Goal: Transaction & Acquisition: Purchase product/service

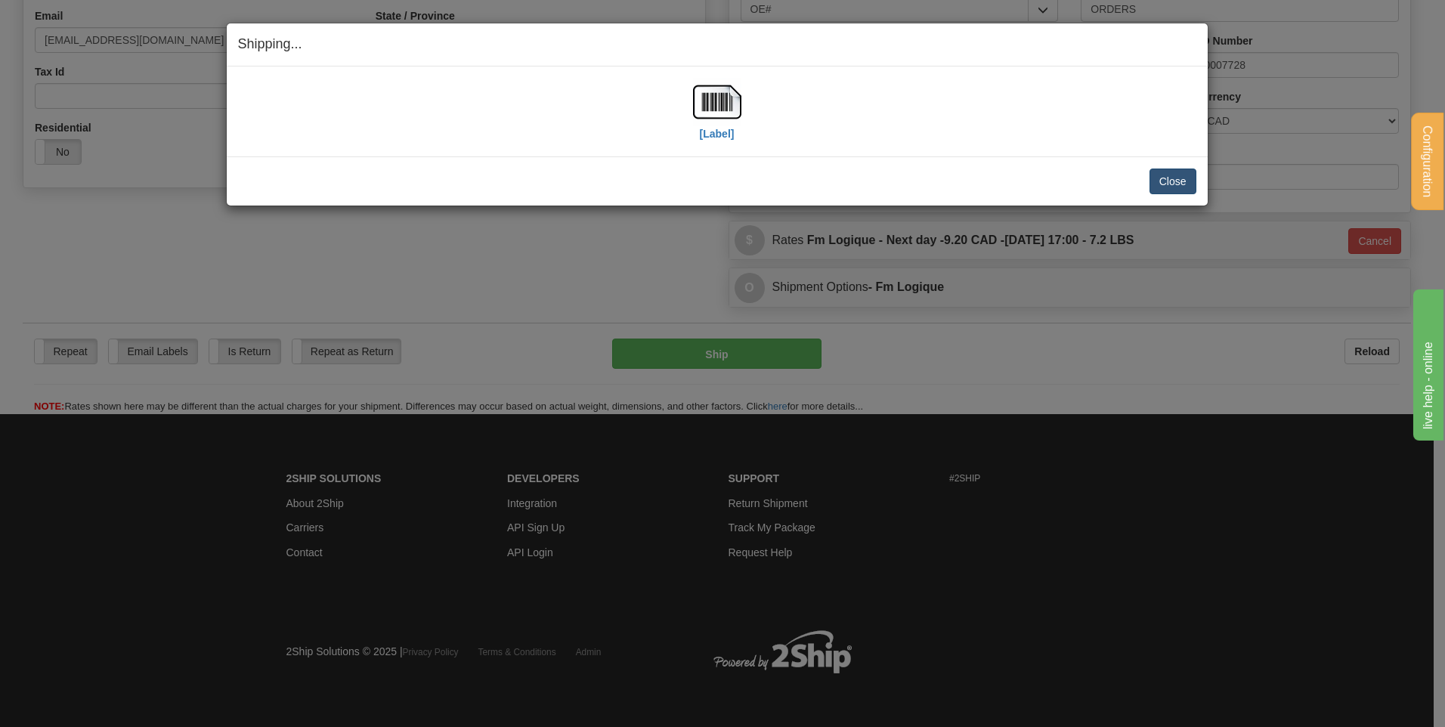
scroll to position [422, 0]
click at [1159, 182] on button "Close" at bounding box center [1172, 182] width 47 height 26
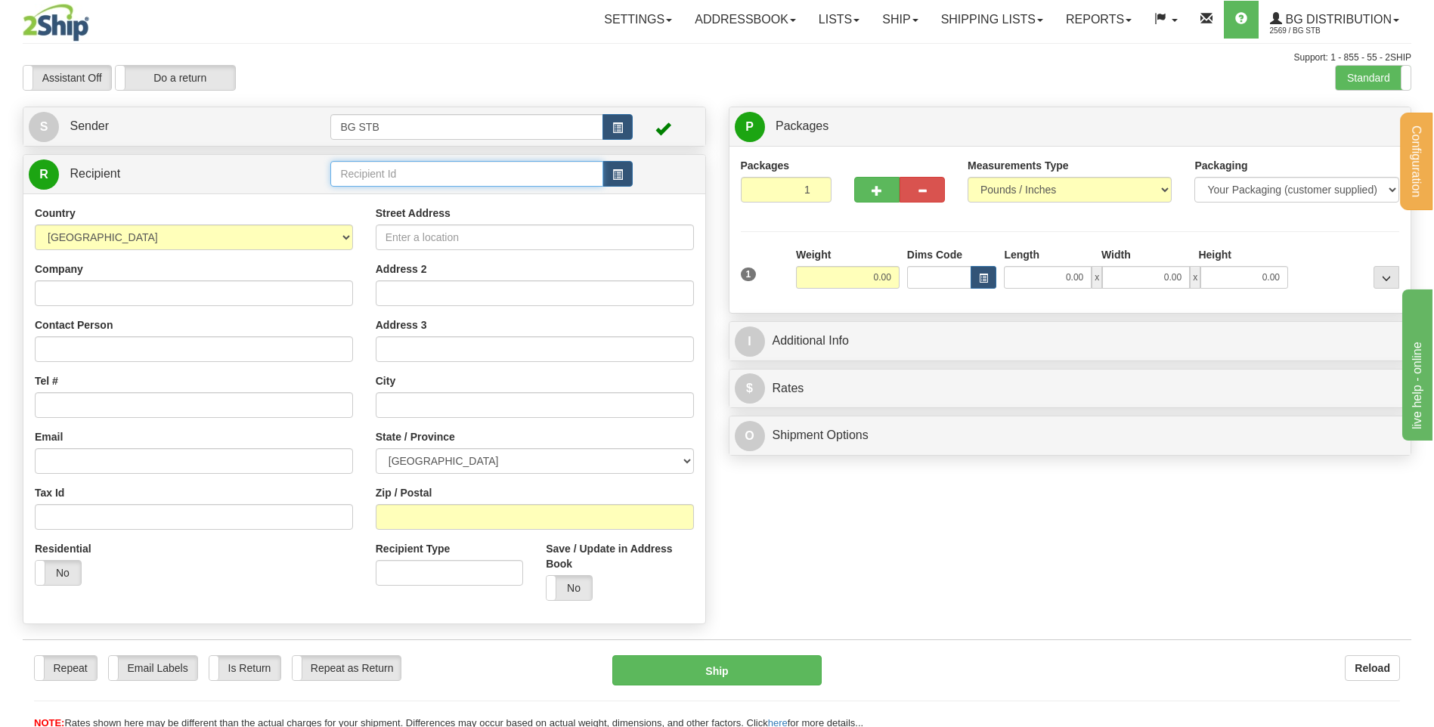
click at [465, 170] on input "text" at bounding box center [466, 174] width 272 height 26
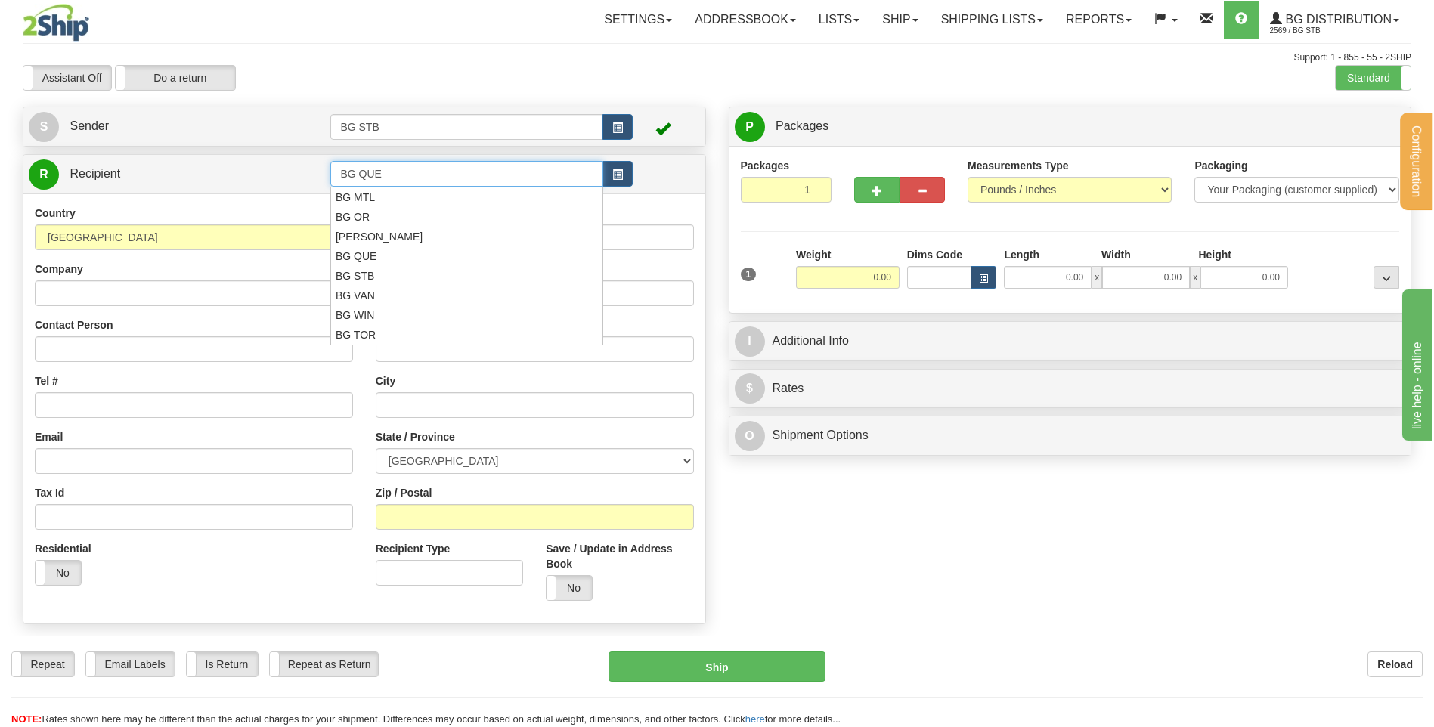
type input "BG QUE"
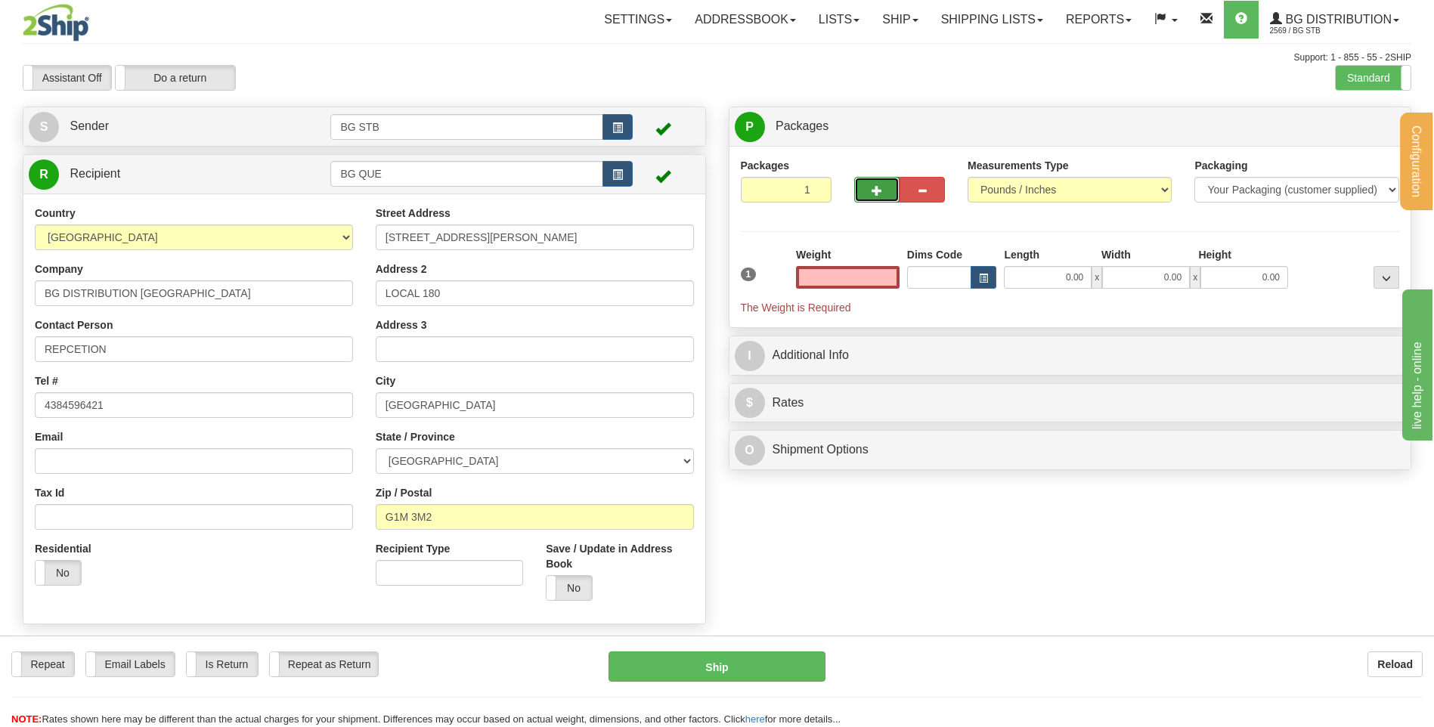
type input "0.00"
click at [874, 197] on button "button" at bounding box center [876, 190] width 45 height 26
type input "2"
click at [1363, 130] on span "Package Level" at bounding box center [1367, 127] width 60 height 11
radio input "true"
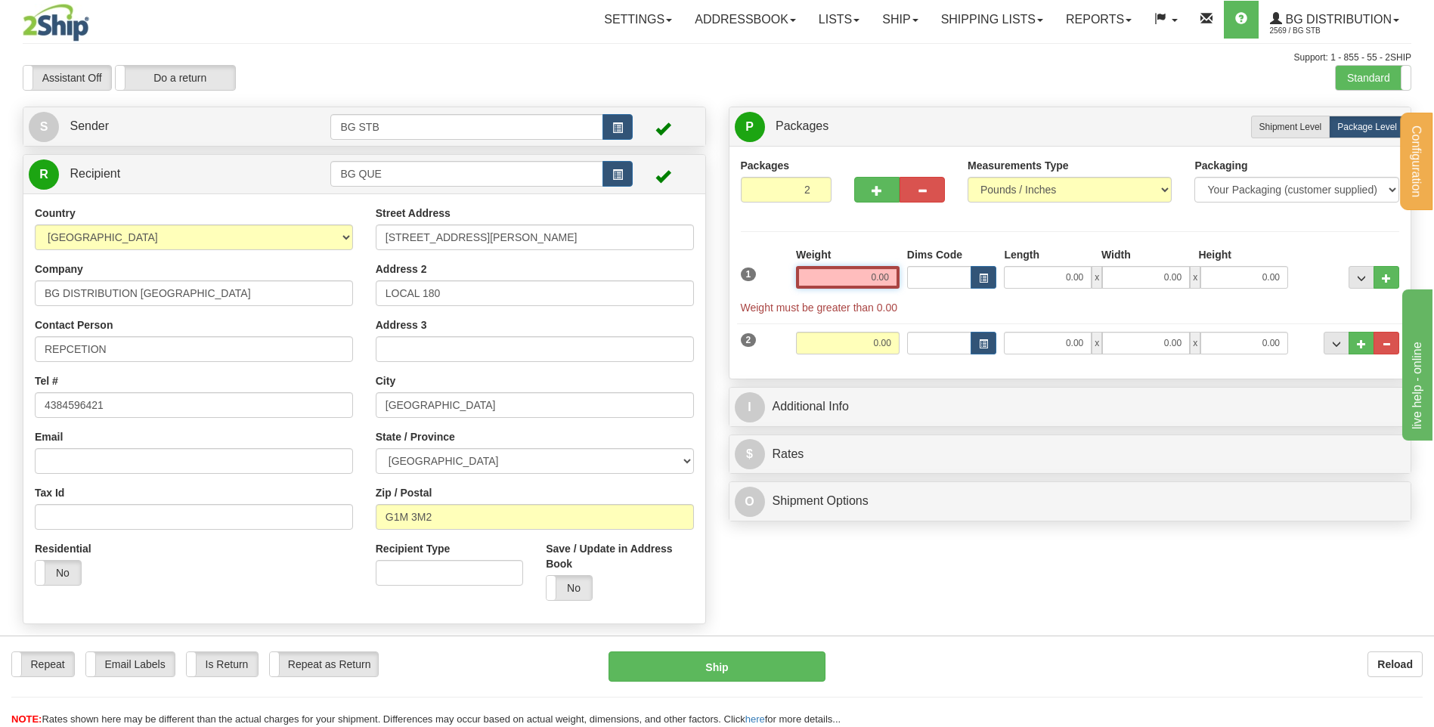
click at [873, 273] on input "0.00" at bounding box center [848, 277] width 104 height 23
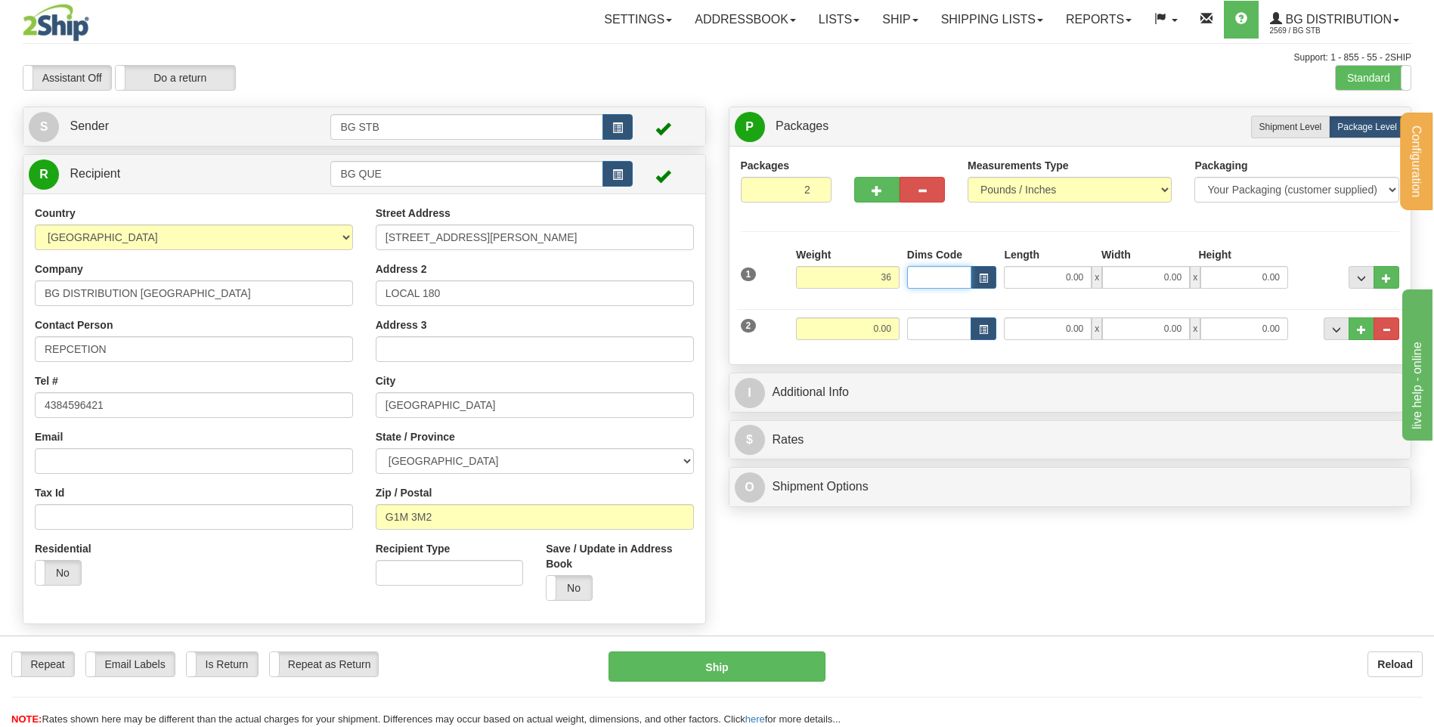
type input "36.00"
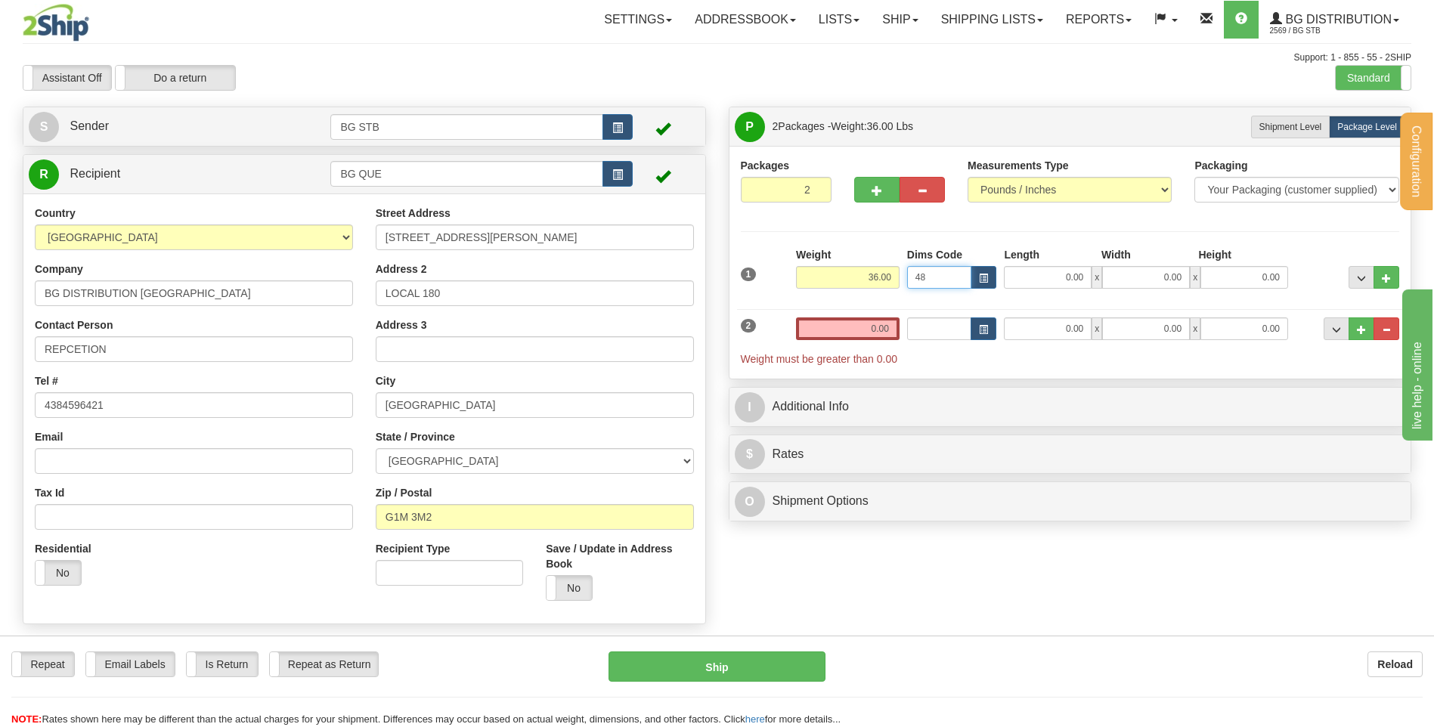
type input "48"
drag, startPoint x: 859, startPoint y: 274, endPoint x: 970, endPoint y: 266, distance: 112.2
click at [974, 267] on div "1 Weight 36.00 Dims Code 48" at bounding box center [1070, 274] width 667 height 54
type input "766.00"
type input "36.00"
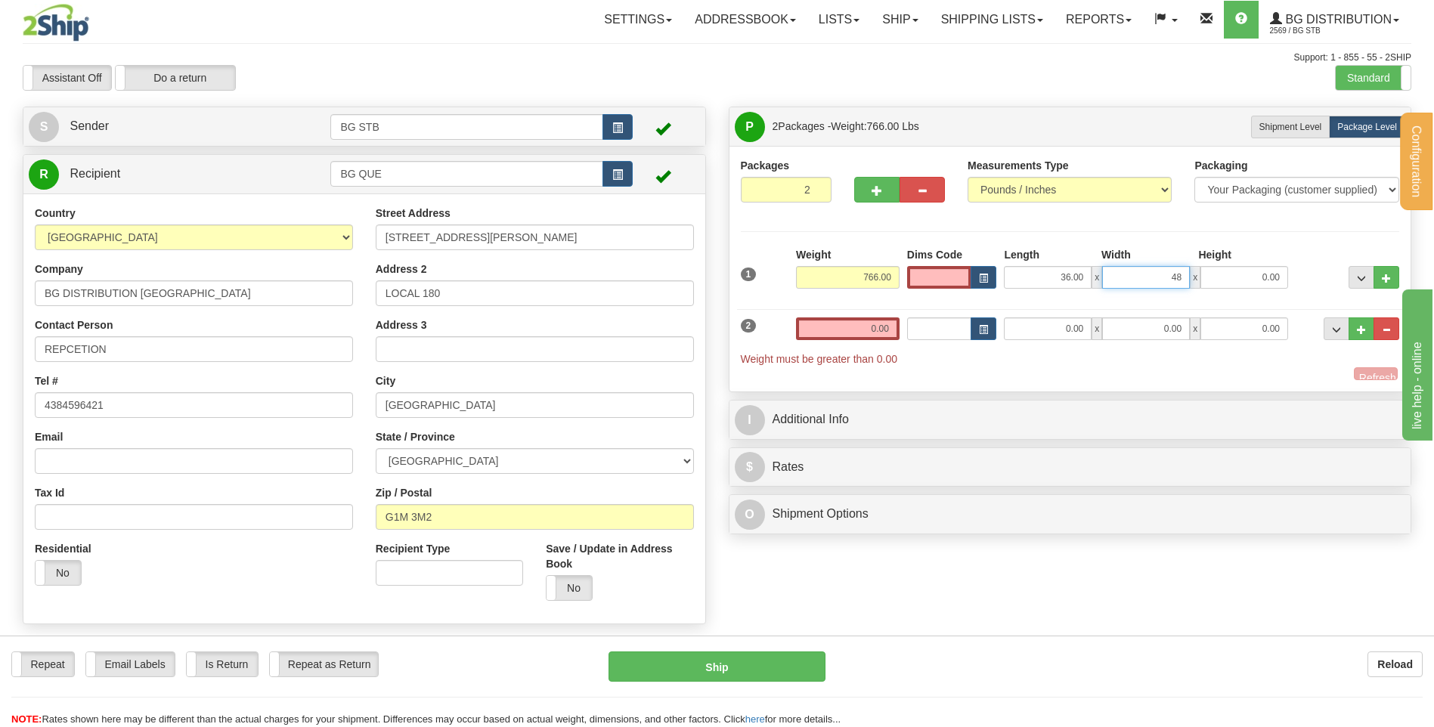
type input "48.00"
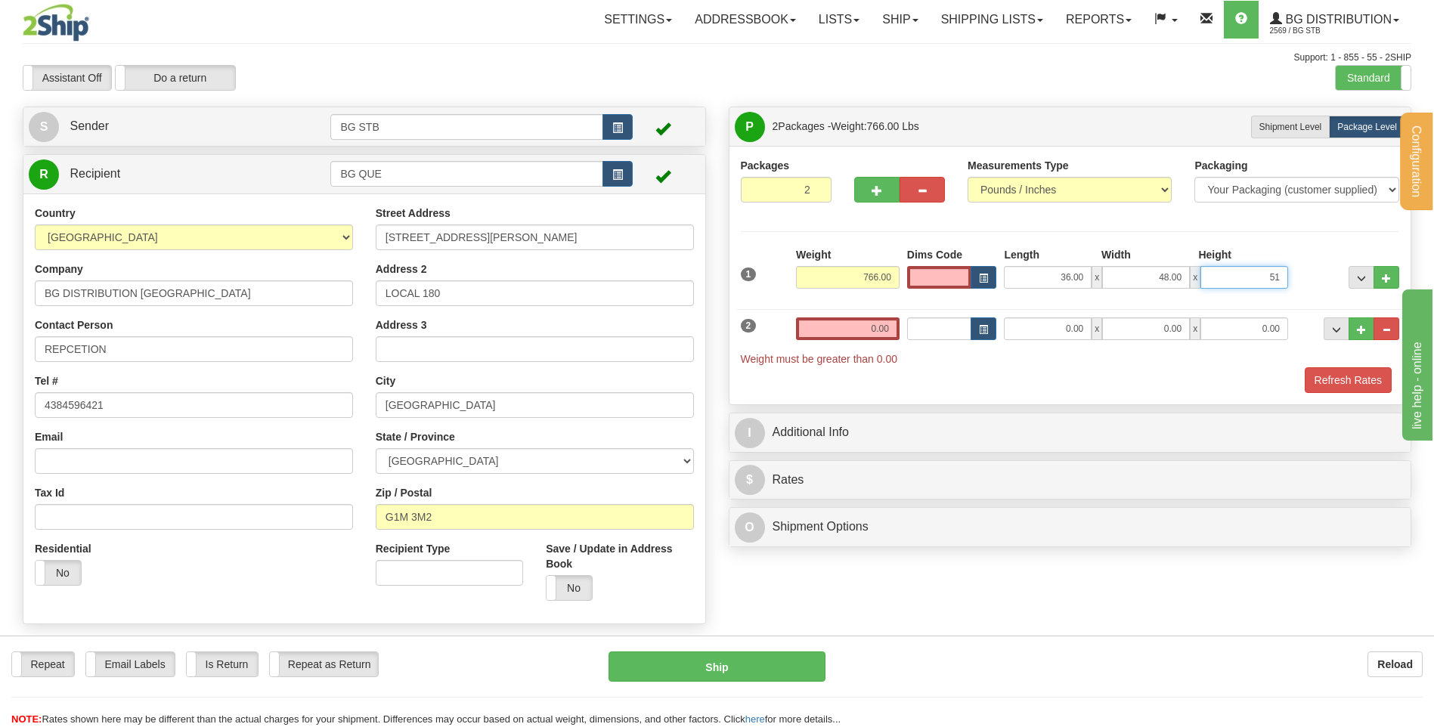
type input "51.00"
click at [826, 319] on input "0.00" at bounding box center [848, 328] width 104 height 23
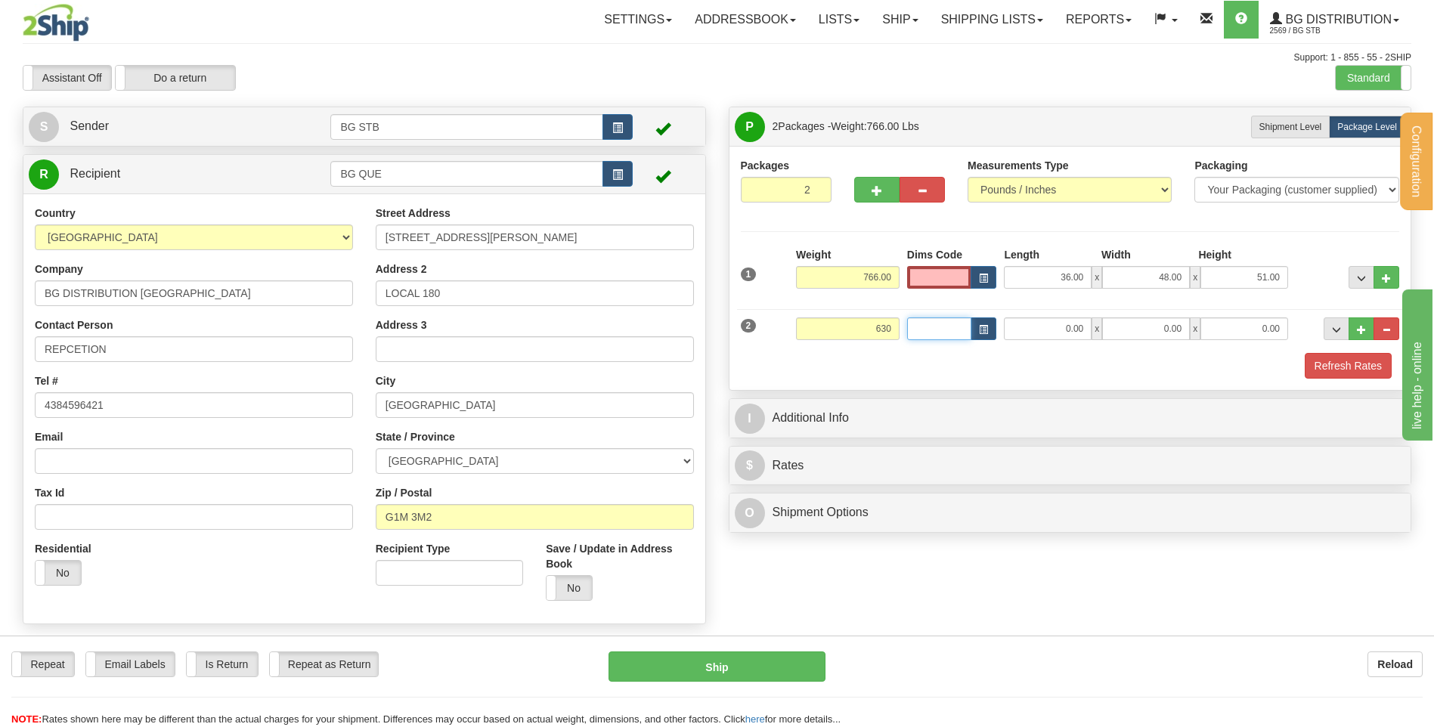
type input "630.00"
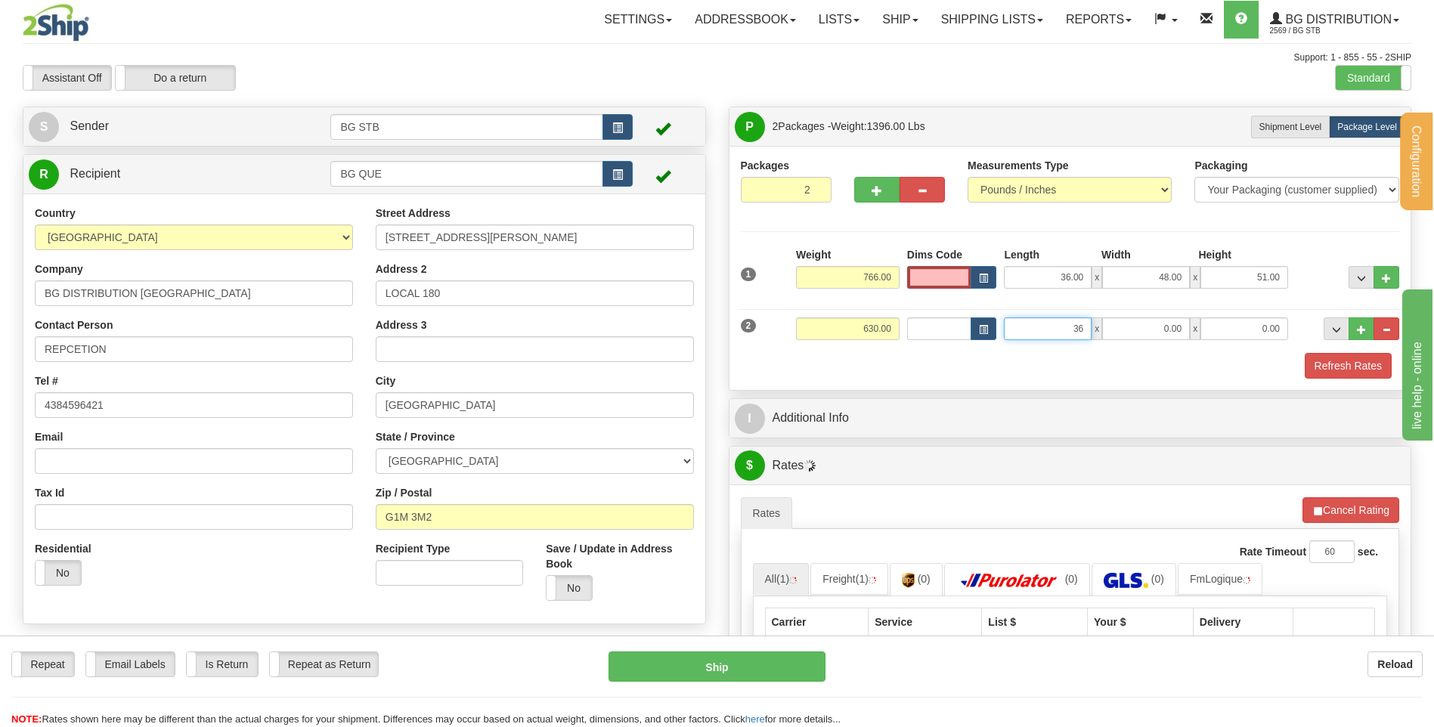
type input "36.00"
type input "48.00"
type input "47.00"
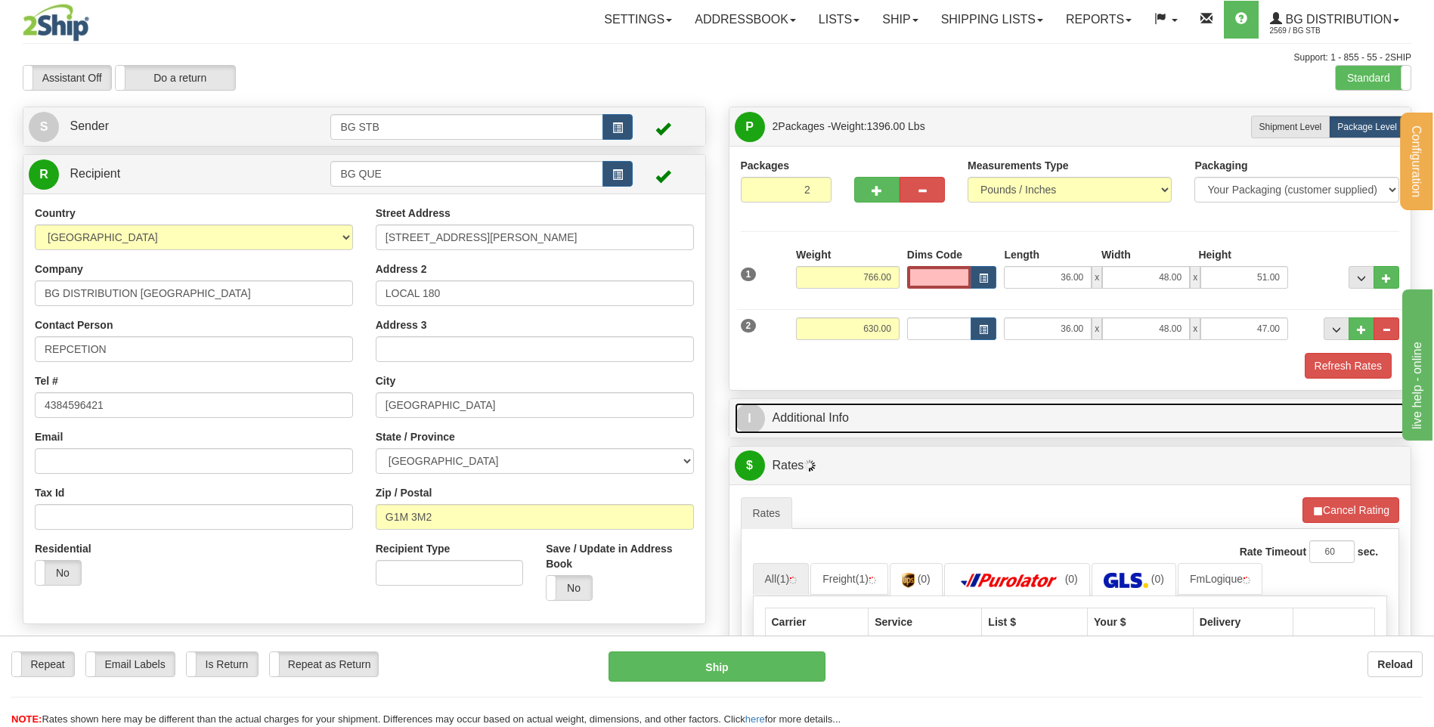
click at [829, 409] on link "I Additional Info" at bounding box center [1070, 418] width 671 height 31
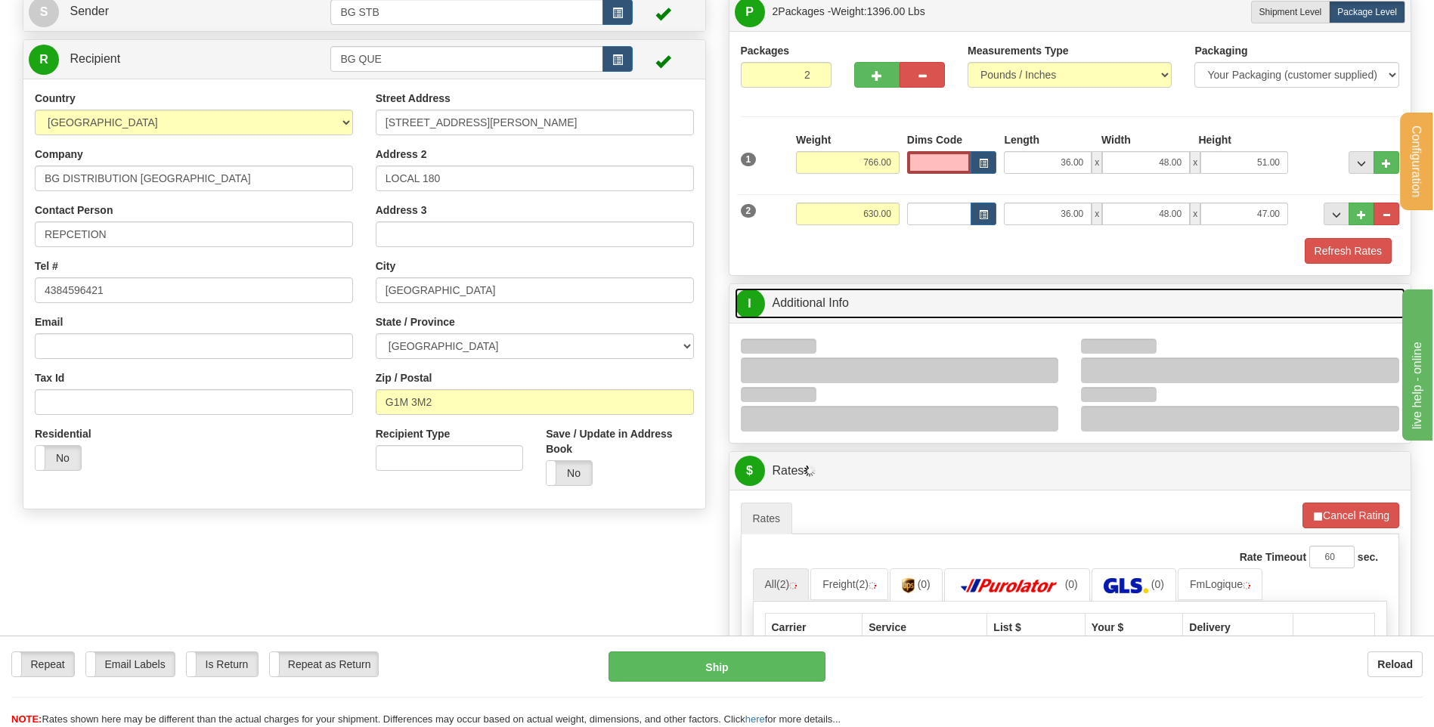
scroll to position [151, 0]
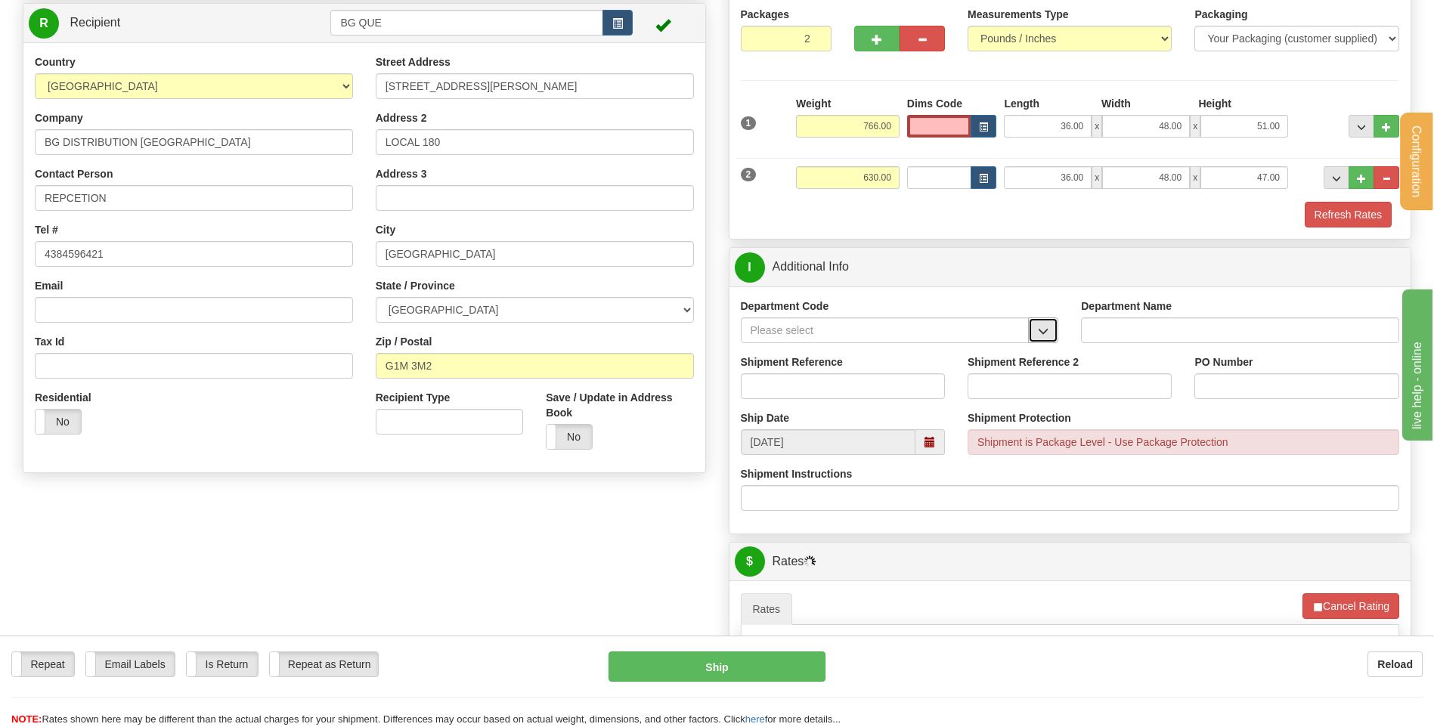
click at [1033, 339] on button "button" at bounding box center [1043, 330] width 30 height 26
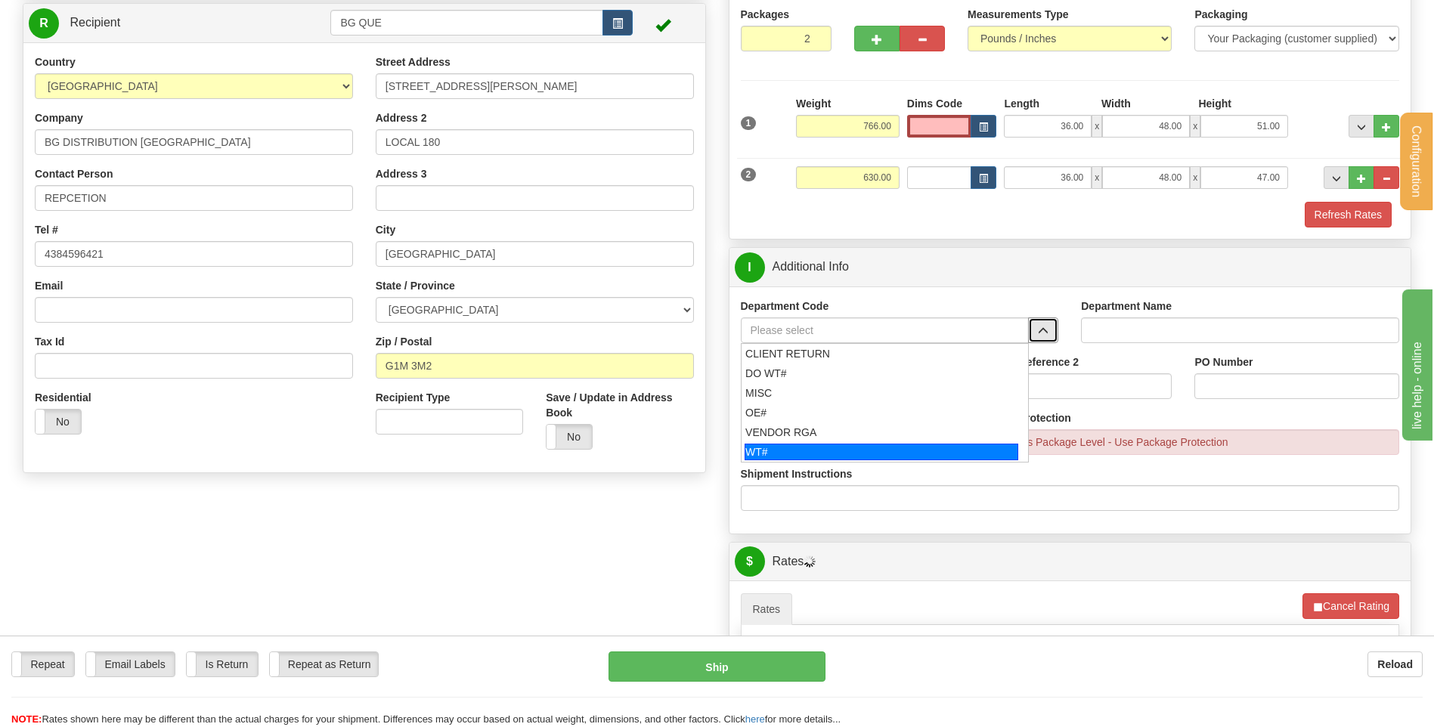
click at [795, 447] on div "WT#" at bounding box center [881, 452] width 274 height 17
type input "WT#"
type input "WAREHOUSE TRANSFERS"
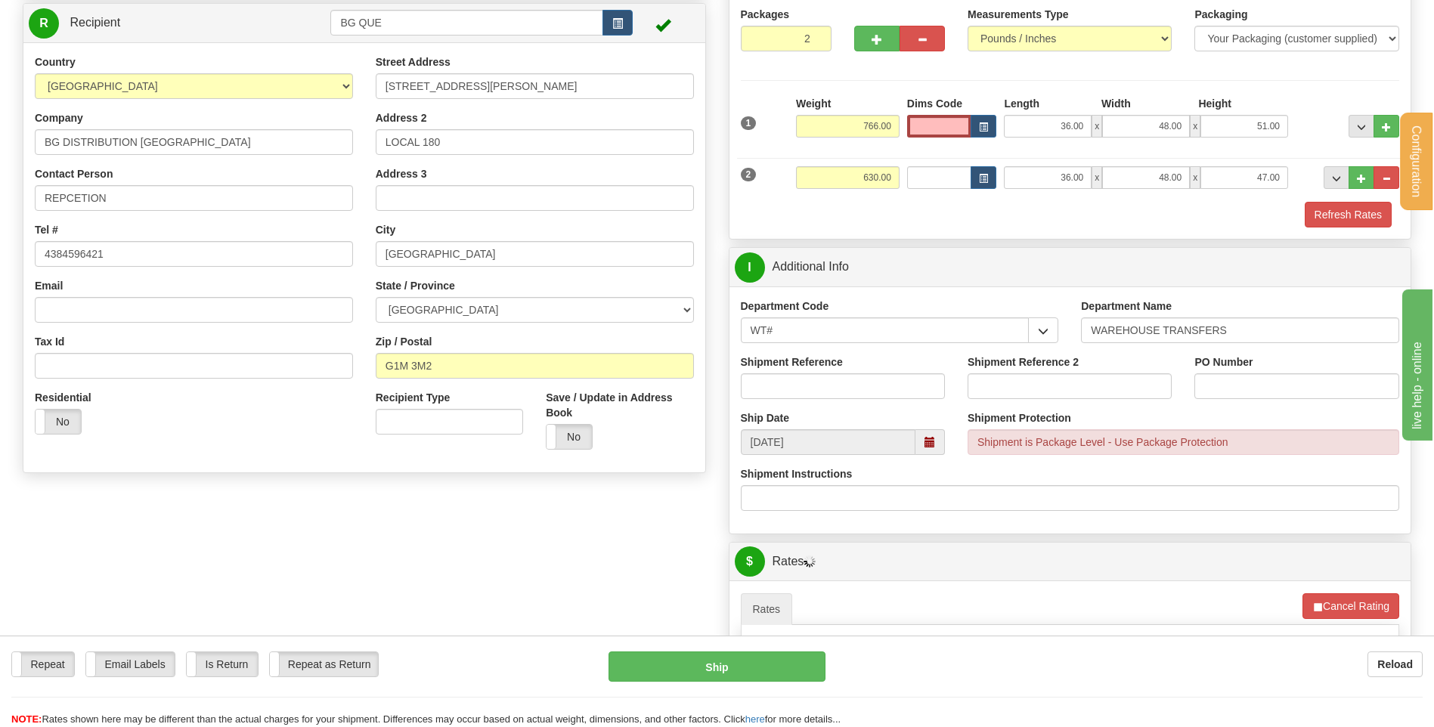
drag, startPoint x: 807, startPoint y: 364, endPoint x: 808, endPoint y: 376, distance: 12.9
click at [807, 364] on label "Shipment Reference" at bounding box center [792, 361] width 102 height 15
click at [807, 373] on input "Shipment Reference" at bounding box center [843, 386] width 204 height 26
drag, startPoint x: 808, startPoint y: 376, endPoint x: 818, endPoint y: 382, distance: 11.2
click at [808, 376] on input "Shipment Reference" at bounding box center [843, 386] width 204 height 26
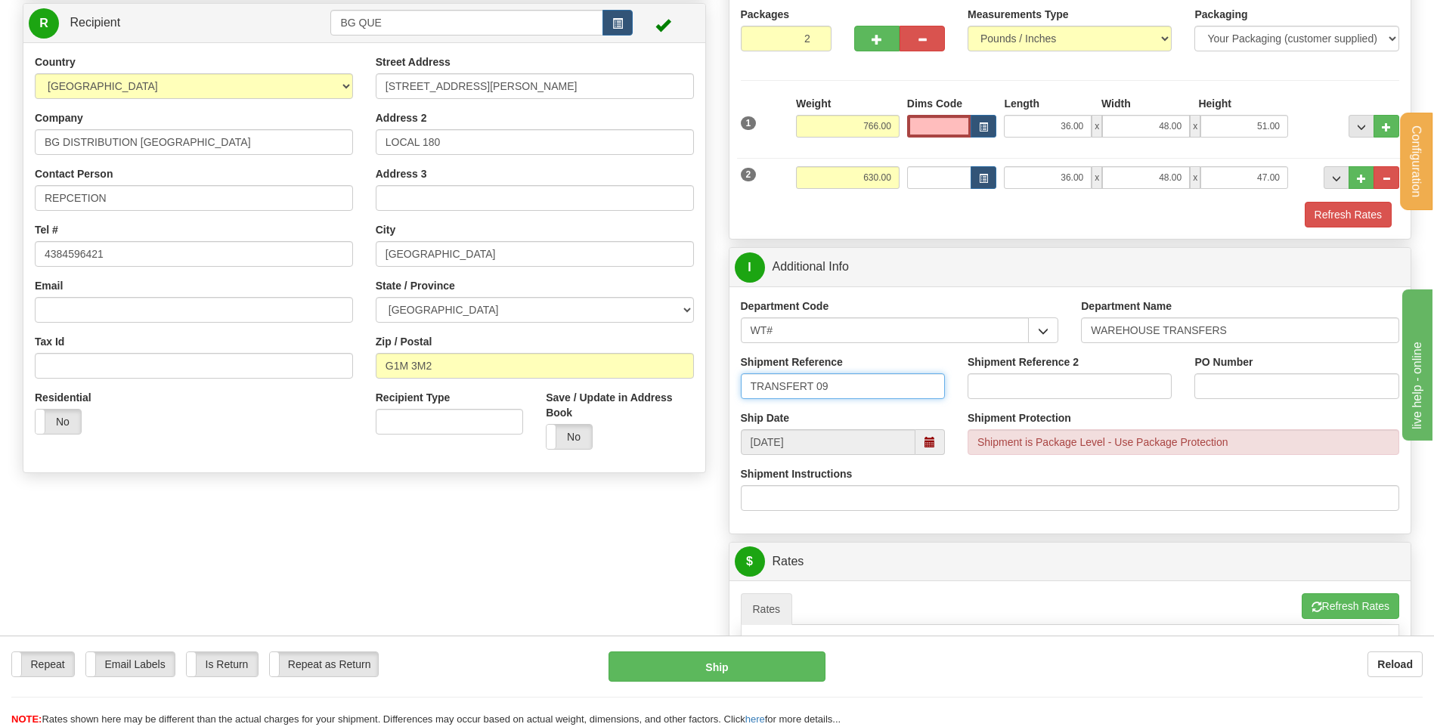
type input "TRANSFERT 09"
click at [1222, 379] on input "PO Number" at bounding box center [1296, 386] width 204 height 26
type input "TRANSFERT QUEBEC"
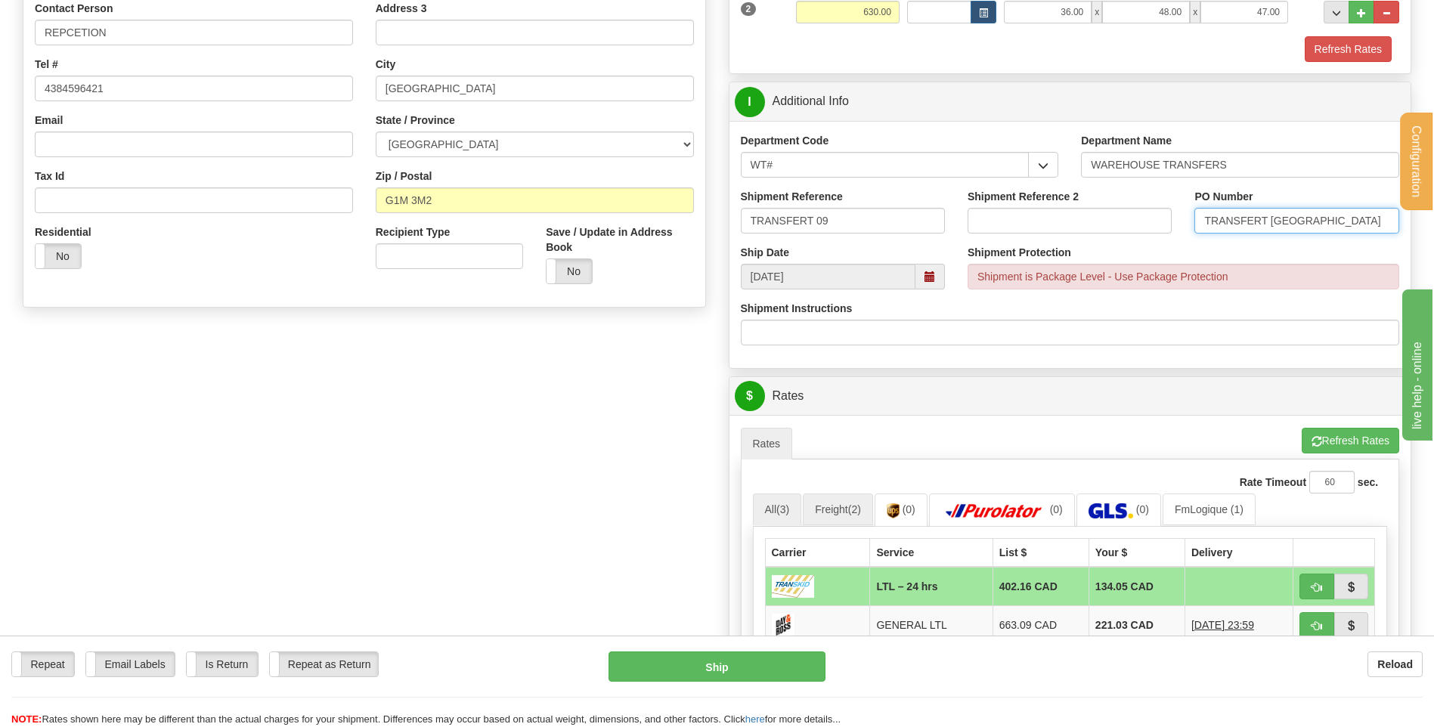
scroll to position [453, 0]
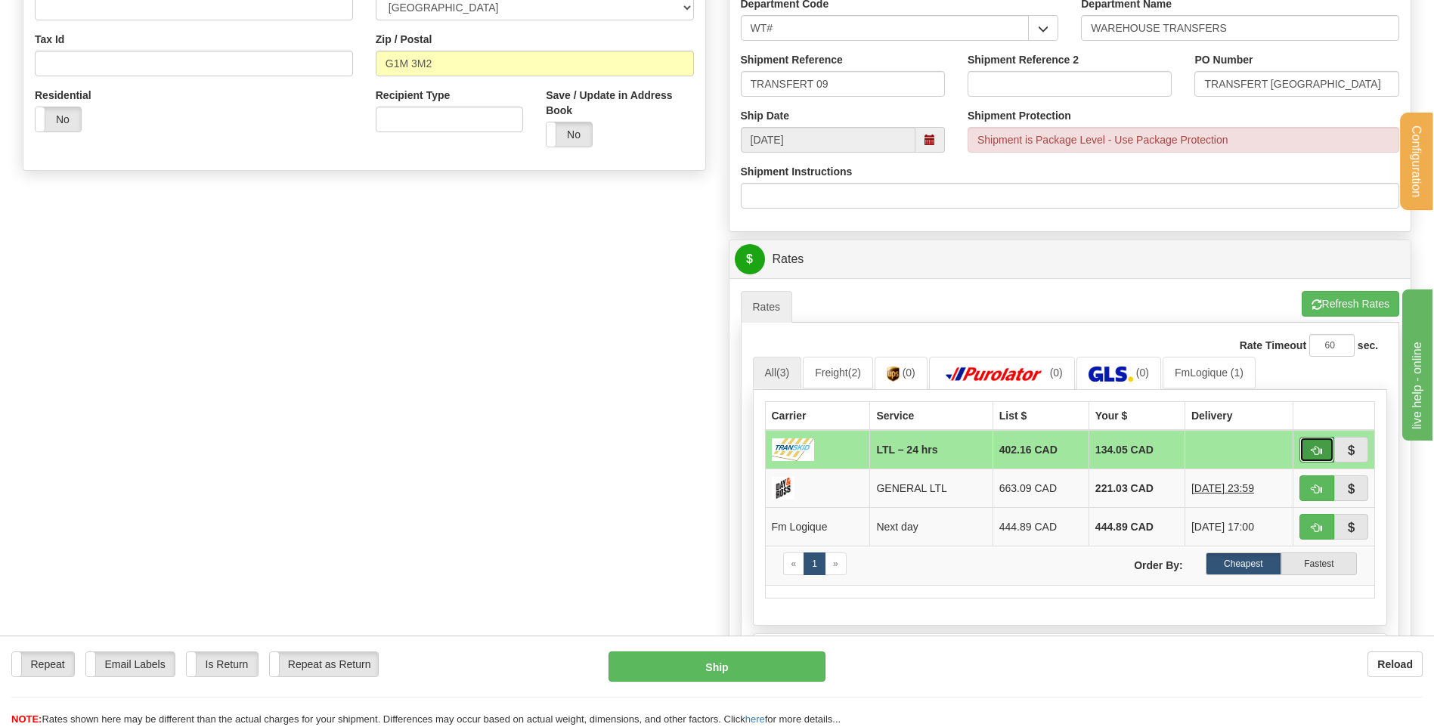
click at [1303, 453] on button "button" at bounding box center [1316, 450] width 35 height 26
type input "24 hrs"
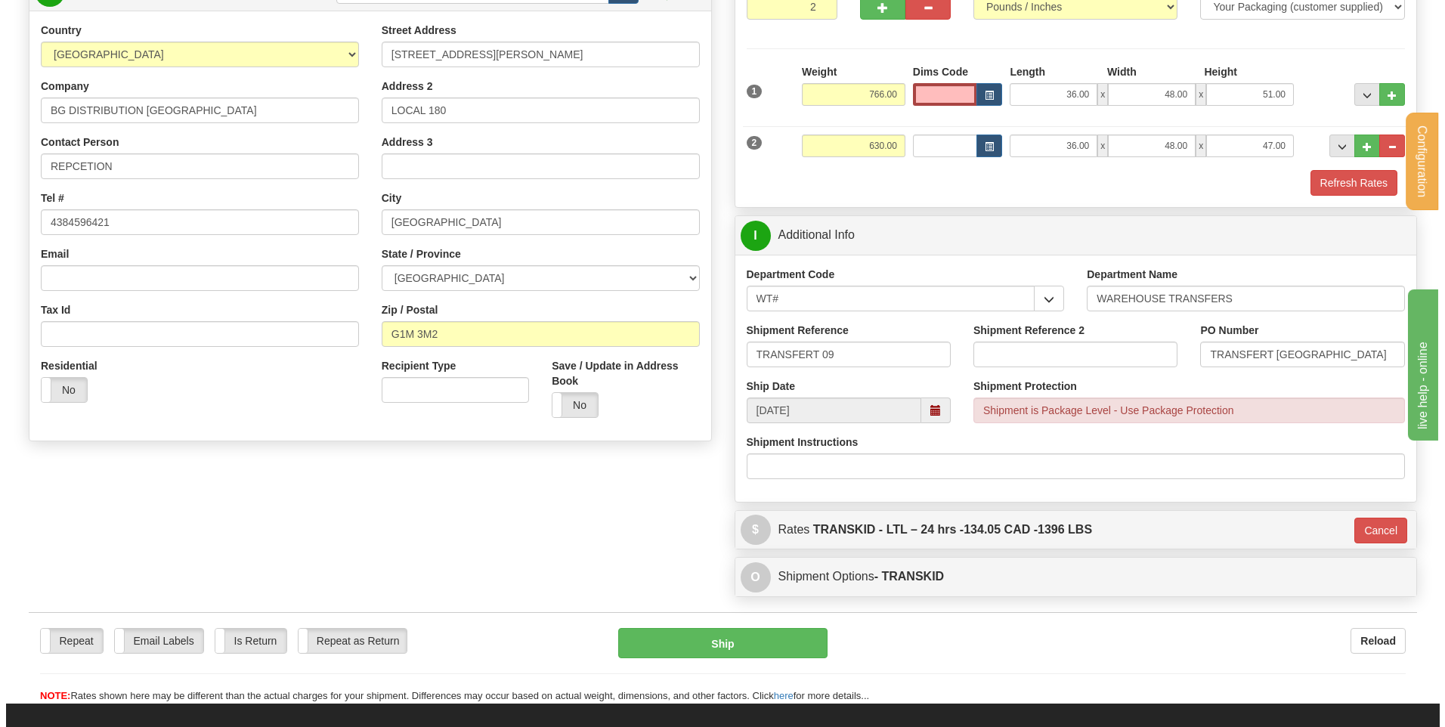
scroll to position [376, 0]
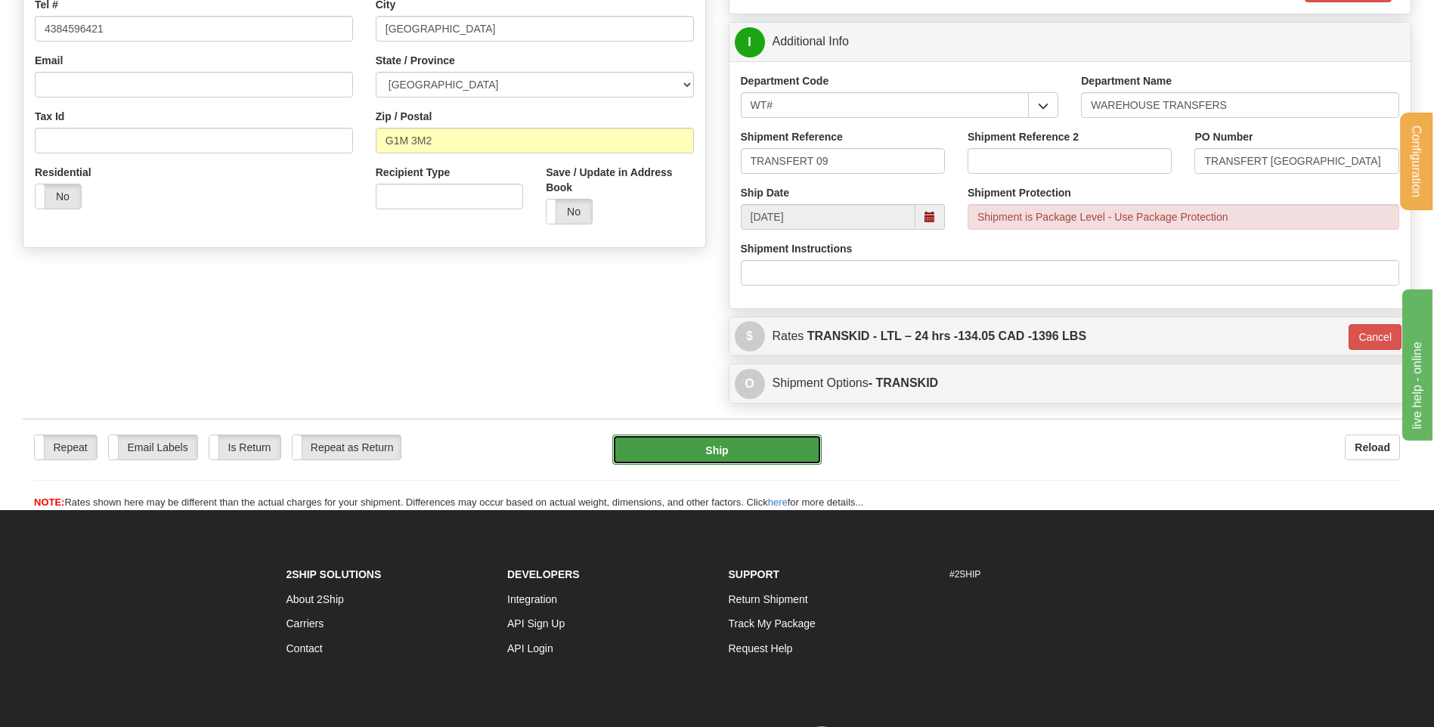
click at [744, 446] on button "Ship" at bounding box center [716, 450] width 209 height 30
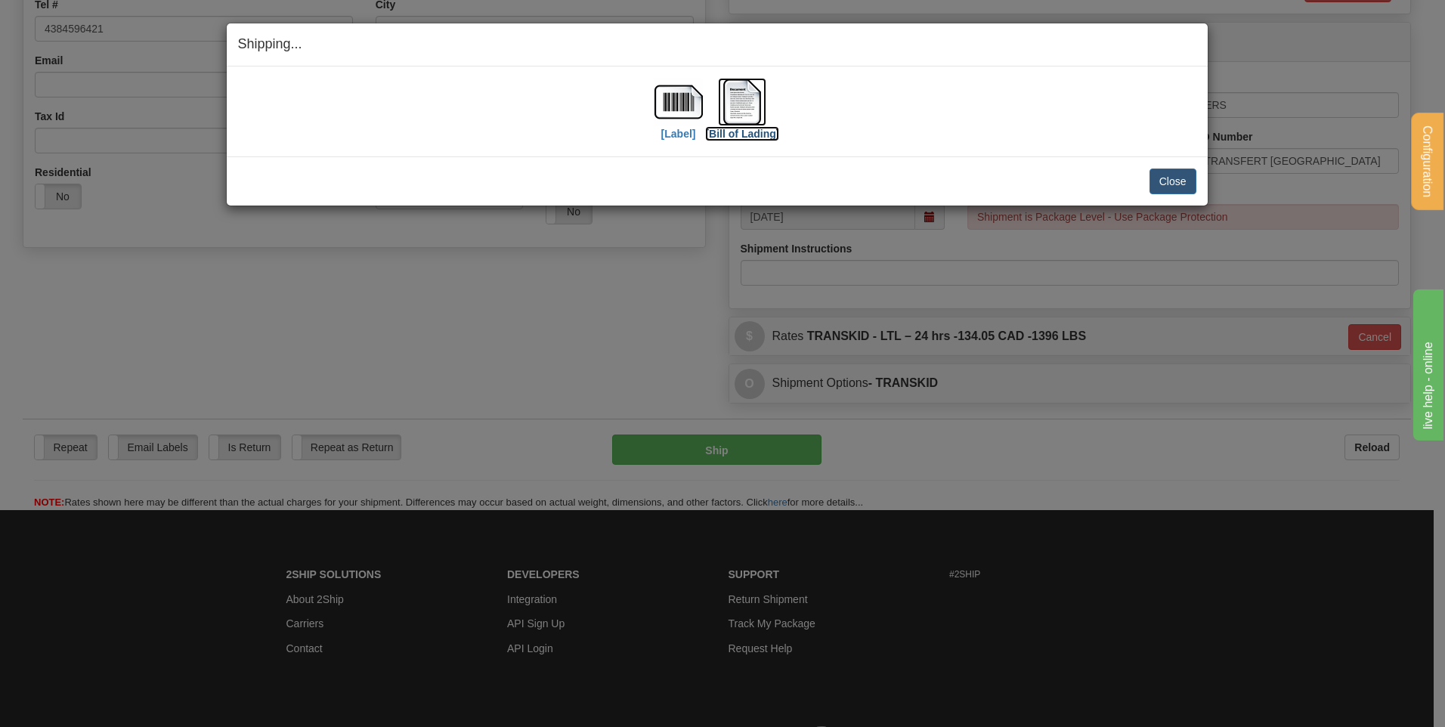
click at [757, 110] on img at bounding box center [742, 102] width 48 height 48
drag, startPoint x: 1174, startPoint y: 181, endPoint x: 1123, endPoint y: 116, distance: 82.4
click at [1173, 181] on button "Close" at bounding box center [1172, 182] width 47 height 26
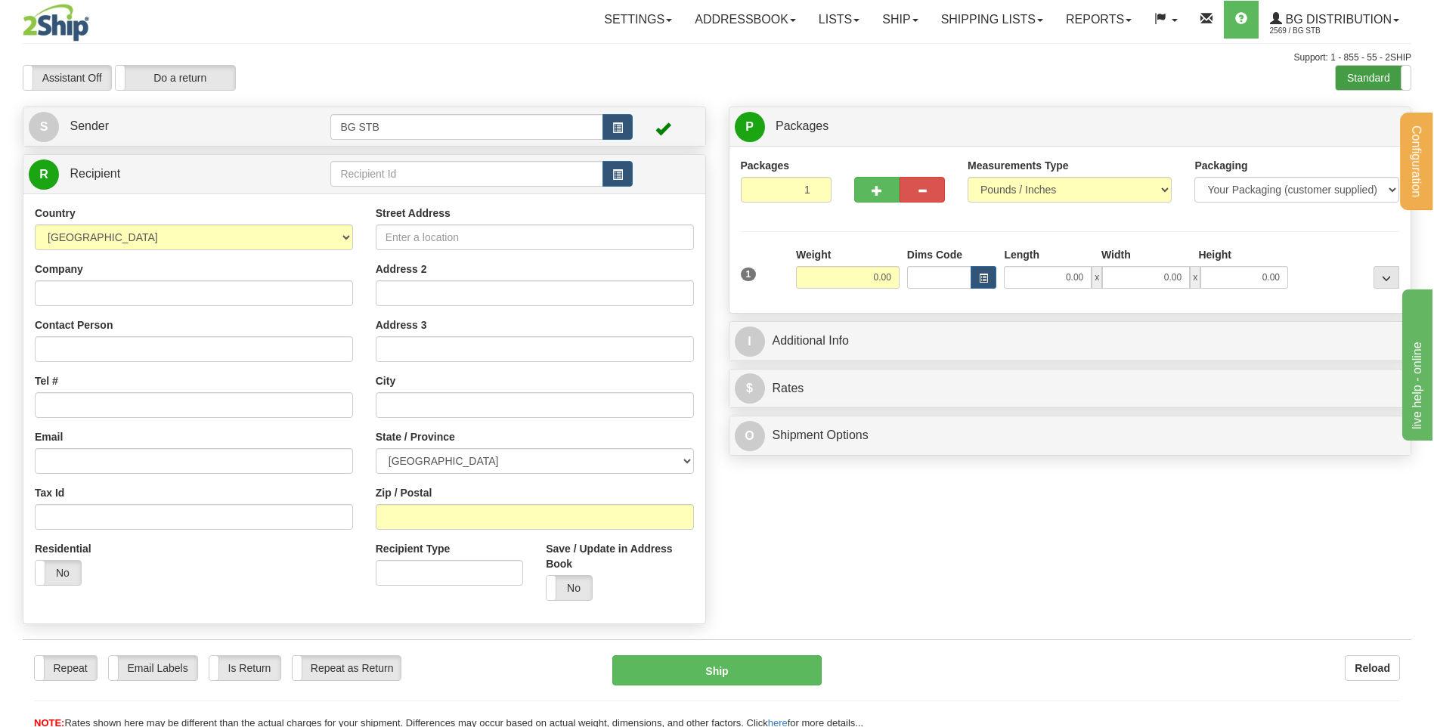
click at [1375, 78] on label "Standard" at bounding box center [1372, 78] width 75 height 24
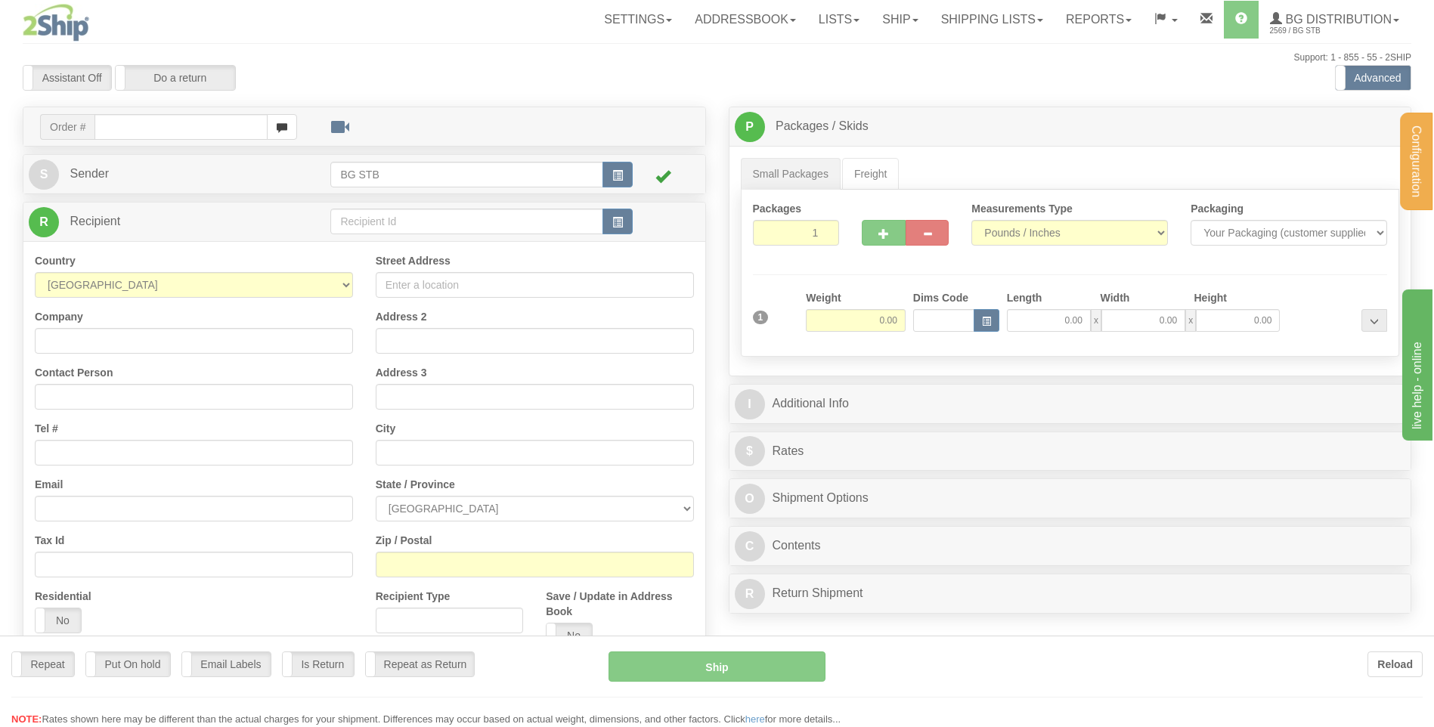
click at [388, 219] on div at bounding box center [717, 363] width 1434 height 727
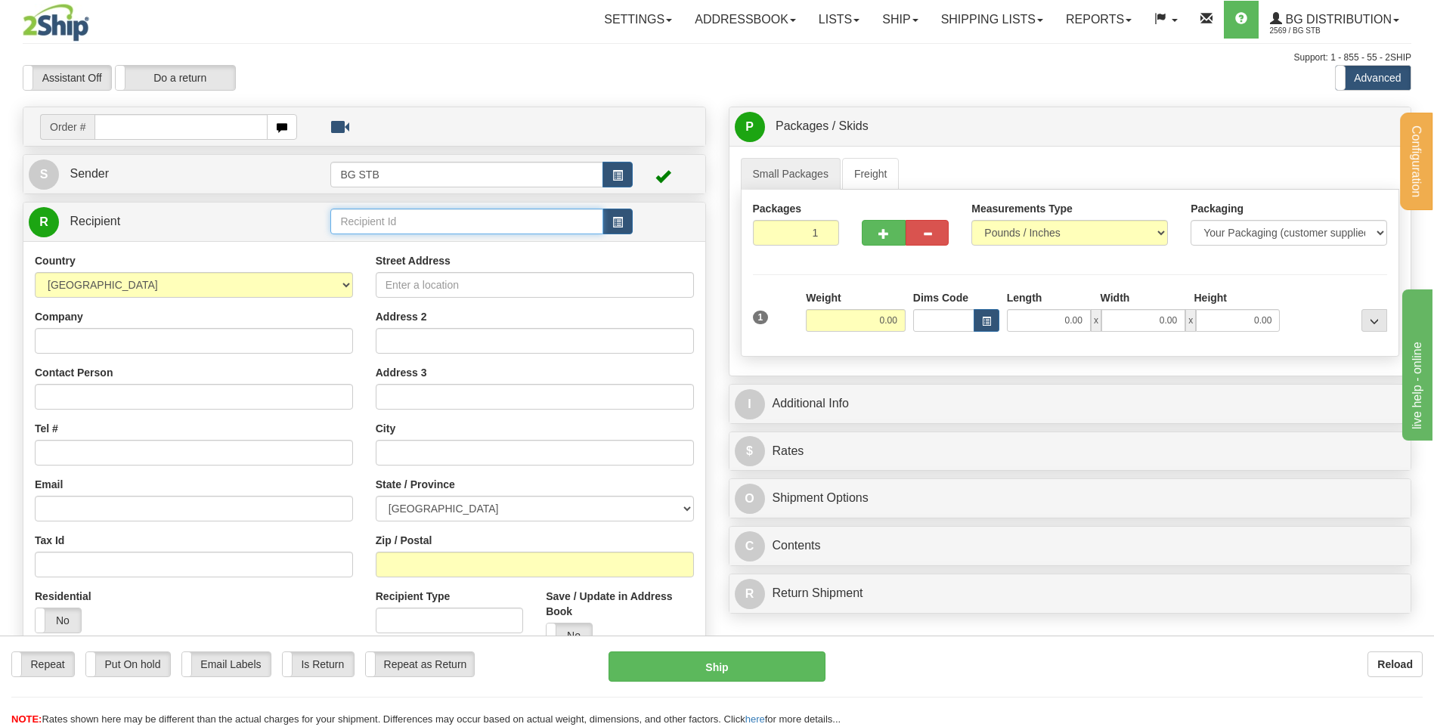
click at [388, 219] on input "text" at bounding box center [466, 222] width 272 height 26
type input "BG OTT"
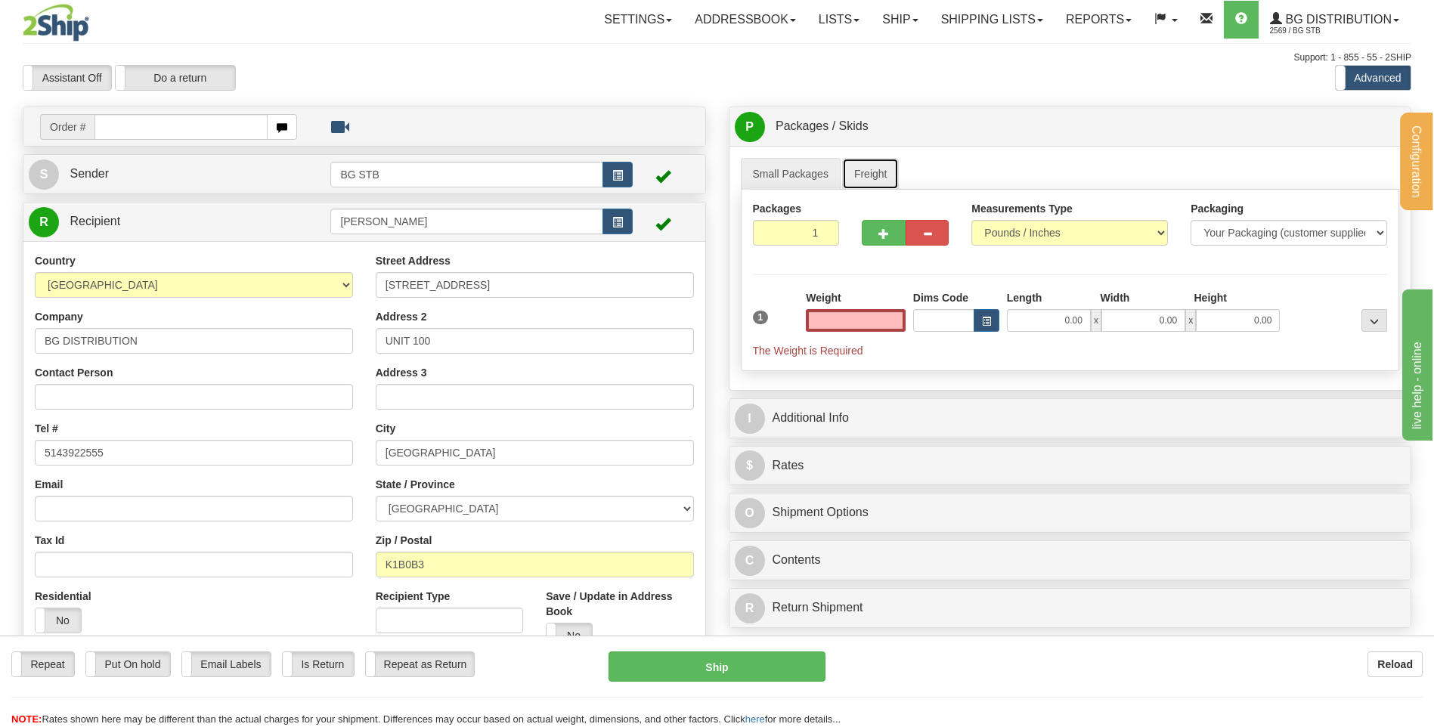
type input "0.00"
click at [868, 172] on link "Freight" at bounding box center [870, 174] width 57 height 32
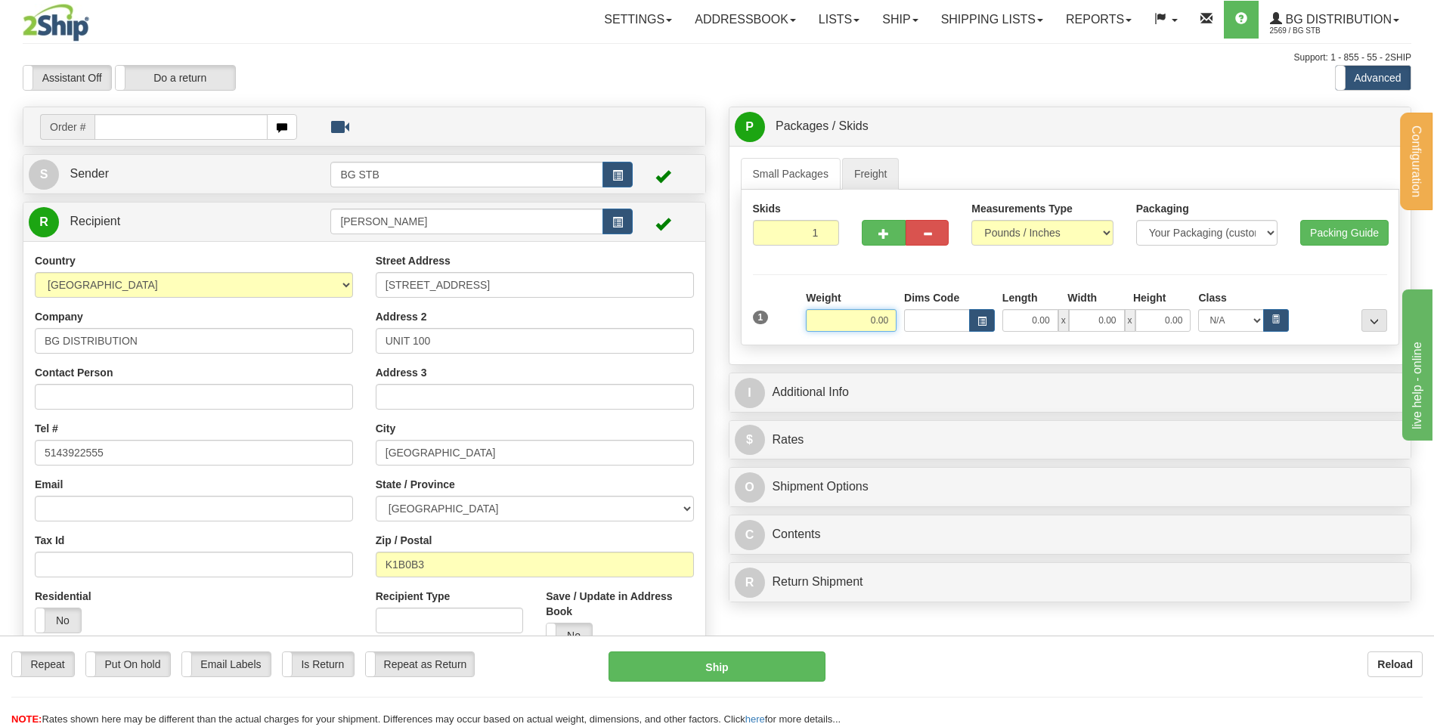
click at [840, 319] on input "0.00" at bounding box center [851, 320] width 91 height 23
type input "380.00"
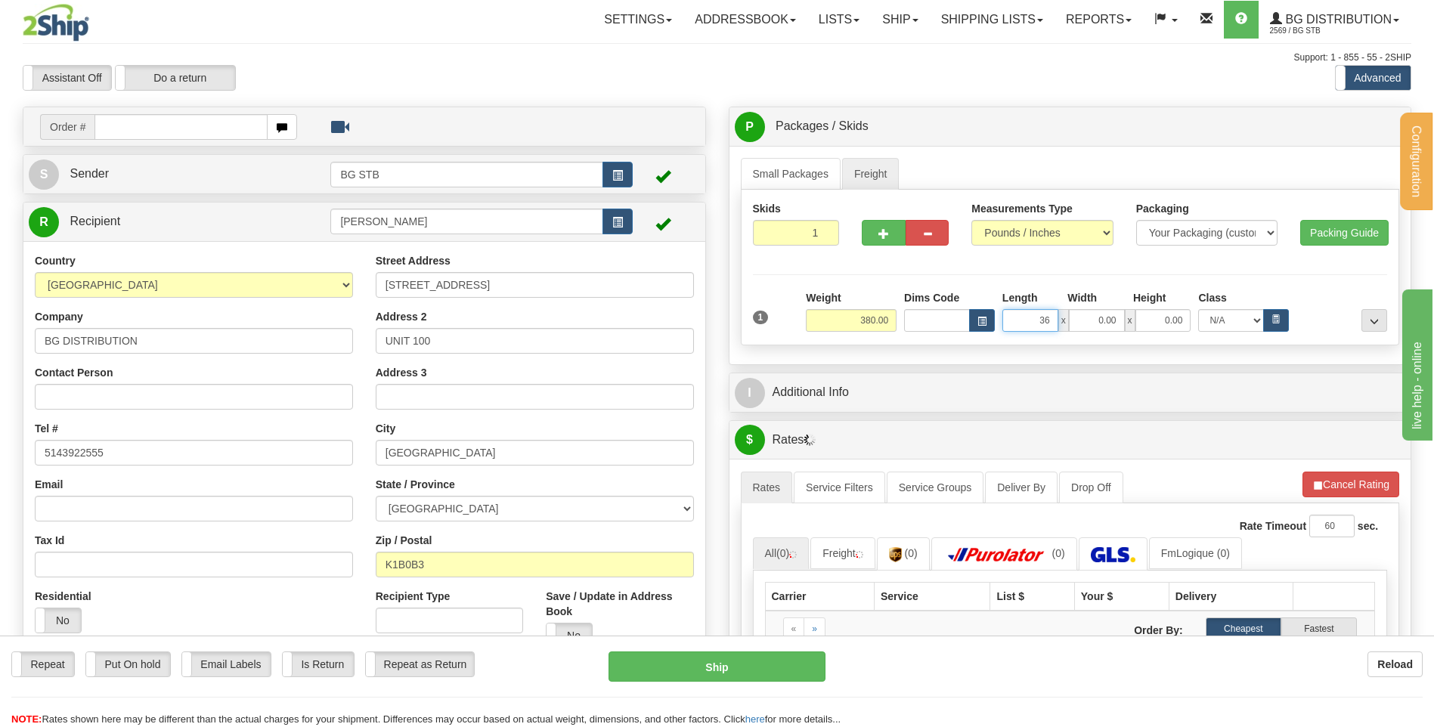
type input "36.00"
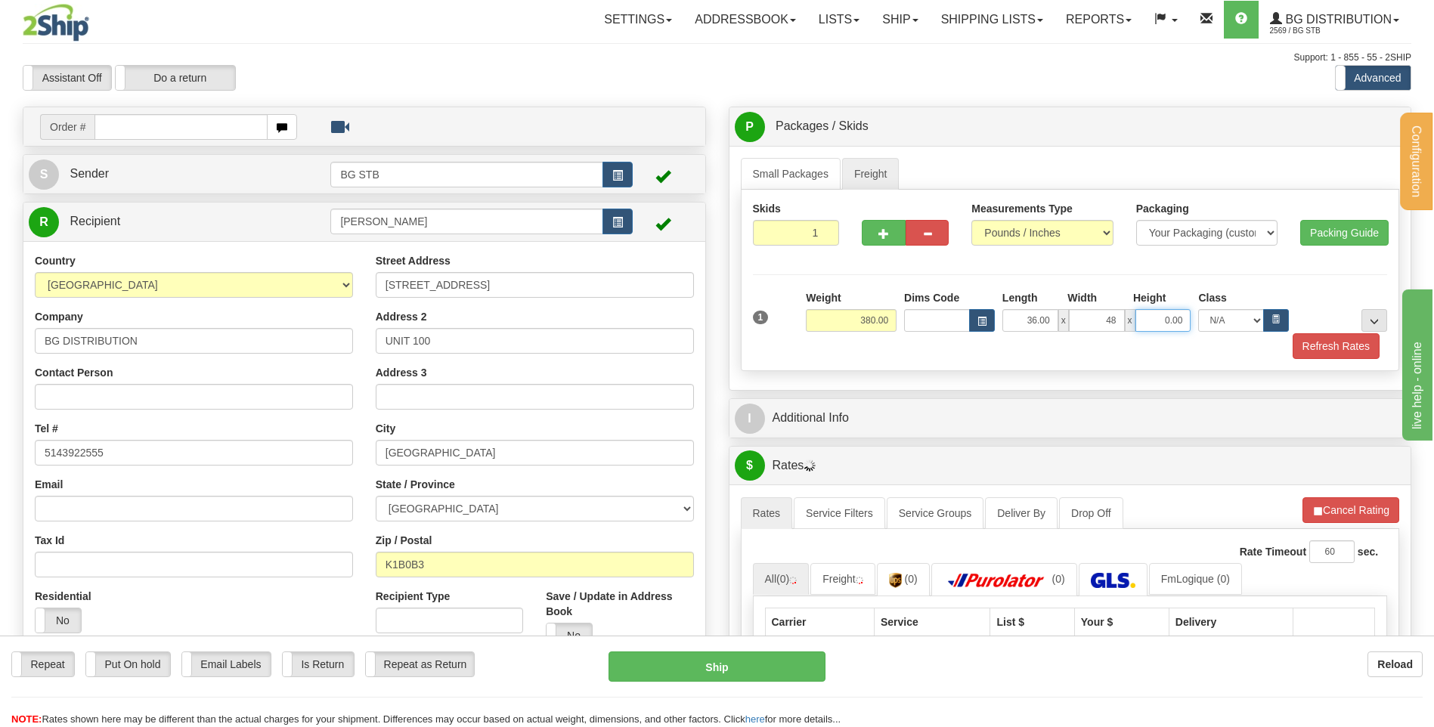
type input "48.00"
type input "30.00"
click at [1384, 304] on div at bounding box center [1374, 299] width 26 height 19
click at [1386, 315] on button "..." at bounding box center [1374, 320] width 26 height 23
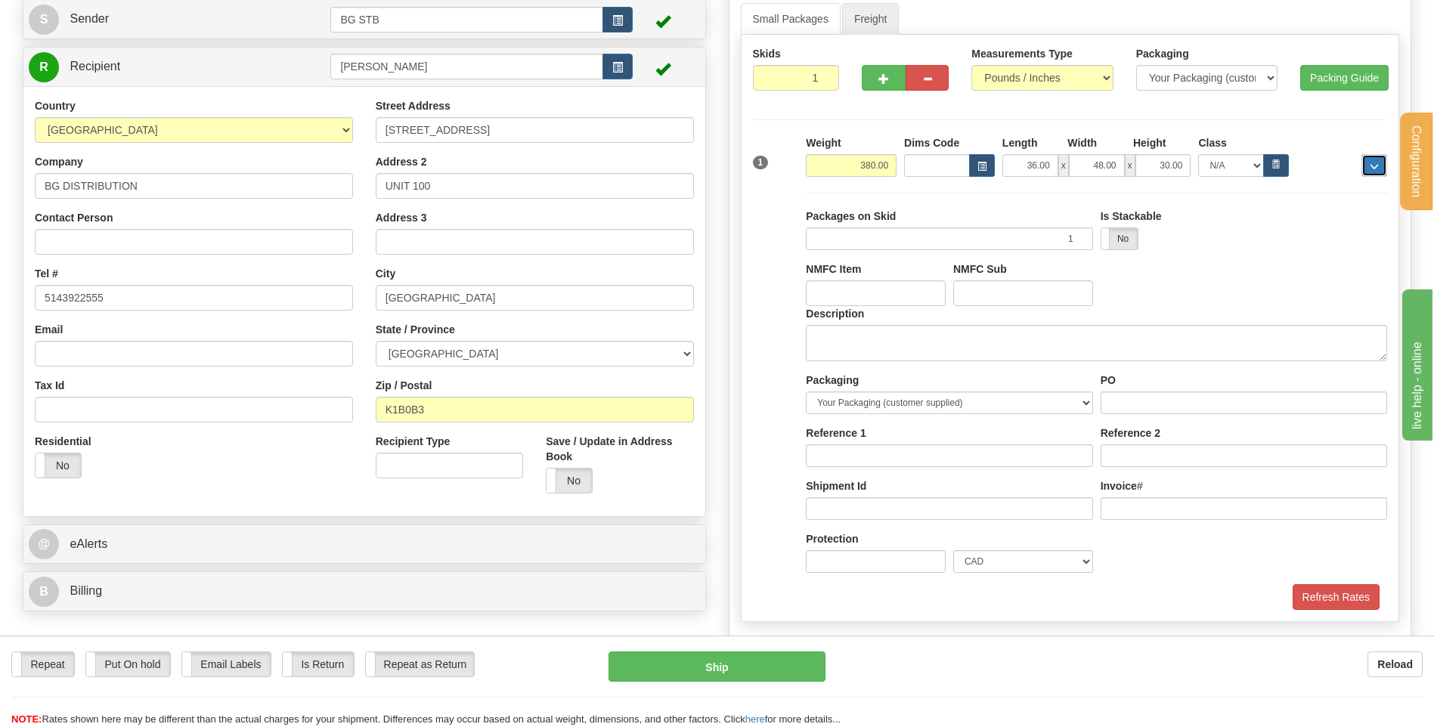
scroll to position [227, 0]
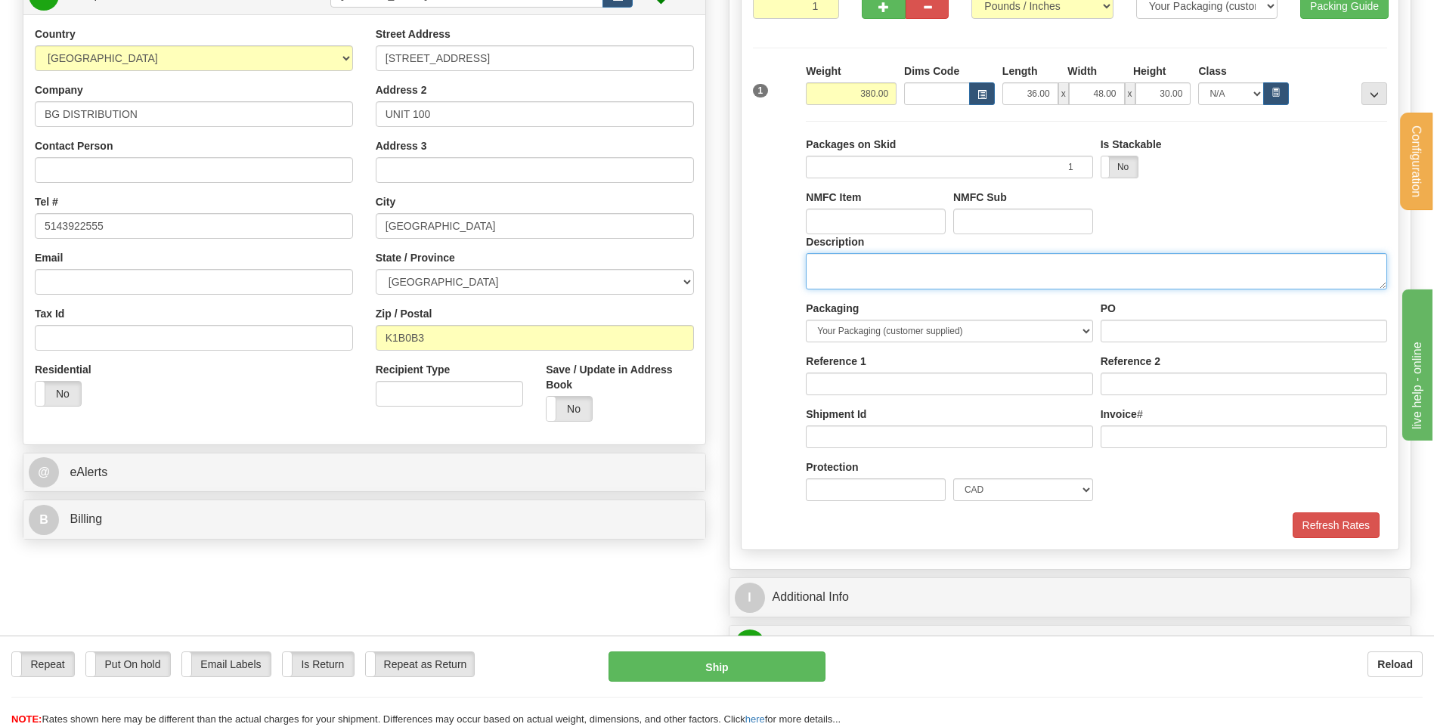
click at [821, 263] on textarea "Description" at bounding box center [1096, 271] width 581 height 36
type textarea "1 SKID"
click at [1148, 330] on input "PO" at bounding box center [1243, 331] width 286 height 23
type input "..."
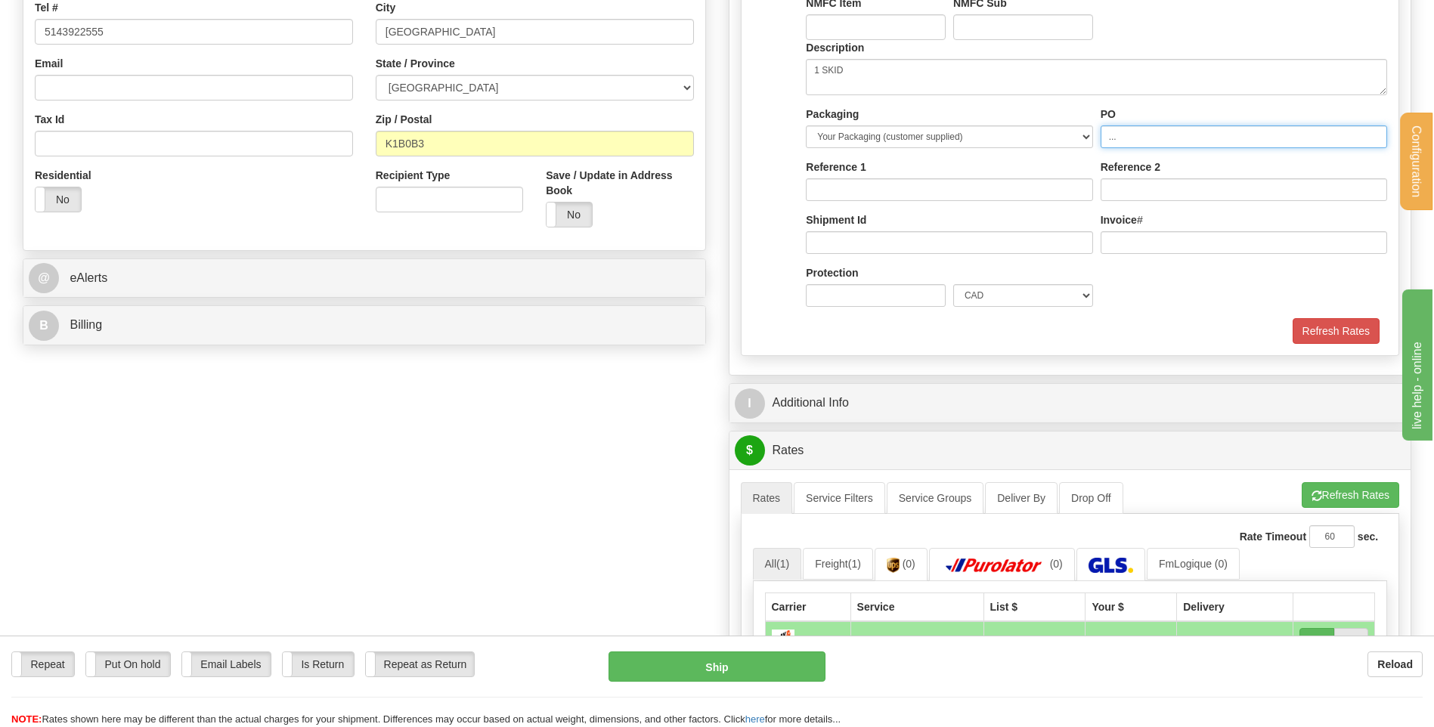
scroll to position [529, 0]
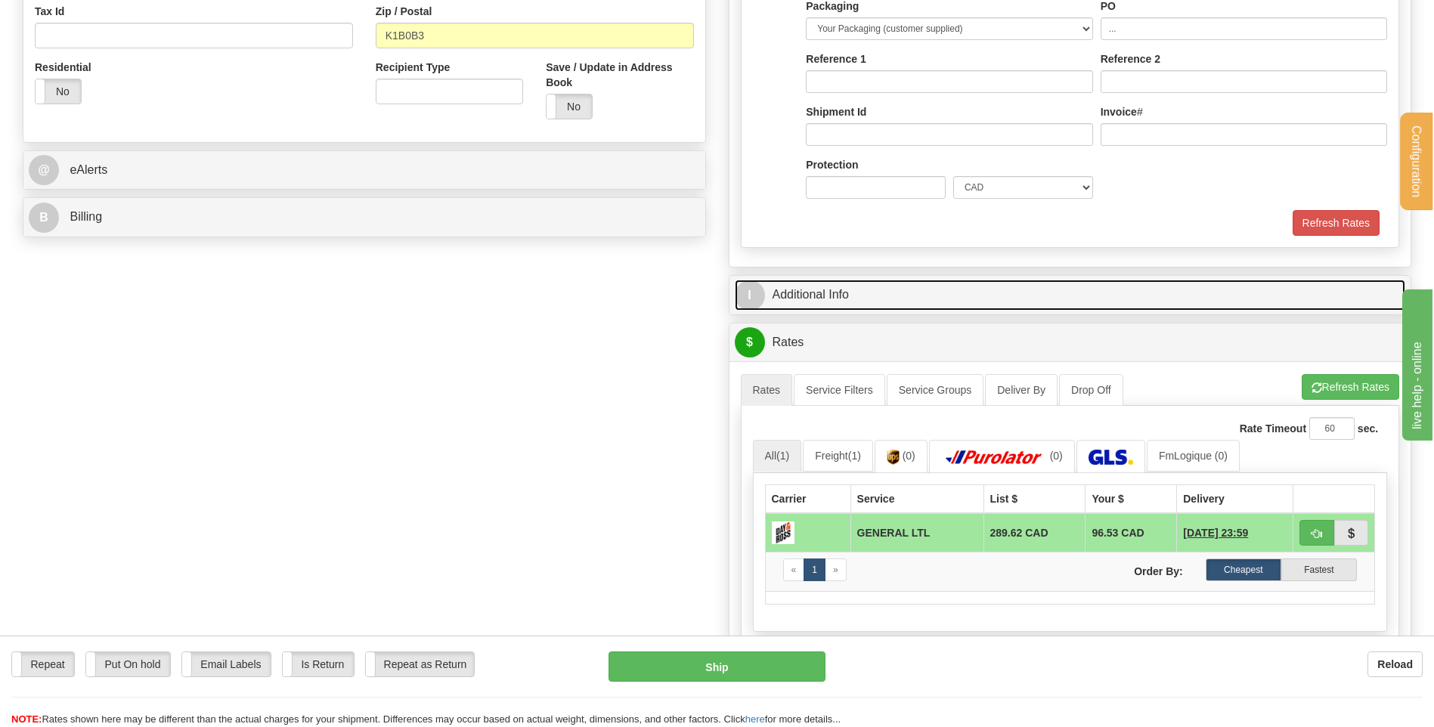
click at [843, 289] on link "I Additional Info" at bounding box center [1070, 295] width 671 height 31
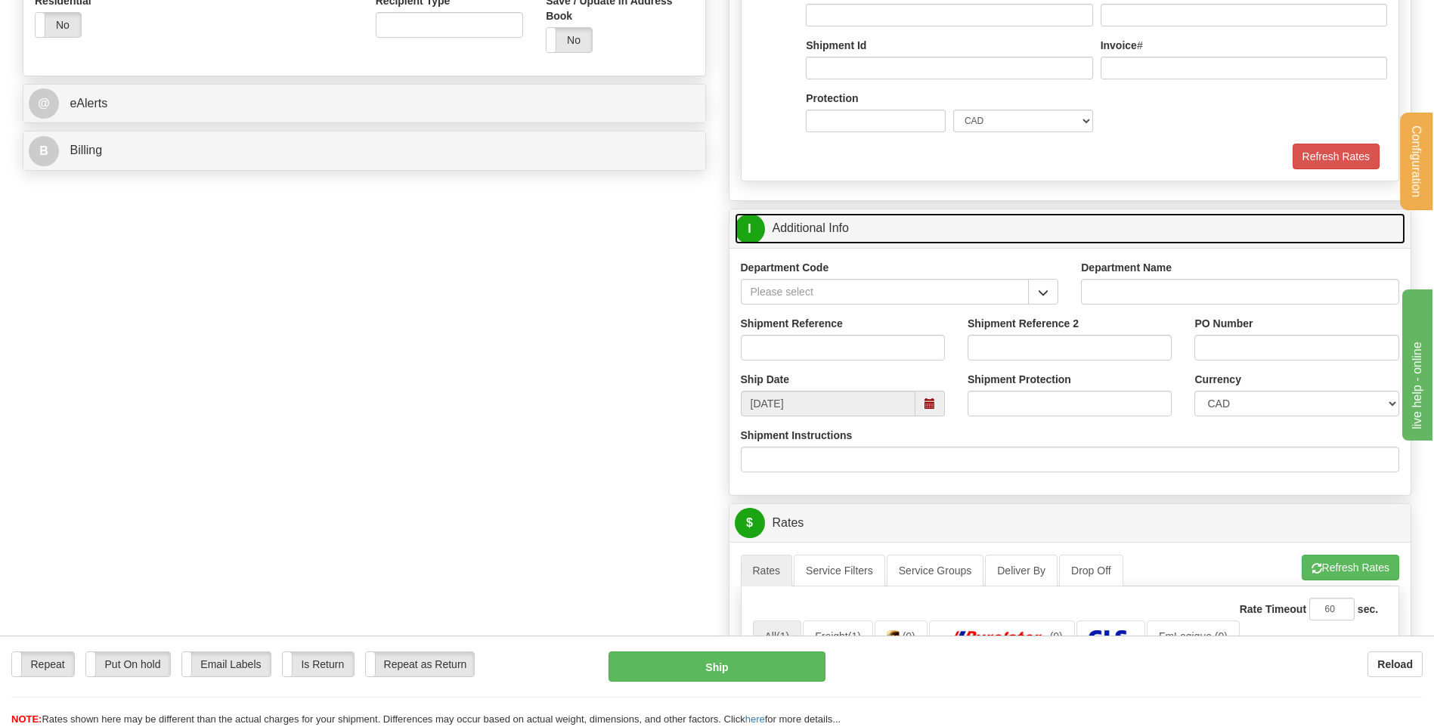
scroll to position [680, 0]
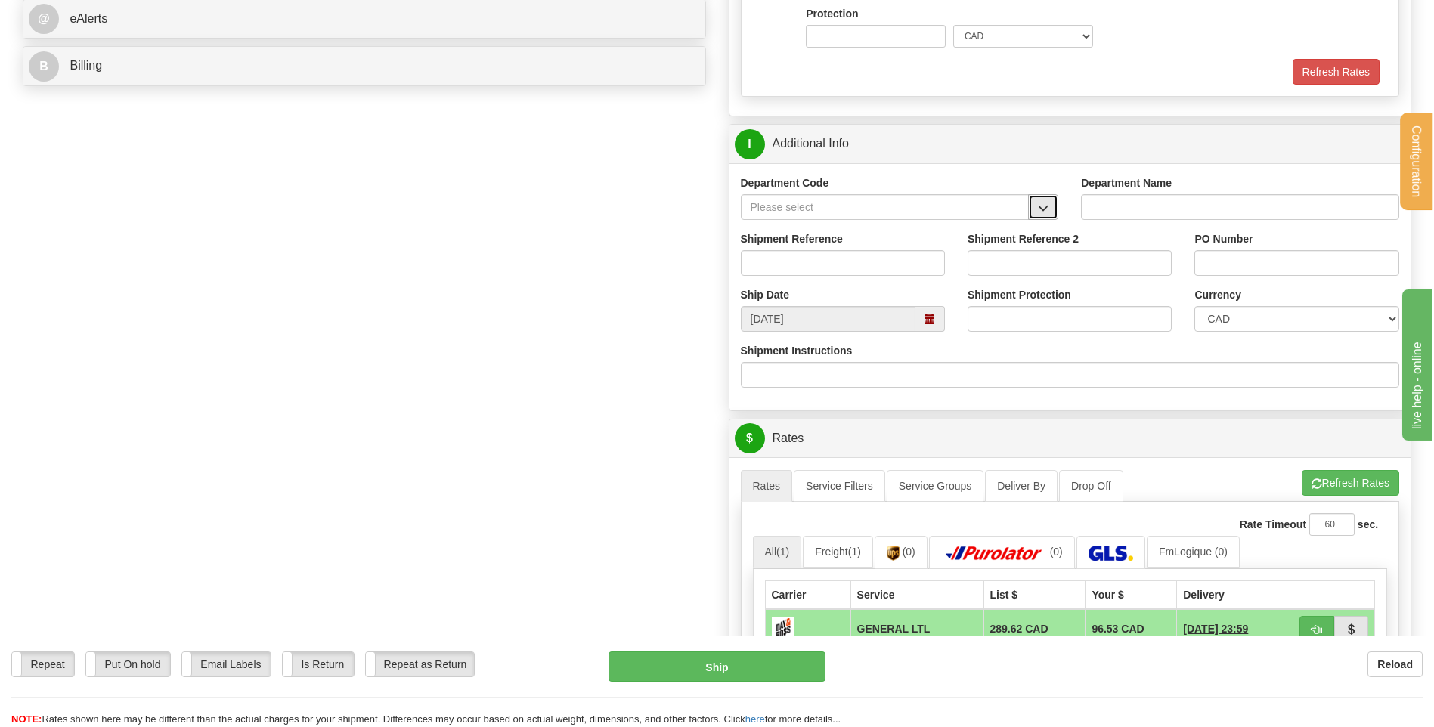
click at [1042, 205] on span "button" at bounding box center [1043, 208] width 11 height 10
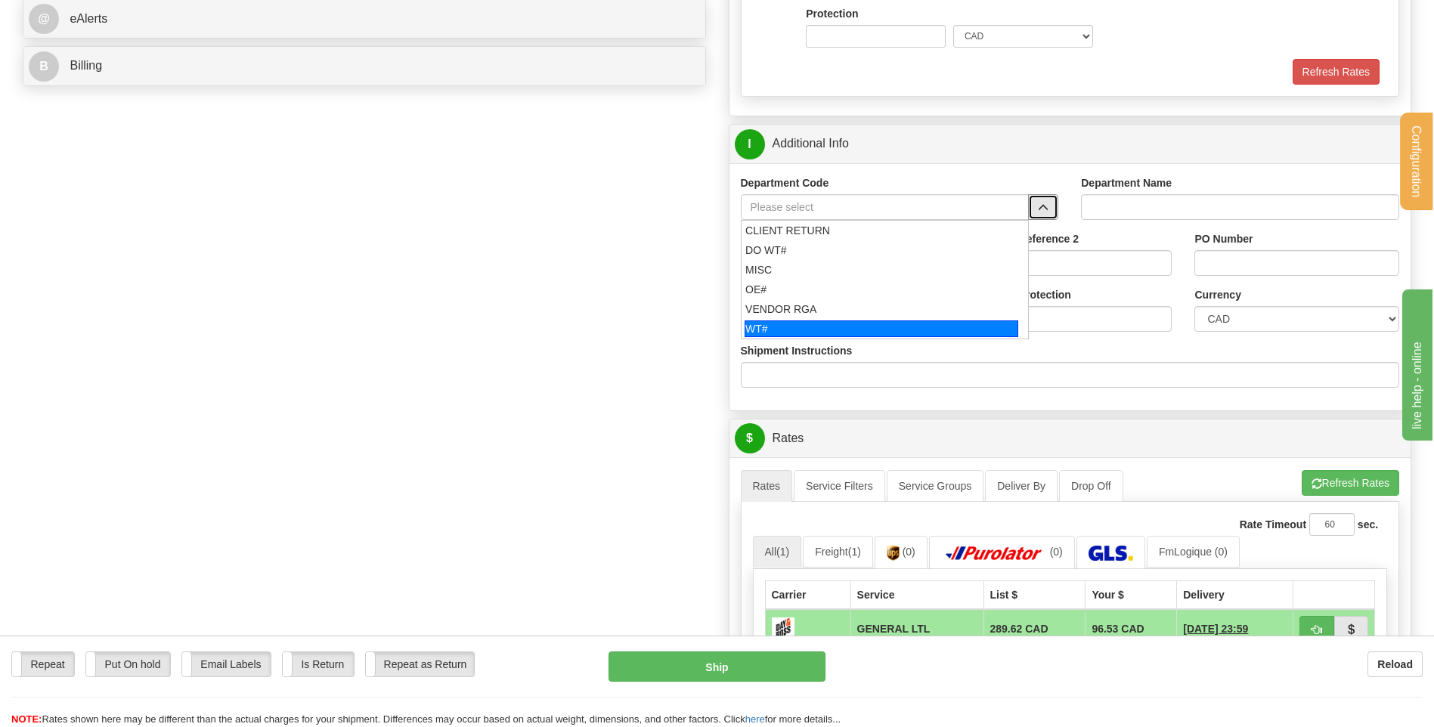
click at [797, 327] on div "WT#" at bounding box center [881, 328] width 274 height 17
type input "WT#"
type input "WAREHOUSE TRANSFERS"
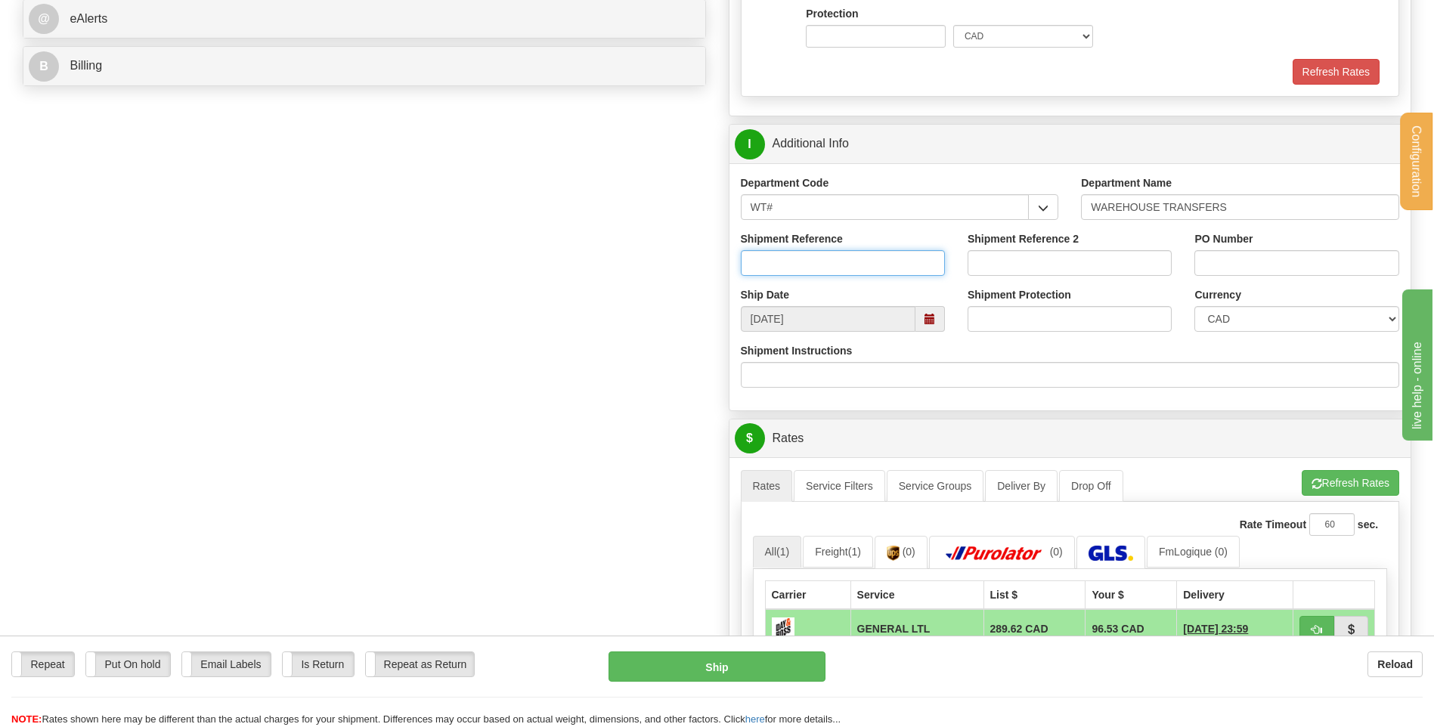
click at [803, 259] on input "Shipment Reference" at bounding box center [843, 263] width 204 height 26
type input "TRANSFERT 09"
click at [1209, 257] on input "PO Number" at bounding box center [1296, 263] width 204 height 26
type input "TRANSFERT OTTAWA"
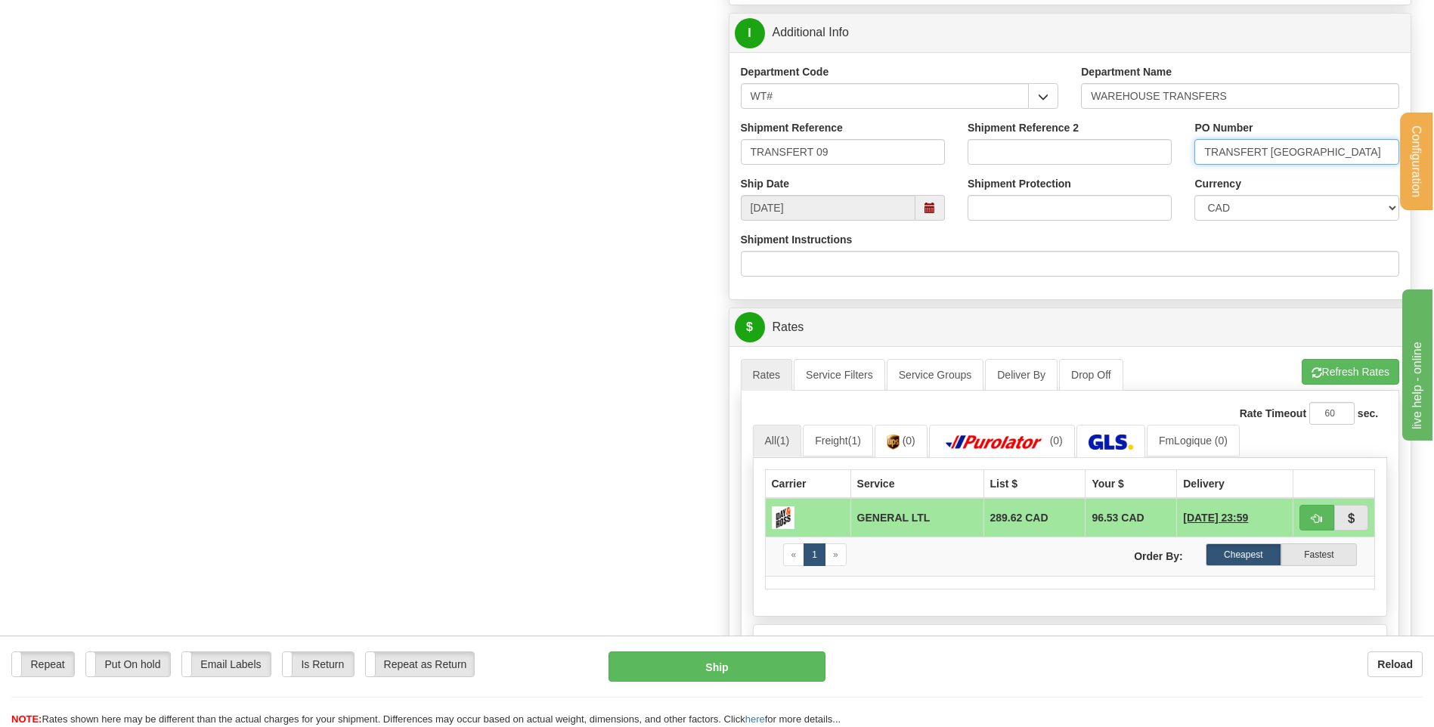
scroll to position [982, 0]
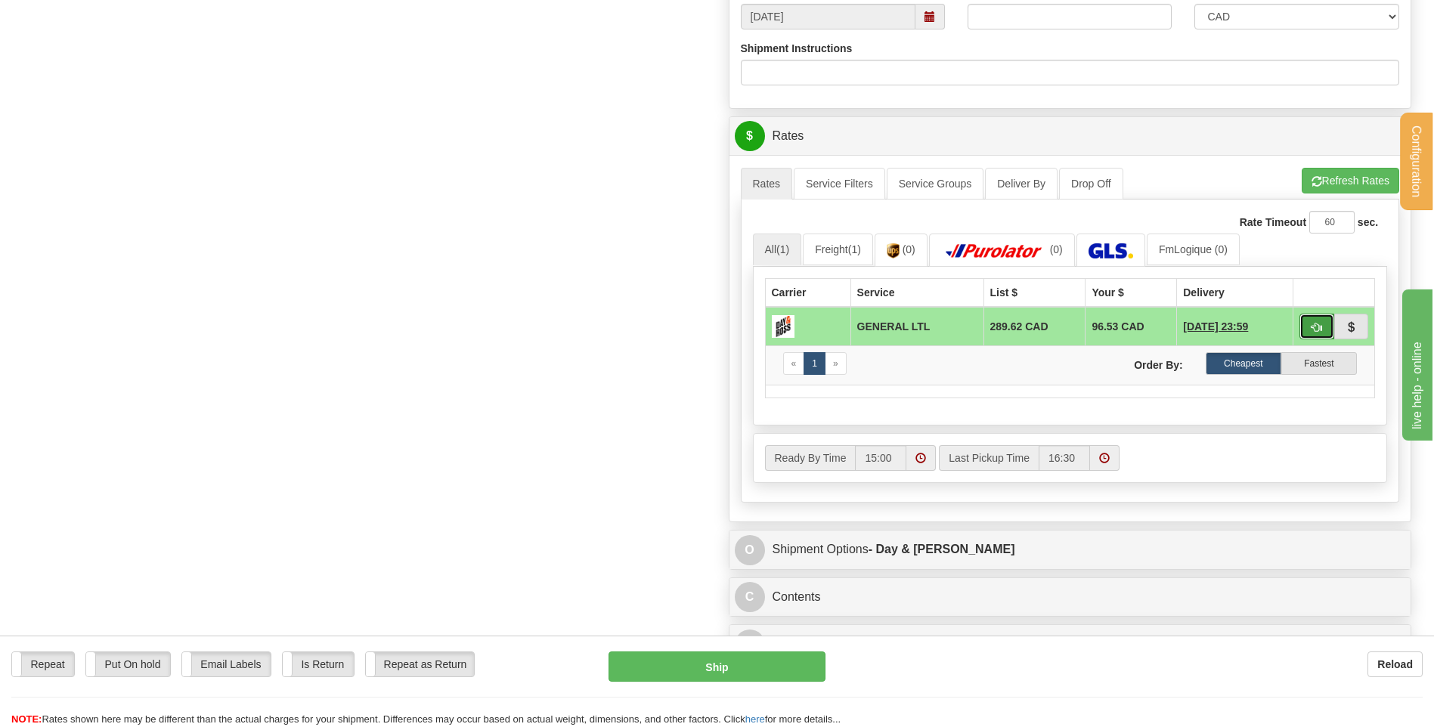
click at [1314, 330] on span "button" at bounding box center [1316, 328] width 11 height 10
type input "GL"
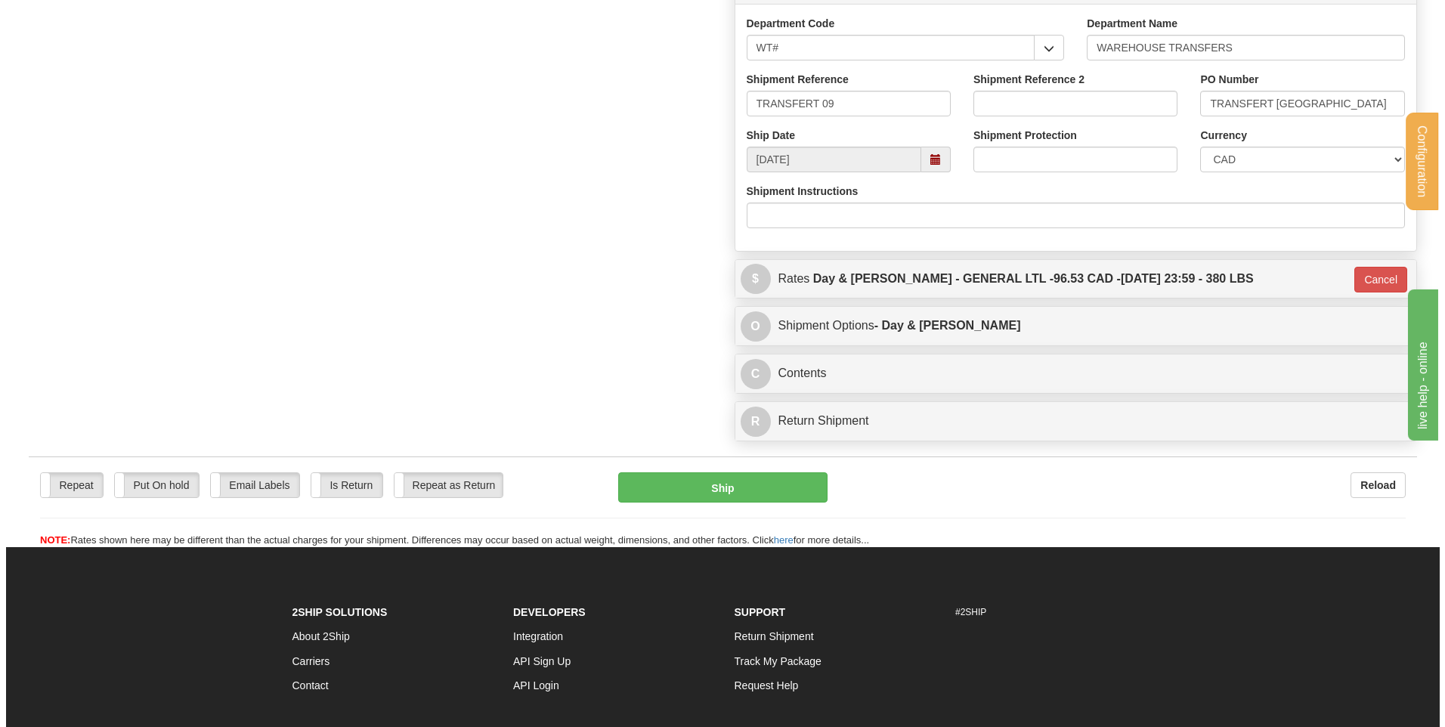
scroll to position [828, 0]
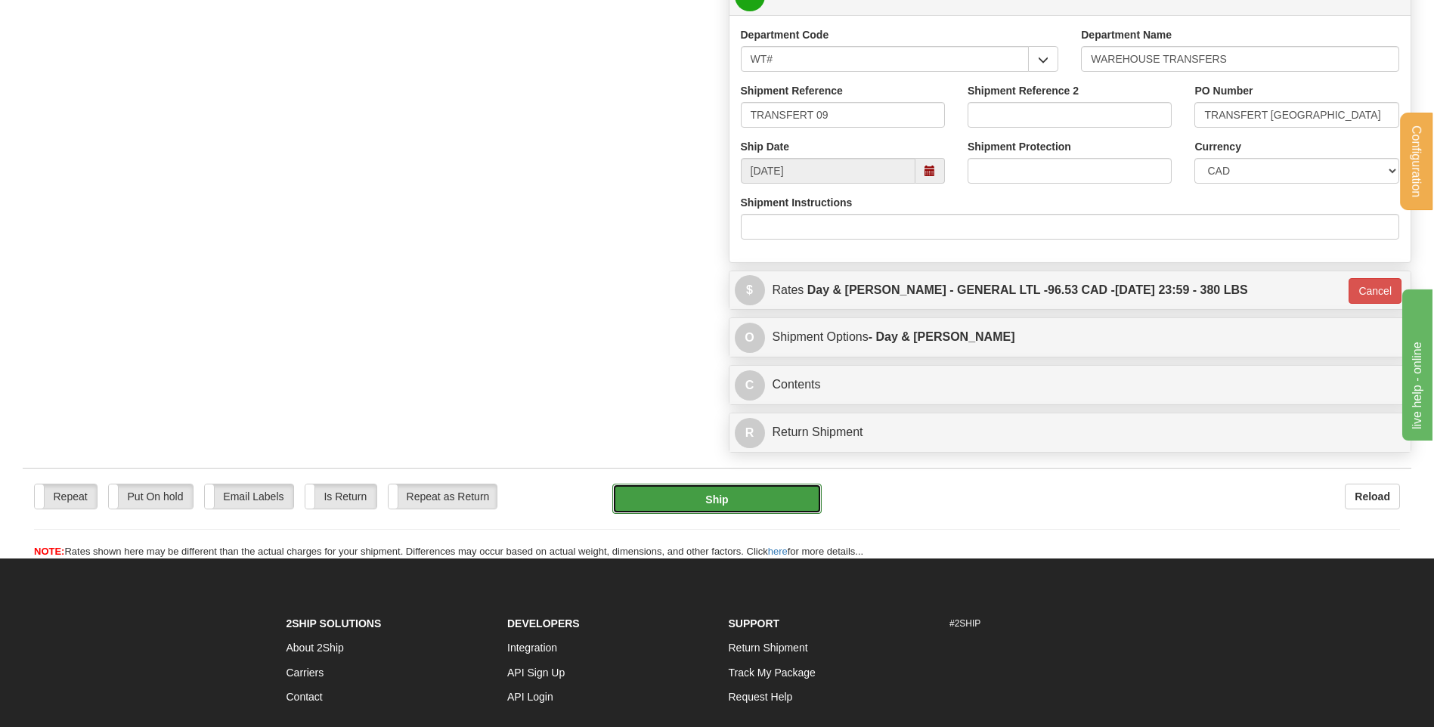
click at [777, 494] on button "Ship" at bounding box center [716, 499] width 209 height 30
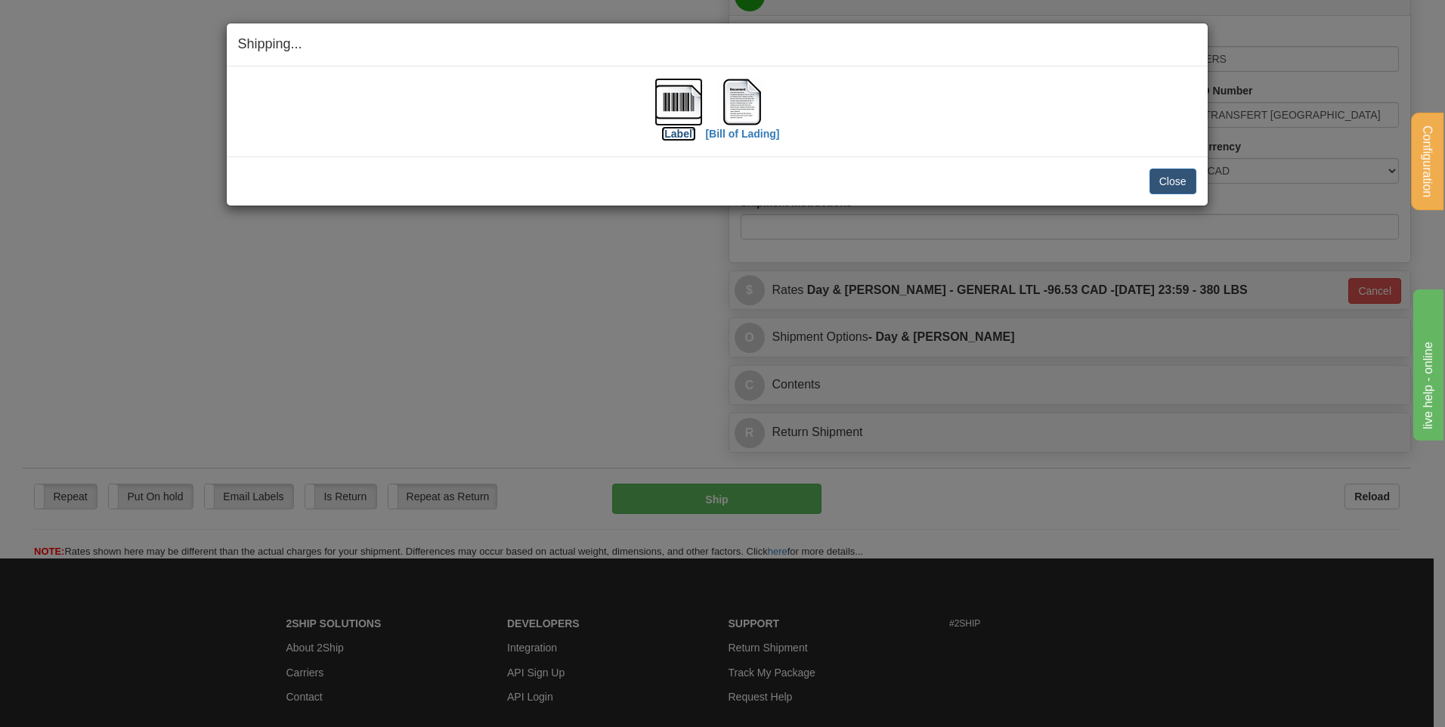
click at [679, 108] on img at bounding box center [678, 102] width 48 height 48
click at [749, 93] on img at bounding box center [742, 102] width 48 height 48
click at [1168, 178] on button "Close" at bounding box center [1172, 182] width 47 height 26
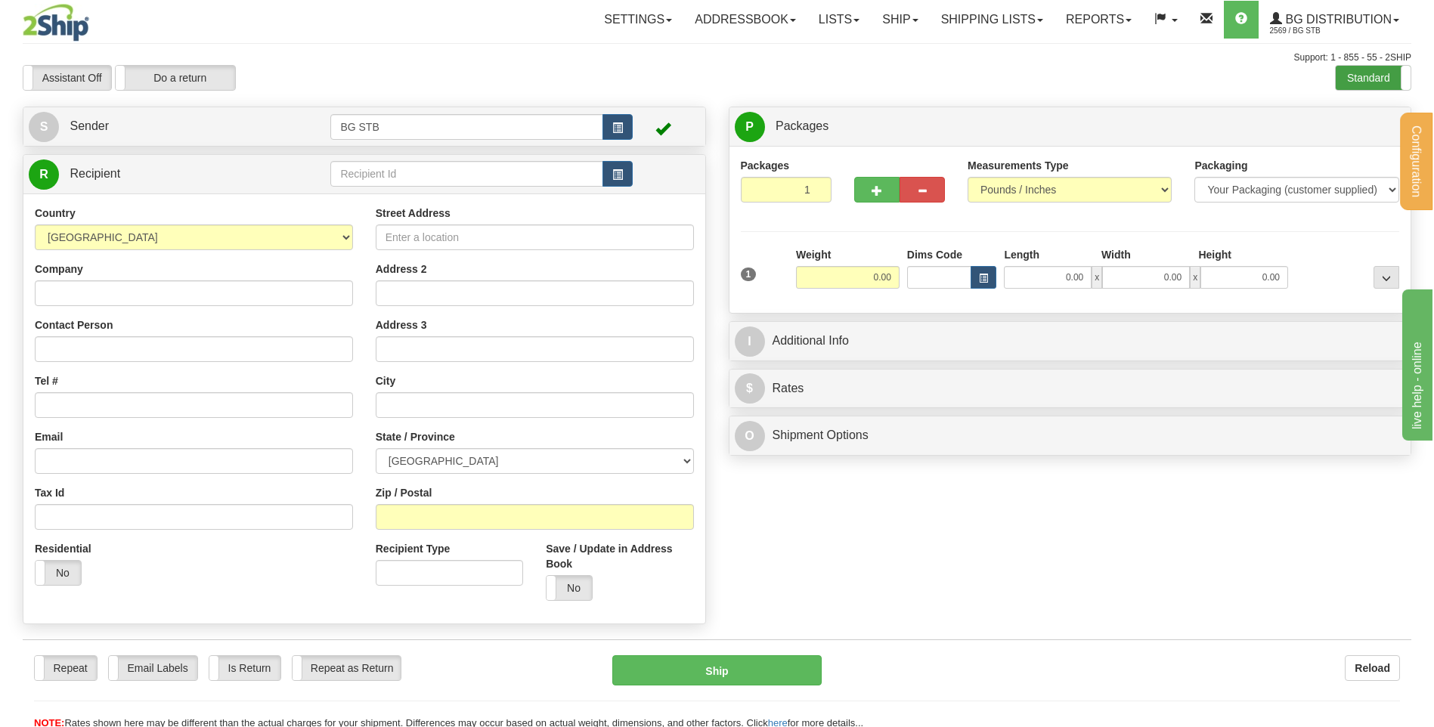
click at [1341, 82] on label "Standard" at bounding box center [1372, 78] width 75 height 24
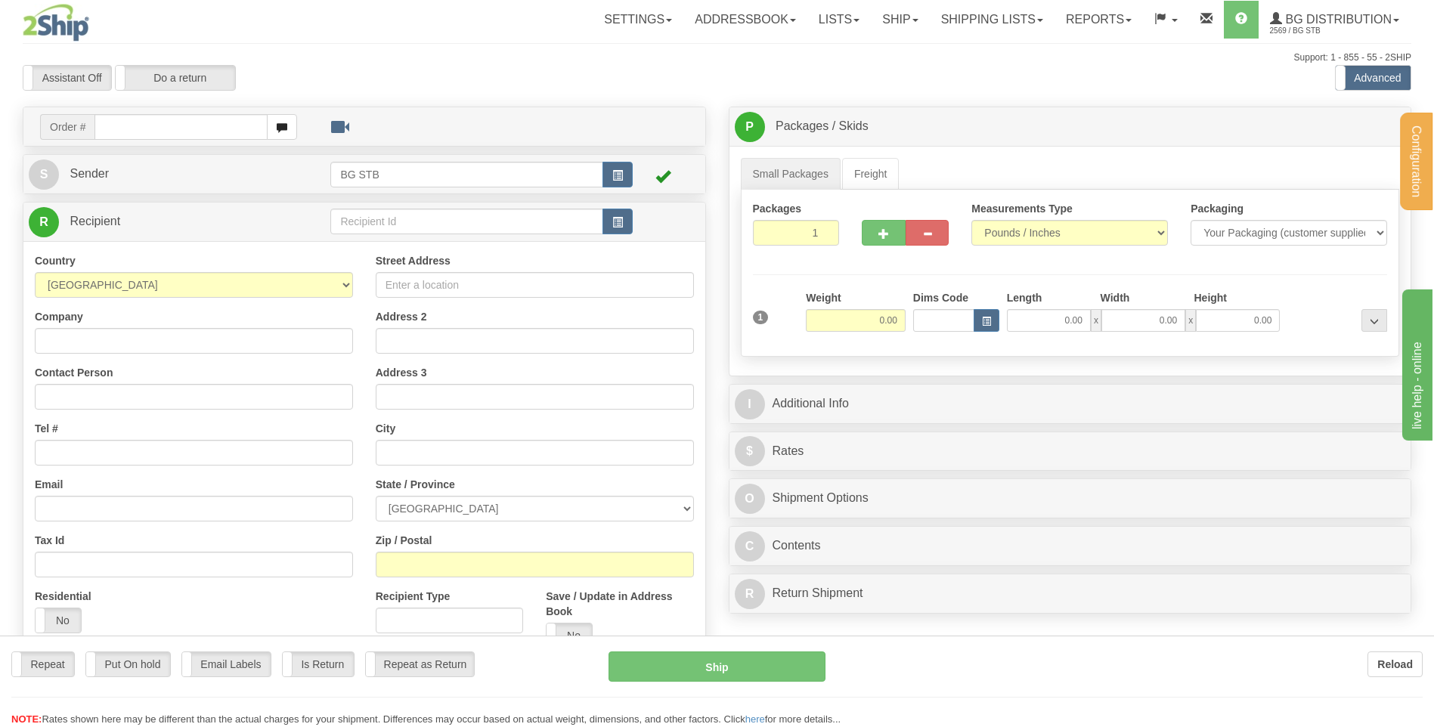
click at [361, 221] on div "Configuration My Configuration Panel Close Configure My Carriers" at bounding box center [717, 425] width 1434 height 851
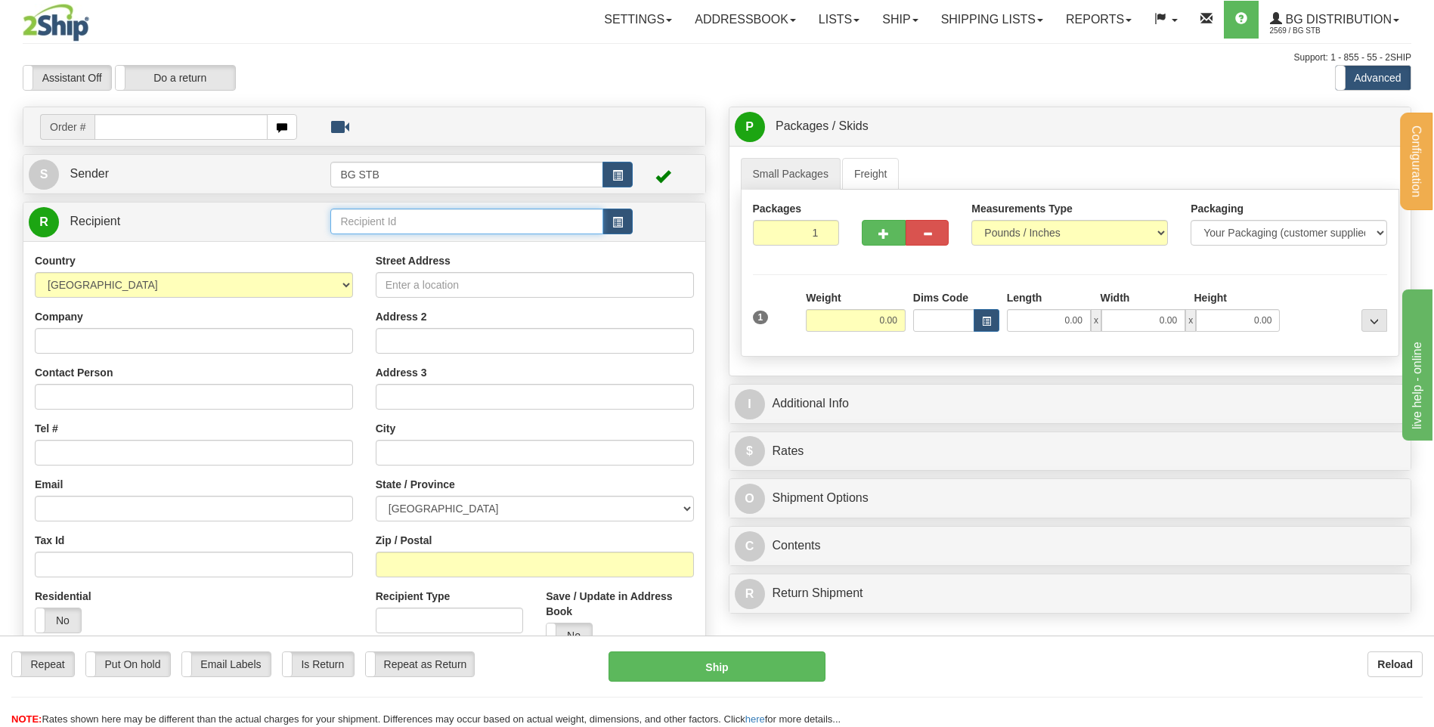
click at [362, 221] on input "text" at bounding box center [466, 222] width 272 height 26
type input "BG TOR"
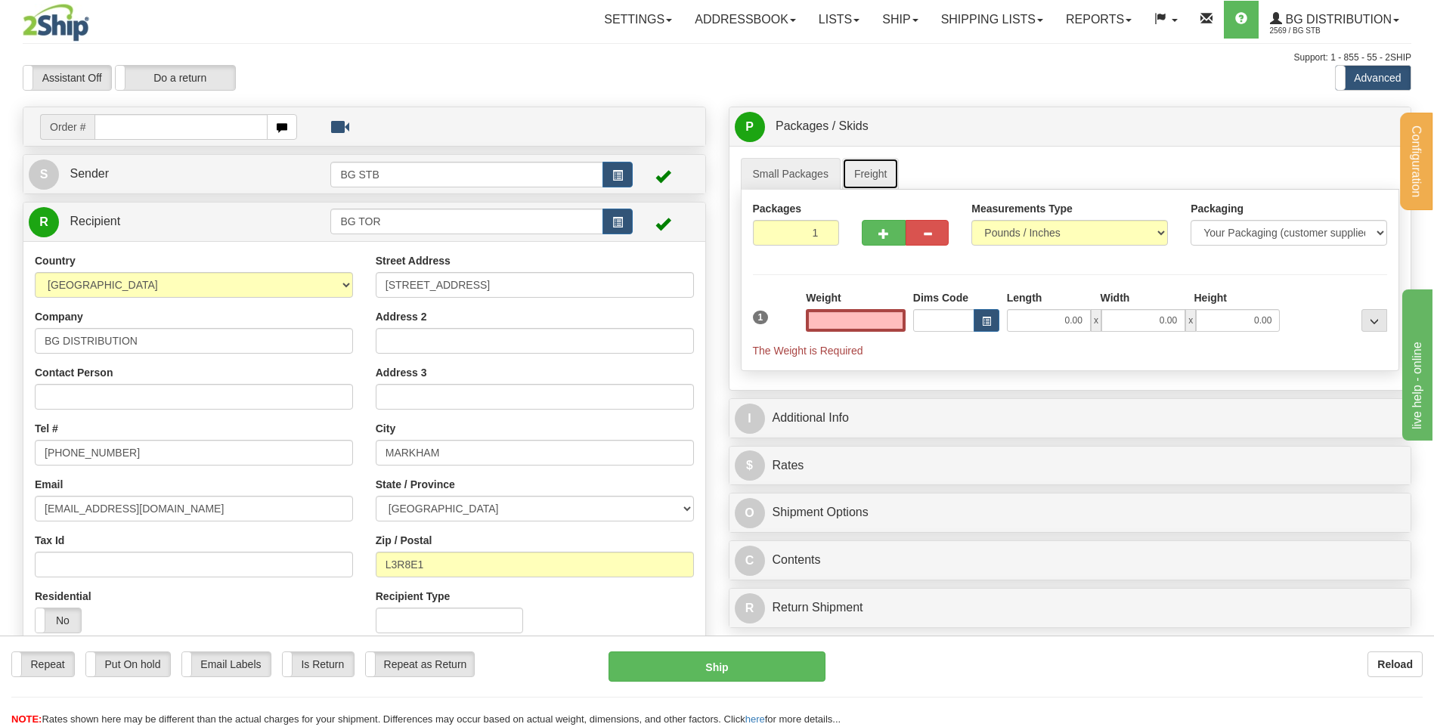
type input "0.00"
click at [871, 179] on link "Freight" at bounding box center [870, 174] width 57 height 32
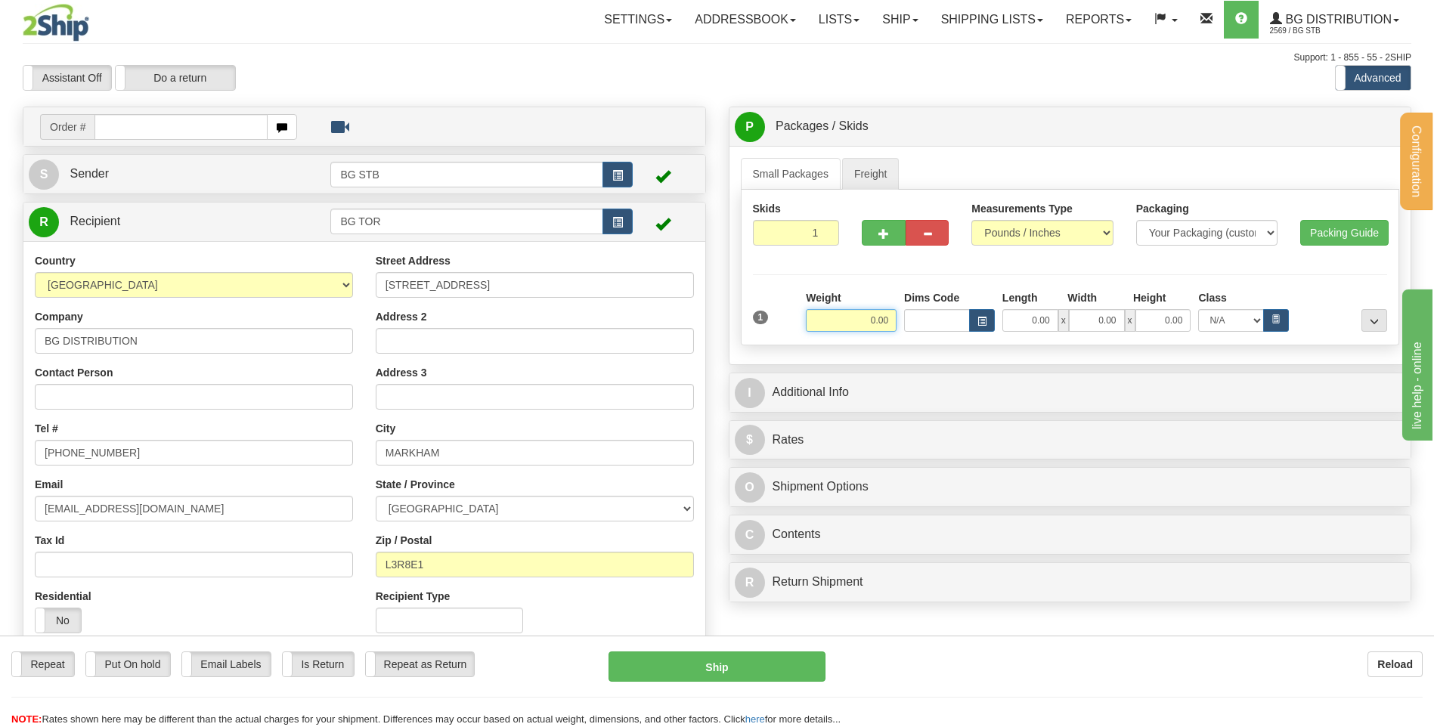
click at [868, 320] on input "0.00" at bounding box center [851, 320] width 91 height 23
type input "485.00"
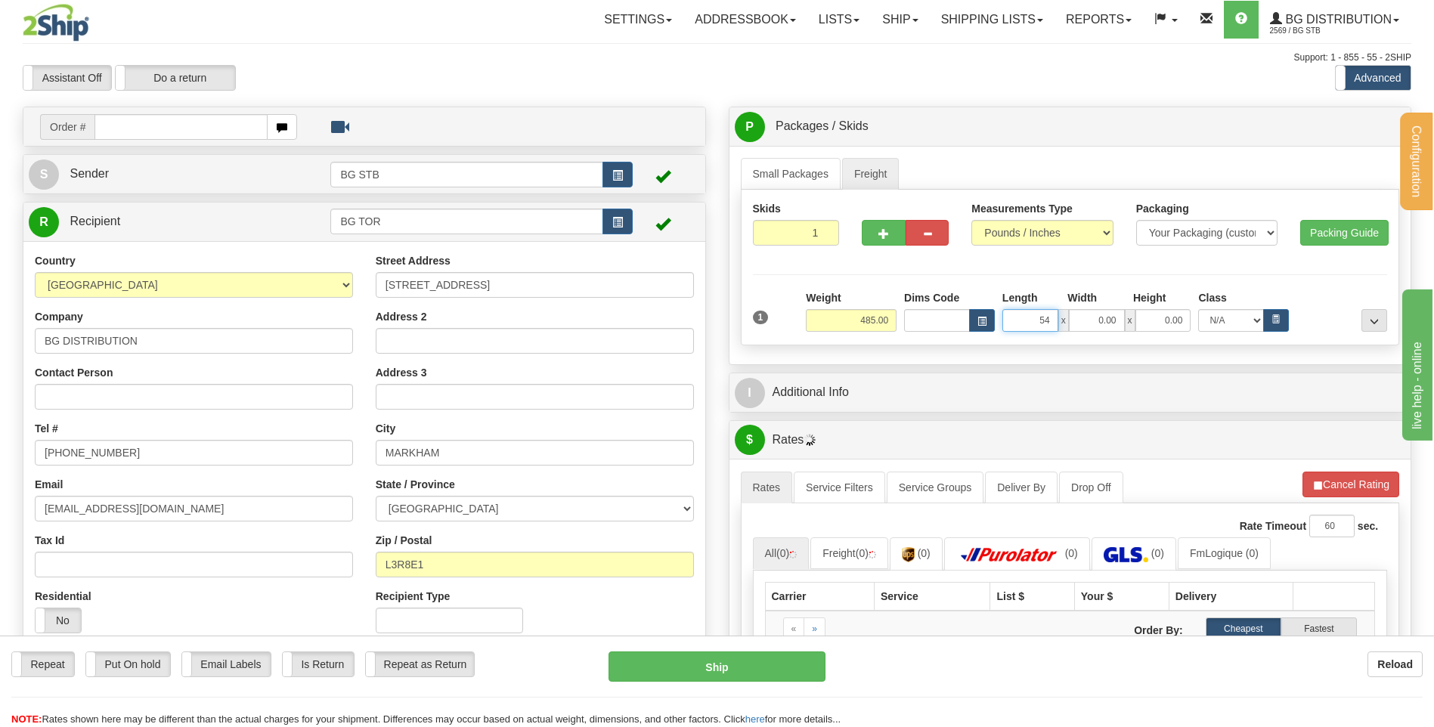
type input "54.00"
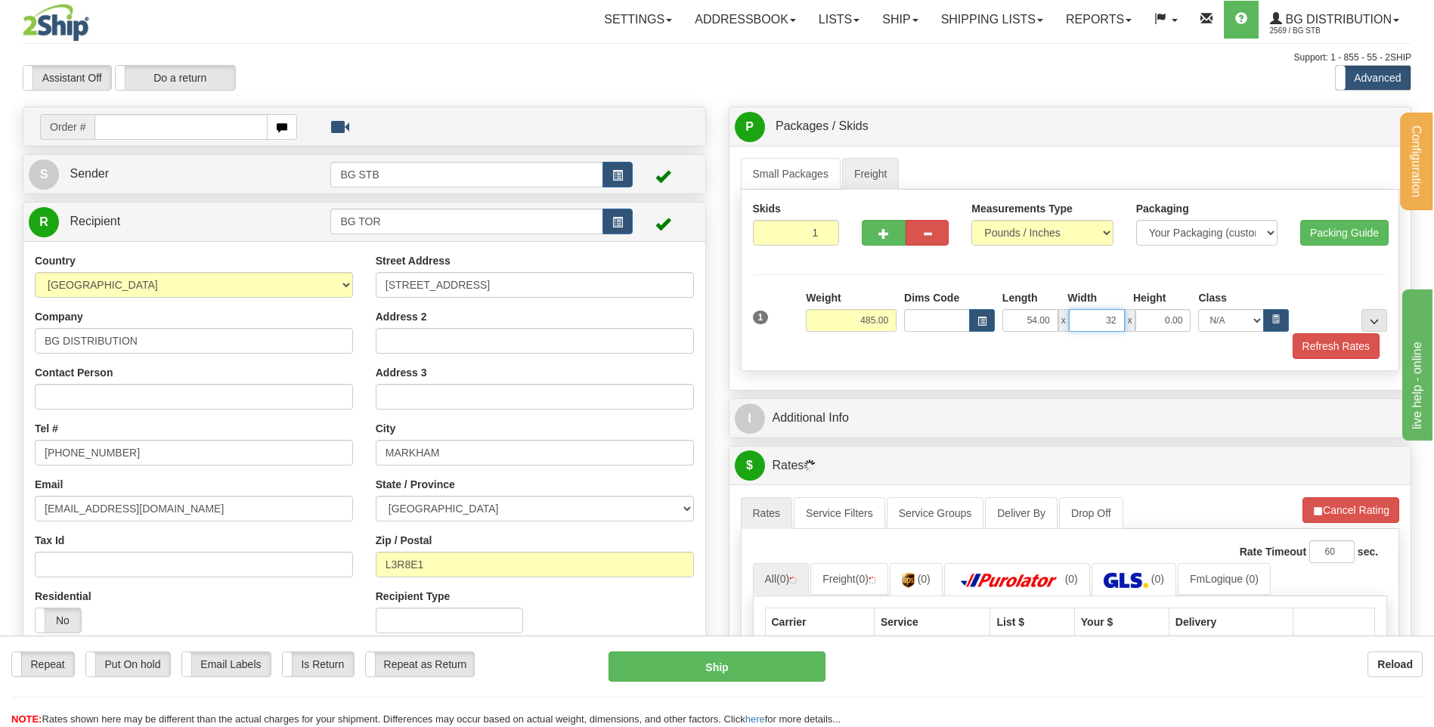
type input "32.00"
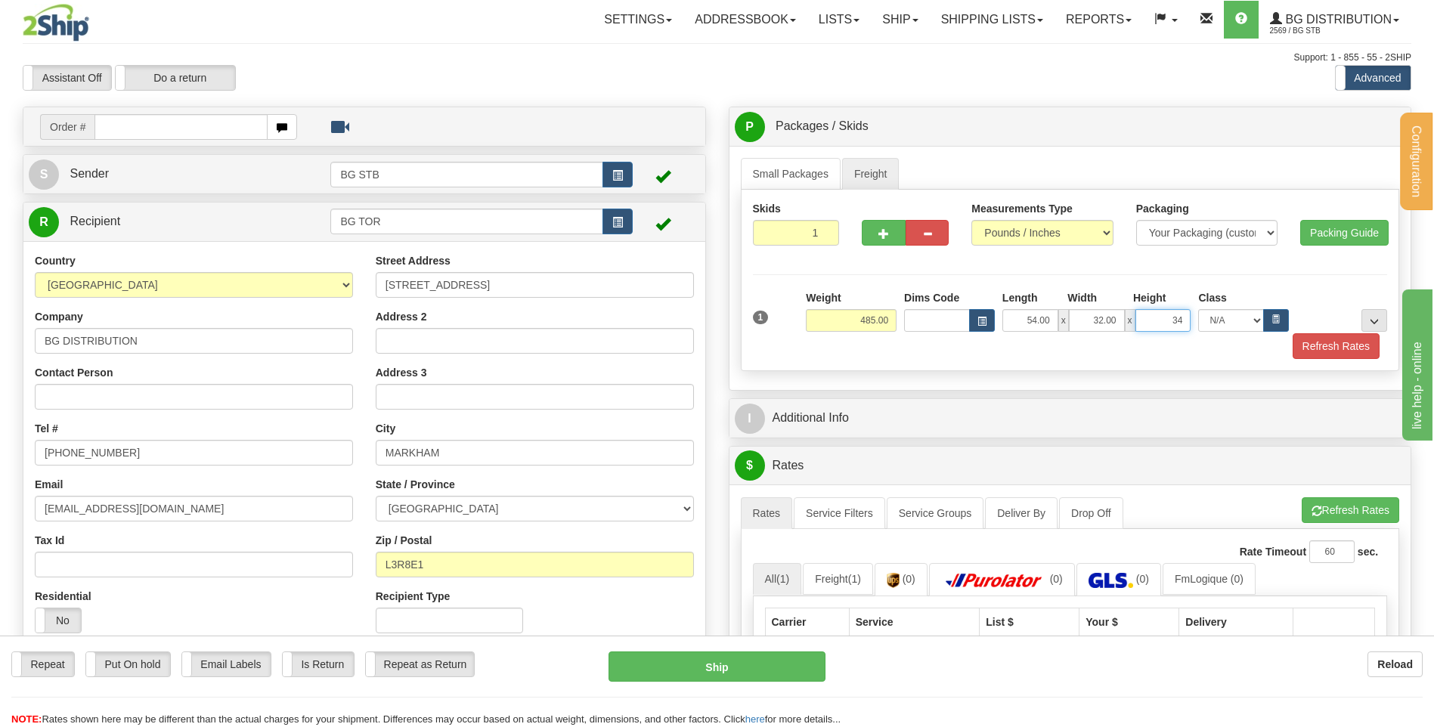
type input "34.00"
click at [1378, 321] on button "..." at bounding box center [1374, 320] width 26 height 23
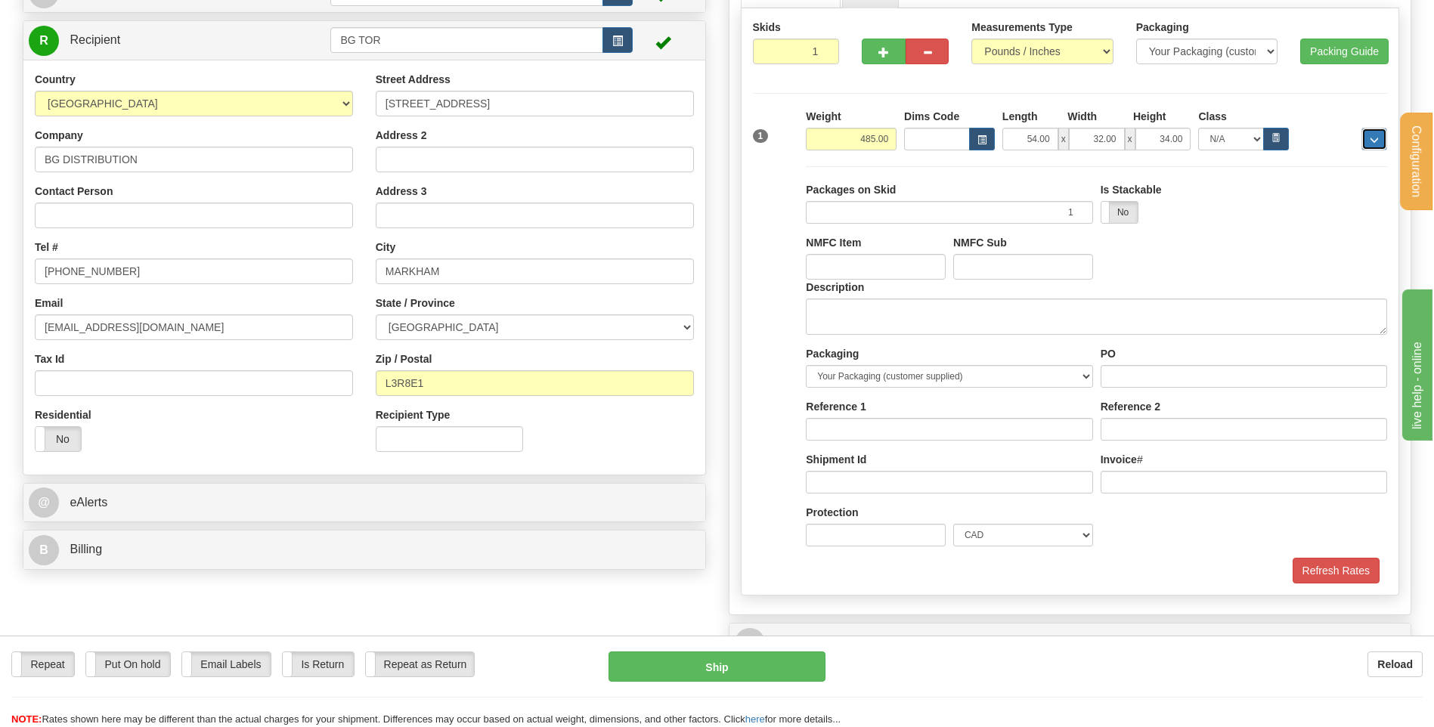
scroll to position [227, 0]
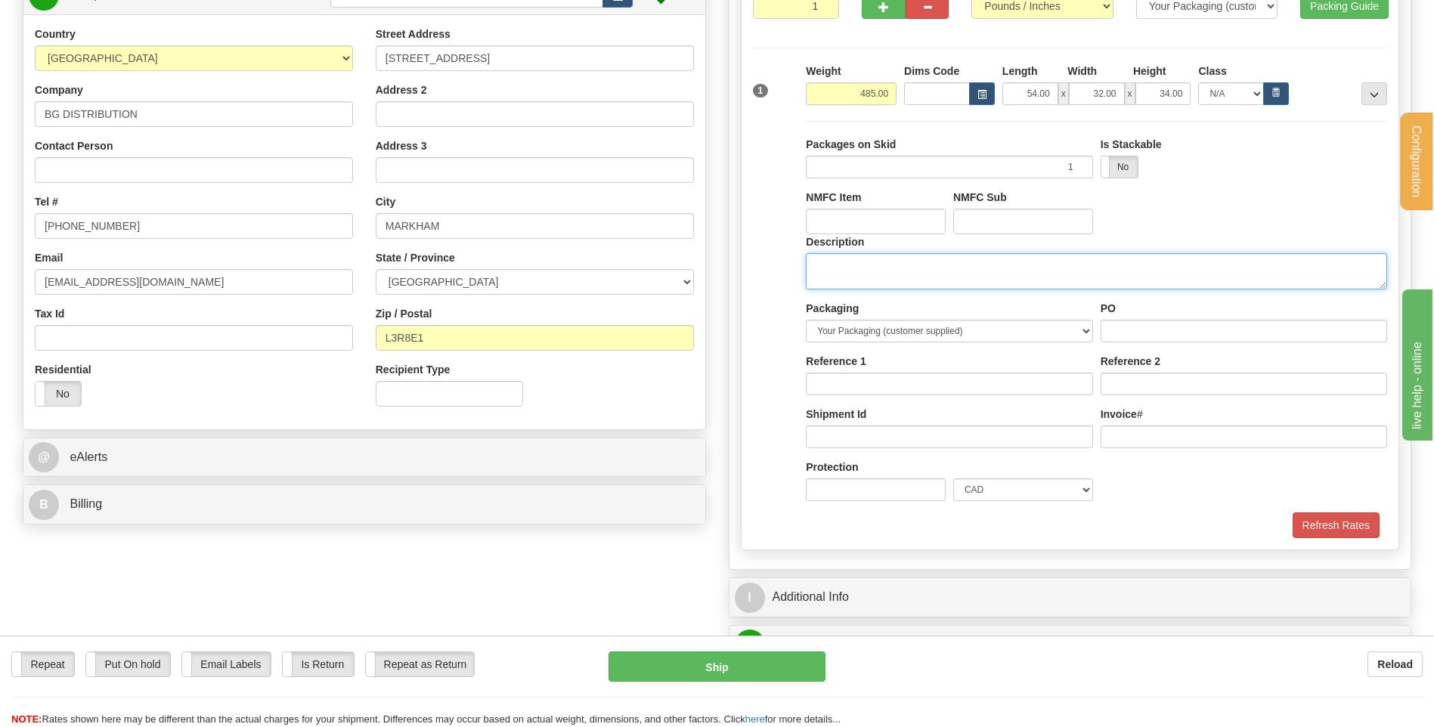
click at [860, 270] on textarea "Description" at bounding box center [1096, 271] width 581 height 36
type textarea "1 SKID"
click at [1159, 323] on input "PO" at bounding box center [1243, 331] width 286 height 23
type input "..."
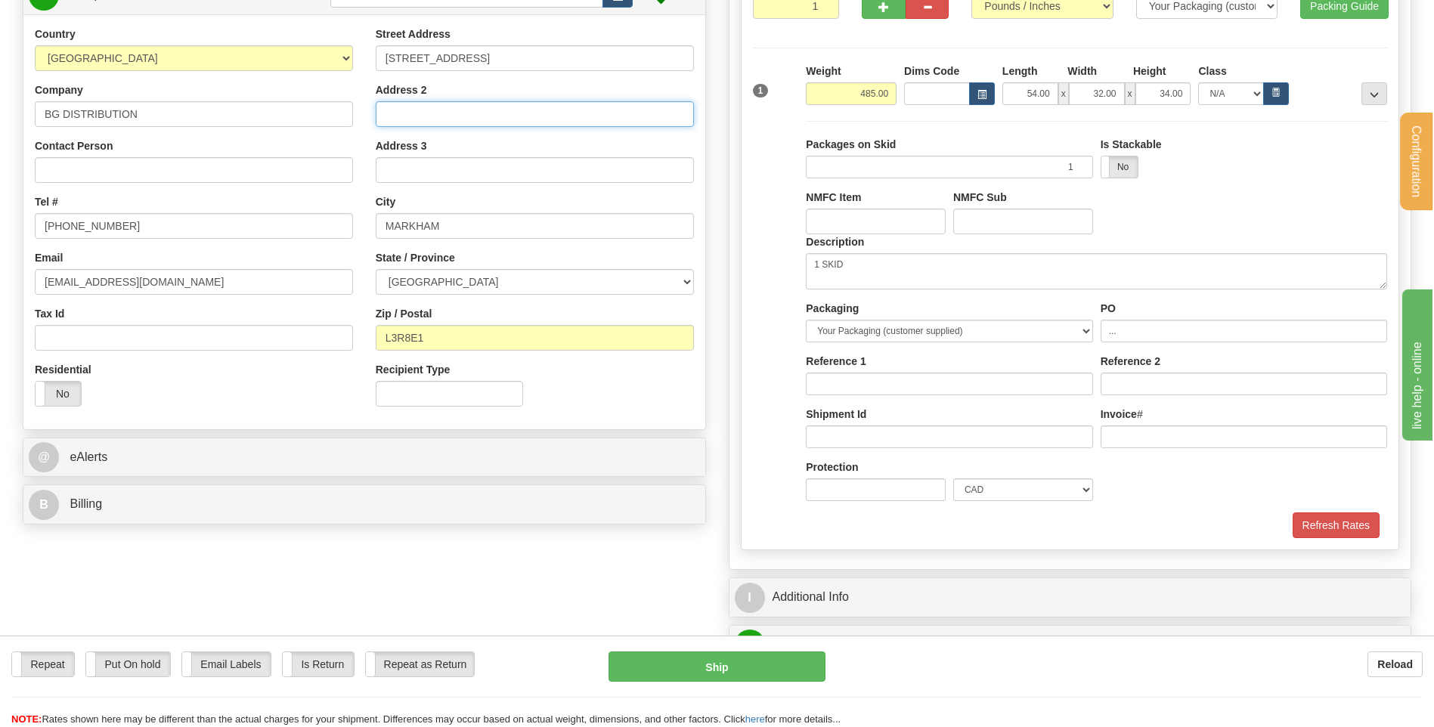
type input "UNIT 100"
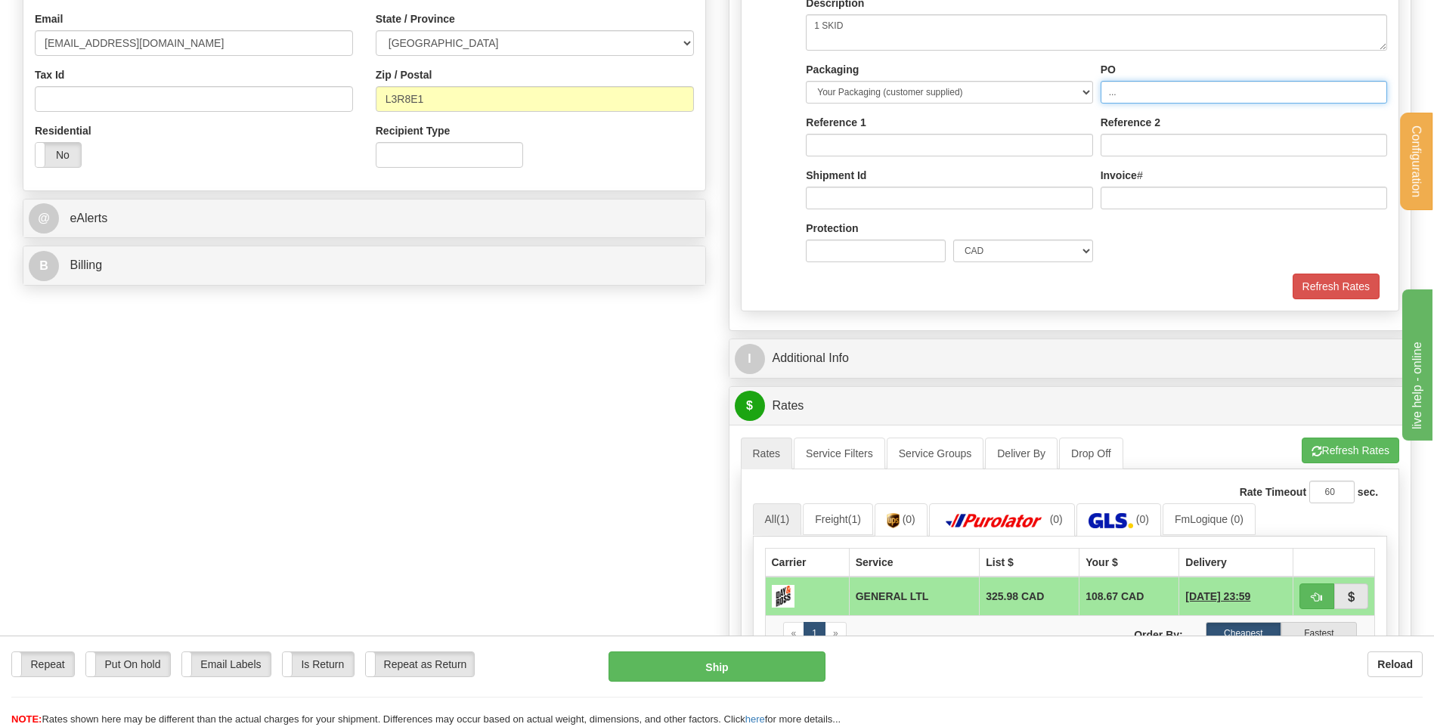
scroll to position [529, 0]
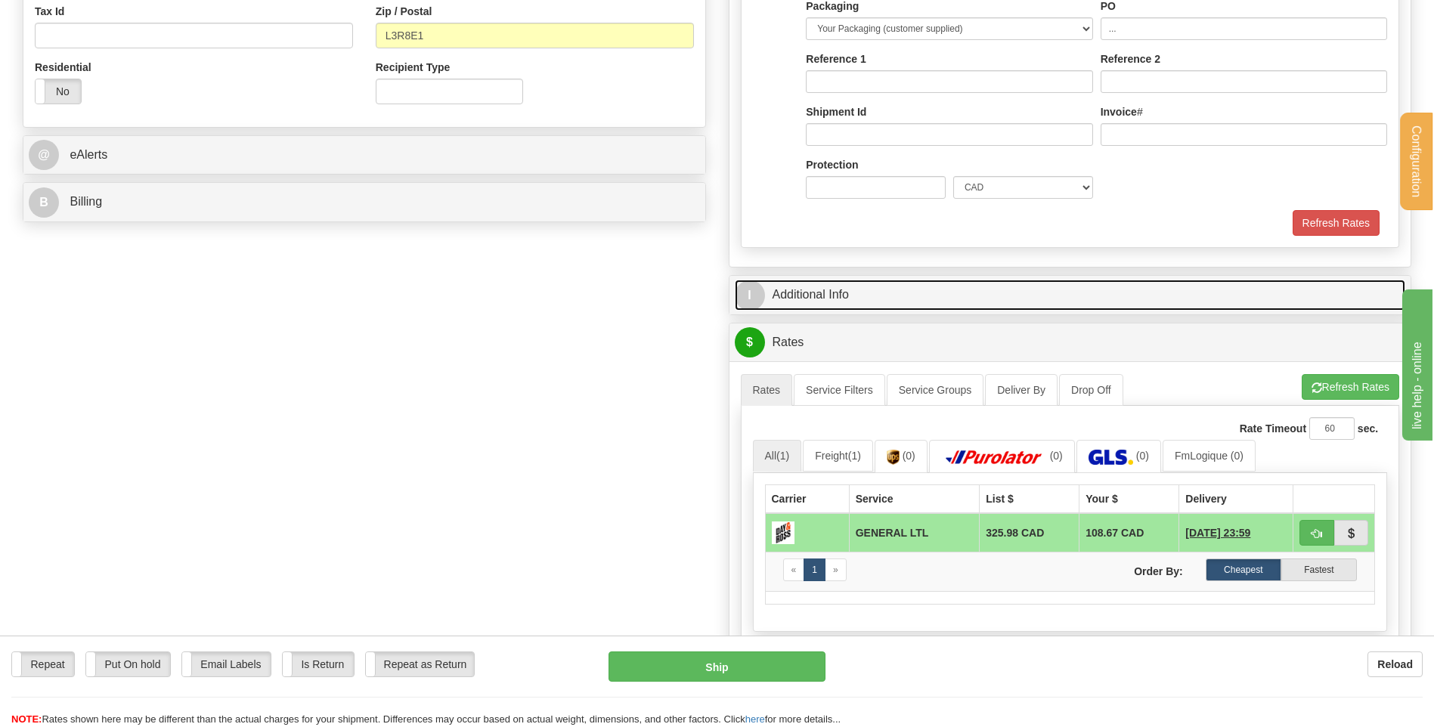
click at [919, 289] on link "I Additional Info" at bounding box center [1070, 295] width 671 height 31
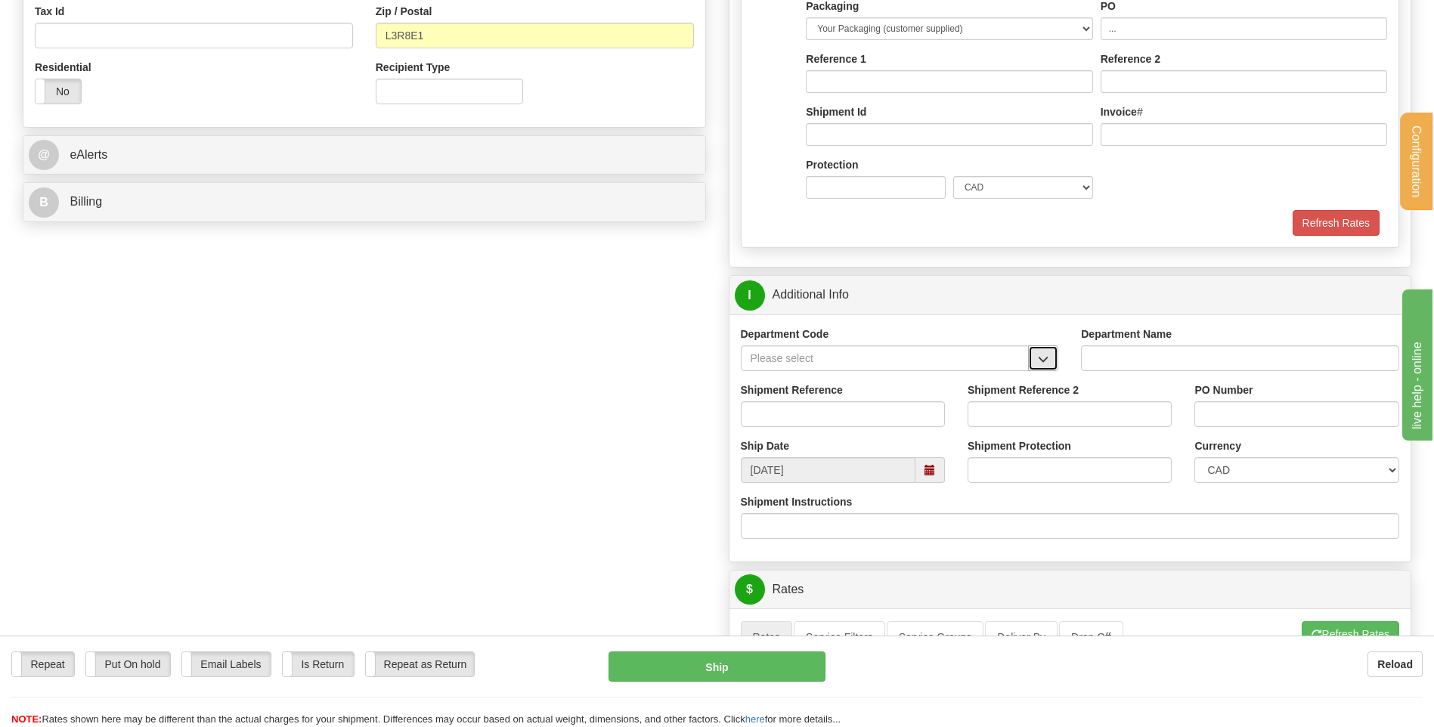
click at [1044, 354] on span "button" at bounding box center [1043, 359] width 11 height 10
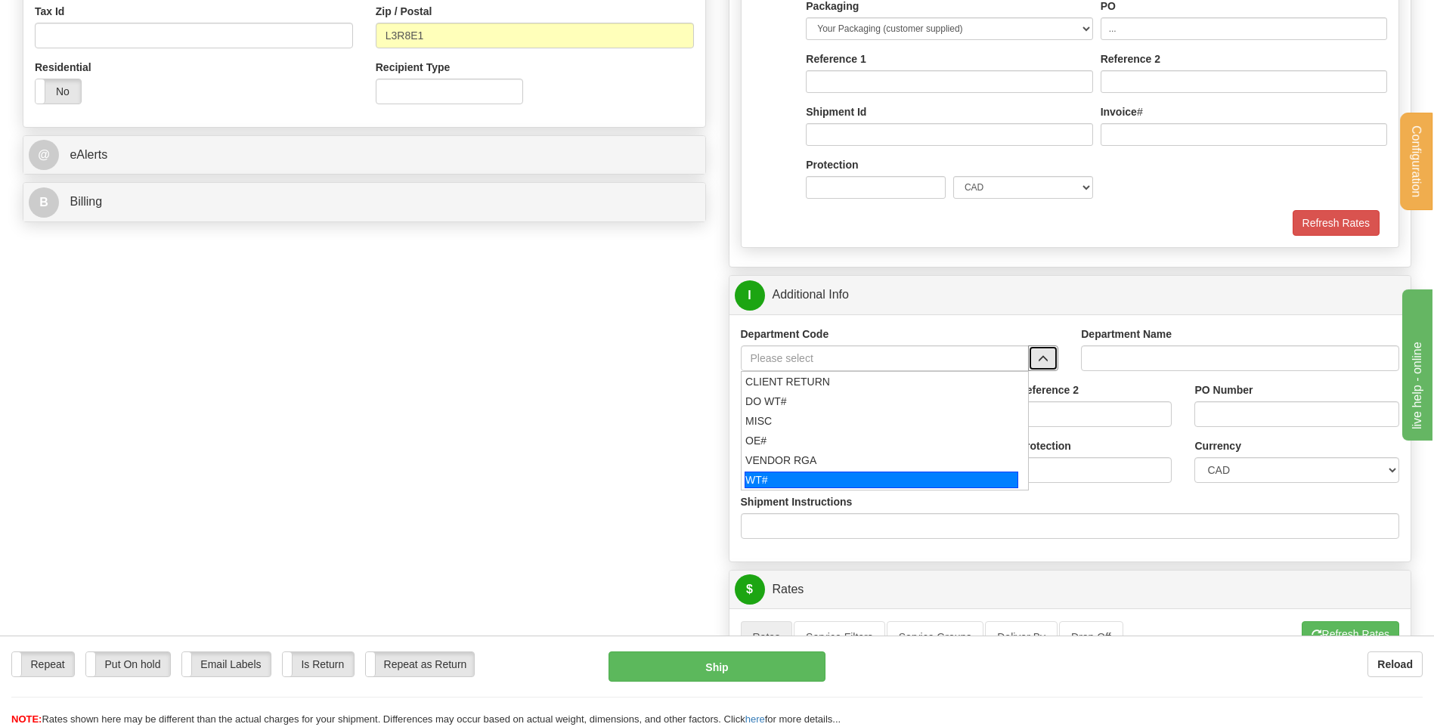
click at [791, 483] on div "WT#" at bounding box center [881, 480] width 274 height 17
type input "WT#"
type input "WAREHOUSE TRANSFERS"
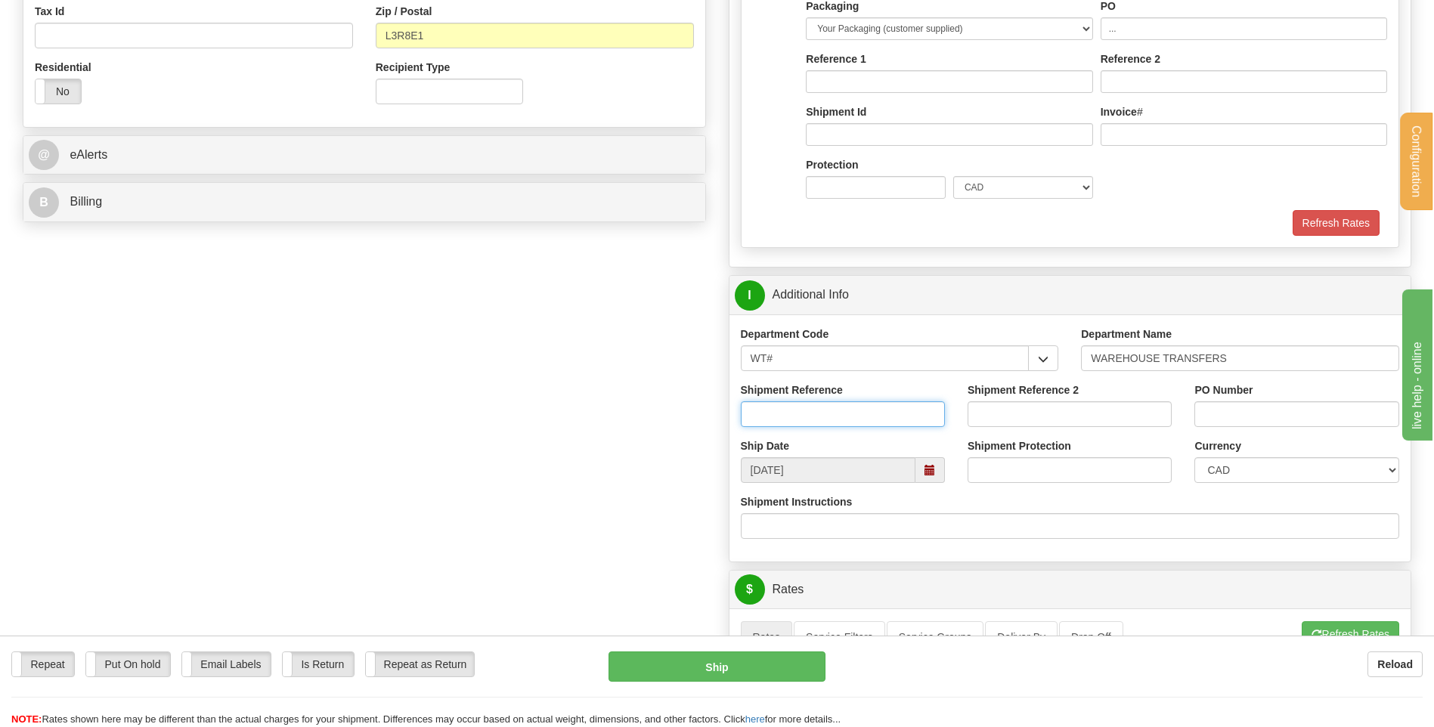
click at [818, 409] on input "Shipment Reference" at bounding box center [843, 414] width 204 height 26
type input "TRANSFERT 09"
drag, startPoint x: 1327, startPoint y: 410, endPoint x: 1273, endPoint y: 418, distance: 54.9
click at [1273, 418] on input "TRANSFERT OTTAWA" at bounding box center [1296, 414] width 204 height 26
type input "TRANSFERT [GEOGRAPHIC_DATA]"
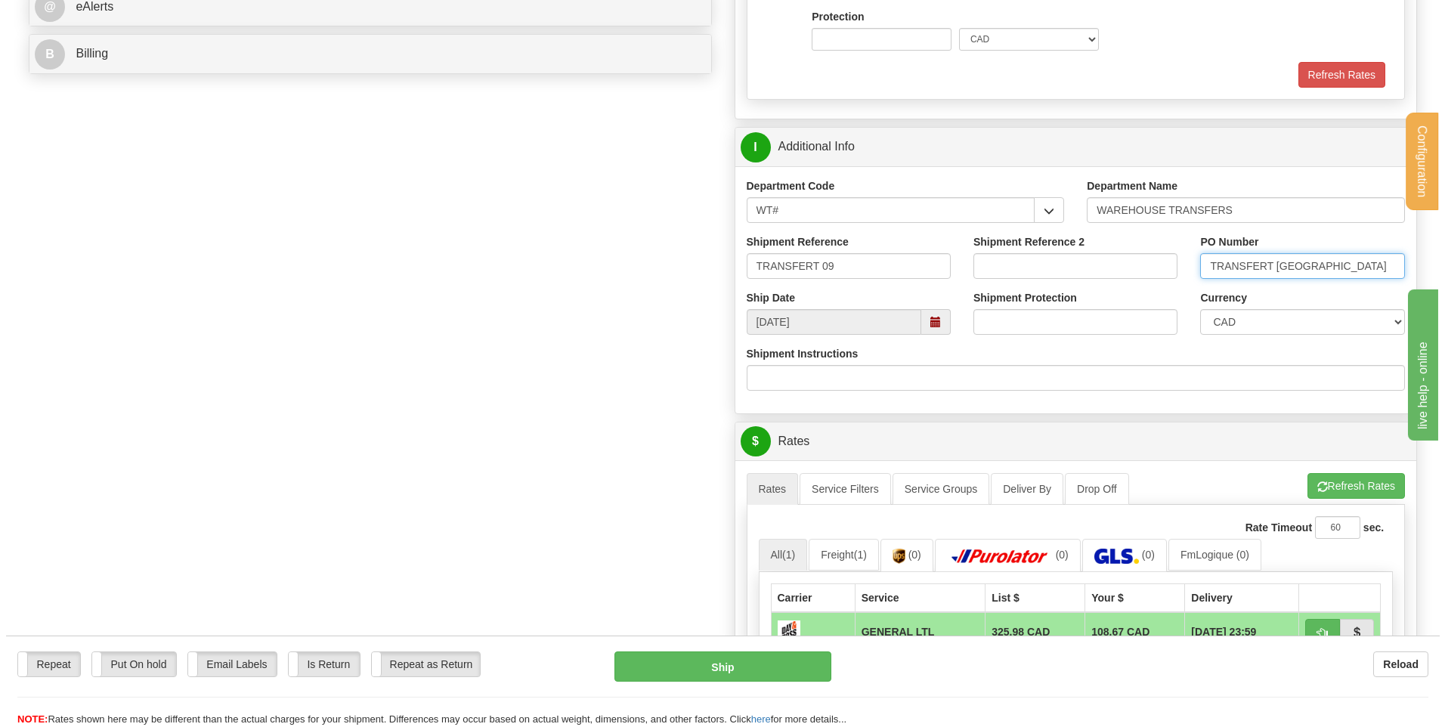
scroll to position [907, 0]
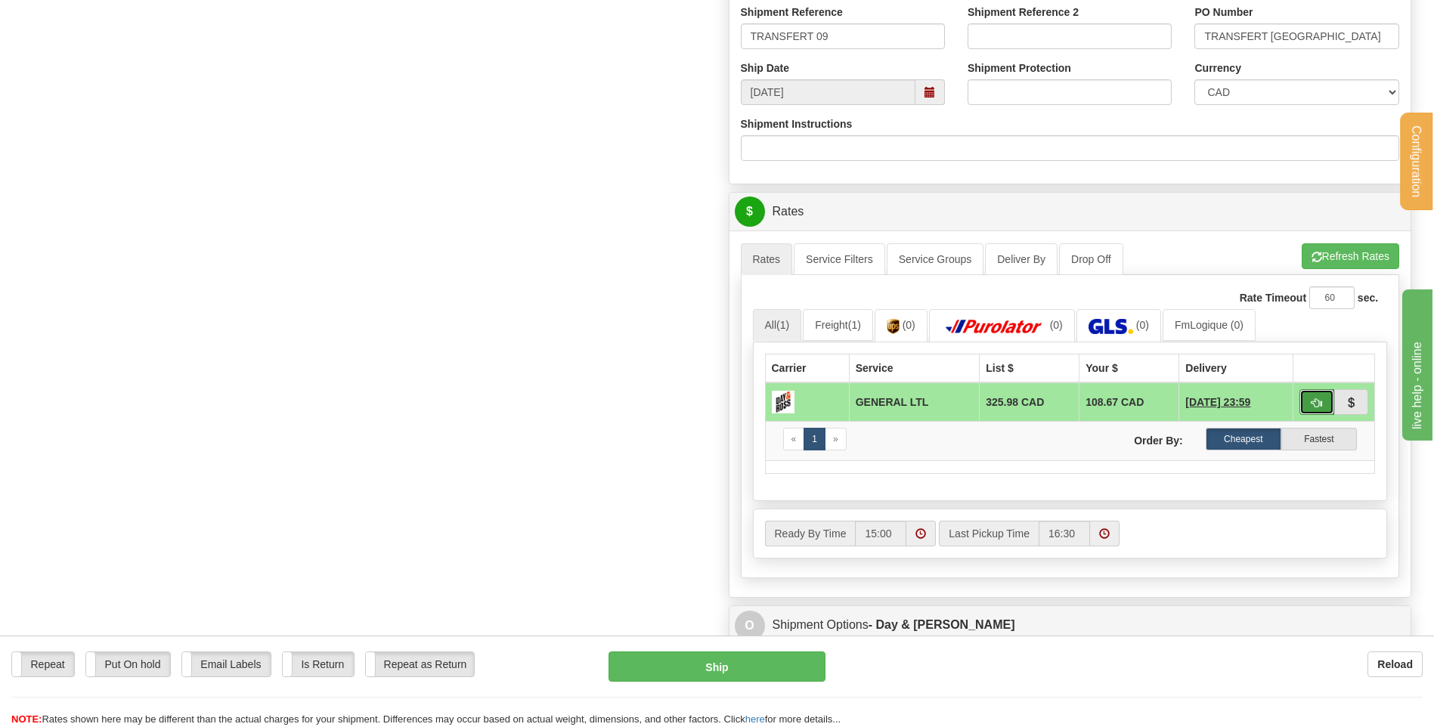
click at [1317, 398] on span "button" at bounding box center [1316, 403] width 11 height 10
type input "GL"
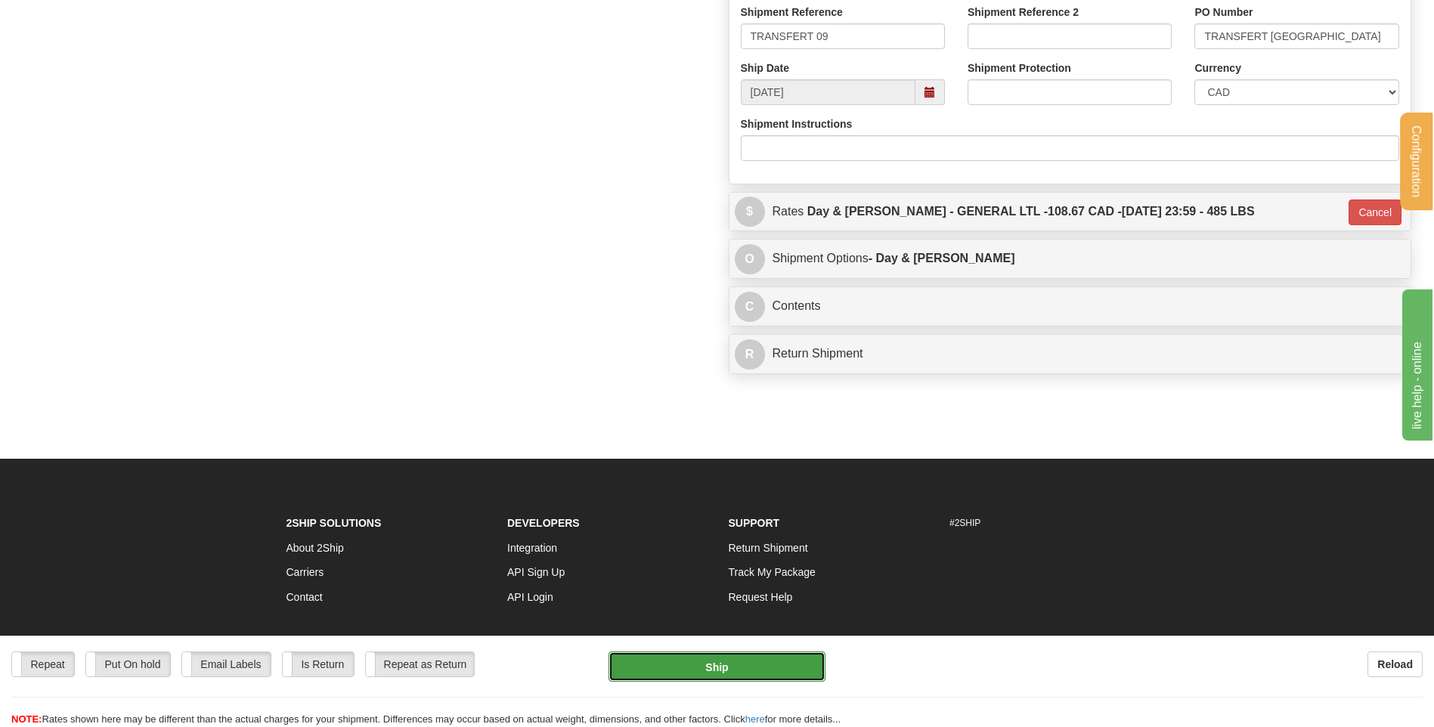
click at [726, 661] on button "Ship" at bounding box center [716, 666] width 216 height 30
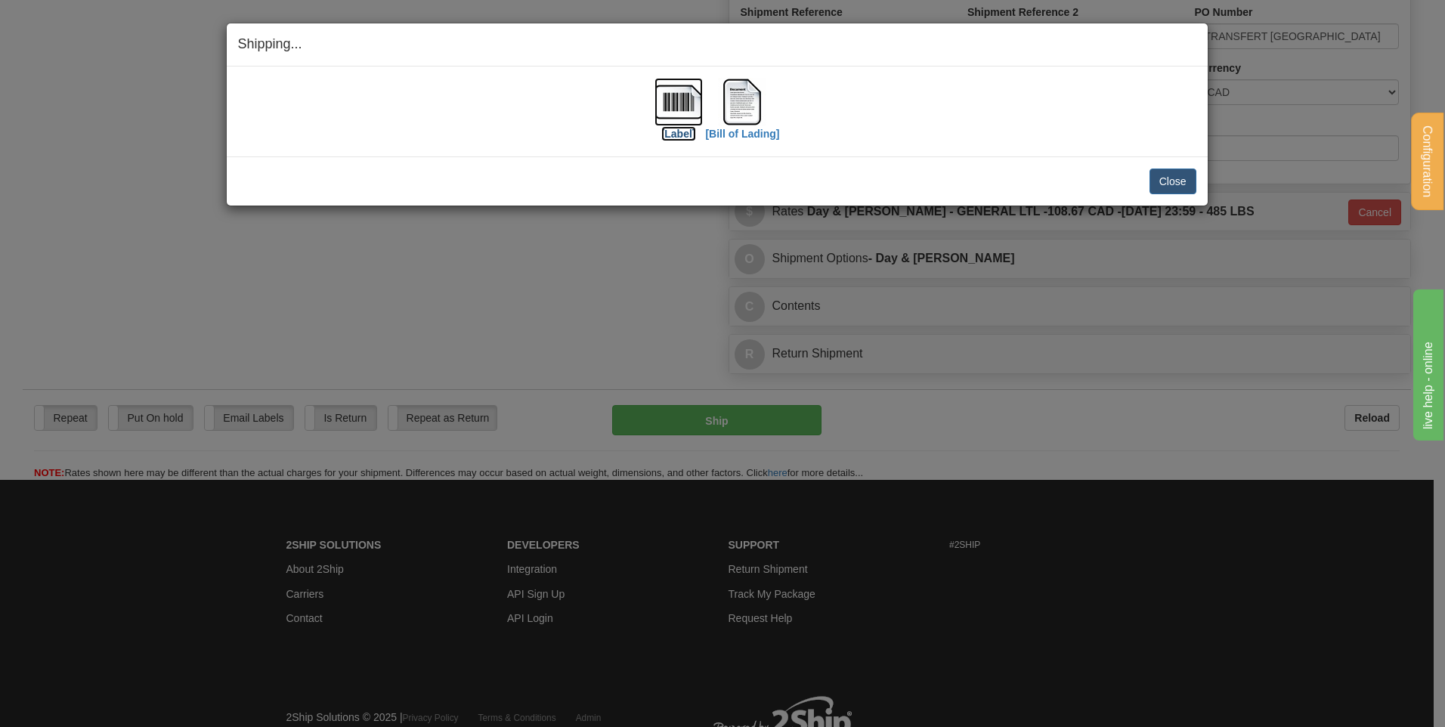
click at [686, 91] on img at bounding box center [678, 102] width 48 height 48
click at [738, 105] on img at bounding box center [742, 102] width 48 height 48
click at [1154, 180] on button "Close" at bounding box center [1172, 182] width 47 height 26
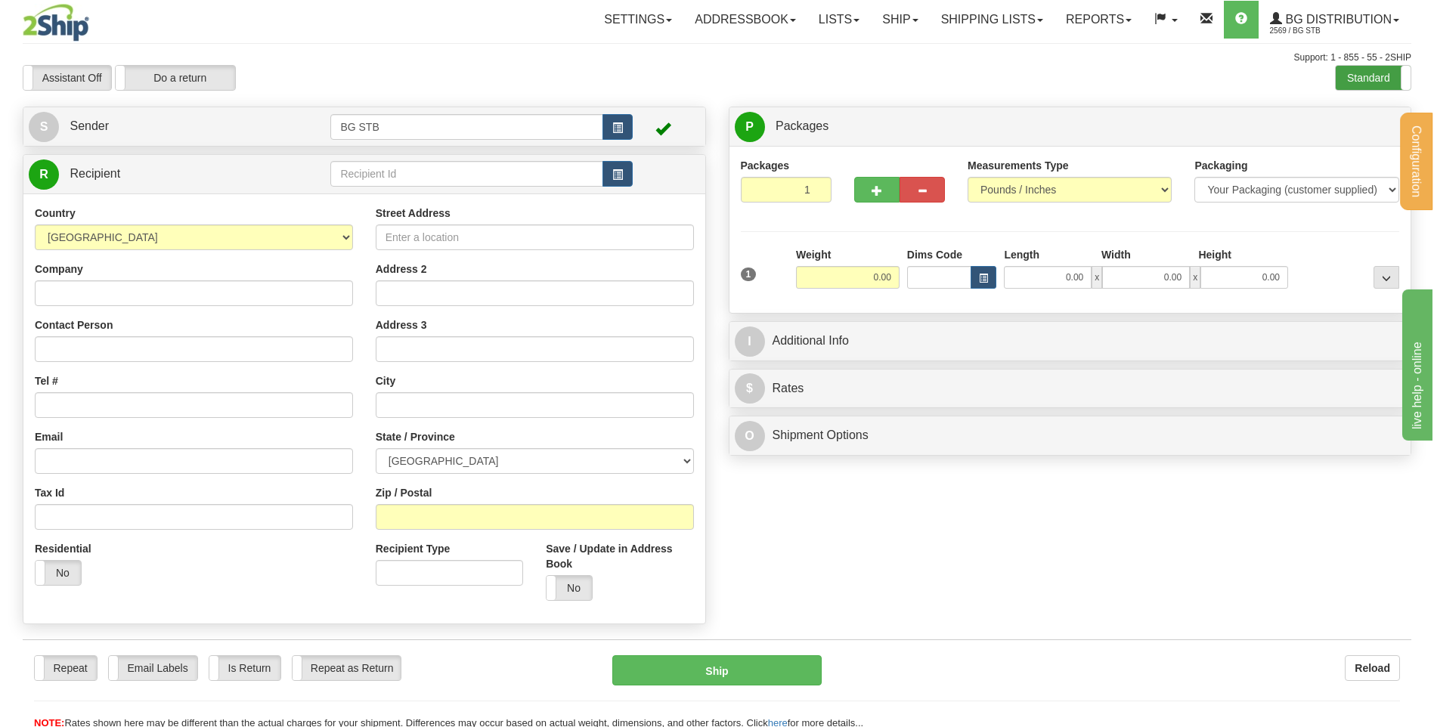
click at [1359, 79] on label "Standard" at bounding box center [1372, 78] width 75 height 24
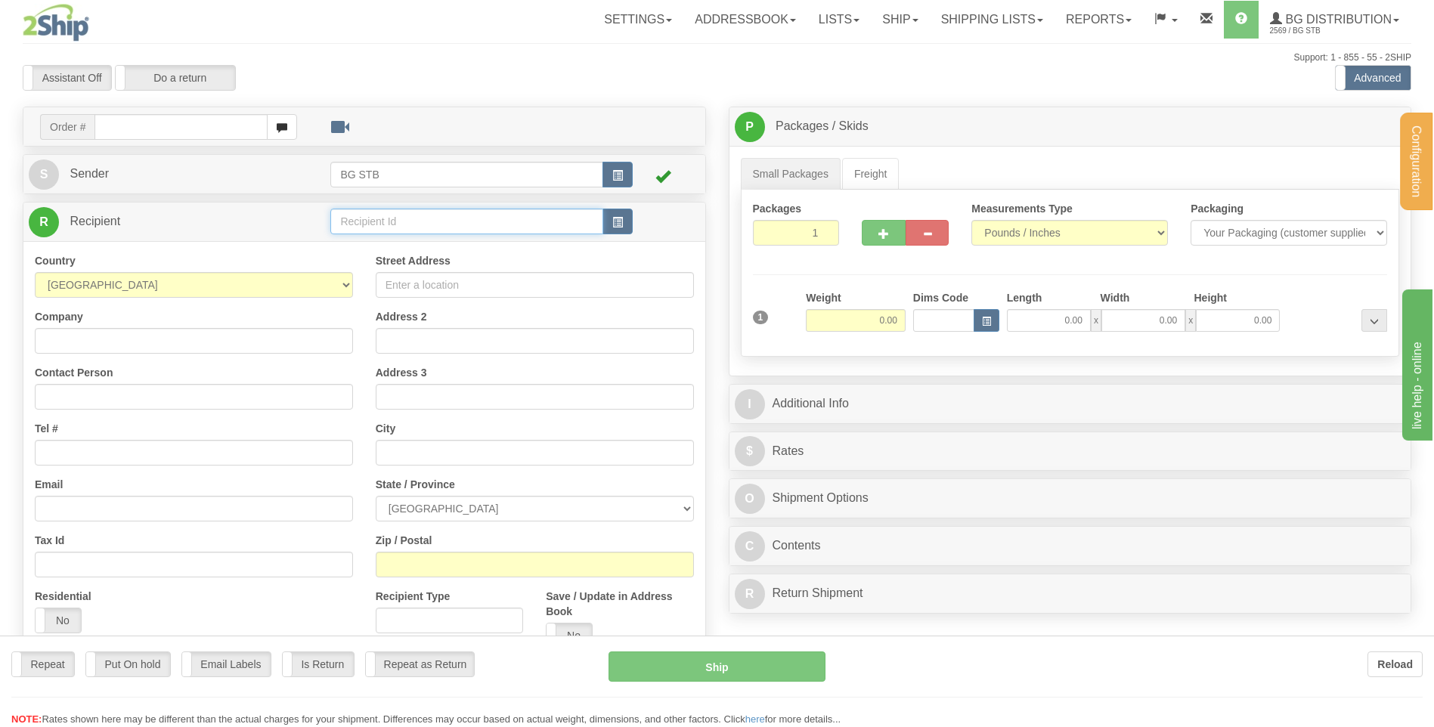
click at [395, 219] on input "text" at bounding box center [466, 222] width 272 height 26
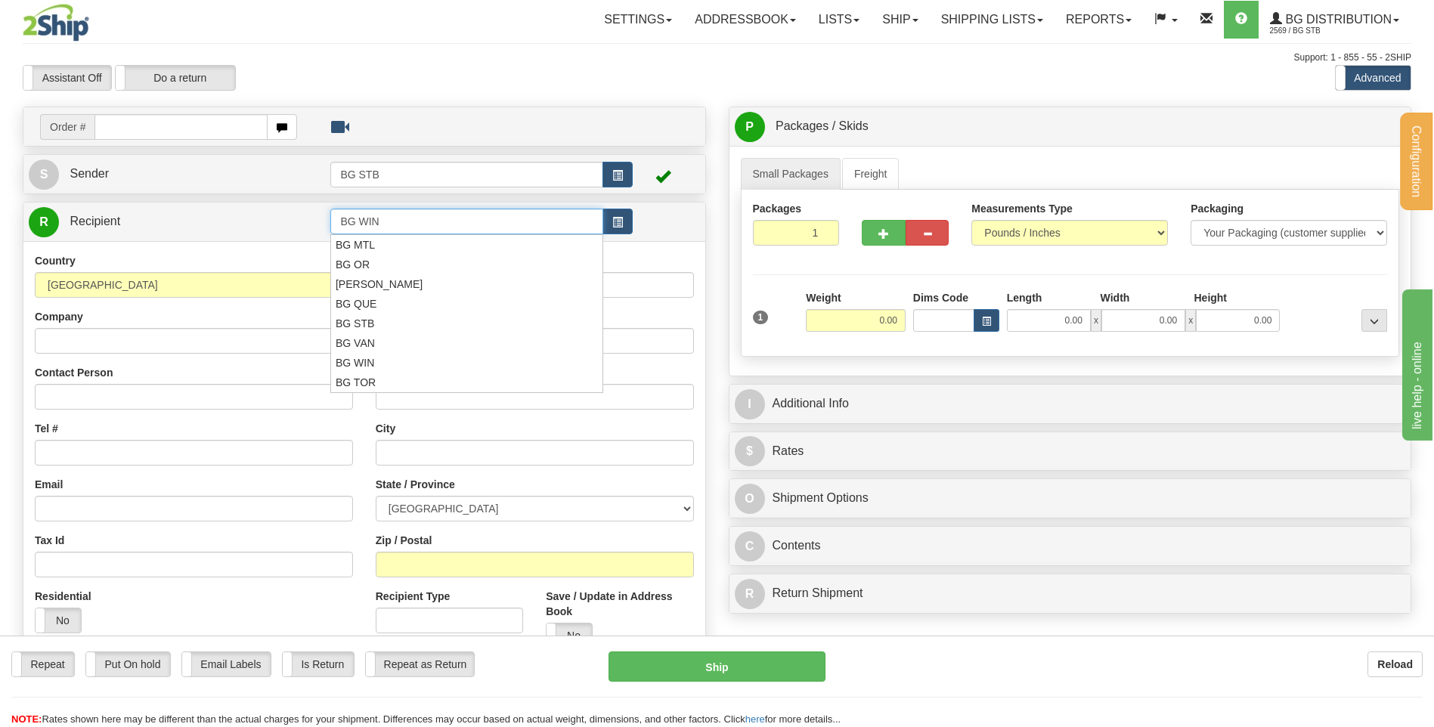
type input "BG WIN"
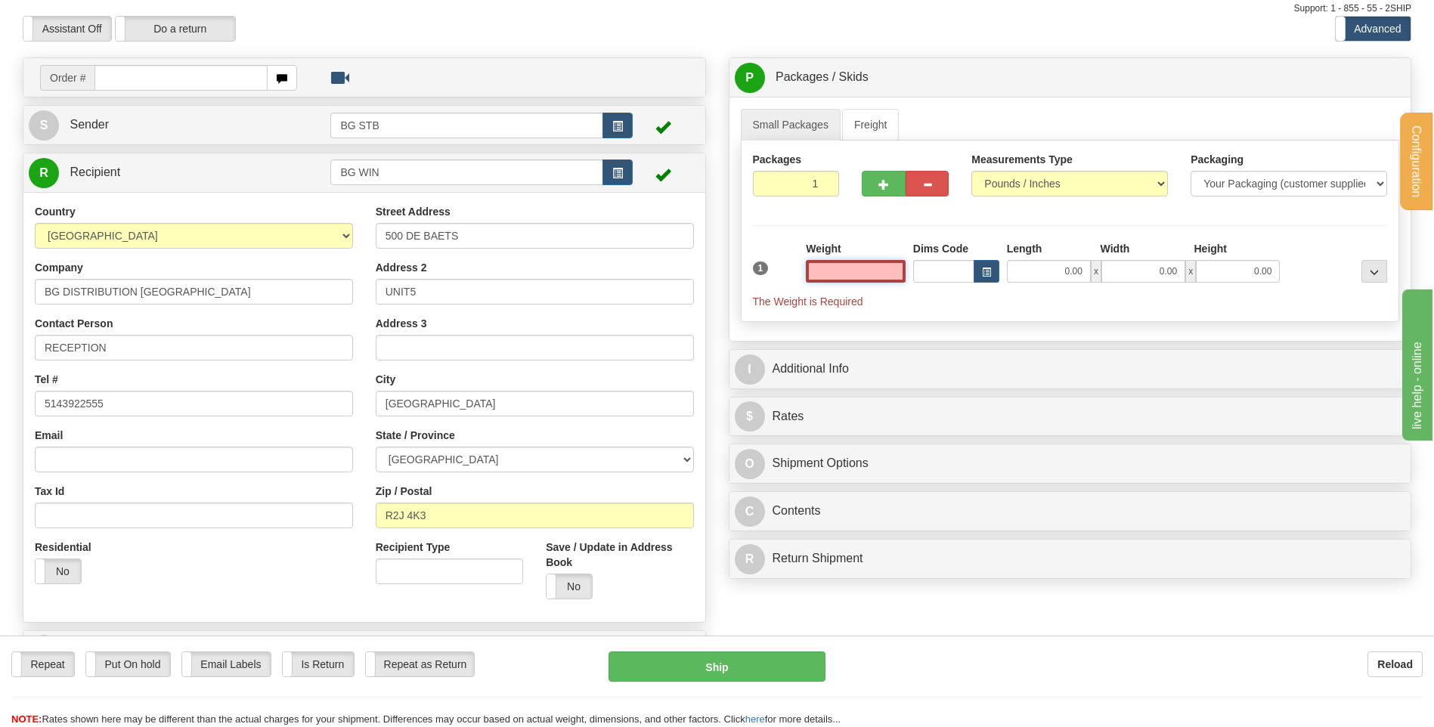
scroll to position [76, 0]
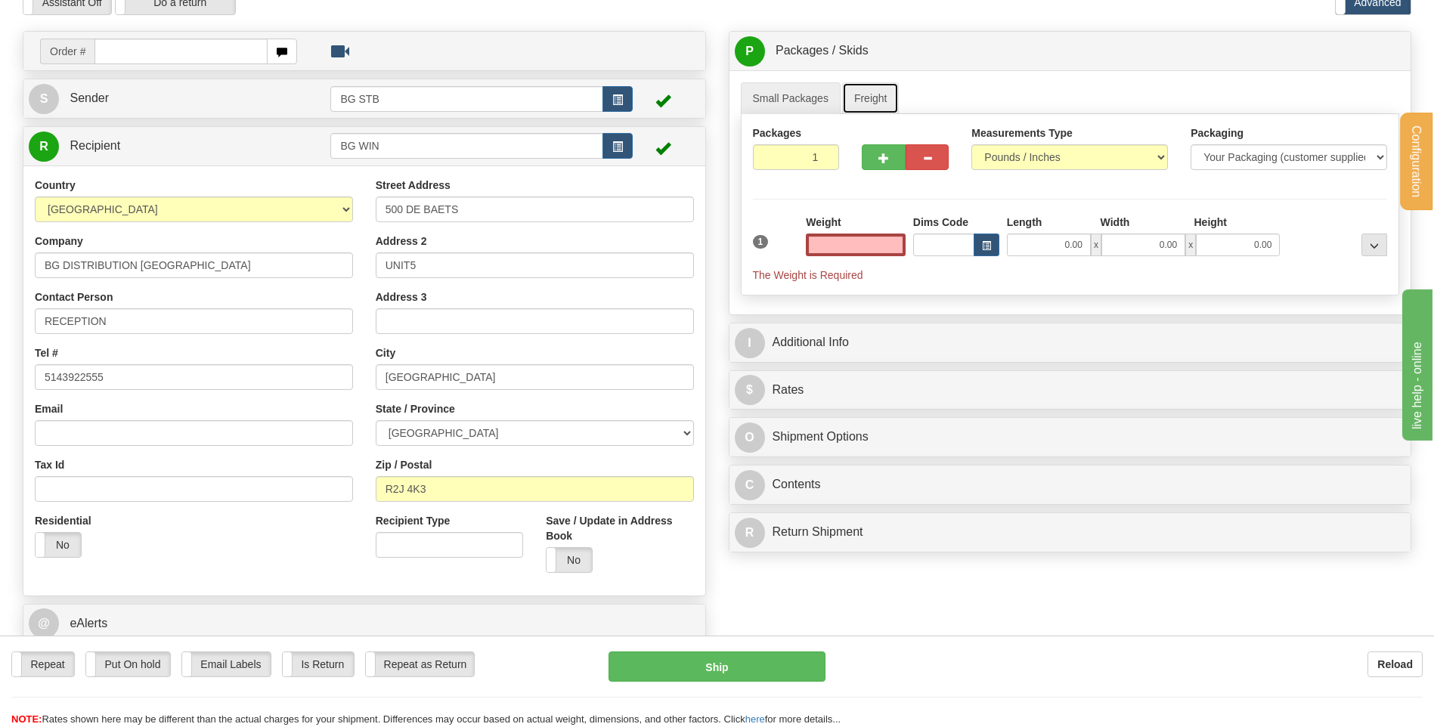
type input "0.00"
click at [866, 97] on link "Freight" at bounding box center [870, 98] width 57 height 32
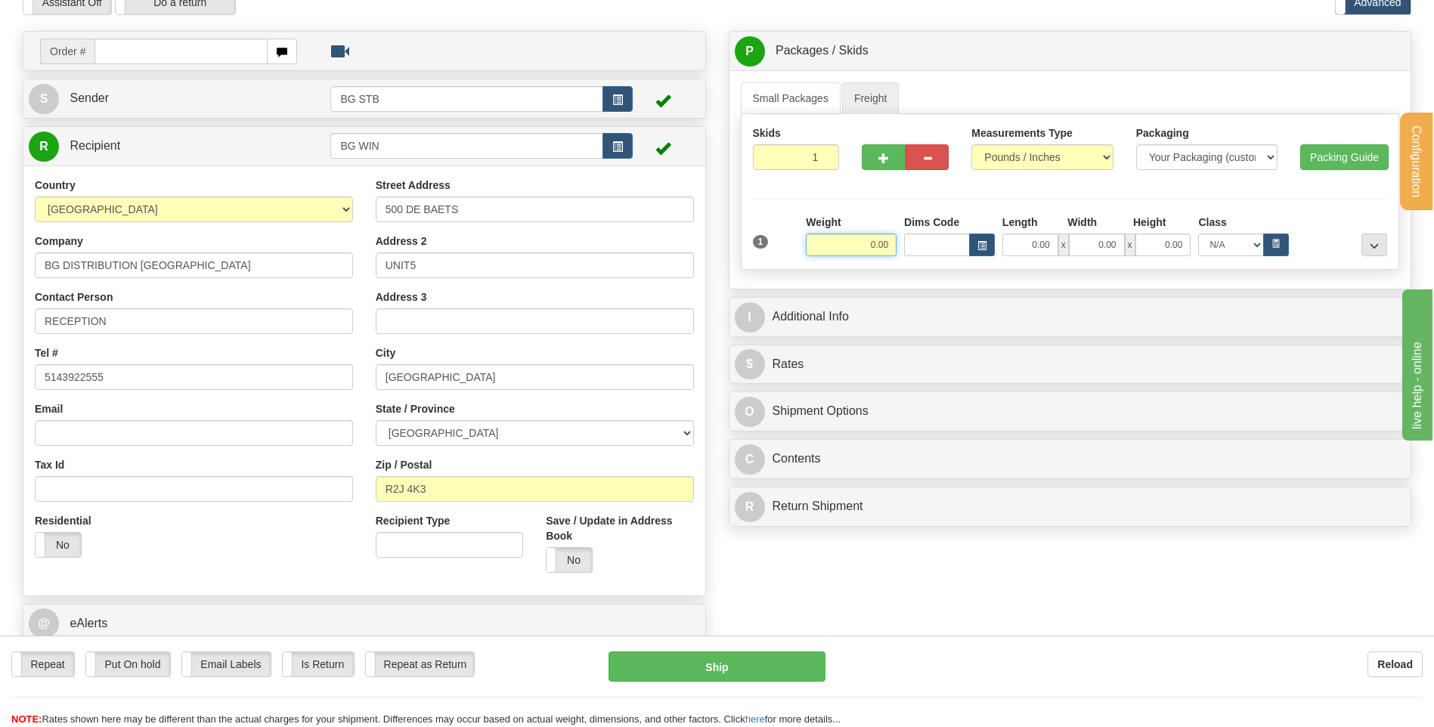
click at [876, 243] on input "0.00" at bounding box center [851, 245] width 91 height 23
type input "237.00"
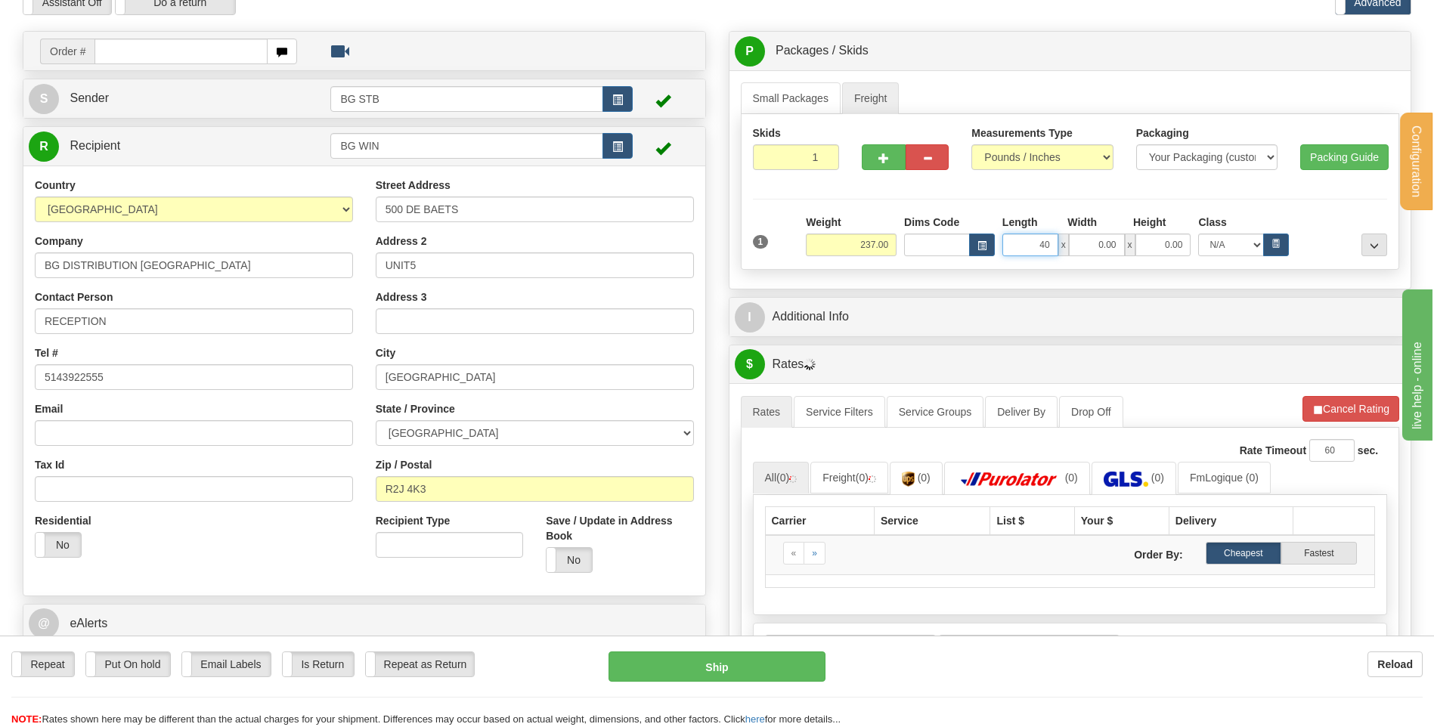
type input "40.00"
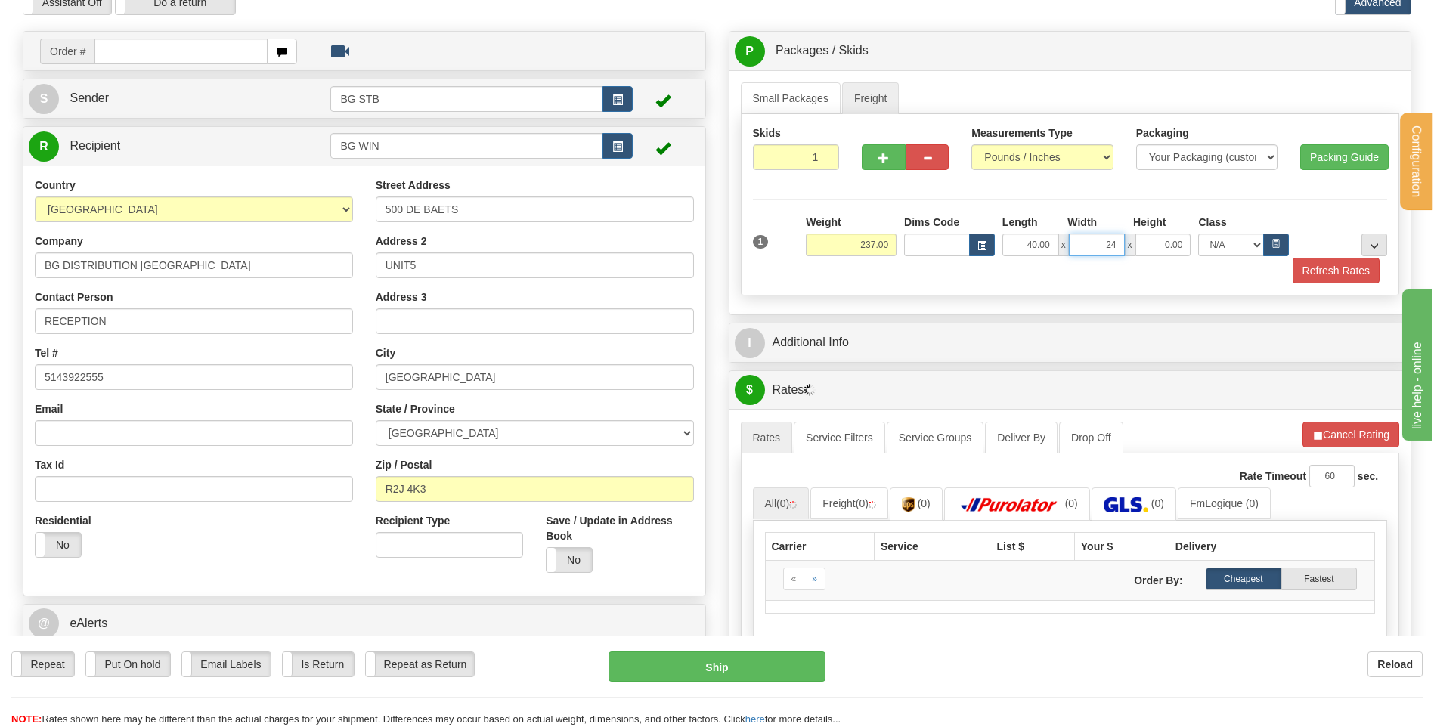
type input "24.00"
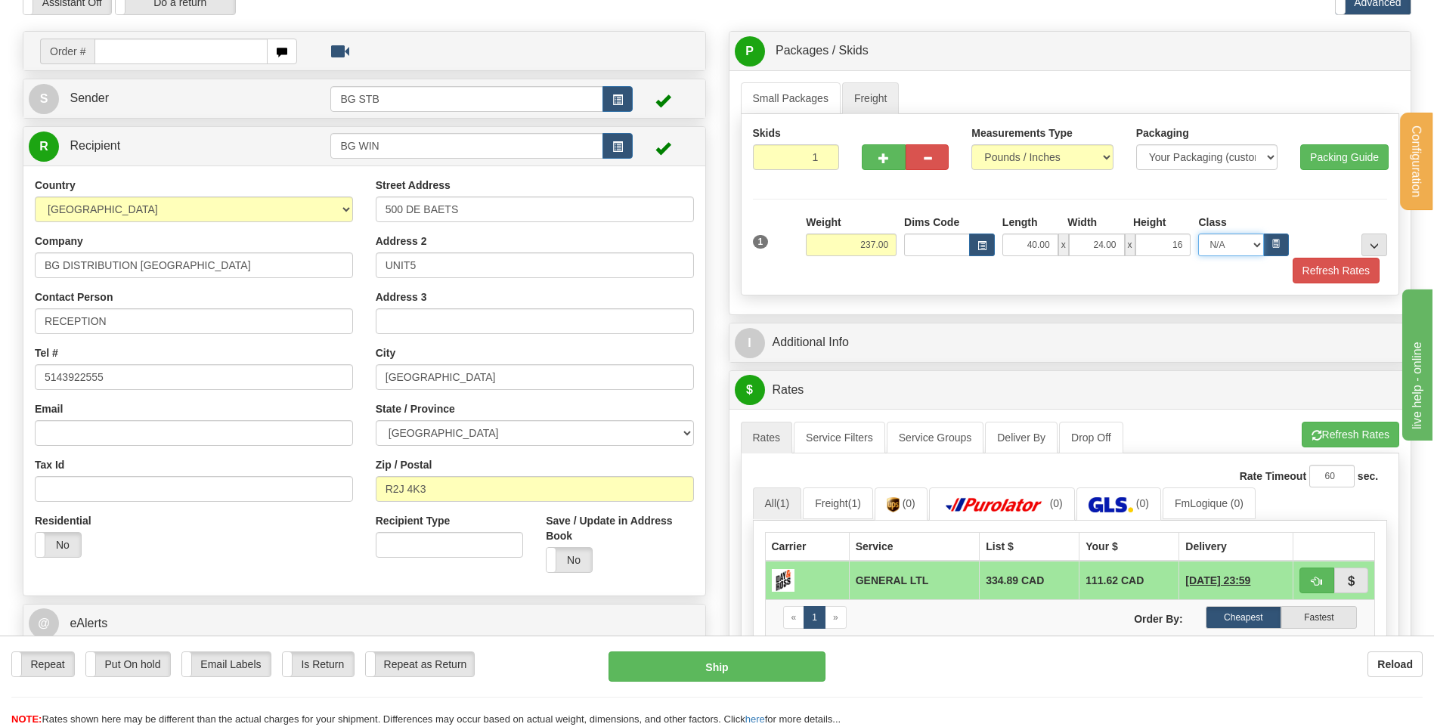
type input "16.00"
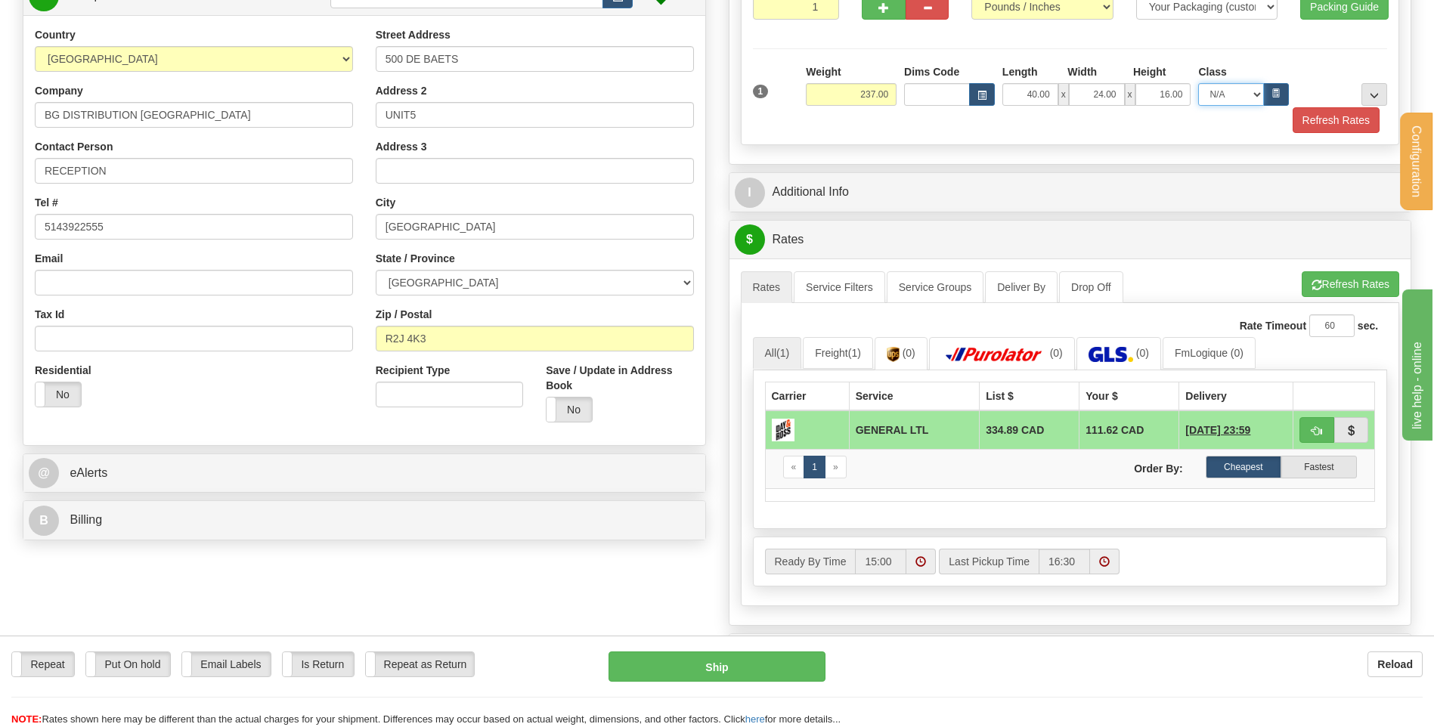
scroll to position [227, 0]
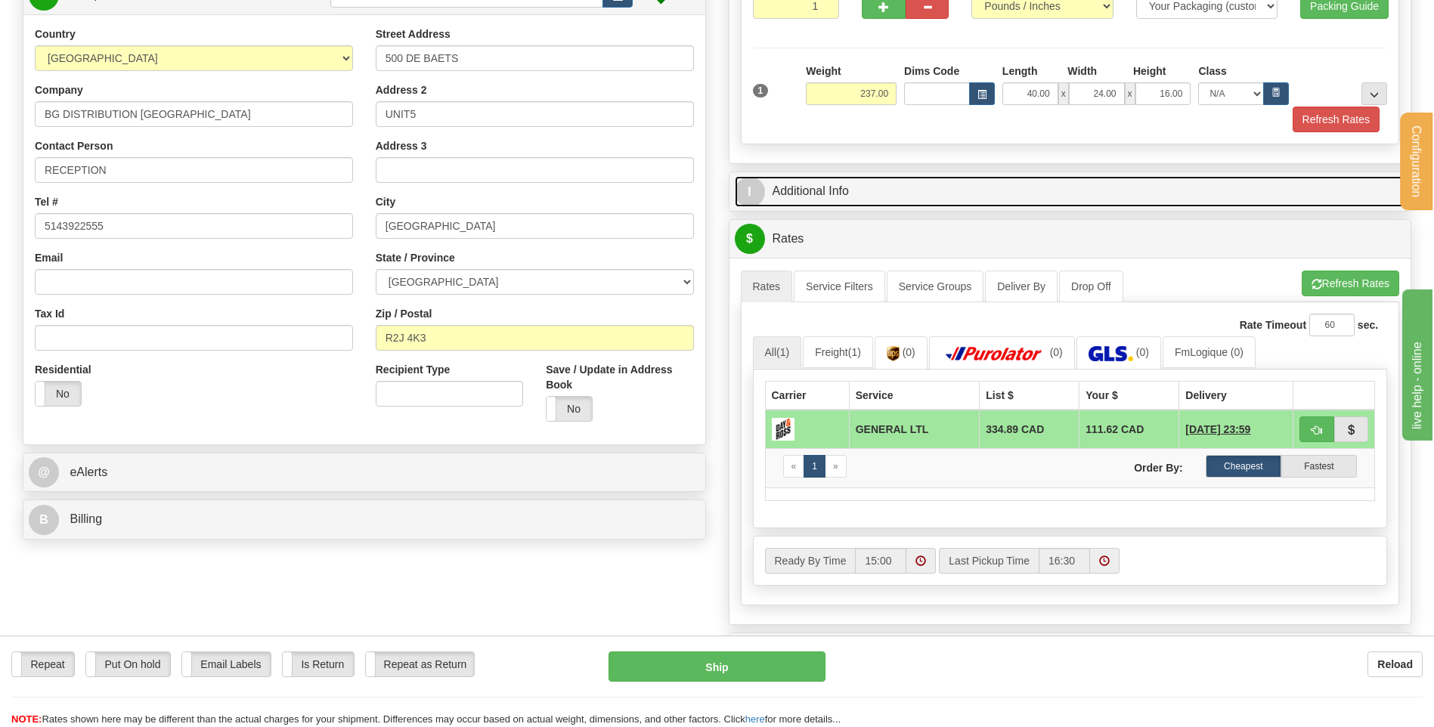
click at [888, 186] on link "I Additional Info" at bounding box center [1070, 191] width 671 height 31
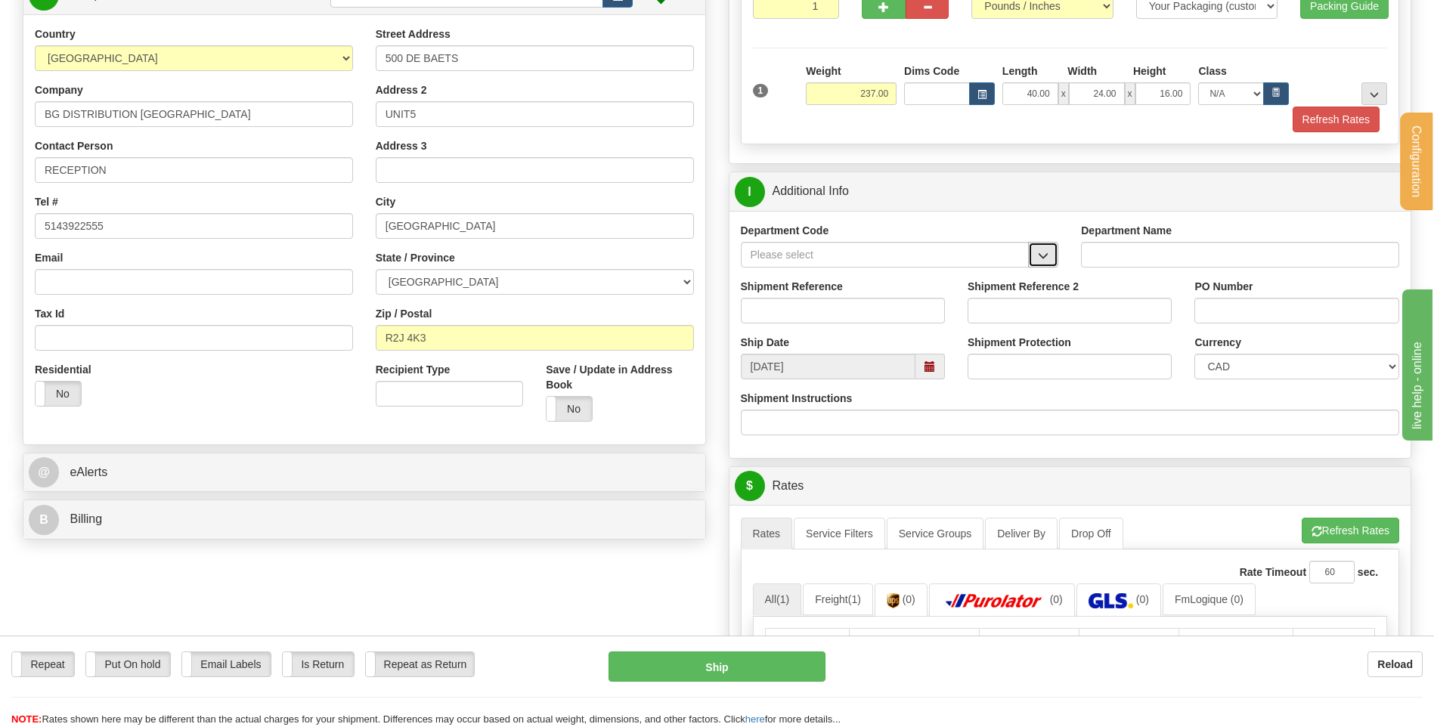
click at [1038, 257] on span "button" at bounding box center [1043, 256] width 11 height 10
drag, startPoint x: 1385, startPoint y: 88, endPoint x: 1374, endPoint y: 91, distance: 11.2
click at [1382, 88] on button "..." at bounding box center [1374, 93] width 26 height 23
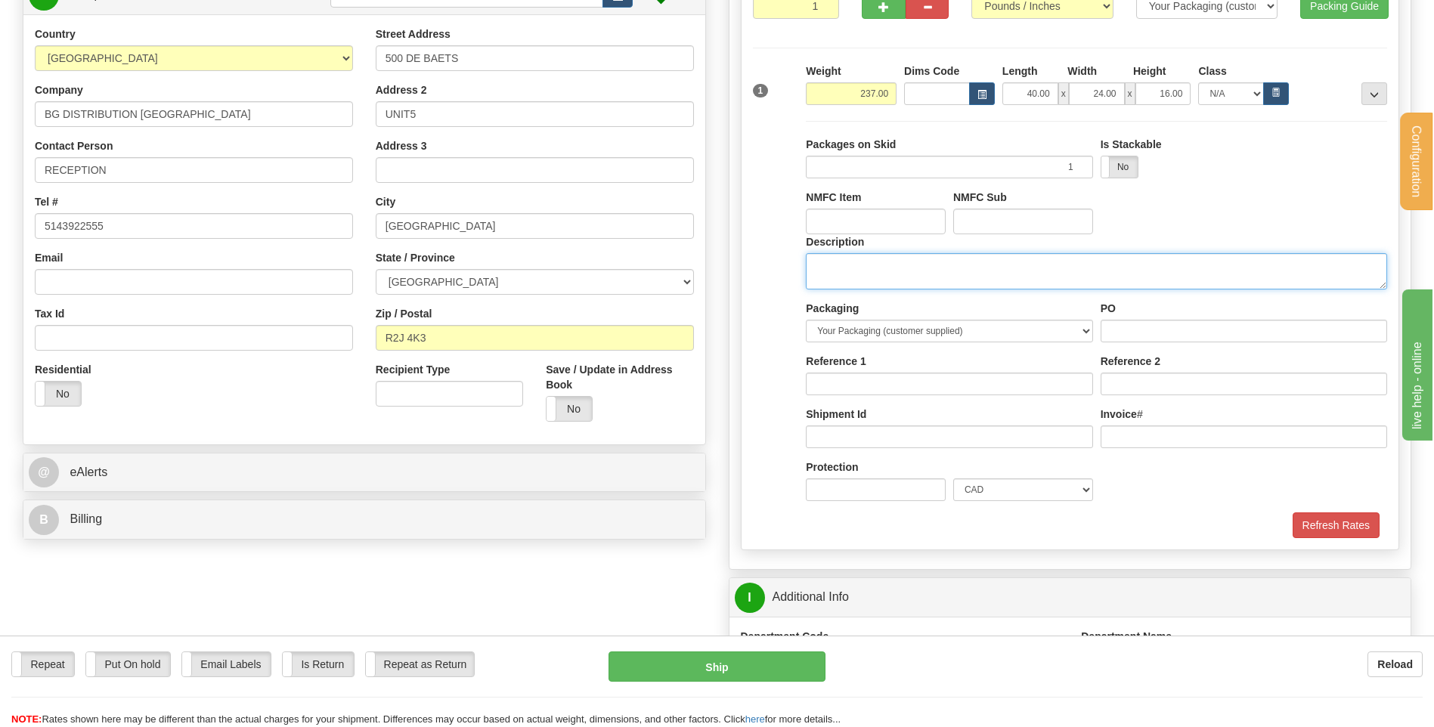
click at [890, 266] on textarea "Description" at bounding box center [1096, 271] width 581 height 36
type textarea "1 SKID"
click at [1153, 327] on input "PO" at bounding box center [1243, 331] width 286 height 23
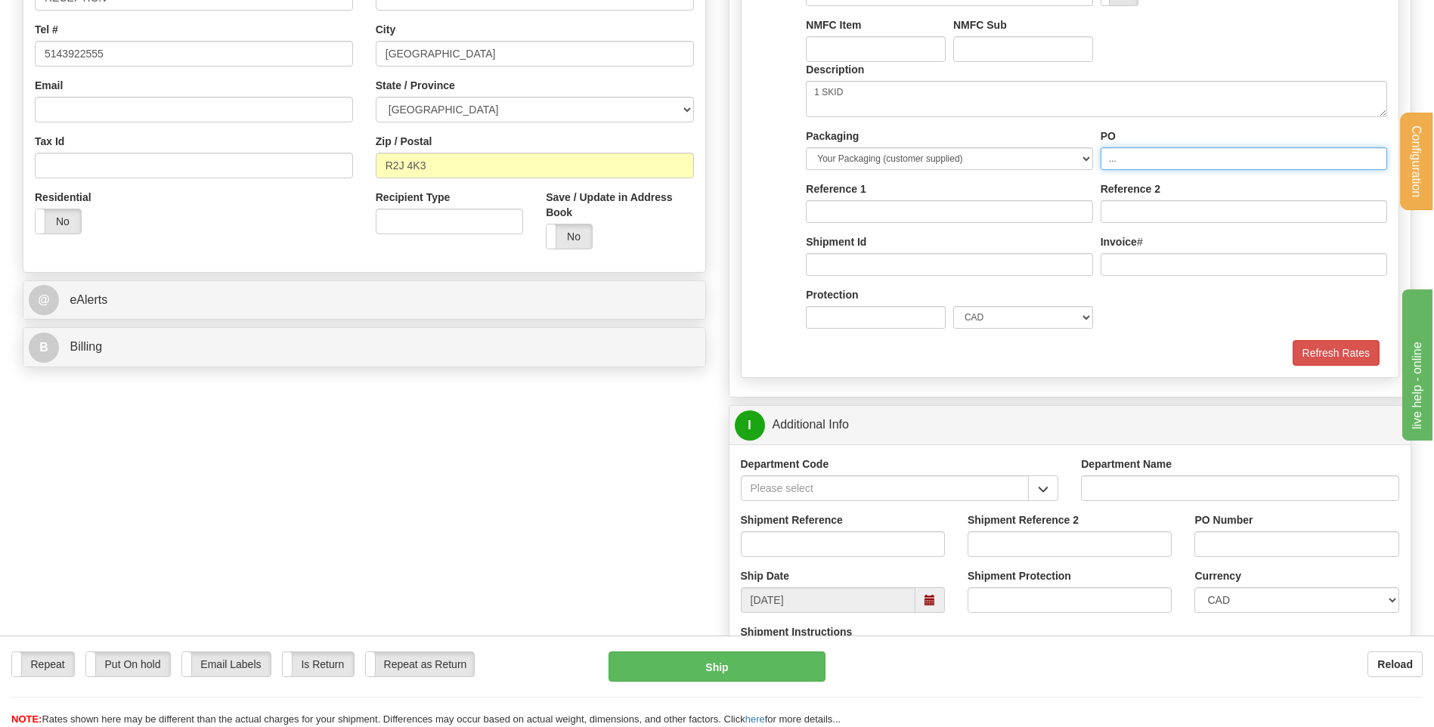
scroll to position [605, 0]
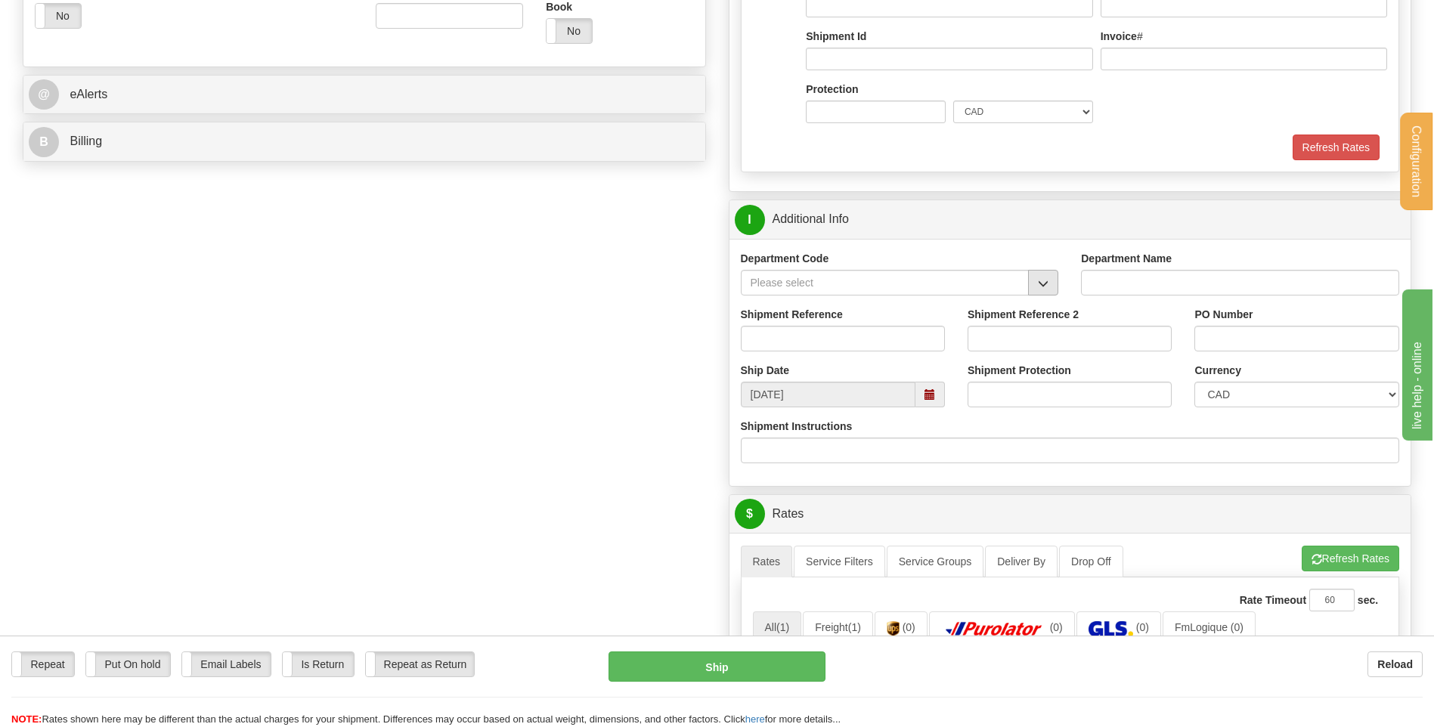
type input "..."
click at [1035, 285] on button "button" at bounding box center [1043, 283] width 30 height 26
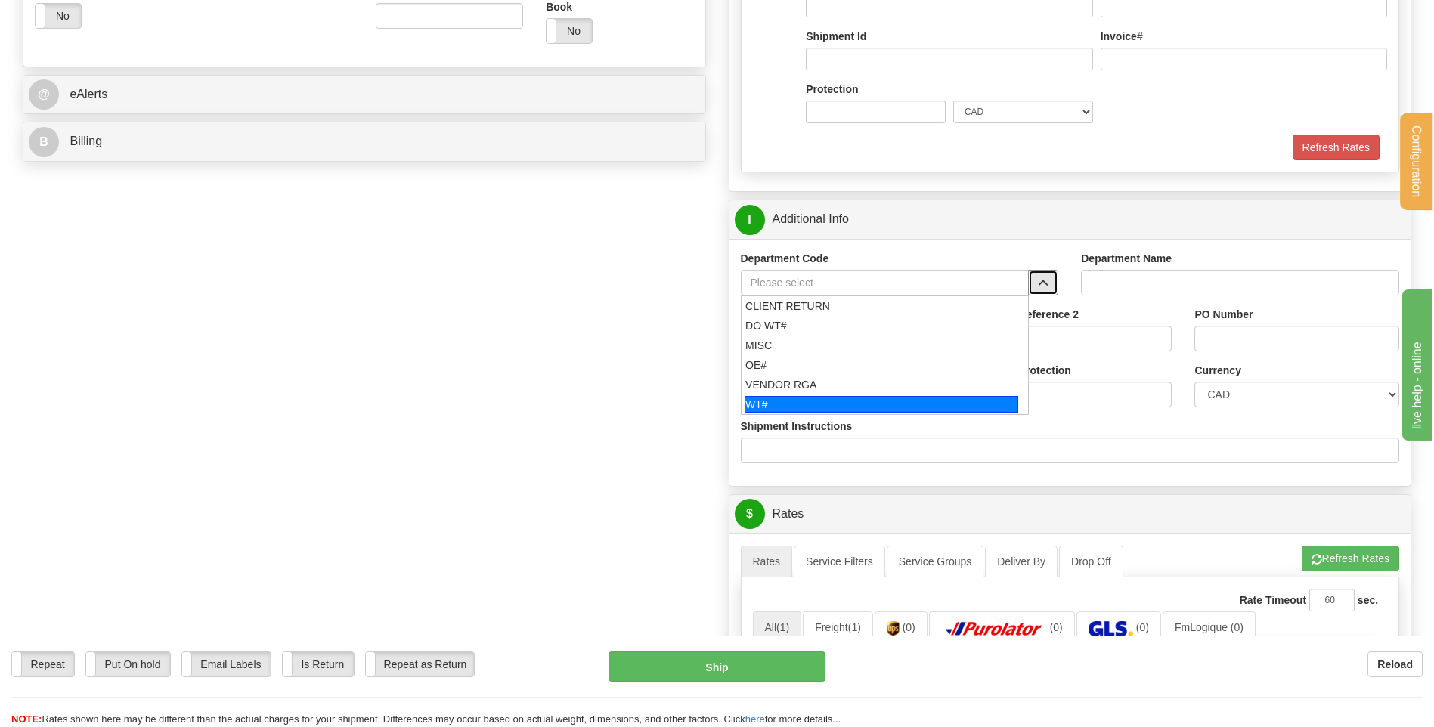
click at [830, 396] on div "WT#" at bounding box center [881, 404] width 274 height 17
type input "WT#"
type input "WAREHOUSE TRANSFERS"
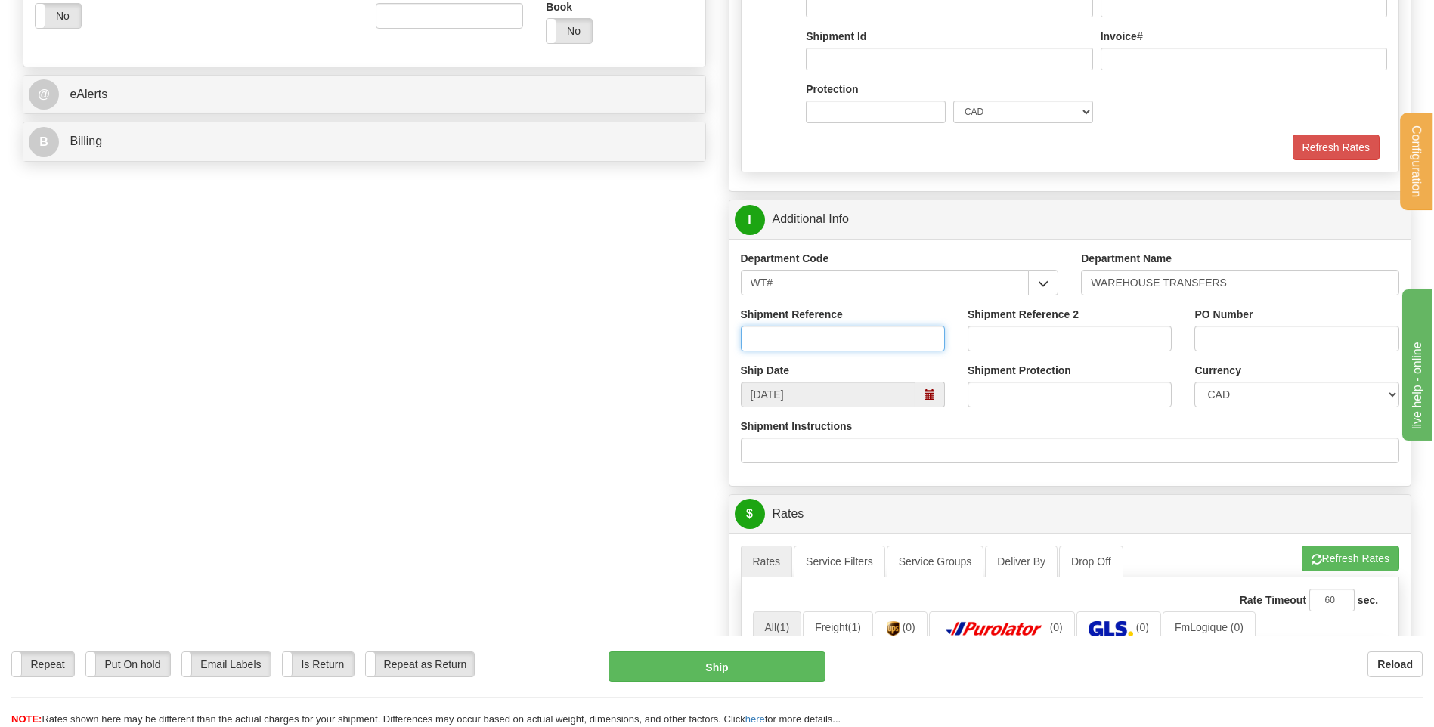
click at [821, 343] on input "Shipment Reference" at bounding box center [843, 339] width 204 height 26
type input "TRANSFERT 09"
type input "lcole@bgdistribution.ca"
select select "ON"
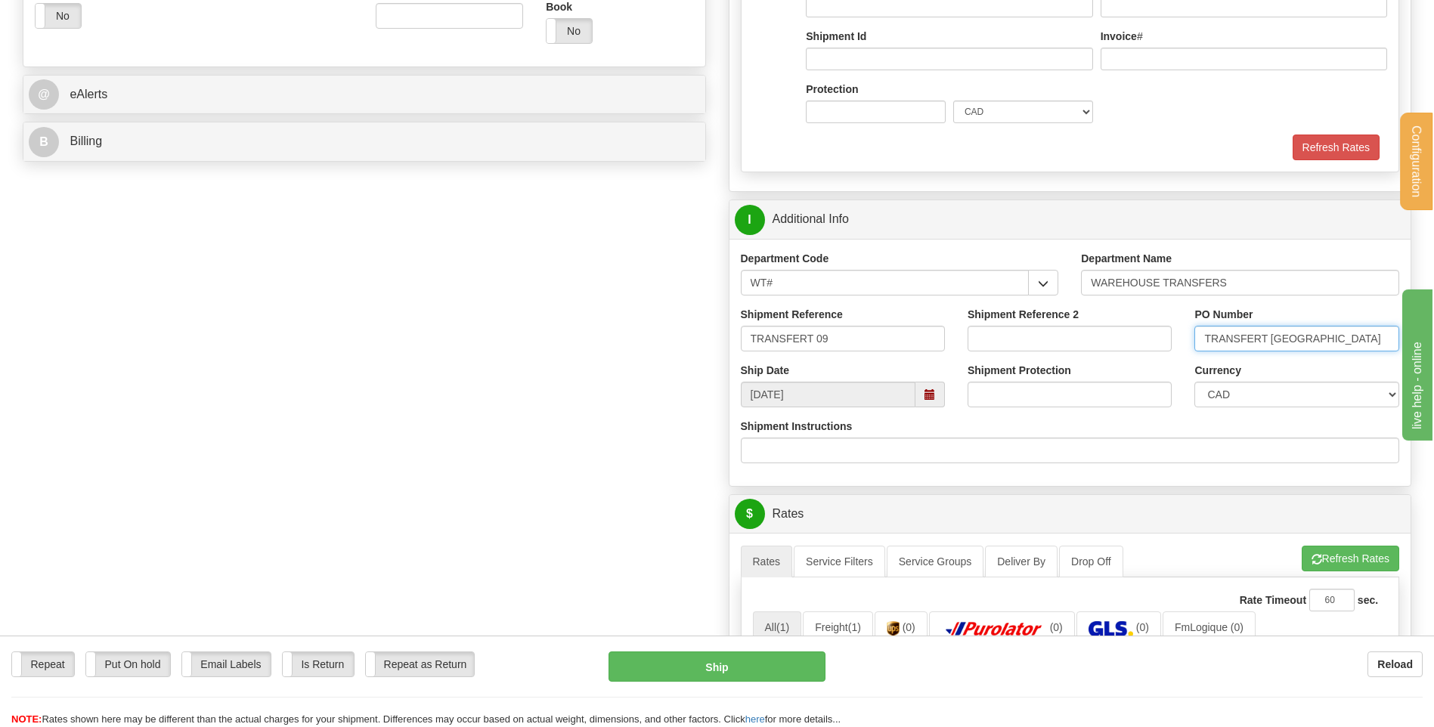
drag, startPoint x: 1317, startPoint y: 338, endPoint x: 1270, endPoint y: 337, distance: 46.1
click at [1270, 337] on input "TRANSFERT TORONTO" at bounding box center [1296, 339] width 204 height 26
type input "TRANSFERT WINNIPEG"
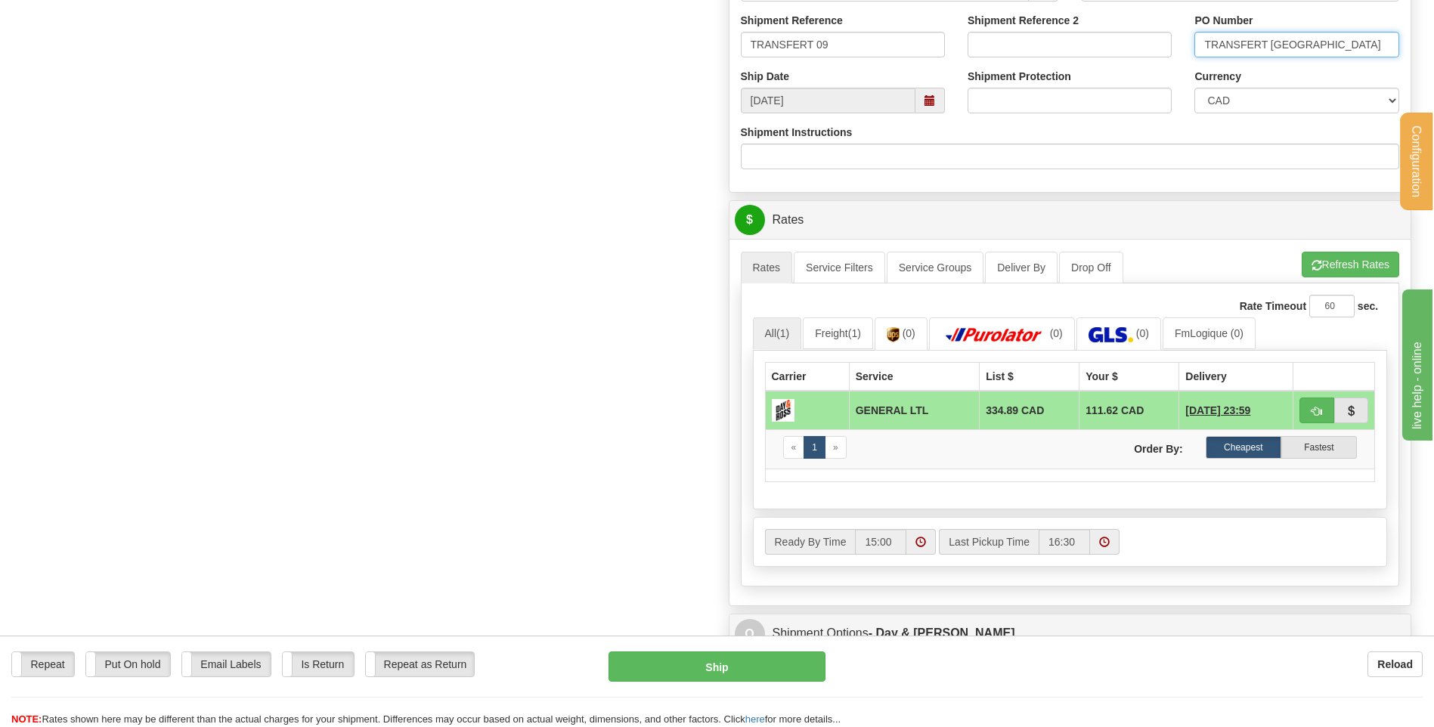
scroll to position [982, 0]
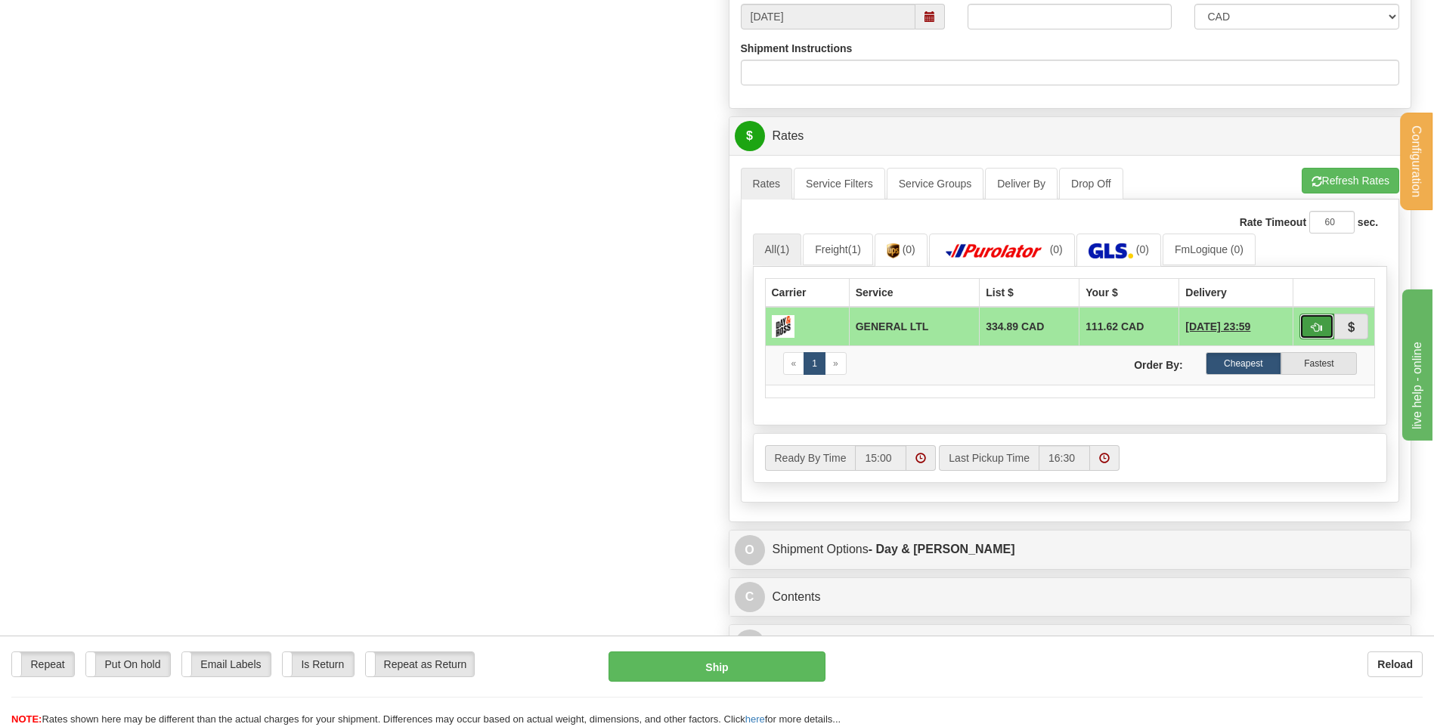
click at [1305, 320] on button "button" at bounding box center [1316, 327] width 35 height 26
type input "GL"
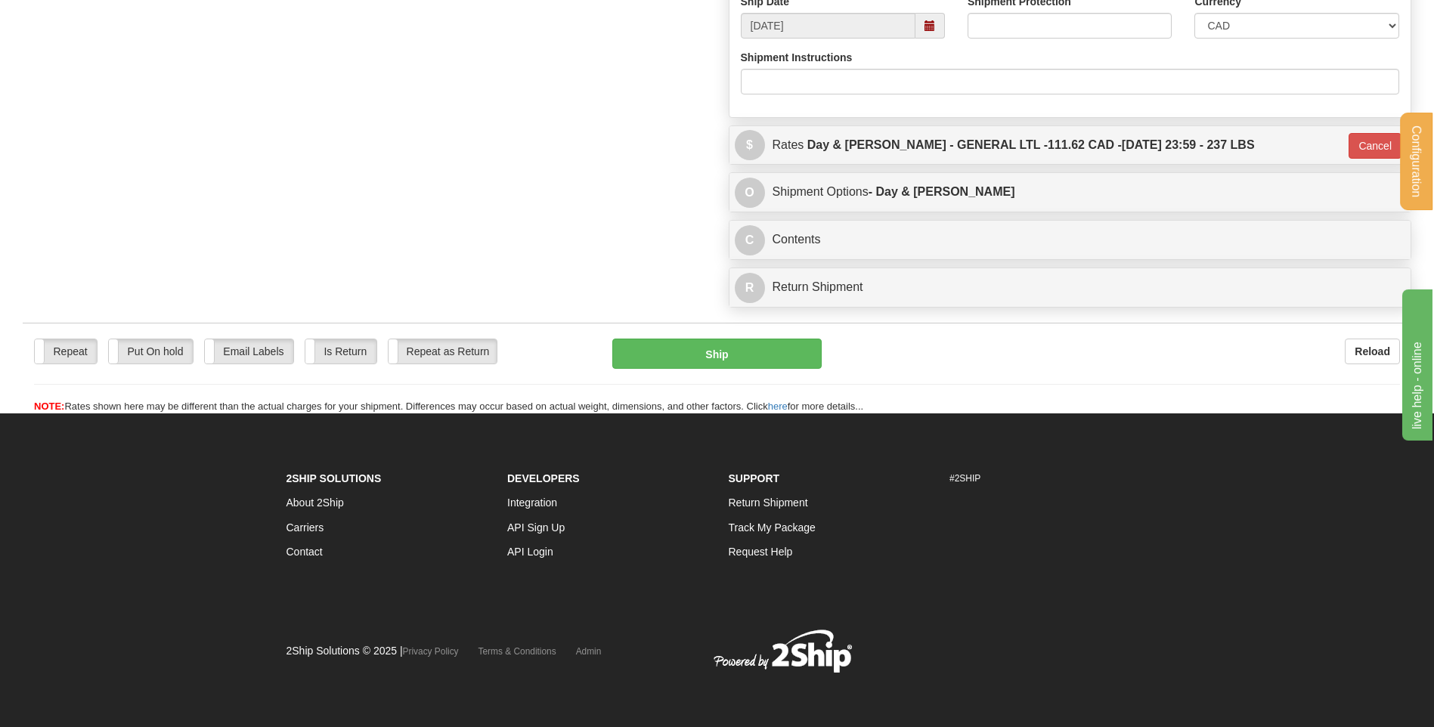
scroll to position [973, 0]
click at [738, 349] on button "Ship" at bounding box center [716, 354] width 209 height 30
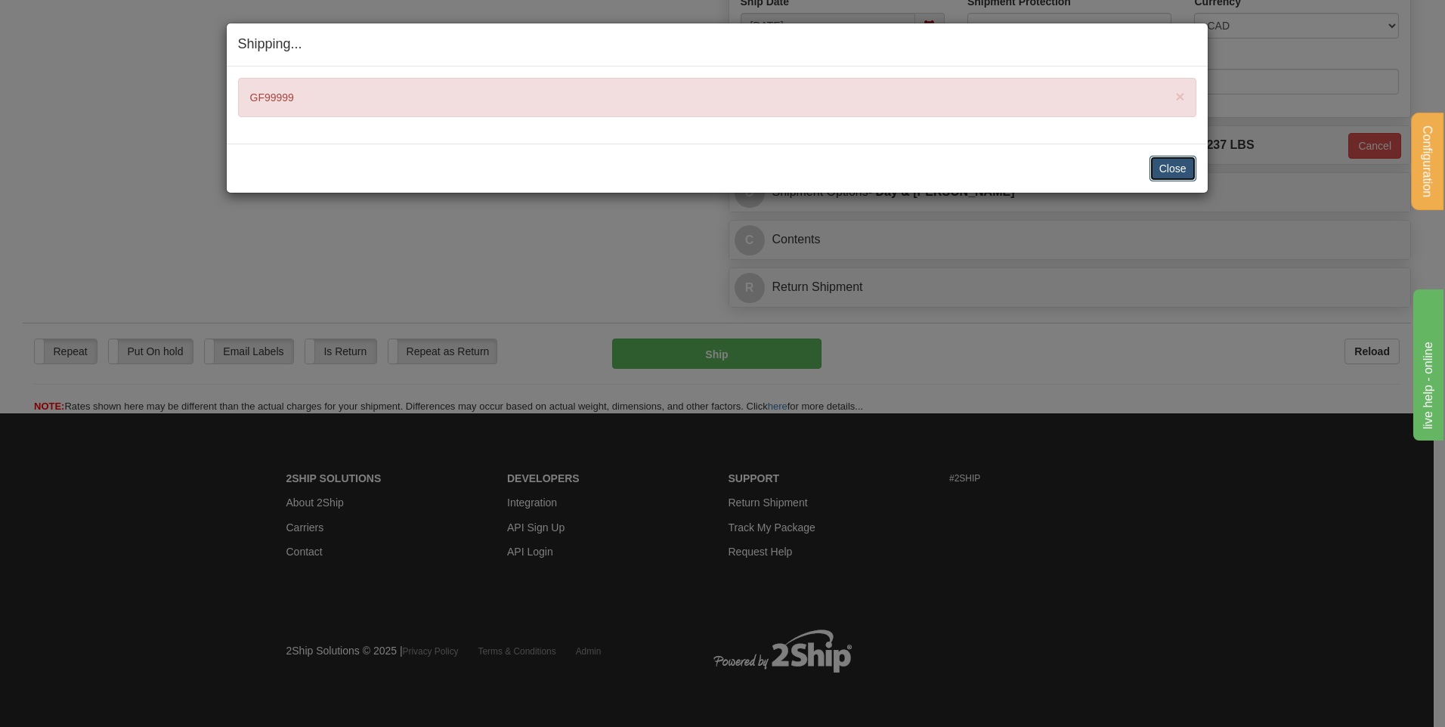
click at [1181, 164] on button "Close" at bounding box center [1172, 169] width 47 height 26
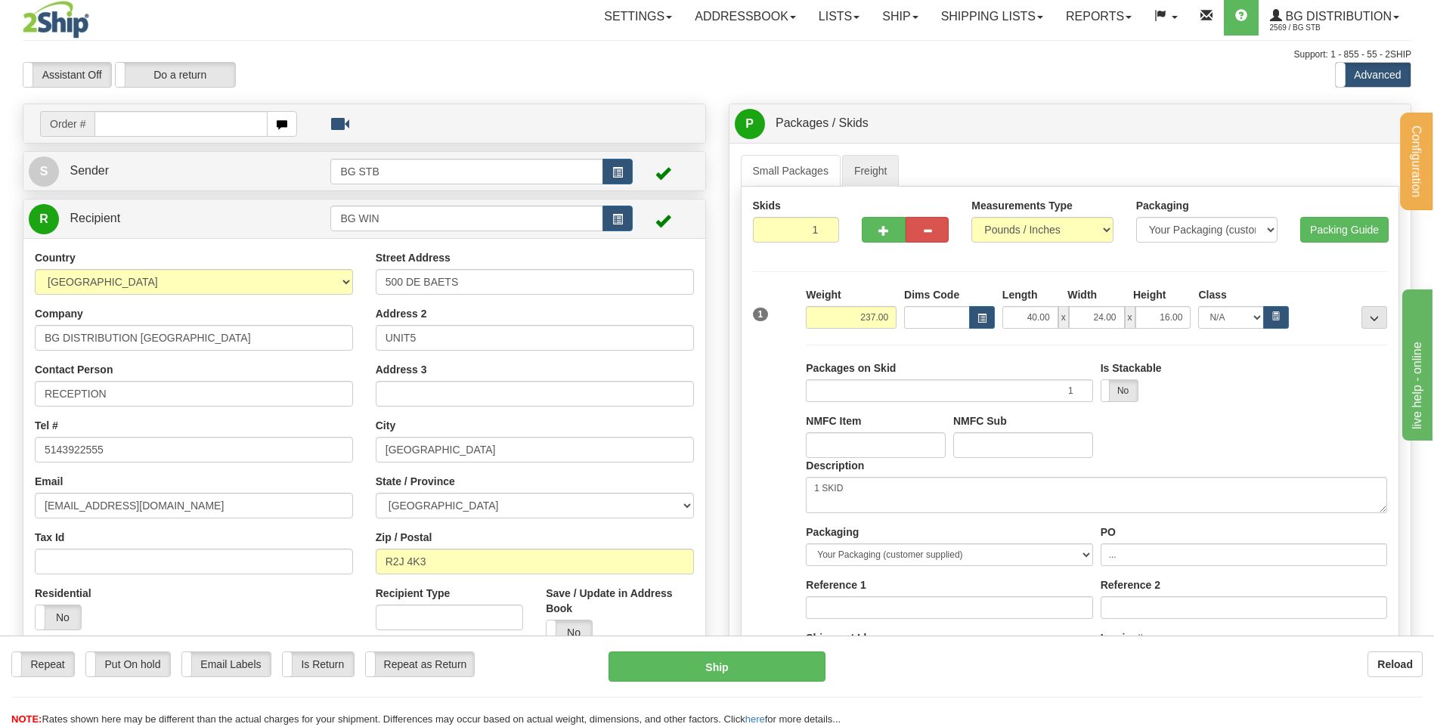
scroll to position [0, 0]
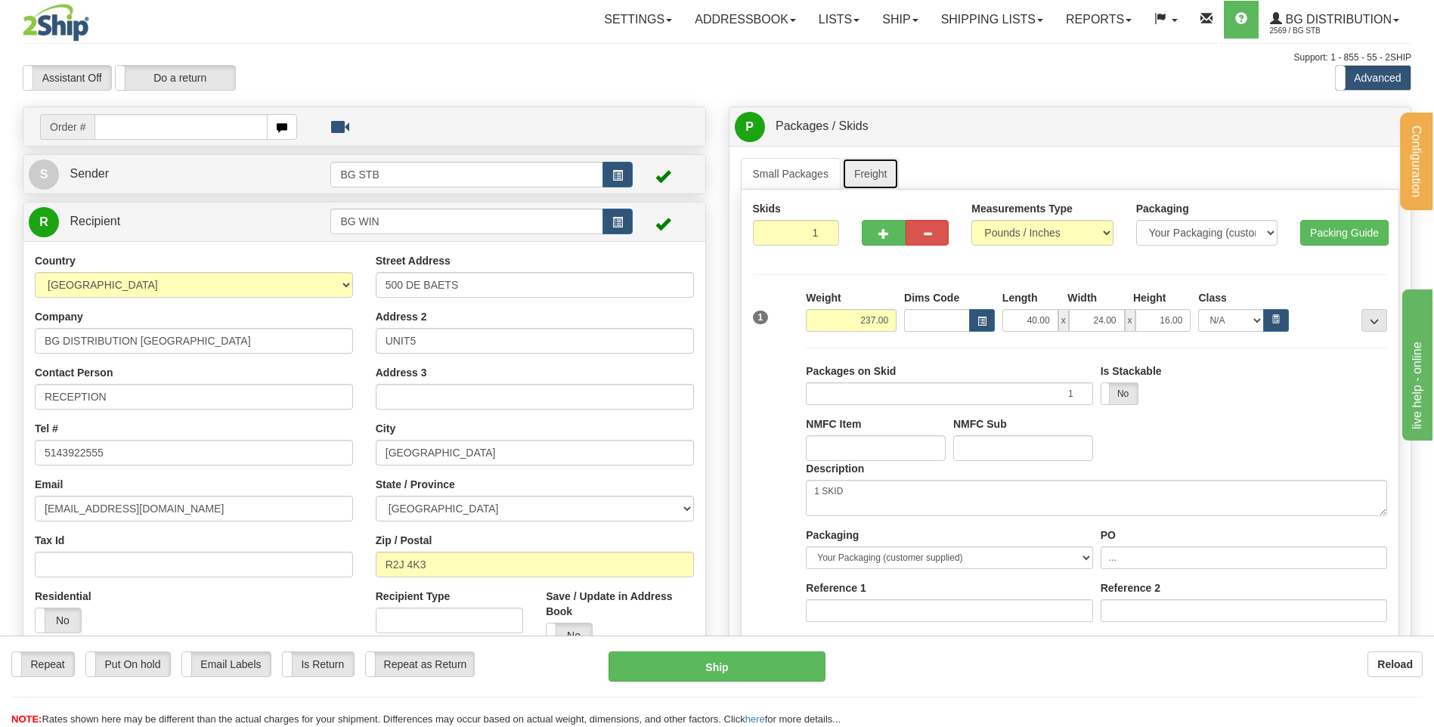
click at [865, 169] on link "Freight" at bounding box center [870, 174] width 57 height 32
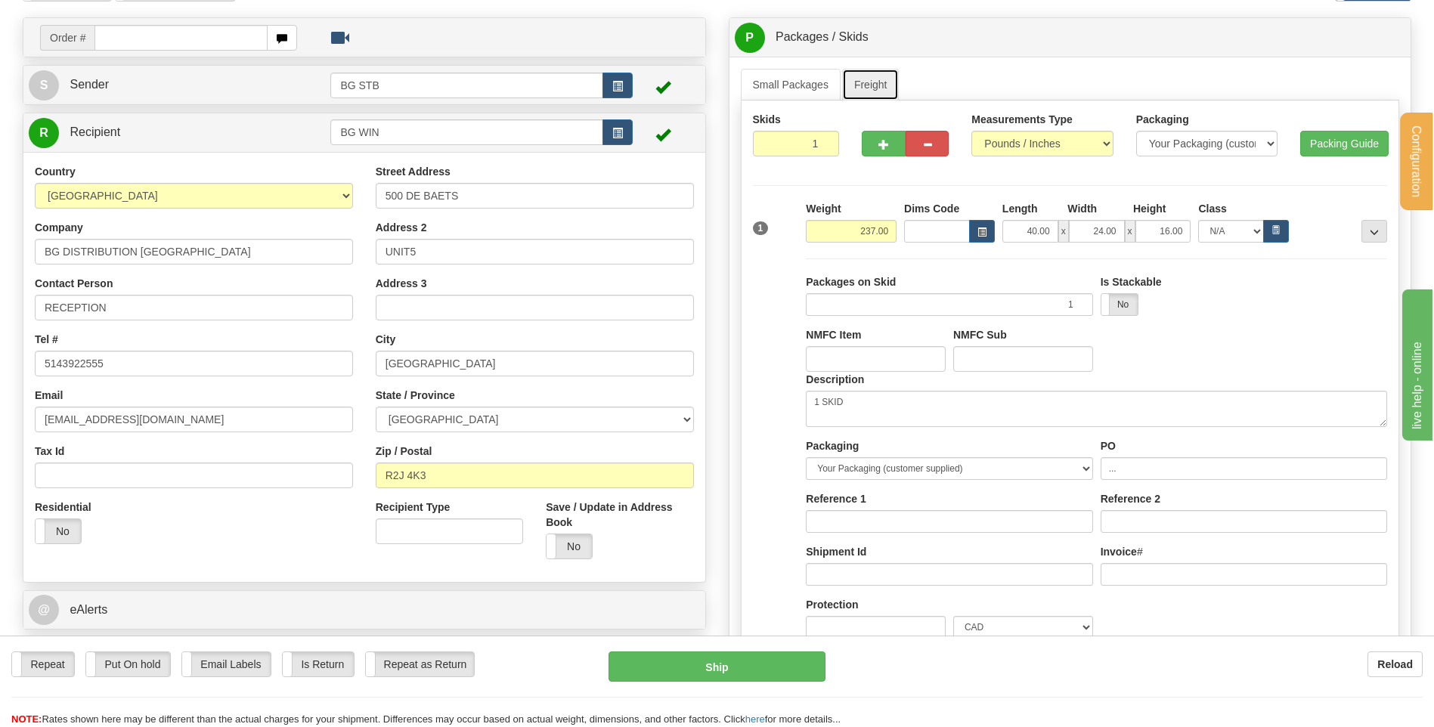
scroll to position [227, 0]
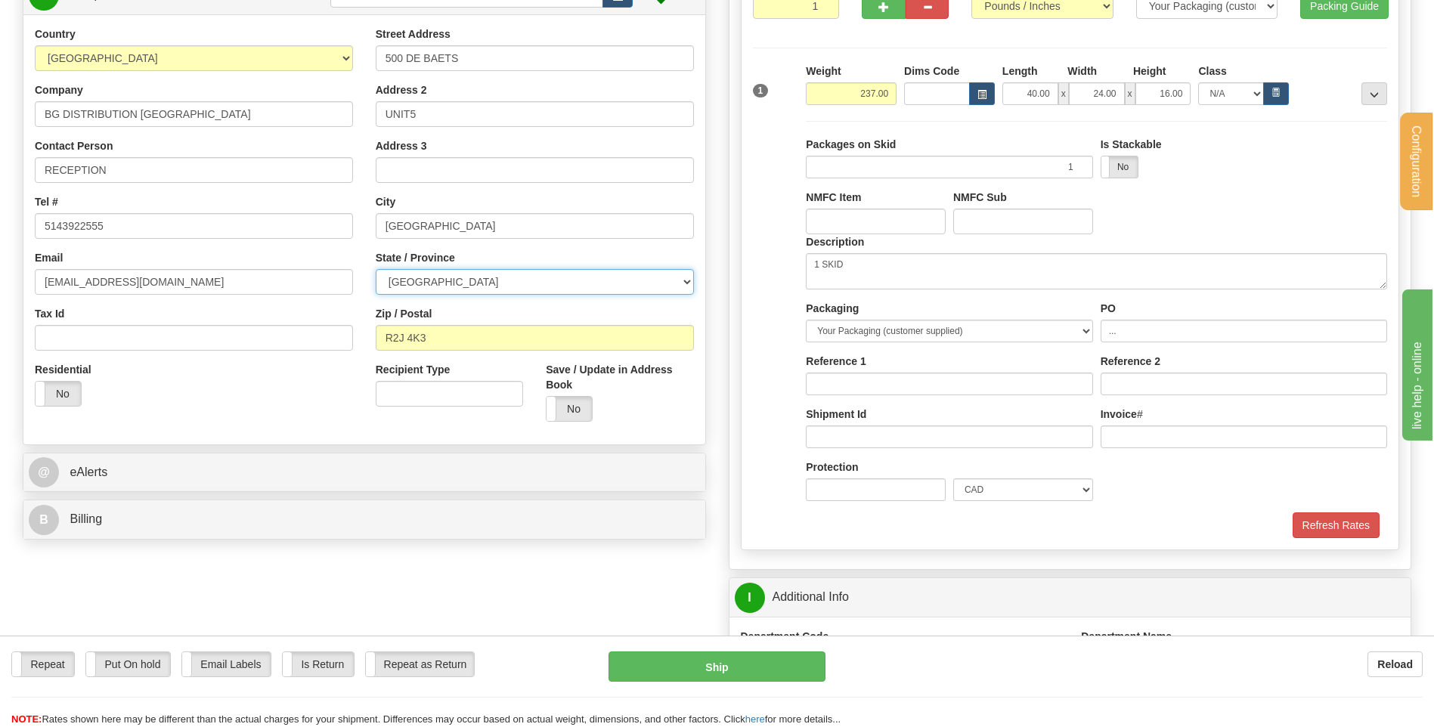
click at [459, 278] on select "ALBERTA BRITISH COLUMBIA MANITOBA NEW BRUNSWICK NEWFOUNDLAND NOVA SCOTIA NUNAVU…" at bounding box center [535, 282] width 318 height 26
click at [427, 274] on select "ALBERTA BRITISH COLUMBIA MANITOBA NEW BRUNSWICK NEWFOUNDLAND NOVA SCOTIA NUNAVU…" at bounding box center [535, 282] width 318 height 26
click at [376, 269] on select "ALBERTA BRITISH COLUMBIA MANITOBA NEW BRUNSWICK NEWFOUNDLAND NOVA SCOTIA NUNAVU…" at bounding box center [535, 282] width 318 height 26
click at [621, 276] on select "ALBERTA BRITISH COLUMBIA MANITOBA NEW BRUNSWICK NEWFOUNDLAND NOVA SCOTIA NUNAVU…" at bounding box center [535, 282] width 318 height 26
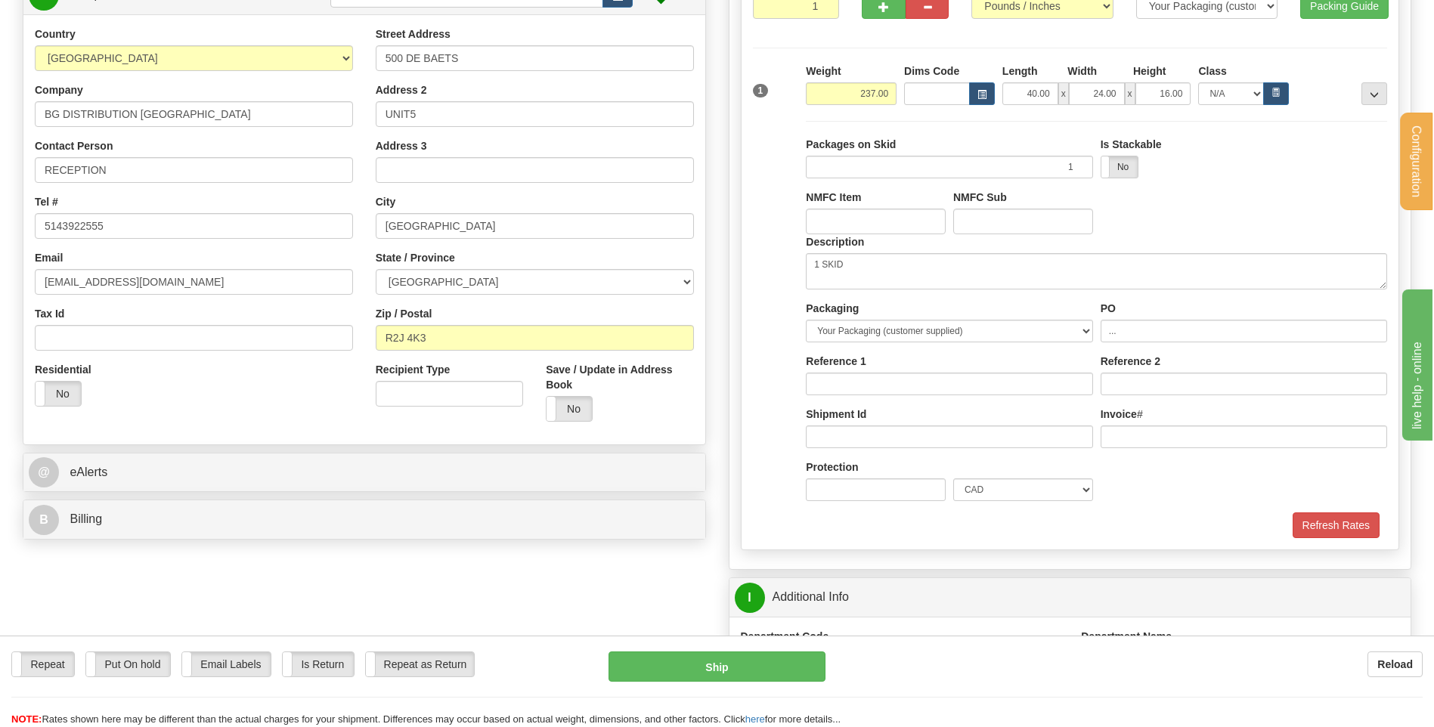
click at [453, 244] on div "Street Address 500 DE BAETS Address 2 UNIT5 Address 3 City WINNIPEG State / Pro…" at bounding box center [534, 229] width 341 height 407
click at [496, 274] on select "ALBERTA BRITISH COLUMBIA MANITOBA NEW BRUNSWICK NEWFOUNDLAND NOVA SCOTIA NUNAVU…" at bounding box center [535, 282] width 318 height 26
click at [484, 277] on select "ALBERTA BRITISH COLUMBIA MANITOBA NEW BRUNSWICK NEWFOUNDLAND NOVA SCOTIA NUNAVU…" at bounding box center [535, 282] width 318 height 26
click at [548, 280] on select "ALBERTA BRITISH COLUMBIA MANITOBA NEW BRUNSWICK NEWFOUNDLAND NOVA SCOTIA NUNAVU…" at bounding box center [535, 282] width 318 height 26
click at [376, 269] on select "ALBERTA BRITISH COLUMBIA MANITOBA NEW BRUNSWICK NEWFOUNDLAND NOVA SCOTIA NUNAVU…" at bounding box center [535, 282] width 318 height 26
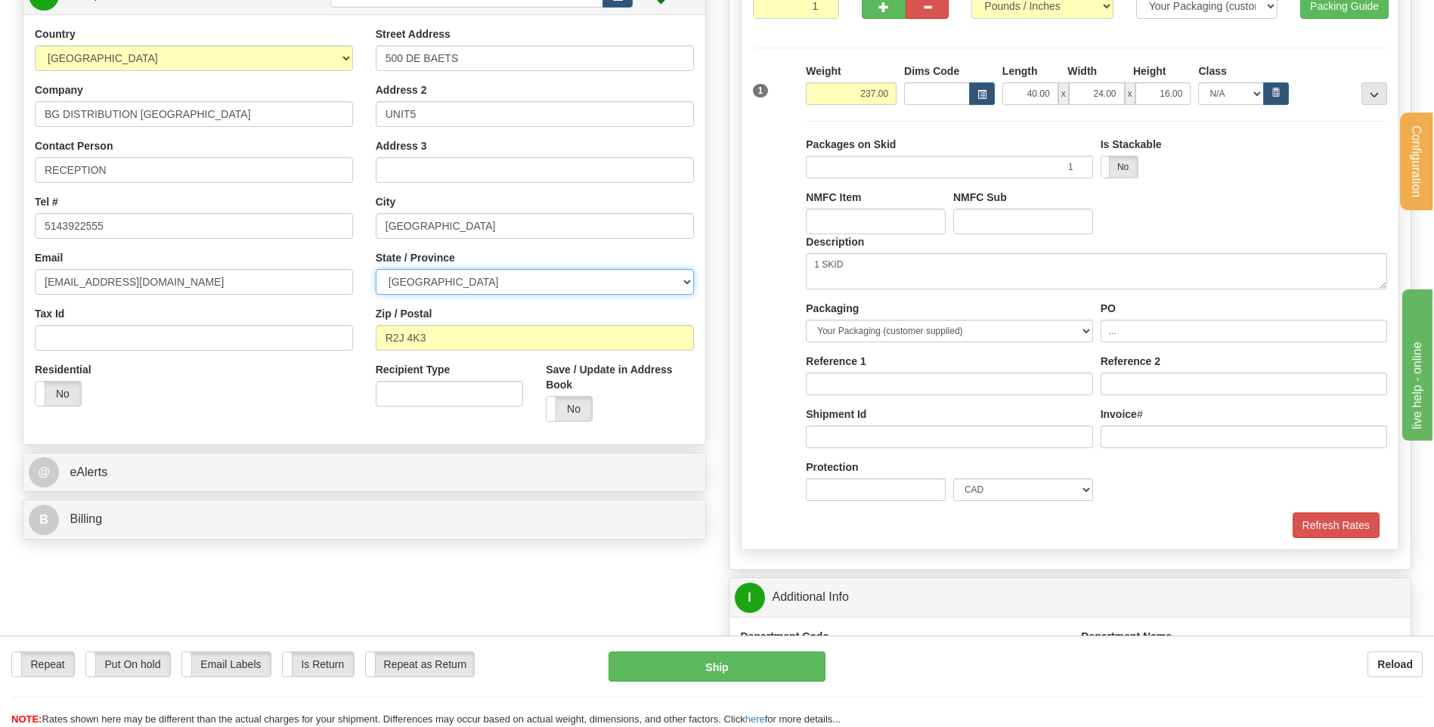
click at [494, 285] on select "ALBERTA BRITISH COLUMBIA MANITOBA NEW BRUNSWICK NEWFOUNDLAND NOVA SCOTIA NUNAVU…" at bounding box center [535, 282] width 318 height 26
select select "MB"
click at [376, 269] on select "ALBERTA BRITISH COLUMBIA MANITOBA NEW BRUNSWICK NEWFOUNDLAND NOVA SCOTIA NUNAVU…" at bounding box center [535, 282] width 318 height 26
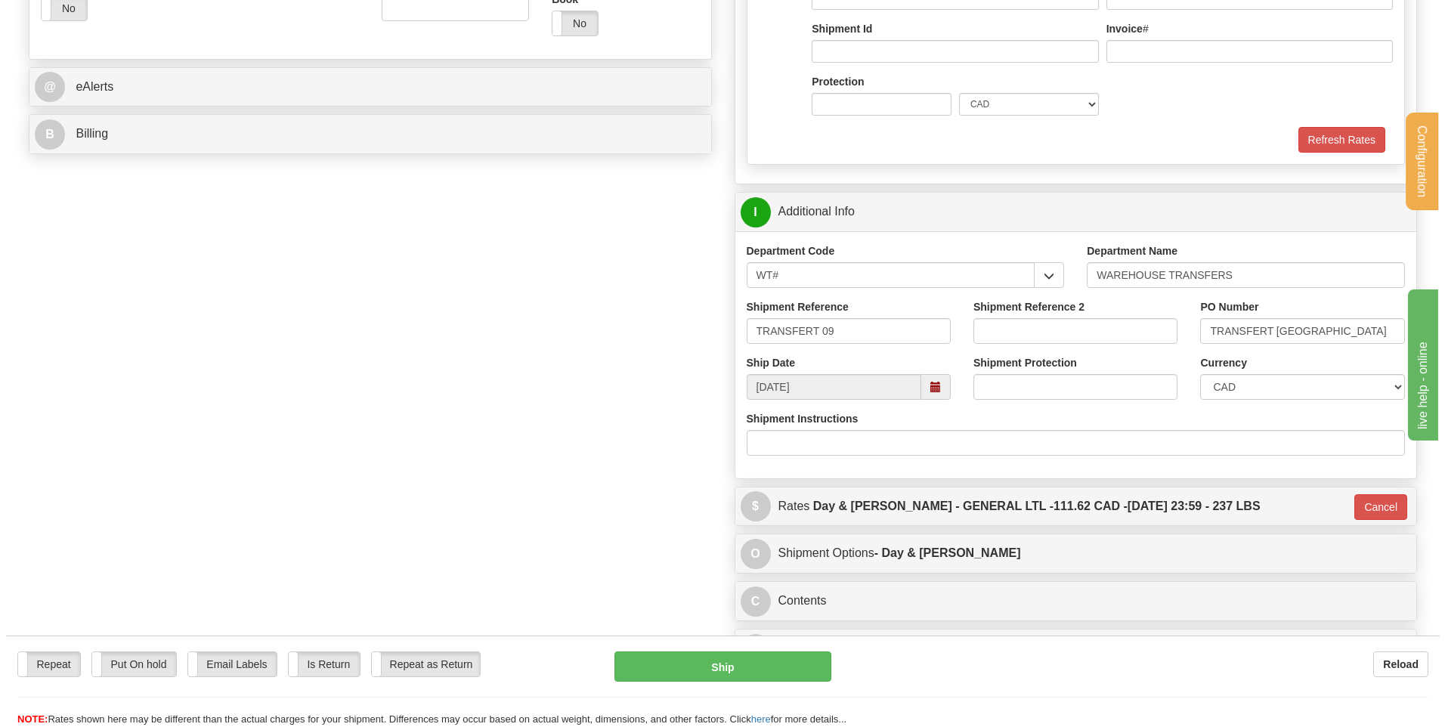
scroll to position [756, 0]
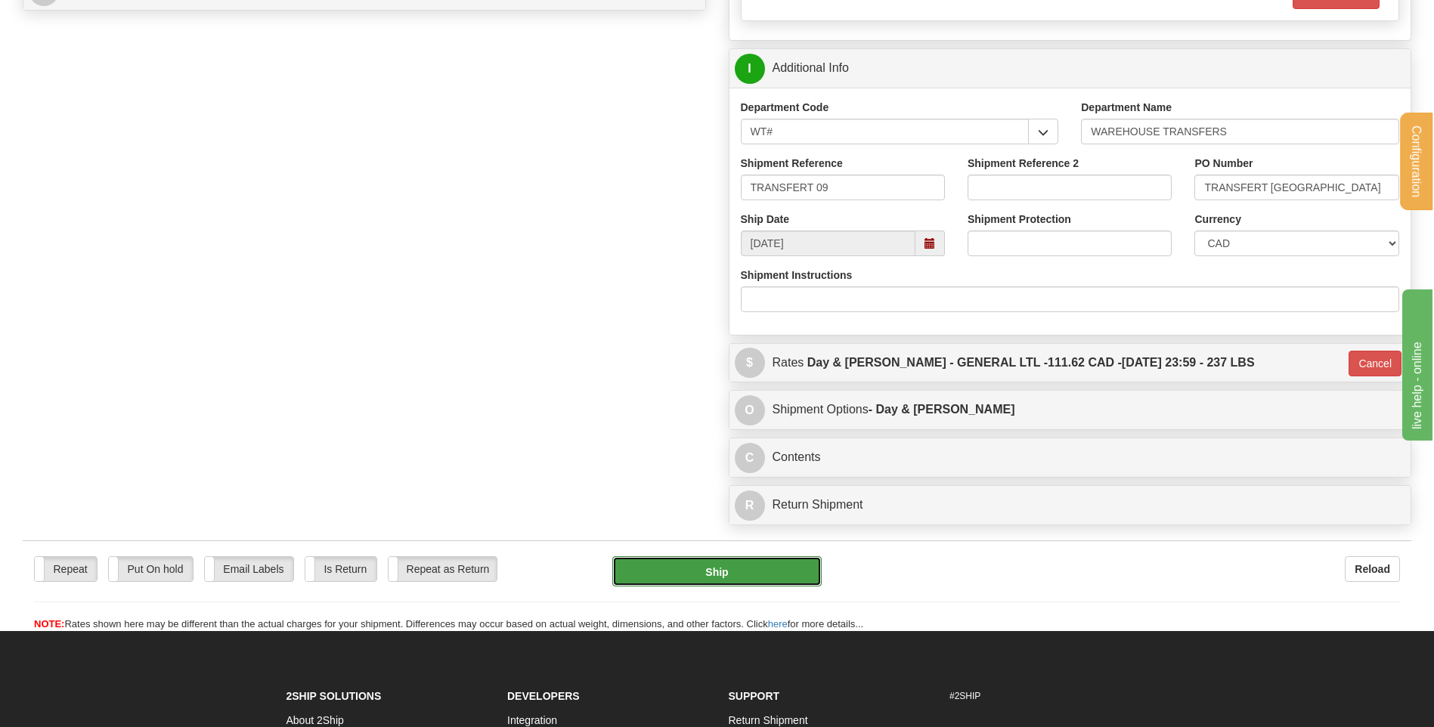
click at [712, 572] on button "Ship" at bounding box center [716, 571] width 209 height 30
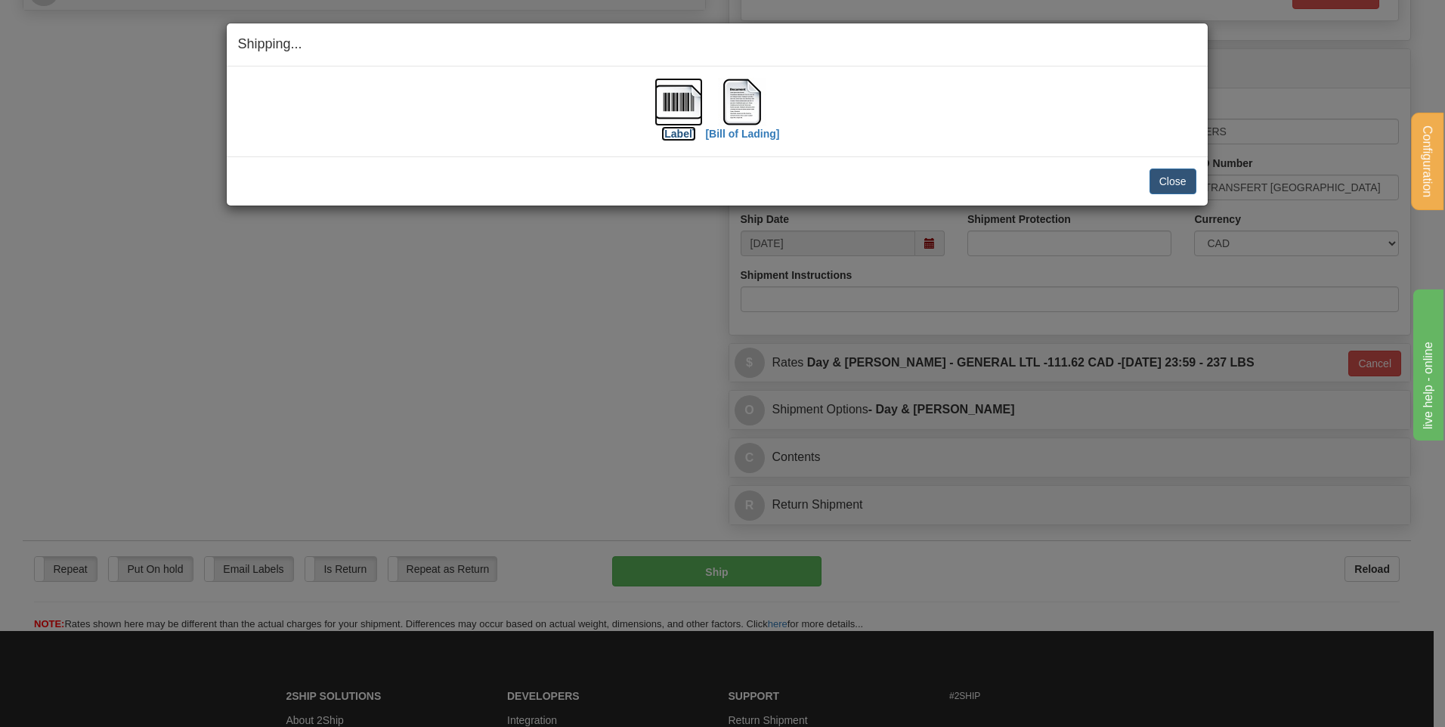
click at [664, 110] on img at bounding box center [678, 102] width 48 height 48
click at [731, 92] on img at bounding box center [742, 102] width 48 height 48
click at [1180, 178] on button "Close" at bounding box center [1172, 182] width 47 height 26
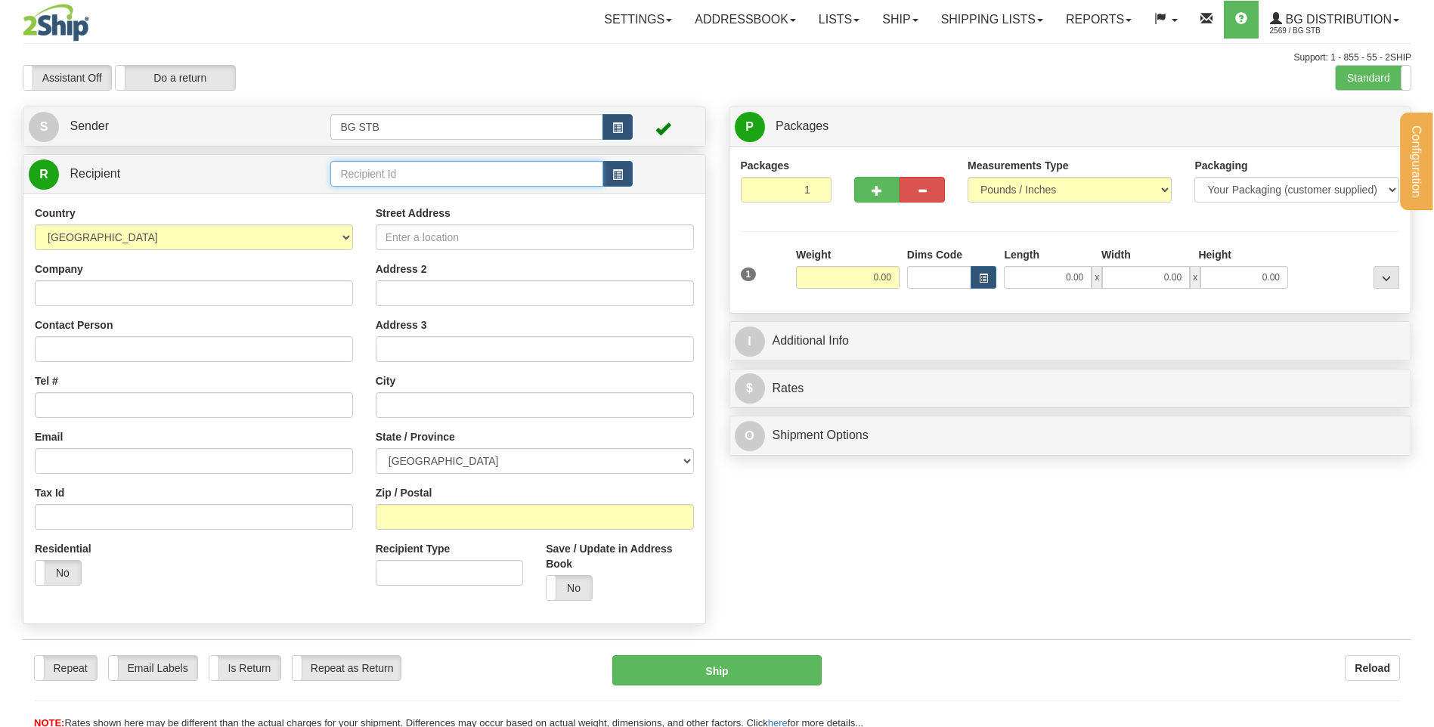
click at [373, 167] on input "text" at bounding box center [466, 174] width 272 height 26
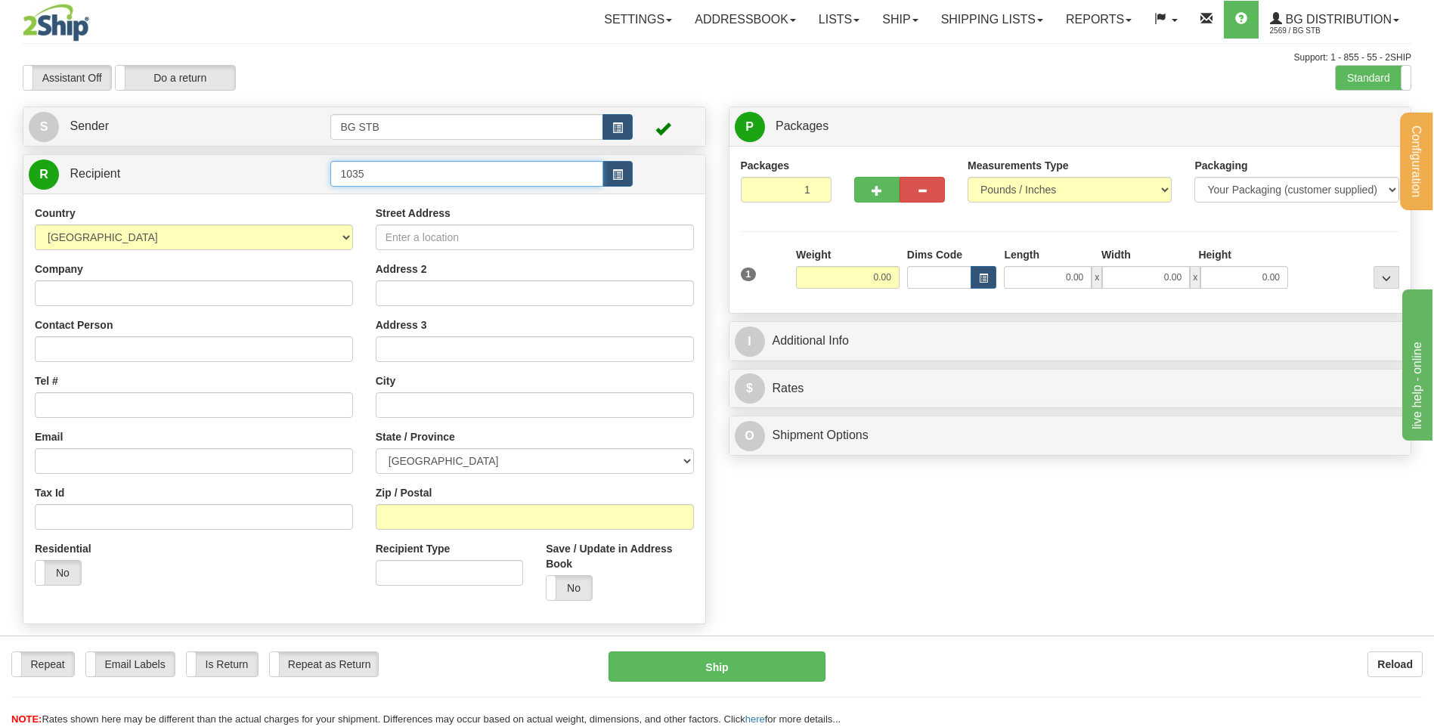
type input "1035"
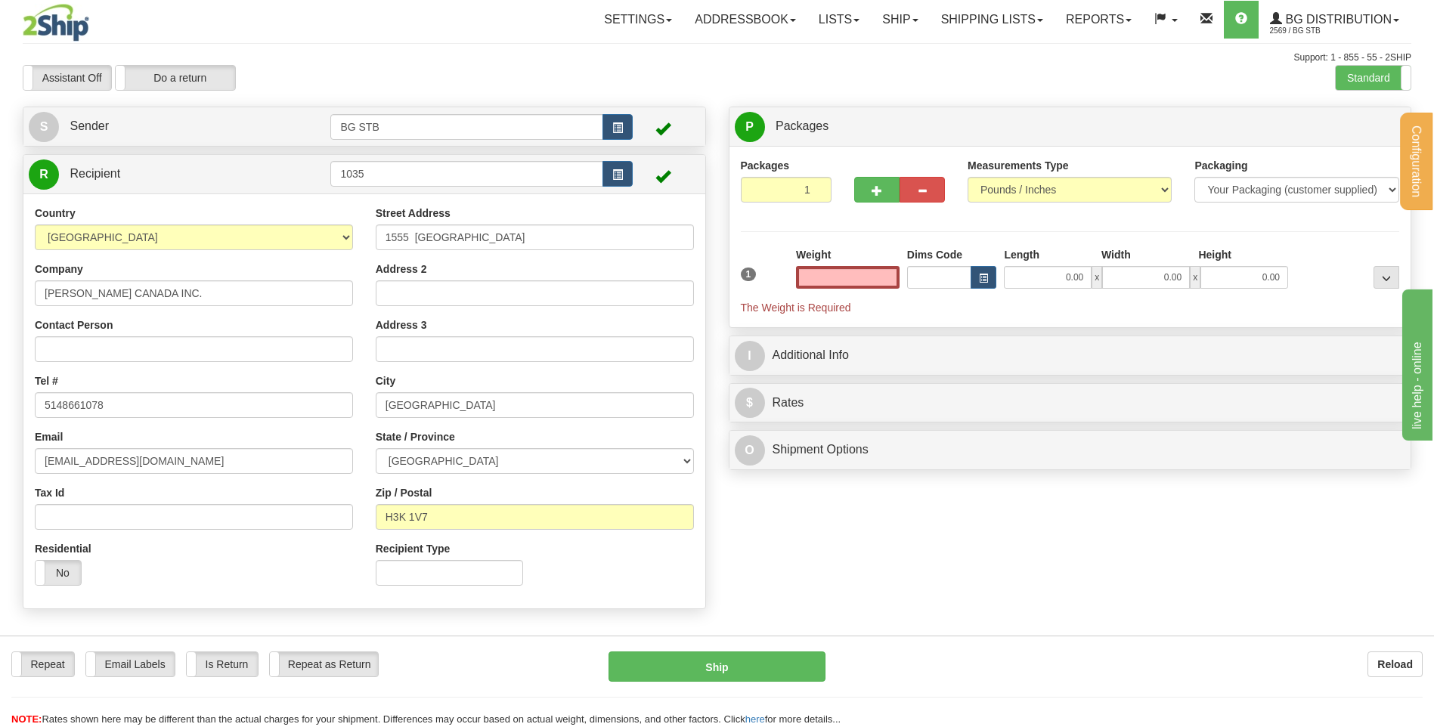
type input "0.00"
click at [832, 284] on input "0.00" at bounding box center [848, 277] width 104 height 23
type input "18.25"
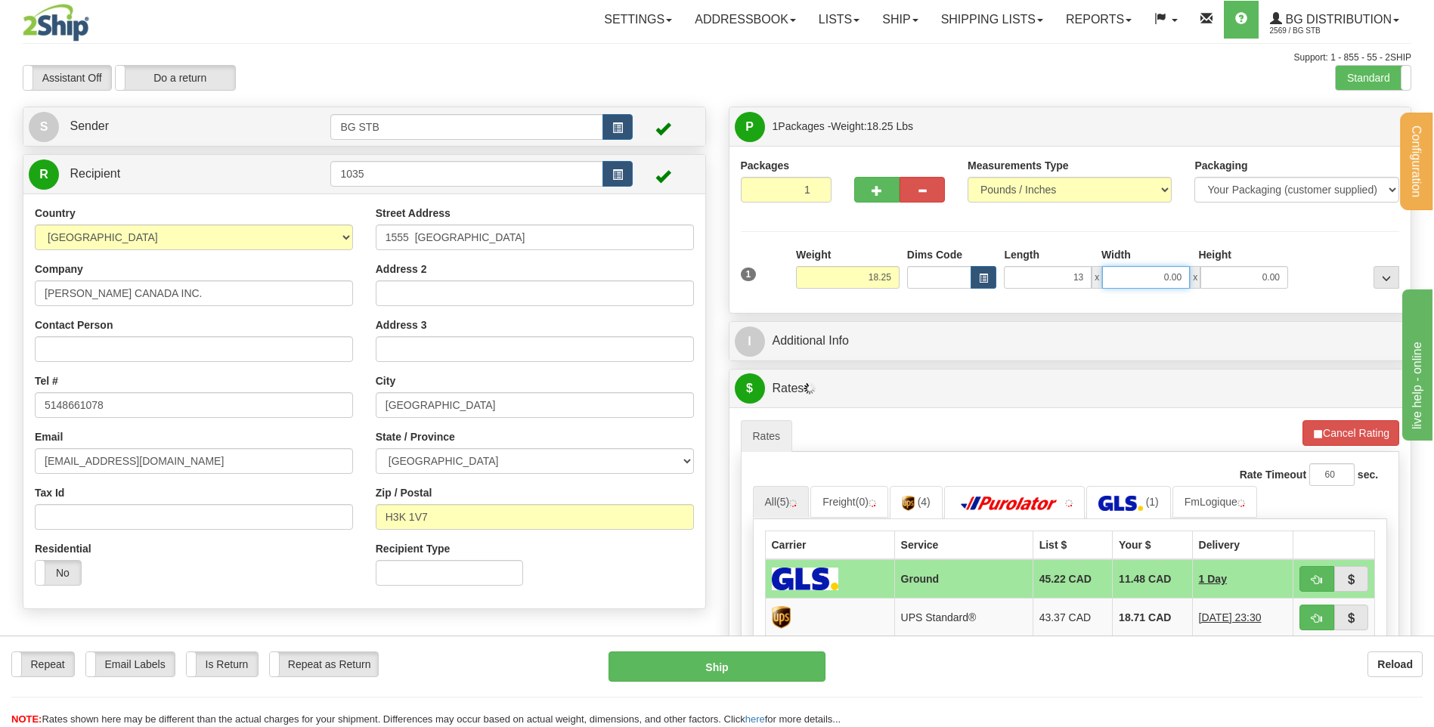
type input "13.00"
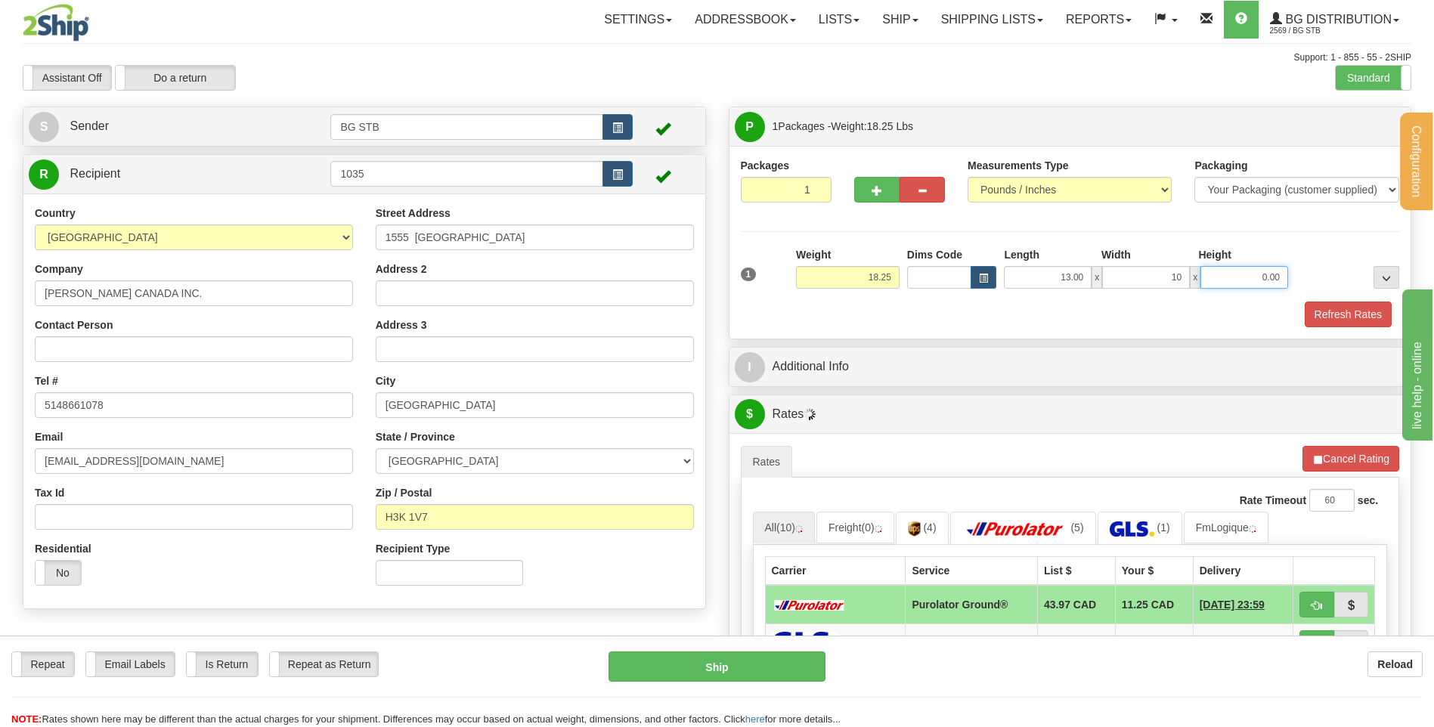
type input "10.00"
type input "13.00"
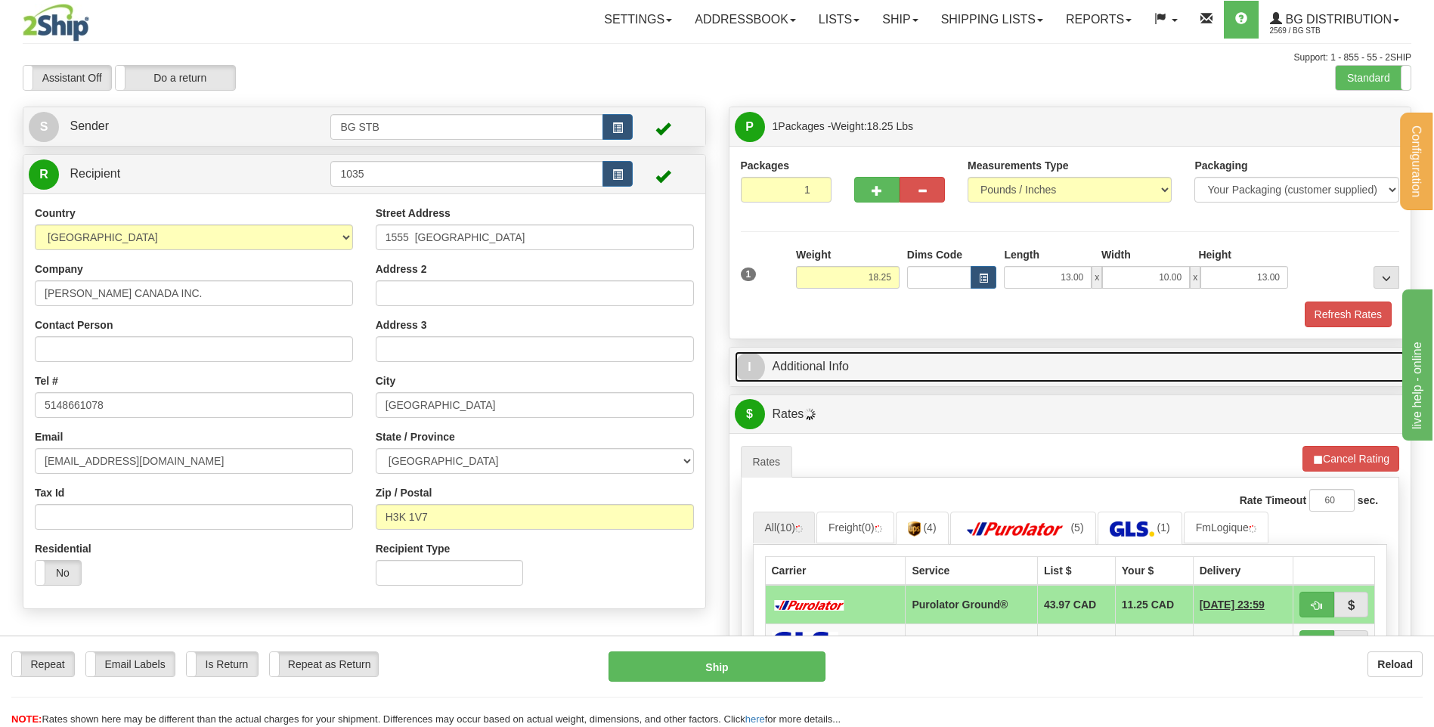
click at [859, 366] on link "I Additional Info" at bounding box center [1070, 366] width 671 height 31
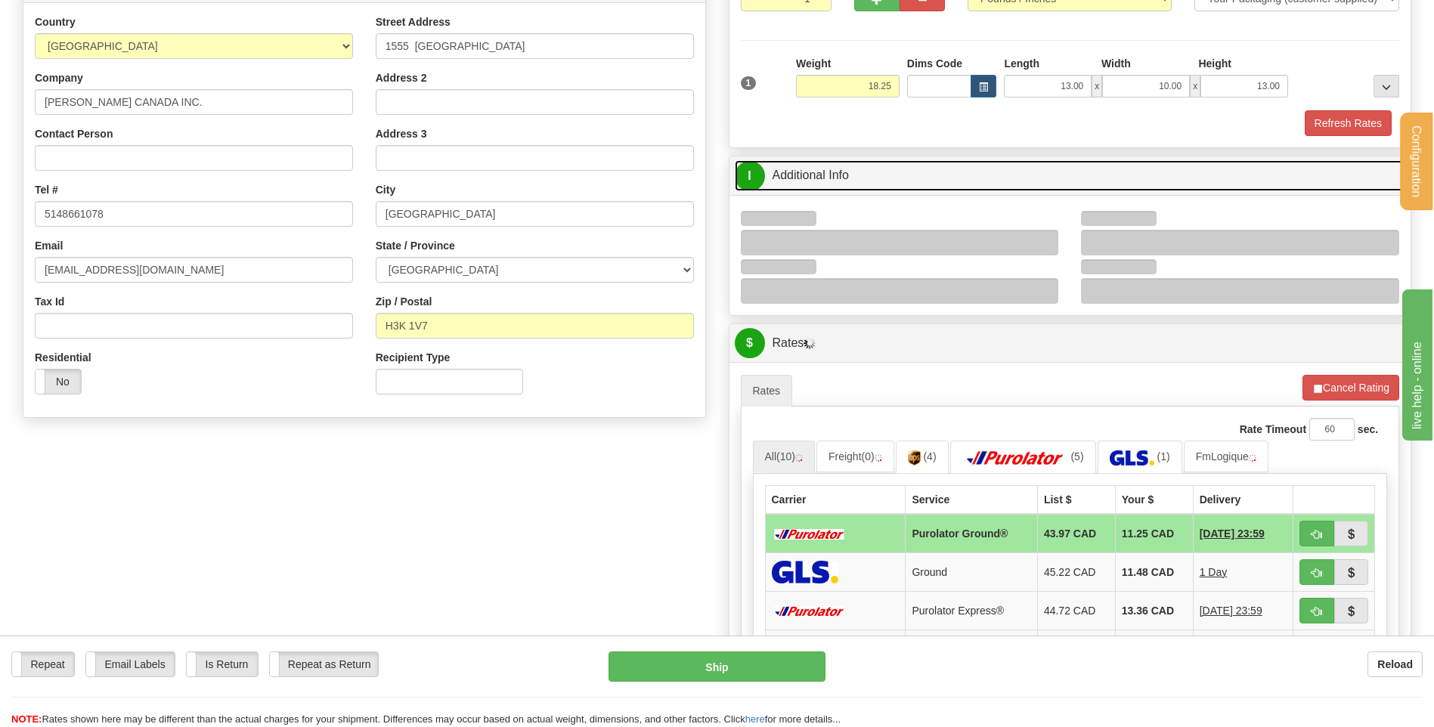
scroll to position [302, 0]
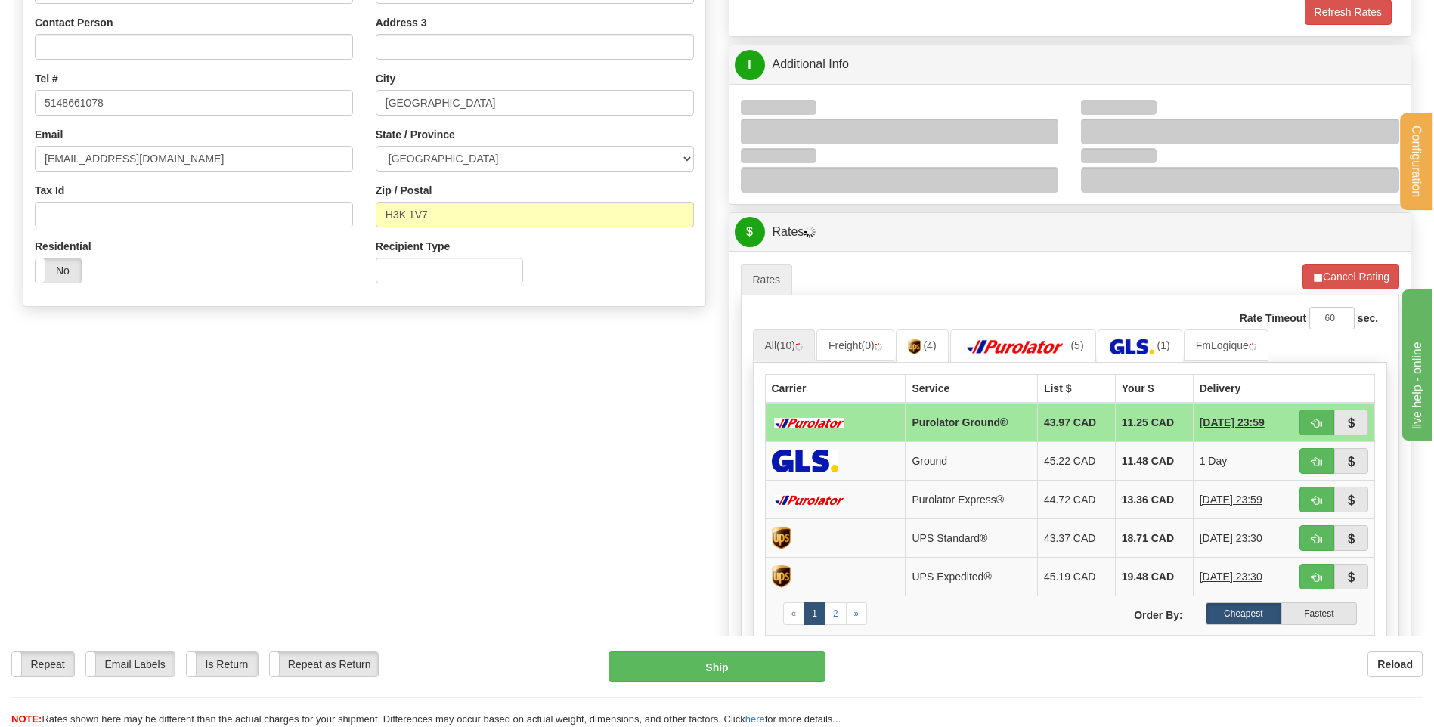
click at [1045, 130] on div at bounding box center [900, 132] width 318 height 26
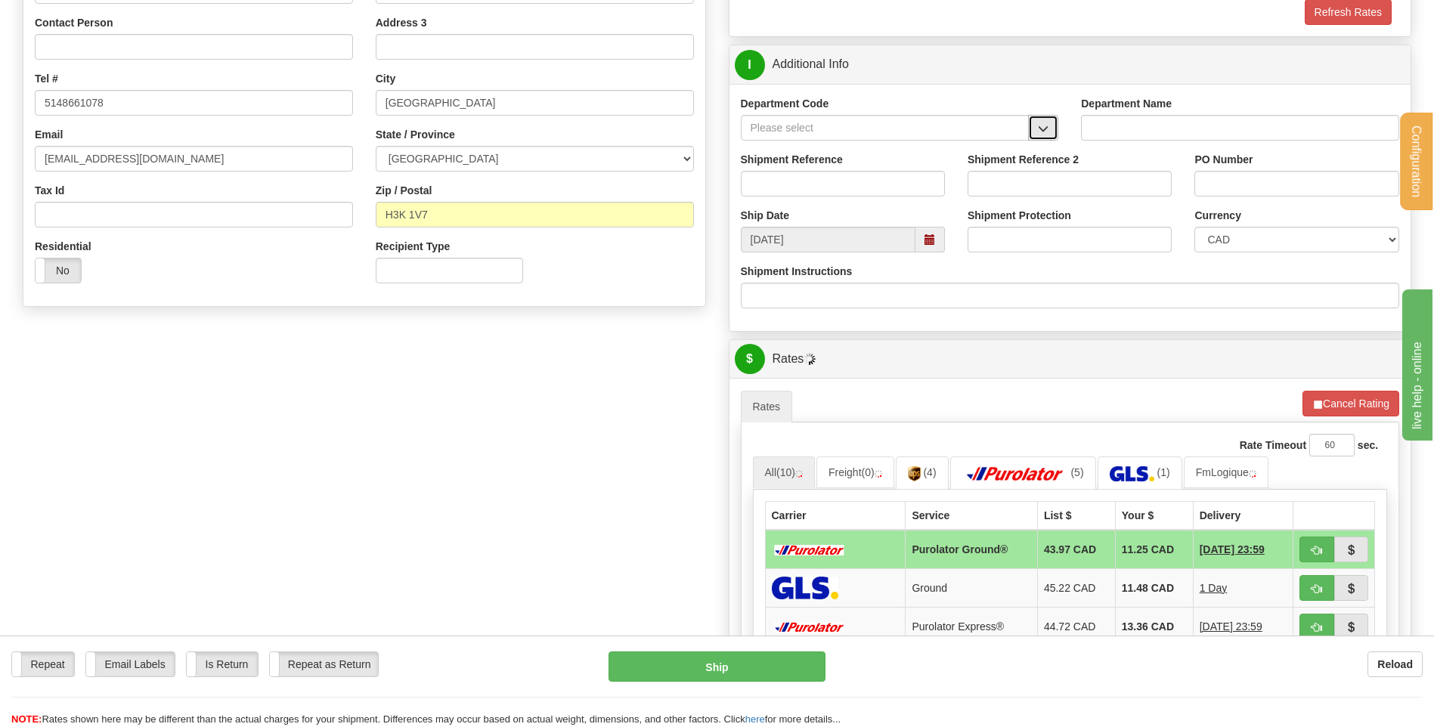
click at [1041, 128] on span "button" at bounding box center [1043, 129] width 11 height 10
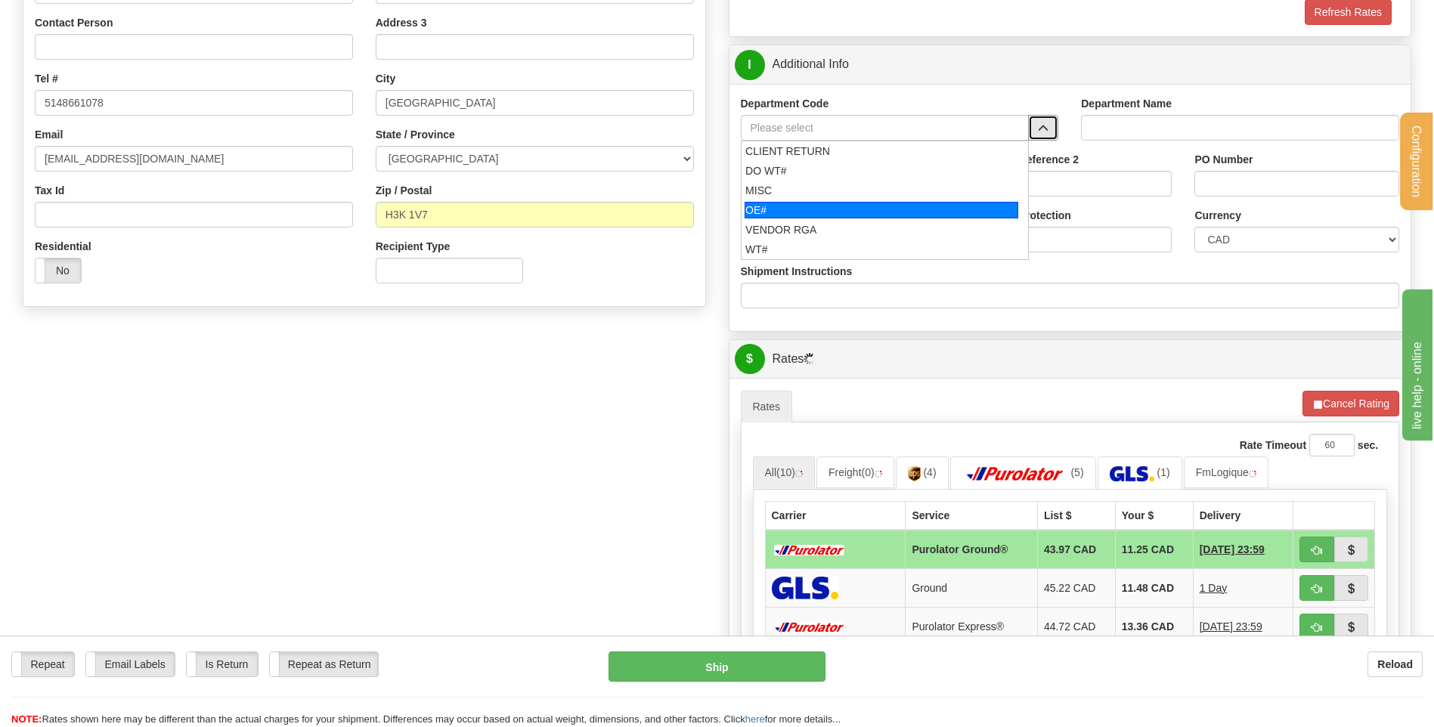
click at [852, 202] on div "OE#" at bounding box center [881, 210] width 274 height 17
type input "OE#"
type input "ORDERS"
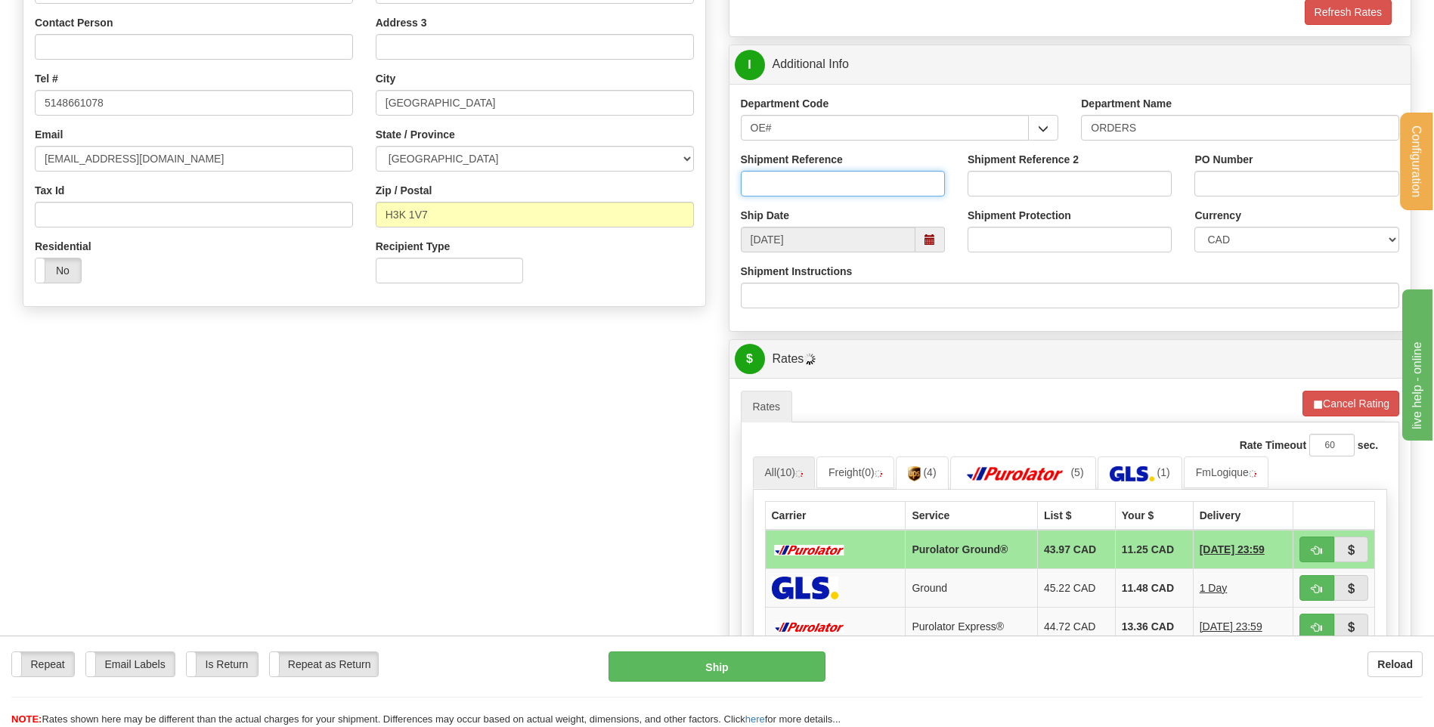
click at [851, 184] on input "Shipment Reference" at bounding box center [843, 184] width 204 height 26
type input "80005367-00"
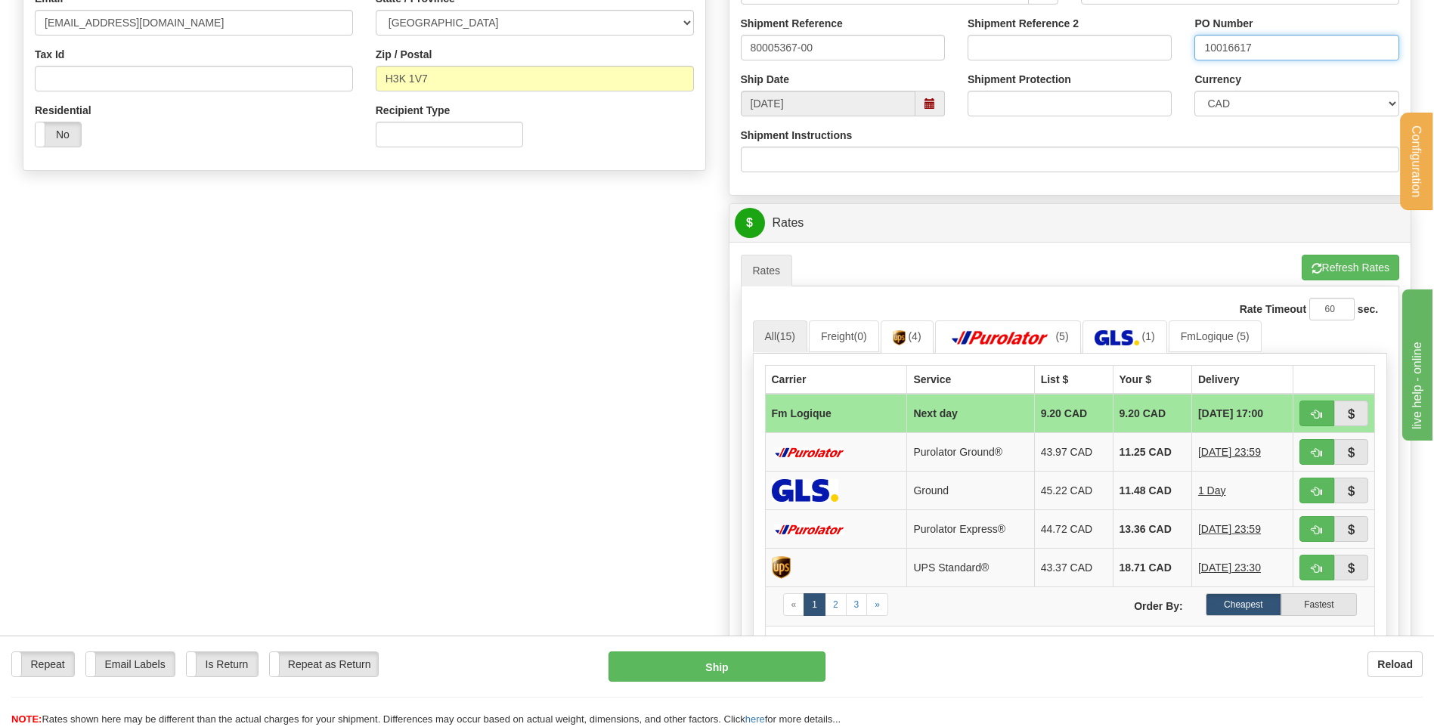
scroll to position [605, 0]
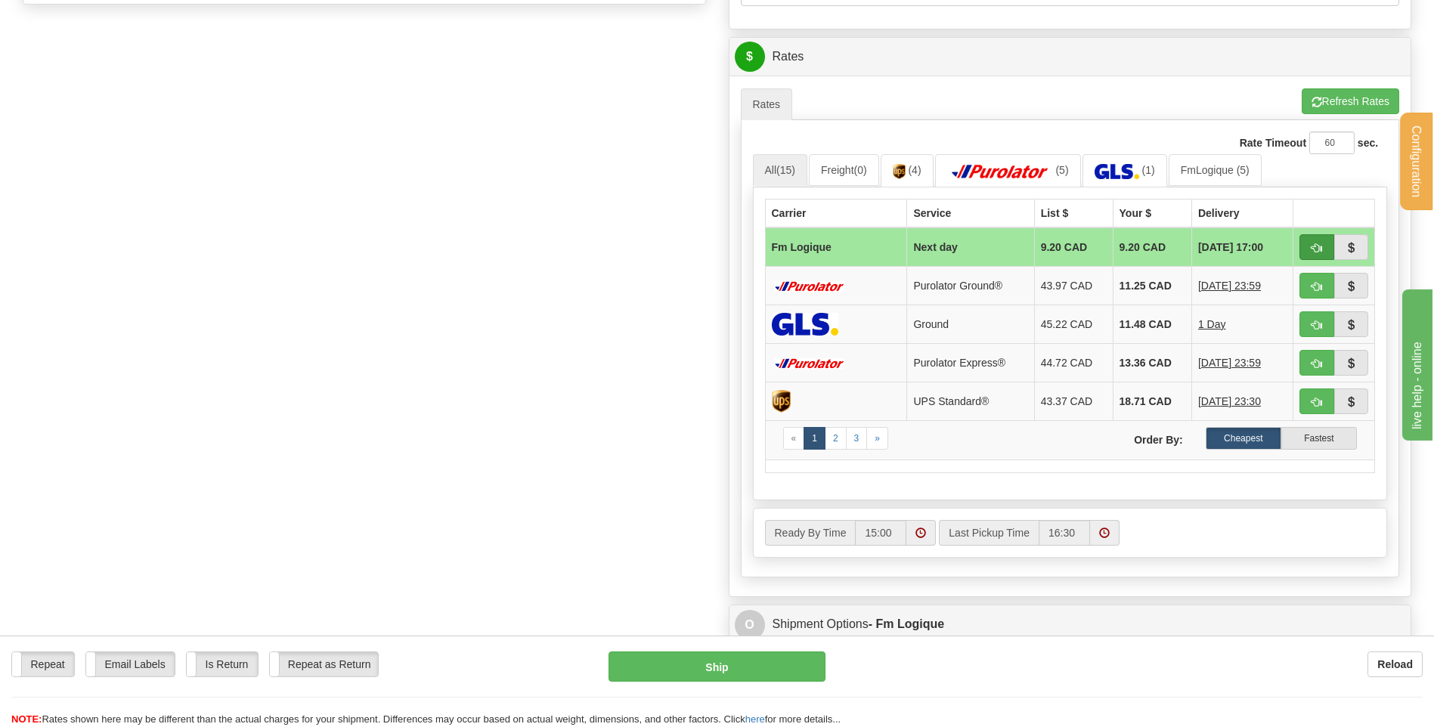
type input "10016617"
click at [1323, 250] on button "button" at bounding box center [1316, 247] width 35 height 26
type input "jour"
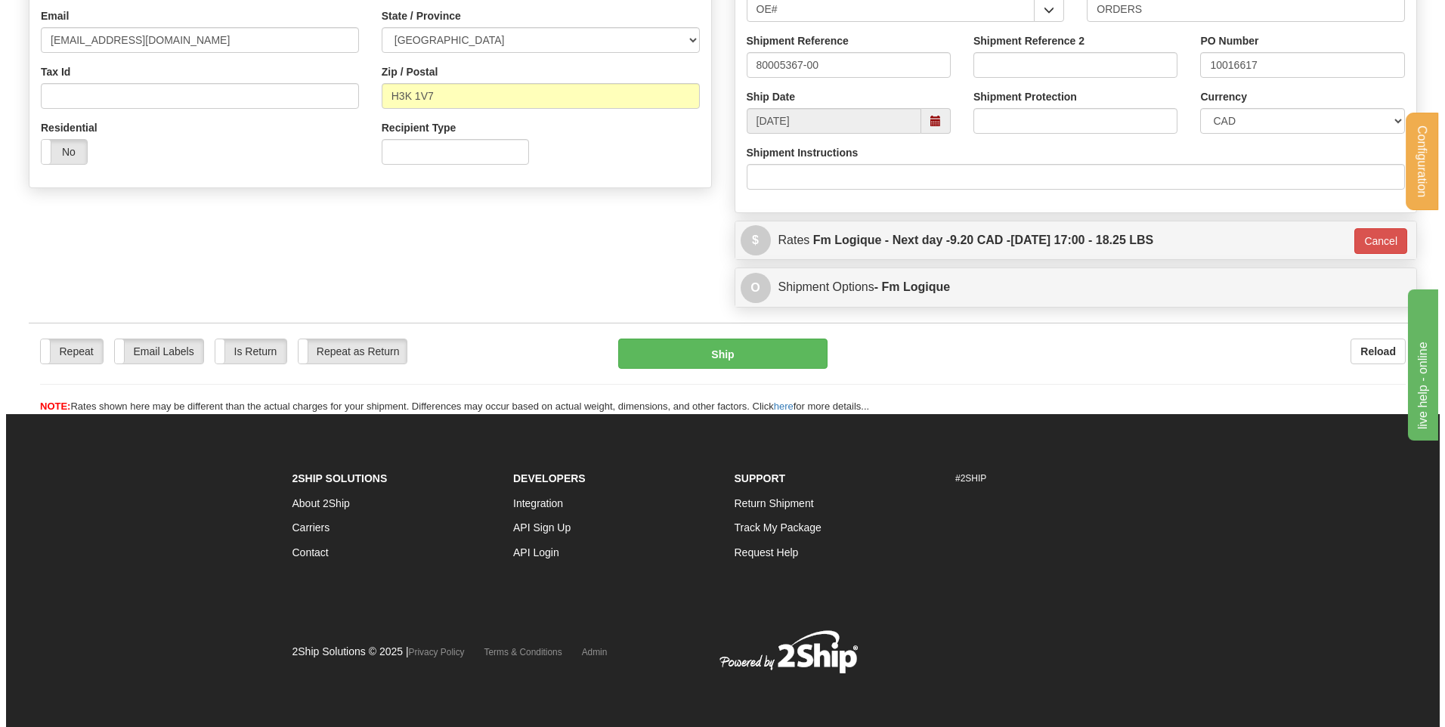
scroll to position [247, 0]
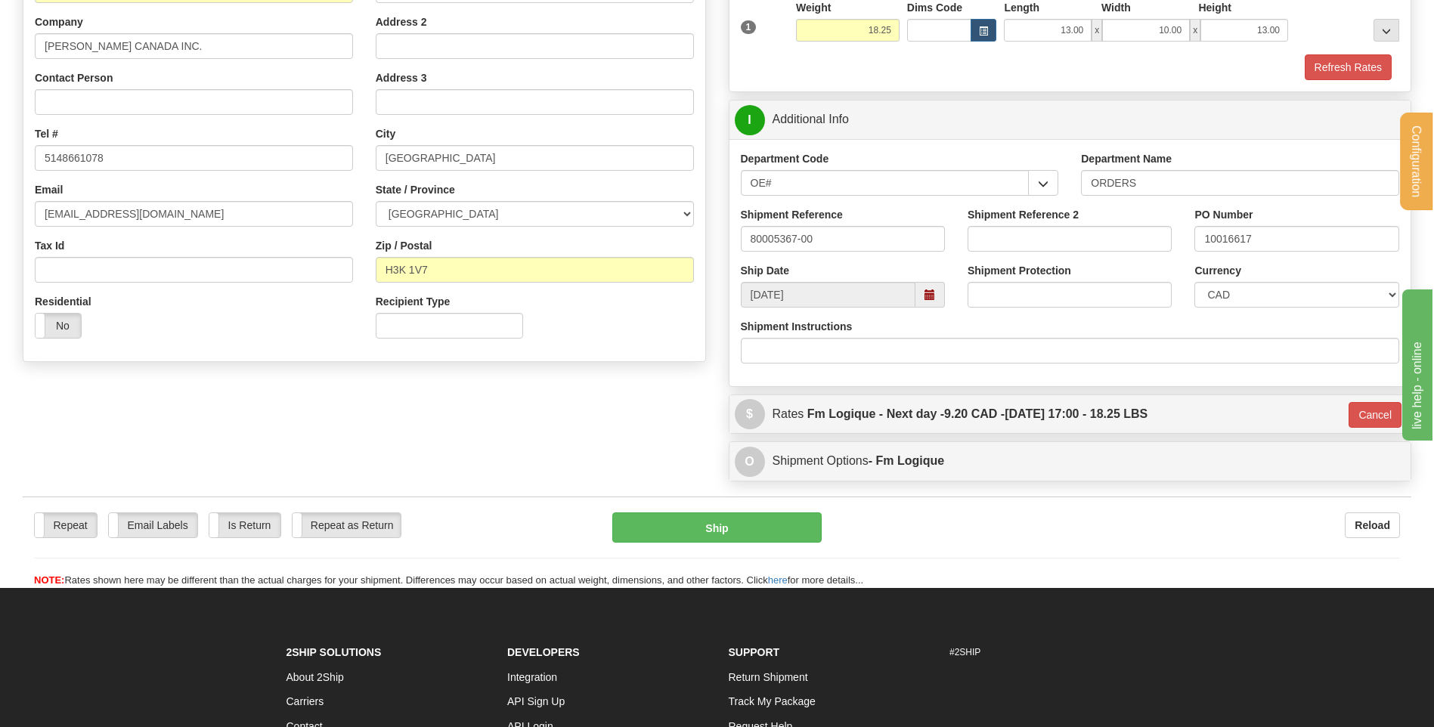
click at [722, 509] on div "Repeat Repeat Email Labels Email Labels Edit Is Return Is Return Repeat as Retu…" at bounding box center [717, 542] width 1388 height 91
click at [738, 528] on button "Ship" at bounding box center [716, 527] width 209 height 30
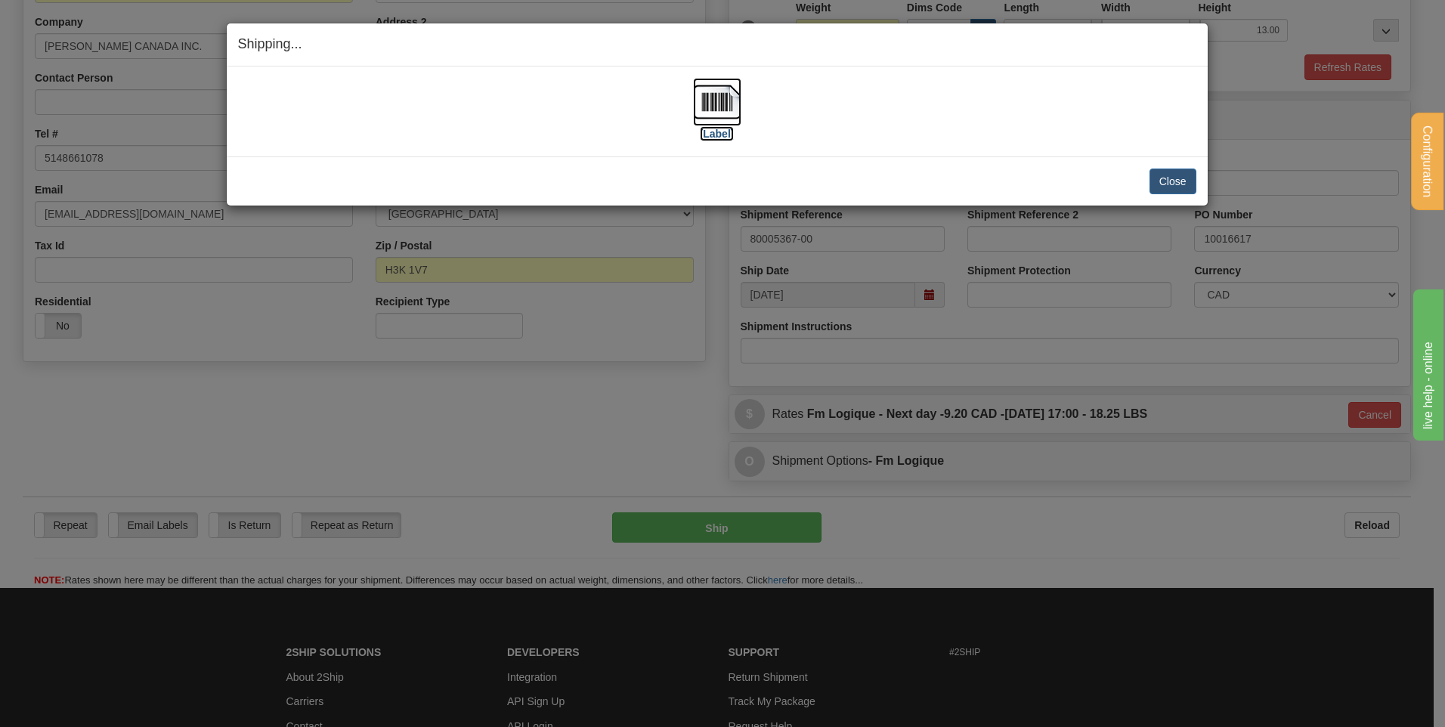
click at [722, 97] on img at bounding box center [717, 102] width 48 height 48
click at [1162, 180] on button "Close" at bounding box center [1172, 182] width 47 height 26
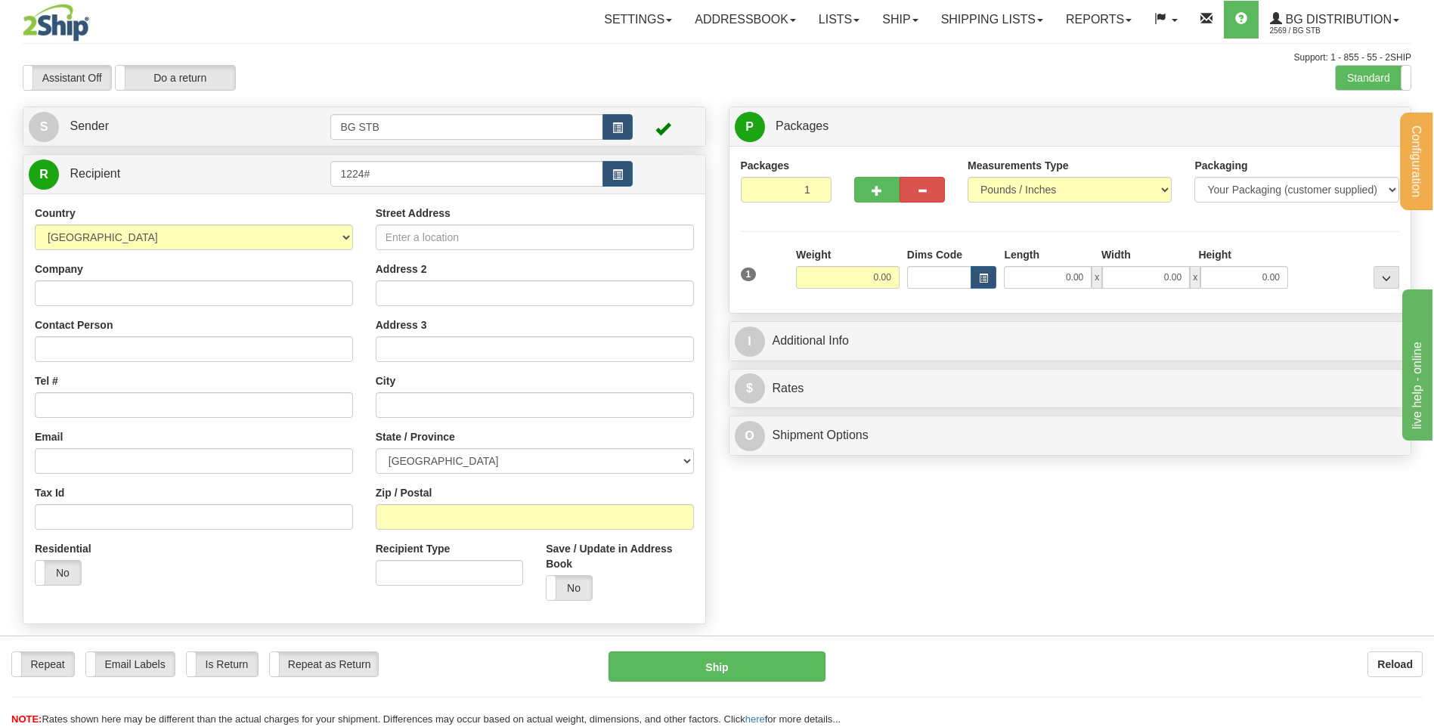
type input "1224#"
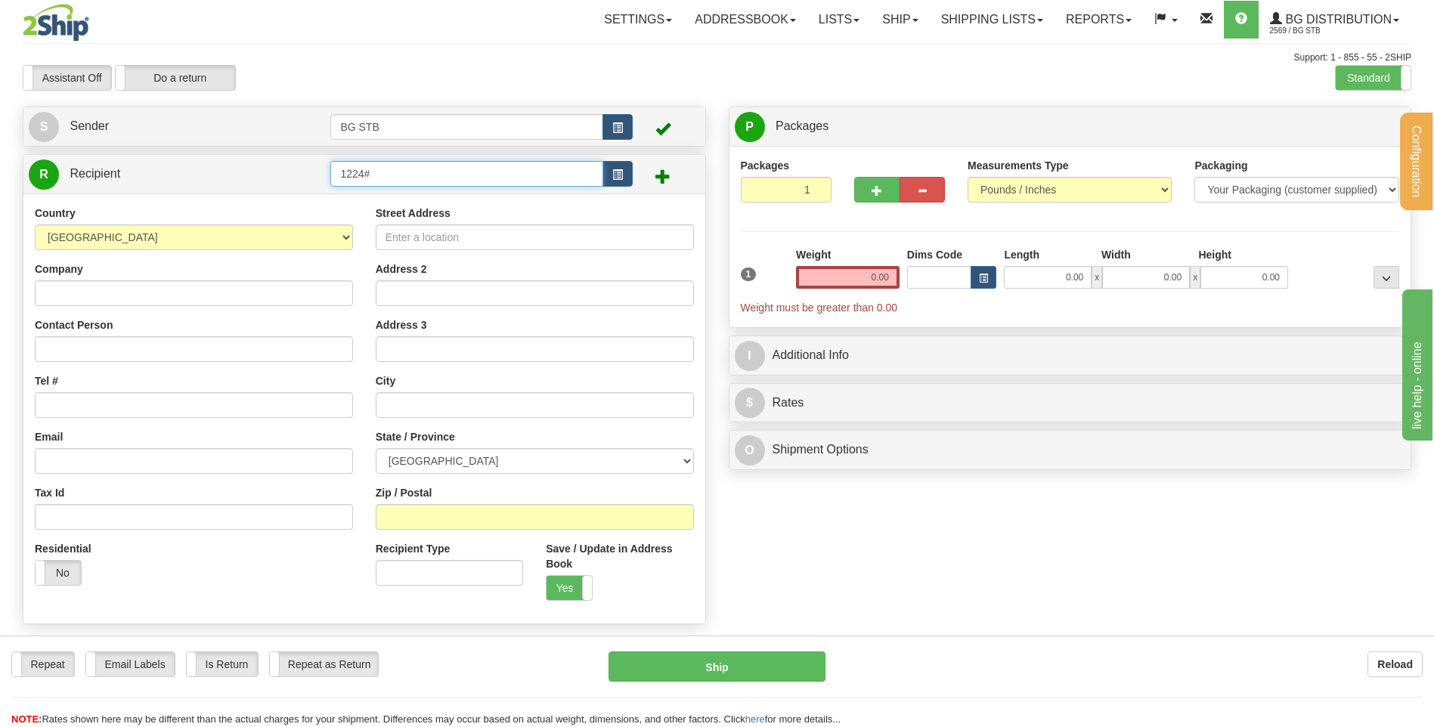
click at [396, 175] on input "1224#" at bounding box center [466, 174] width 272 height 26
type input "1224"
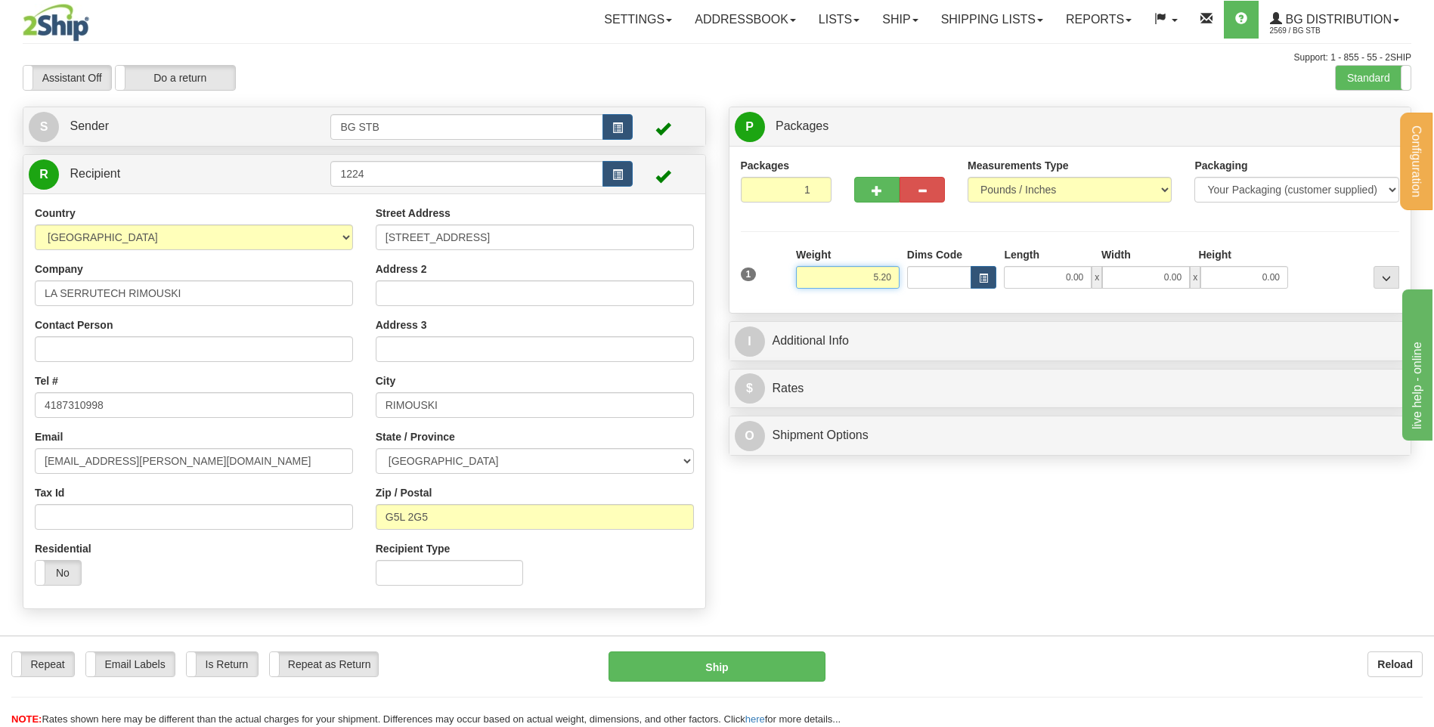
type input "5.20"
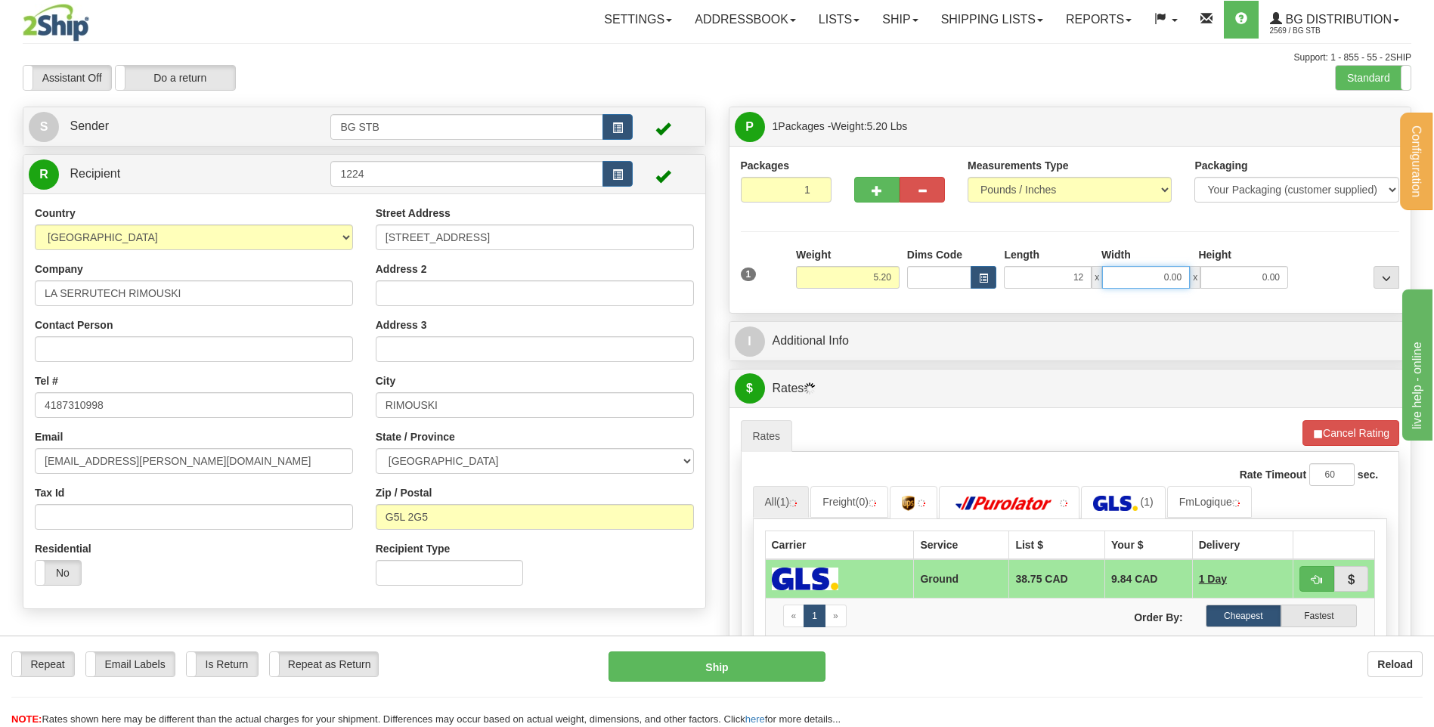
type input "12.00"
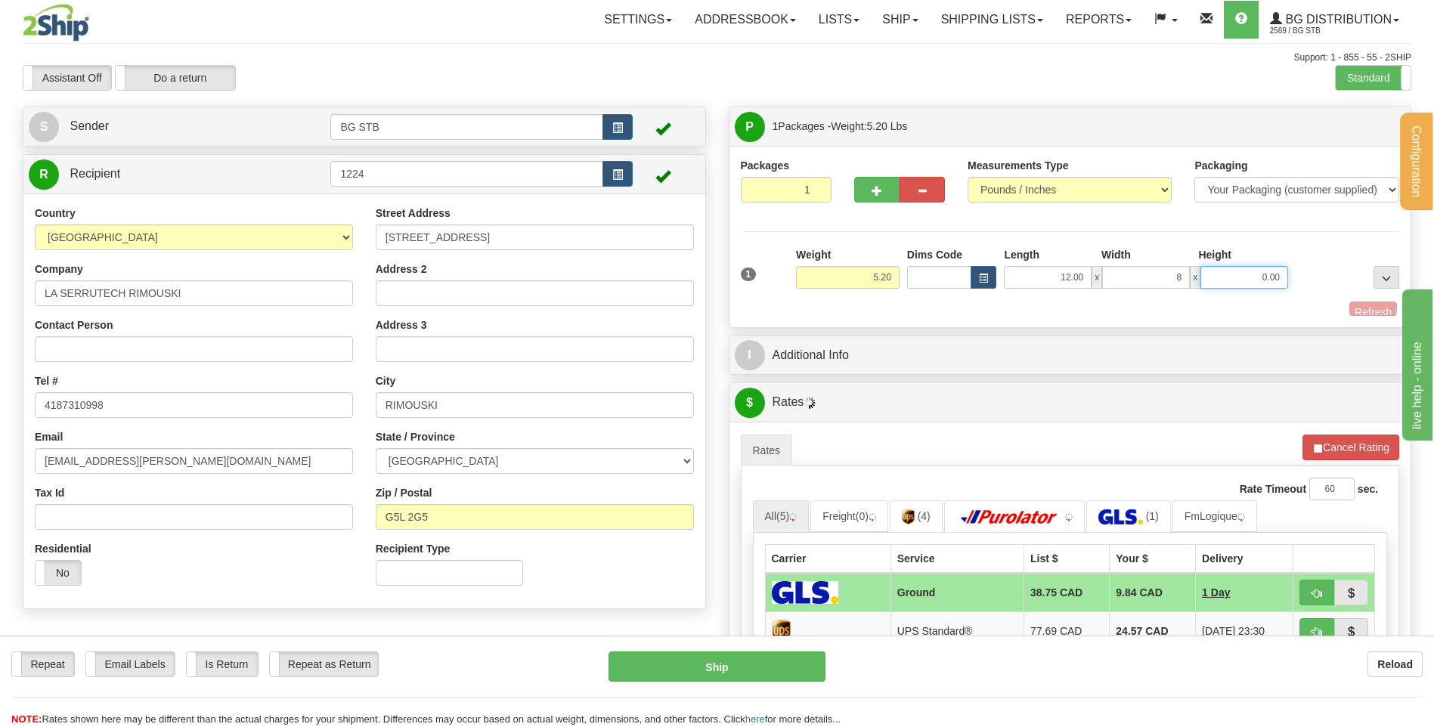
type input "8.00"
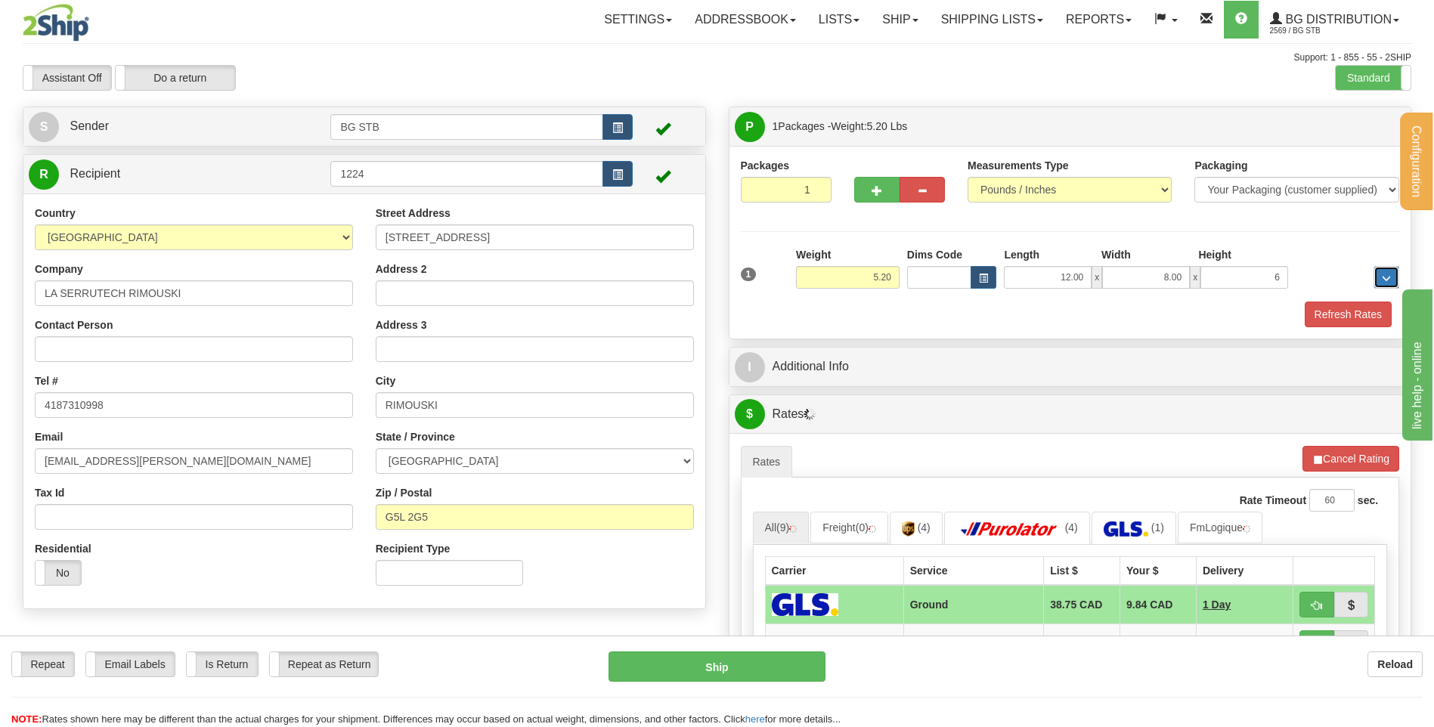
type input "6.00"
click at [882, 342] on div "P Packages 1 Packages - Weight: 5.20 Lbs Shipment Level Shipm. Package Level Pa…" at bounding box center [1070, 558] width 706 height 902
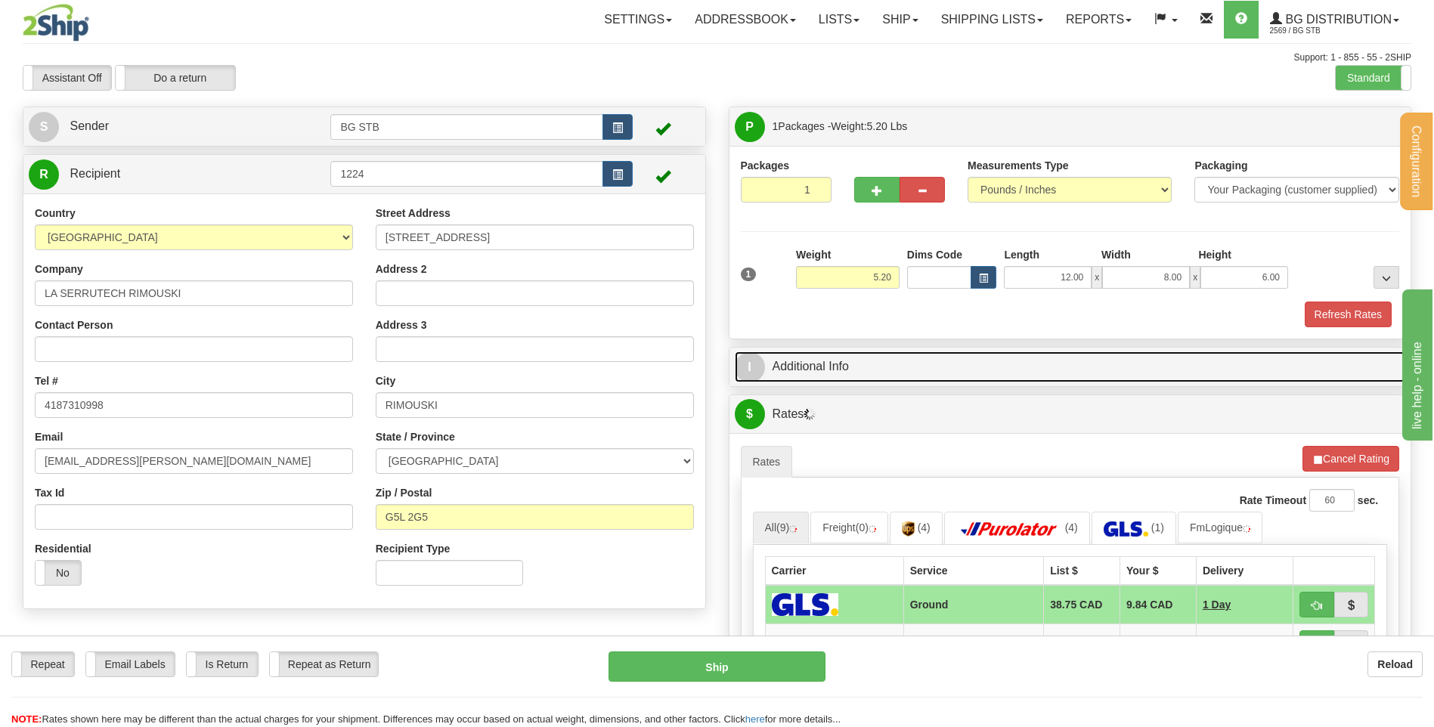
click at [882, 352] on link "I Additional Info" at bounding box center [1070, 366] width 671 height 31
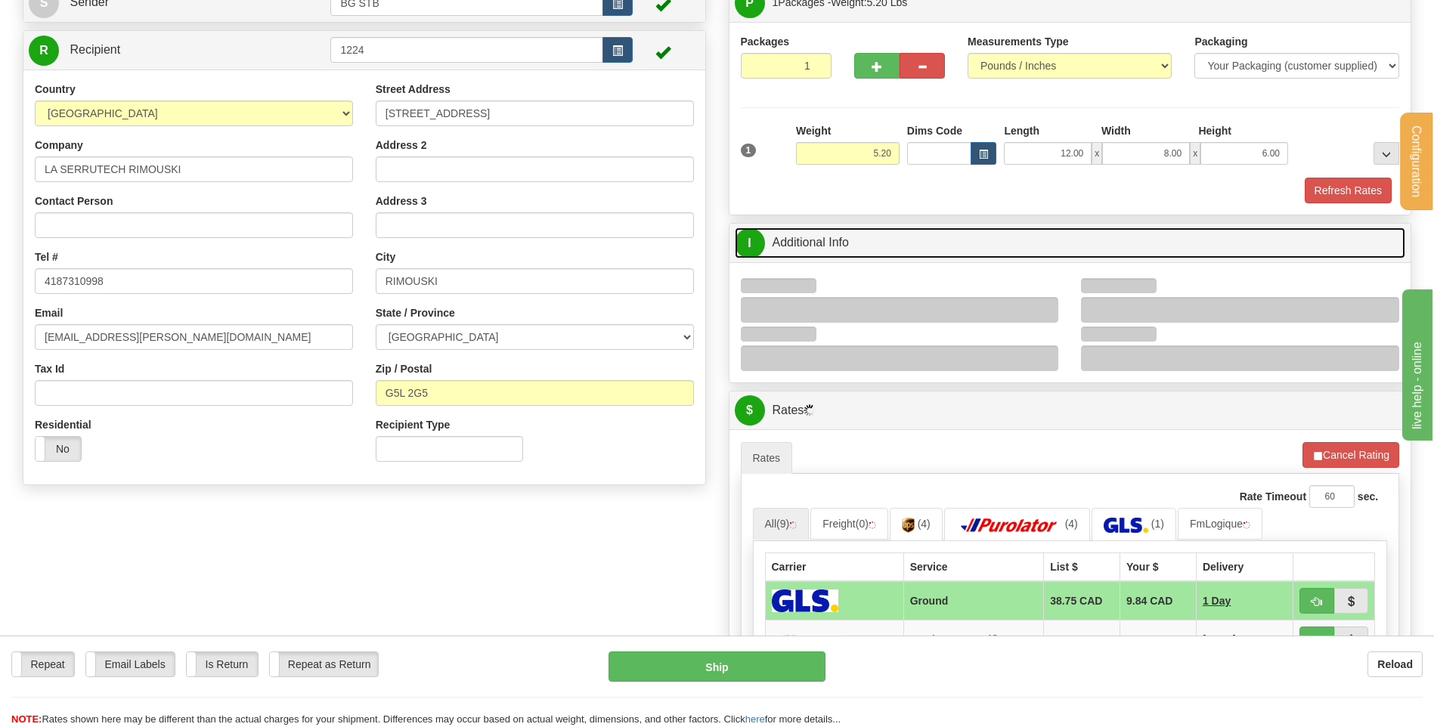
scroll to position [227, 0]
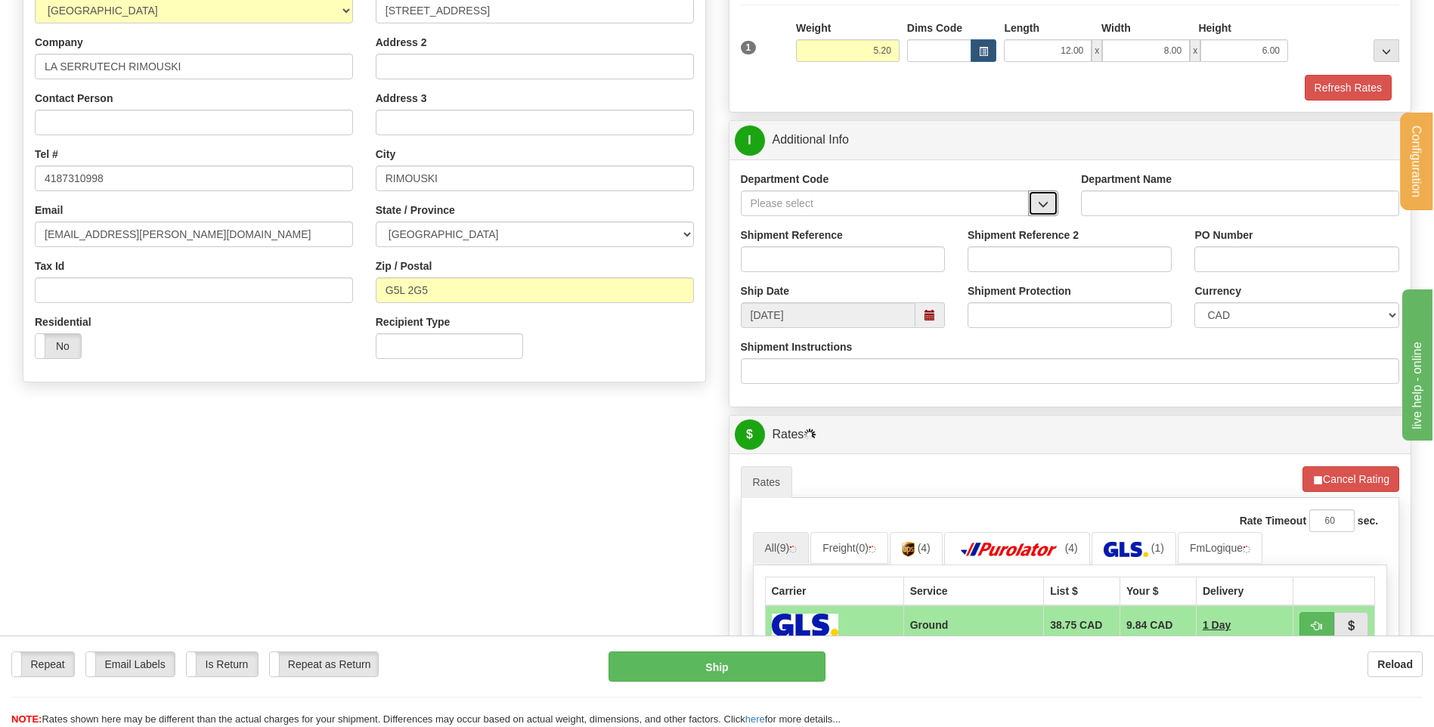
click at [1041, 201] on span "button" at bounding box center [1043, 205] width 11 height 10
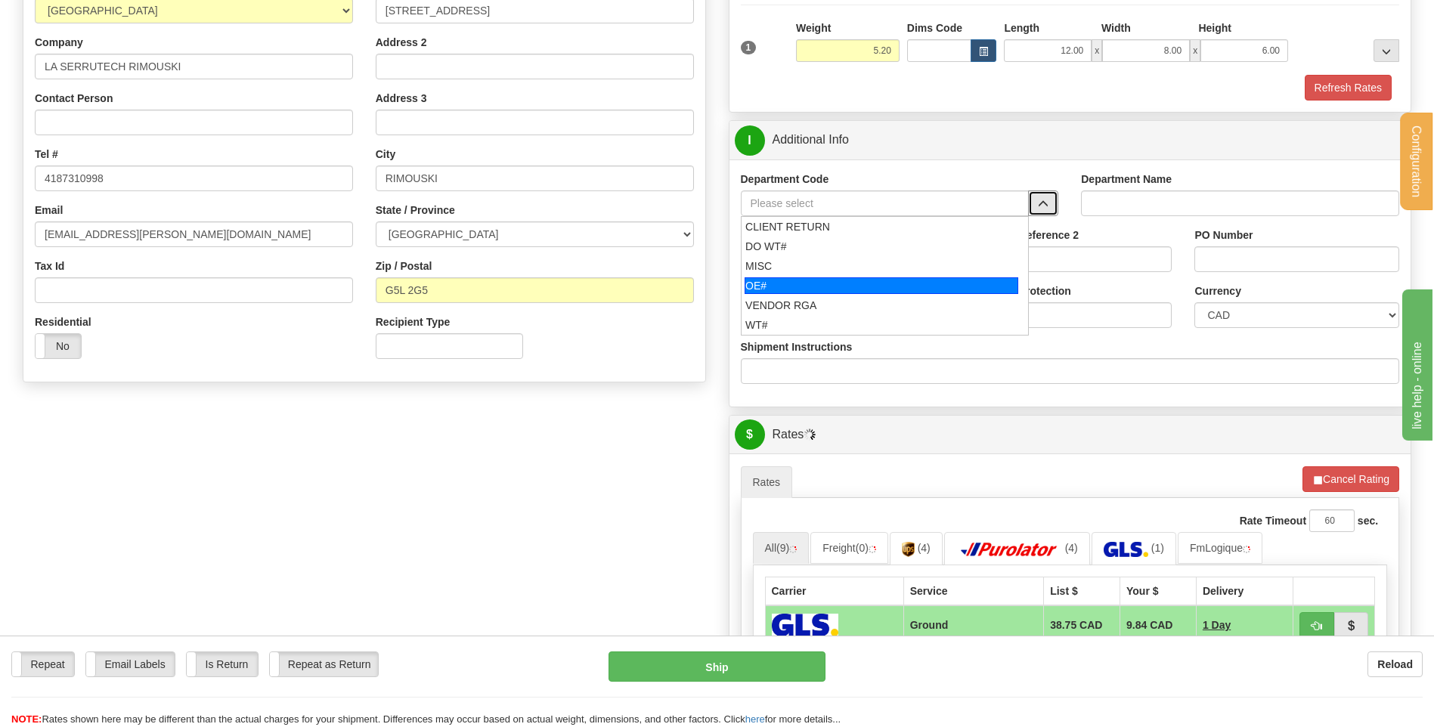
click at [794, 282] on div "OE#" at bounding box center [881, 285] width 274 height 17
type input "OE#"
type input "ORDERS"
click at [794, 265] on input "Shipment Reference" at bounding box center [843, 259] width 204 height 26
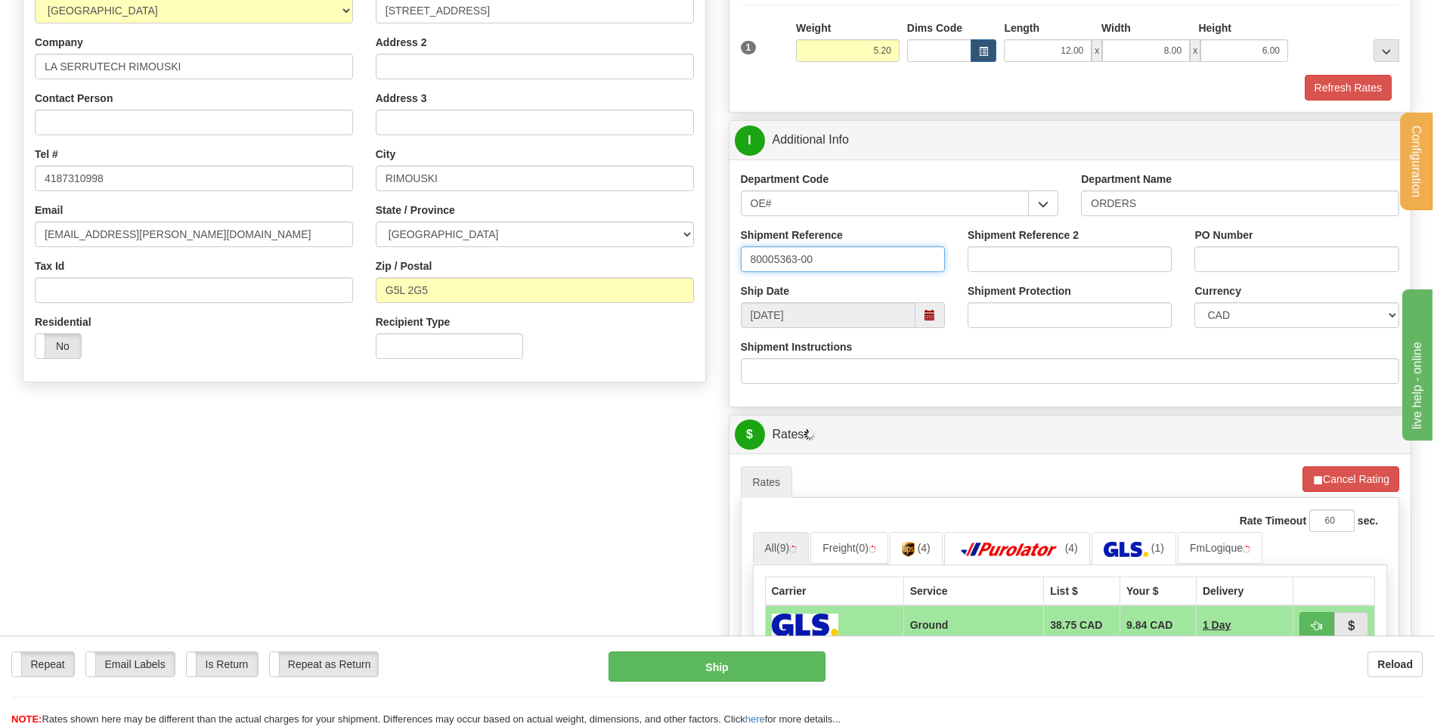
type input "80005363-00"
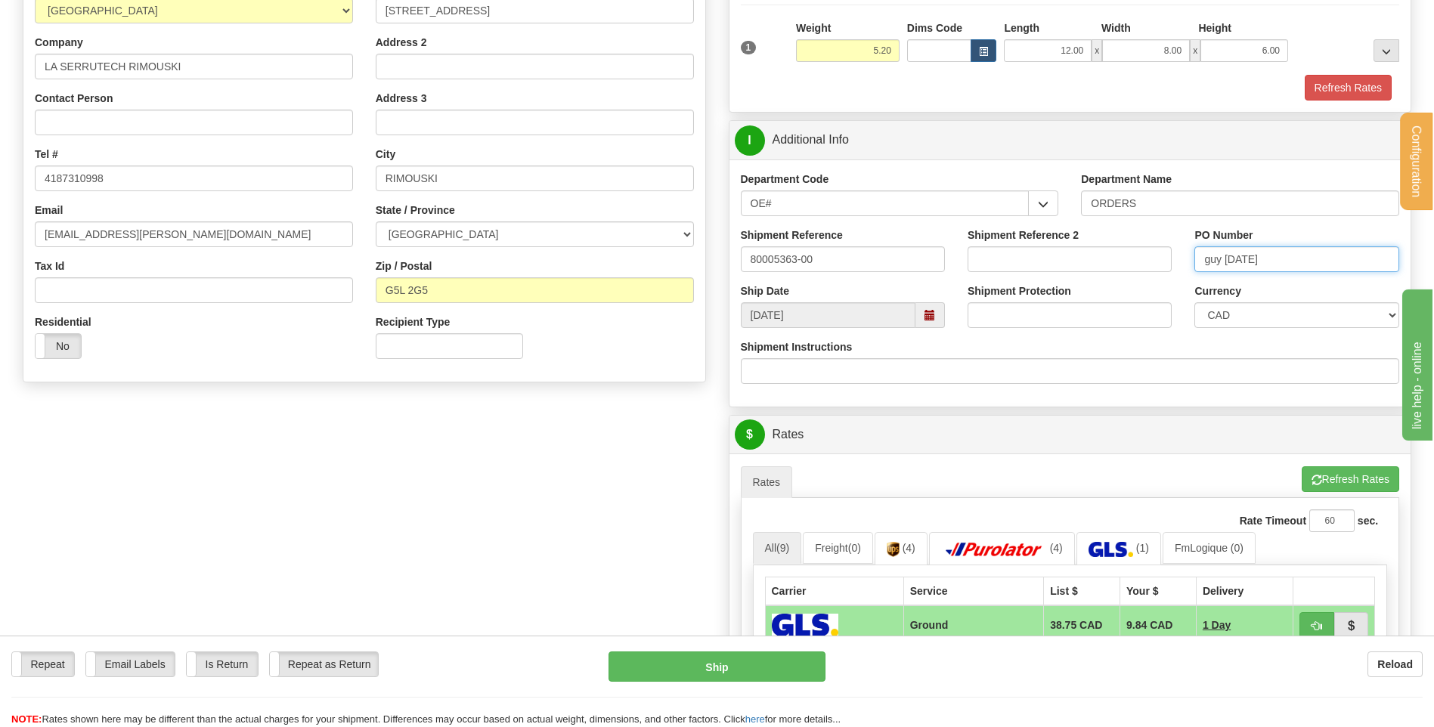
scroll to position [453, 0]
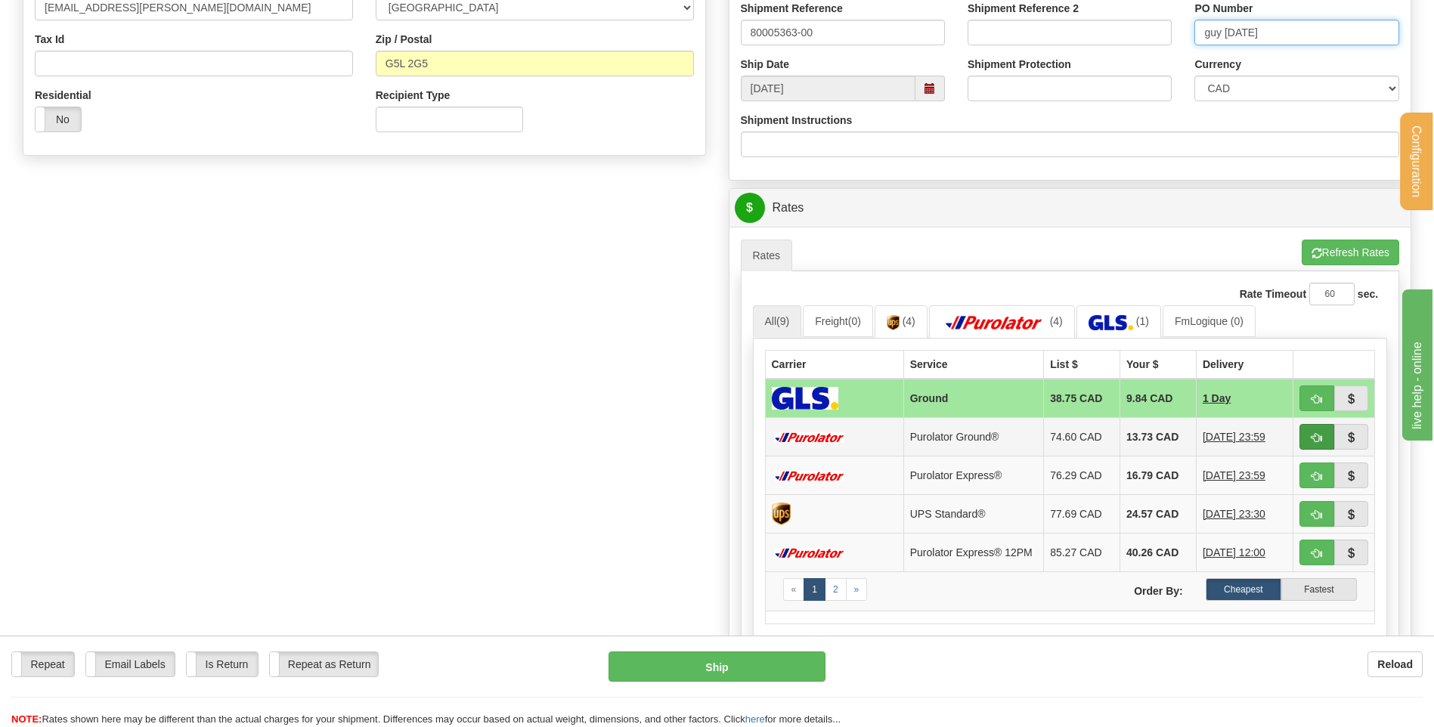
type input "guy 02/09/25"
click at [1321, 436] on span "button" at bounding box center [1316, 438] width 11 height 10
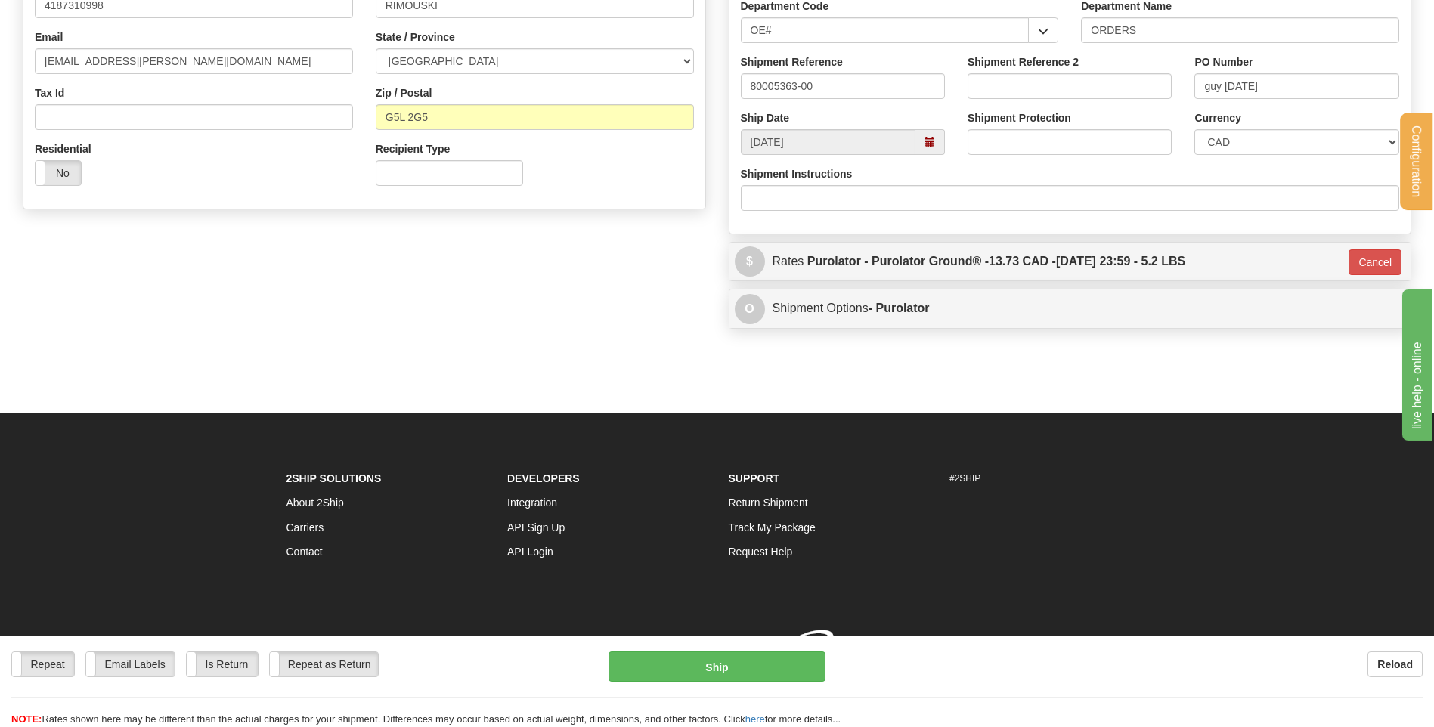
scroll to position [422, 0]
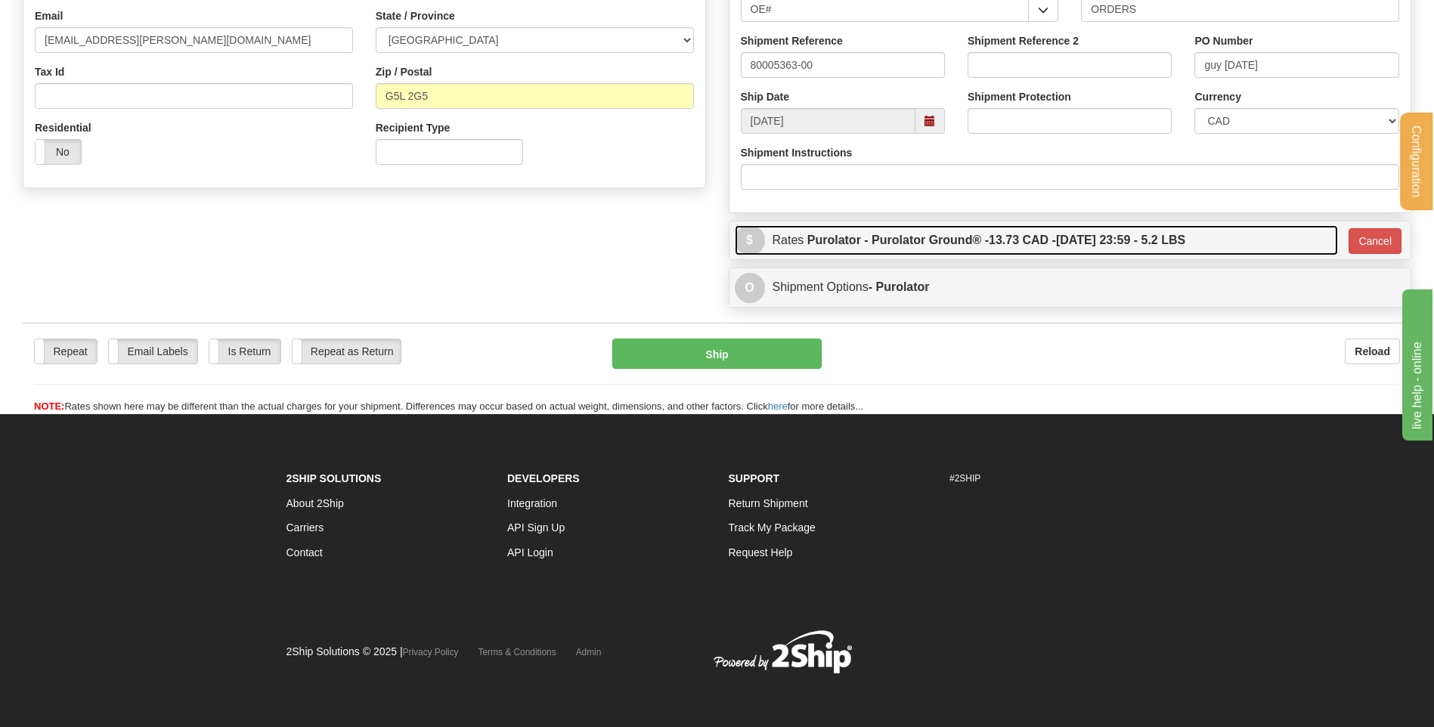
click at [1028, 243] on span "13.73 CAD -" at bounding box center [1022, 240] width 67 height 13
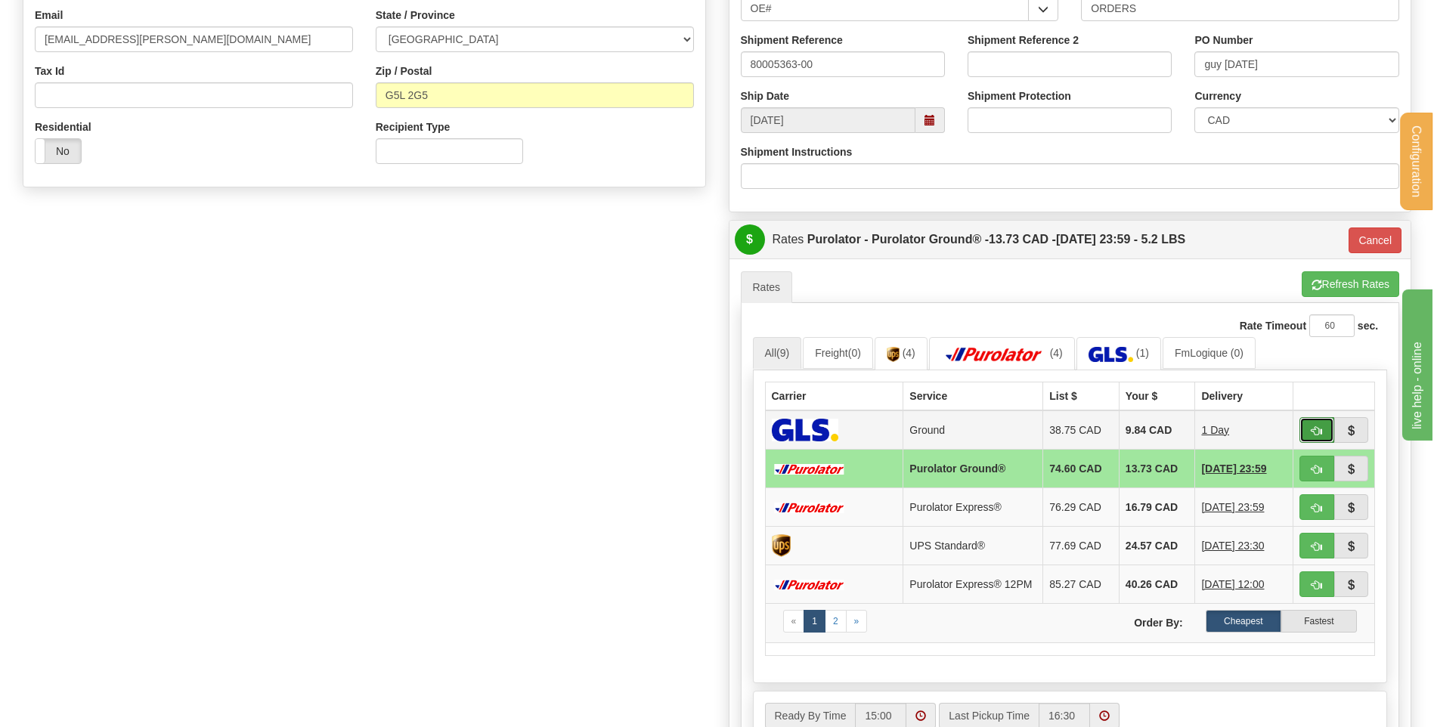
click at [1323, 432] on button "button" at bounding box center [1316, 430] width 35 height 26
type input "1"
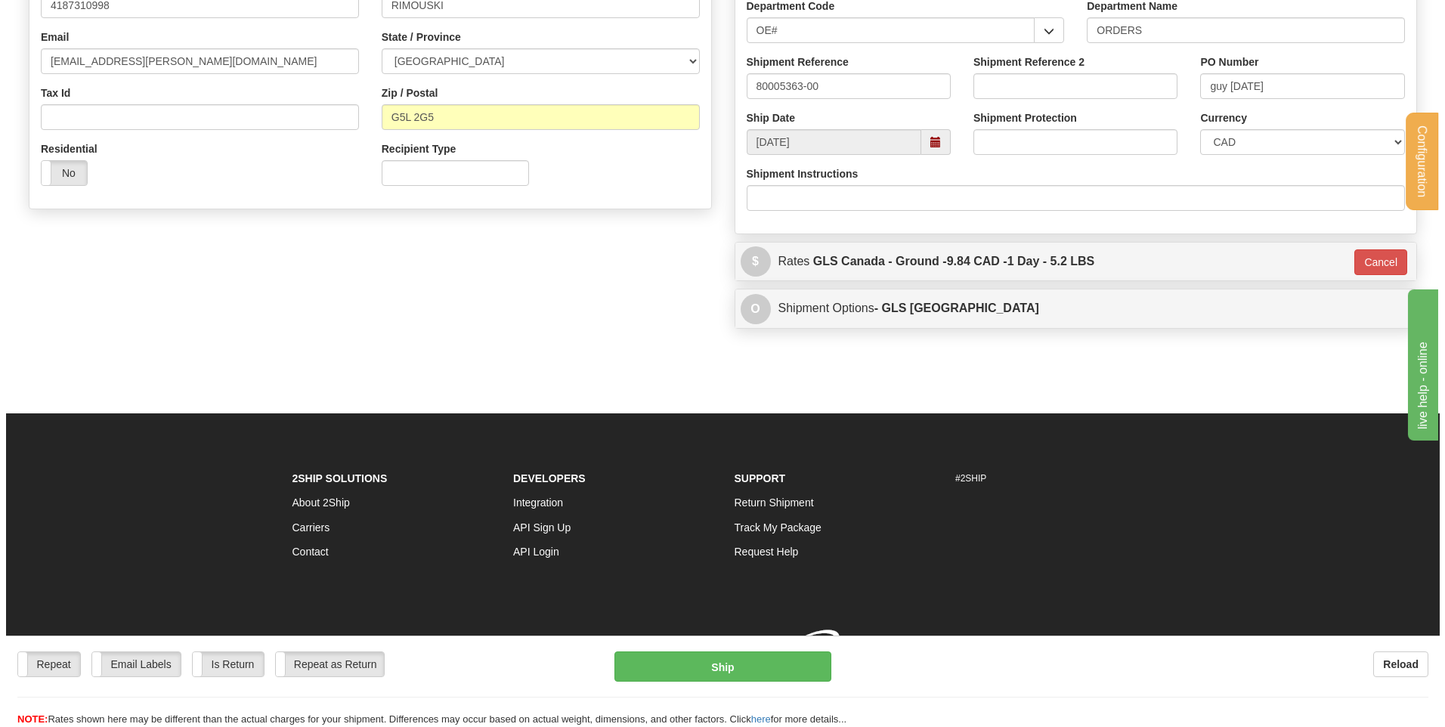
scroll to position [419, 0]
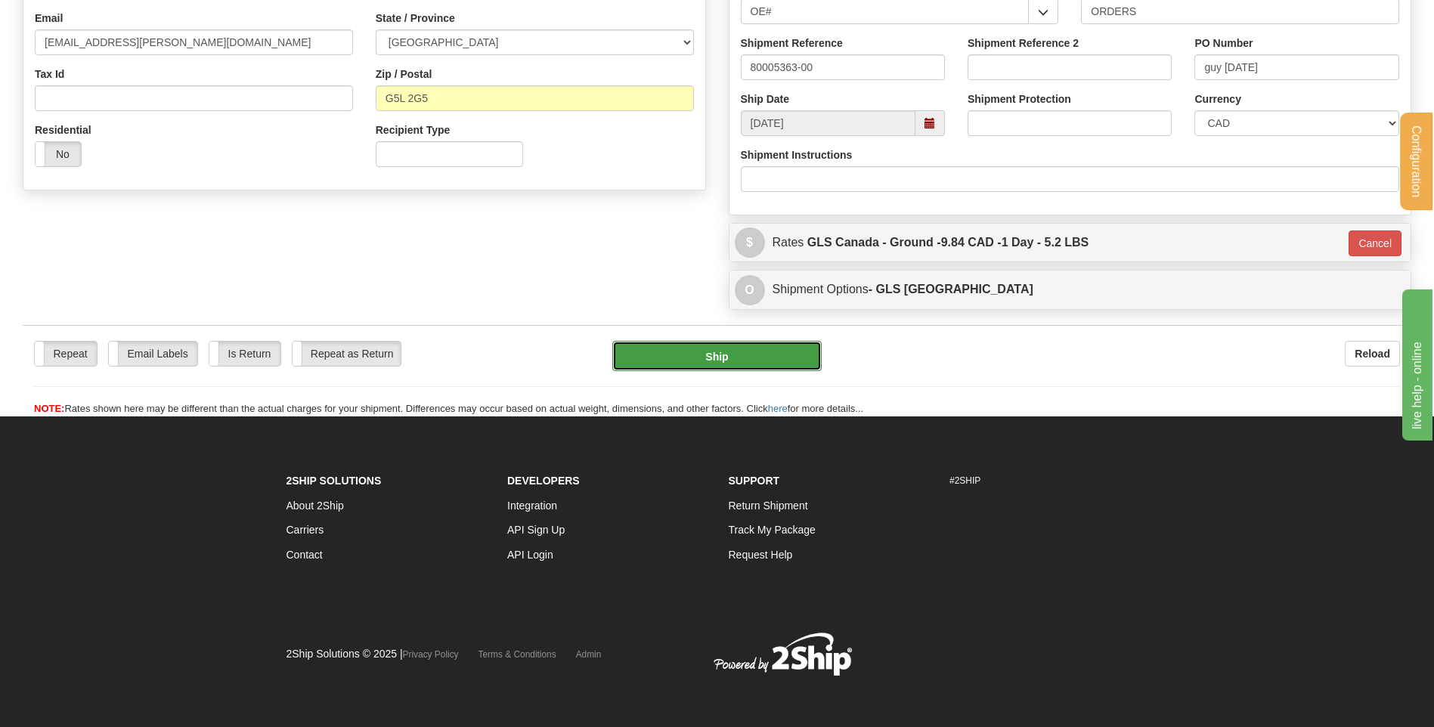
click at [769, 354] on button "Ship" at bounding box center [716, 356] width 209 height 30
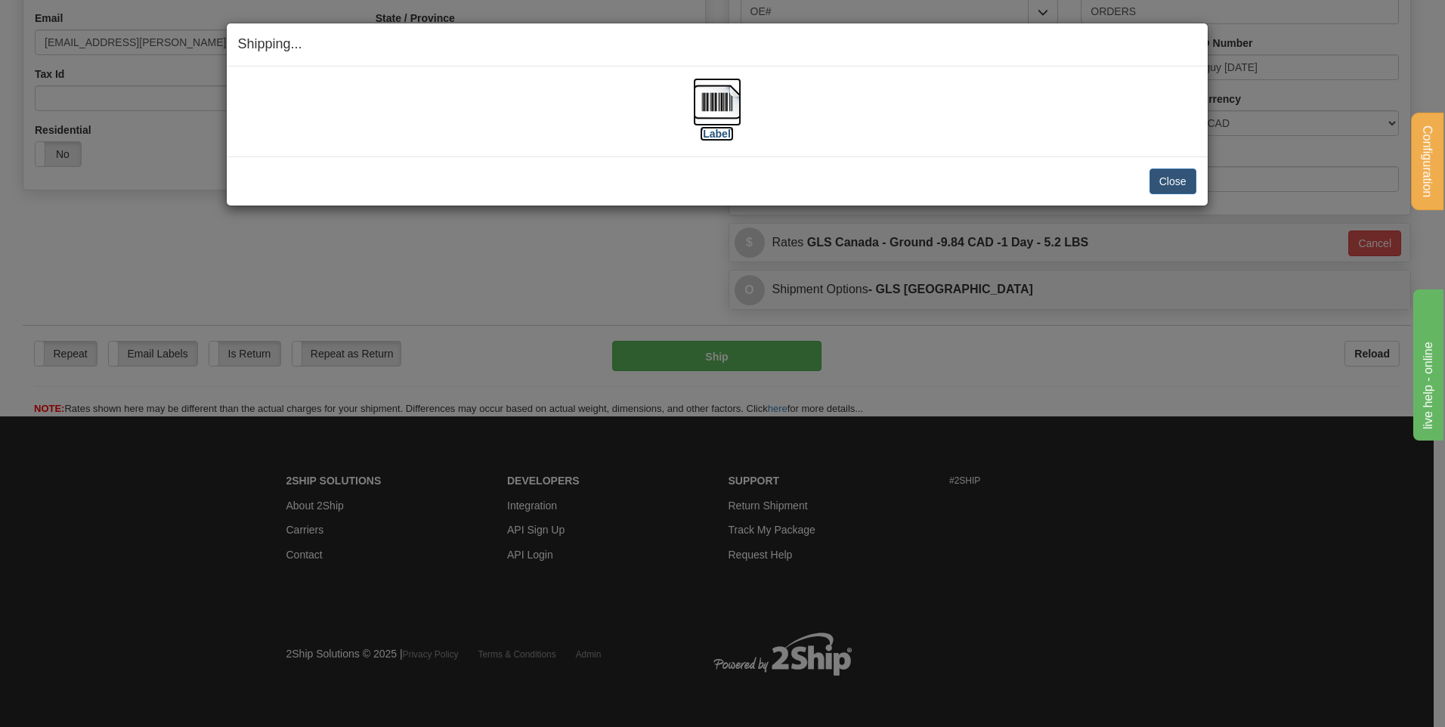
click at [712, 104] on img at bounding box center [717, 102] width 48 height 48
click at [1164, 180] on button "Close" at bounding box center [1172, 182] width 47 height 26
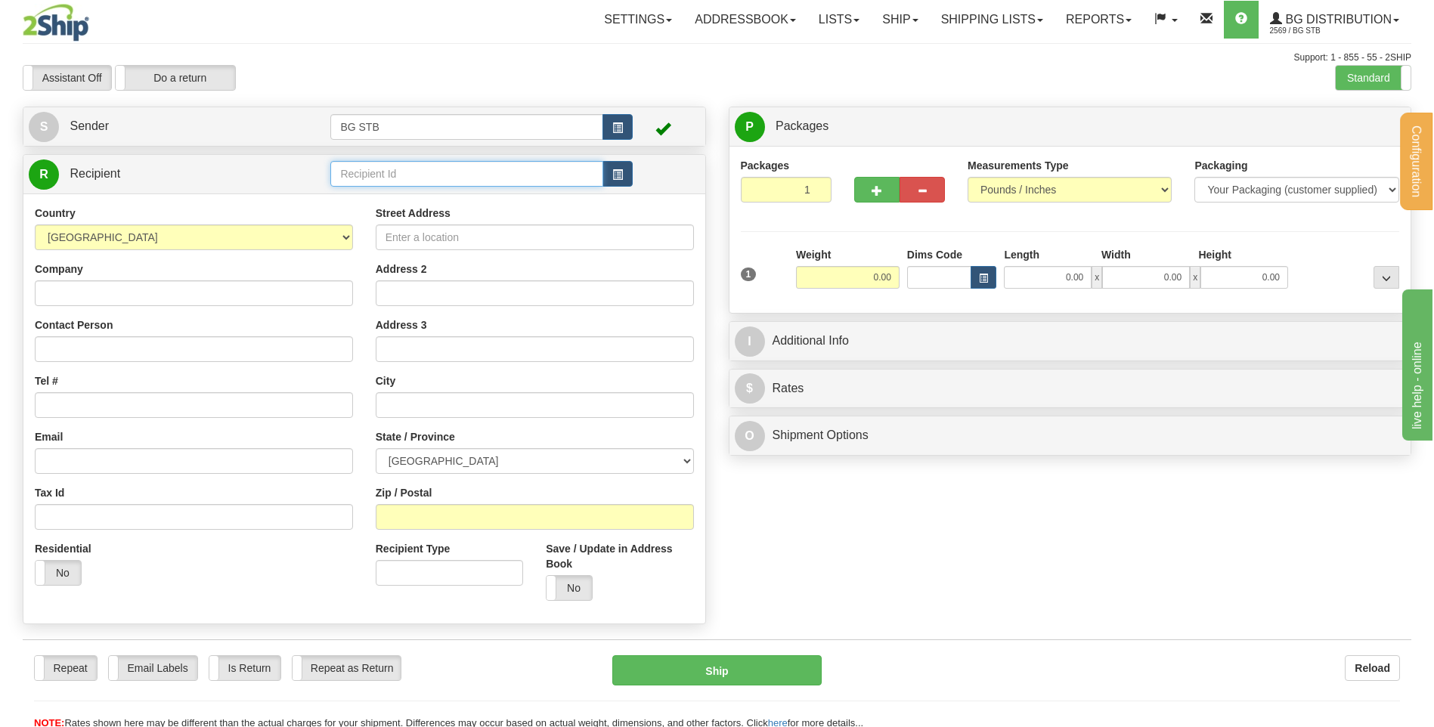
click at [392, 177] on input "text" at bounding box center [466, 174] width 272 height 26
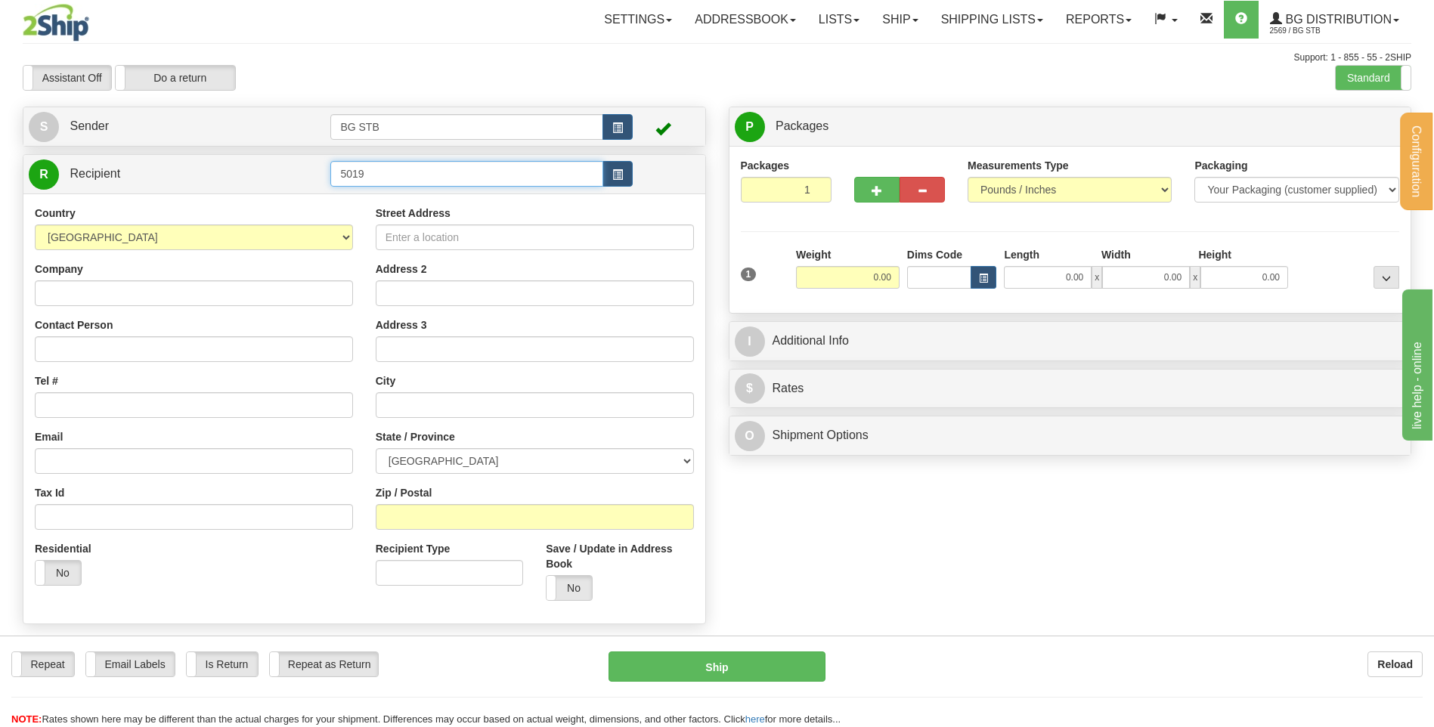
type input "5019"
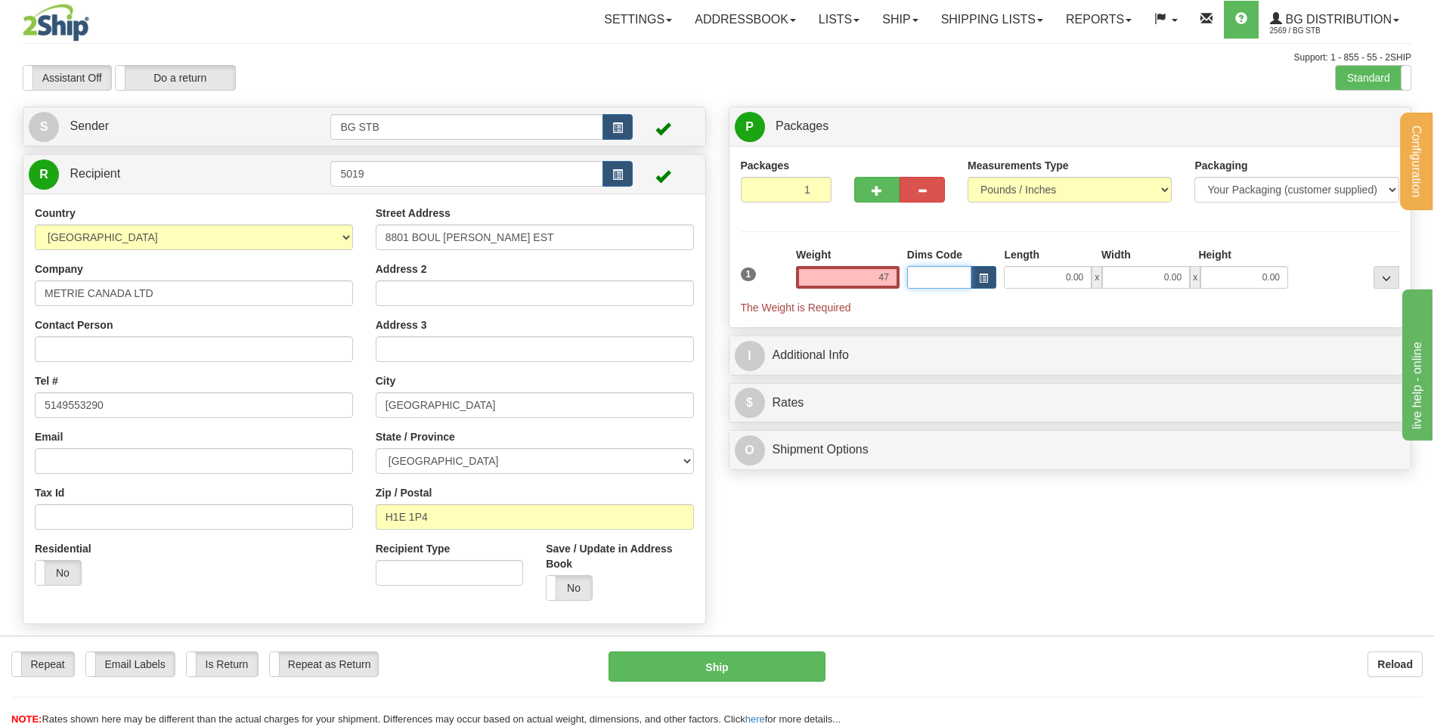
type input "47.00"
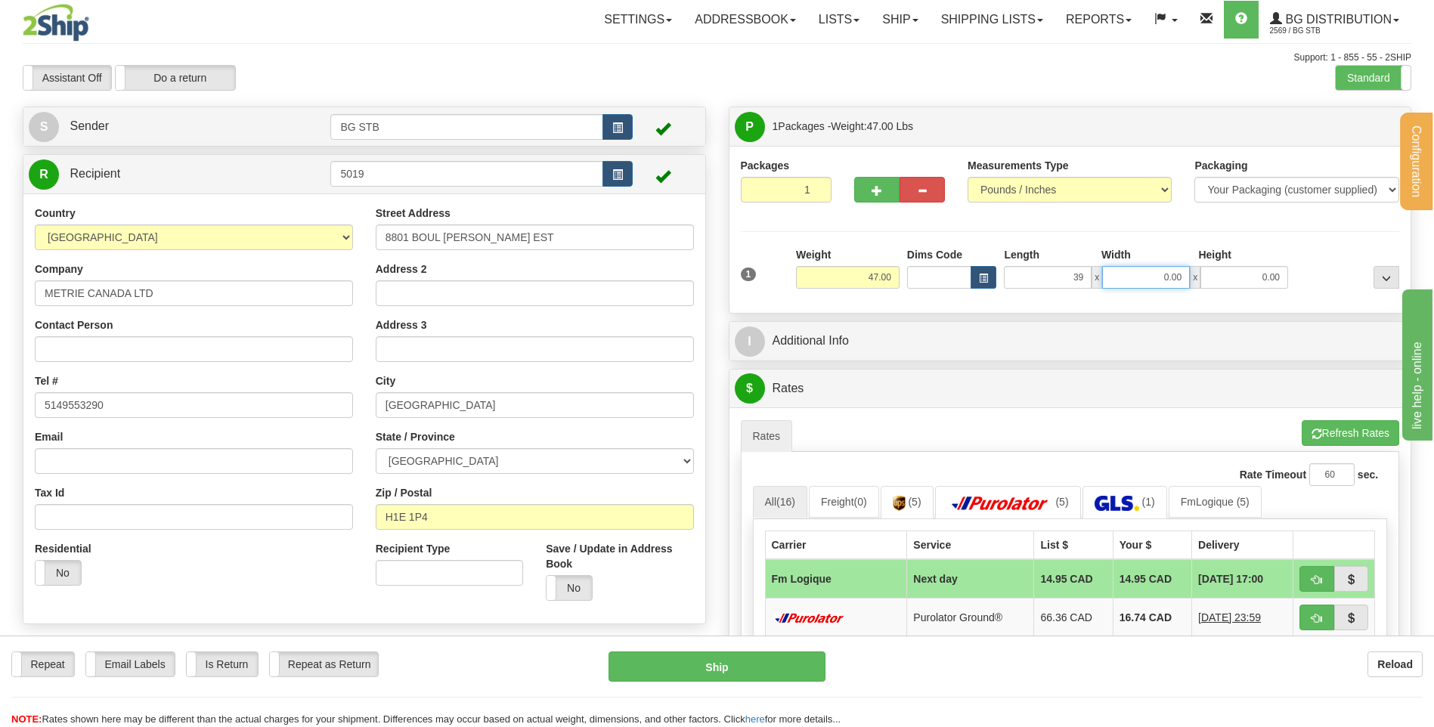
type input "39.00"
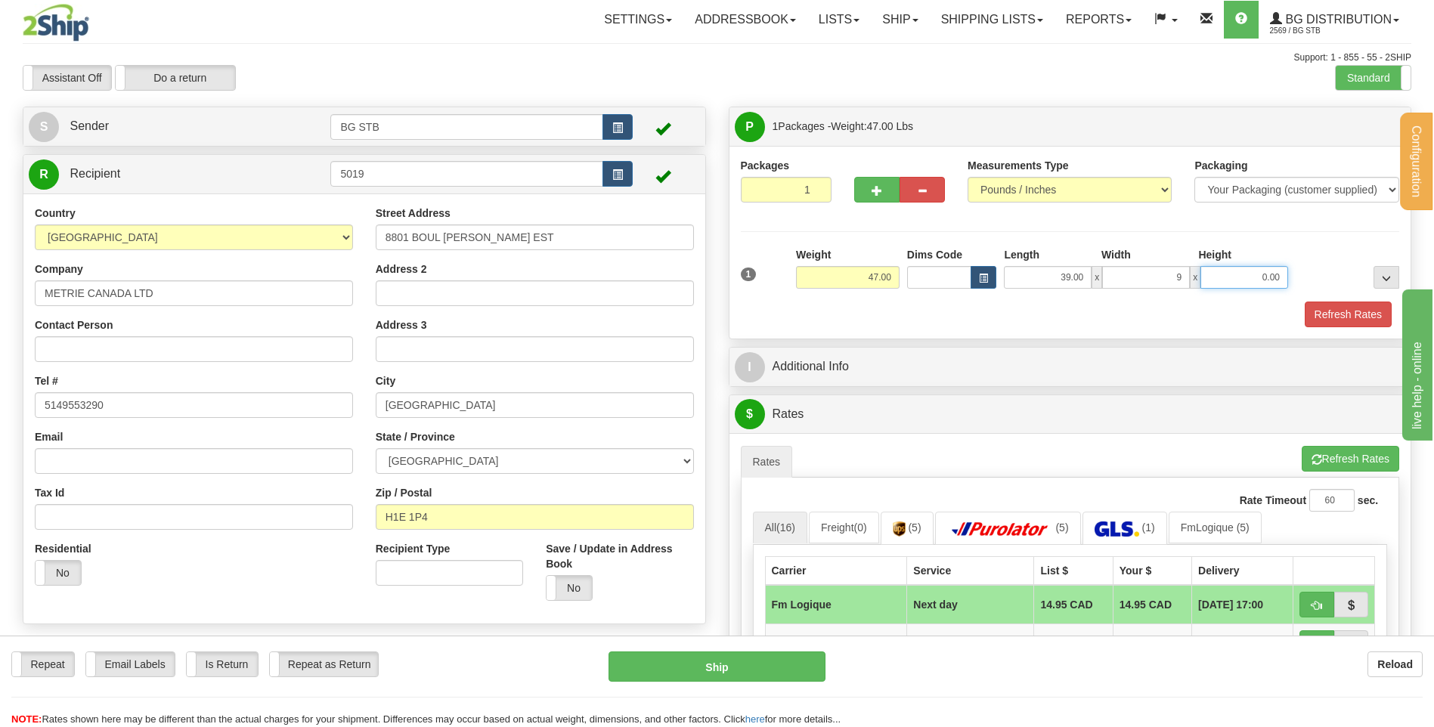
type input "9.00"
type input "4.00"
click at [879, 199] on button "button" at bounding box center [876, 190] width 45 height 26
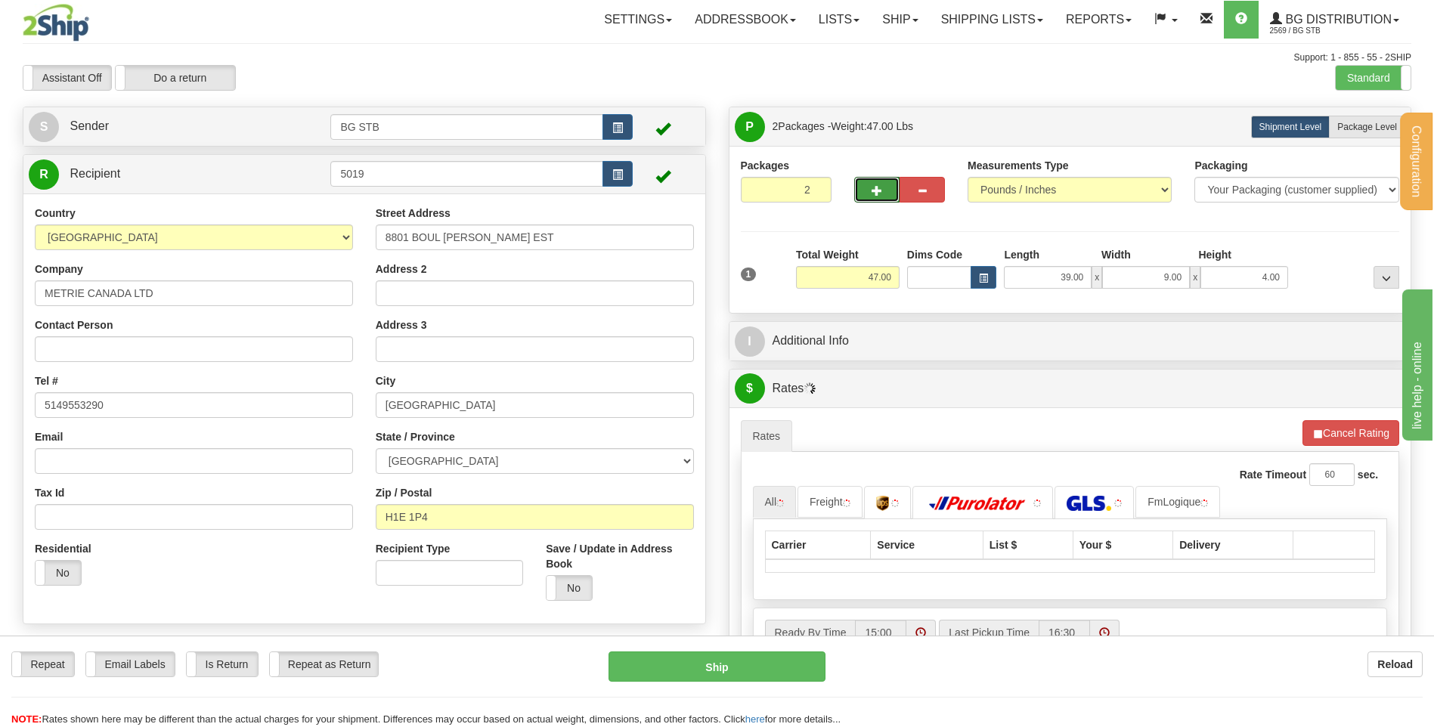
click at [874, 190] on span "button" at bounding box center [876, 191] width 11 height 10
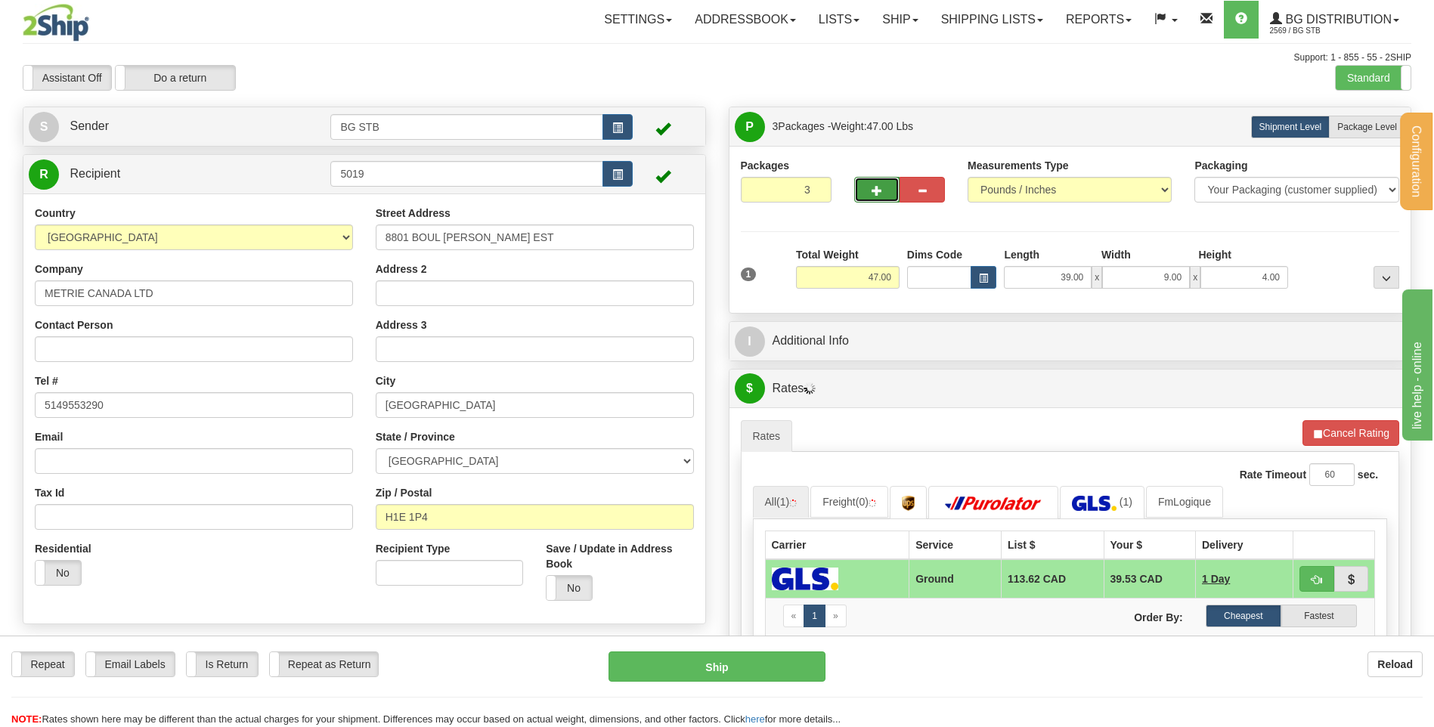
click at [876, 190] on span "button" at bounding box center [876, 191] width 11 height 10
click at [876, 186] on span "button" at bounding box center [876, 191] width 11 height 10
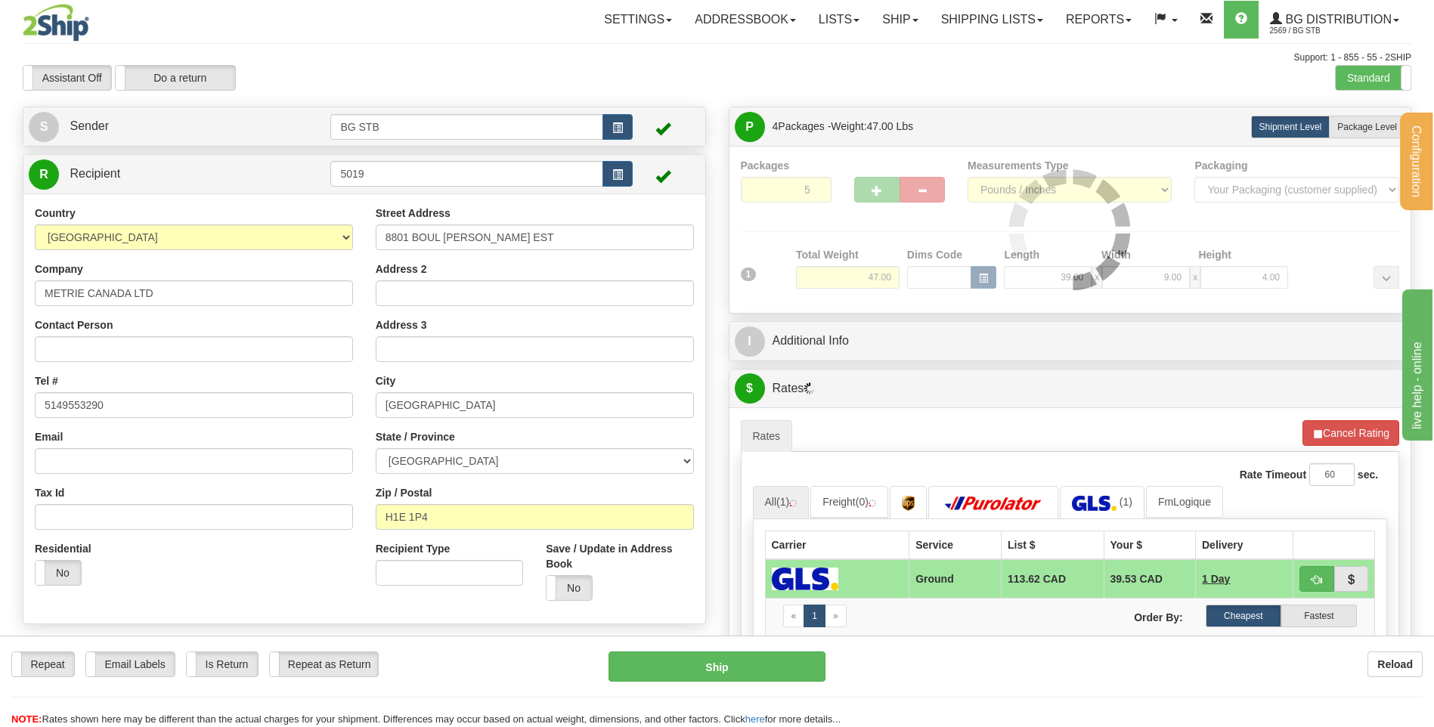
click at [877, 184] on div at bounding box center [1070, 230] width 659 height 144
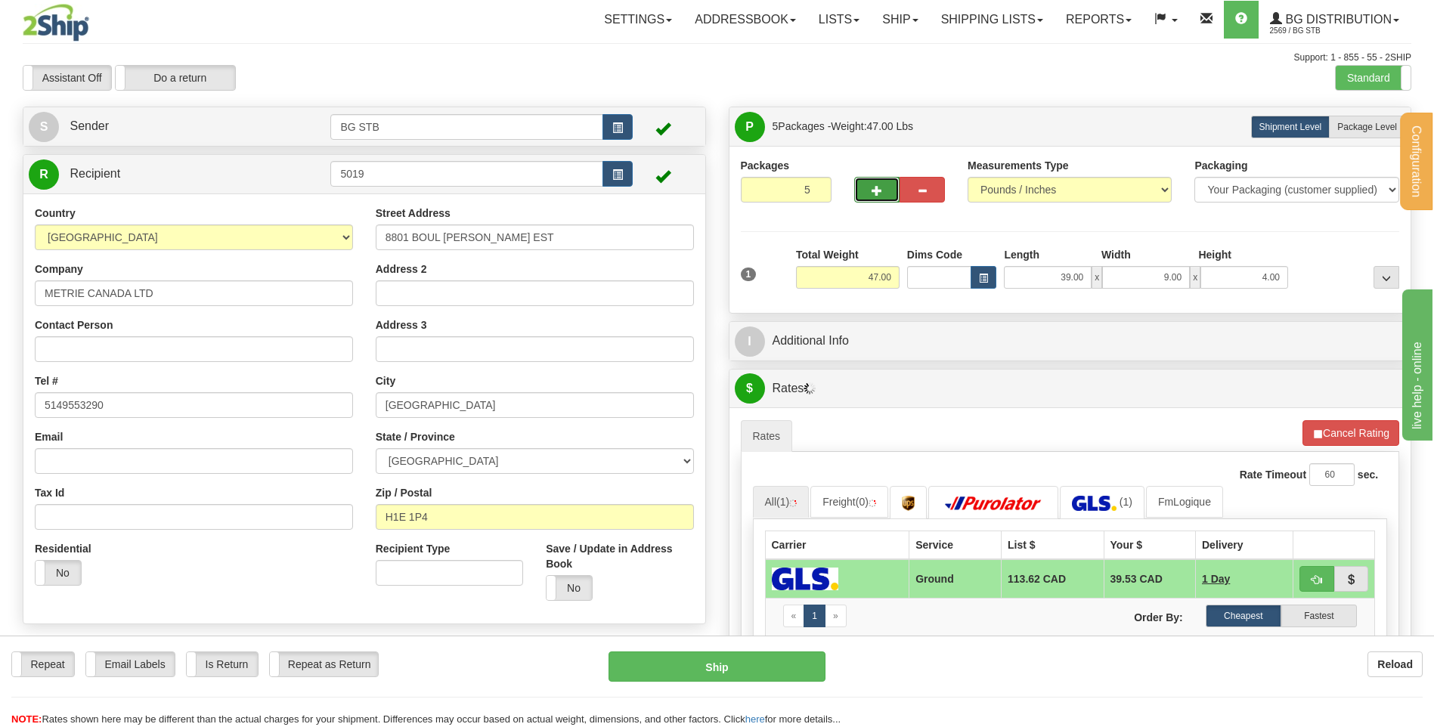
click at [877, 187] on span "button" at bounding box center [876, 191] width 11 height 10
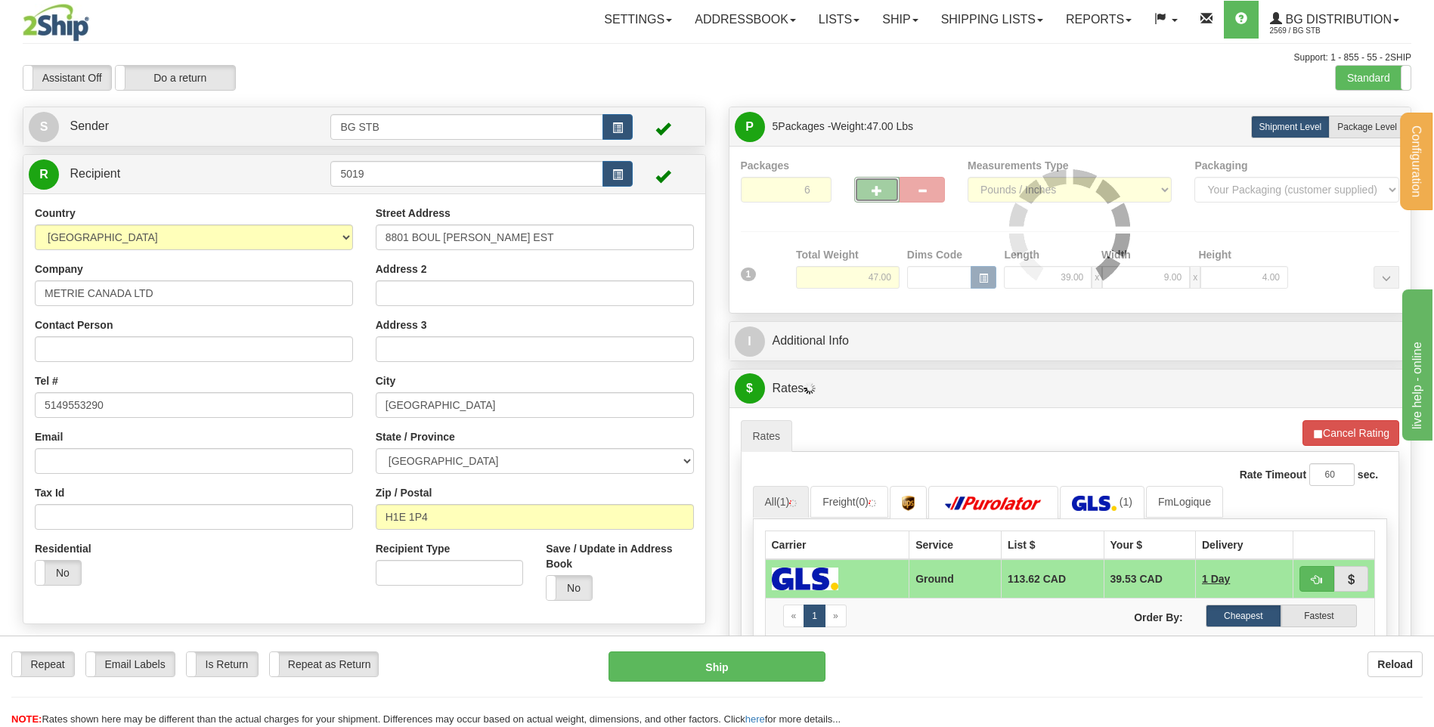
click at [878, 190] on div "Packages 6 1 Measurements Type" at bounding box center [1070, 230] width 659 height 144
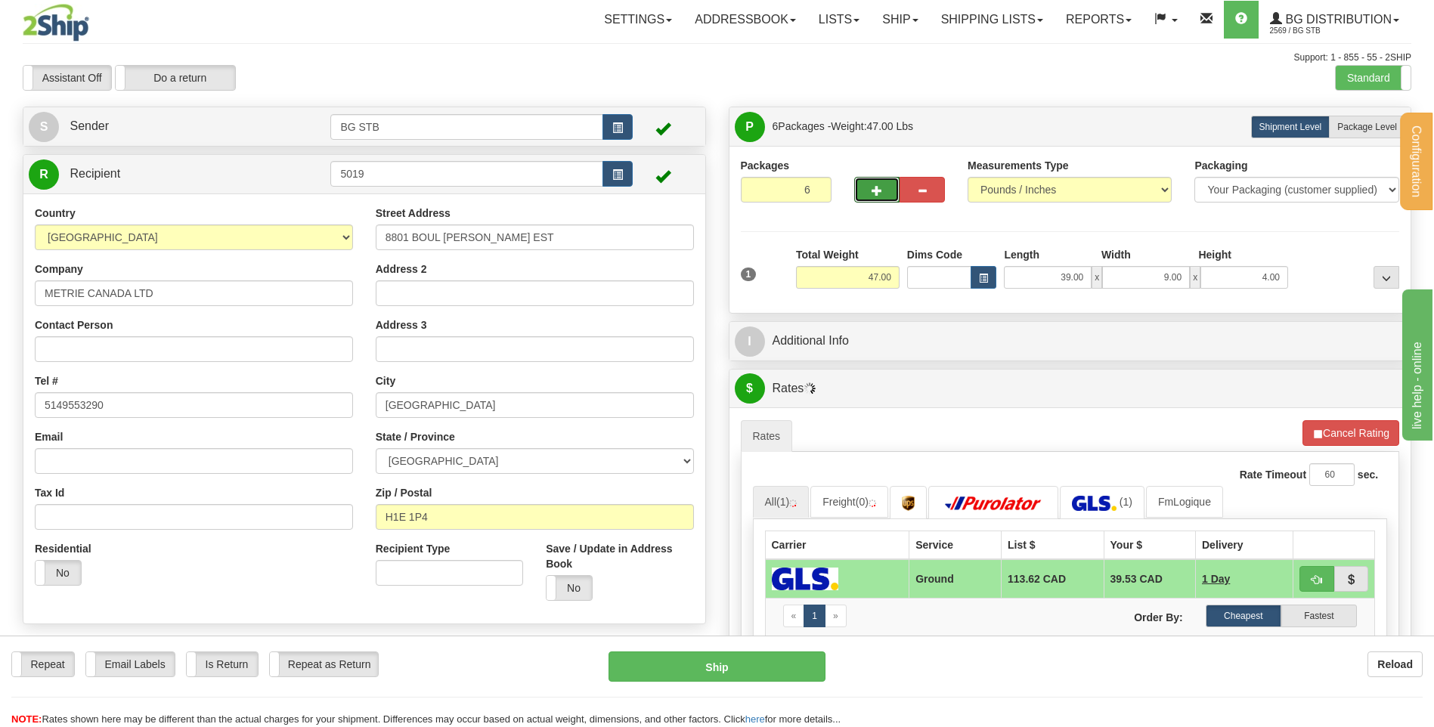
click at [878, 190] on span "button" at bounding box center [876, 191] width 11 height 10
type input "7"
click at [1339, 129] on span "Package Level" at bounding box center [1367, 127] width 60 height 11
radio input "true"
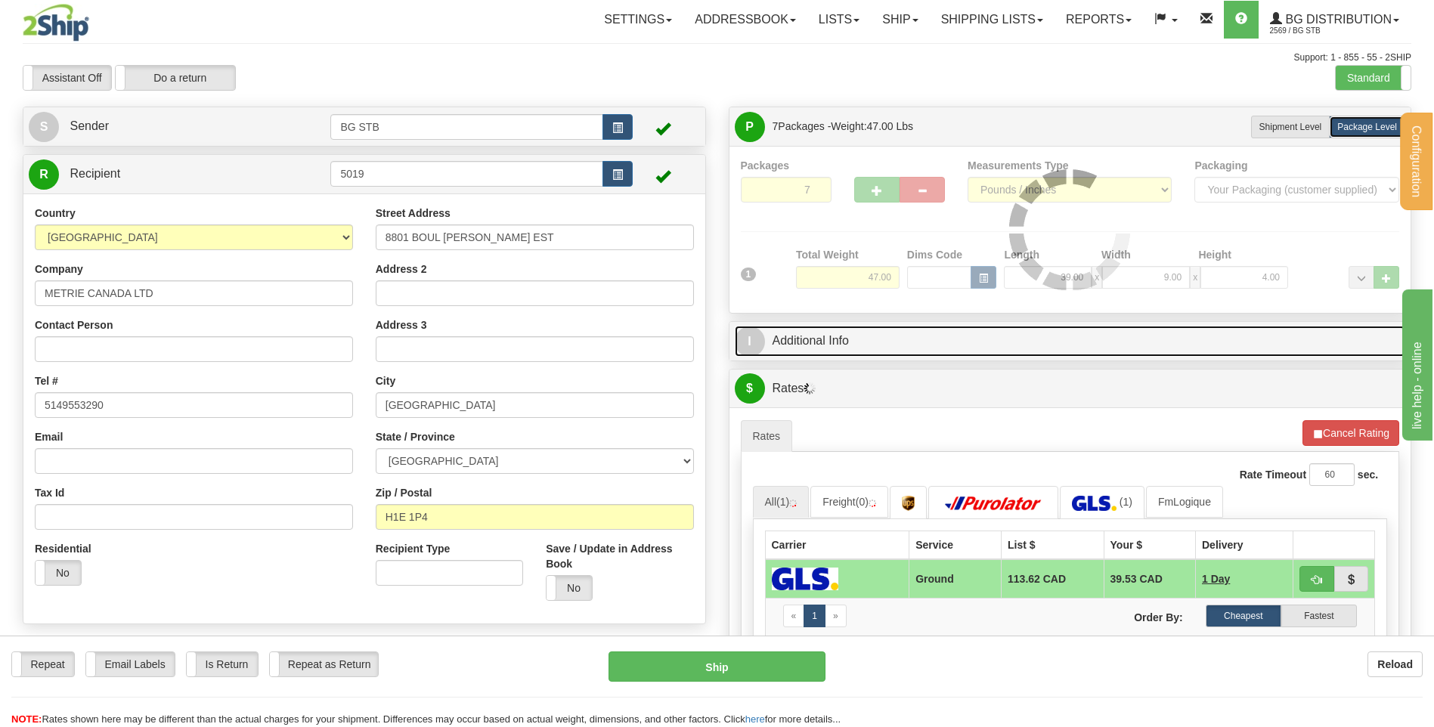
click at [870, 345] on link "I Additional Info" at bounding box center [1070, 341] width 671 height 31
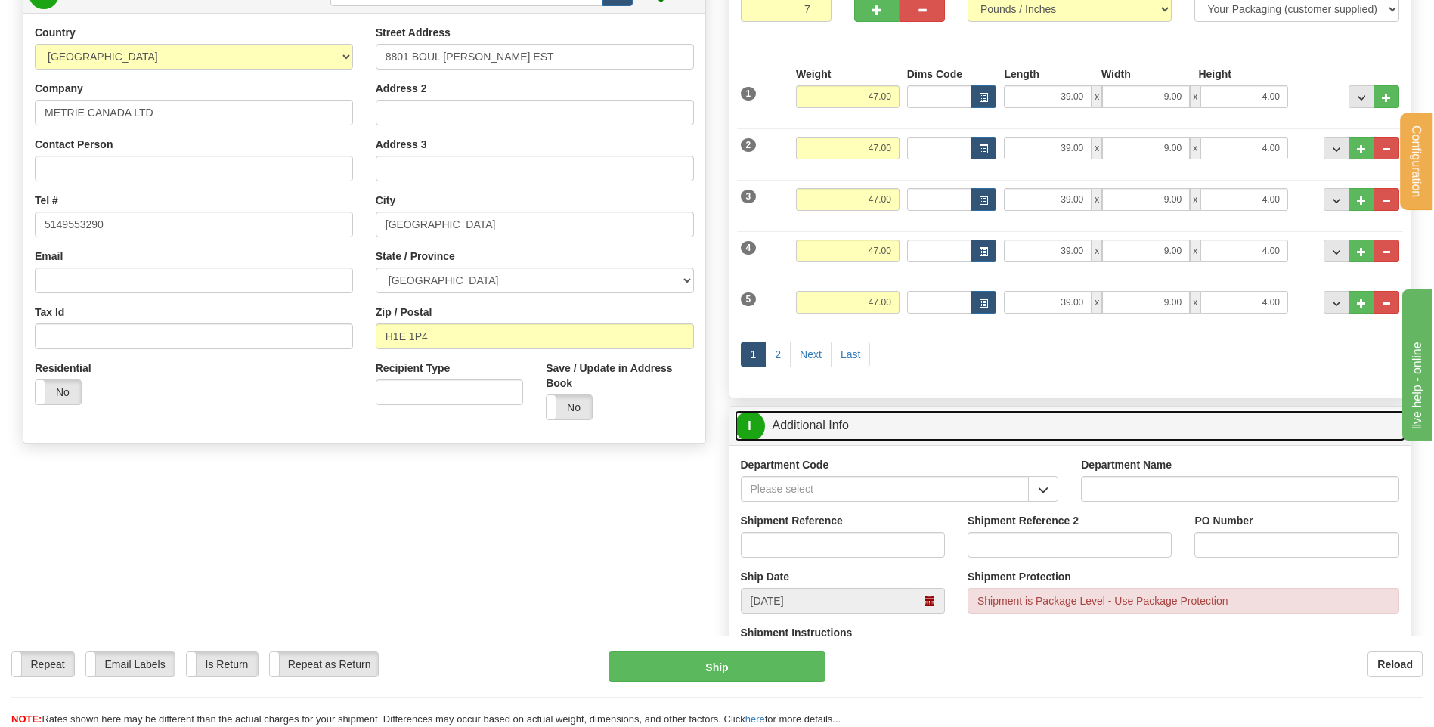
scroll to position [227, 0]
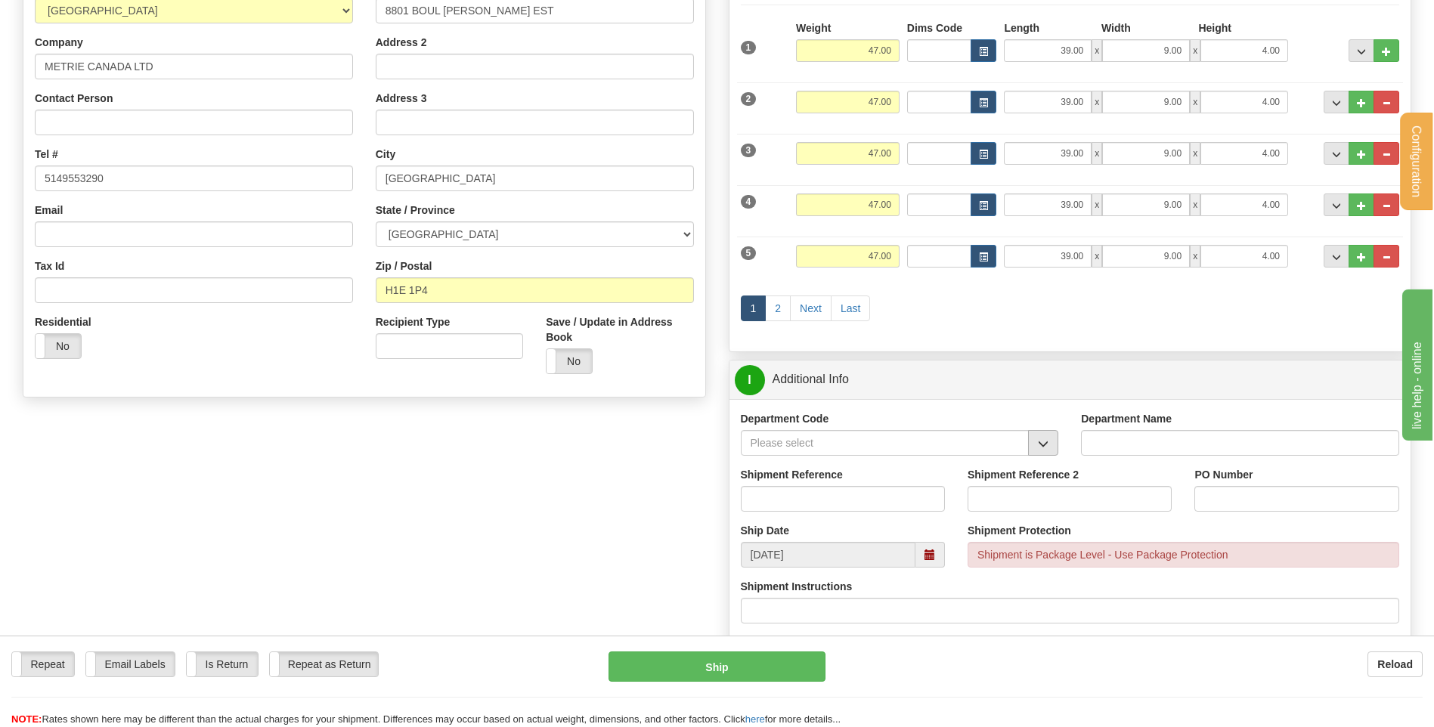
drag, startPoint x: 1061, startPoint y: 449, endPoint x: 1054, endPoint y: 445, distance: 7.8
click at [1061, 447] on div "Department Code" at bounding box center [899, 439] width 341 height 56
click at [1047, 446] on span "button" at bounding box center [1043, 444] width 11 height 10
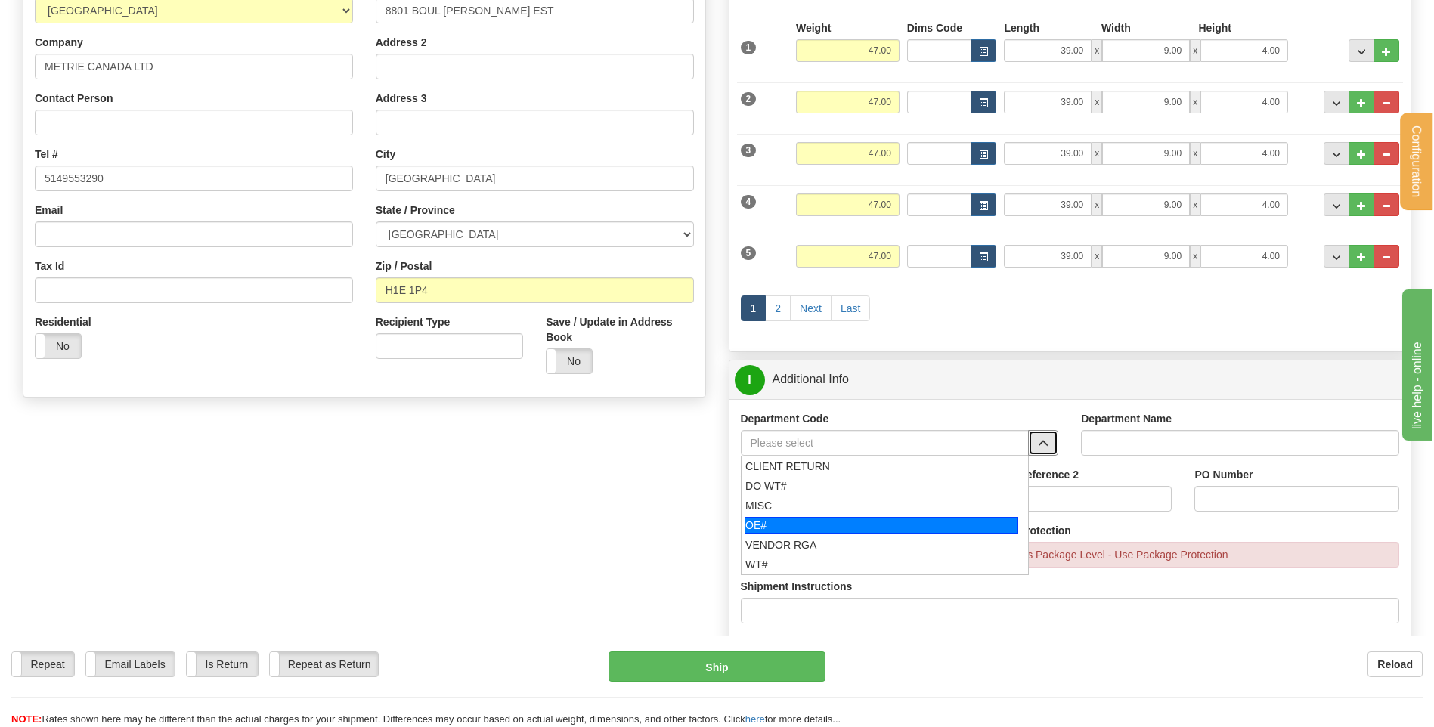
click at [849, 520] on div "OE#" at bounding box center [881, 525] width 274 height 17
type input "OE#"
type input "ORDERS"
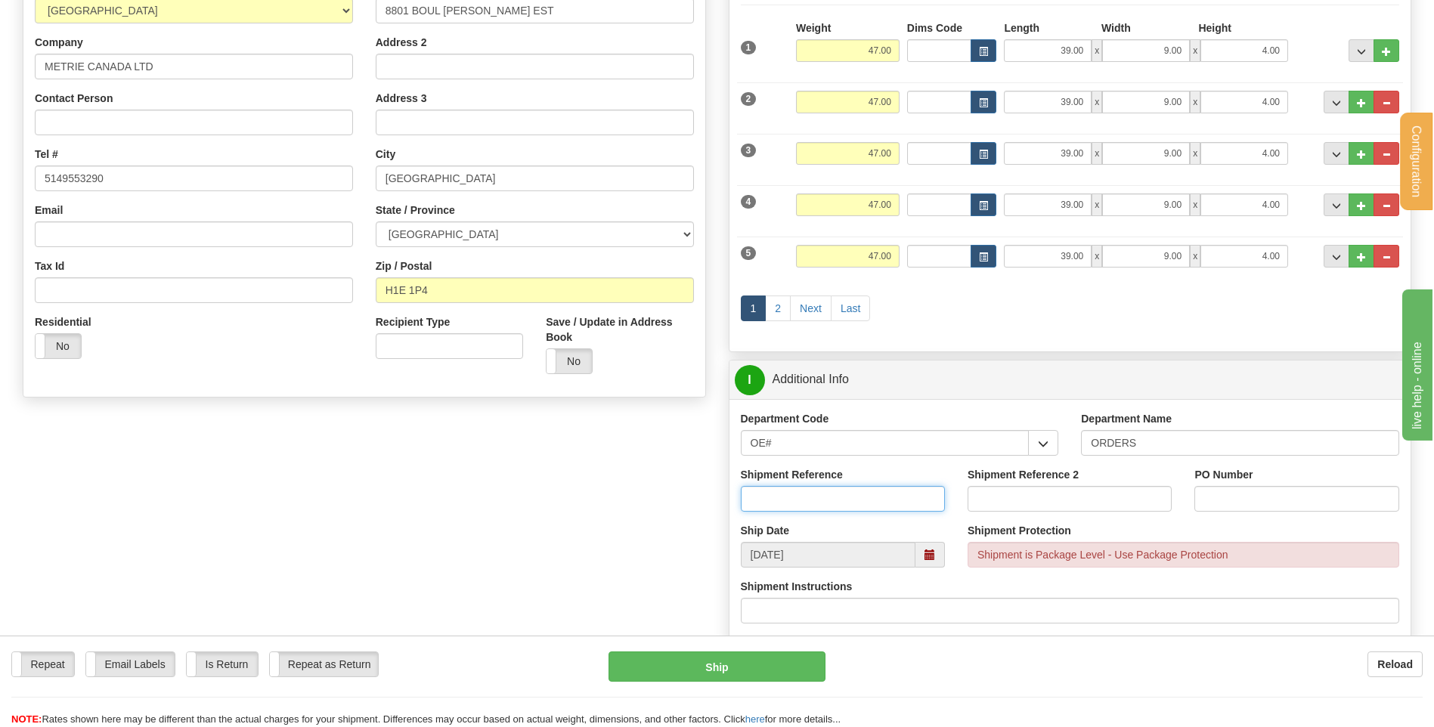
click at [842, 500] on input "Shipment Reference" at bounding box center [843, 499] width 204 height 26
type input "80004486-00"
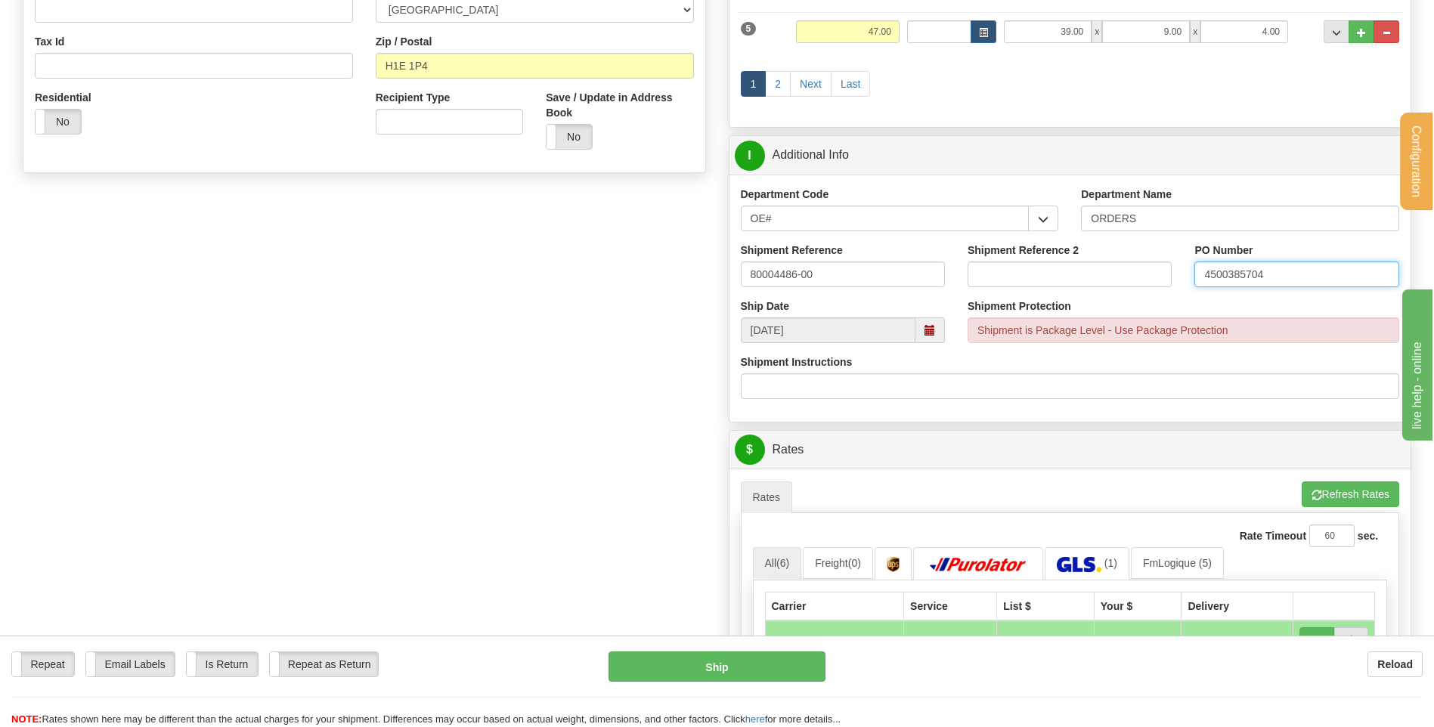
scroll to position [605, 0]
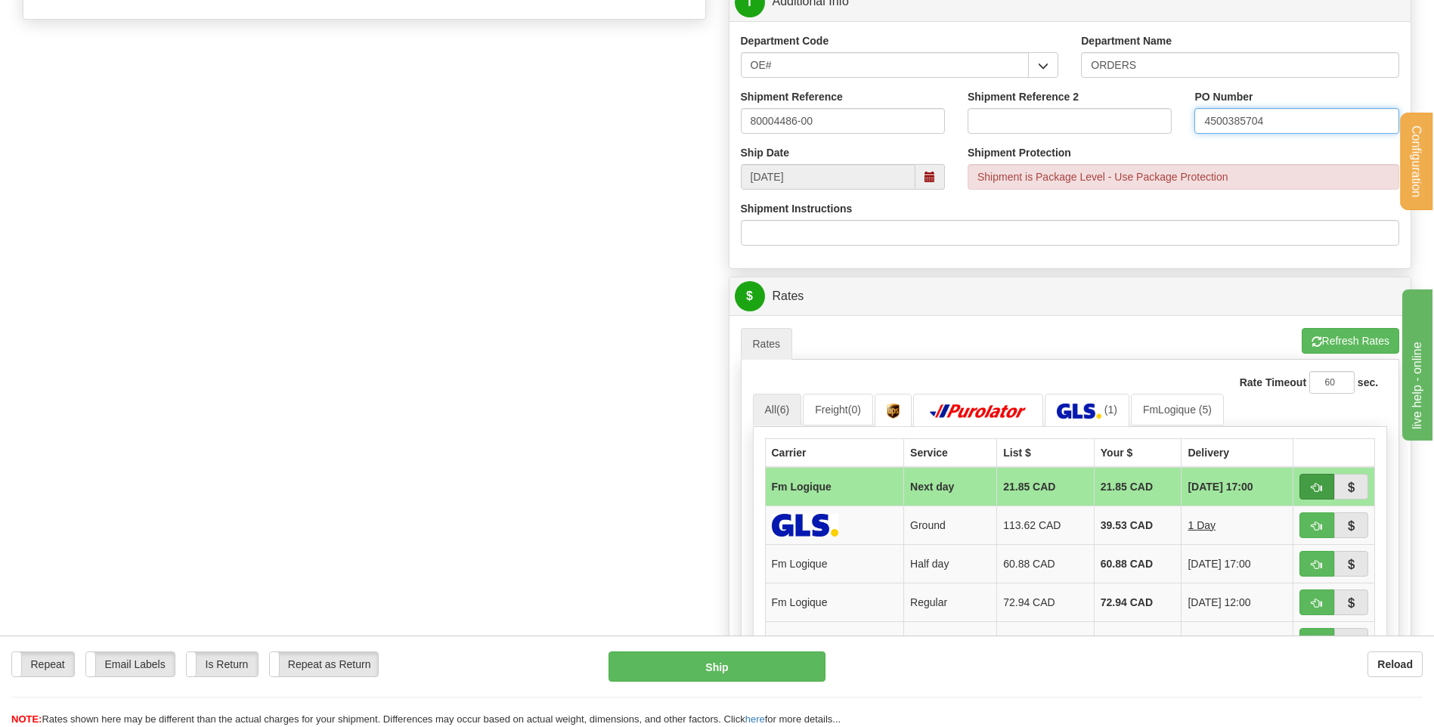
type input "4500385704"
click at [1325, 485] on button "button" at bounding box center [1316, 487] width 35 height 26
type input "jour"
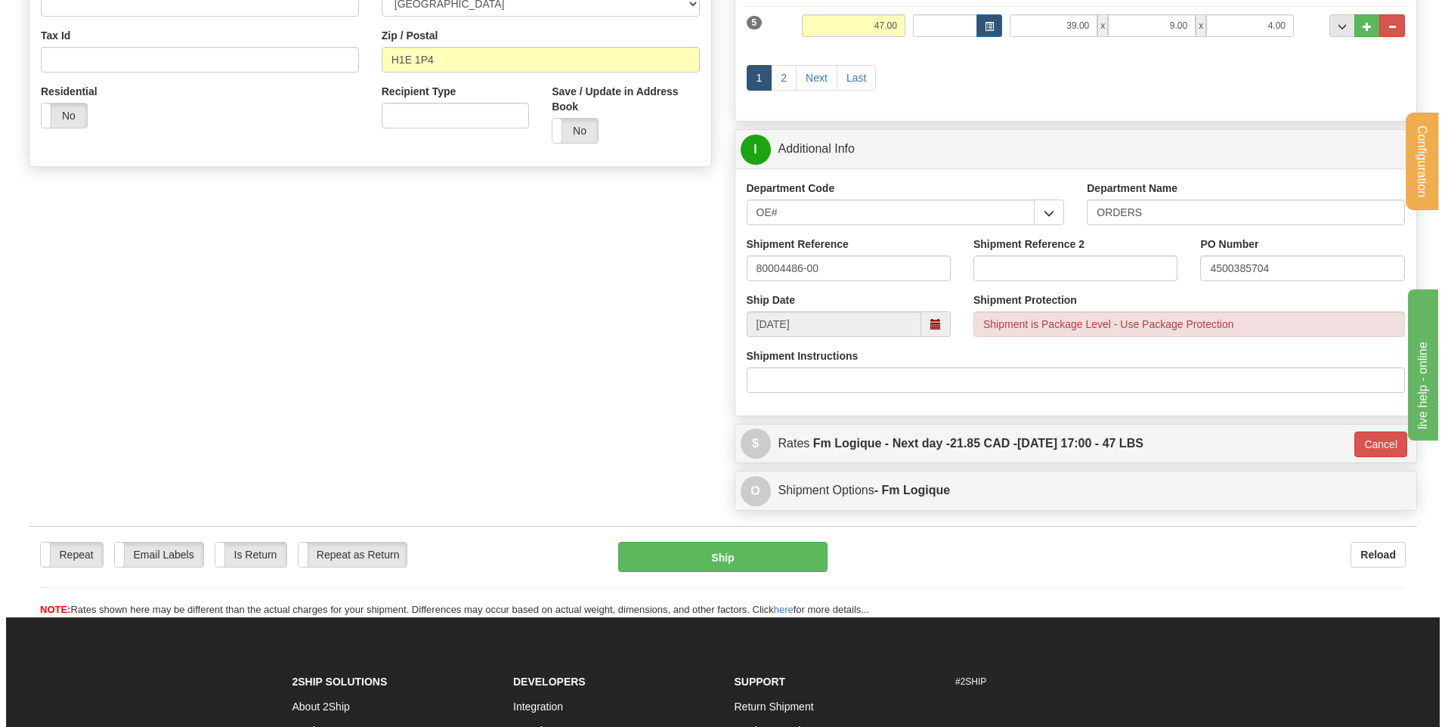
scroll to position [453, 0]
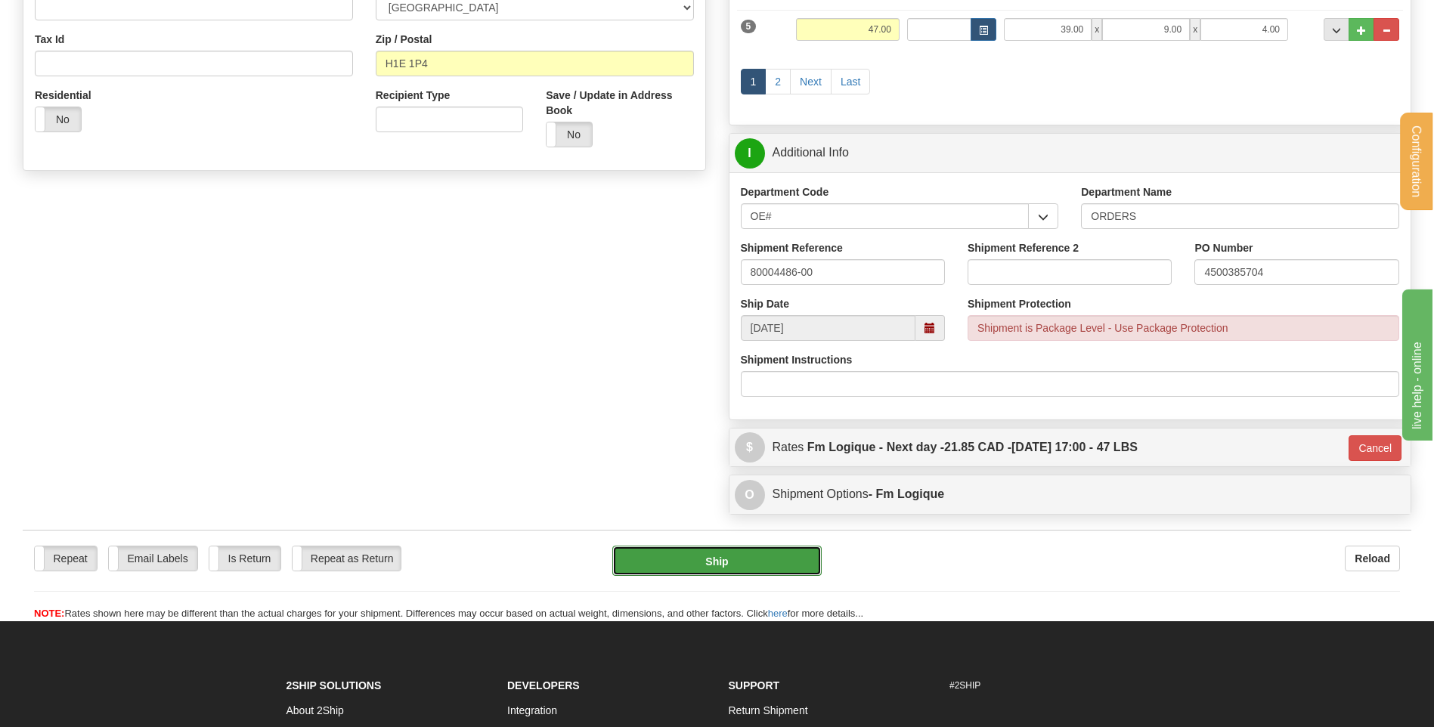
click at [737, 567] on button "Ship" at bounding box center [716, 561] width 209 height 30
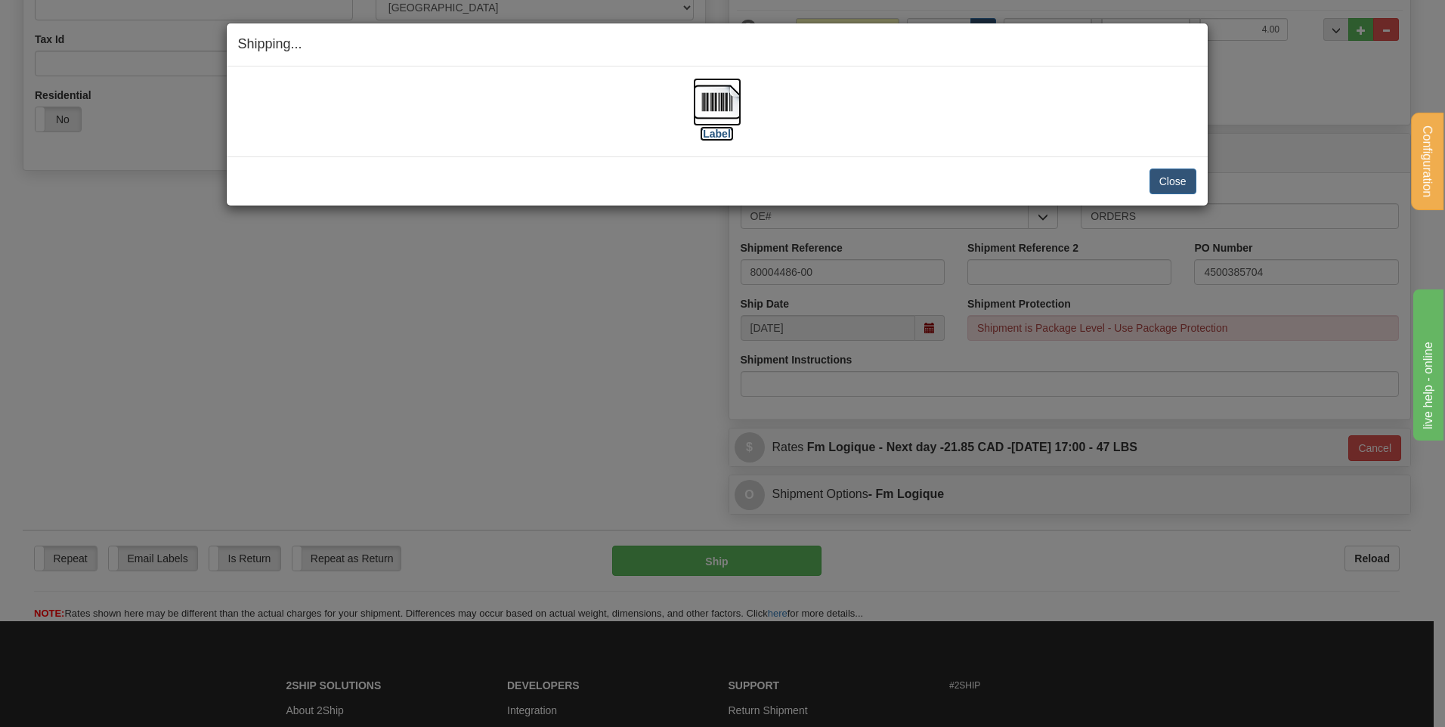
click at [727, 117] on img at bounding box center [717, 102] width 48 height 48
click at [1171, 186] on button "Close" at bounding box center [1172, 182] width 47 height 26
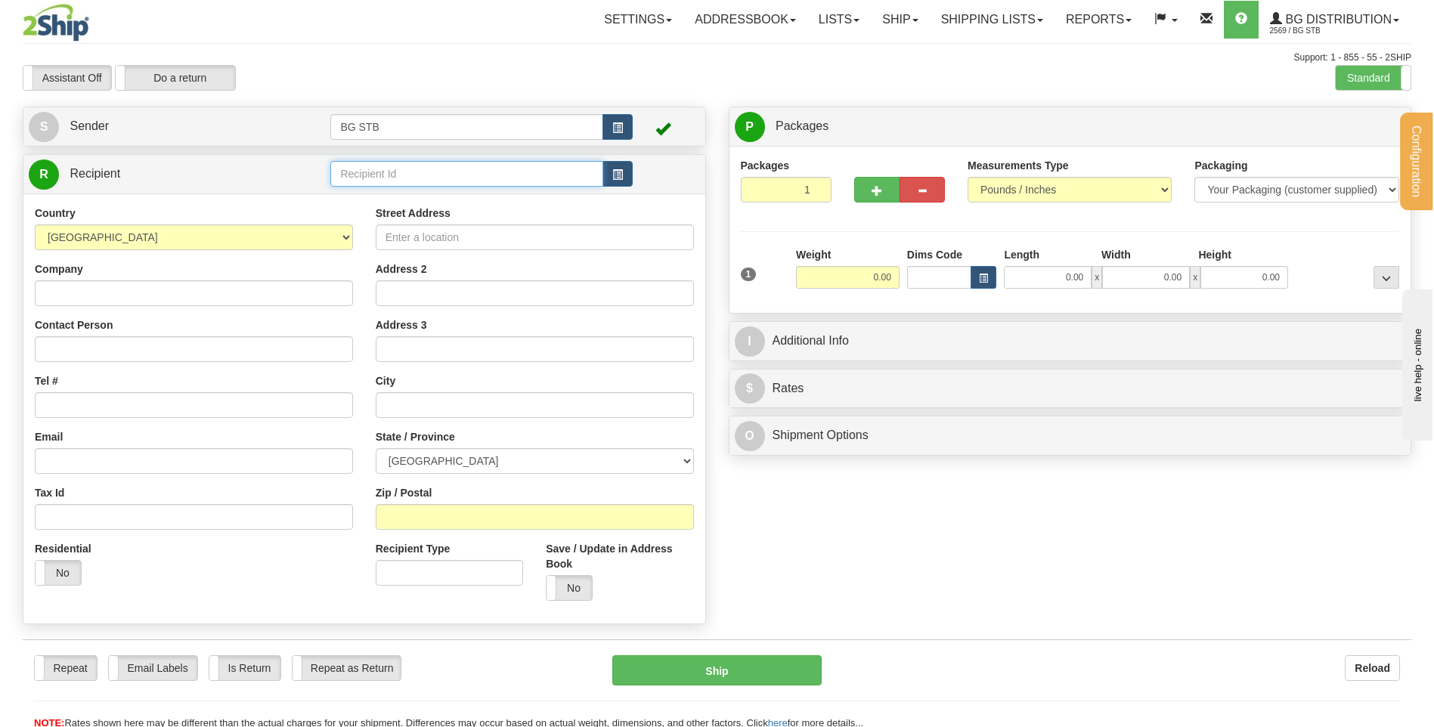
click at [367, 178] on input "text" at bounding box center [466, 174] width 272 height 26
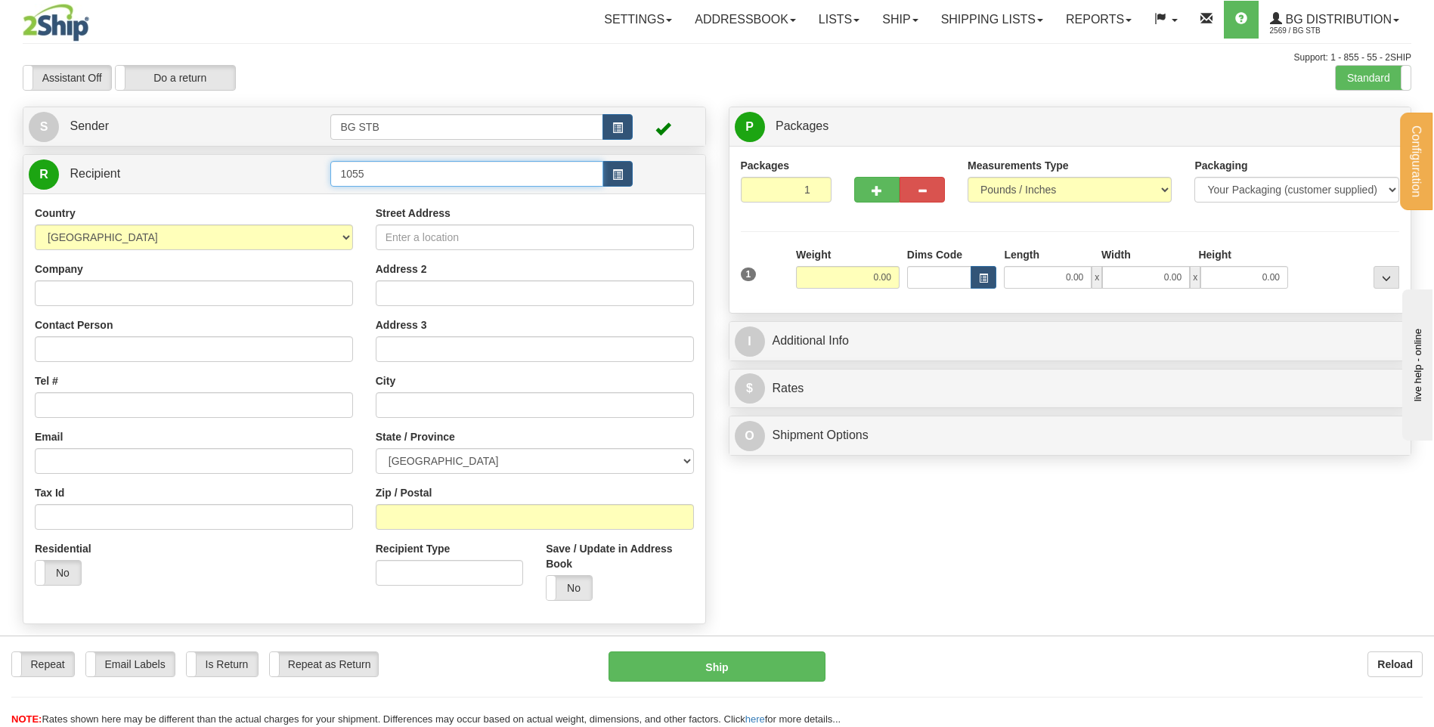
type input "1055"
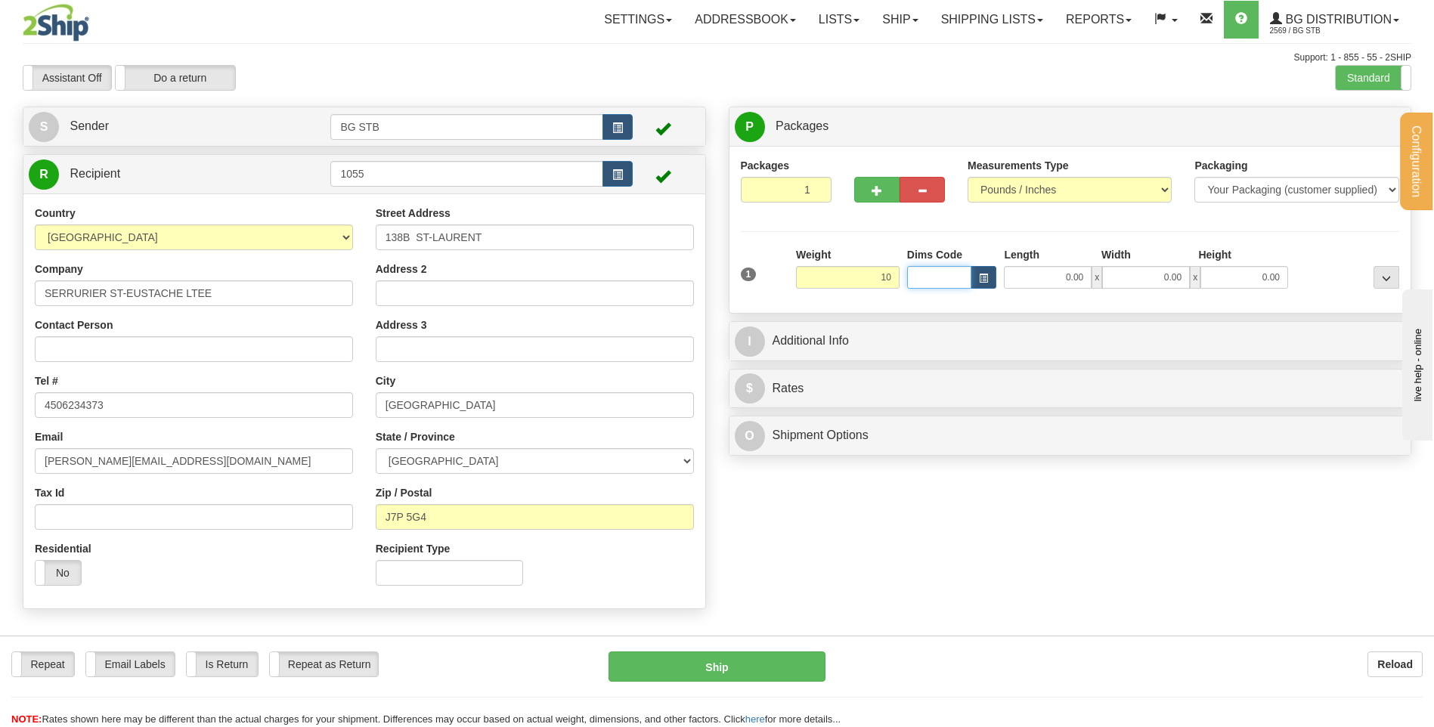
type input "10.00"
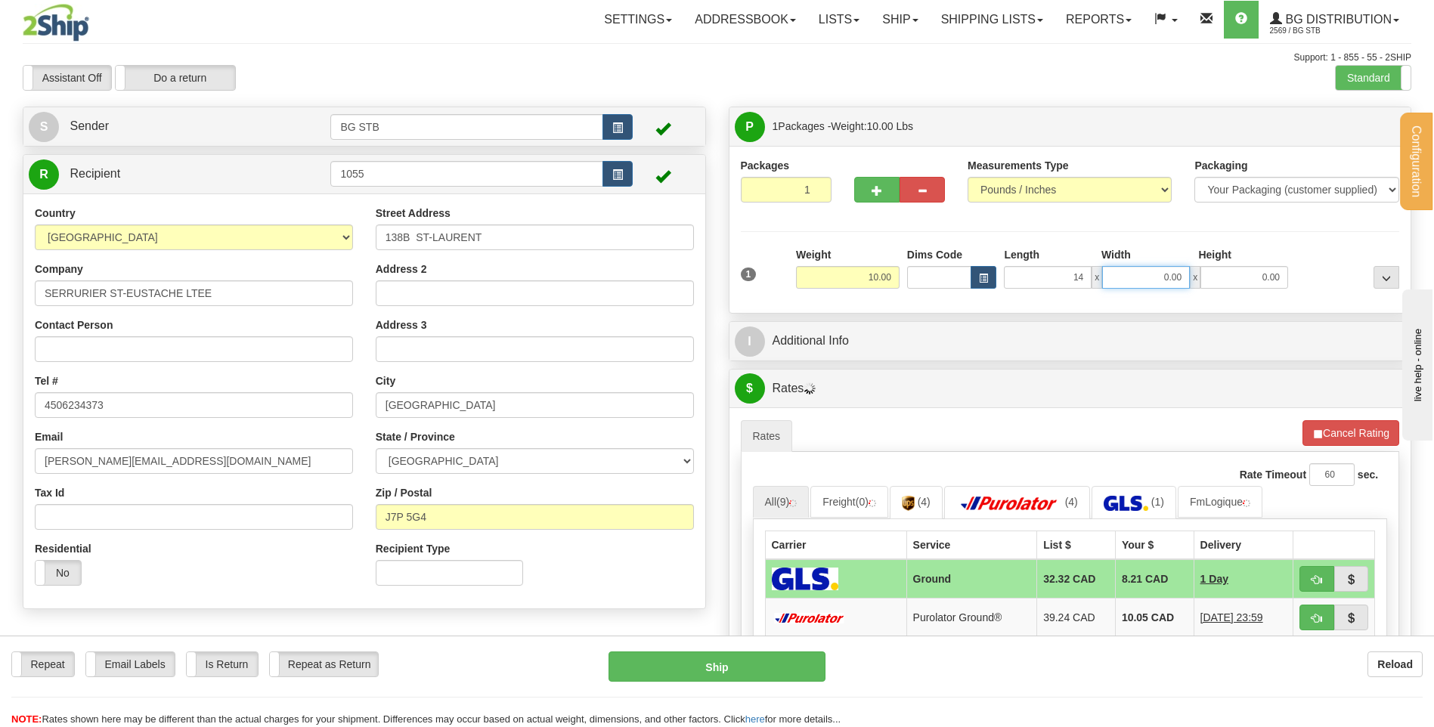
type input "14.00"
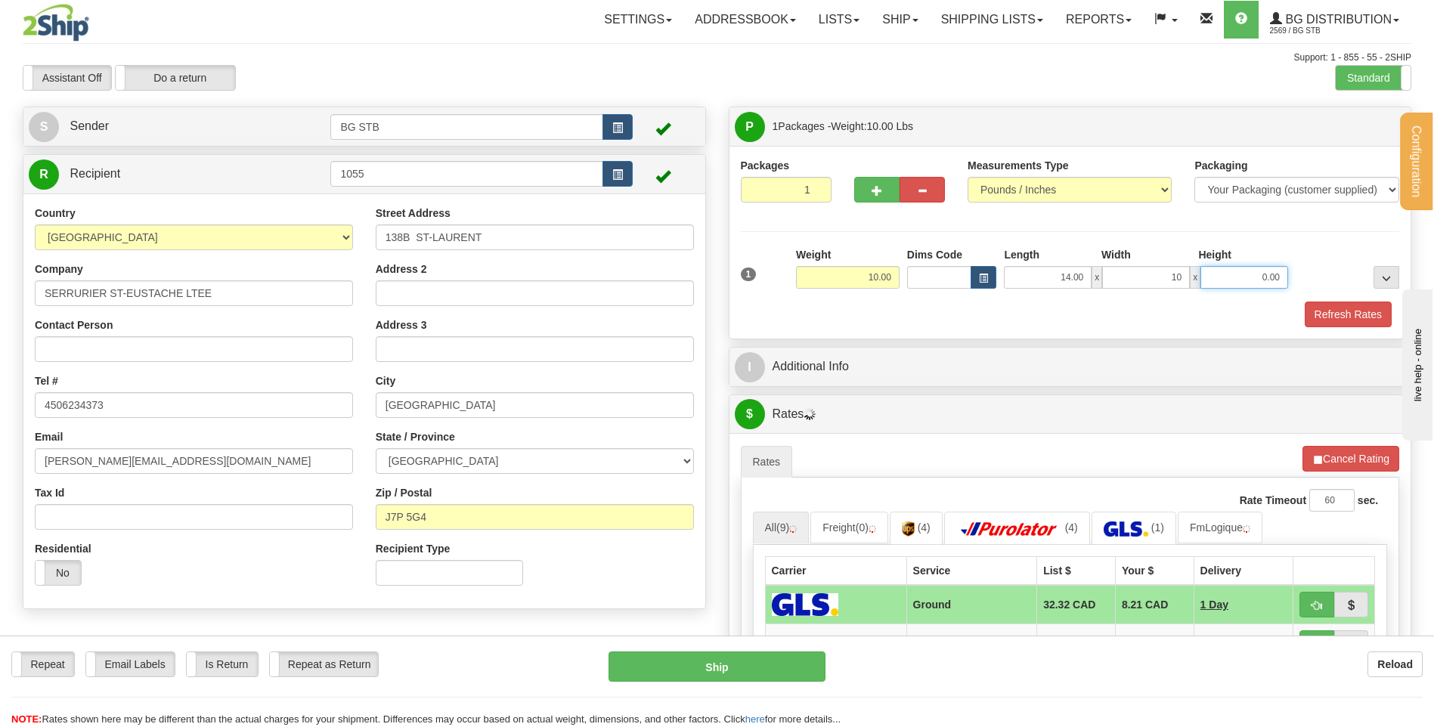
type input "10.00"
type input "9.00"
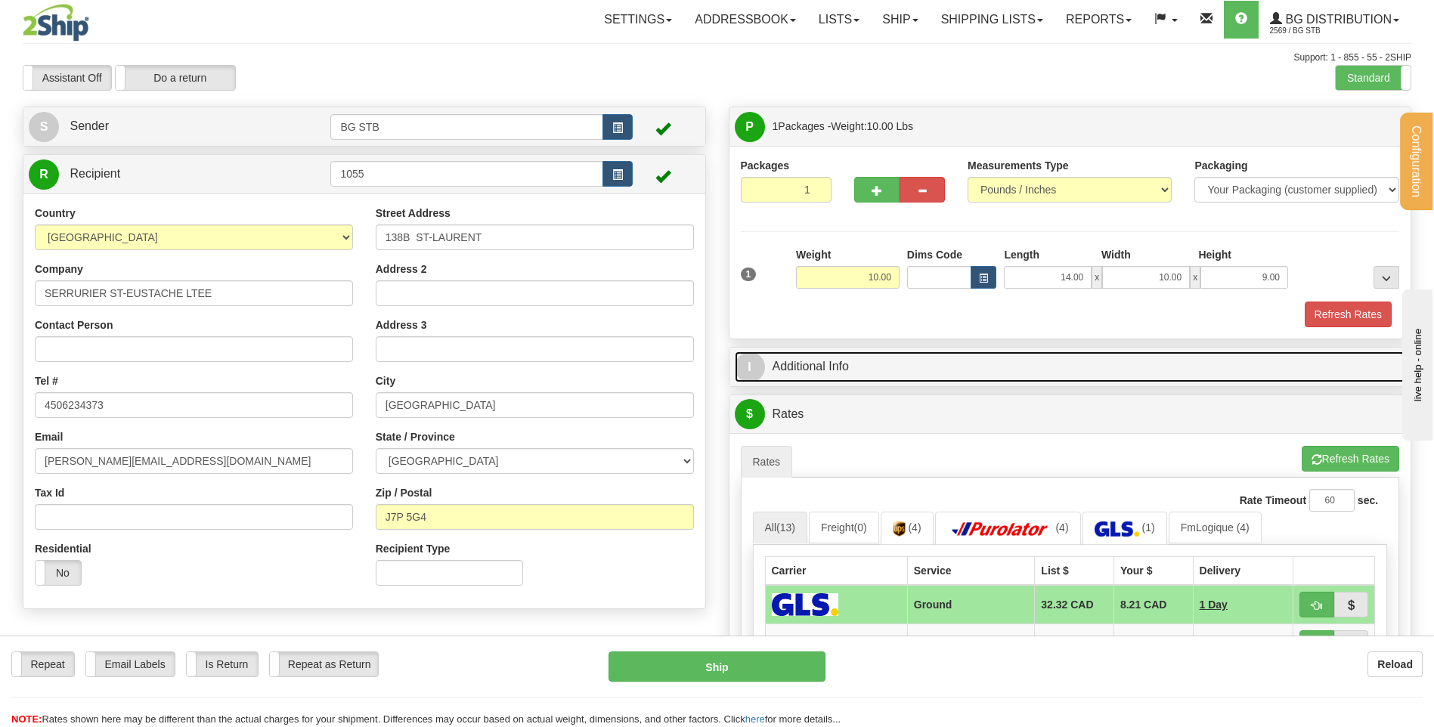
drag, startPoint x: 881, startPoint y: 276, endPoint x: 837, endPoint y: 373, distance: 106.5
click at [837, 373] on link "I Additional Info" at bounding box center [1070, 366] width 671 height 31
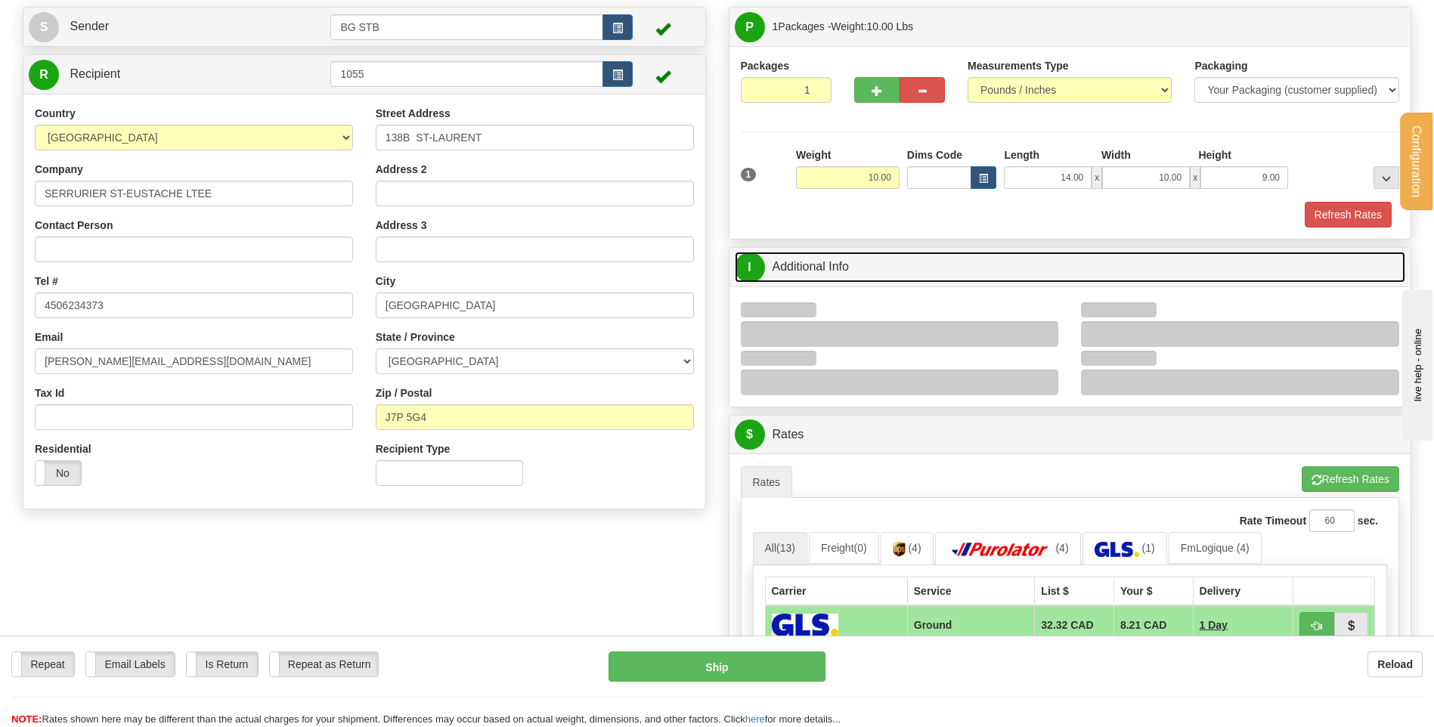
scroll to position [151, 0]
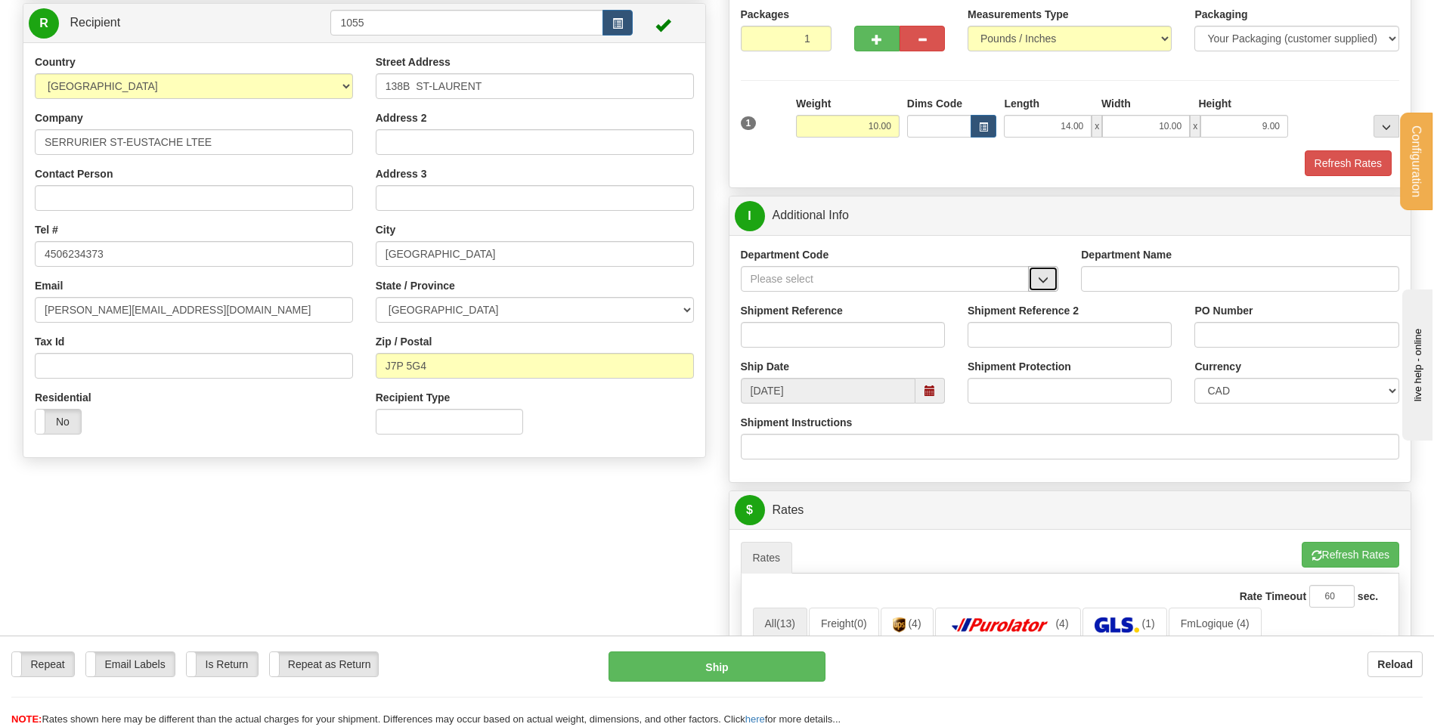
click at [1038, 281] on span "button" at bounding box center [1043, 280] width 11 height 10
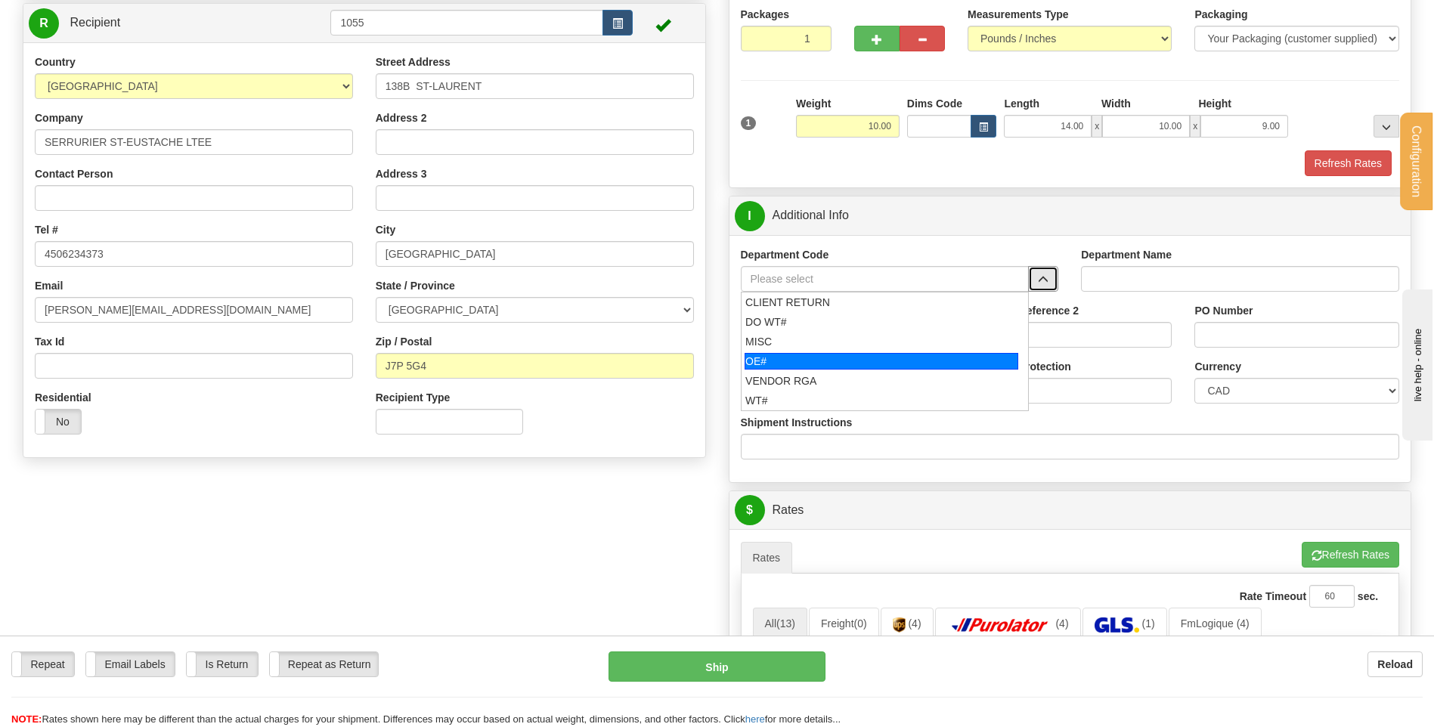
drag, startPoint x: 848, startPoint y: 359, endPoint x: 847, endPoint y: 331, distance: 28.0
click at [848, 357] on div "OE#" at bounding box center [881, 361] width 274 height 17
type input "OE#"
type input "ORDERS"
click at [847, 331] on input "Shipment Reference" at bounding box center [843, 335] width 204 height 26
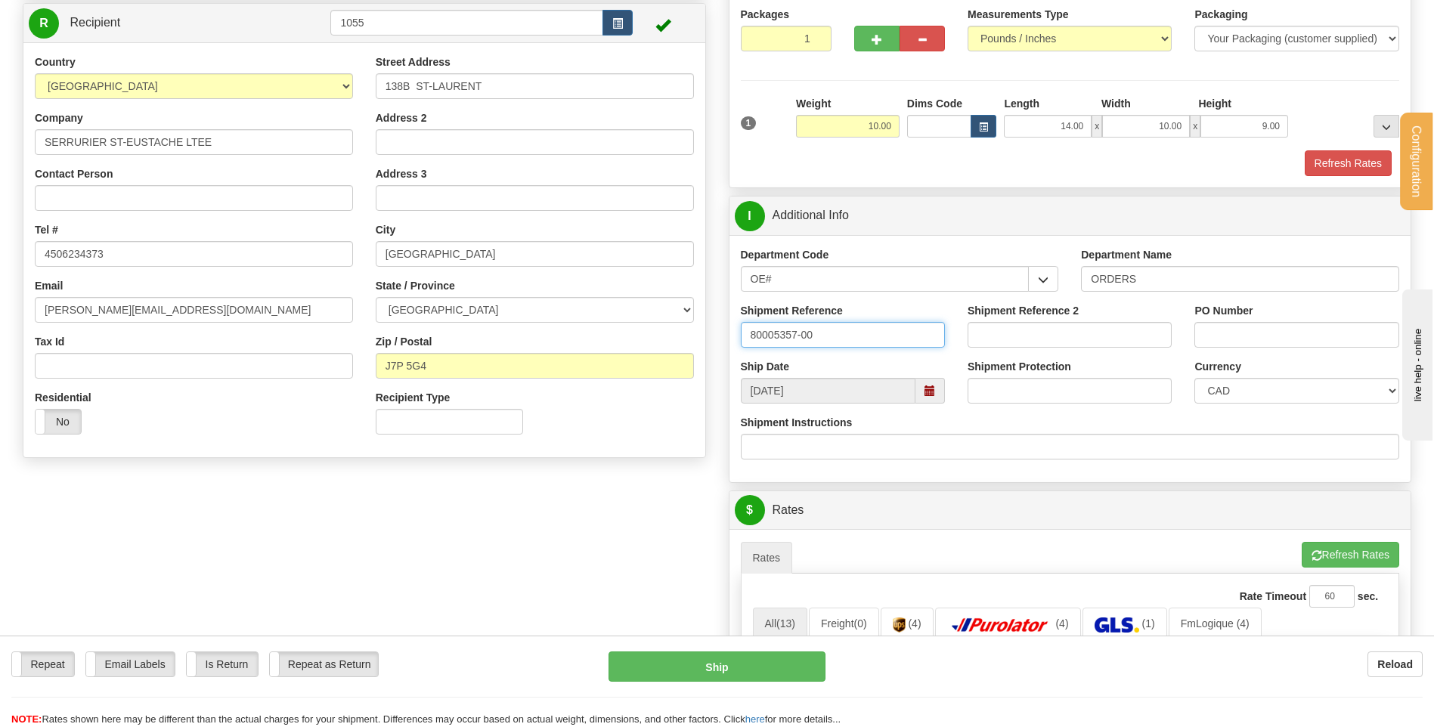
type input "80005357-00"
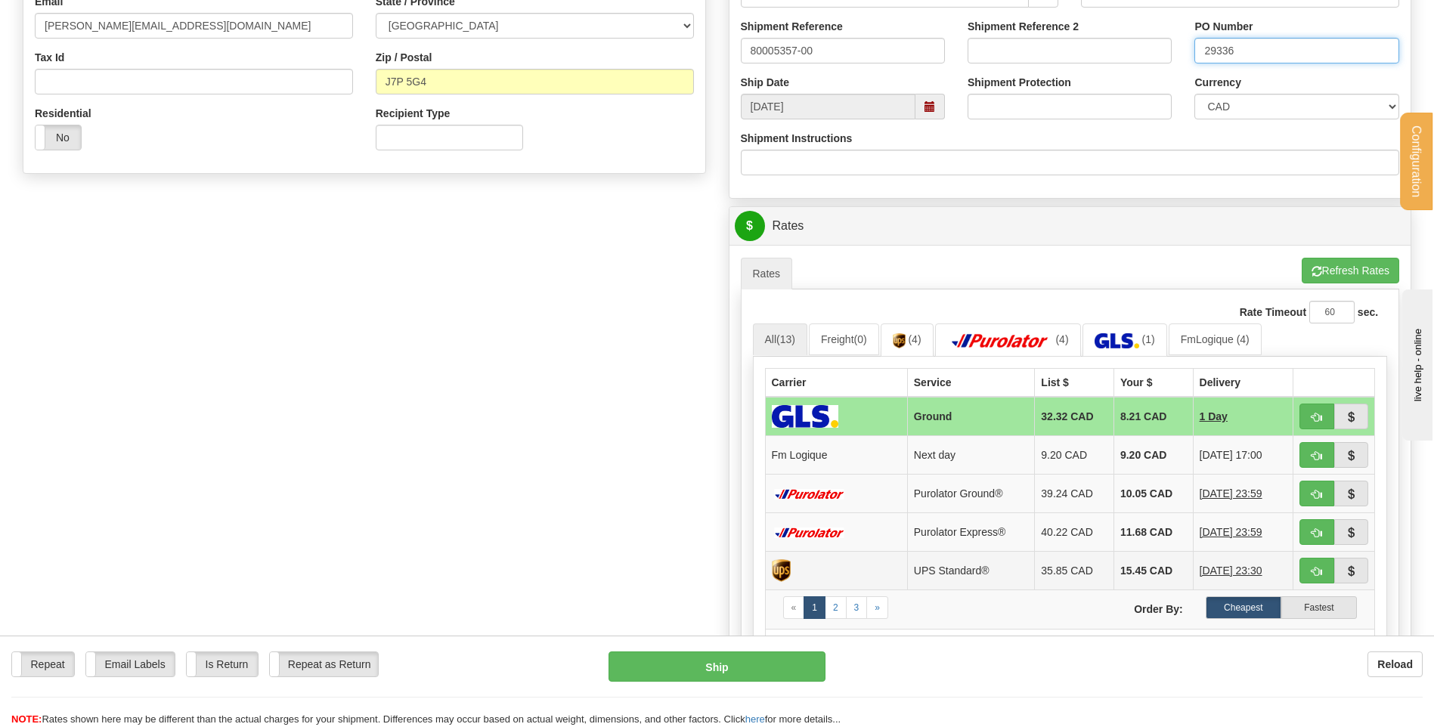
scroll to position [605, 0]
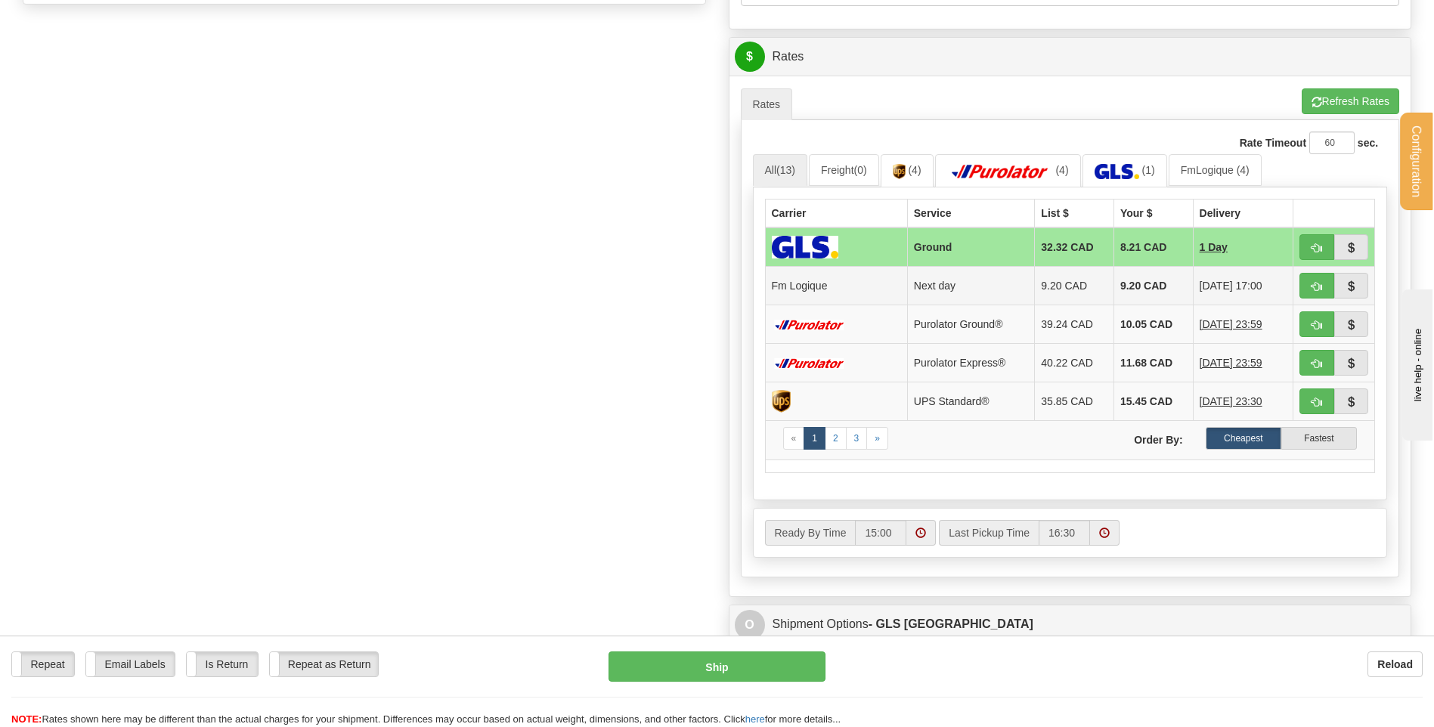
type input "29336"
click at [1296, 286] on td at bounding box center [1334, 285] width 82 height 39
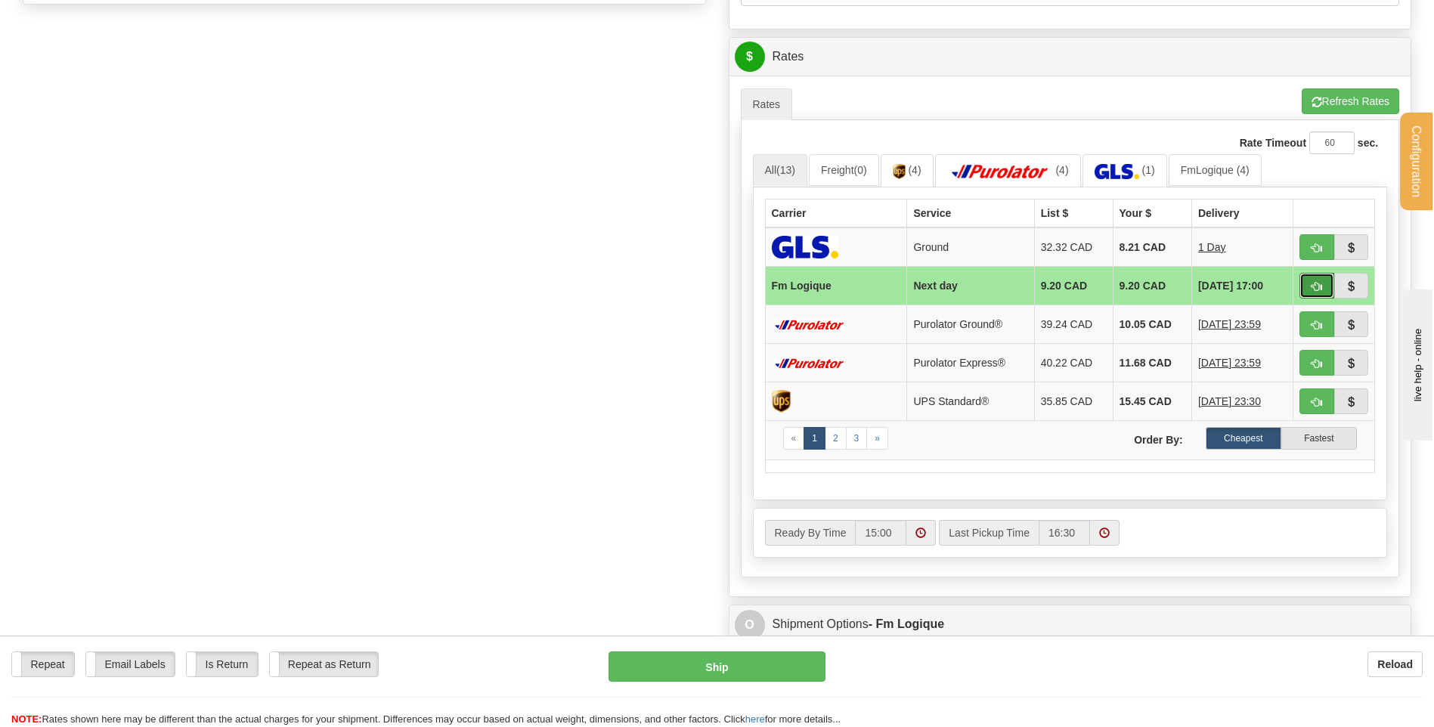
click at [1313, 286] on span "button" at bounding box center [1316, 287] width 11 height 10
type input "jour"
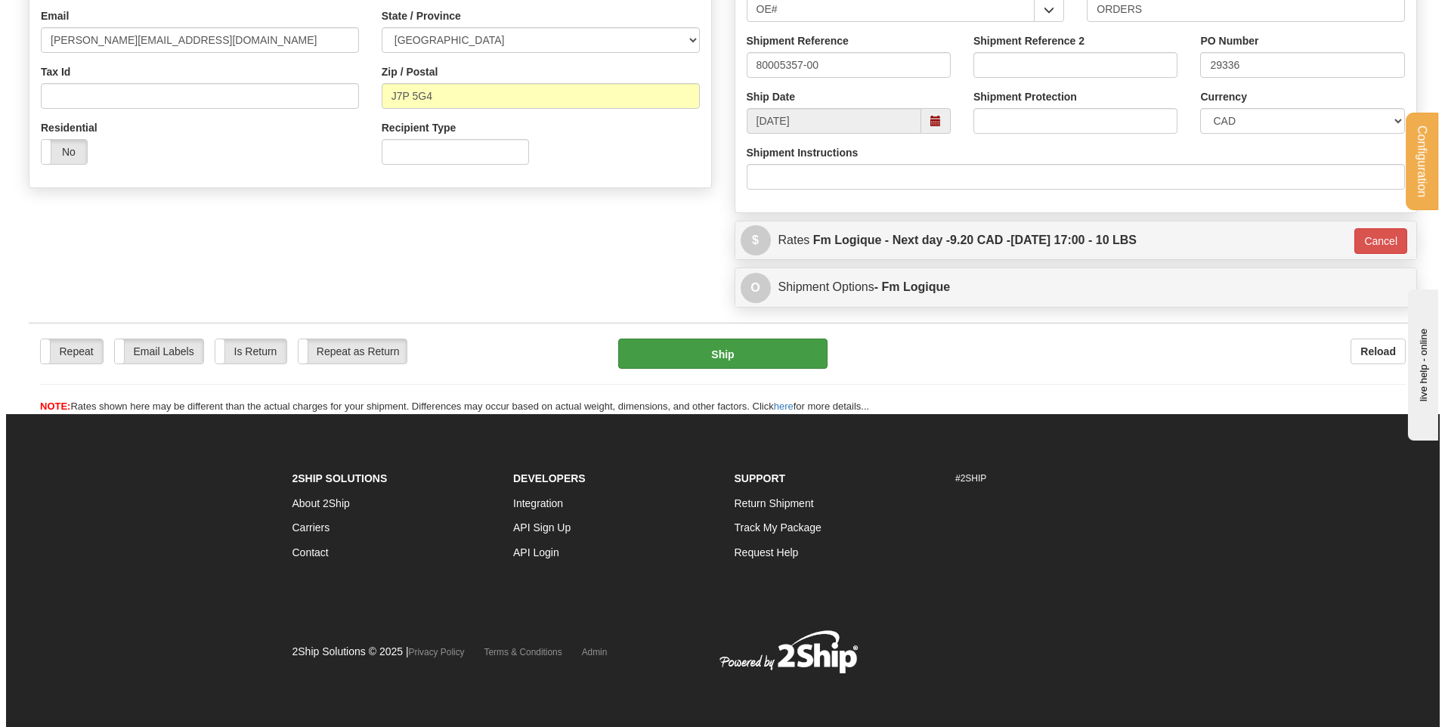
scroll to position [422, 0]
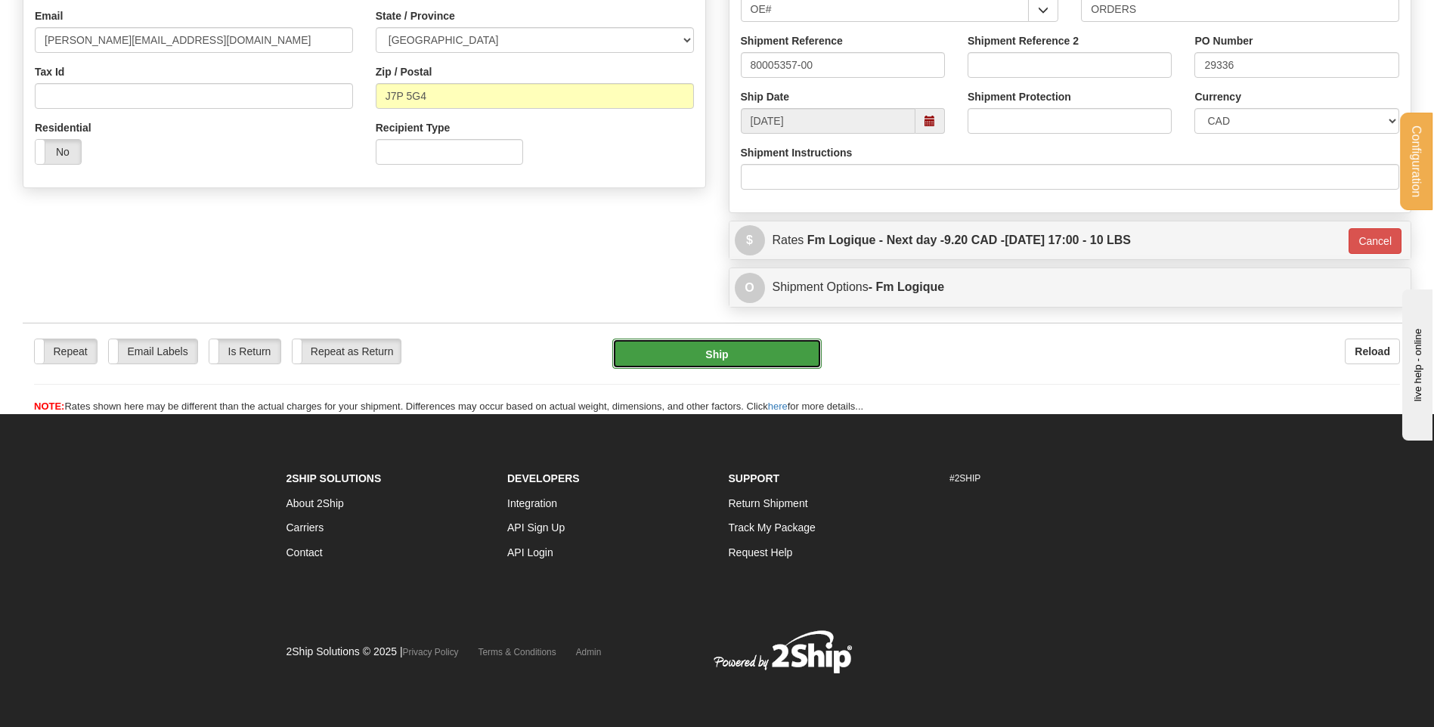
click at [767, 348] on button "Ship" at bounding box center [716, 354] width 209 height 30
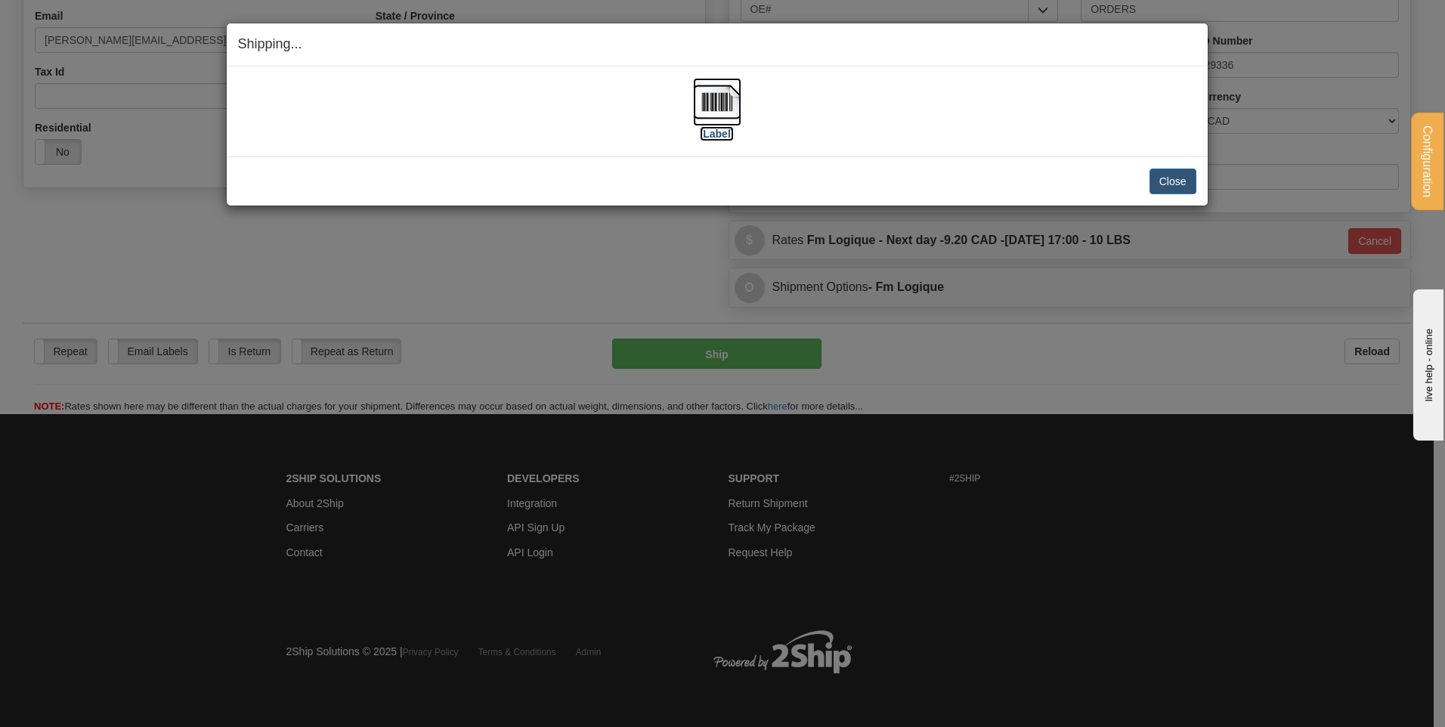
click at [727, 106] on img at bounding box center [717, 102] width 48 height 48
click at [1177, 185] on button "Close" at bounding box center [1172, 182] width 47 height 26
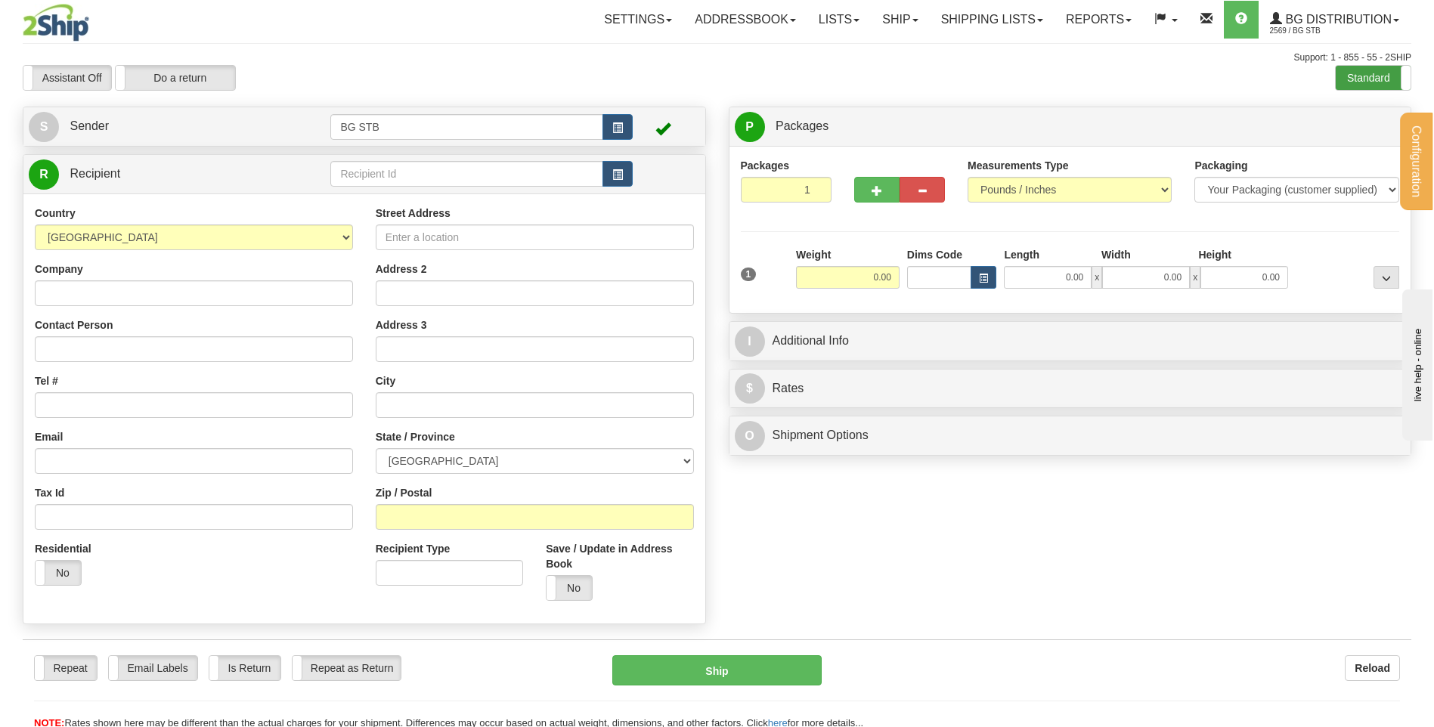
click at [1377, 84] on label "Standard" at bounding box center [1372, 78] width 75 height 24
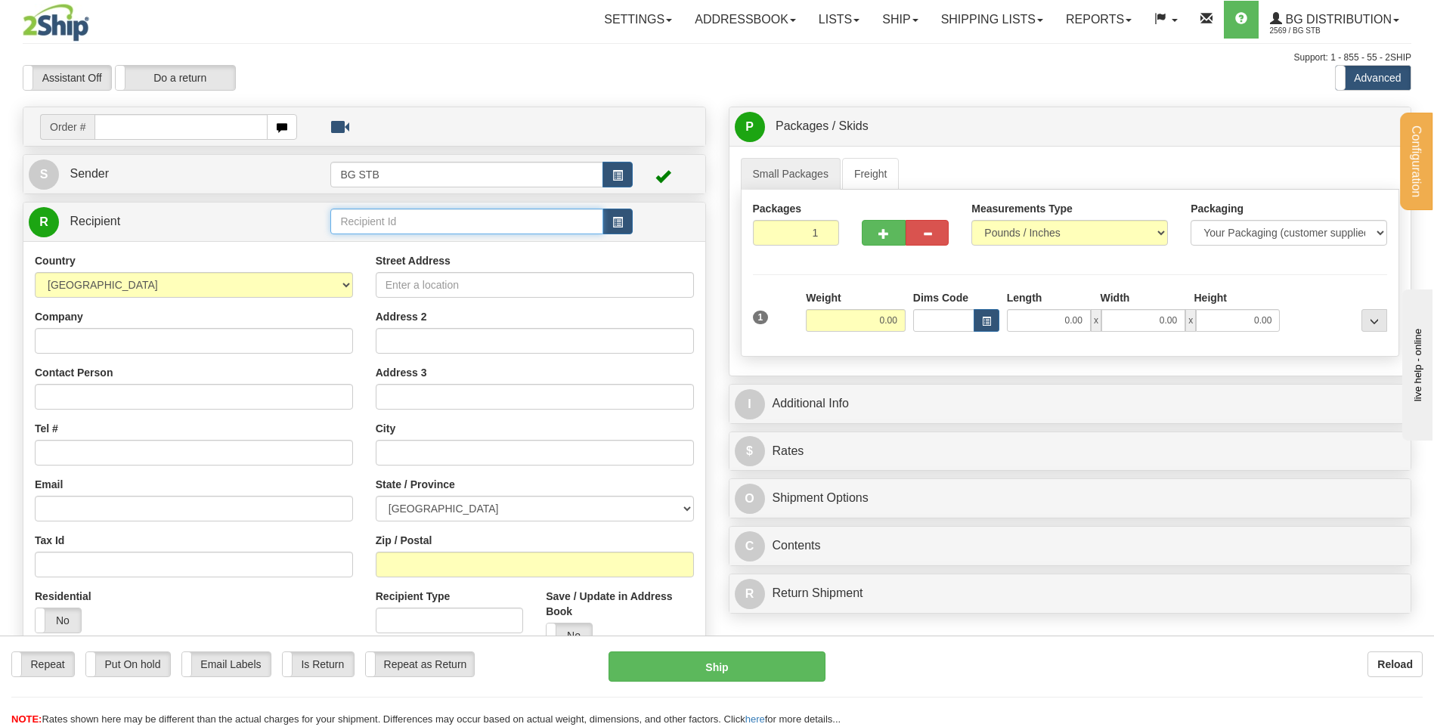
click at [395, 228] on input "text" at bounding box center [466, 222] width 272 height 26
type input "40000"
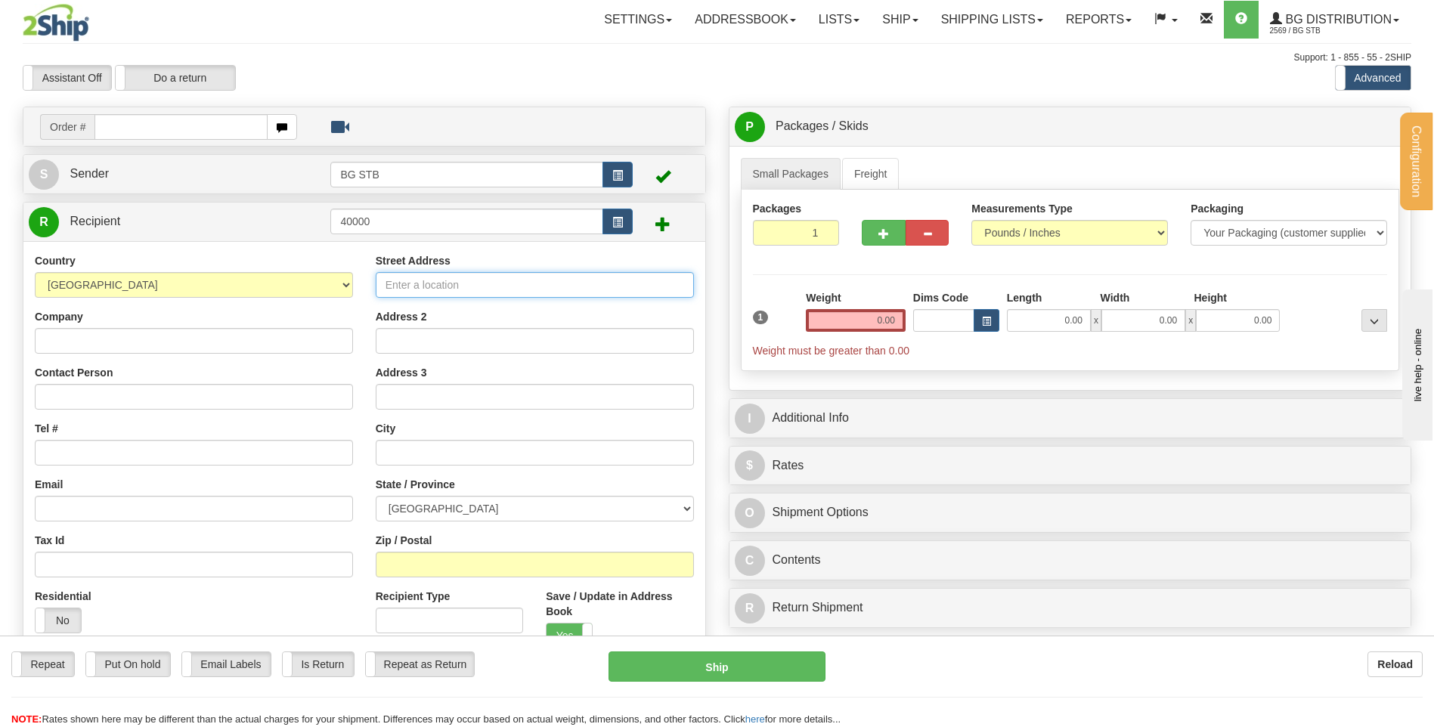
click at [421, 283] on input "Street Address" at bounding box center [535, 285] width 318 height 26
type input "184 LEGACY CIR SE"
click at [470, 459] on input "text" at bounding box center [535, 453] width 318 height 26
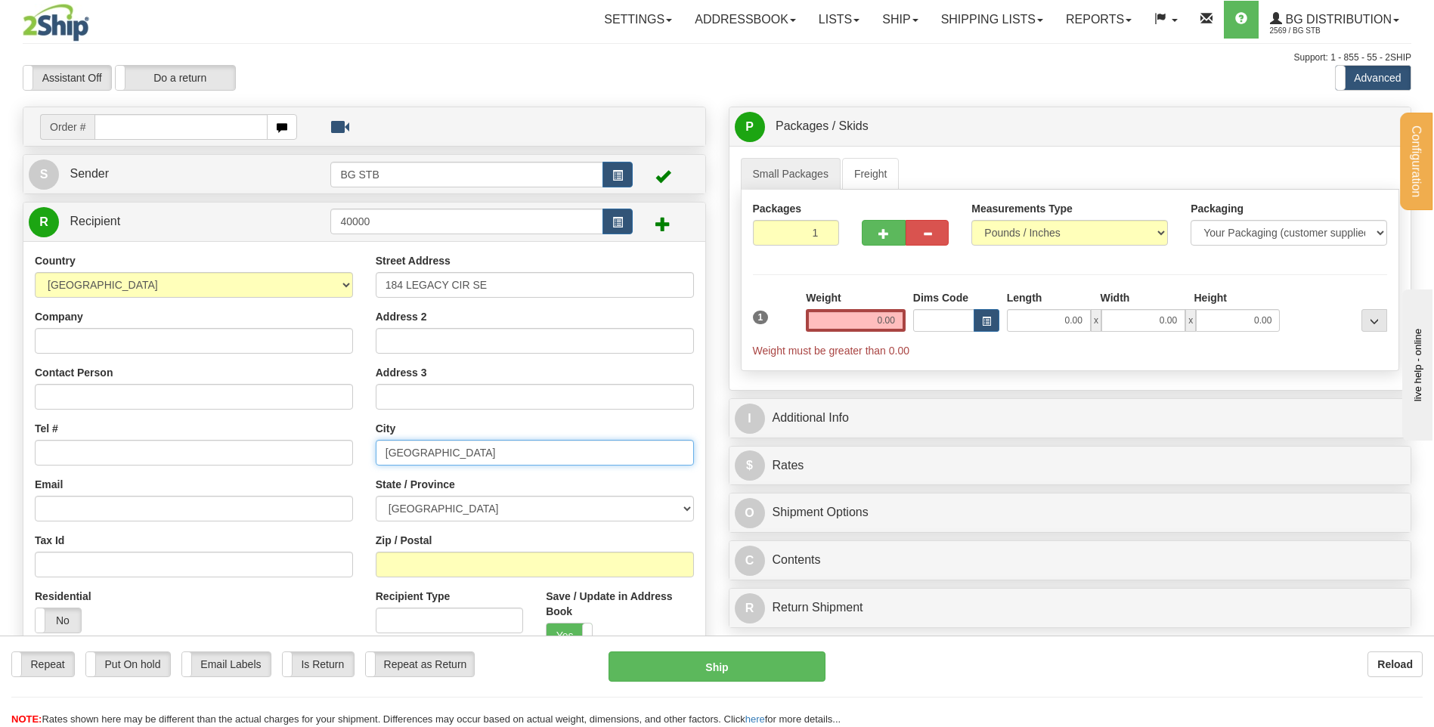
type input "CALGARY"
click at [385, 488] on label "State / Province" at bounding box center [415, 484] width 79 height 15
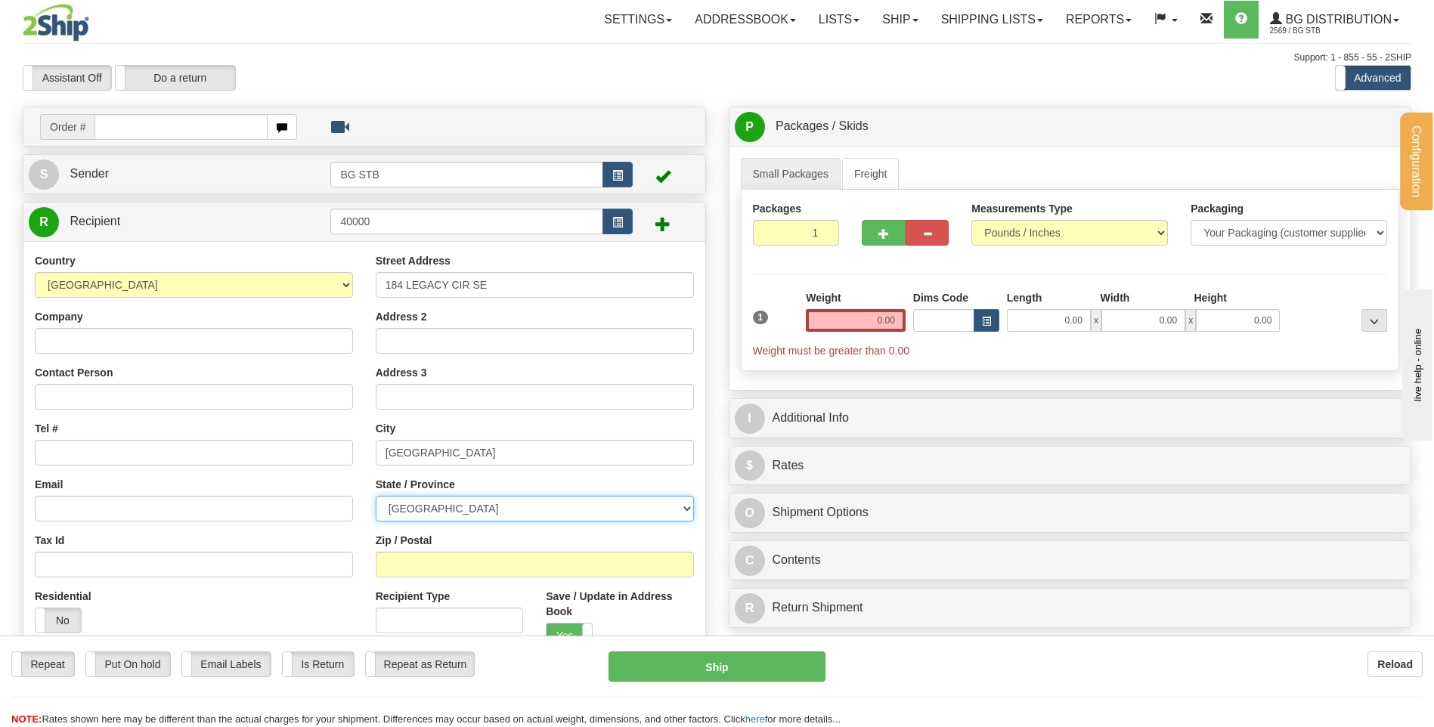
click at [385, 496] on select "ALBERTA BRITISH COLUMBIA MANITOBA NEW BRUNSWICK NEWFOUNDLAND NOVA SCOTIA NUNAVU…" at bounding box center [535, 509] width 318 height 26
click at [419, 506] on select "ALBERTA BRITISH COLUMBIA MANITOBA NEW BRUNSWICK NEWFOUNDLAND NOVA SCOTIA NUNAVU…" at bounding box center [535, 509] width 318 height 26
click at [435, 516] on select "[GEOGRAPHIC_DATA] [GEOGRAPHIC_DATA] [GEOGRAPHIC_DATA] [GEOGRAPHIC_DATA] [GEOGRA…" at bounding box center [535, 509] width 318 height 26
click at [446, 560] on input "Zip / Postal" at bounding box center [535, 565] width 318 height 26
type input "T2Z 0X7"
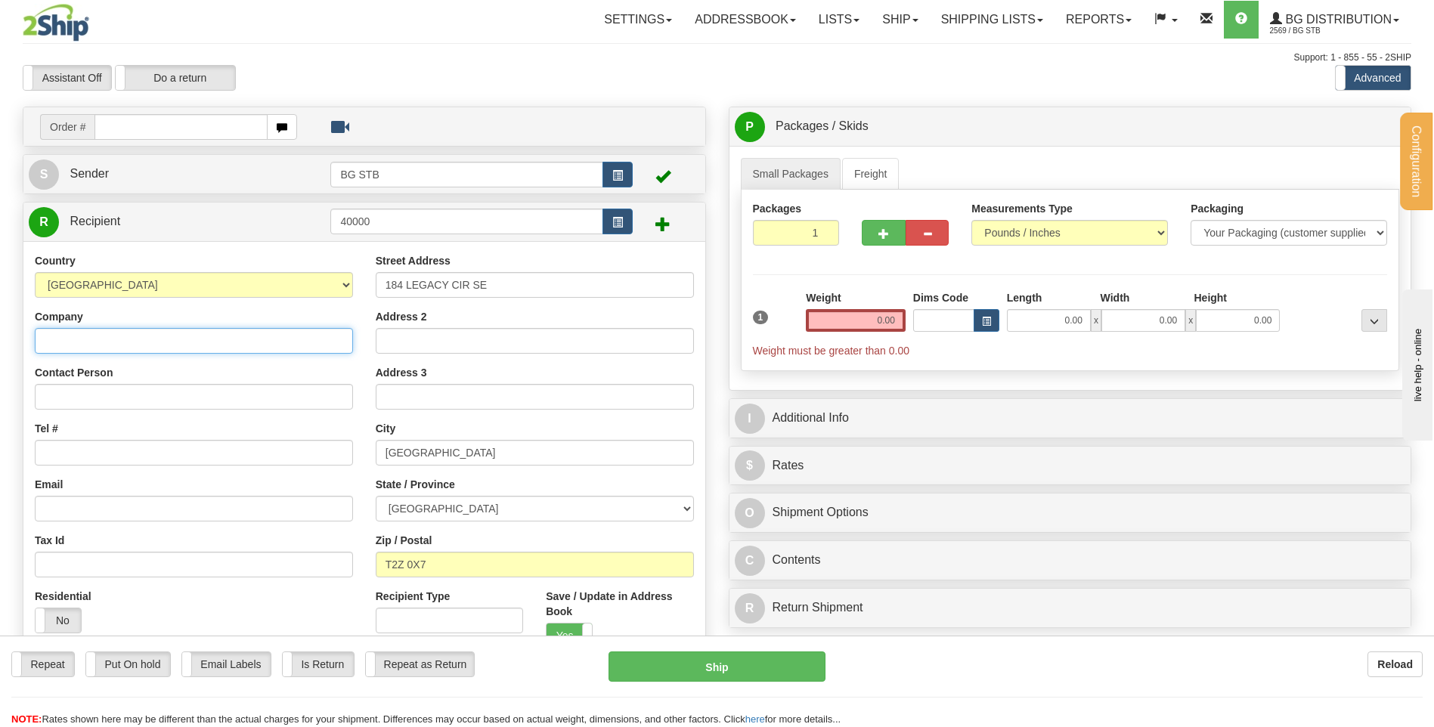
click at [222, 332] on input "Company" at bounding box center [194, 341] width 318 height 26
type input "DOORWAY DYNAMICS"
click at [172, 399] on input "Contact Person" at bounding box center [194, 397] width 318 height 26
click at [105, 397] on input "RECEPTIOBN" at bounding box center [194, 397] width 318 height 26
type input "RECEPTION"
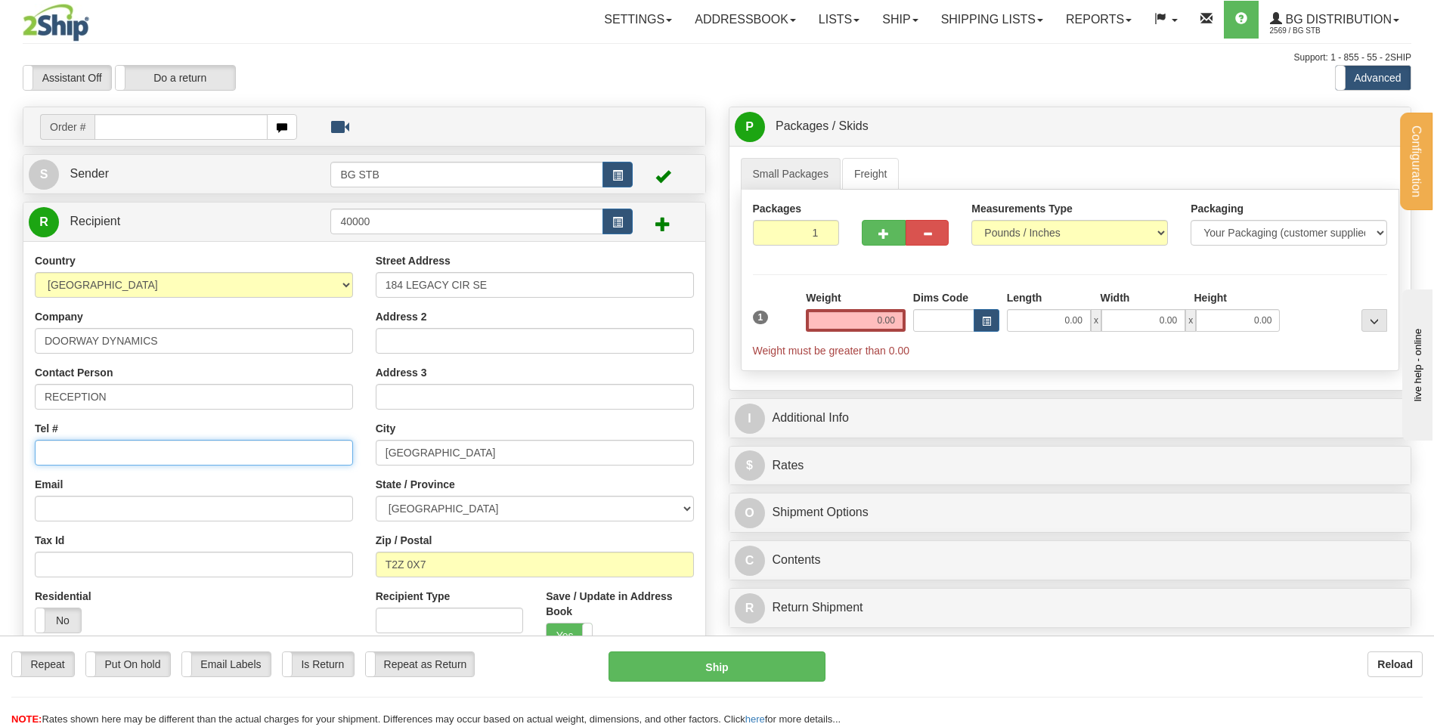
click at [112, 459] on input "Tel #" at bounding box center [194, 453] width 318 height 26
click at [859, 181] on link "Freight" at bounding box center [870, 174] width 57 height 32
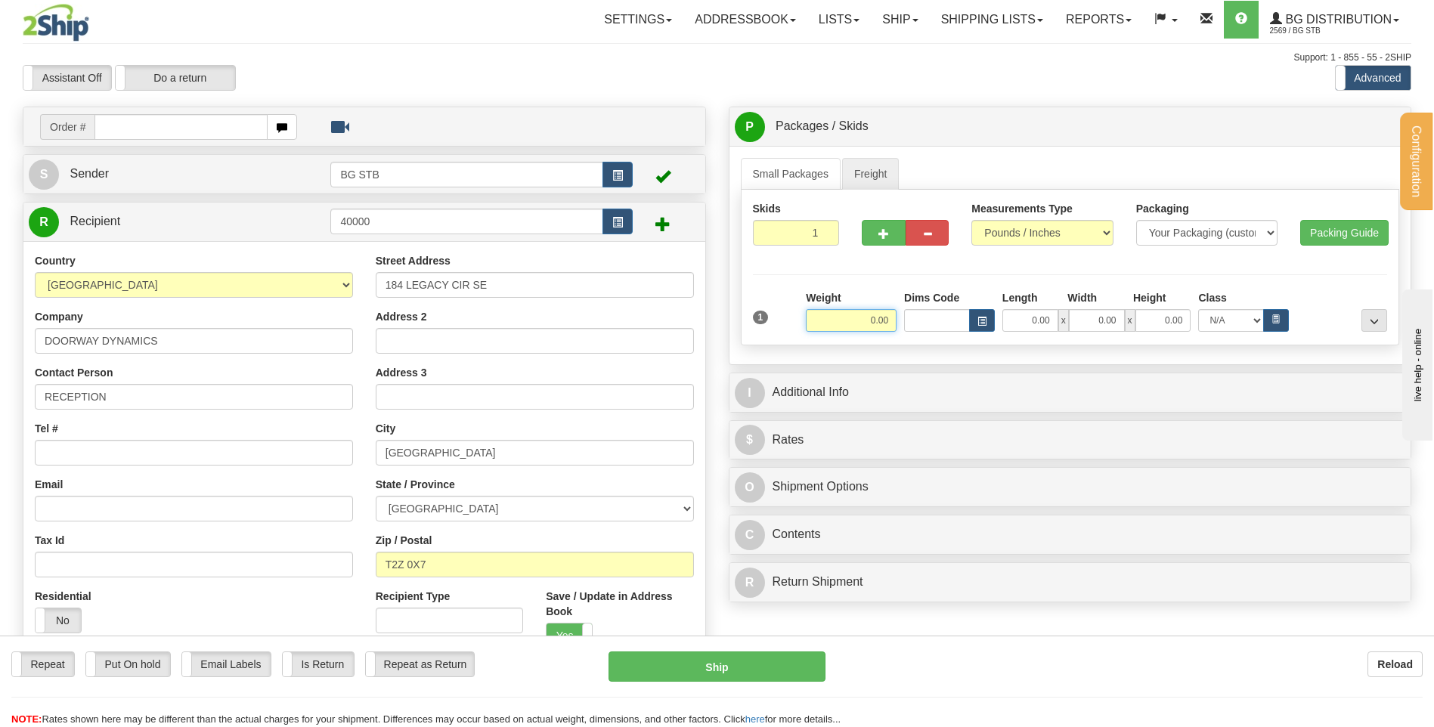
click at [857, 321] on input "0.00" at bounding box center [851, 320] width 91 height 23
type input "625.00"
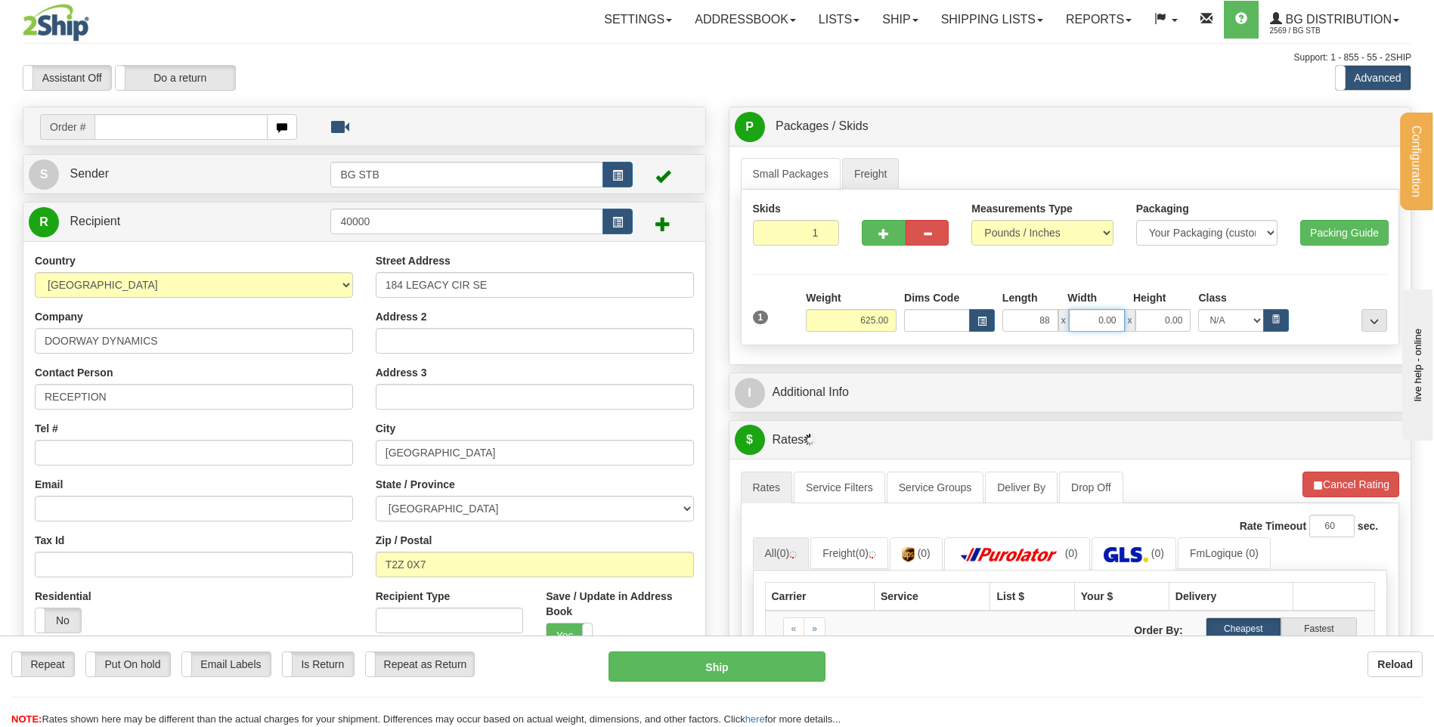
type input "88.00"
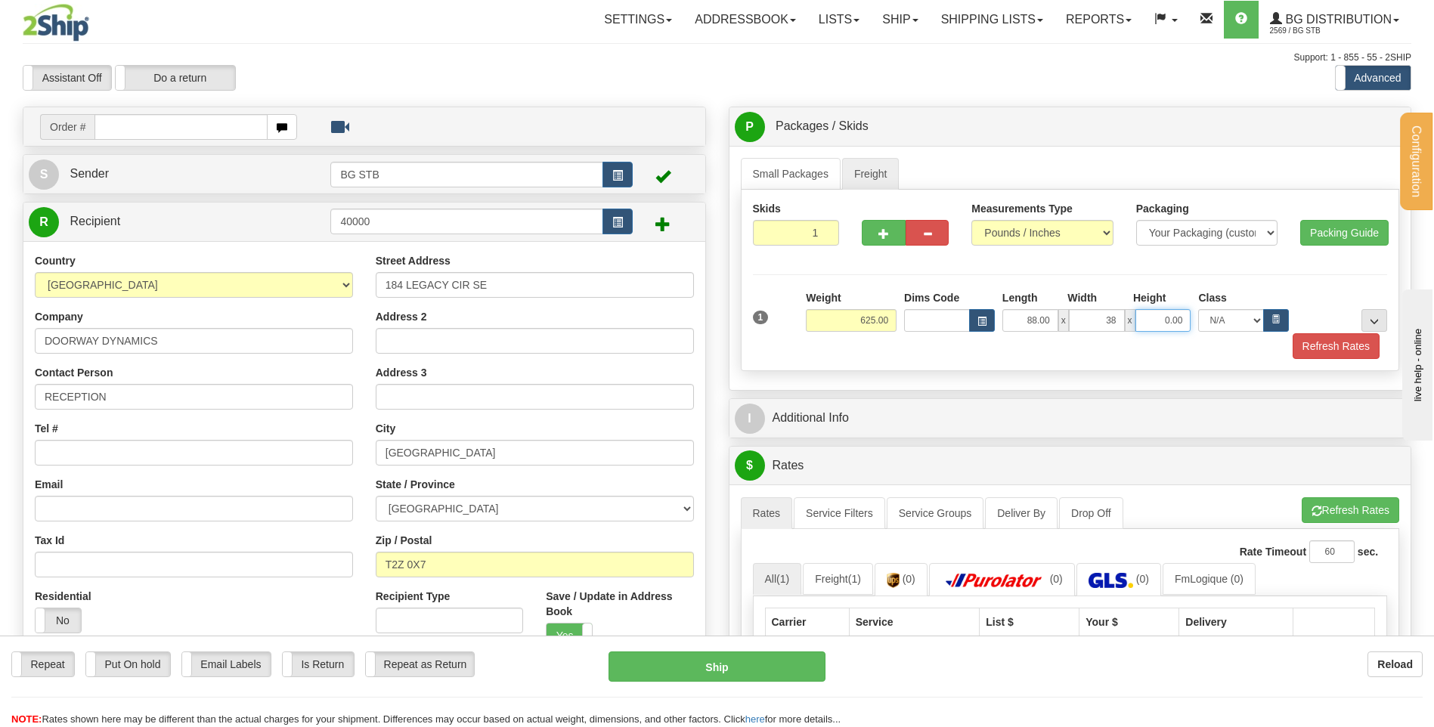
type input "38.00"
type input "16.00"
click at [1394, 312] on div "Skids 1 1" at bounding box center [1070, 280] width 659 height 181
click at [1376, 317] on span "..." at bounding box center [1373, 321] width 9 height 8
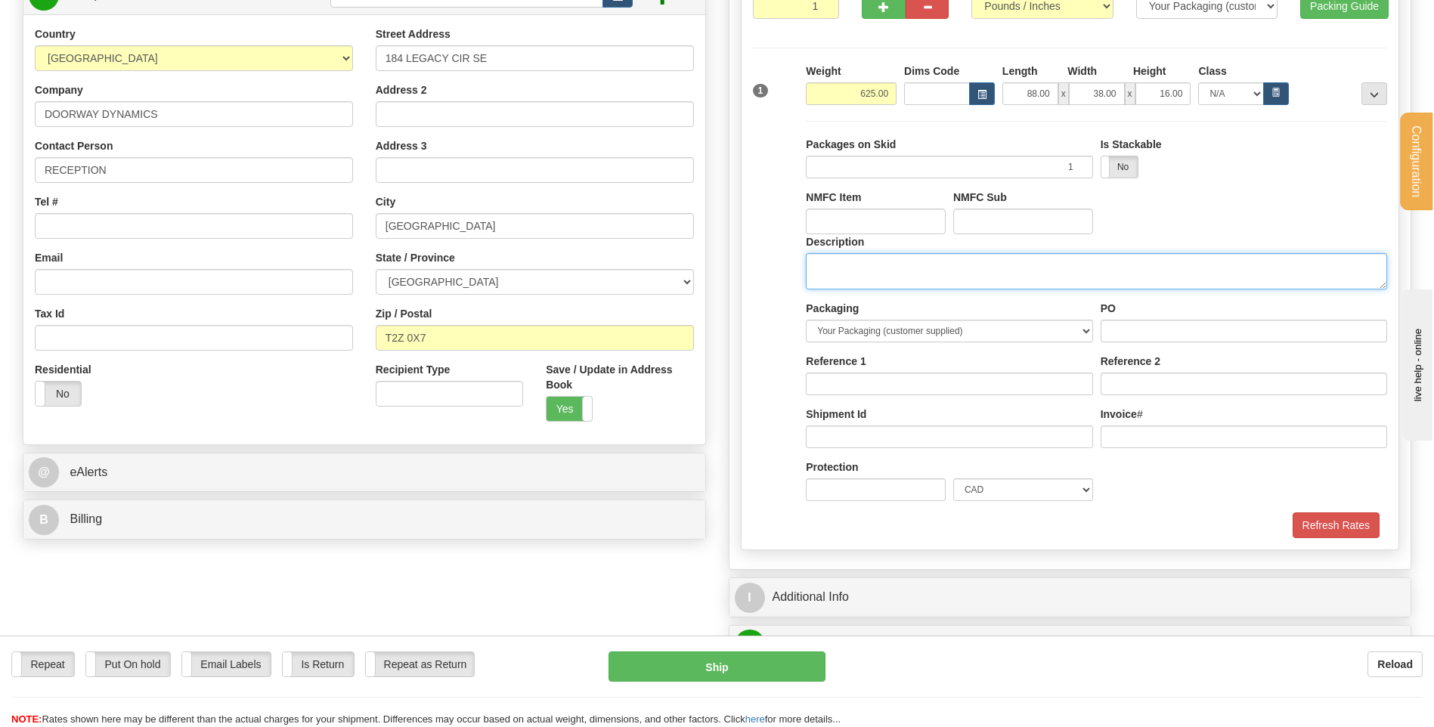
click at [843, 261] on textarea "Description" at bounding box center [1096, 271] width 581 height 36
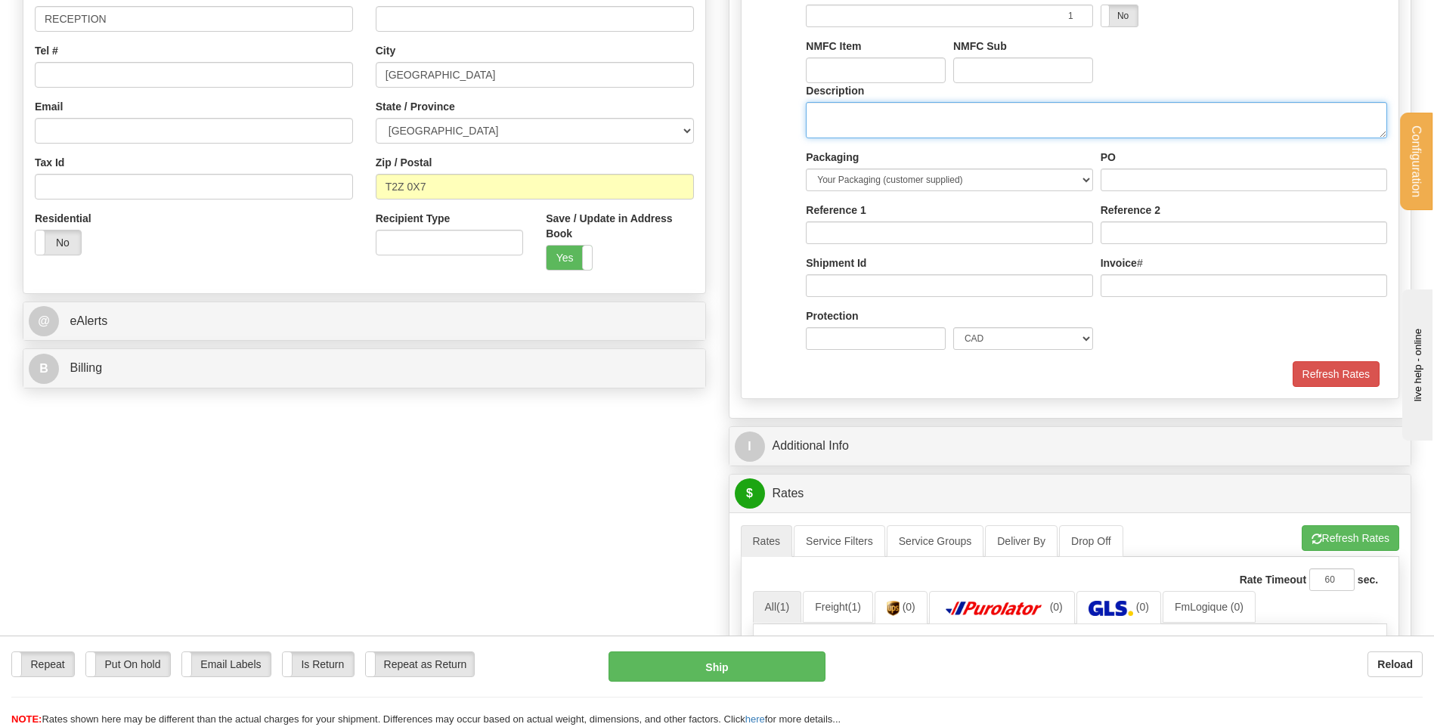
scroll to position [151, 0]
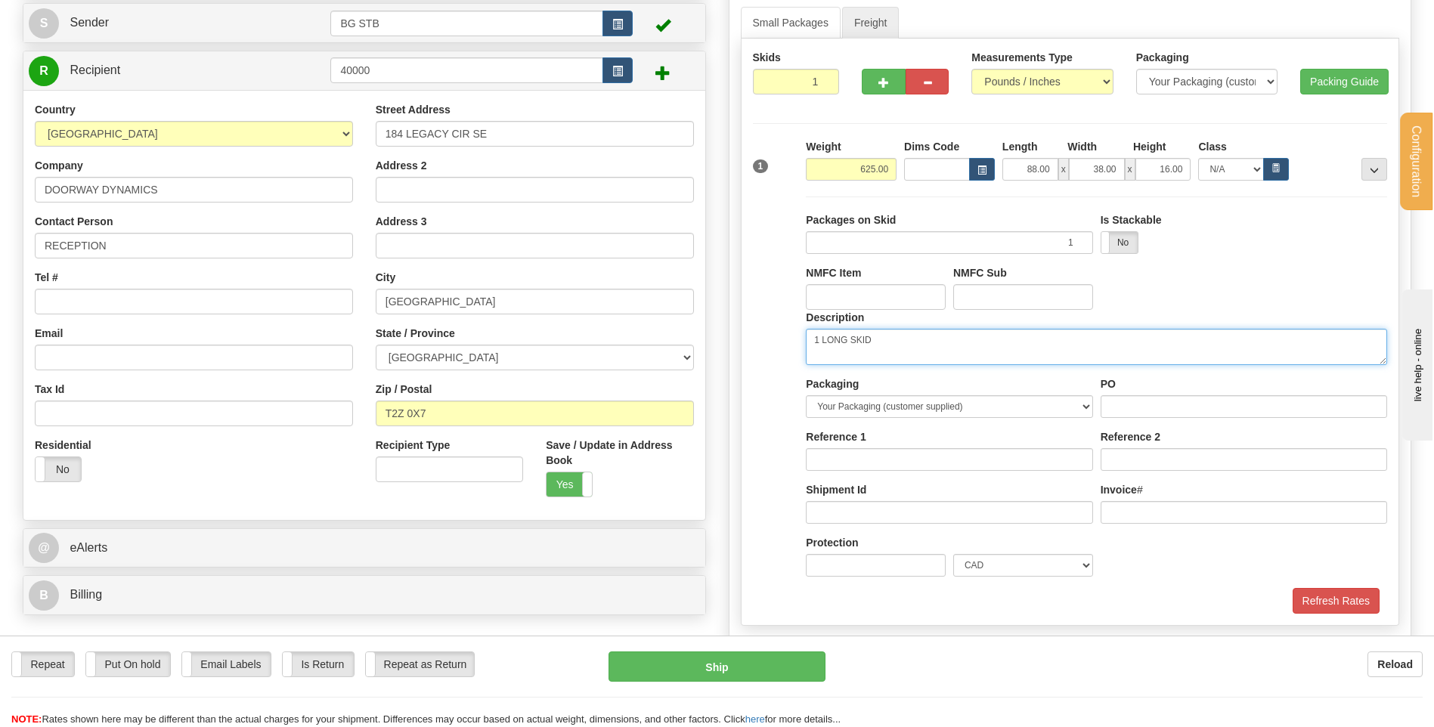
type textarea "1 LONG SKID"
click at [1139, 418] on div "PO" at bounding box center [1244, 402] width 294 height 53
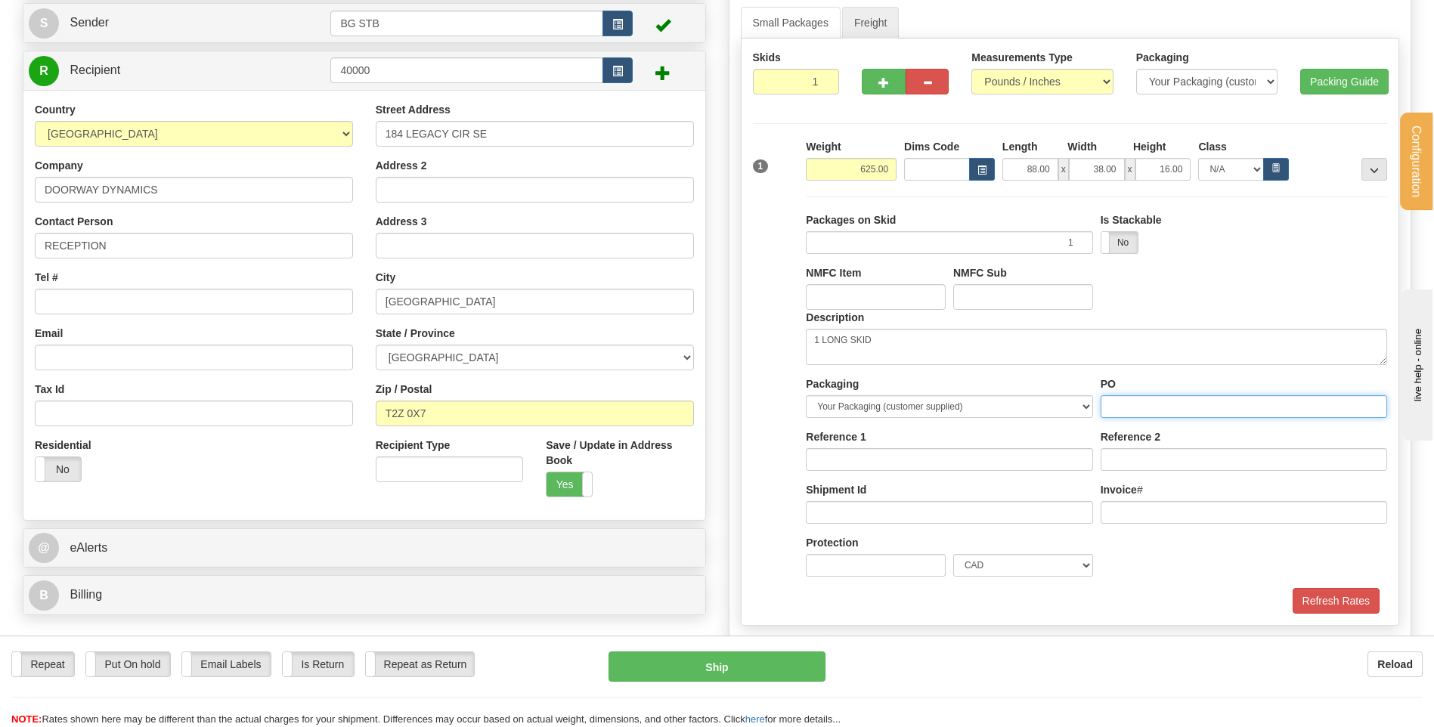
click at [1138, 413] on input "PO" at bounding box center [1243, 406] width 286 height 23
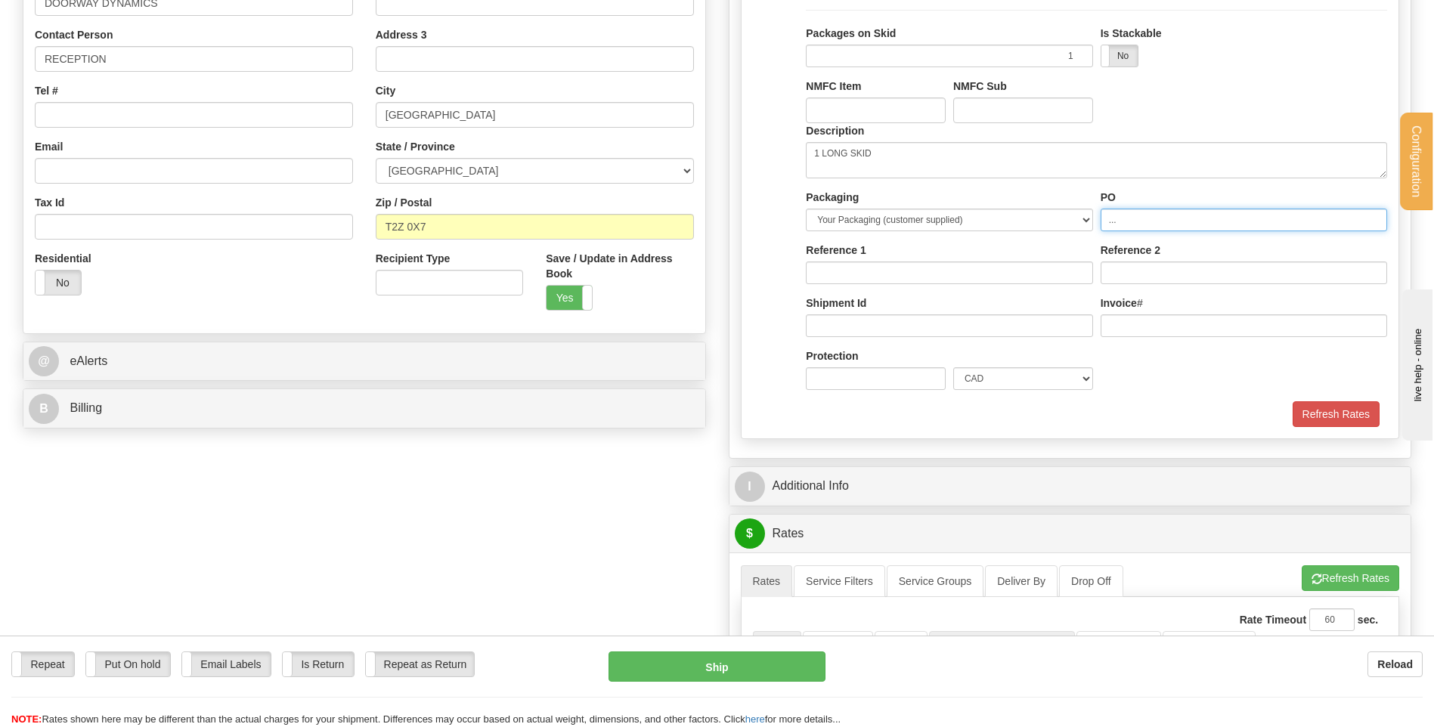
scroll to position [529, 0]
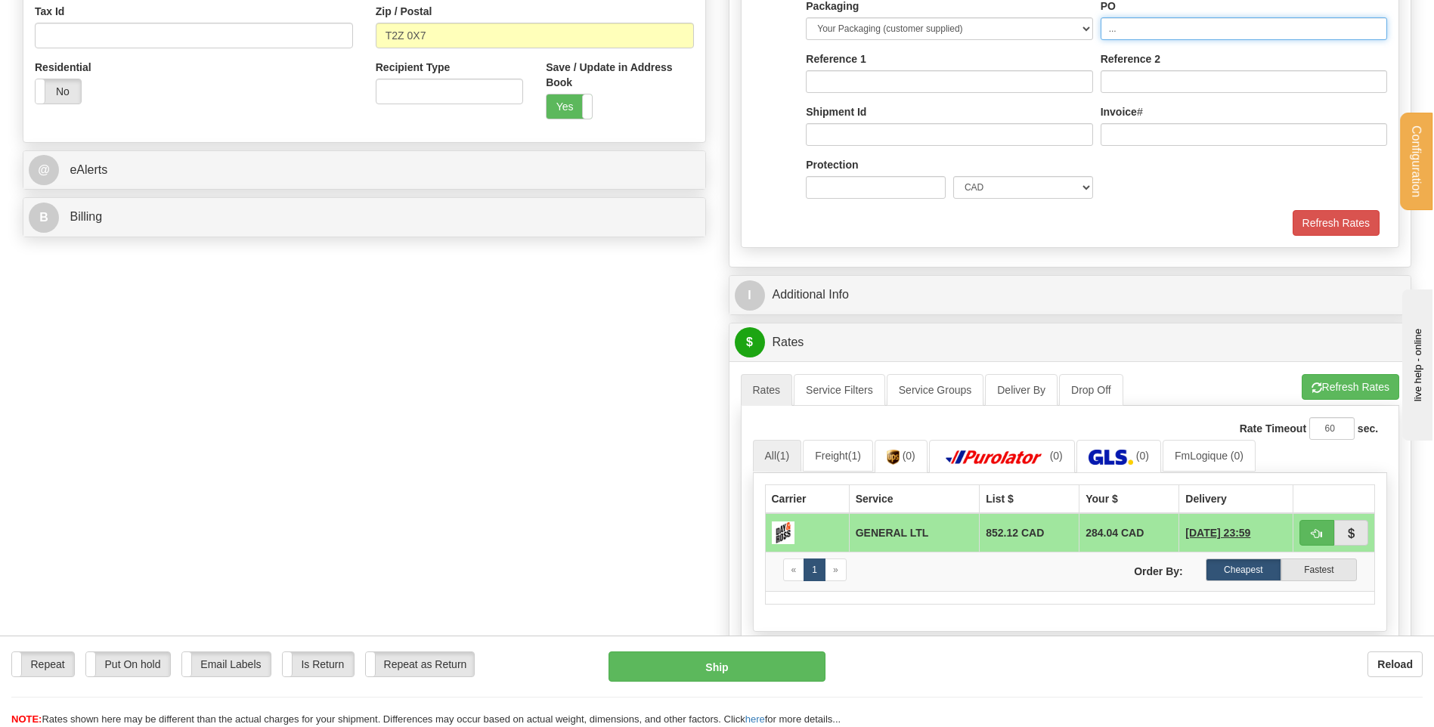
type input "..."
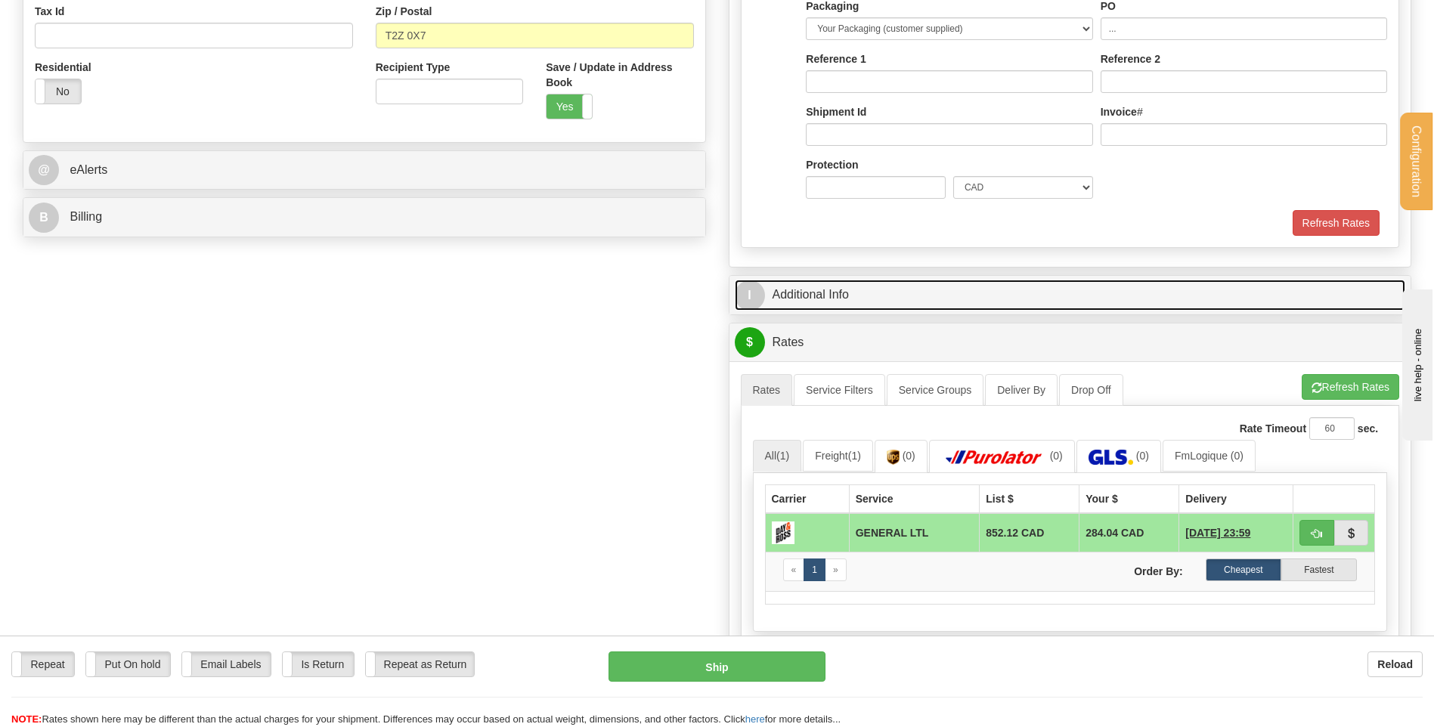
click at [841, 284] on link "I Additional Info" at bounding box center [1070, 295] width 671 height 31
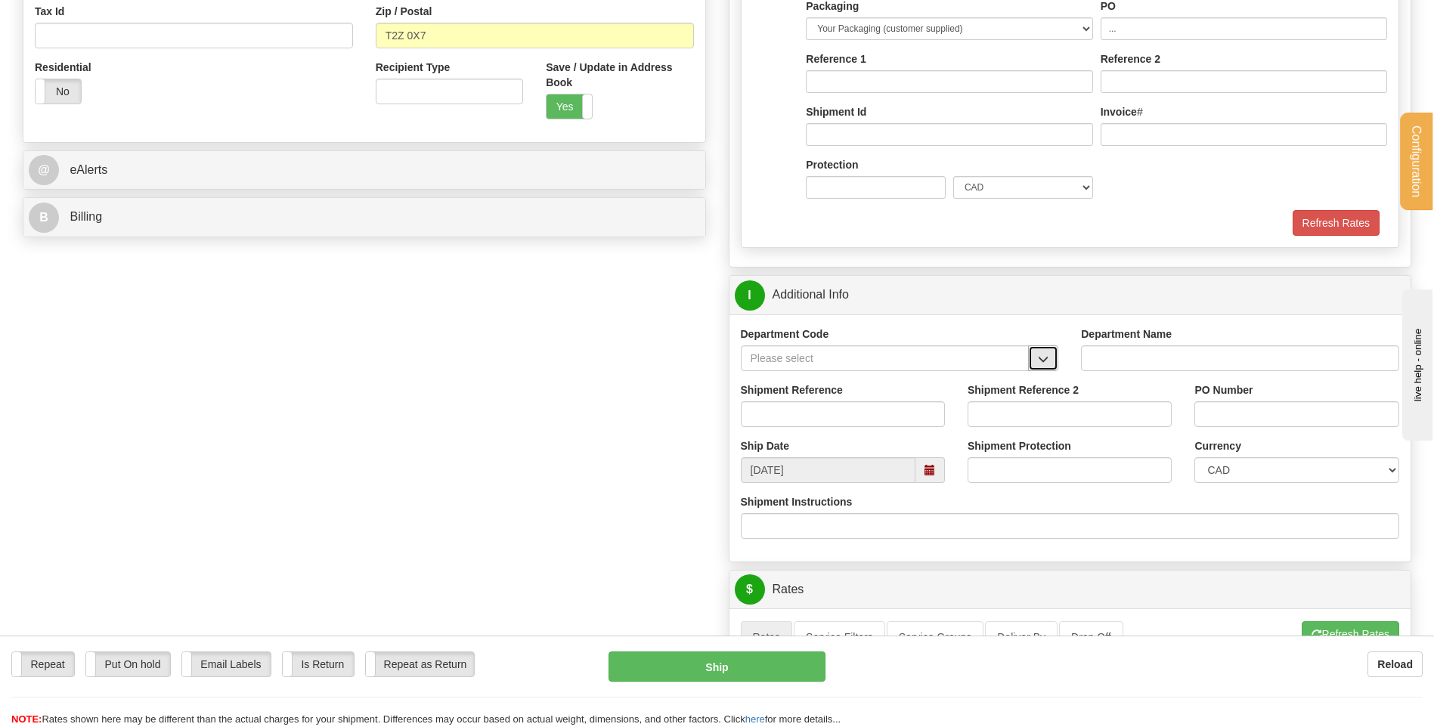
click at [1048, 354] on span "button" at bounding box center [1043, 359] width 11 height 10
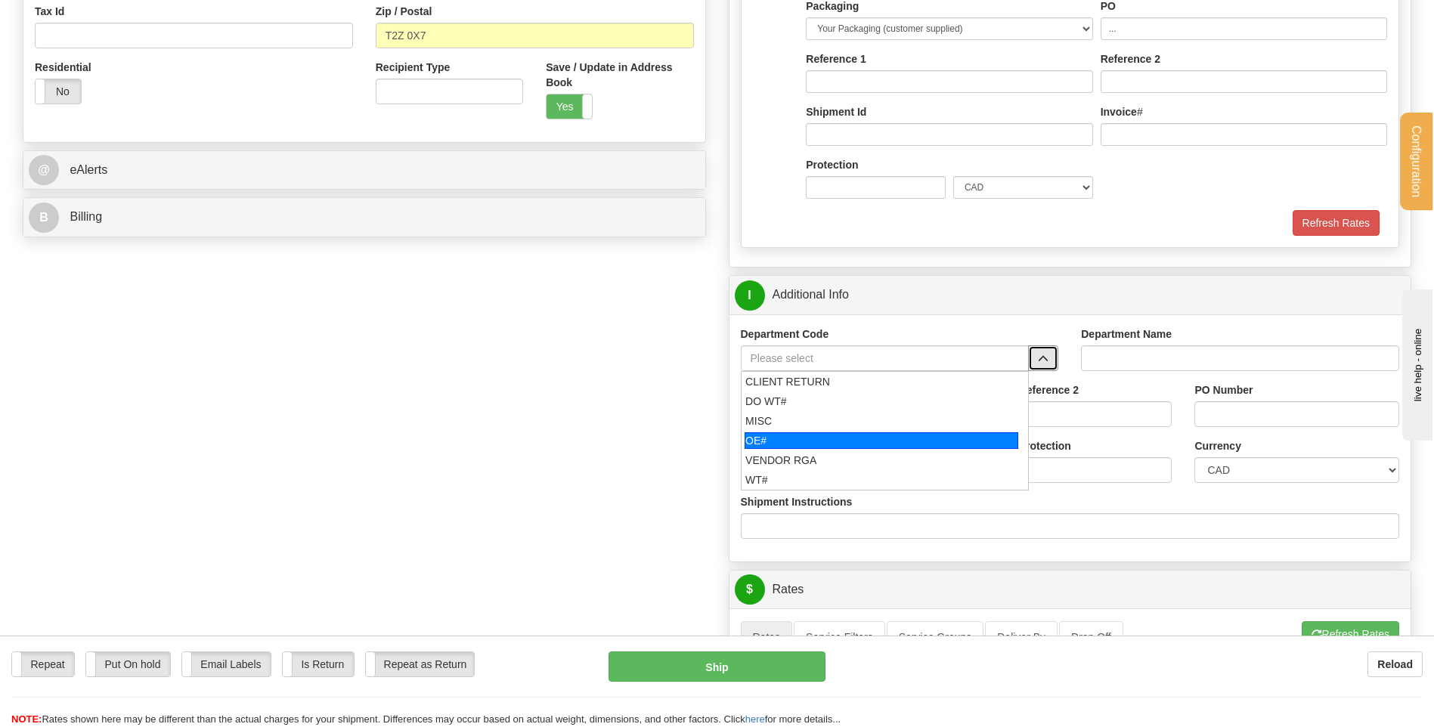
drag, startPoint x: 812, startPoint y: 440, endPoint x: 806, endPoint y: 421, distance: 20.1
click at [812, 439] on div "OE#" at bounding box center [881, 440] width 274 height 17
type input "OE#"
type input "ORDERS"
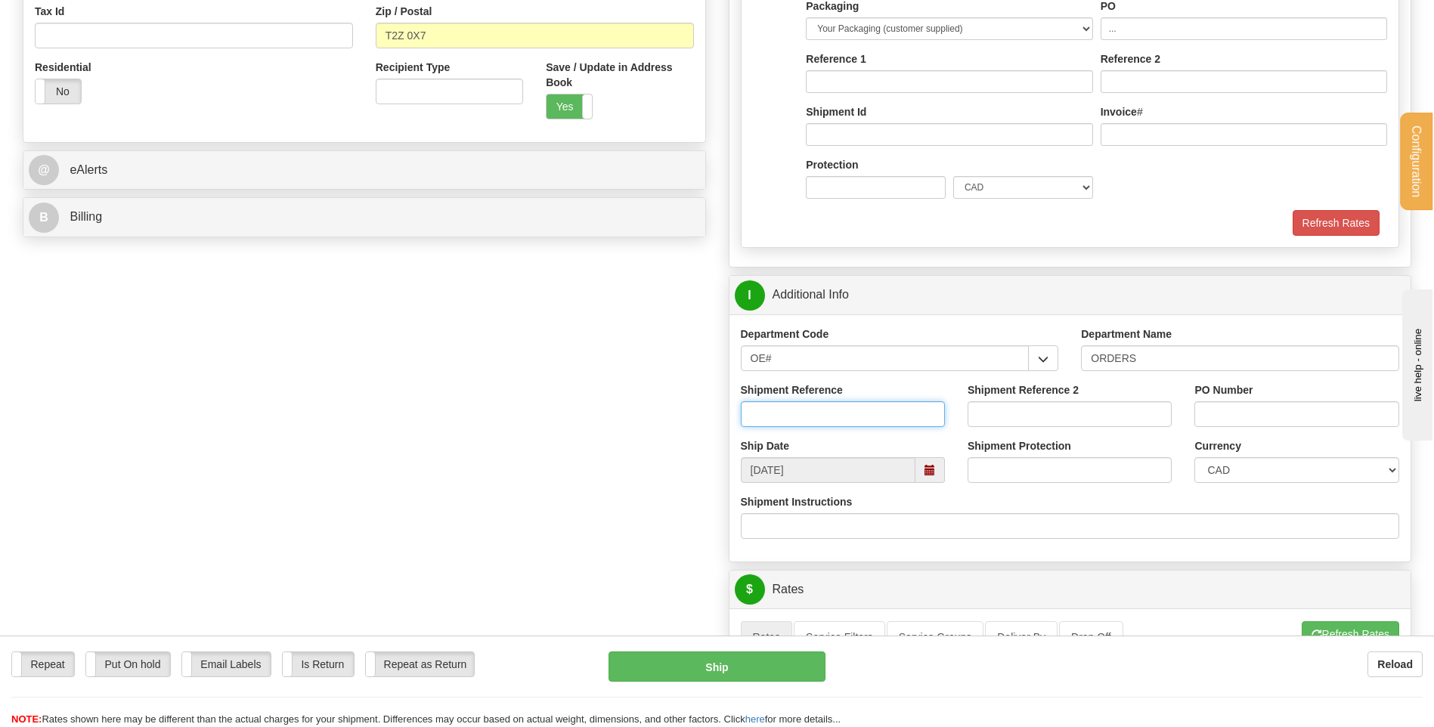
click at [806, 408] on input "Shipment Reference" at bounding box center [843, 414] width 204 height 26
click at [865, 422] on input "Shipment Reference" at bounding box center [843, 414] width 204 height 26
paste input "165625-00"
type input "165625-00"
click at [1044, 362] on span "button" at bounding box center [1043, 359] width 11 height 10
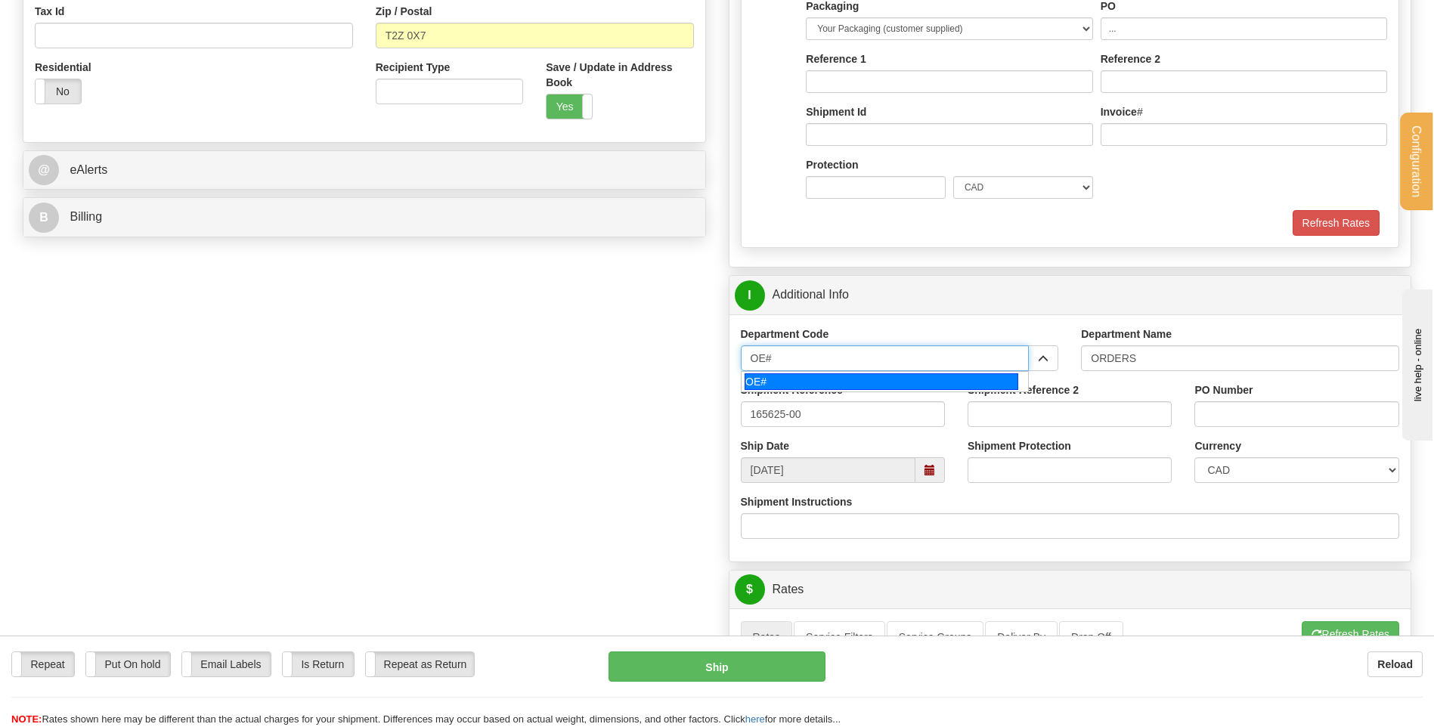
drag, startPoint x: 797, startPoint y: 358, endPoint x: 726, endPoint y: 357, distance: 71.8
click at [726, 357] on div "P Packages / Skids 1 Packages - Weight: 0.00 Lbs 1 Skids - Weight: NaN Lbs Ship…" at bounding box center [1070, 352] width 706 height 1548
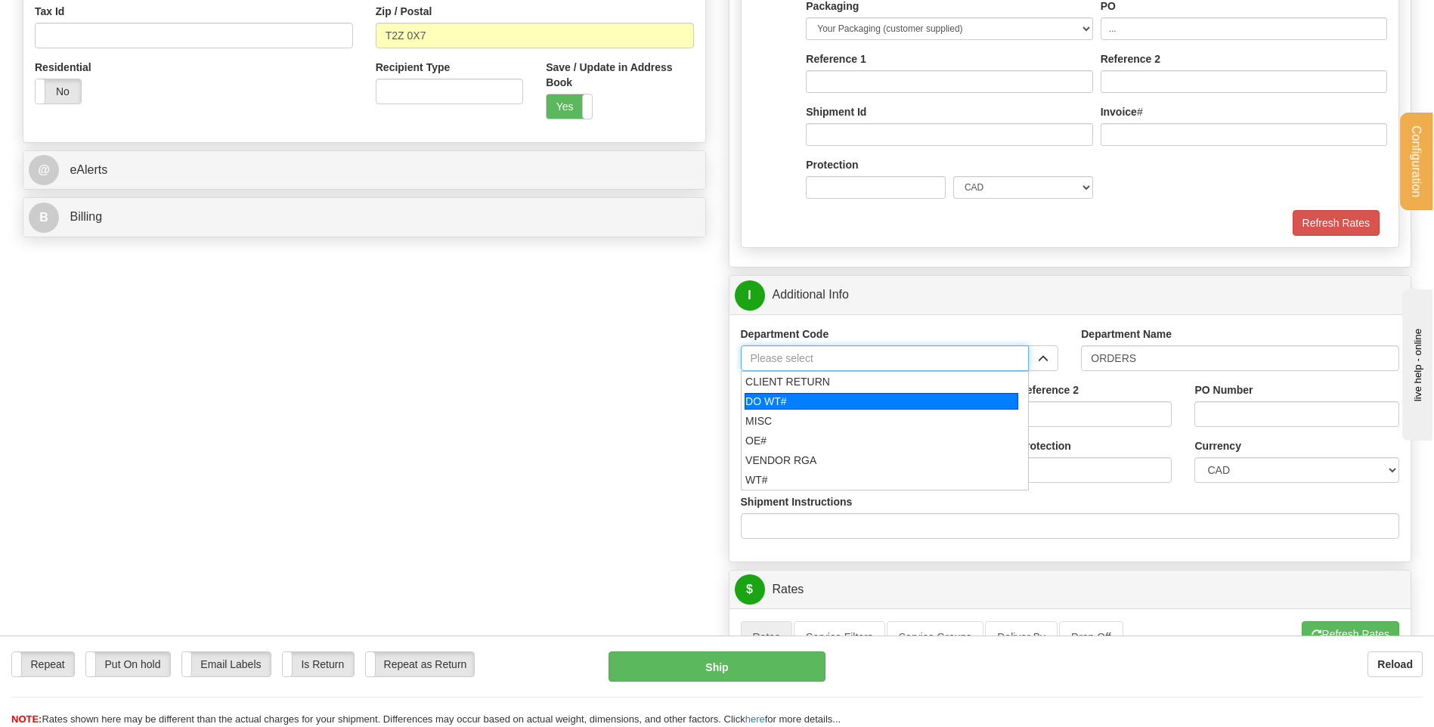
click at [796, 396] on div "DO WT#" at bounding box center [881, 401] width 274 height 17
type input "DO WT#"
type input "DIRECT ORDERS"
type input "DO WT#"
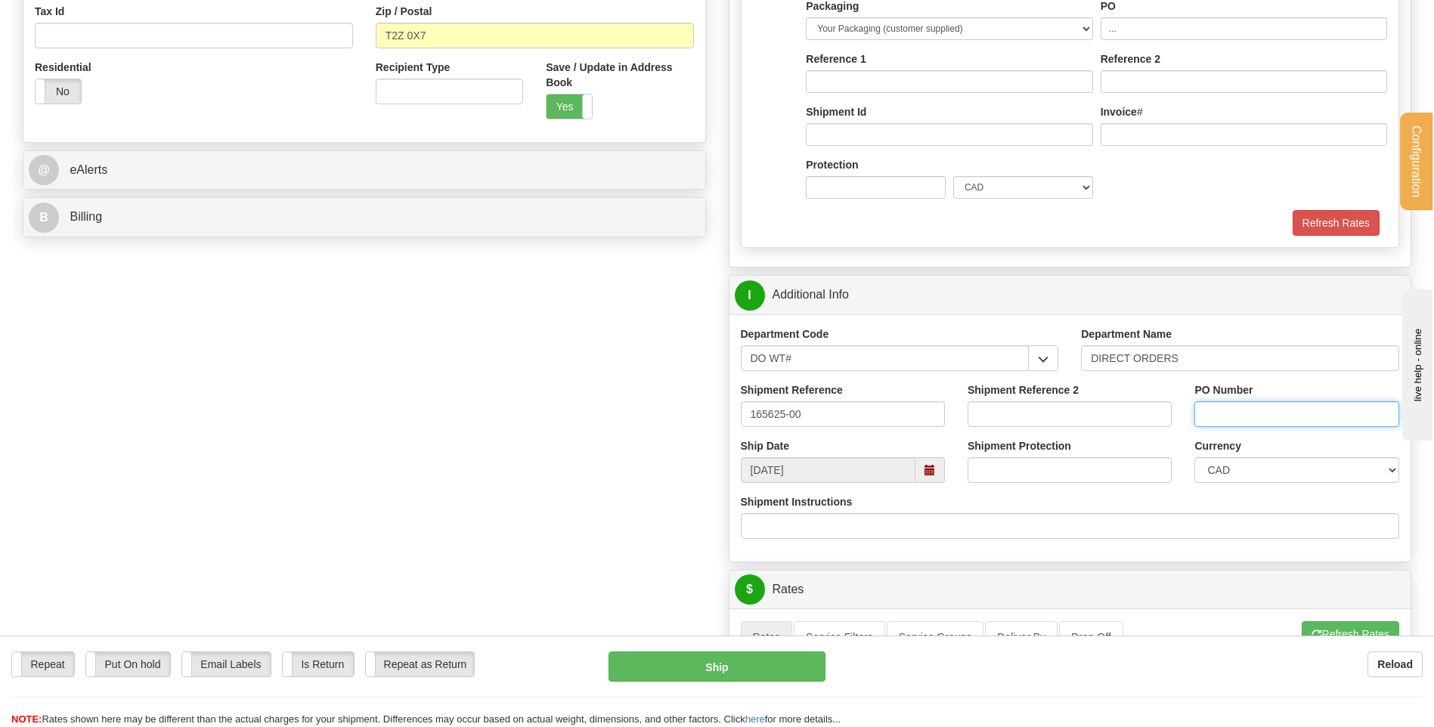
click at [1297, 411] on input "PO Number" at bounding box center [1296, 414] width 204 height 26
click at [1267, 414] on input "PO Number" at bounding box center [1296, 414] width 204 height 26
paste input "DOORWAY DYNAMICS"
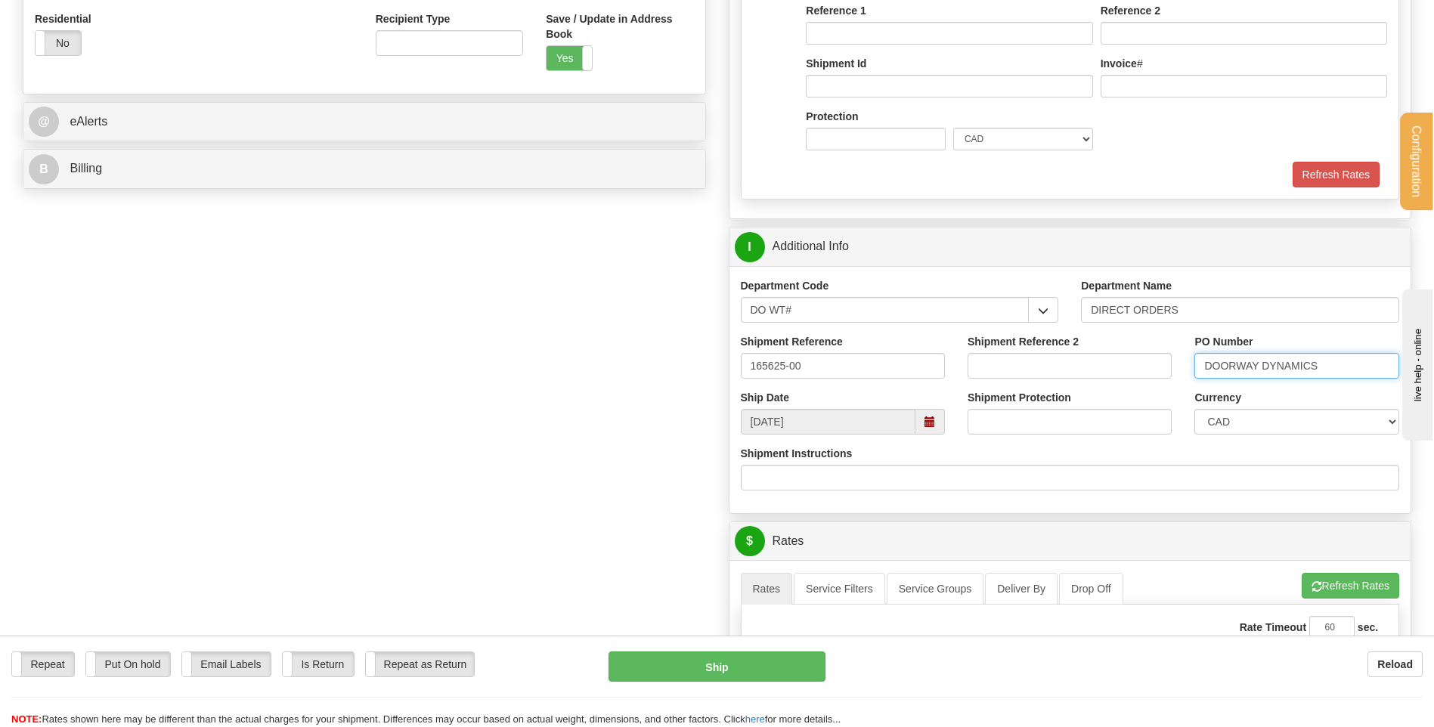
scroll to position [907, 0]
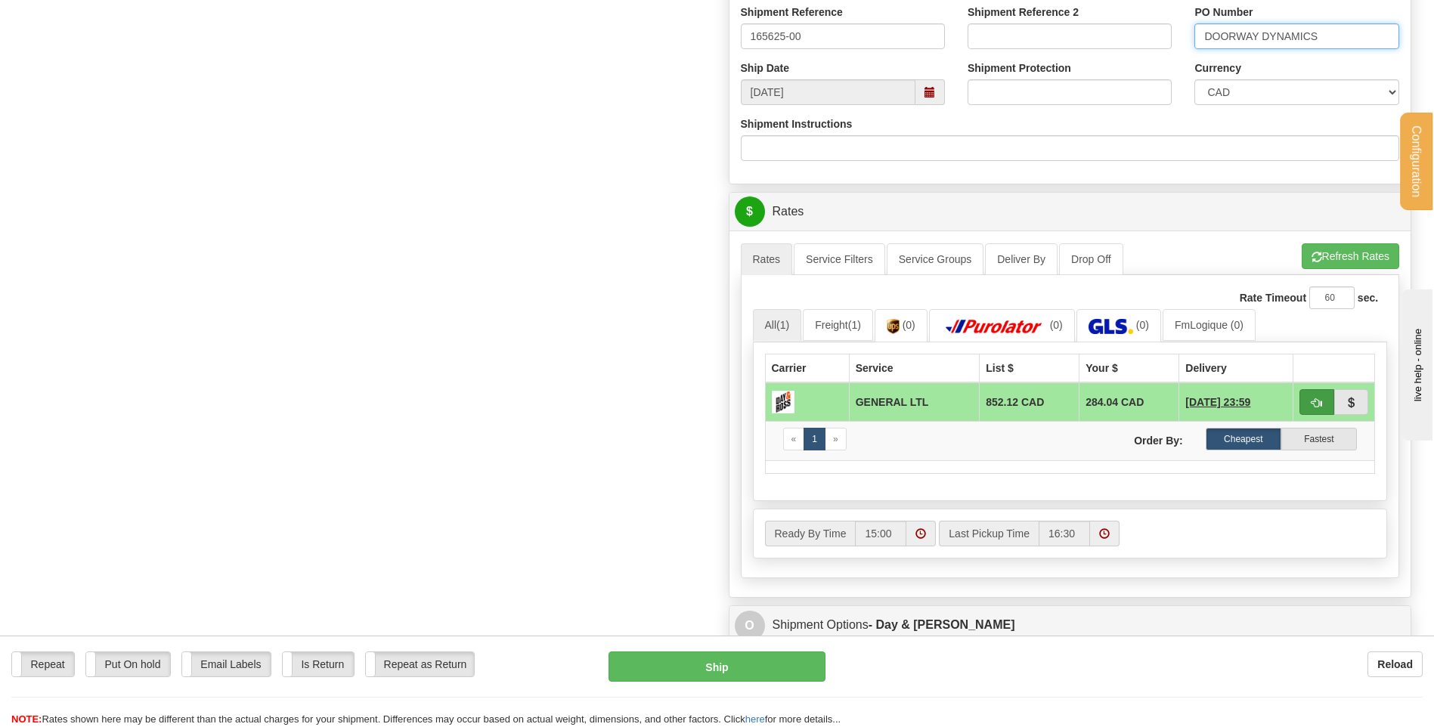
type input "DOORWAY DYNAMICS"
drag, startPoint x: 1316, startPoint y: 403, endPoint x: 1307, endPoint y: 404, distance: 8.3
click at [1316, 403] on span "button" at bounding box center [1316, 403] width 11 height 10
type input "GL"
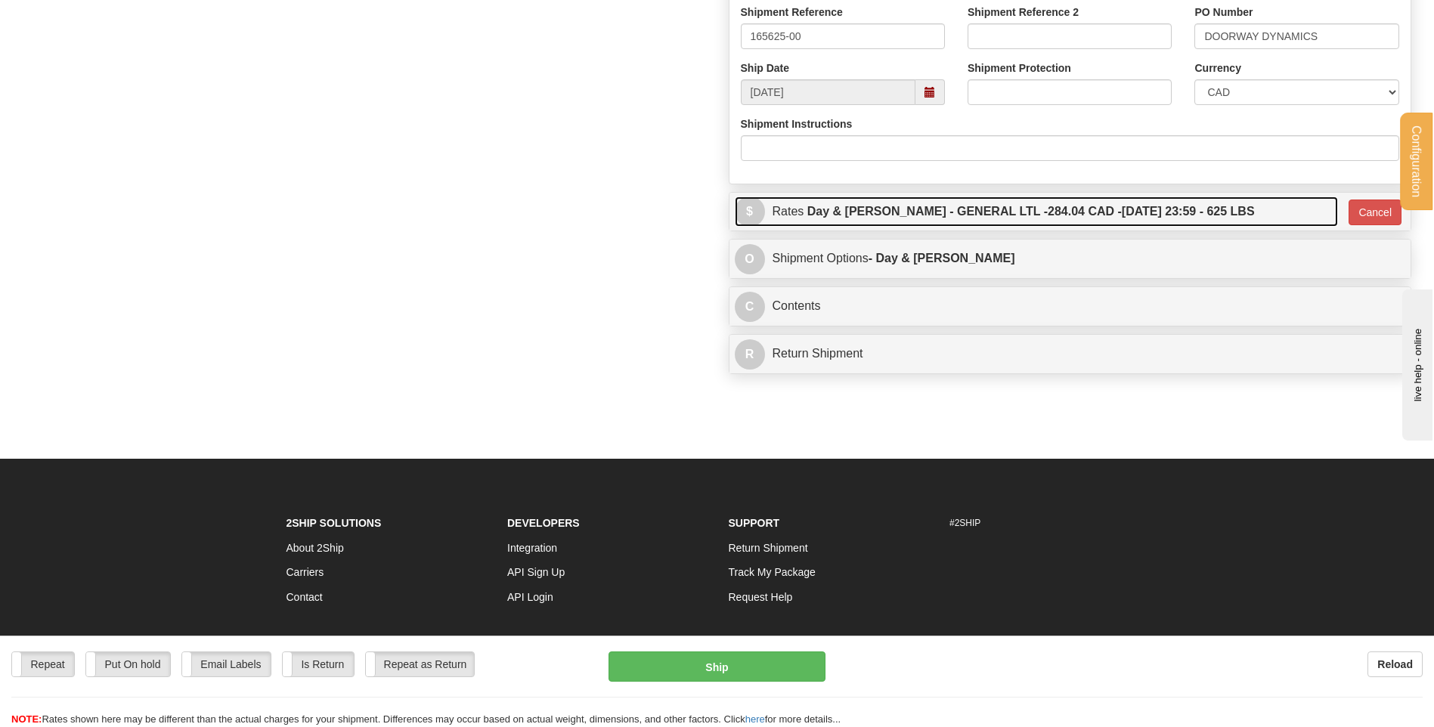
click at [989, 202] on label "Day & Ross - GENERAL LTL - 284.04 CAD - 09/08/2025 23:59 - 625 LBS" at bounding box center [1030, 211] width 447 height 30
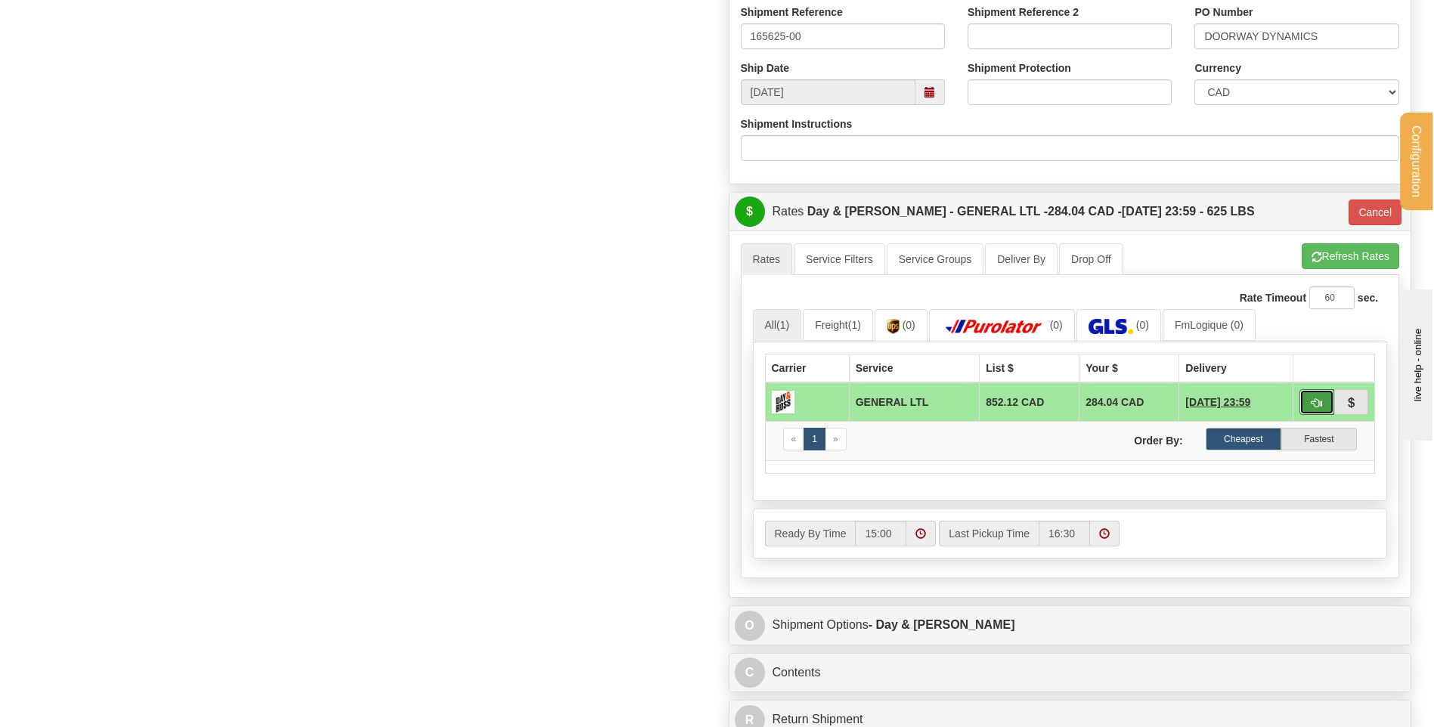
click at [1328, 410] on button "button" at bounding box center [1316, 402] width 35 height 26
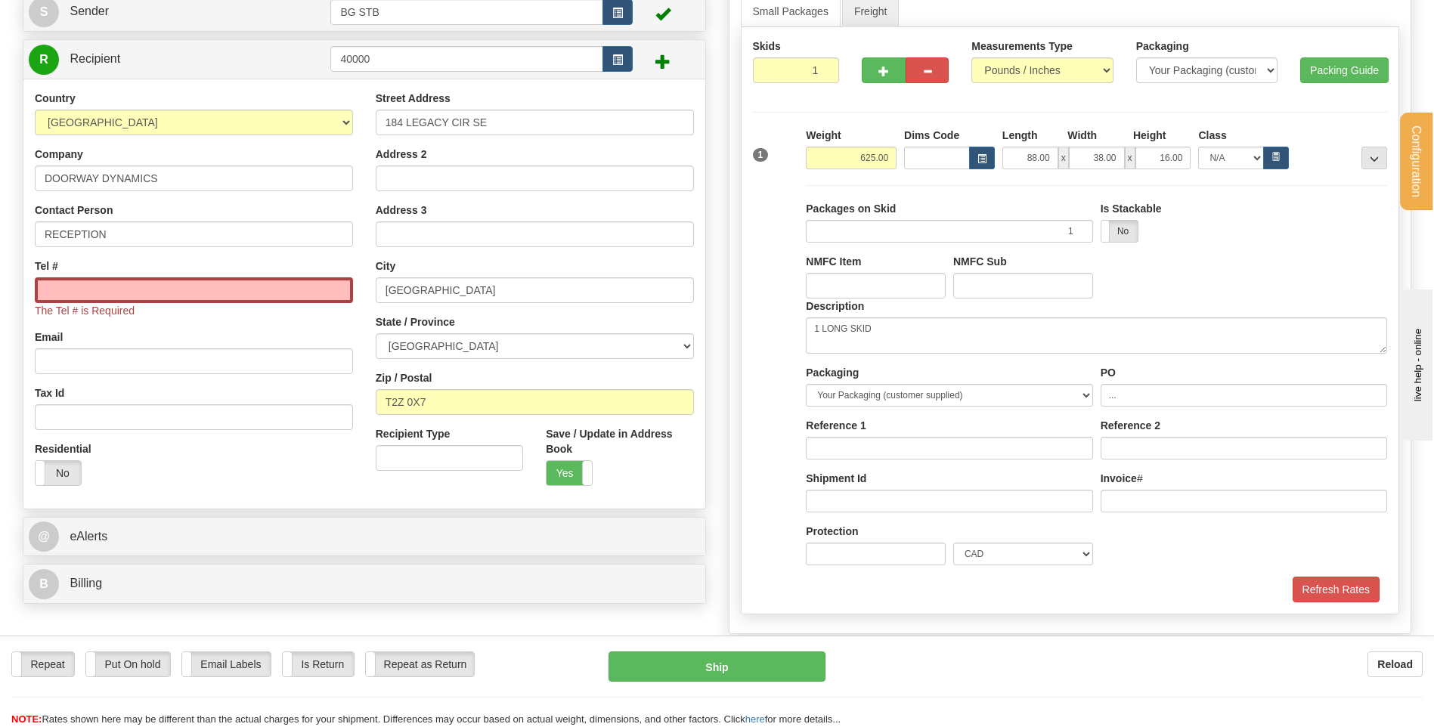
scroll to position [151, 0]
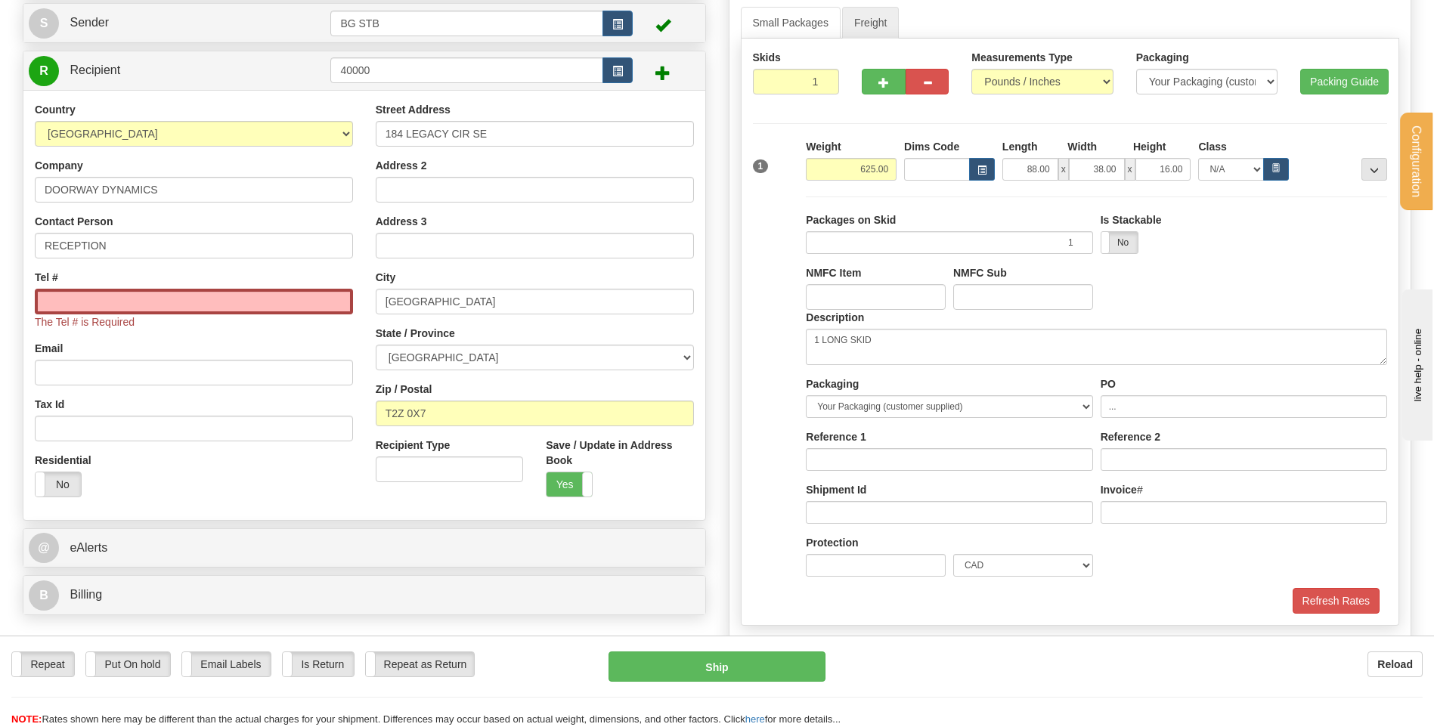
click at [169, 286] on div "Tel # The Tel # is Required" at bounding box center [194, 300] width 318 height 60
click at [162, 294] on input "Tel #" at bounding box center [194, 302] width 318 height 26
click at [138, 302] on input "Tel #" at bounding box center [194, 302] width 318 height 26
paste input "(514)392-2555"
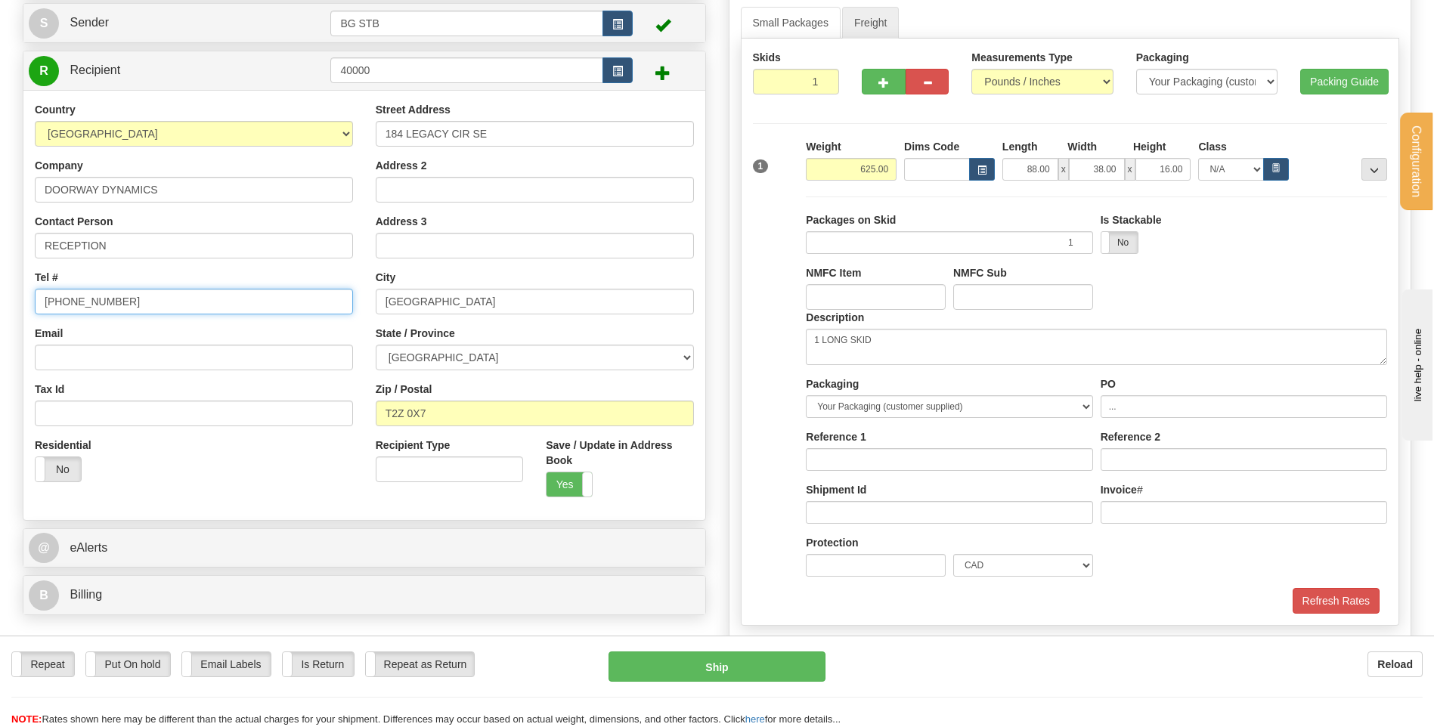
type input "(514)392-2555"
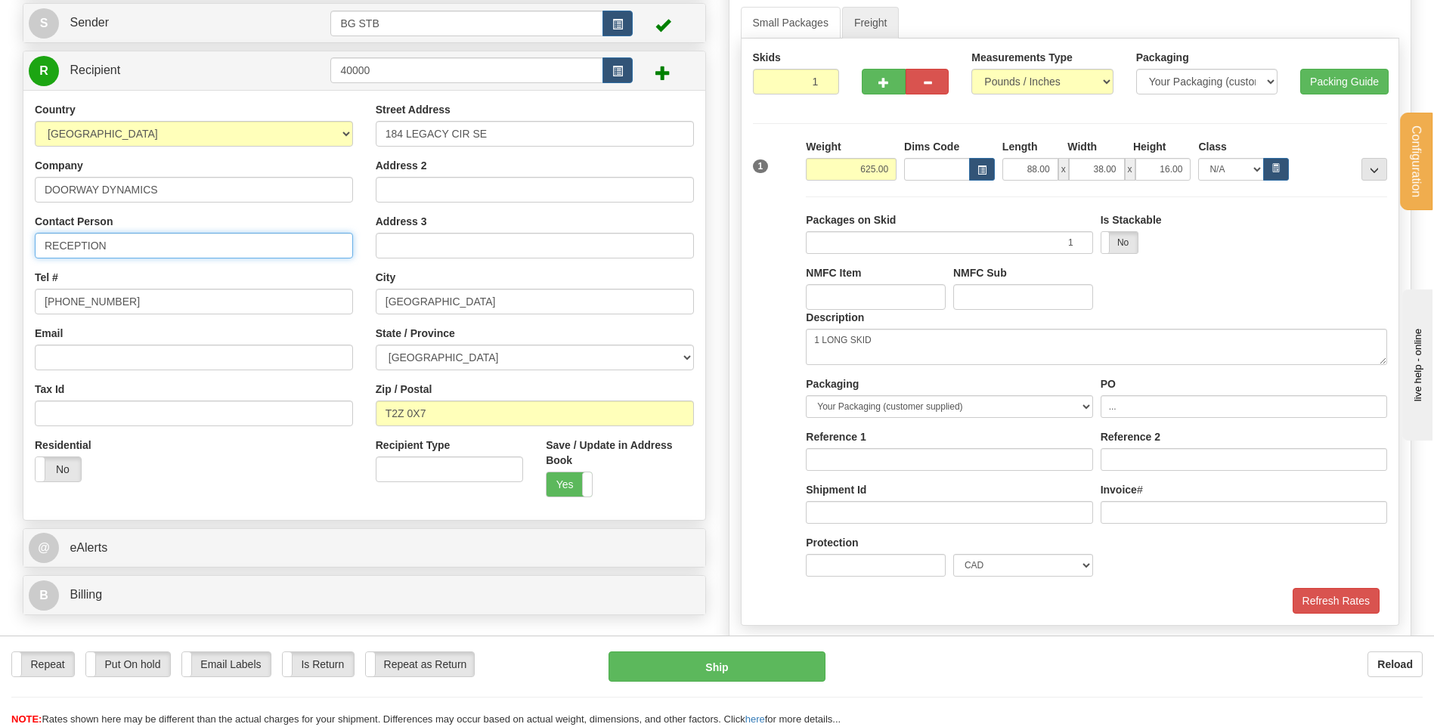
drag, startPoint x: 147, startPoint y: 237, endPoint x: 22, endPoint y: 247, distance: 125.9
click at [32, 247] on div "Country AFGHANISTAN ALAND ISLANDS ALBANIA ALGERIA AMERICAN SAMOA ANDORRA ANGOLA…" at bounding box center [193, 297] width 341 height 391
paste input "RECEPIENT: Yaniv Soudneko"
drag, startPoint x: 136, startPoint y: 241, endPoint x: 71, endPoint y: 241, distance: 65.0
click at [71, 241] on input "ATT : RECEPIENT: Yaniv Soudneko" at bounding box center [194, 246] width 318 height 26
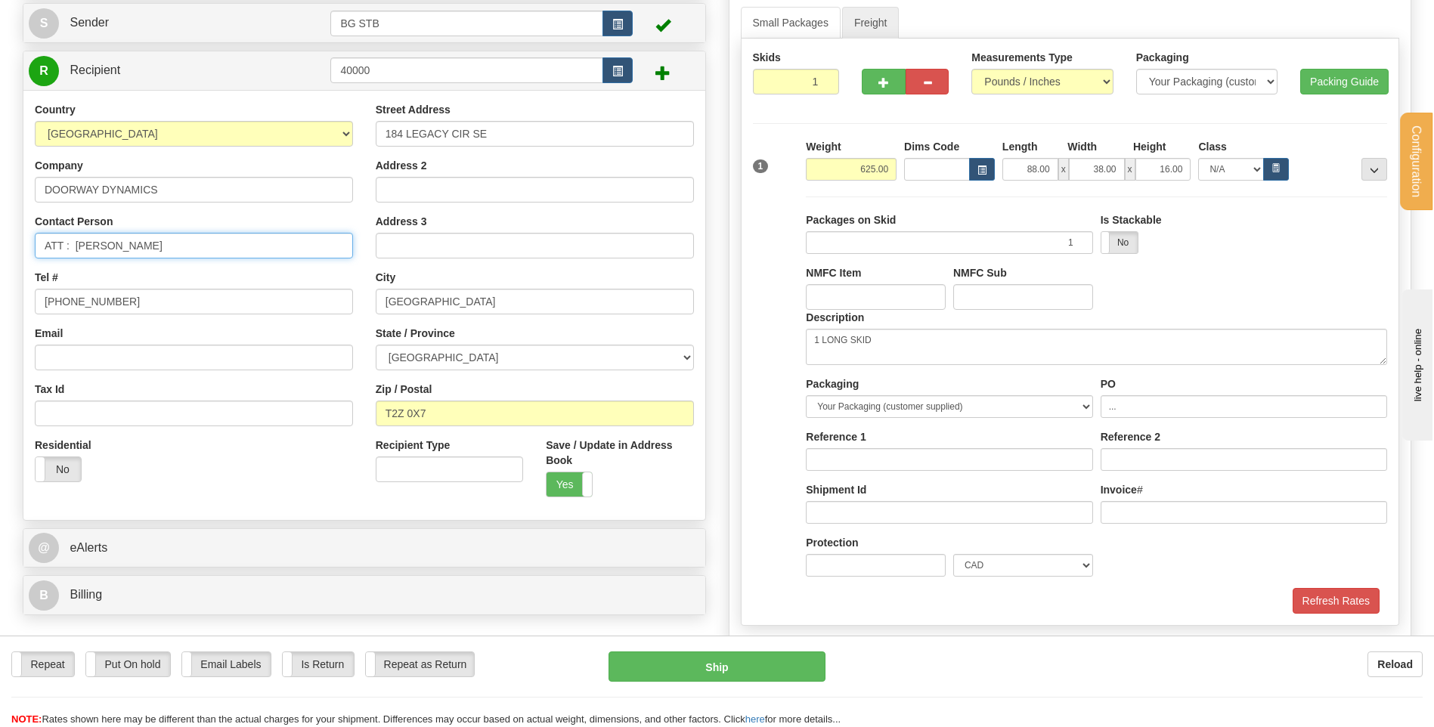
click at [76, 240] on input "ATT : Yaniv Soudneko" at bounding box center [194, 246] width 318 height 26
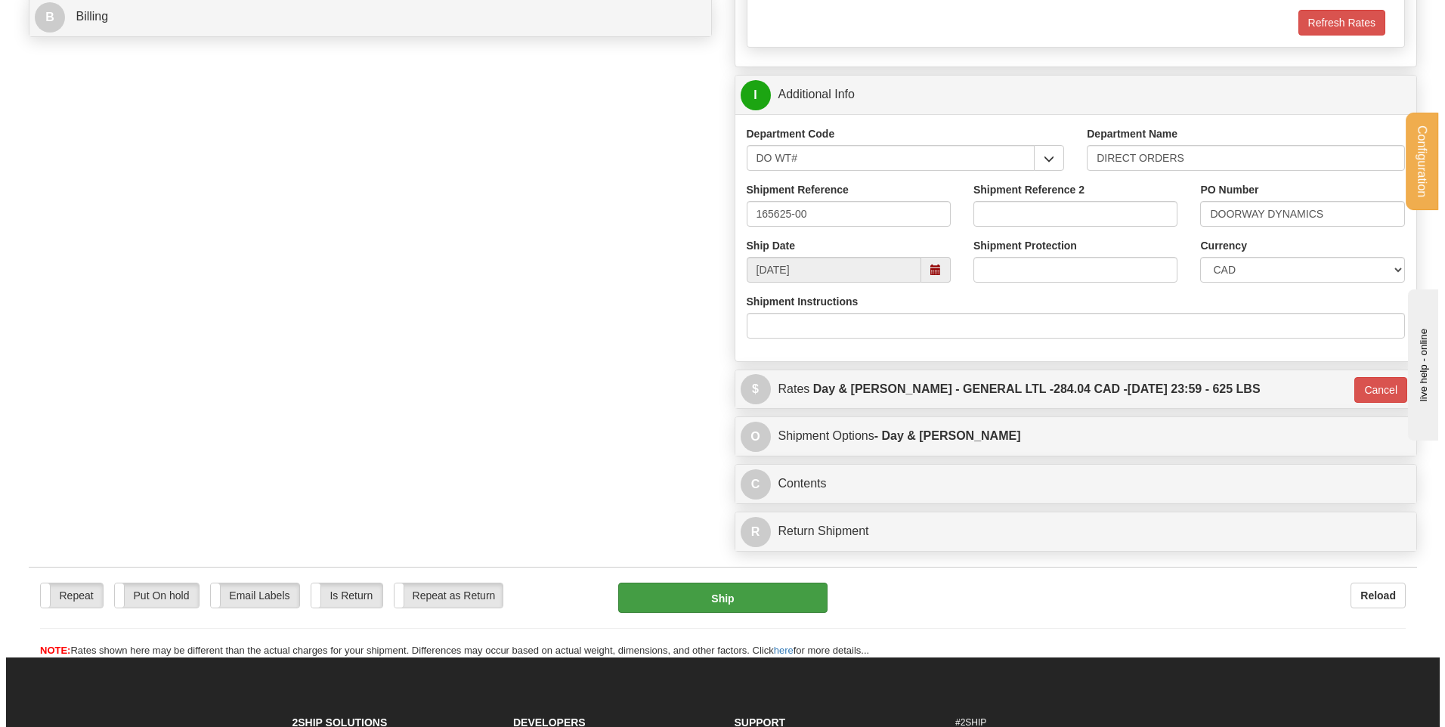
scroll to position [756, 0]
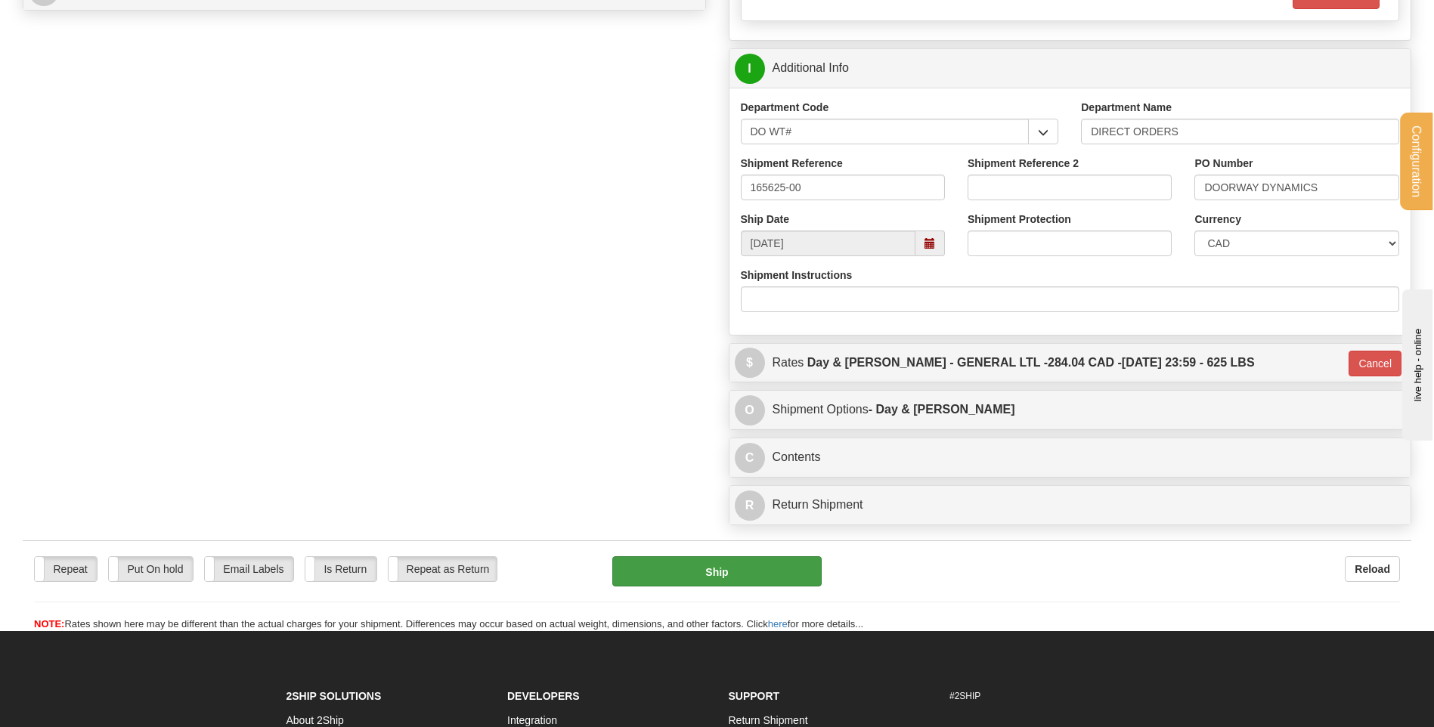
type input "ATT : Yaniv Soudneko"
click at [785, 574] on button "Ship" at bounding box center [716, 571] width 209 height 30
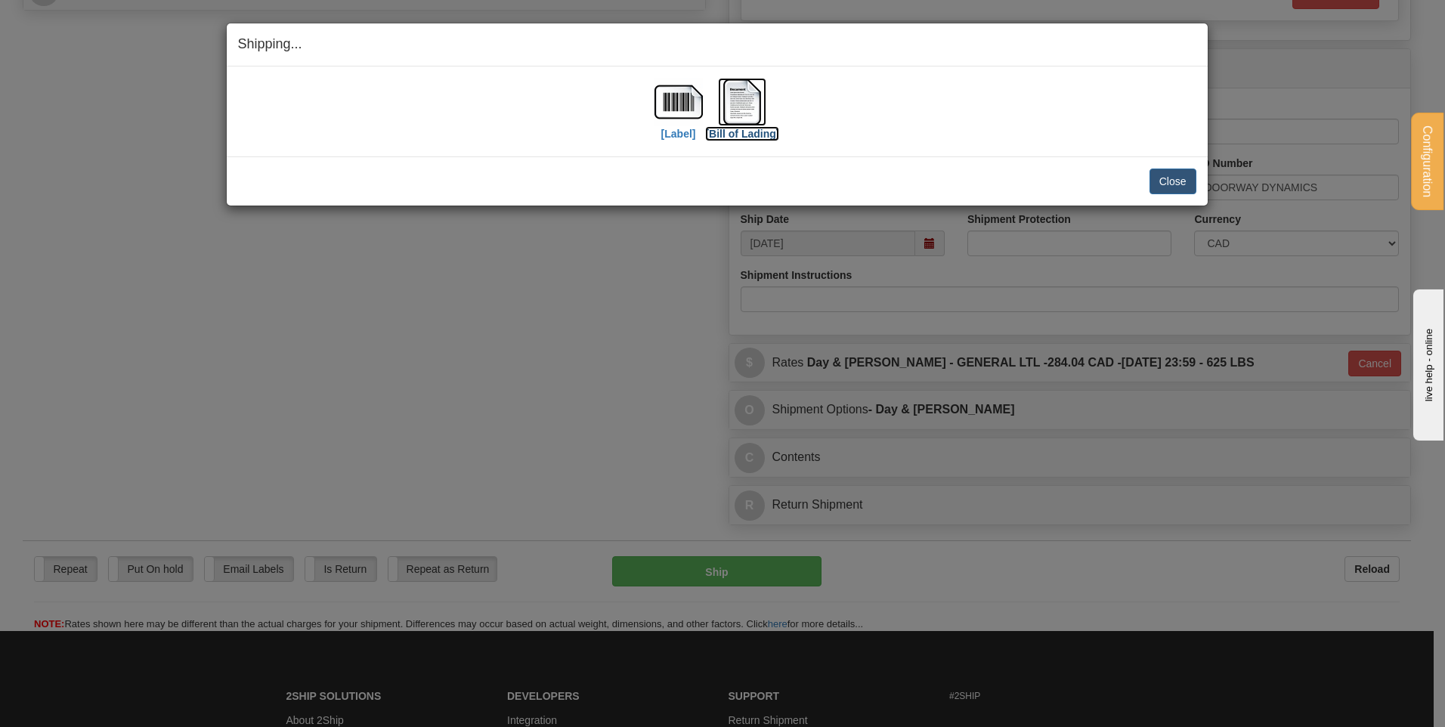
click at [754, 102] on img at bounding box center [742, 102] width 48 height 48
click at [698, 107] on img at bounding box center [678, 102] width 48 height 48
click at [753, 93] on img at bounding box center [742, 102] width 48 height 48
click at [1174, 184] on button "Close" at bounding box center [1172, 182] width 47 height 26
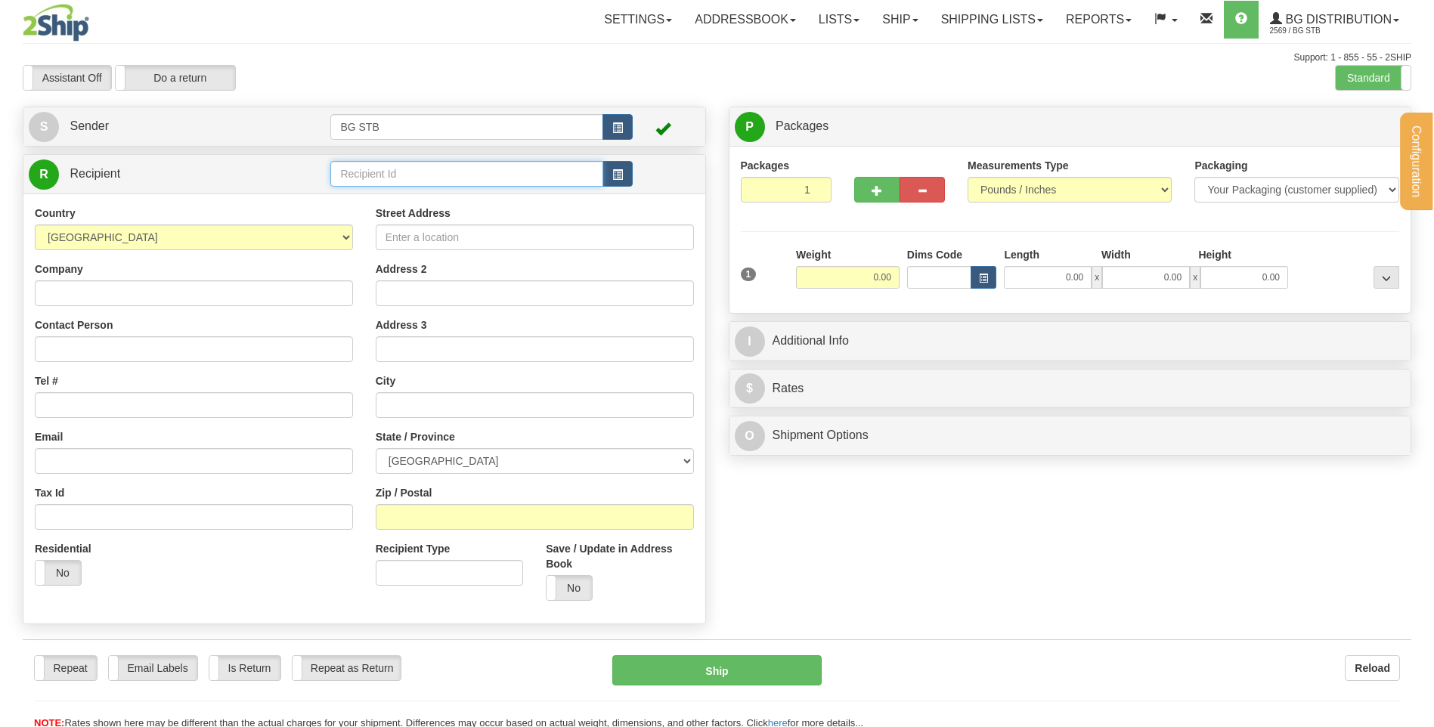
click at [402, 173] on input "text" at bounding box center [466, 174] width 272 height 26
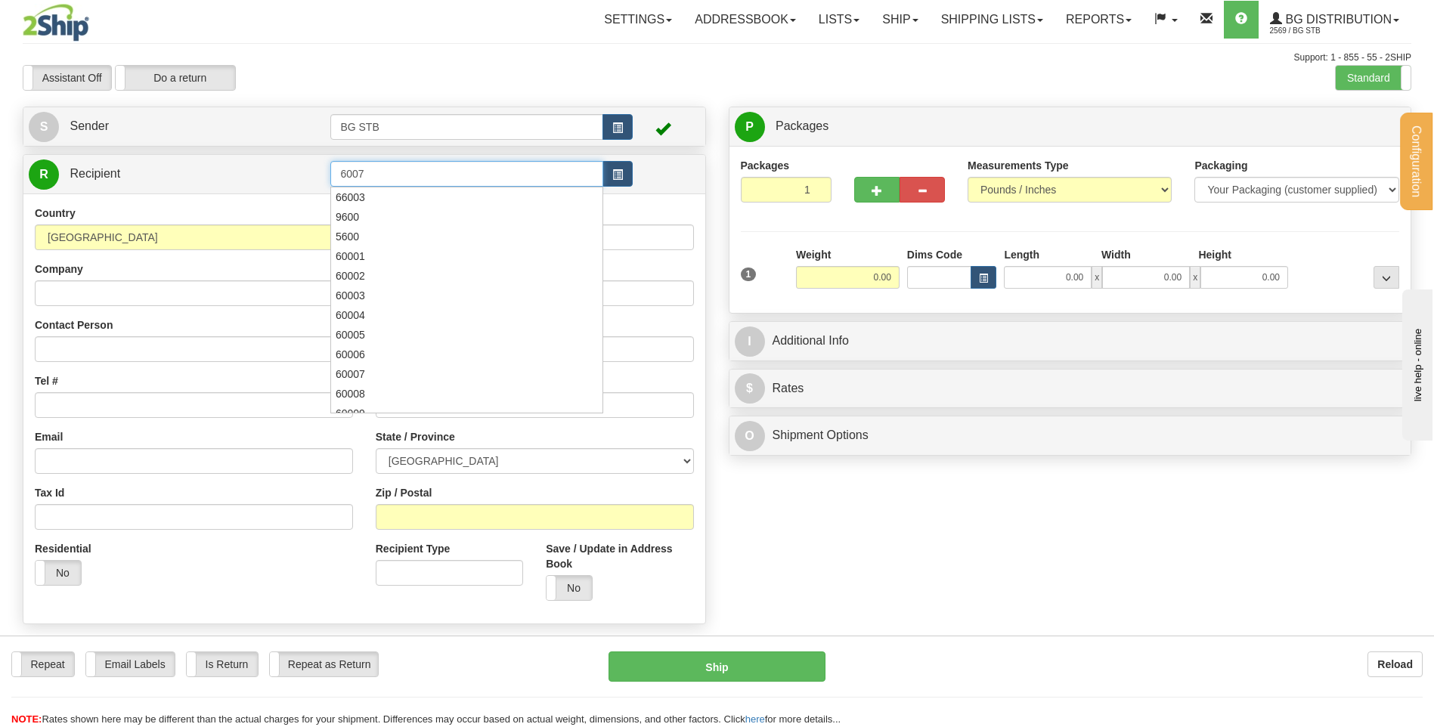
type input "6007"
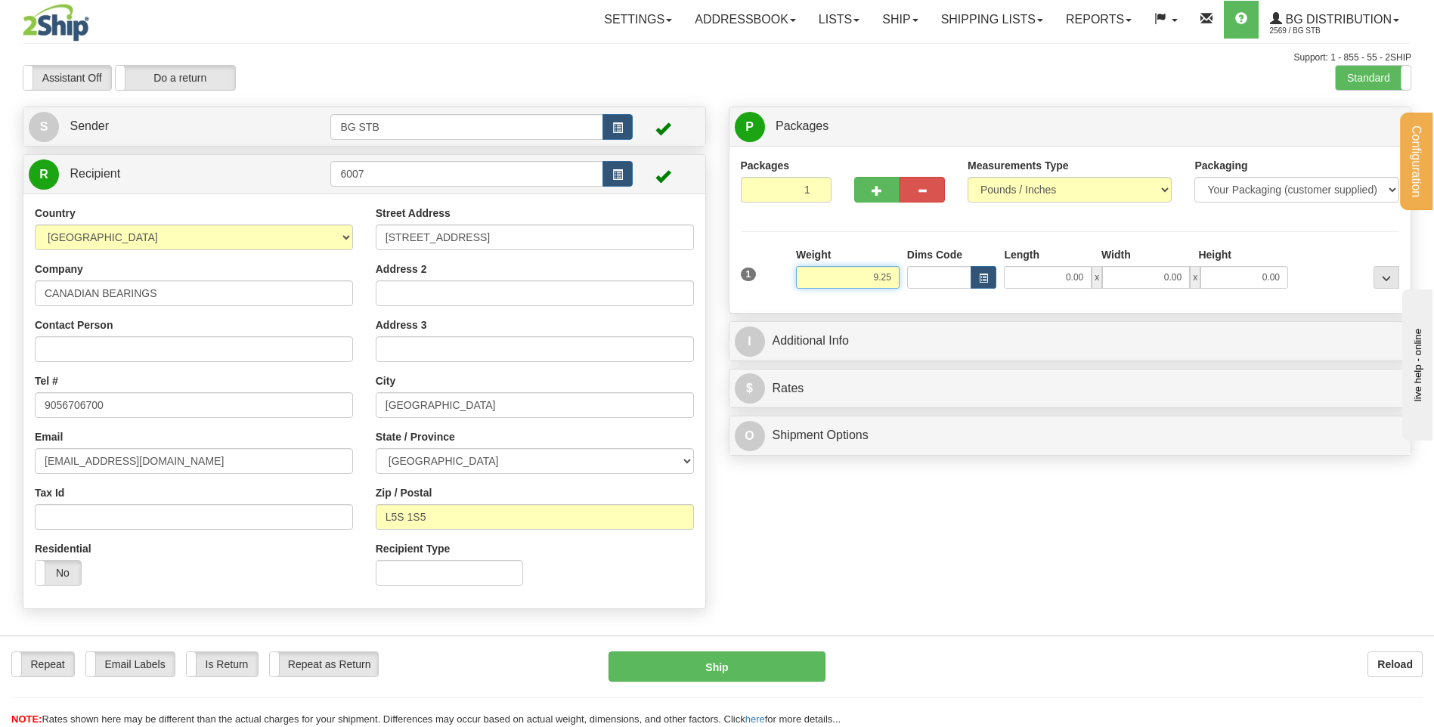
type input "9.25"
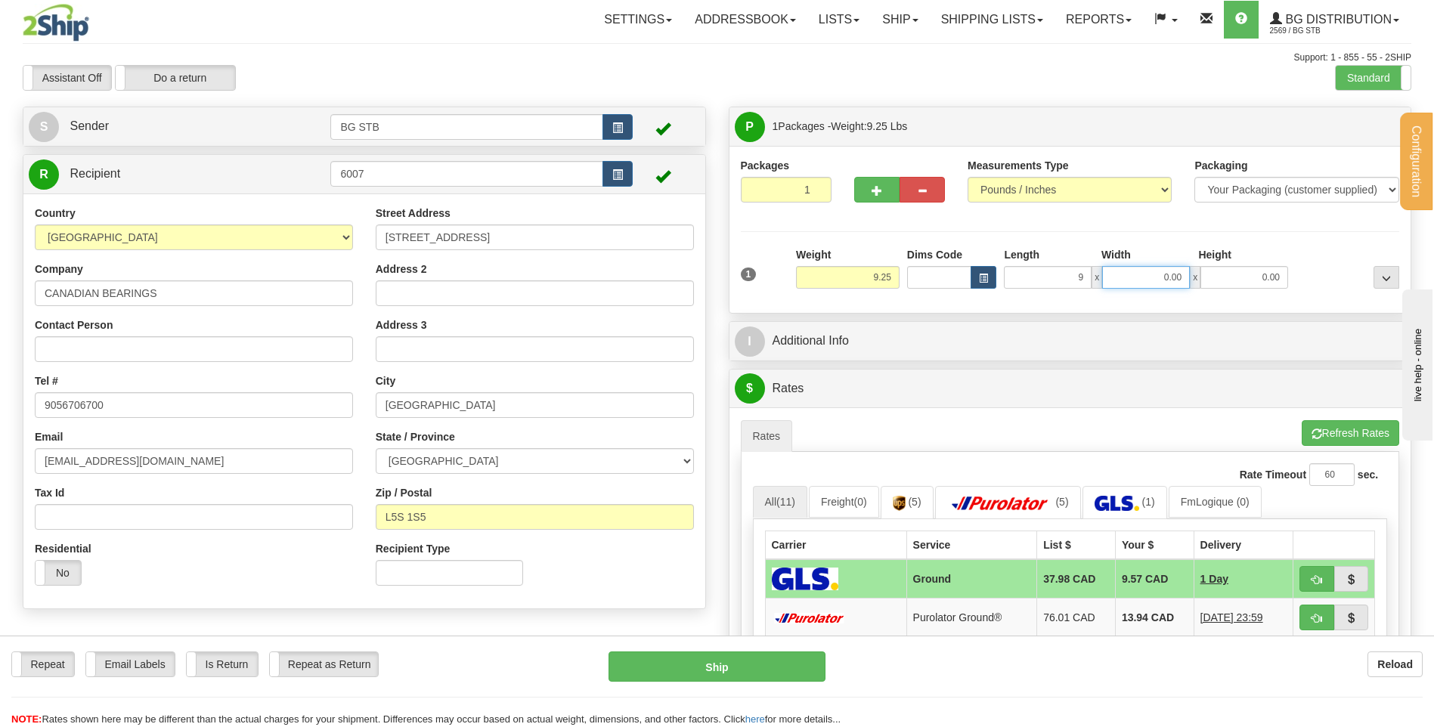
type input "9.00"
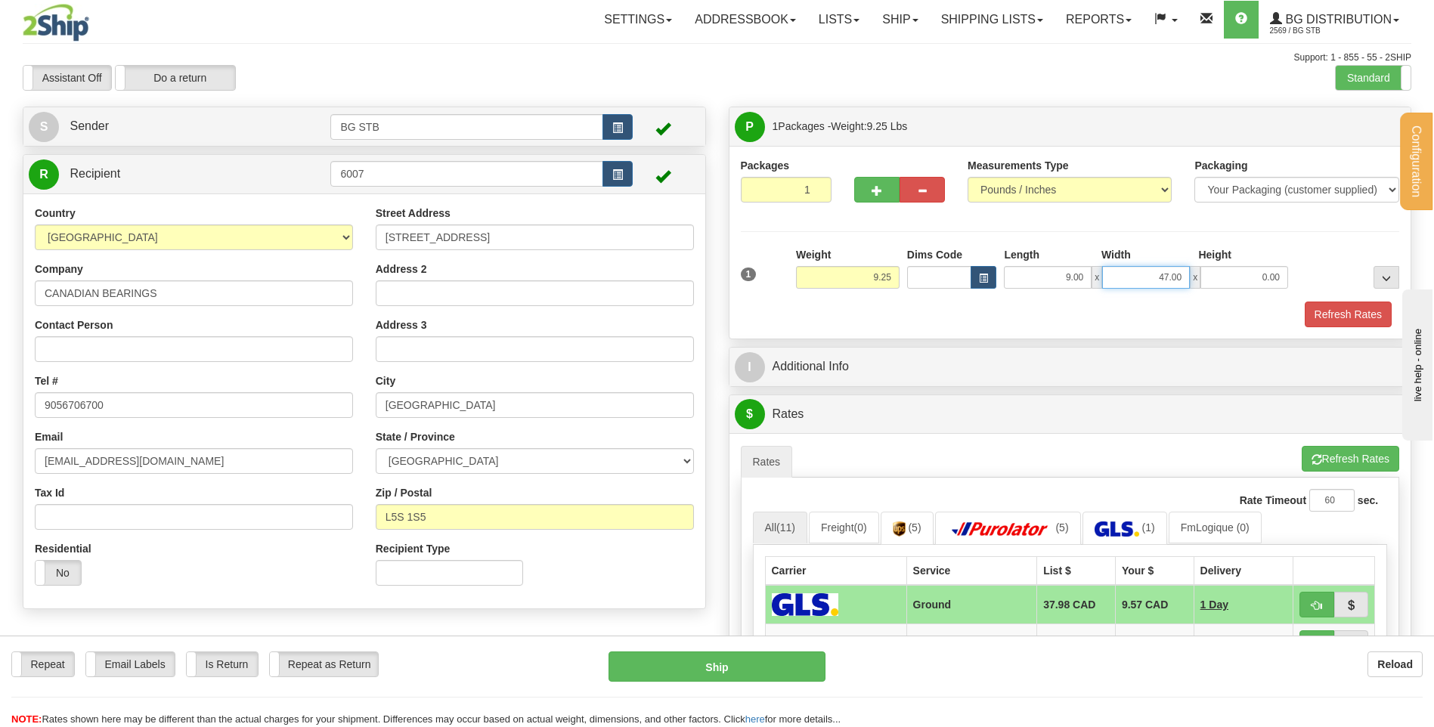
drag, startPoint x: 1165, startPoint y: 277, endPoint x: 1301, endPoint y: 274, distance: 135.3
click at [1298, 278] on div "1 Weight 9.25 Dims Code 9.00" at bounding box center [1070, 274] width 667 height 54
type input "7.00"
type input "16.00"
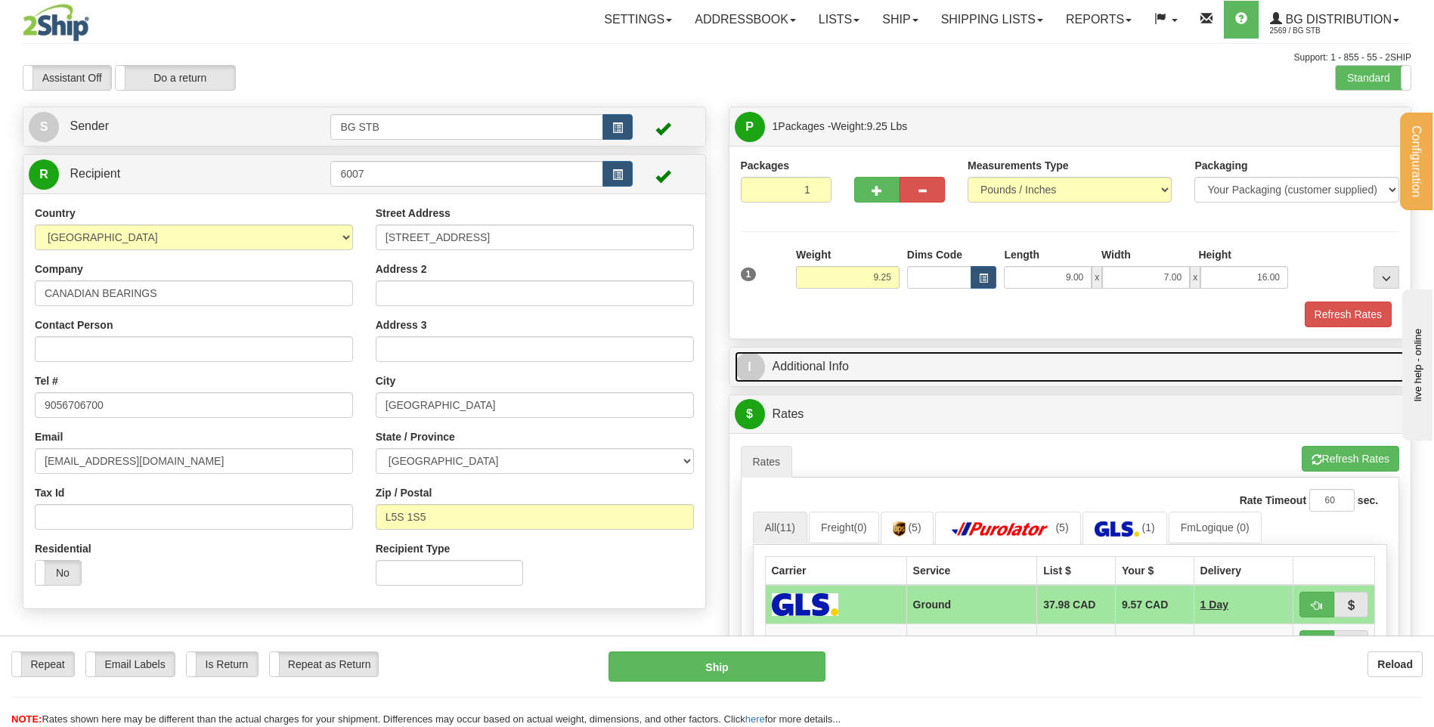
click at [834, 364] on link "I Additional Info" at bounding box center [1070, 366] width 671 height 31
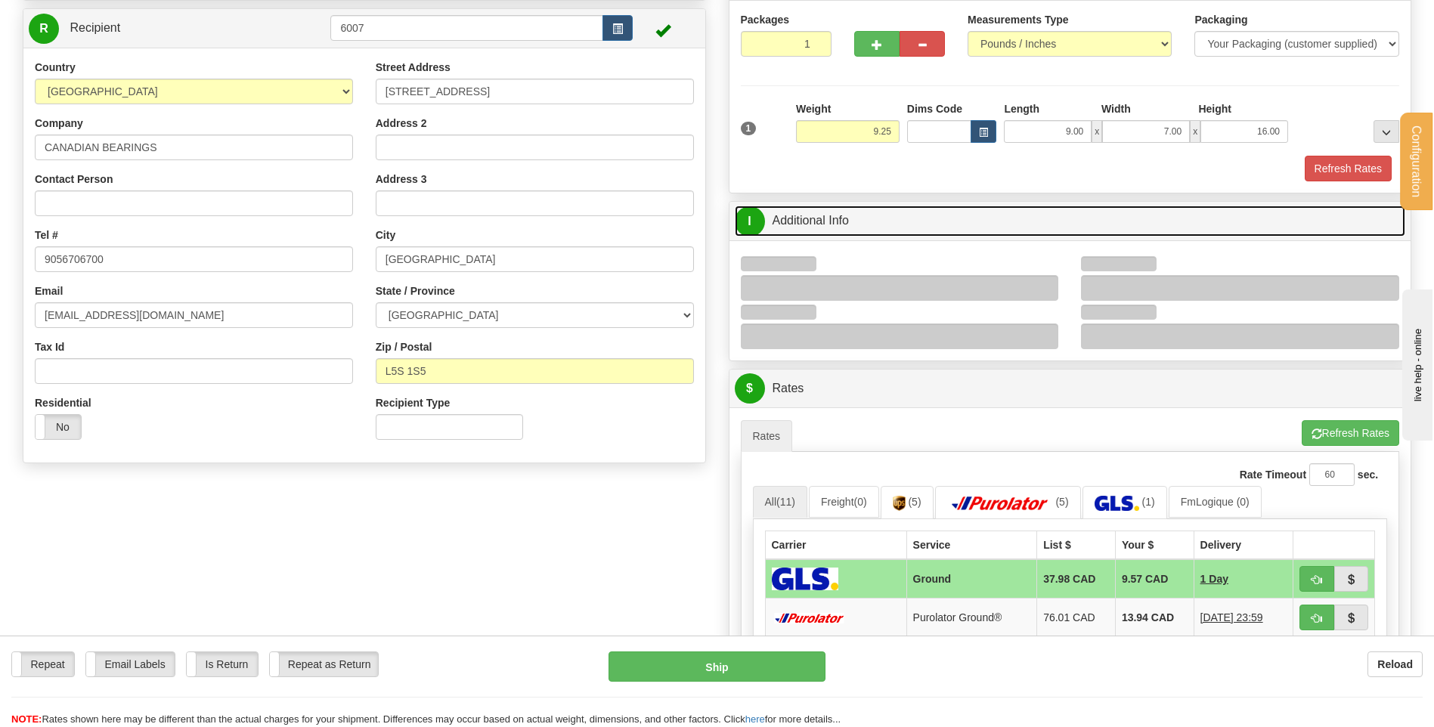
scroll to position [227, 0]
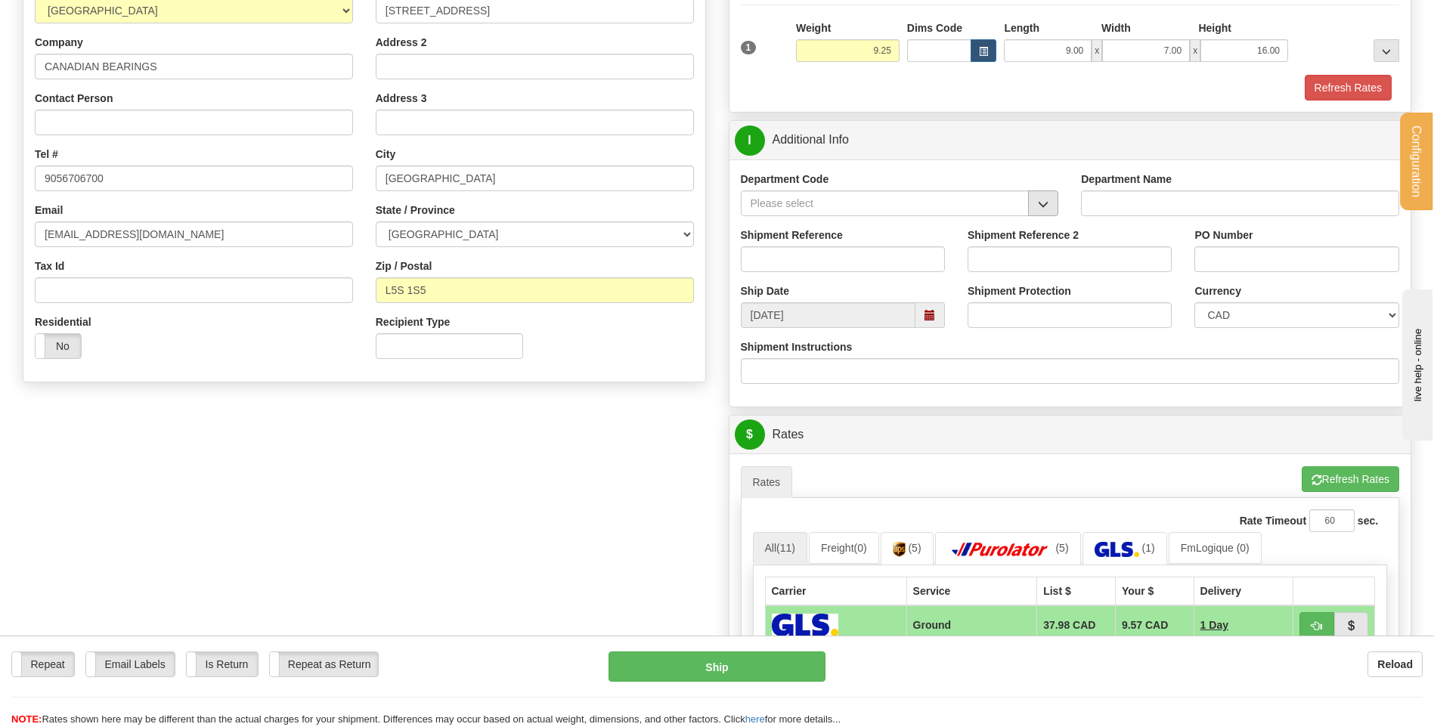
click at [1055, 200] on button "button" at bounding box center [1043, 203] width 30 height 26
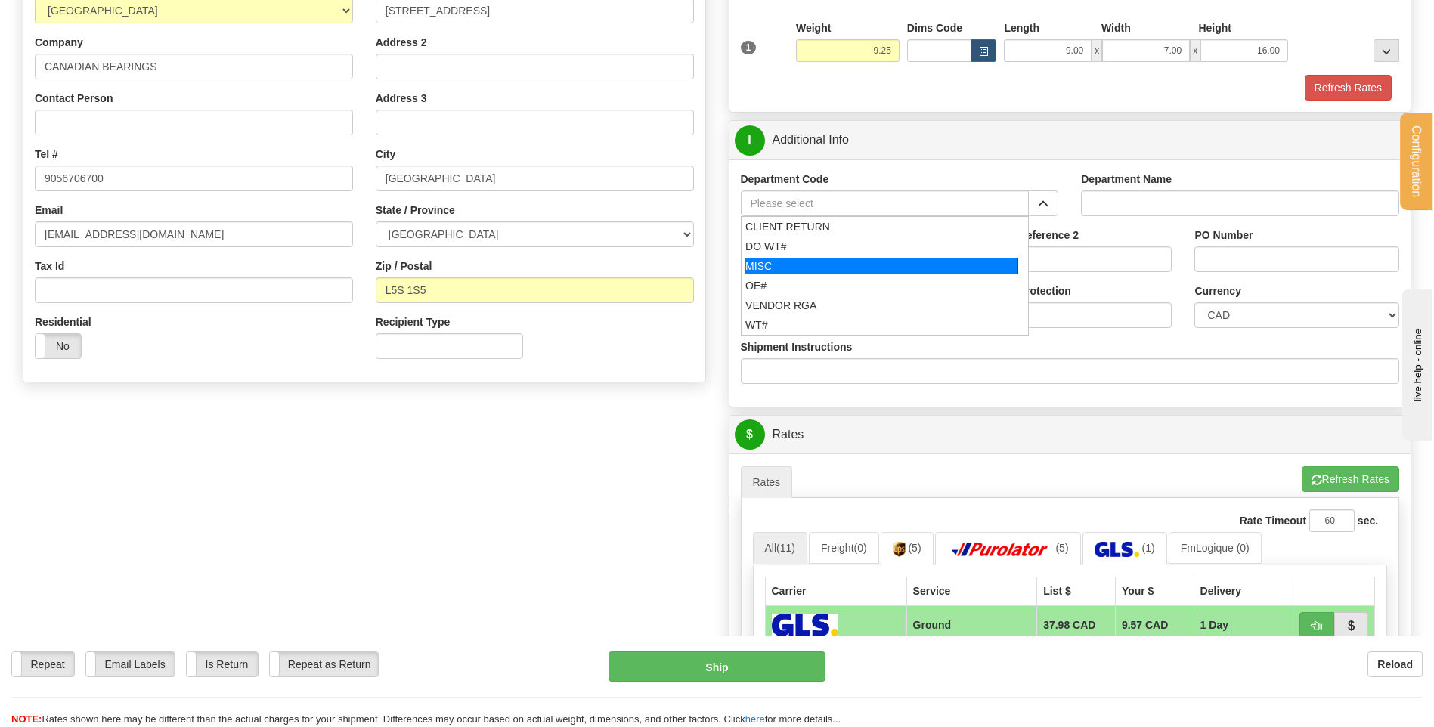
click at [823, 276] on li "OE#" at bounding box center [884, 286] width 287 height 20
type input "OE#"
type input "ORDERS"
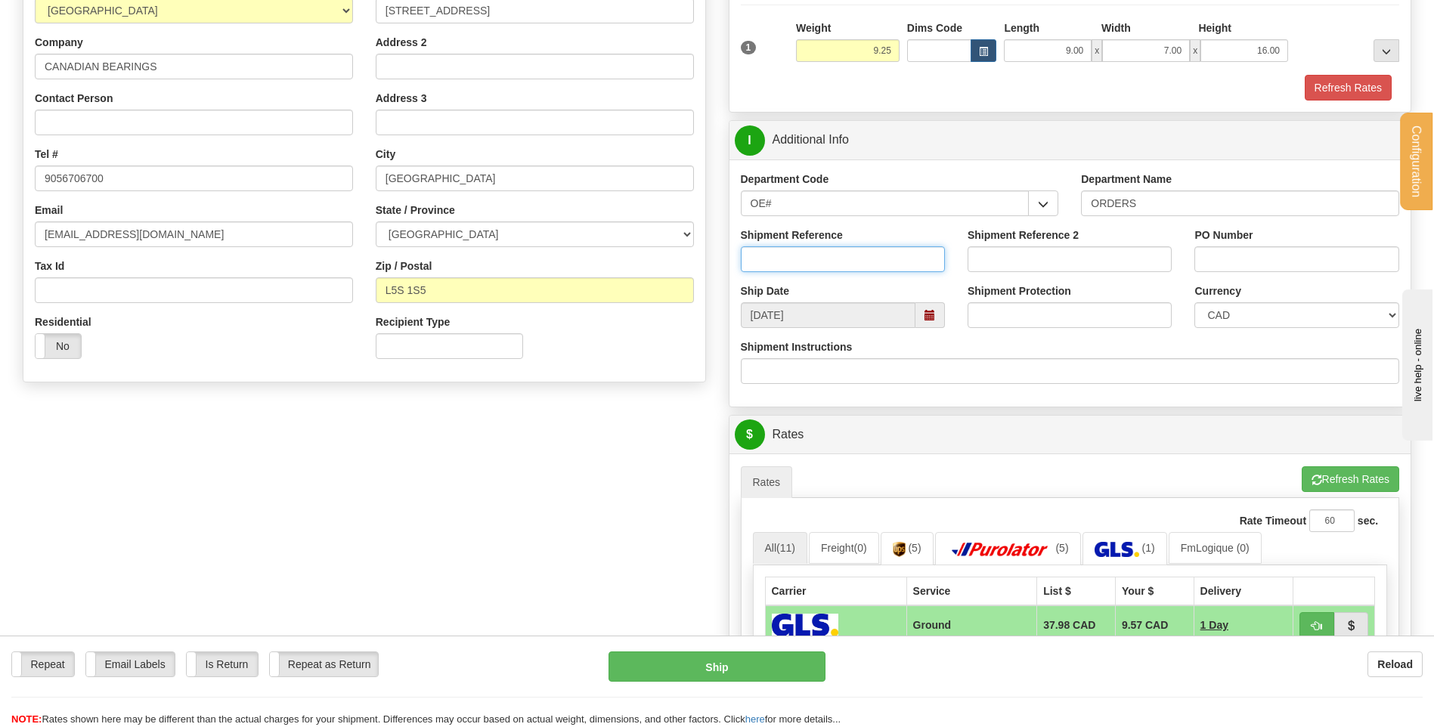
click at [821, 253] on input "Shipment Reference" at bounding box center [843, 259] width 204 height 26
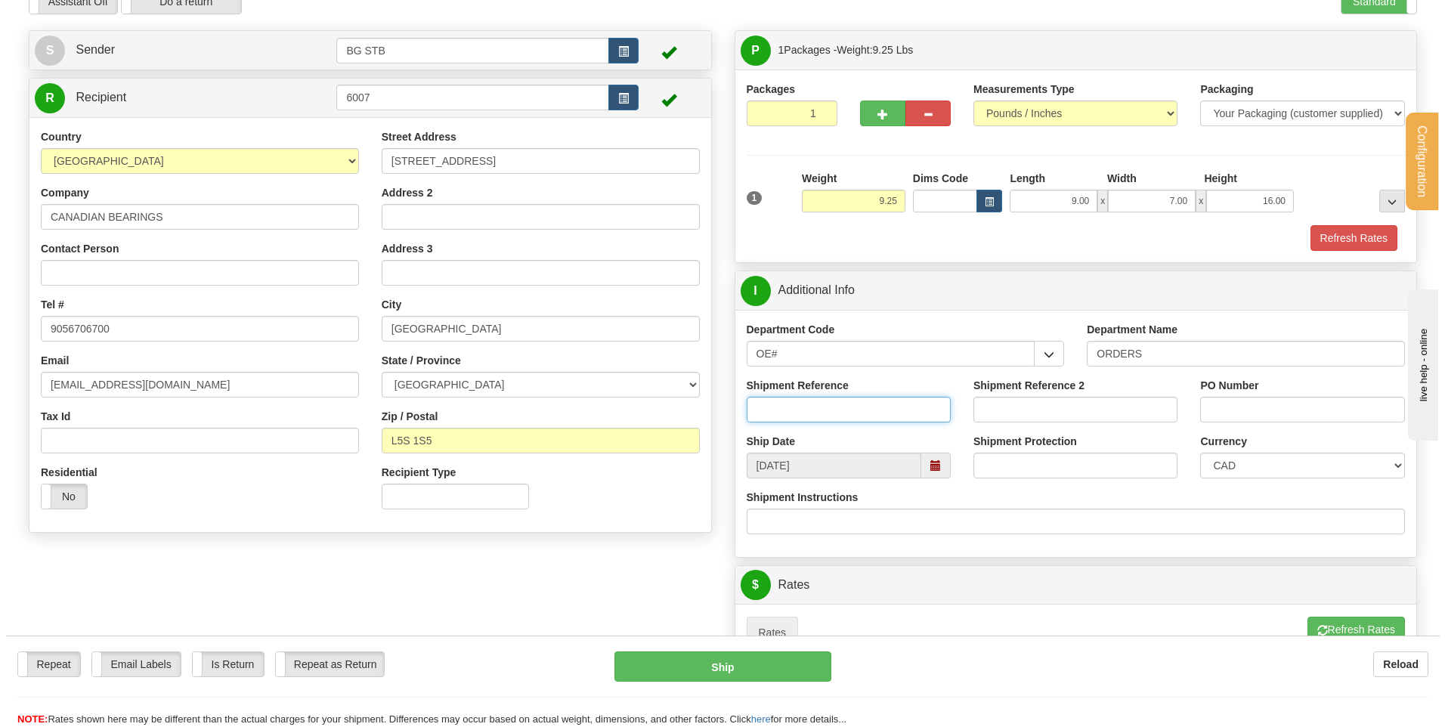
scroll to position [0, 0]
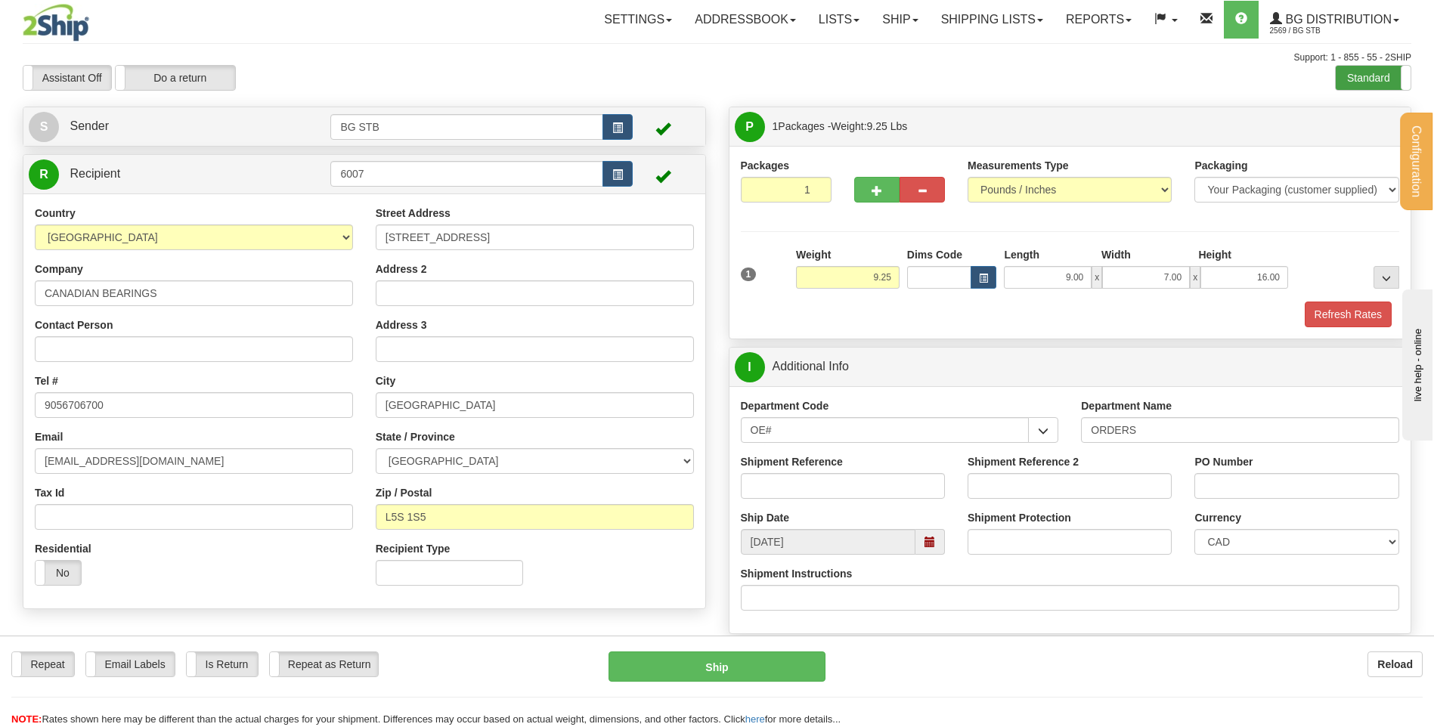
click at [1359, 77] on label "Standard" at bounding box center [1372, 78] width 75 height 24
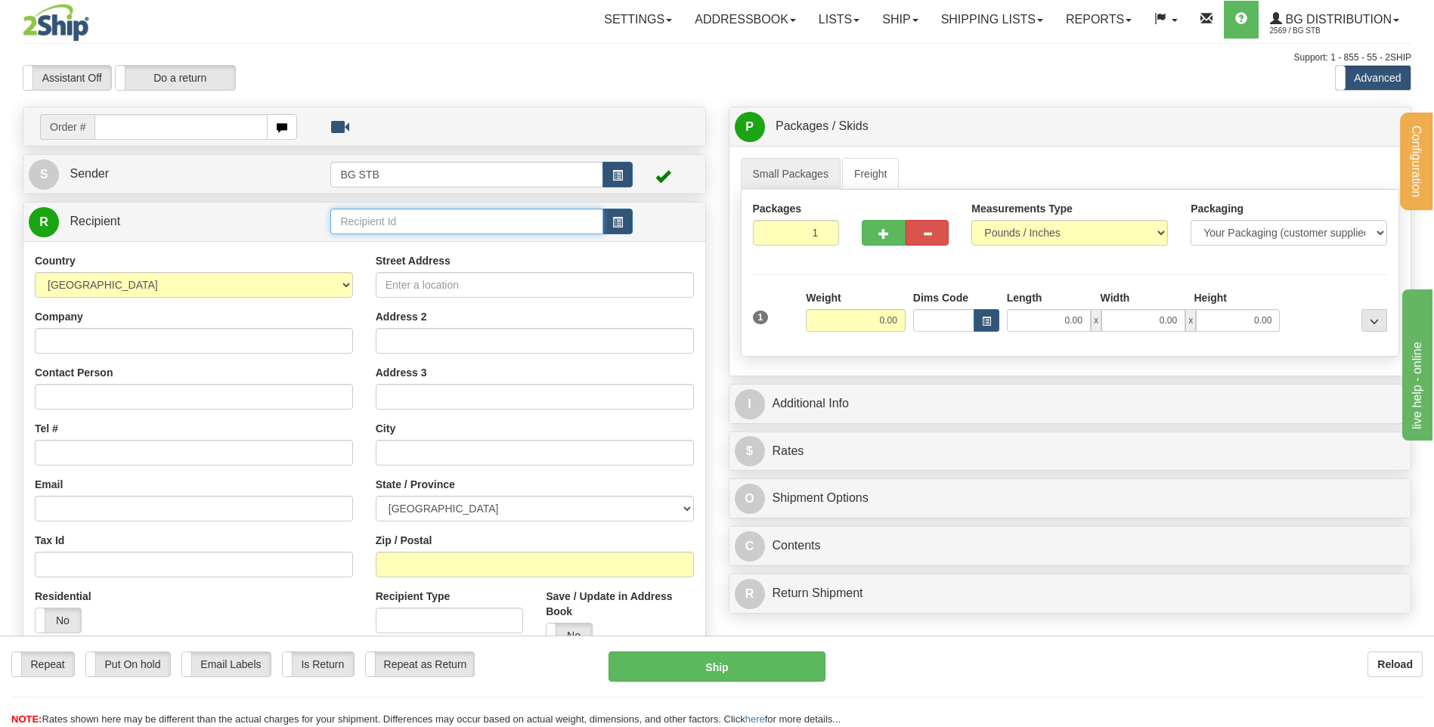
click at [388, 217] on input "text" at bounding box center [466, 222] width 272 height 26
type input "607"
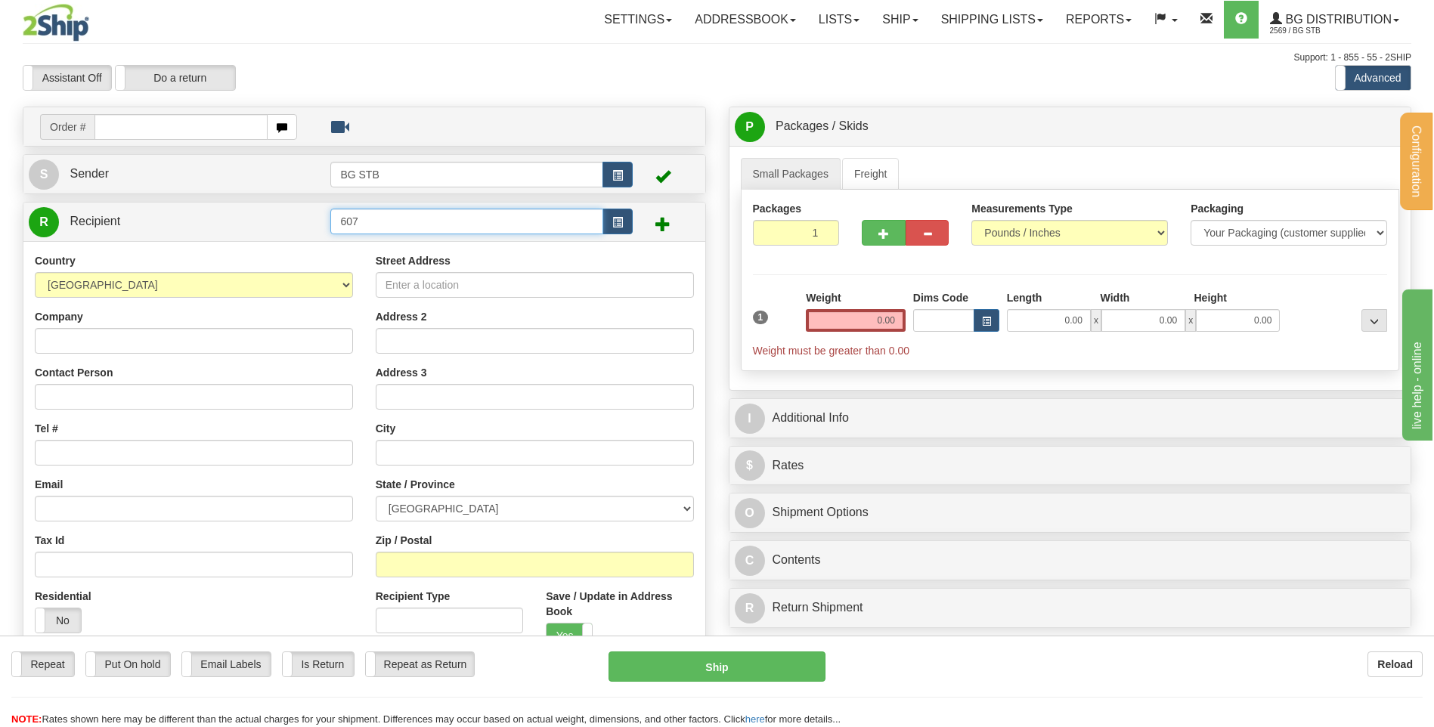
click at [354, 224] on input "607" at bounding box center [466, 222] width 272 height 26
type input "6007"
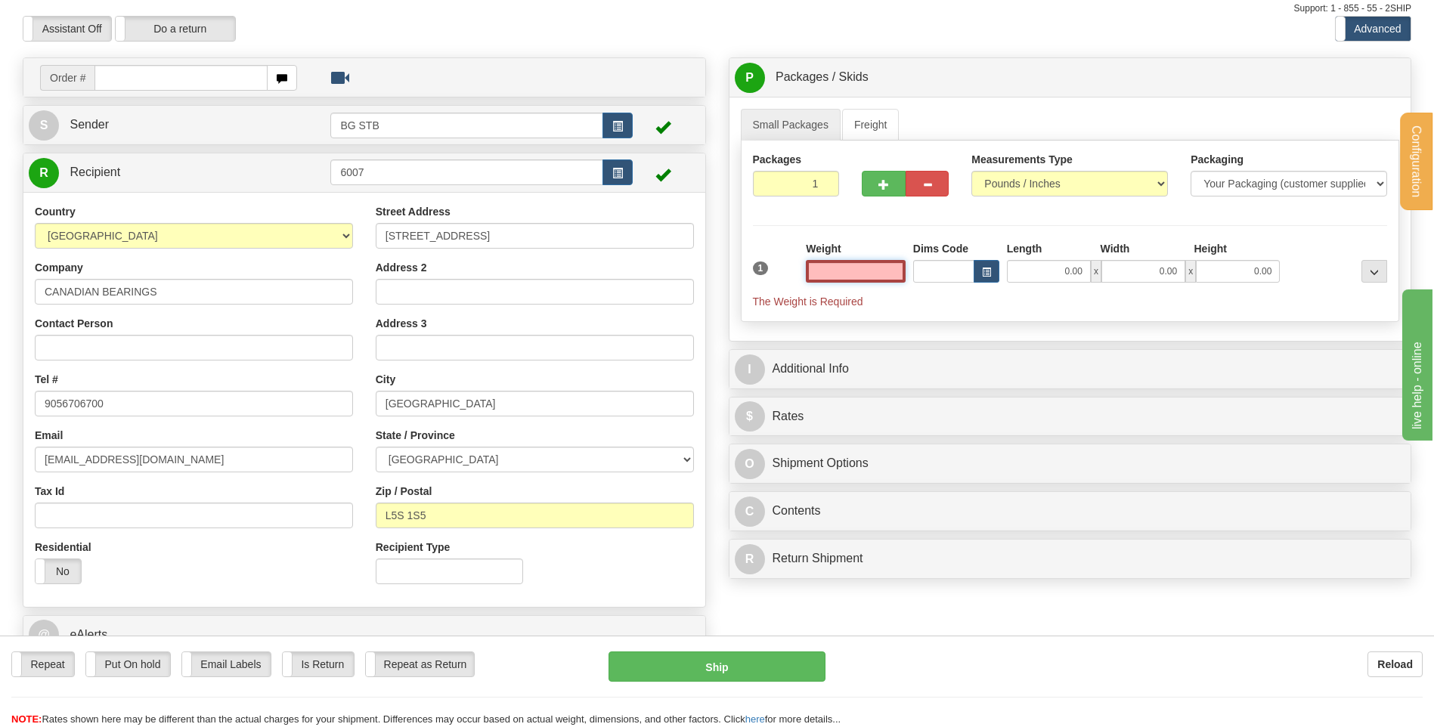
scroll to position [76, 0]
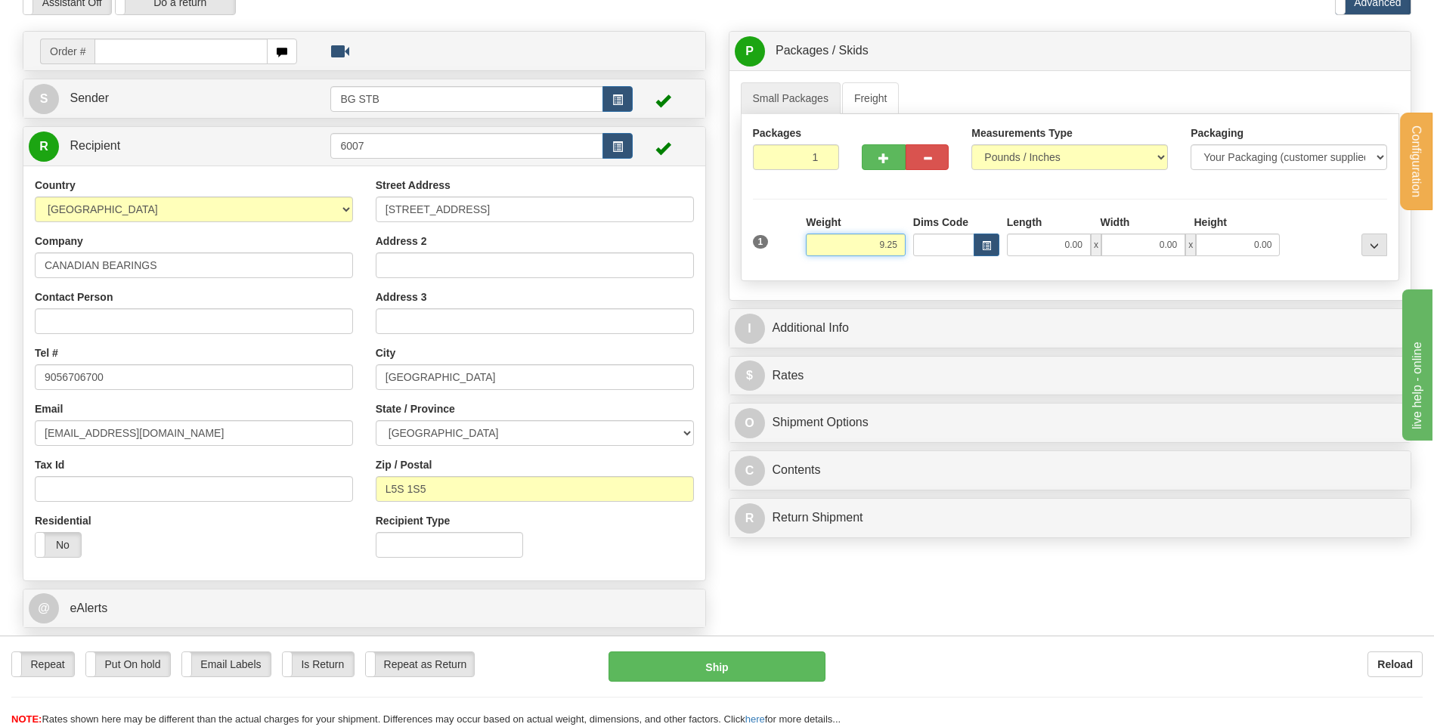
type input "9.25"
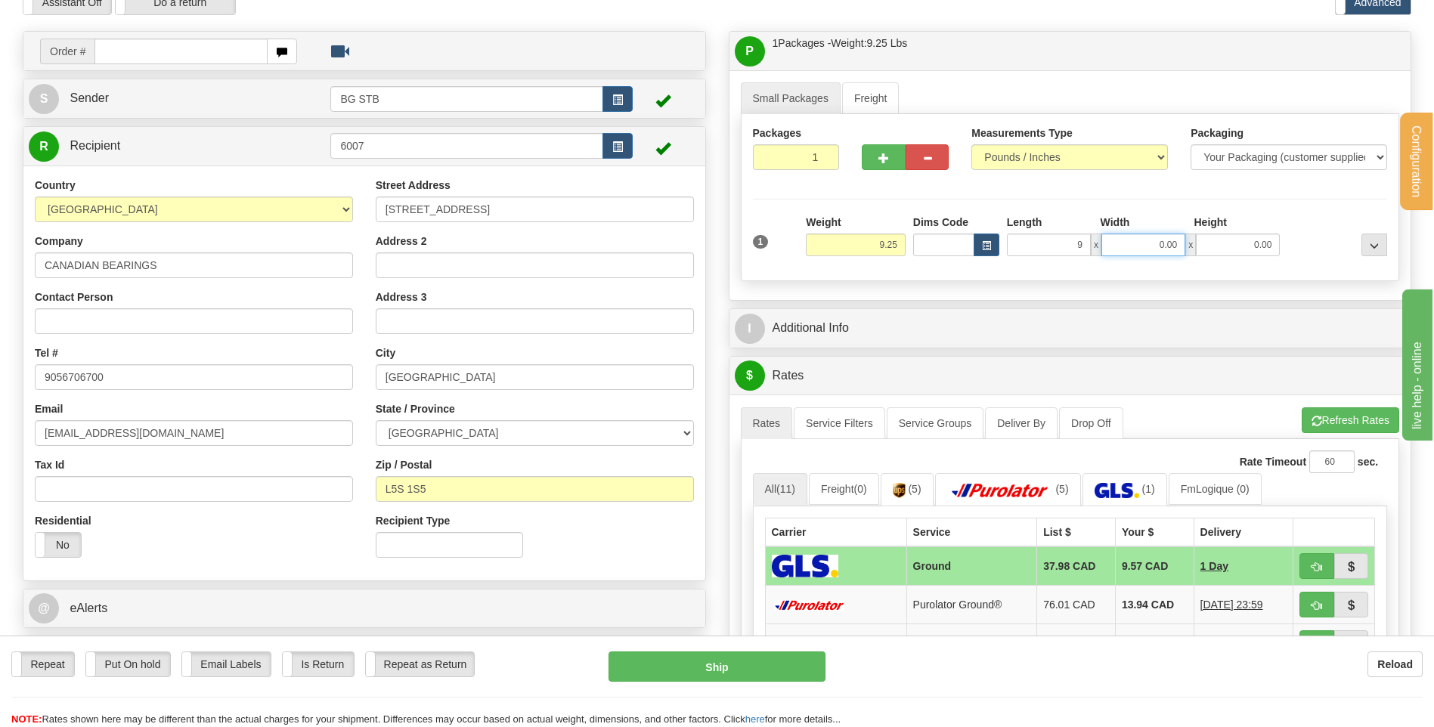
type input "9.00"
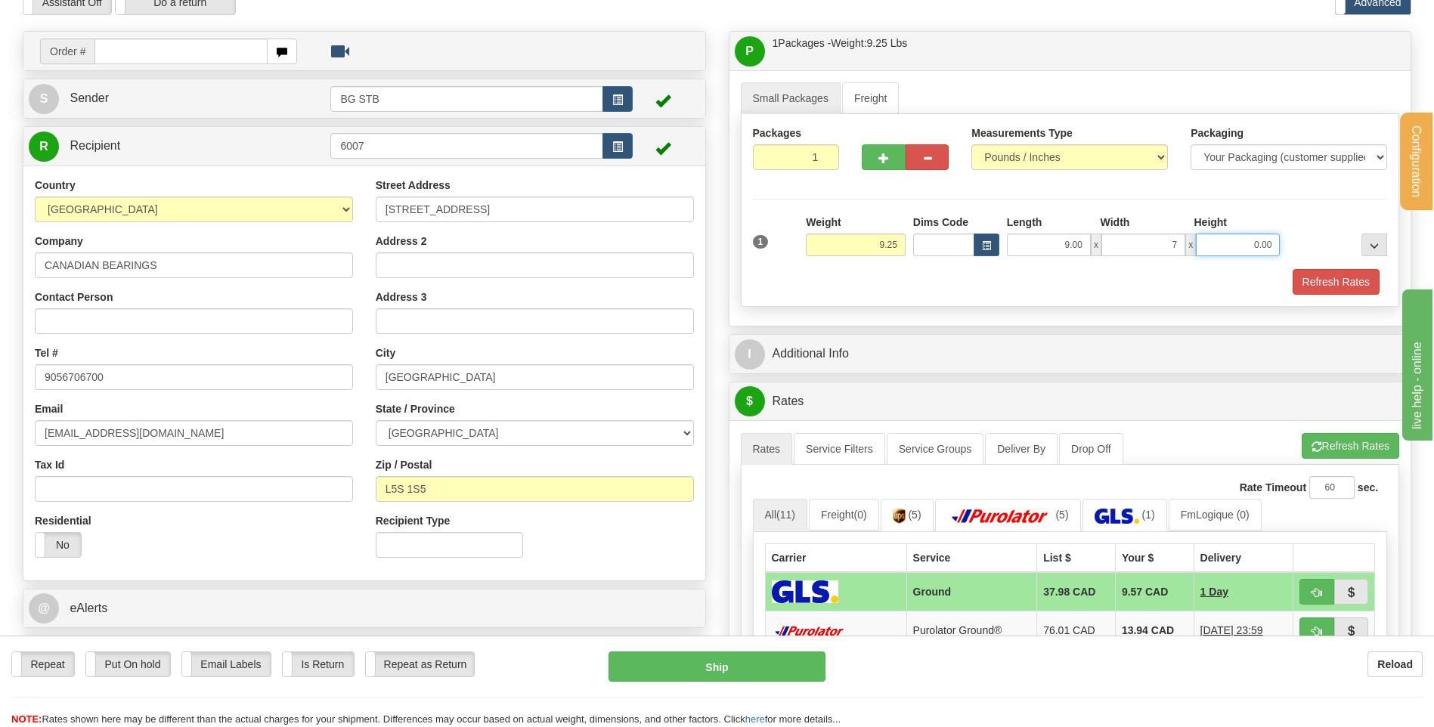
type input "7.00"
type input "16.00"
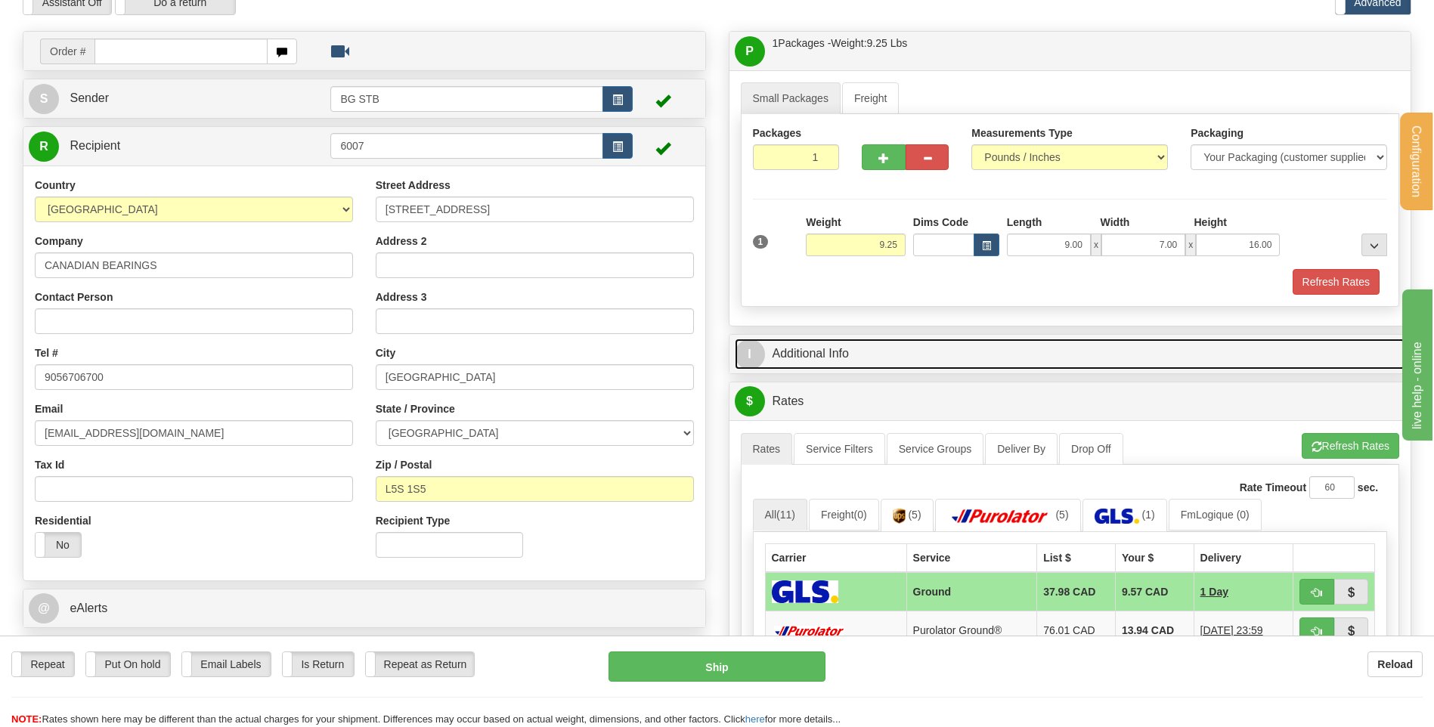
click at [904, 368] on link "I Additional Info" at bounding box center [1070, 354] width 671 height 31
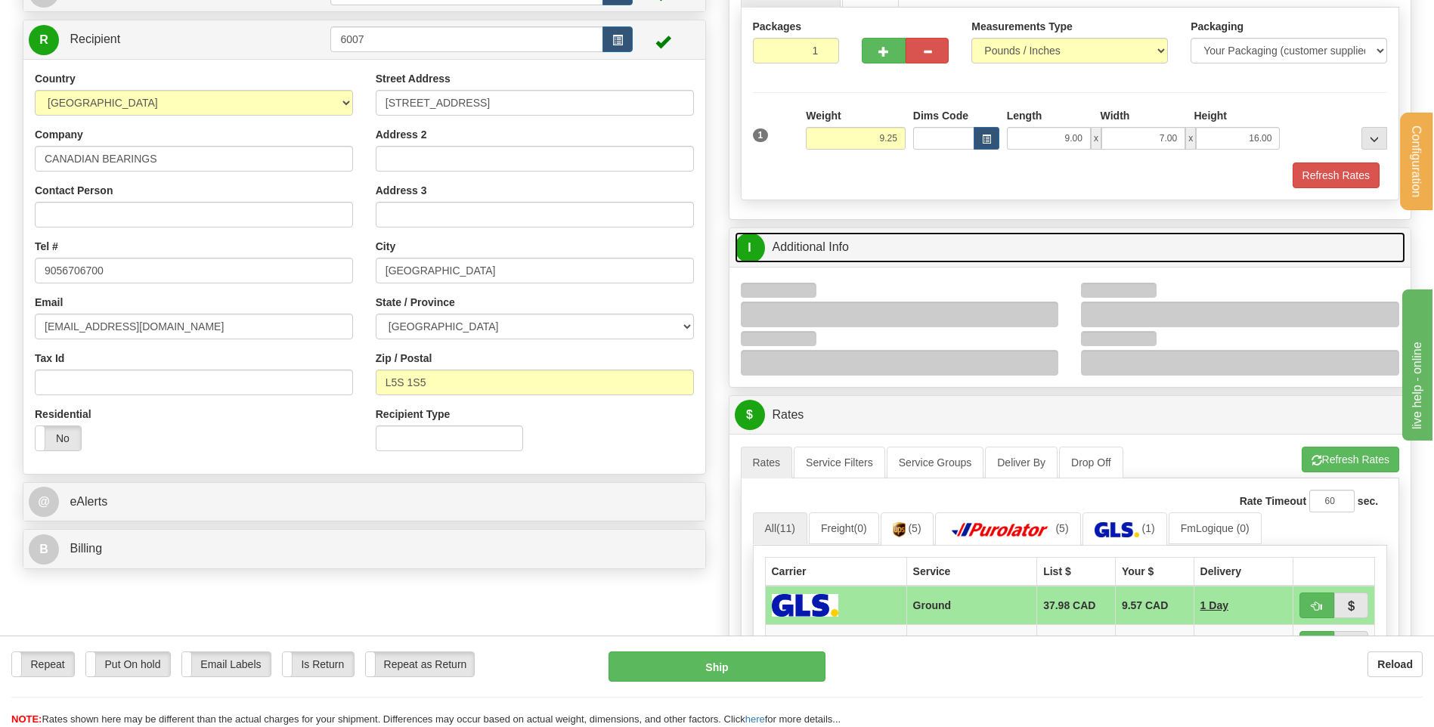
scroll to position [302, 0]
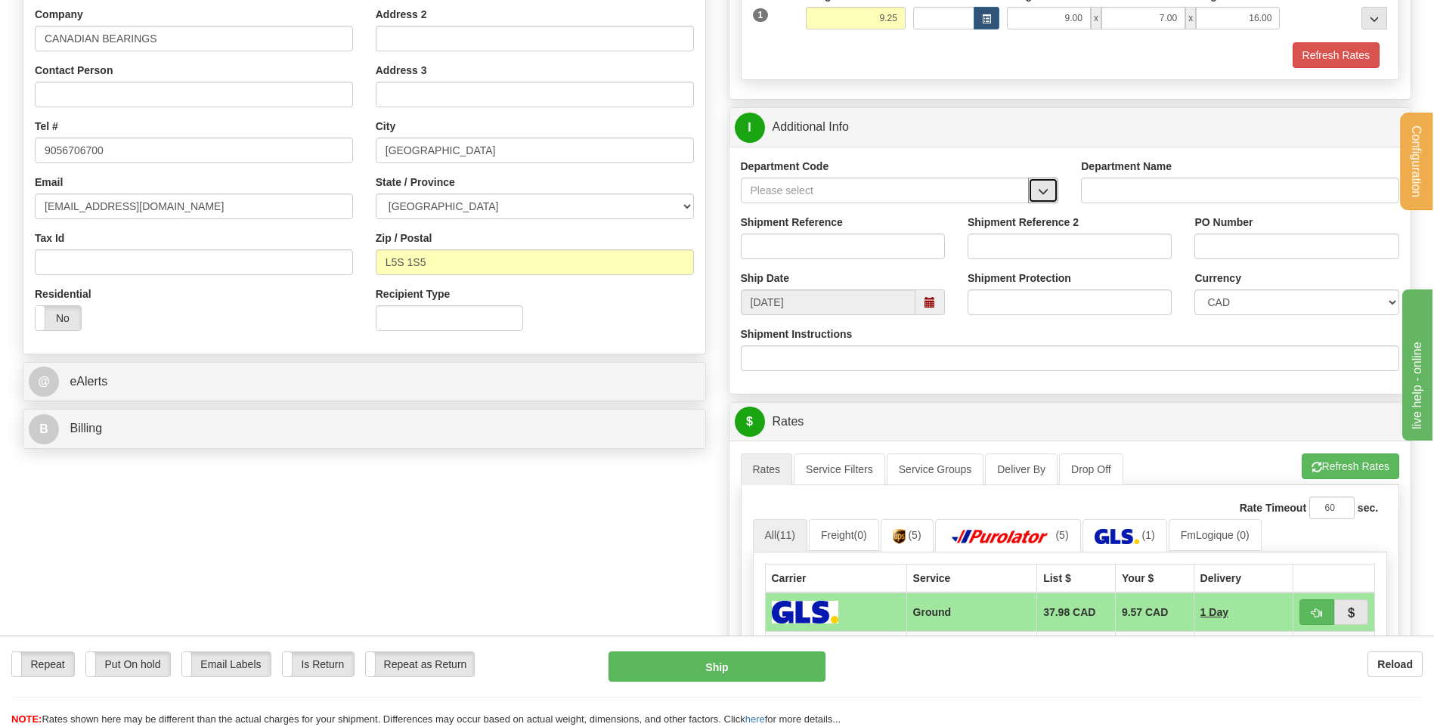
click at [1041, 191] on span "button" at bounding box center [1043, 192] width 11 height 10
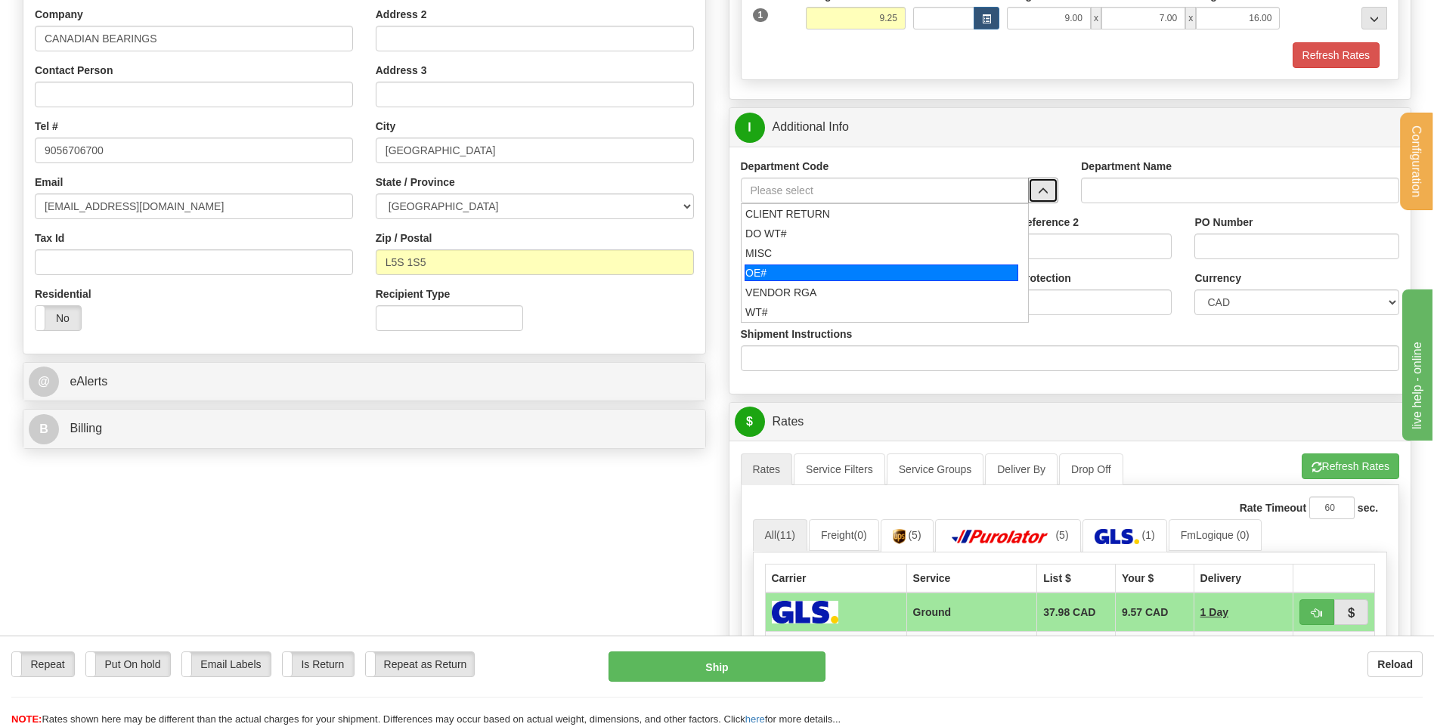
click at [880, 269] on div "OE#" at bounding box center [881, 273] width 274 height 17
type input "OE#"
type input "ORDERS"
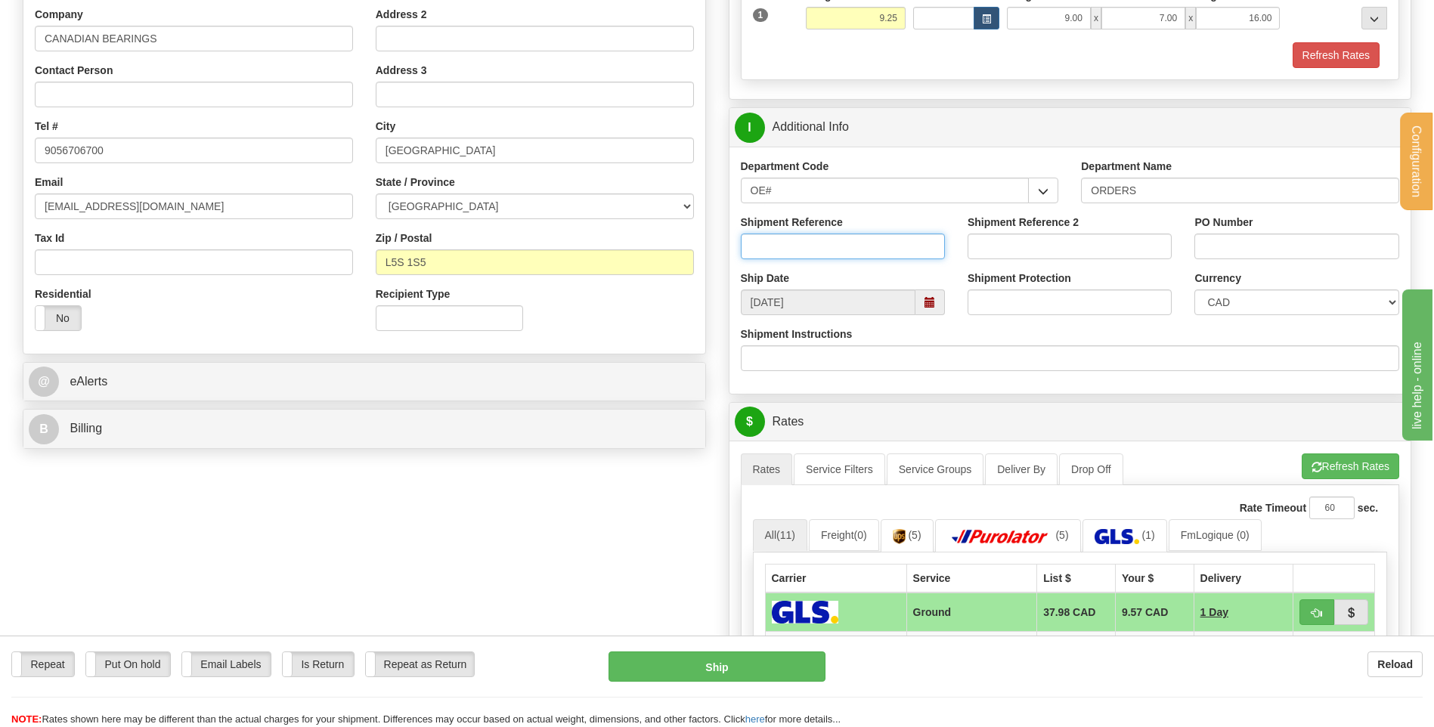
click at [876, 243] on input "Shipment Reference" at bounding box center [843, 247] width 204 height 26
type input "80005371-00"
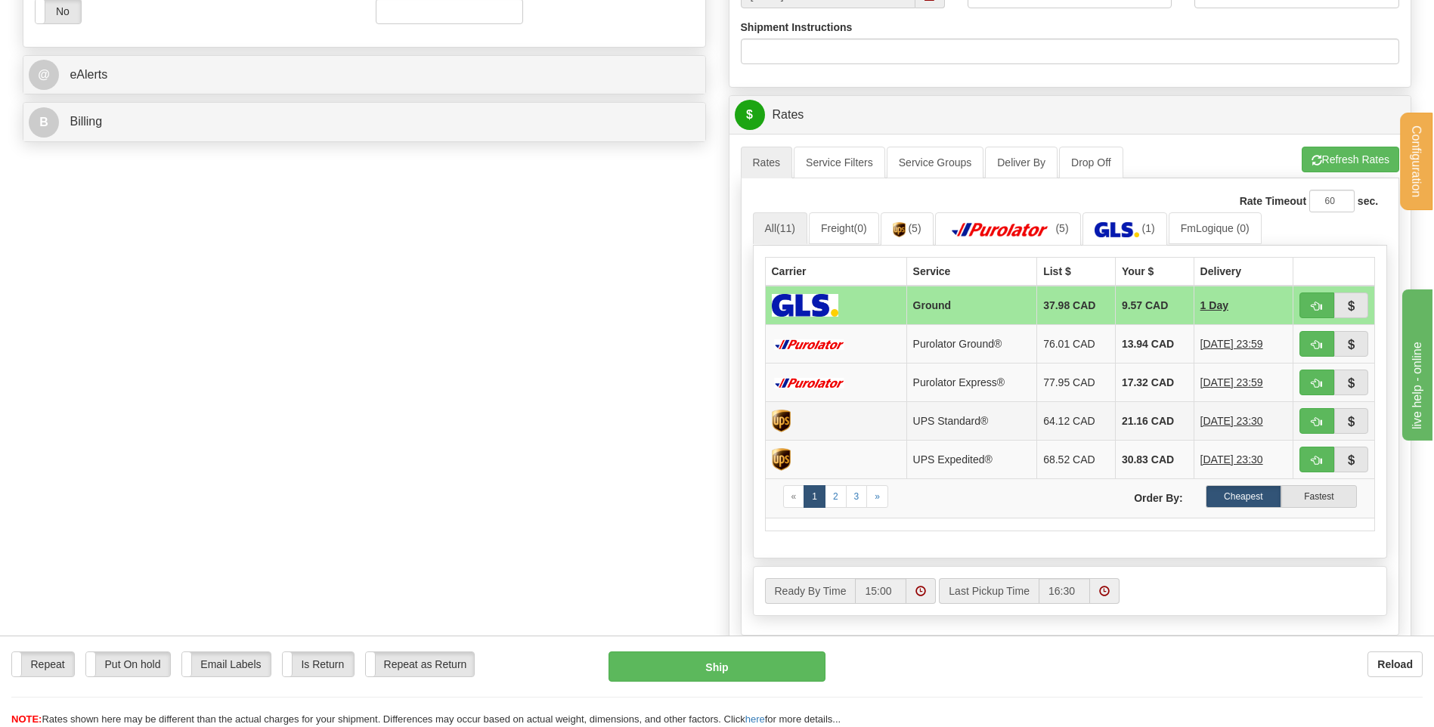
scroll to position [756, 0]
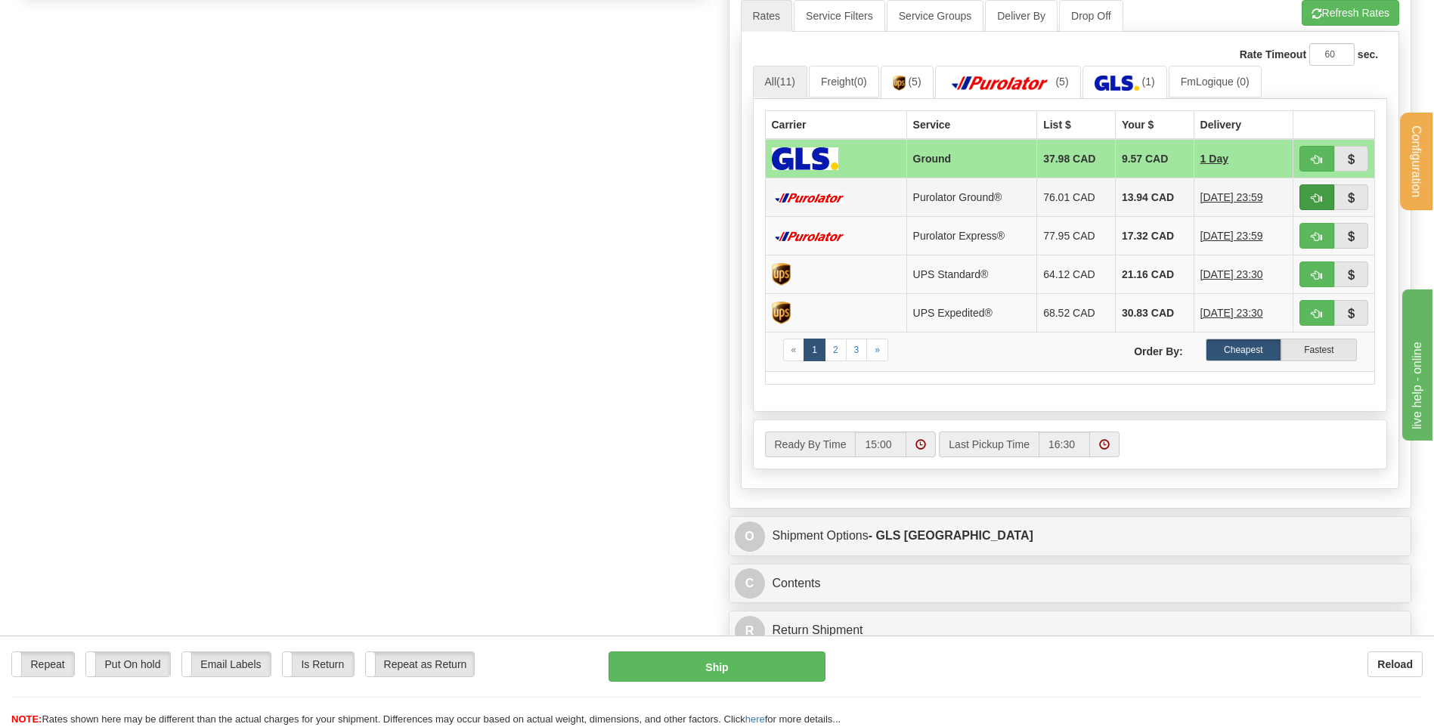
type input "PO-10-1075123"
click at [1312, 197] on span "button" at bounding box center [1316, 198] width 11 height 10
type input "260"
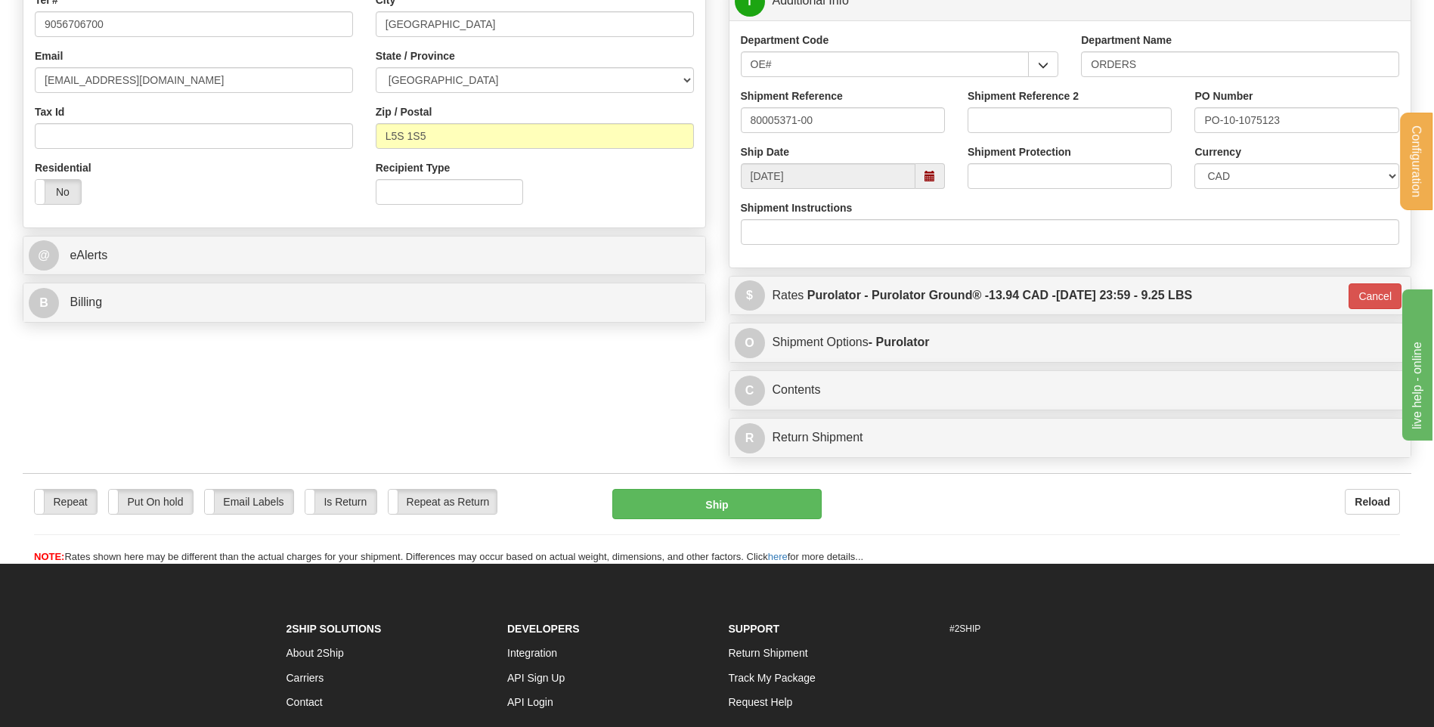
scroll to position [428, 0]
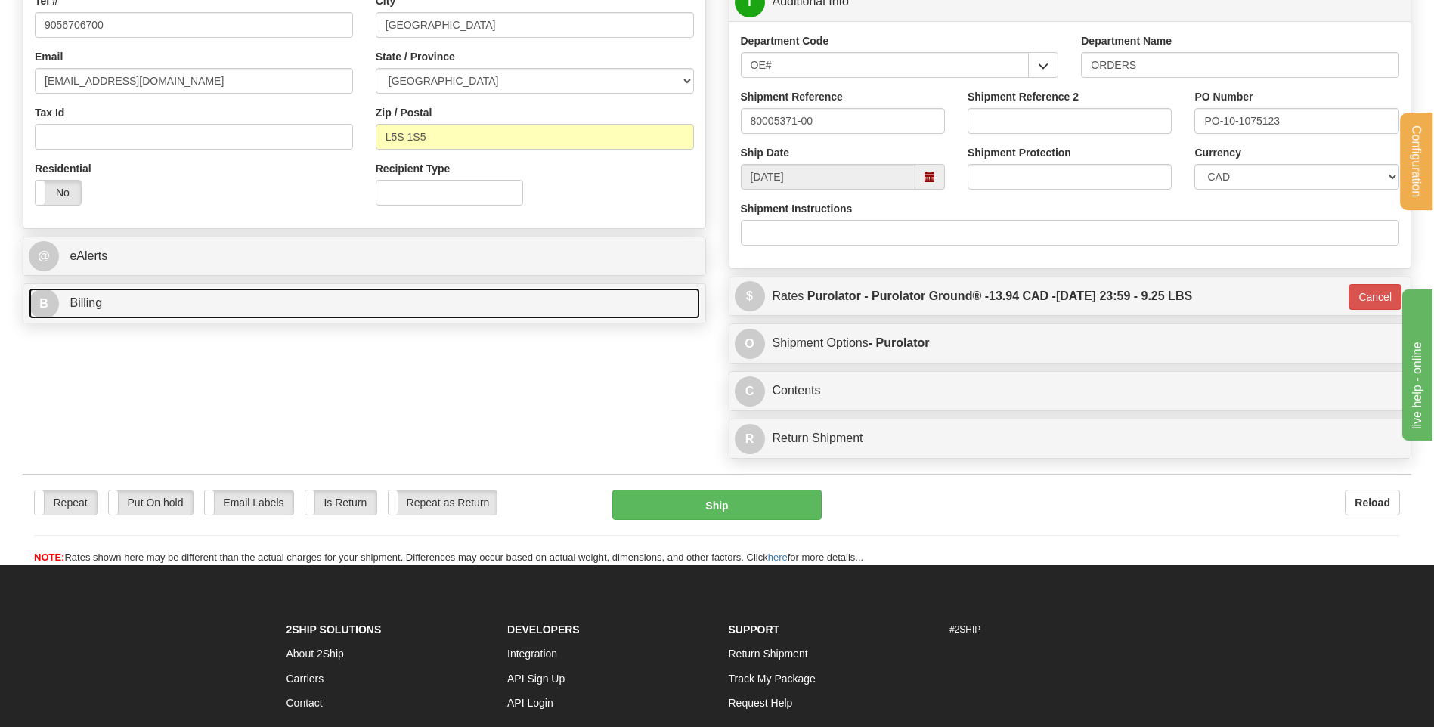
click at [376, 308] on link "B Billing" at bounding box center [364, 303] width 671 height 31
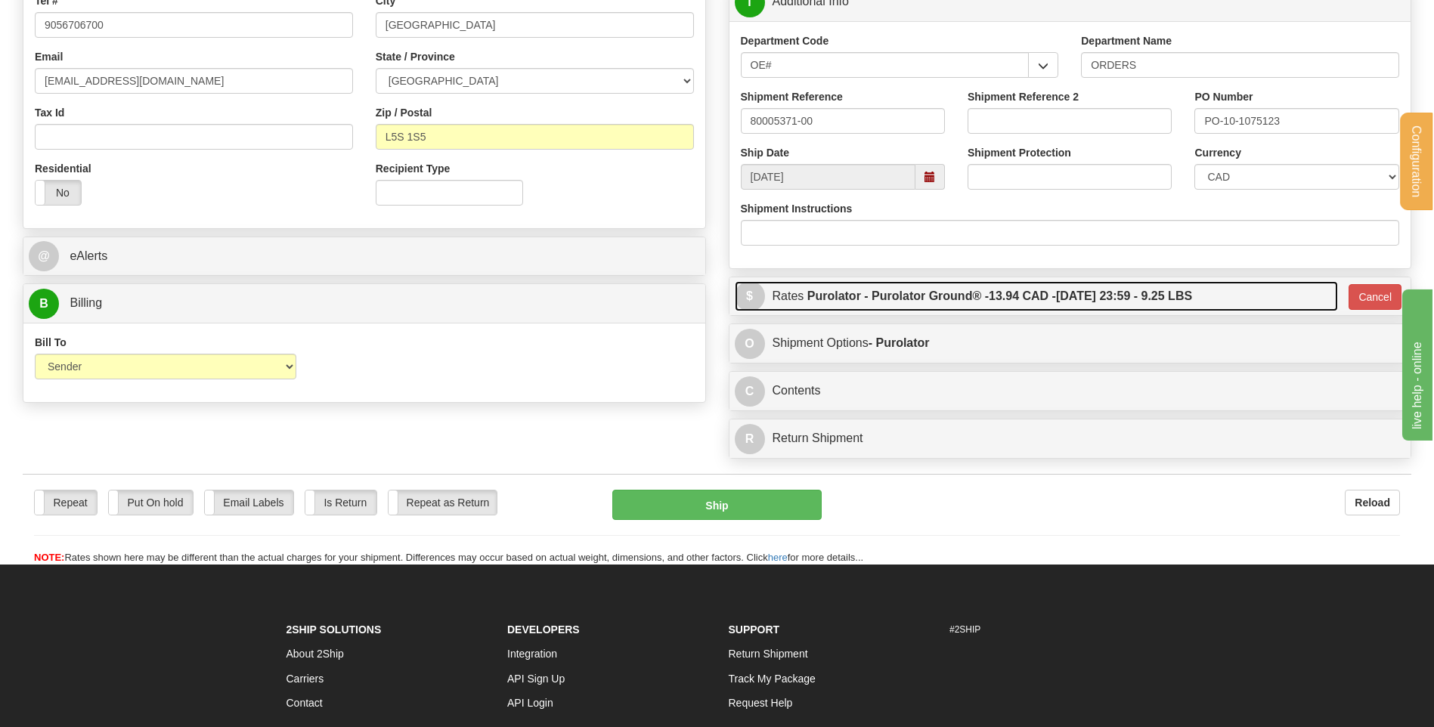
click at [1059, 303] on label "Purolator - Purolator Ground® - 13.94 CAD - 09/03/2025 23:59 - 9.25 LBS" at bounding box center [999, 296] width 385 height 30
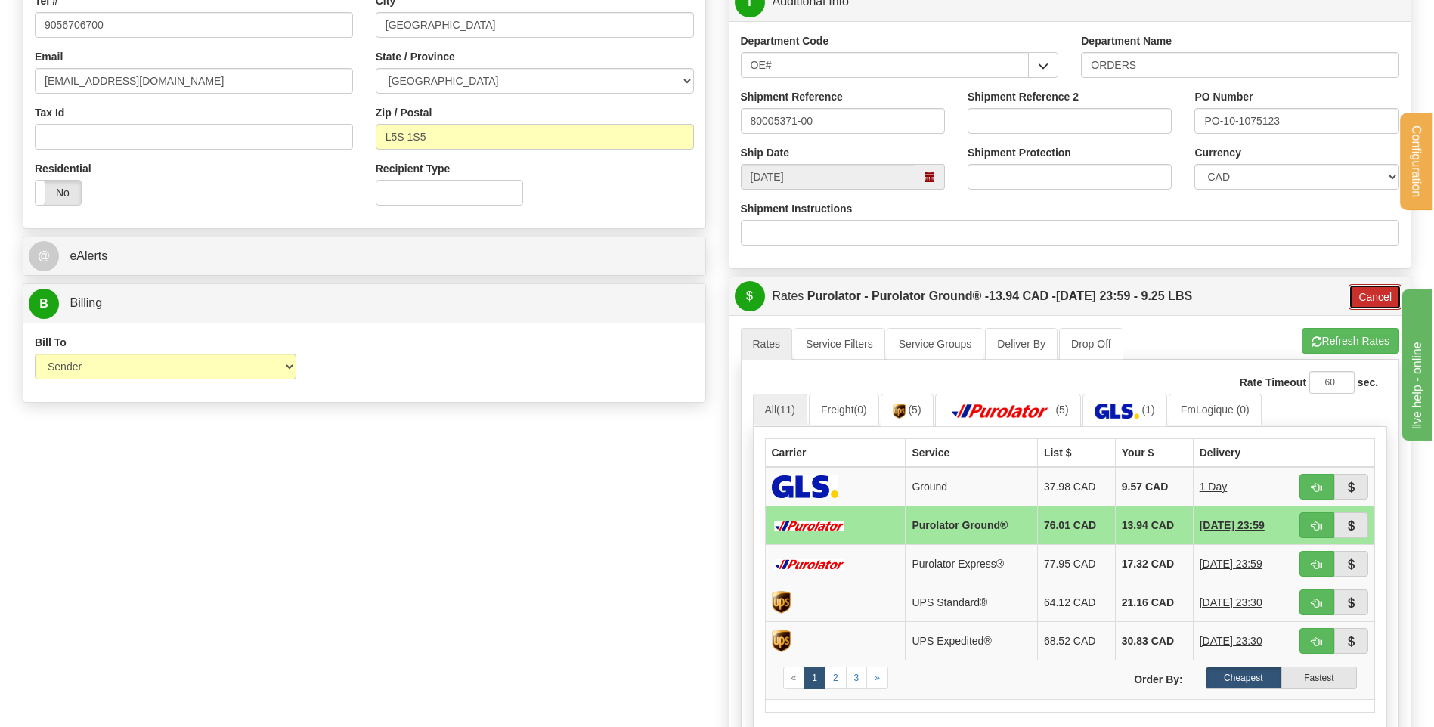
drag, startPoint x: 1377, startPoint y: 301, endPoint x: 1273, endPoint y: 320, distance: 106.1
click at [1375, 302] on button "Cancel" at bounding box center [1374, 297] width 53 height 26
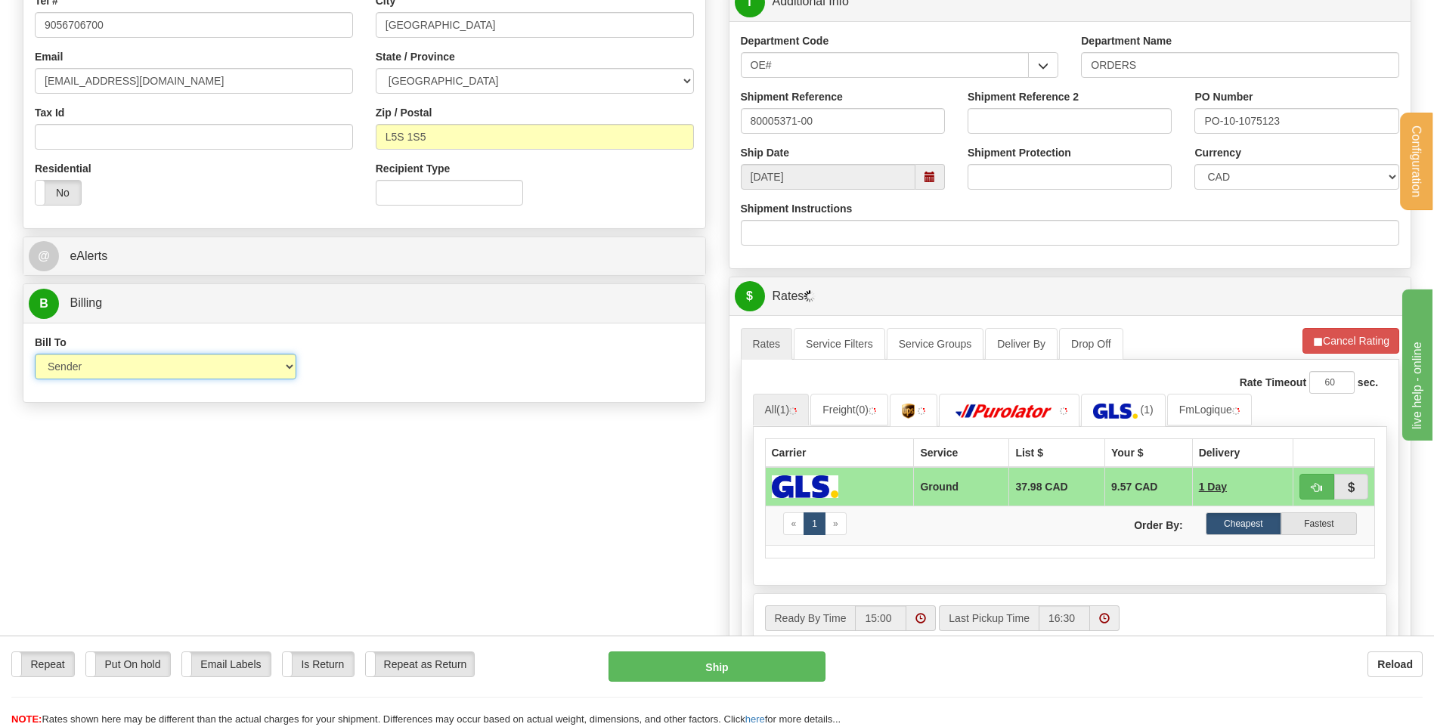
click at [258, 357] on select "Sender Recipient Third Party Collect" at bounding box center [165, 367] width 261 height 26
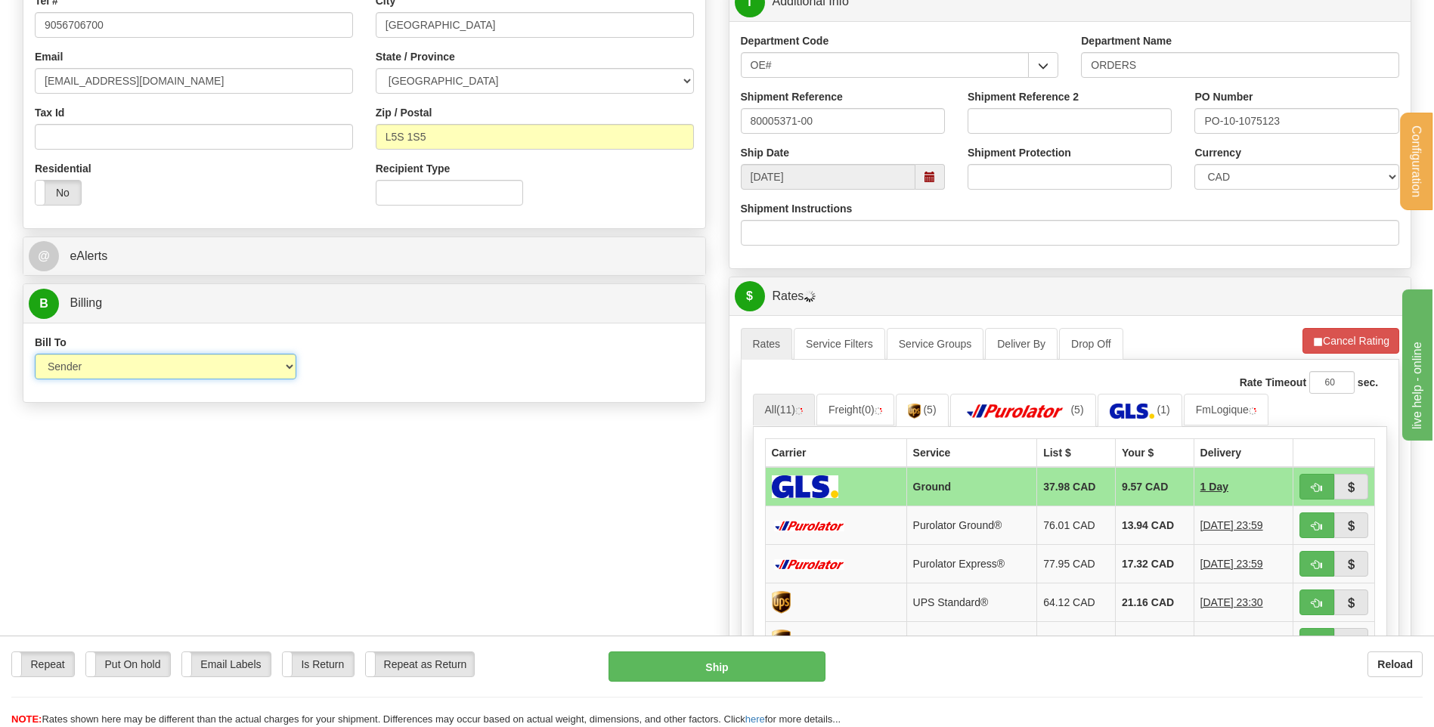
select select "2"
click at [35, 354] on select "Sender Recipient Third Party Collect" at bounding box center [165, 367] width 261 height 26
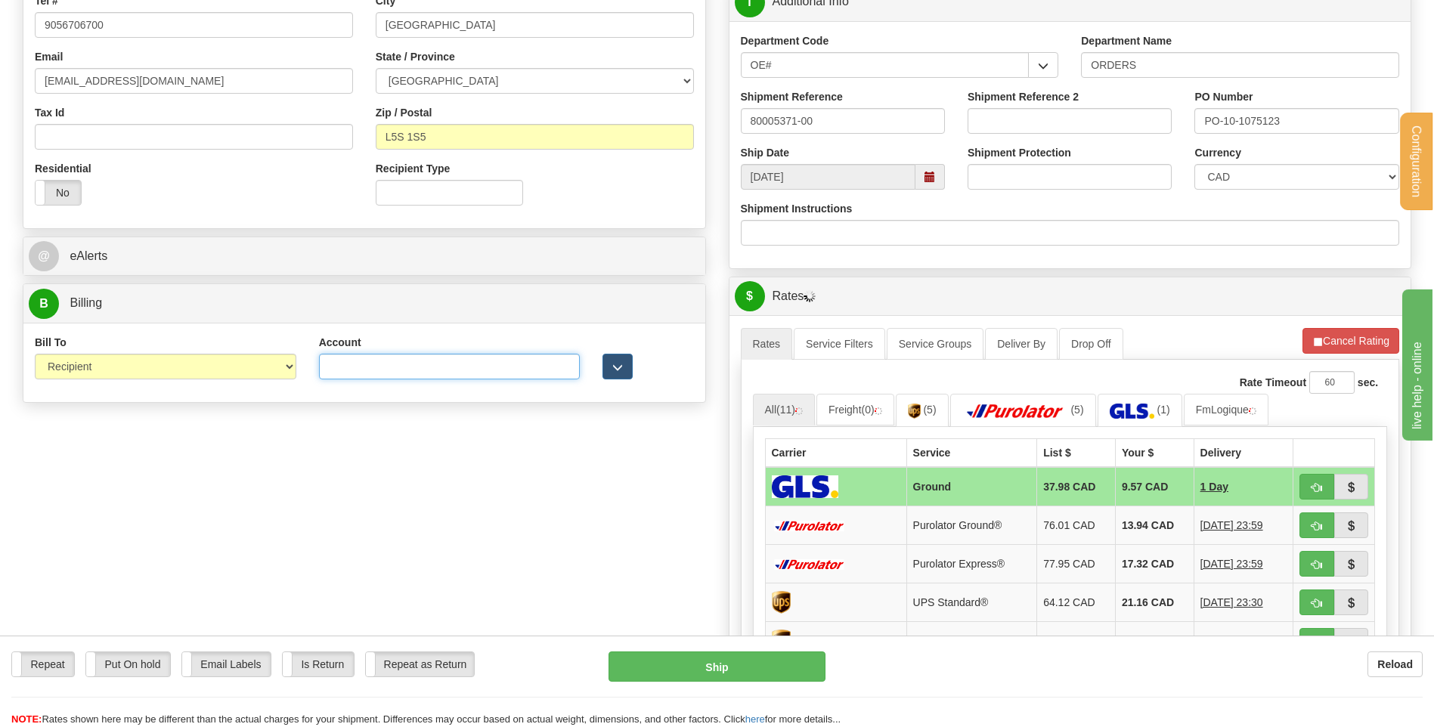
click at [361, 375] on input "Account" at bounding box center [449, 367] width 261 height 26
type input "0145845"
drag, startPoint x: 625, startPoint y: 366, endPoint x: 572, endPoint y: 385, distance: 56.4
click at [625, 367] on button "button" at bounding box center [617, 367] width 30 height 26
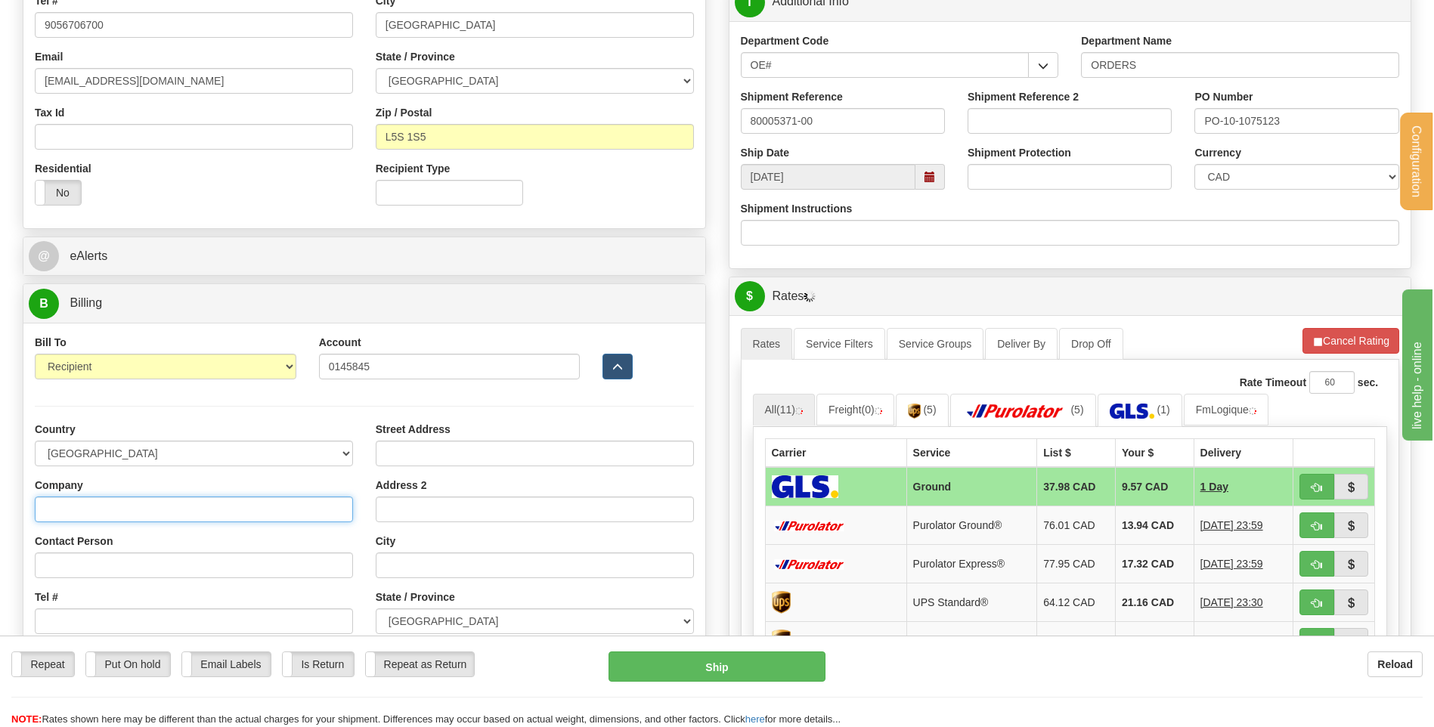
click at [125, 500] on input "Company" at bounding box center [194, 510] width 318 height 26
type input "CANADIAN BEARINGS"
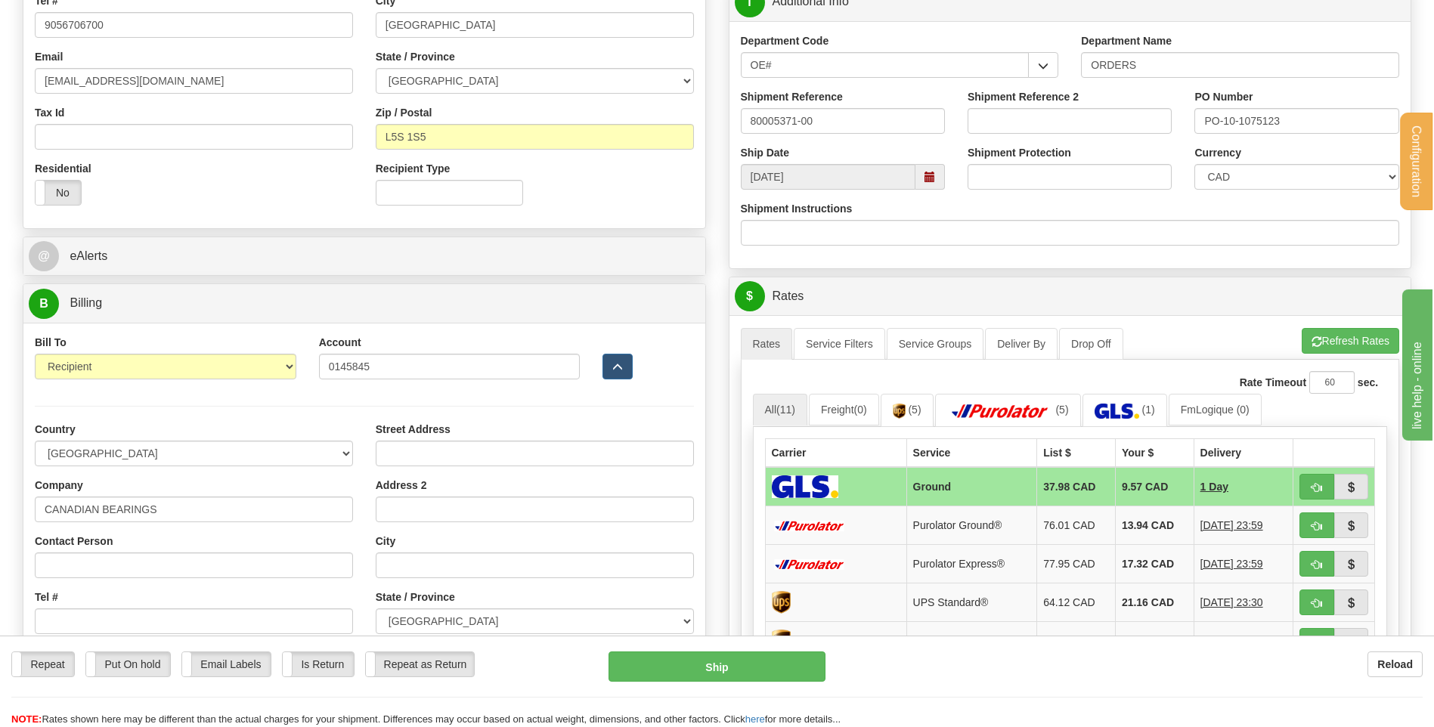
type input "apinvoices@canadianbearings.com"
type input "1600 DREW ROAD"
type input "MISSISSAUGA"
select select "ON"
type input "L5S 1S5"
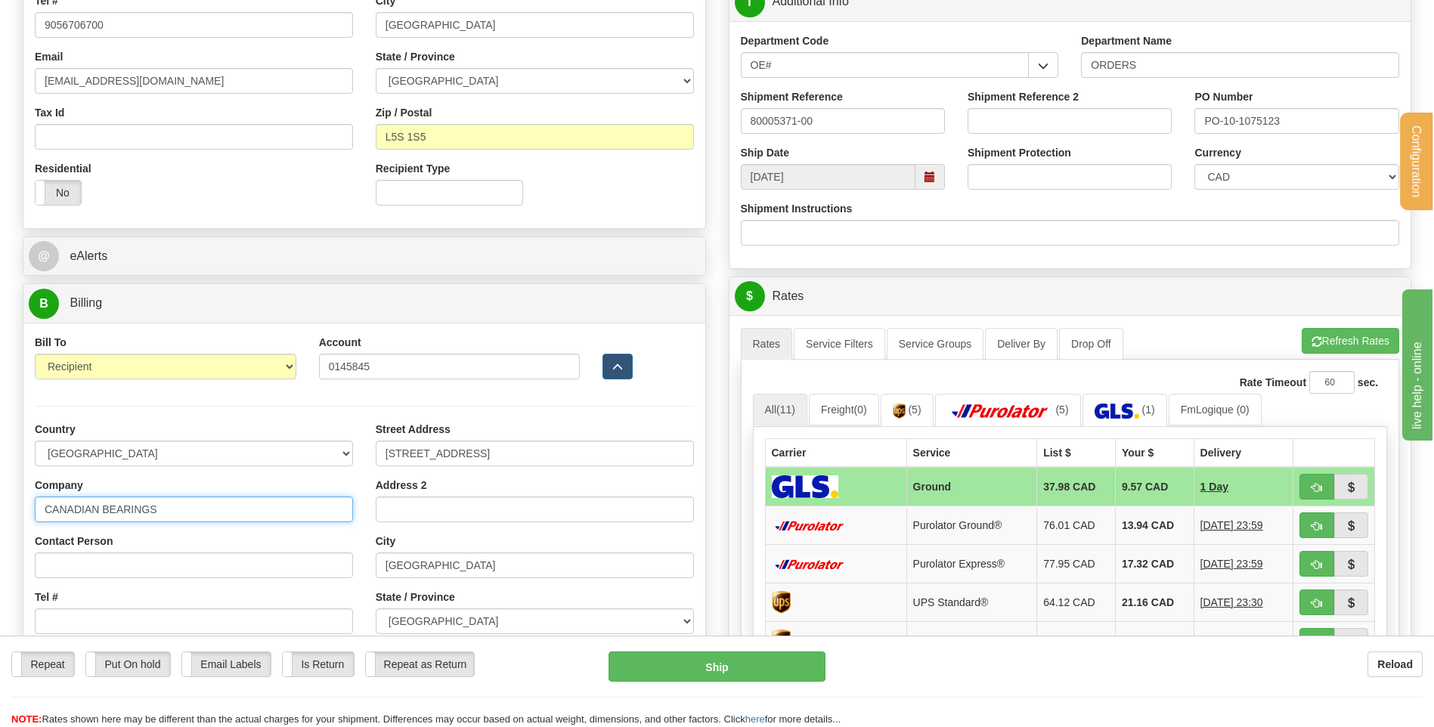
type input "CANADA HBS HONEYWELL INTL"
type input "A/S BRUNO PINTO"
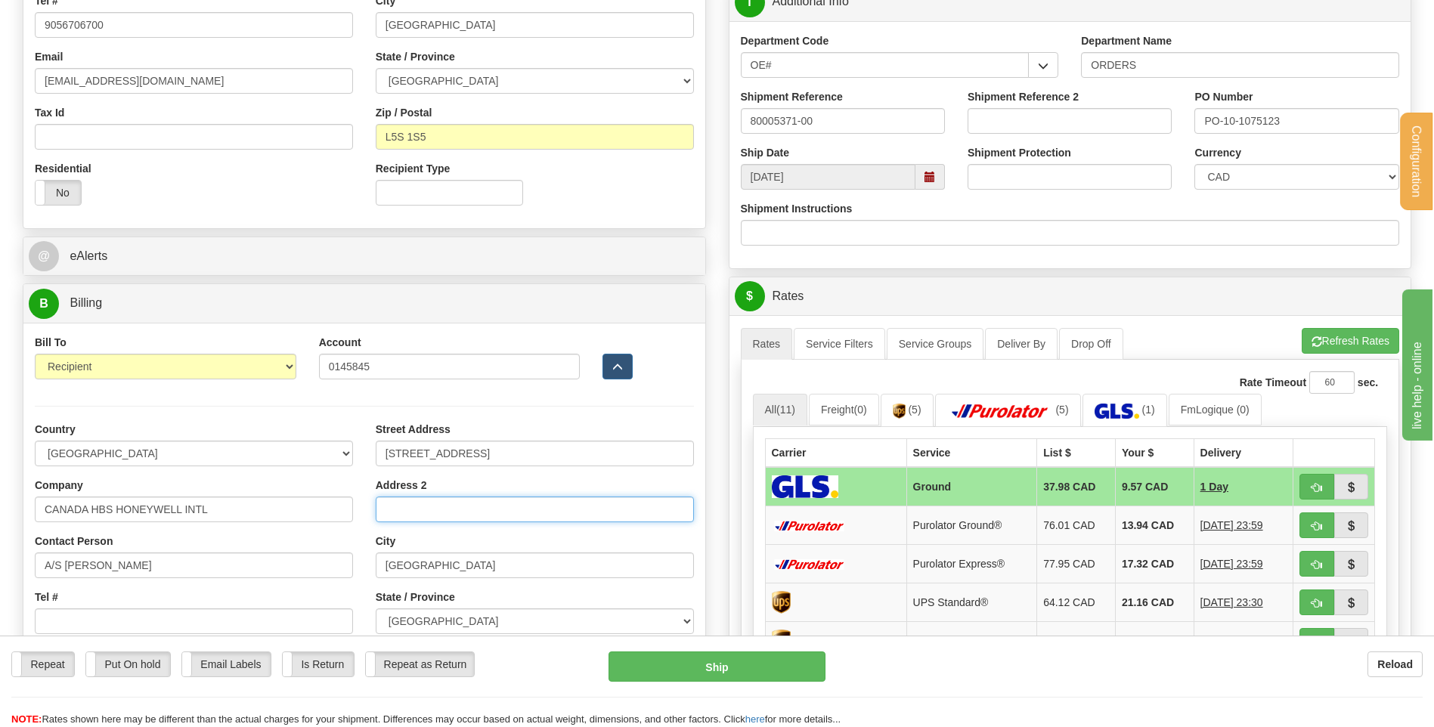
type input "CENTRE DE RECHERCE CHUM"
click at [1348, 335] on button "Refresh Rates" at bounding box center [1349, 341] width 97 height 26
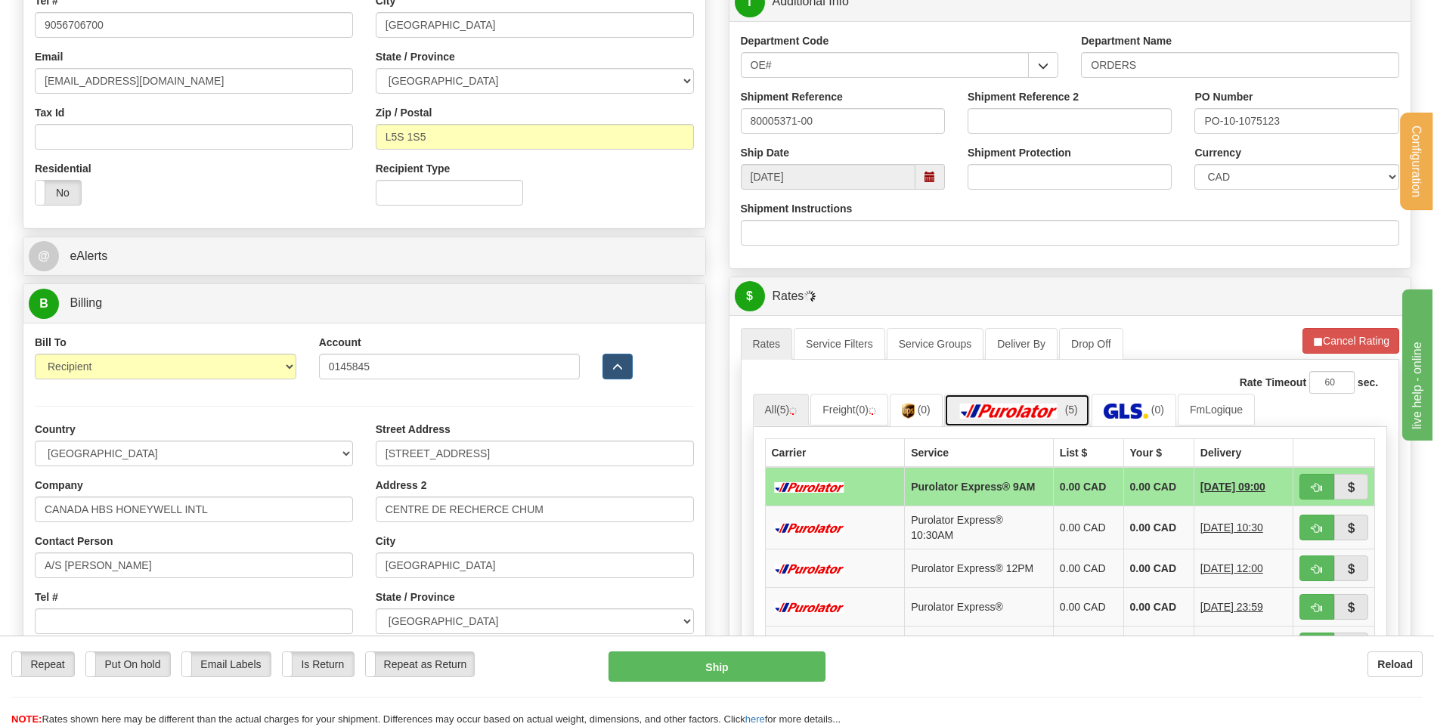
click at [1013, 410] on img at bounding box center [1009, 411] width 106 height 15
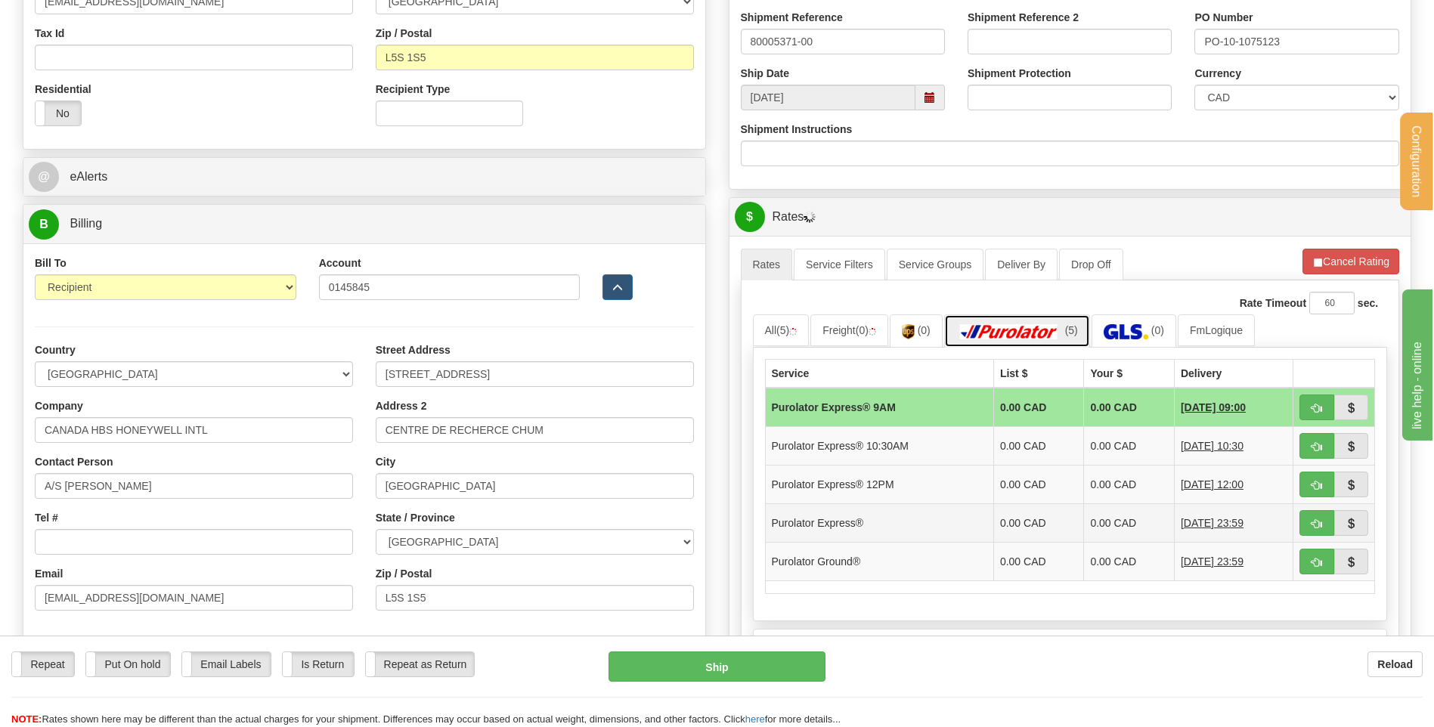
scroll to position [730, 0]
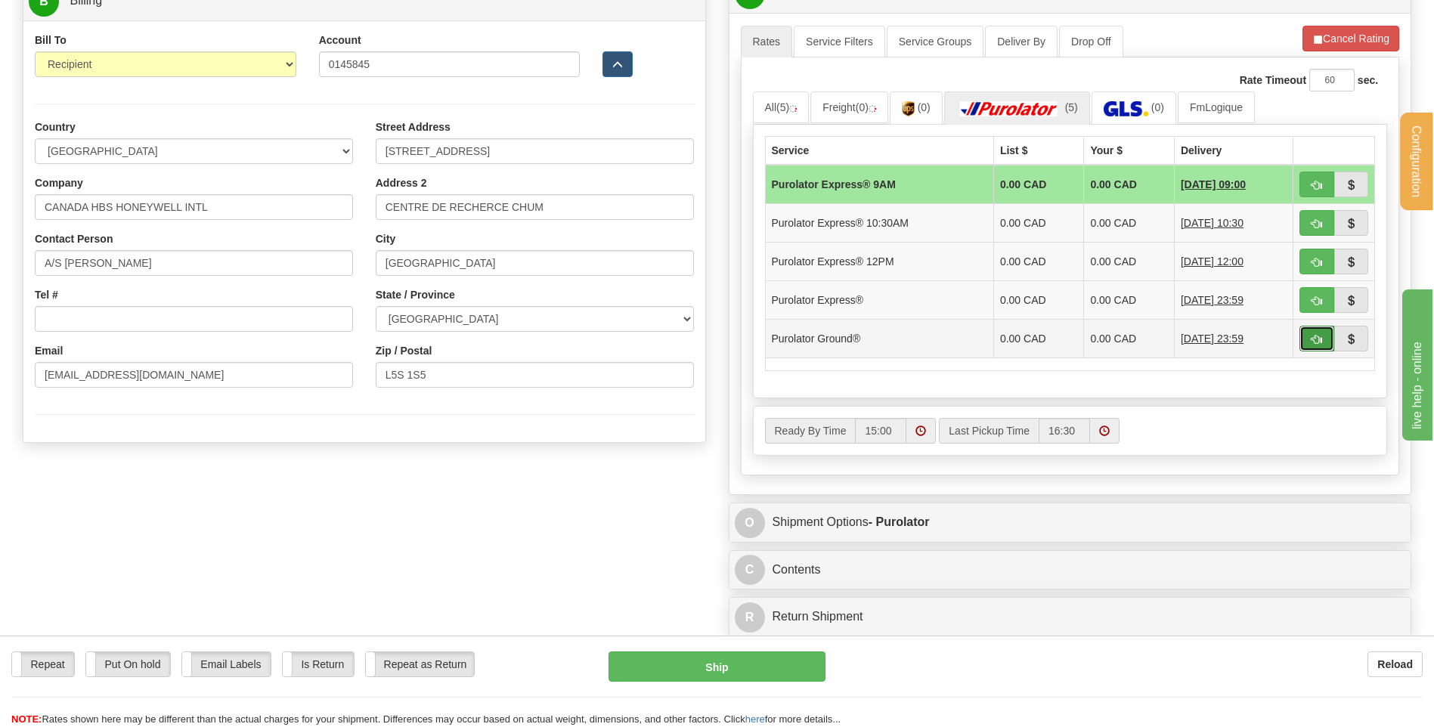
click at [1314, 332] on button "button" at bounding box center [1316, 339] width 35 height 26
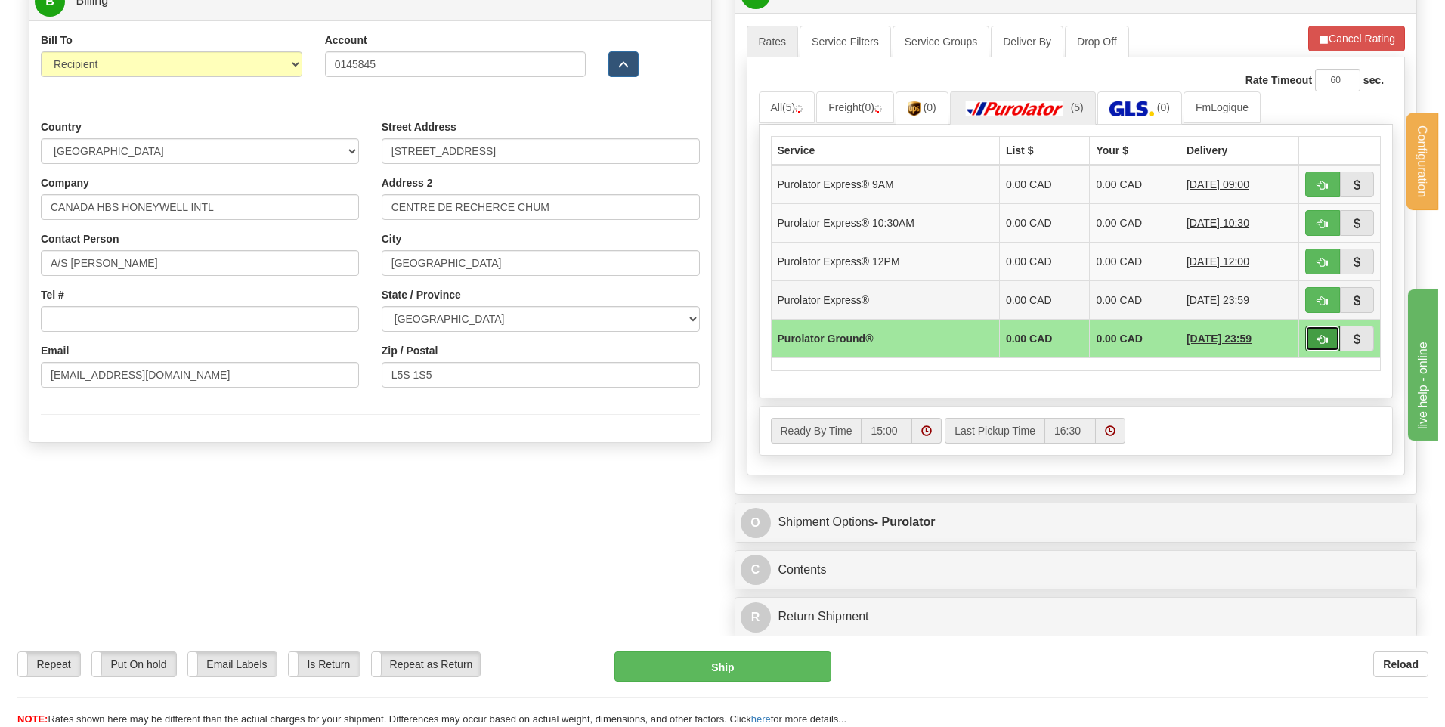
scroll to position [579, 0]
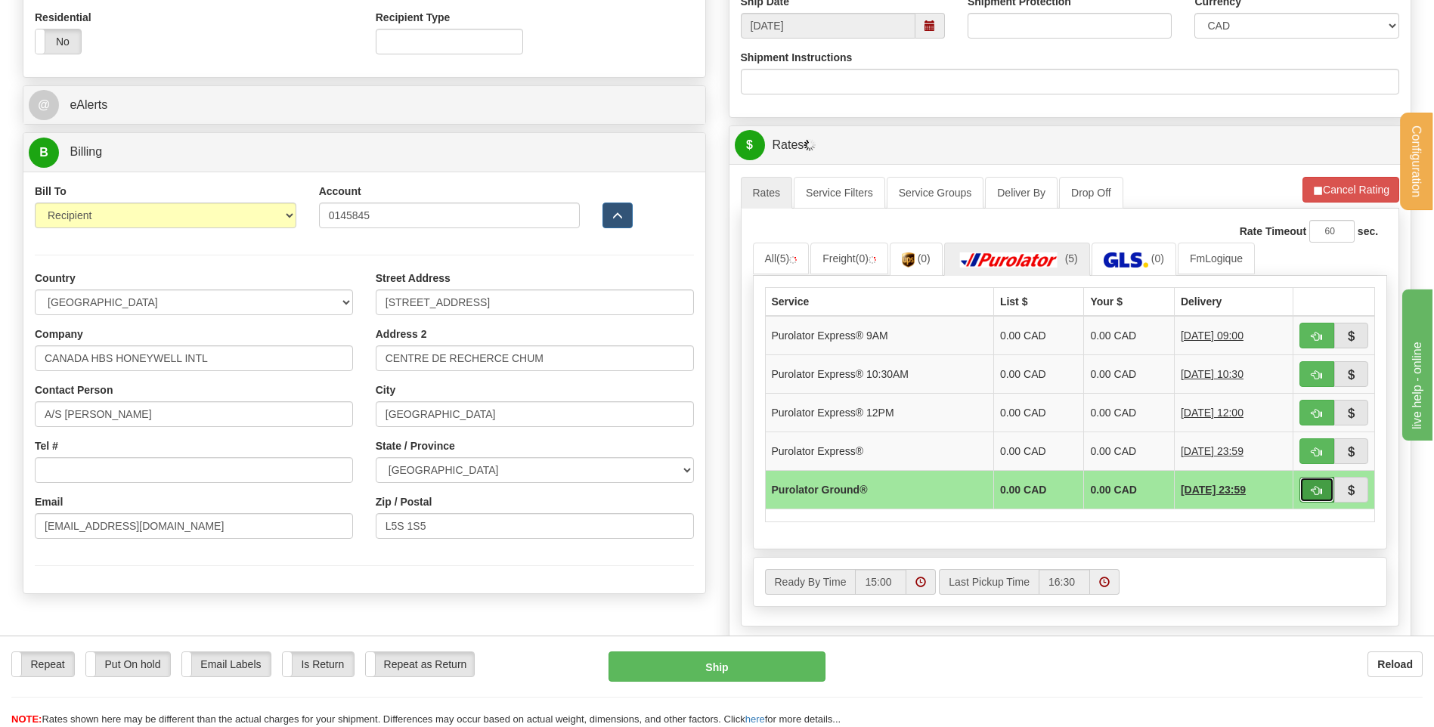
click at [1319, 488] on span "button" at bounding box center [1316, 491] width 11 height 10
click at [708, 672] on button "Ship" at bounding box center [716, 666] width 216 height 30
type input "260"
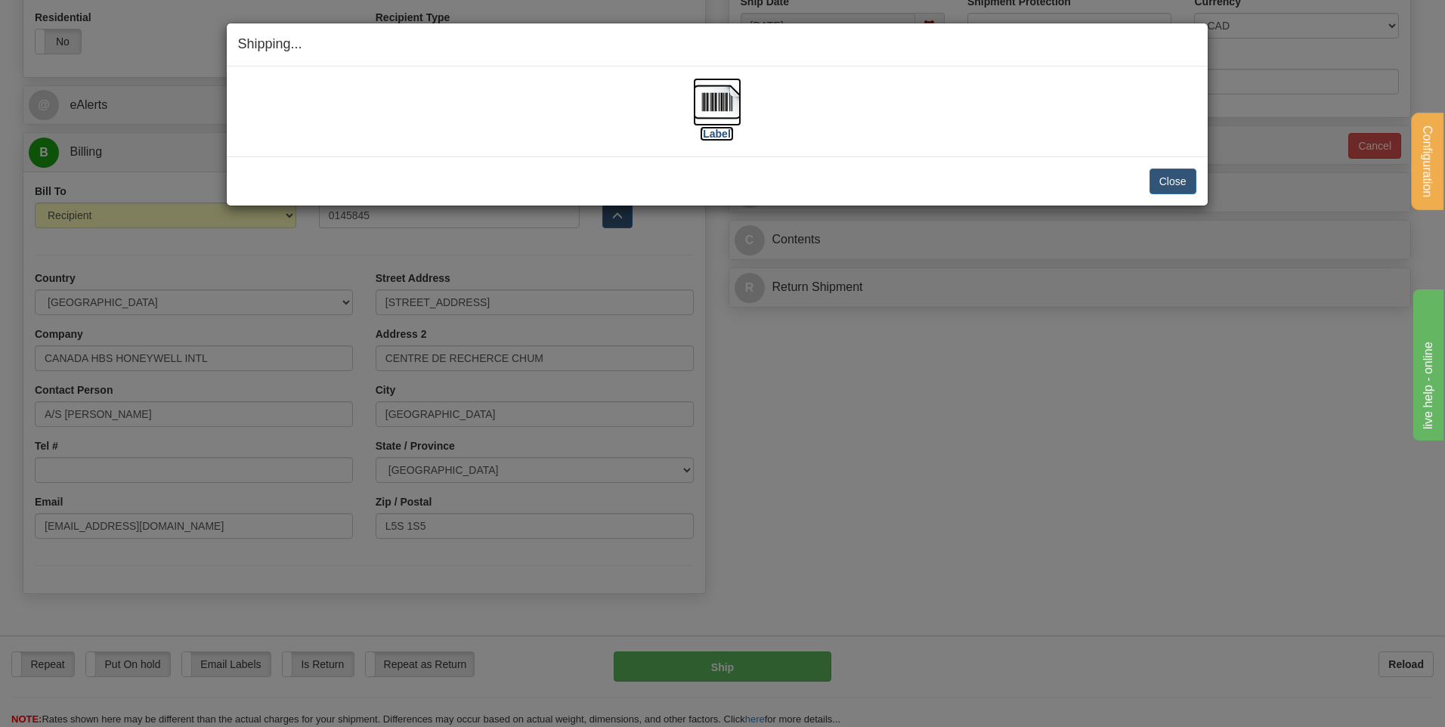
click at [707, 102] on img at bounding box center [717, 102] width 48 height 48
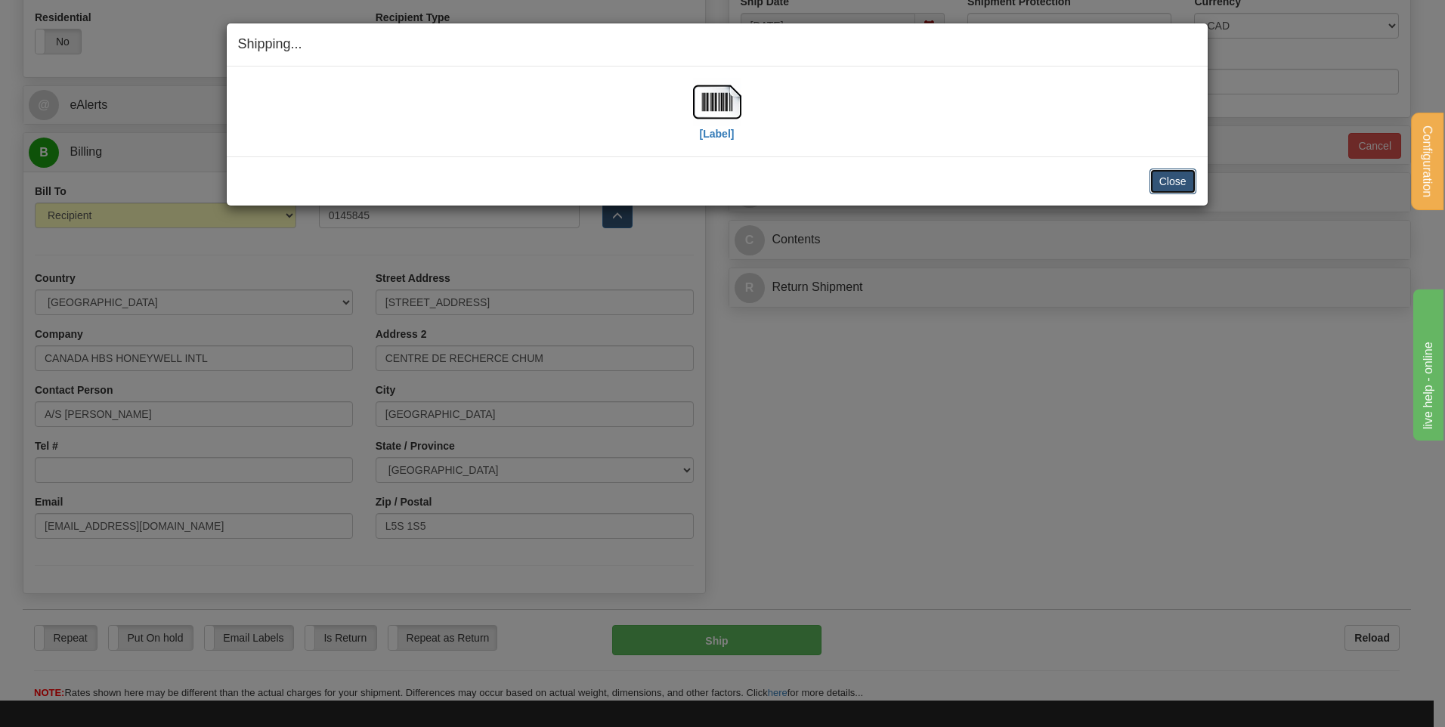
click at [1190, 172] on button "Close" at bounding box center [1172, 182] width 47 height 26
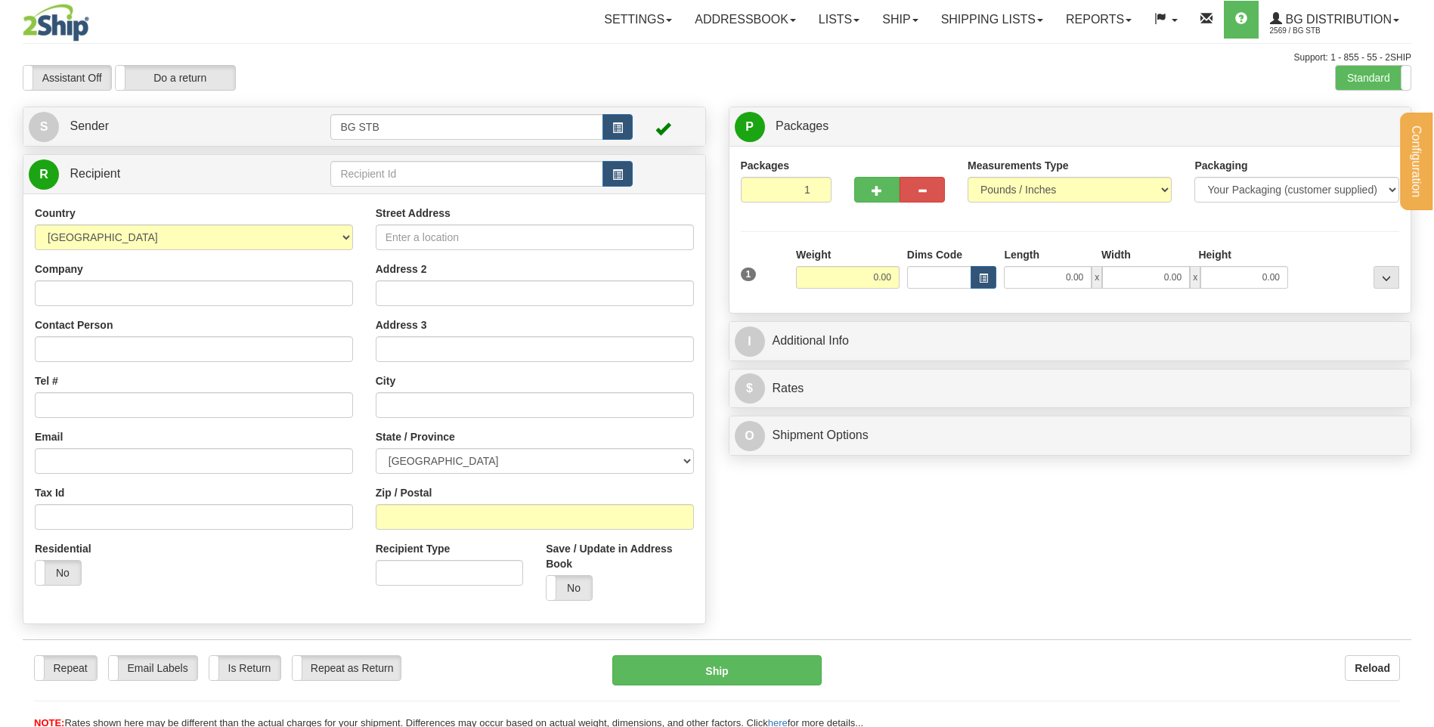
click at [364, 172] on div "Configuration My Configuration Panel Close Configure My Carriers" at bounding box center [717, 365] width 1434 height 730
click at [364, 172] on input "text" at bounding box center [466, 174] width 272 height 26
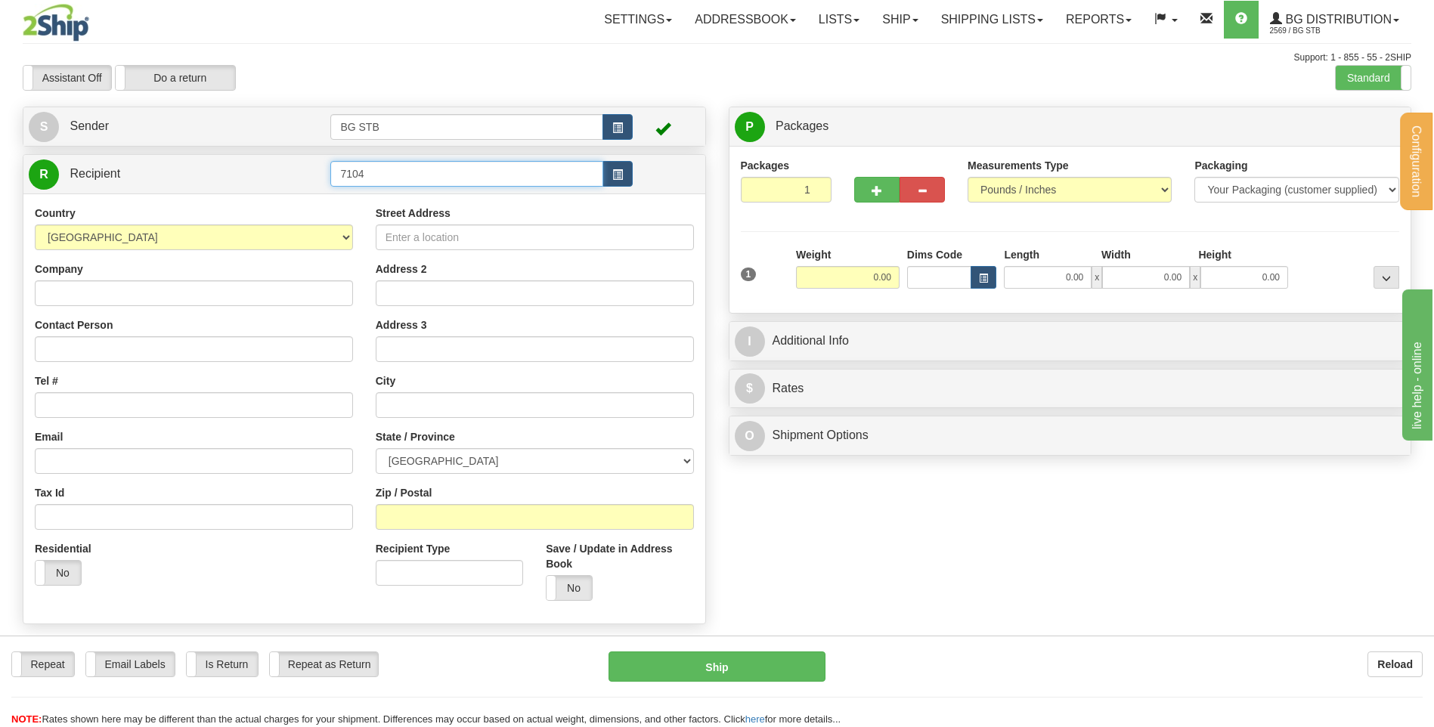
type input "7104"
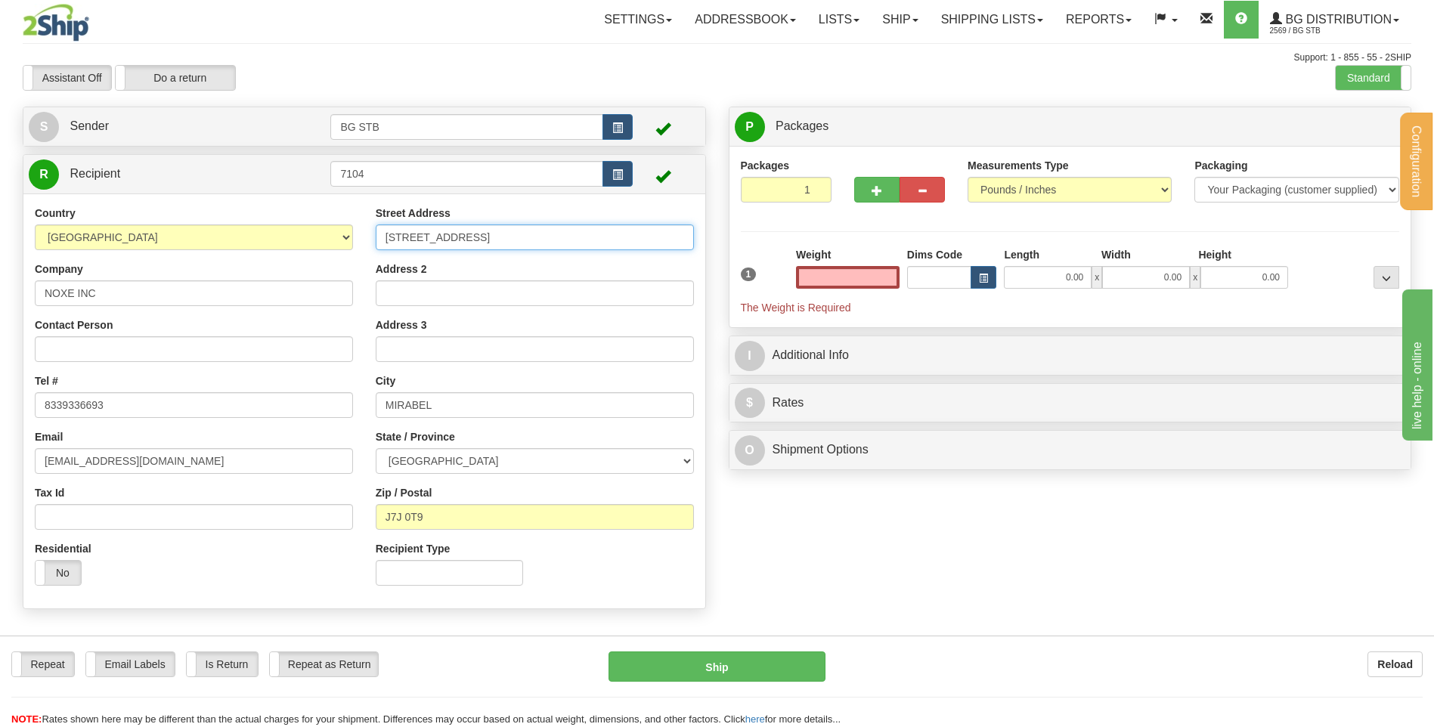
type input "0.00"
drag, startPoint x: 598, startPoint y: 240, endPoint x: 351, endPoint y: 246, distance: 247.2
click at [352, 246] on div "Country AFGHANISTAN ALAND ISLANDS ALBANIA ALGERIA AMERICAN SAMOA ANDORRA ANGOLA…" at bounding box center [364, 401] width 682 height 391
type input "306 ALLEE DU GOLF"
click at [421, 296] on input "Address 2" at bounding box center [535, 293] width 318 height 26
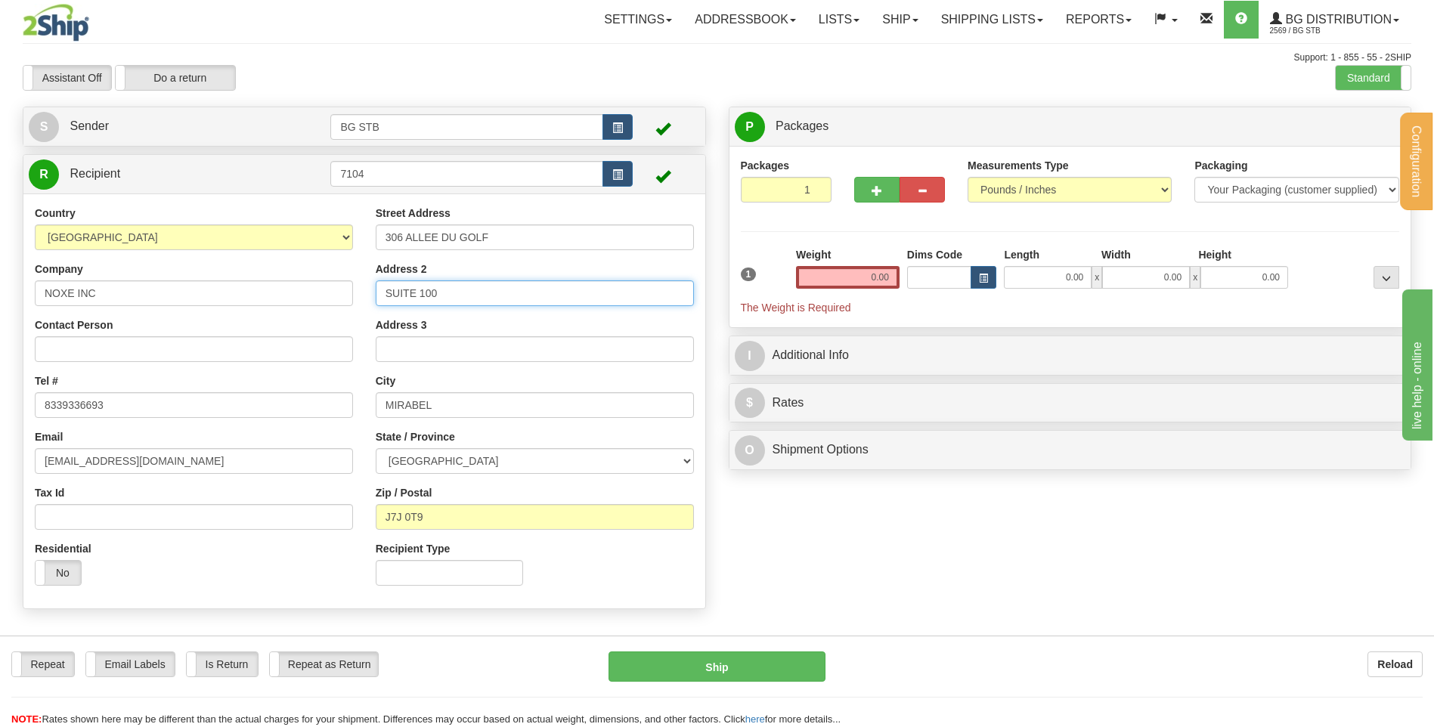
type input "SUITE 100"
click at [398, 402] on input "MIRABEL" at bounding box center [535, 405] width 318 height 26
drag, startPoint x: 456, startPoint y: 401, endPoint x: 318, endPoint y: 409, distance: 138.5
click at [318, 409] on div "Country AFGHANISTAN ALAND ISLANDS ALBANIA ALGERIA AMERICAN SAMOA ANDORRA ANGOLA…" at bounding box center [364, 401] width 682 height 391
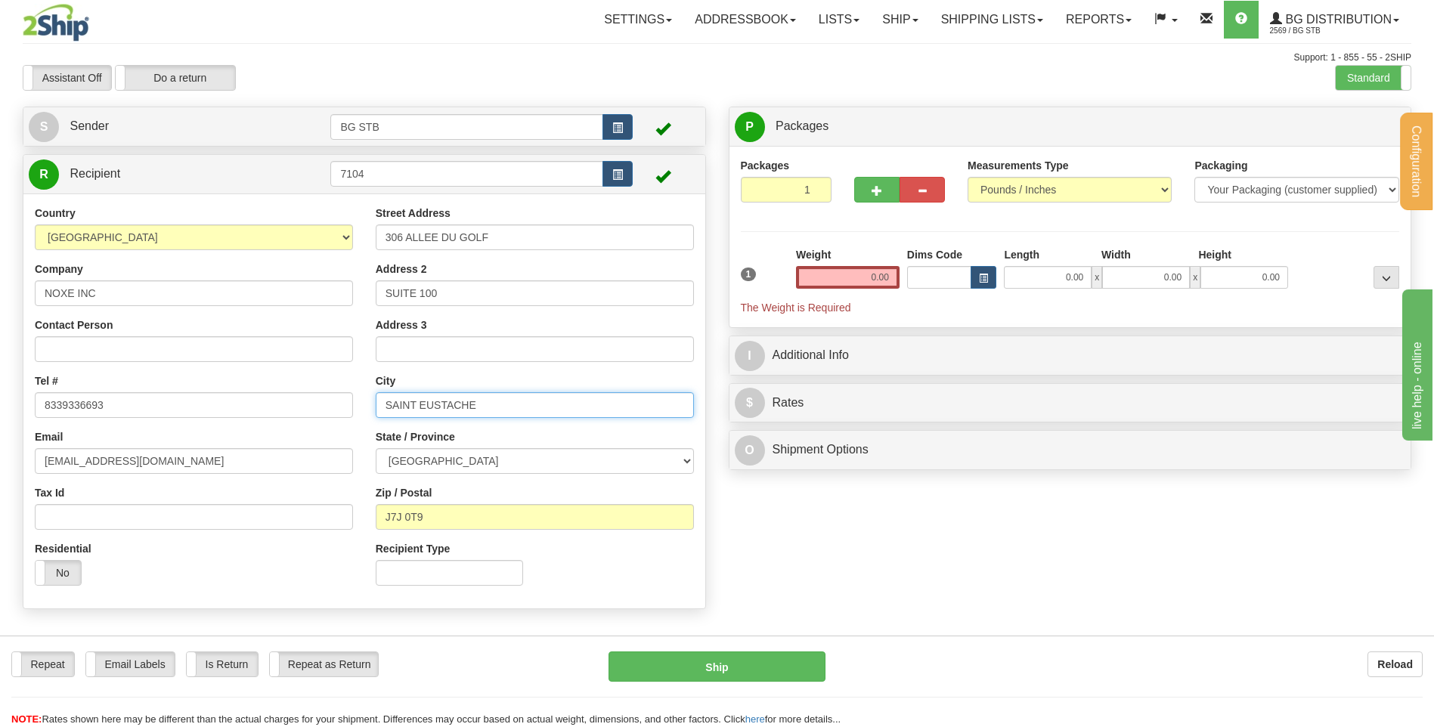
type input "SAINT EUSTACHE"
drag, startPoint x: 443, startPoint y: 512, endPoint x: 398, endPoint y: 513, distance: 45.4
click at [398, 513] on input "J7J 0T9" at bounding box center [535, 517] width 318 height 26
type input "J7R 0M8"
click at [843, 268] on input "0.00" at bounding box center [848, 277] width 104 height 23
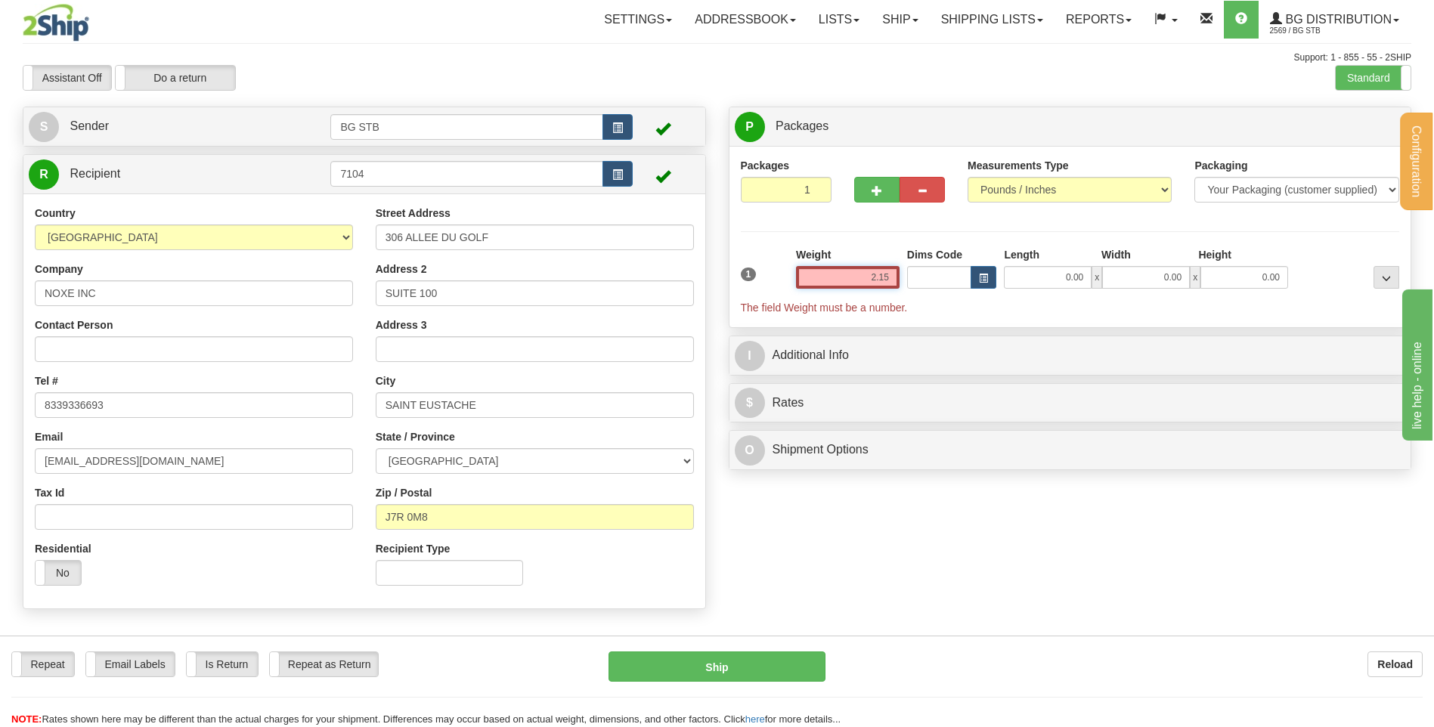
type input "2.15"
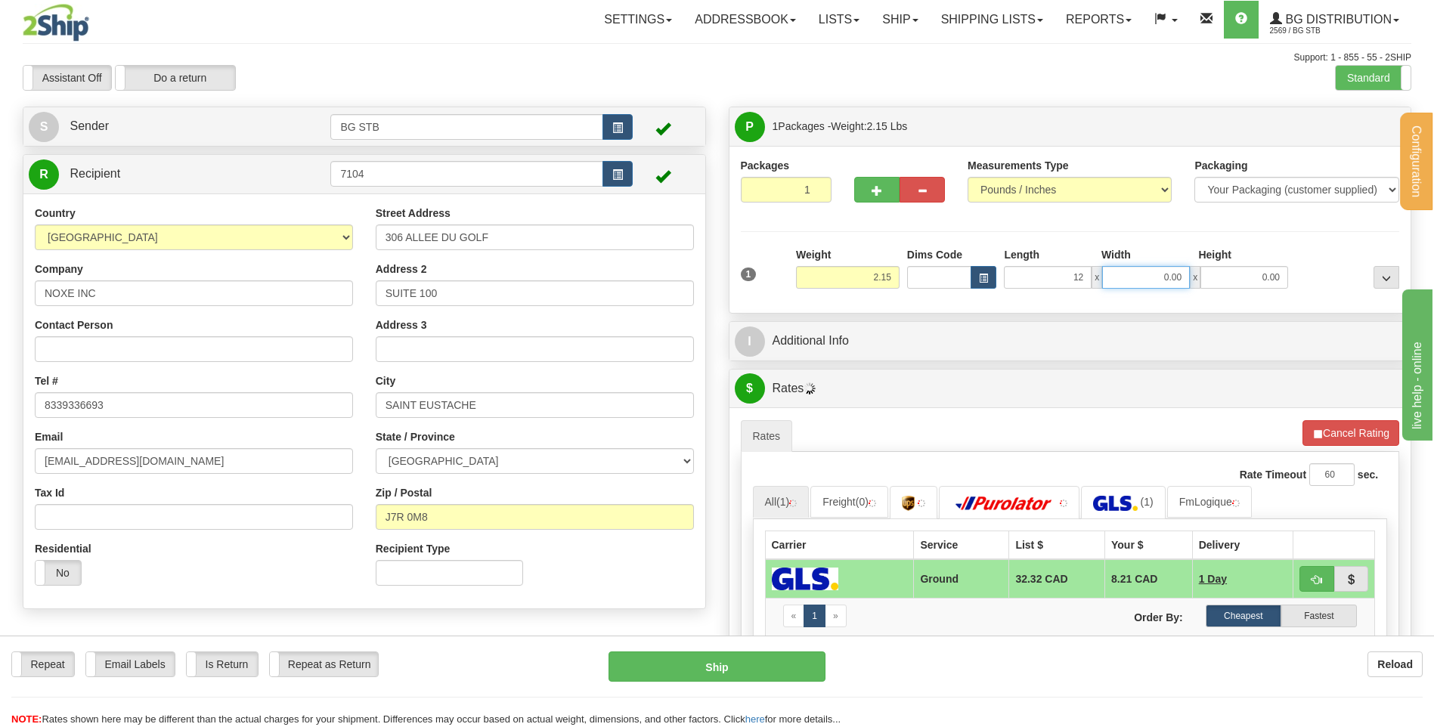
type input "12.00"
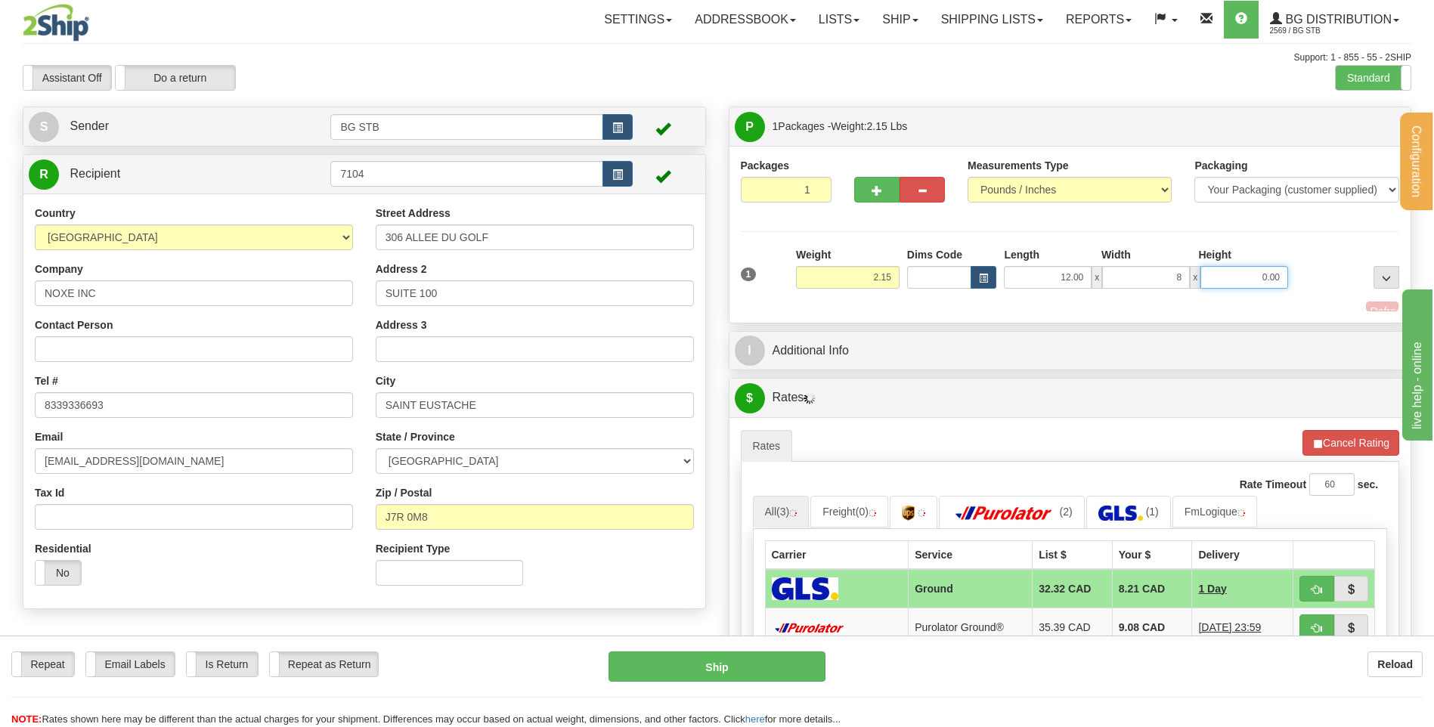
type input "8.00"
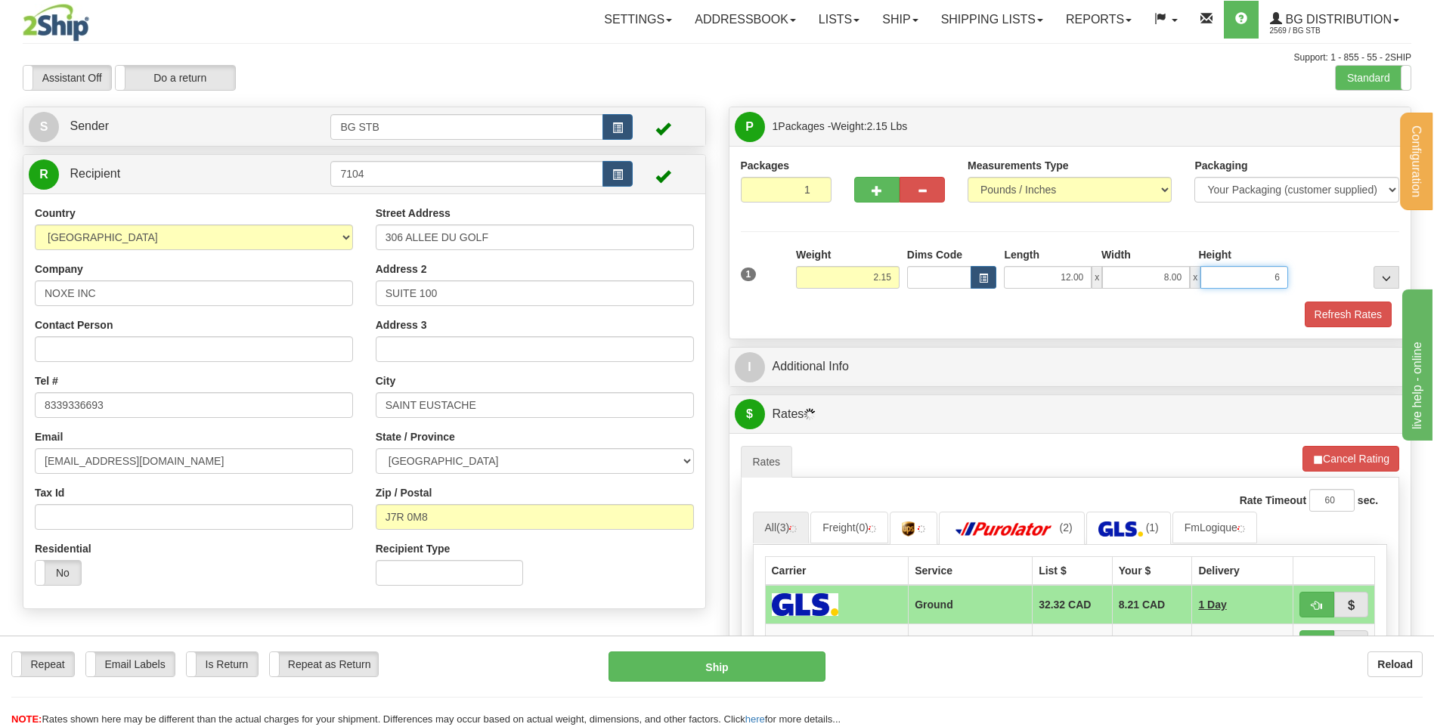
type input "6"
type input "6.00"
click at [848, 387] on div "P Packages 1 Packages - Weight: 2.15 Lbs Shipment Level Shipm. Package Level Pa…" at bounding box center [1070, 558] width 706 height 902
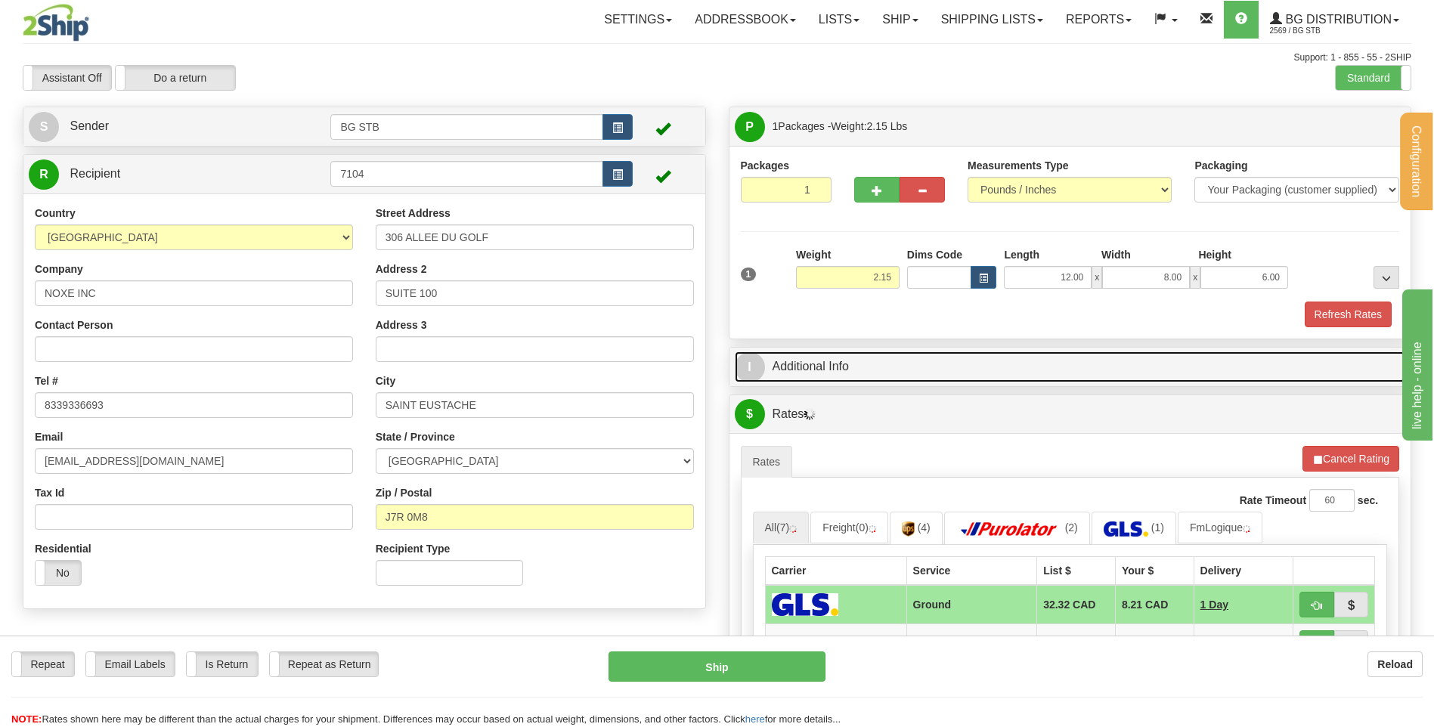
click at [861, 371] on link "I Additional Info" at bounding box center [1070, 366] width 671 height 31
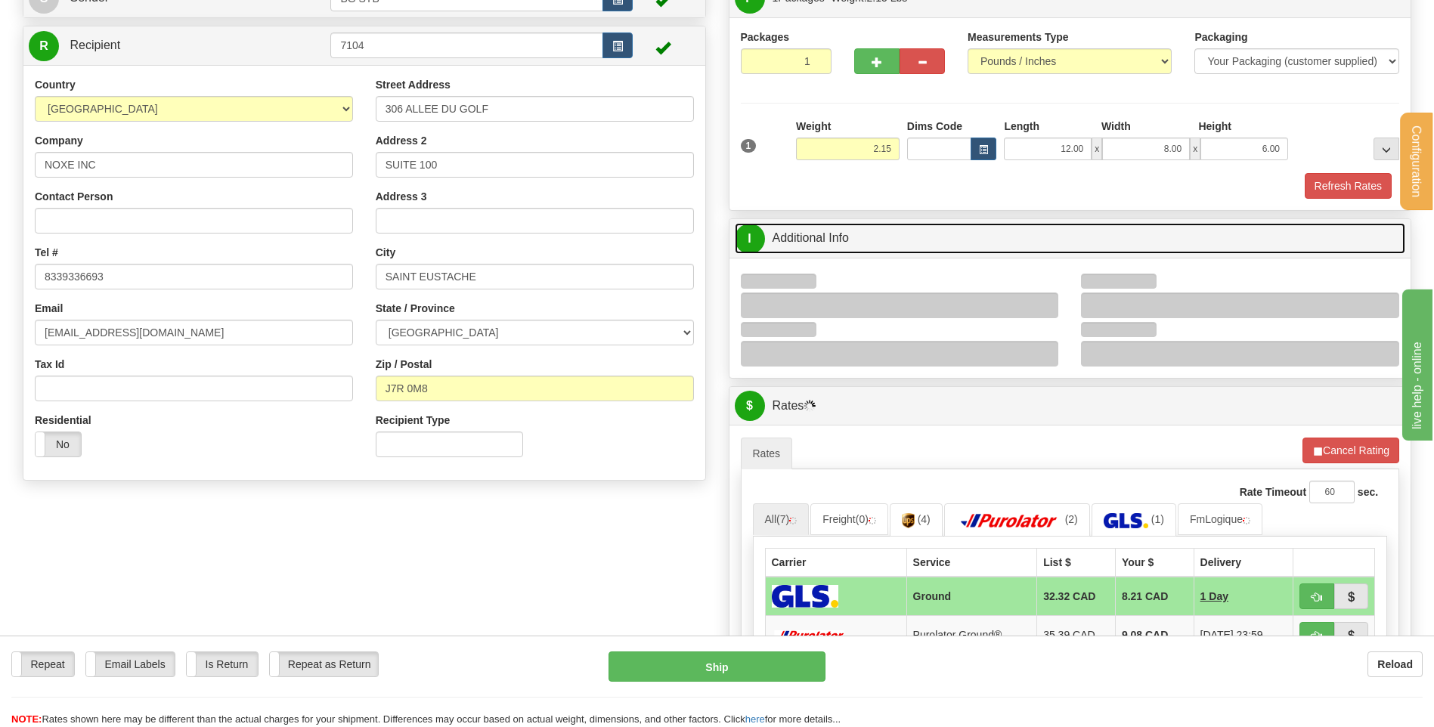
scroll to position [302, 0]
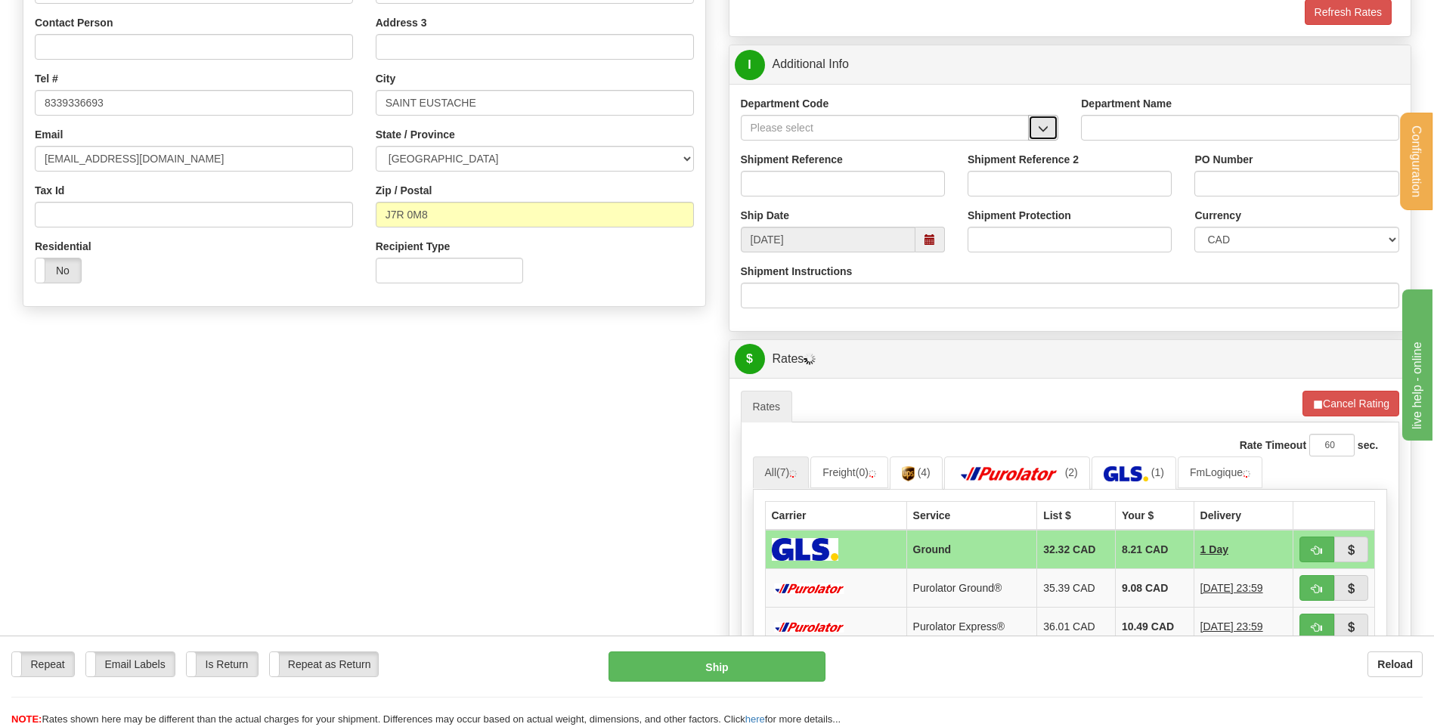
click at [1040, 127] on span "button" at bounding box center [1043, 129] width 11 height 10
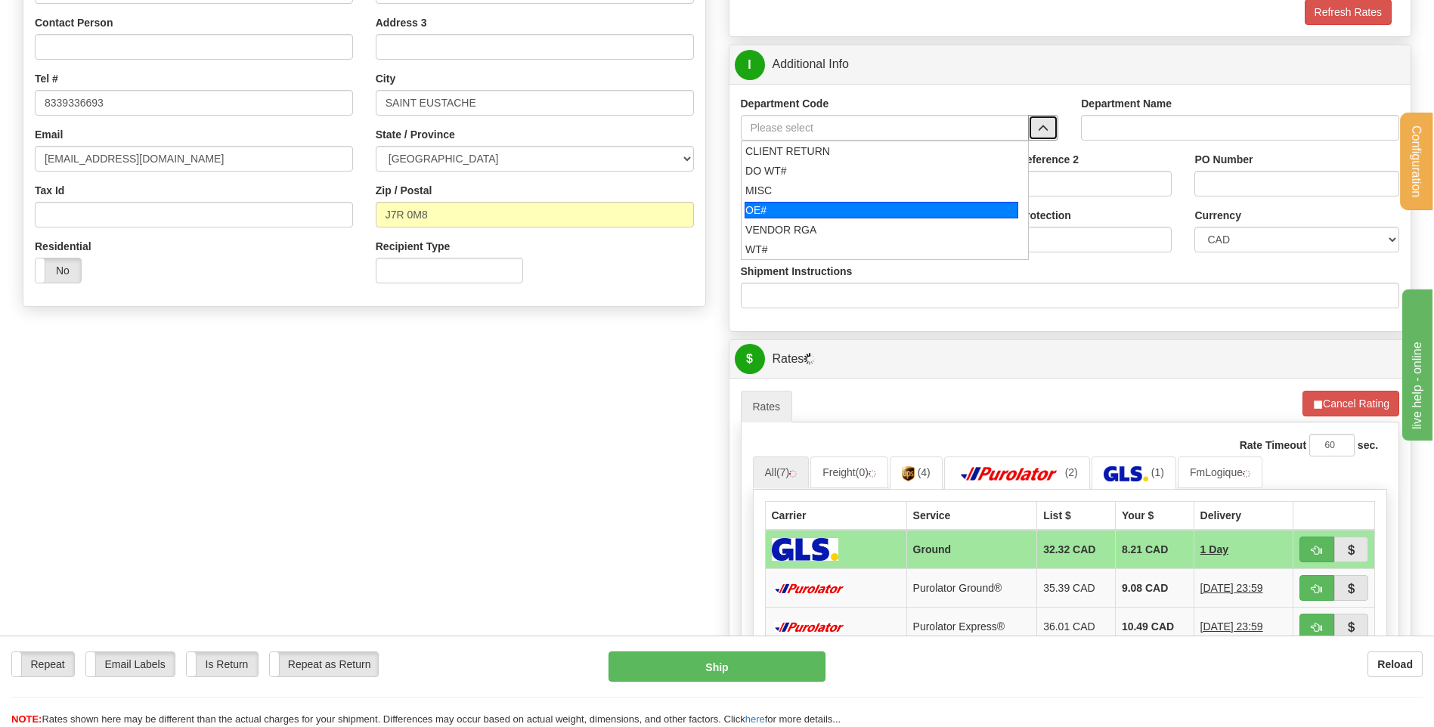
click at [809, 206] on div "OE#" at bounding box center [881, 210] width 274 height 17
type input "OE#"
type input "ORDERS"
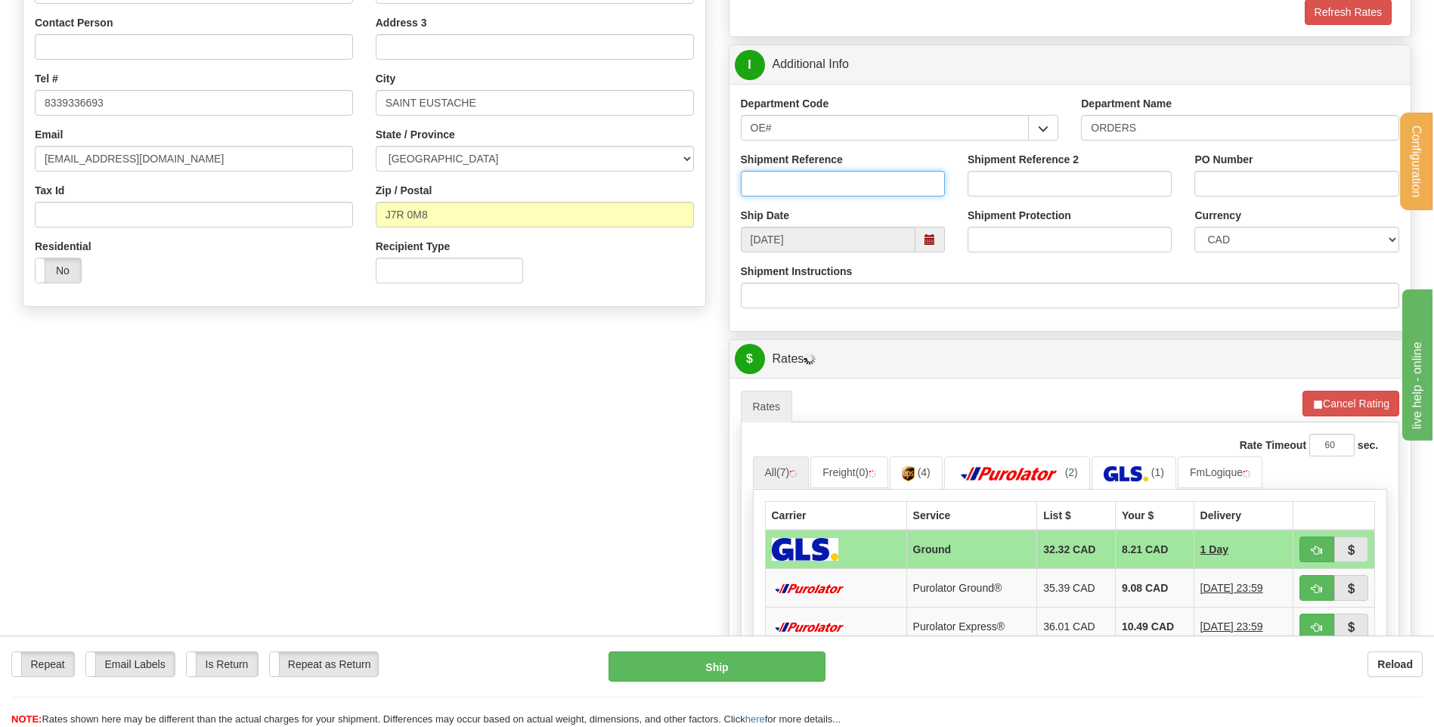
click at [807, 184] on input "Shipment Reference" at bounding box center [843, 184] width 204 height 26
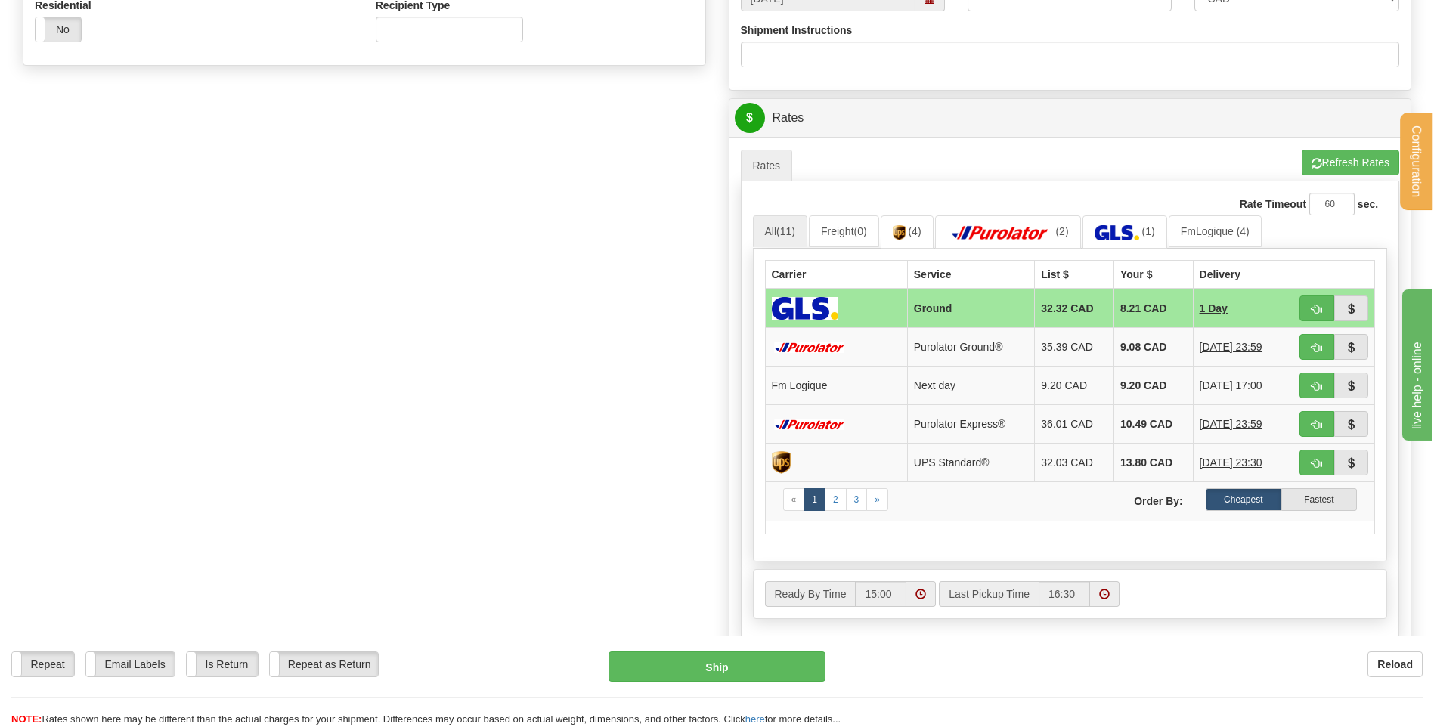
scroll to position [605, 0]
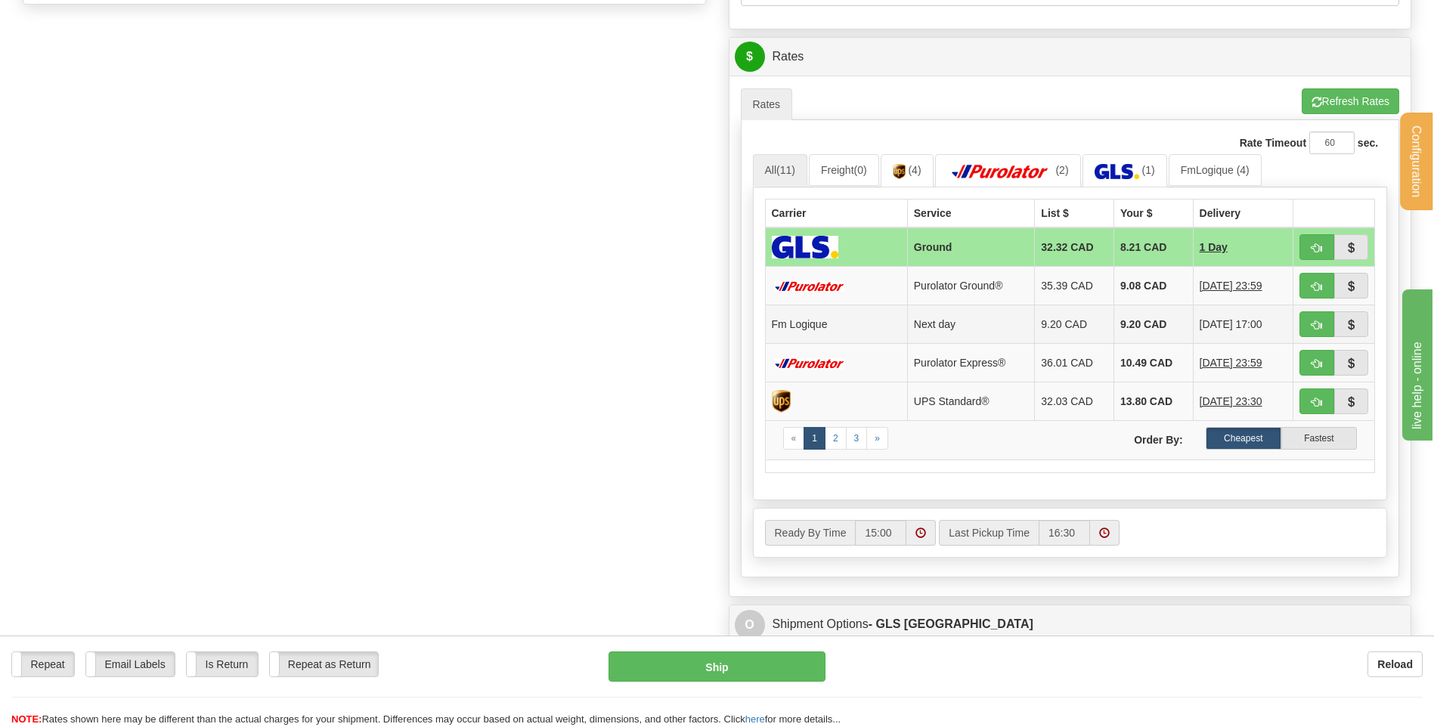
type input "50321745-00"
click at [1308, 324] on button "button" at bounding box center [1316, 324] width 35 height 26
type input "jour"
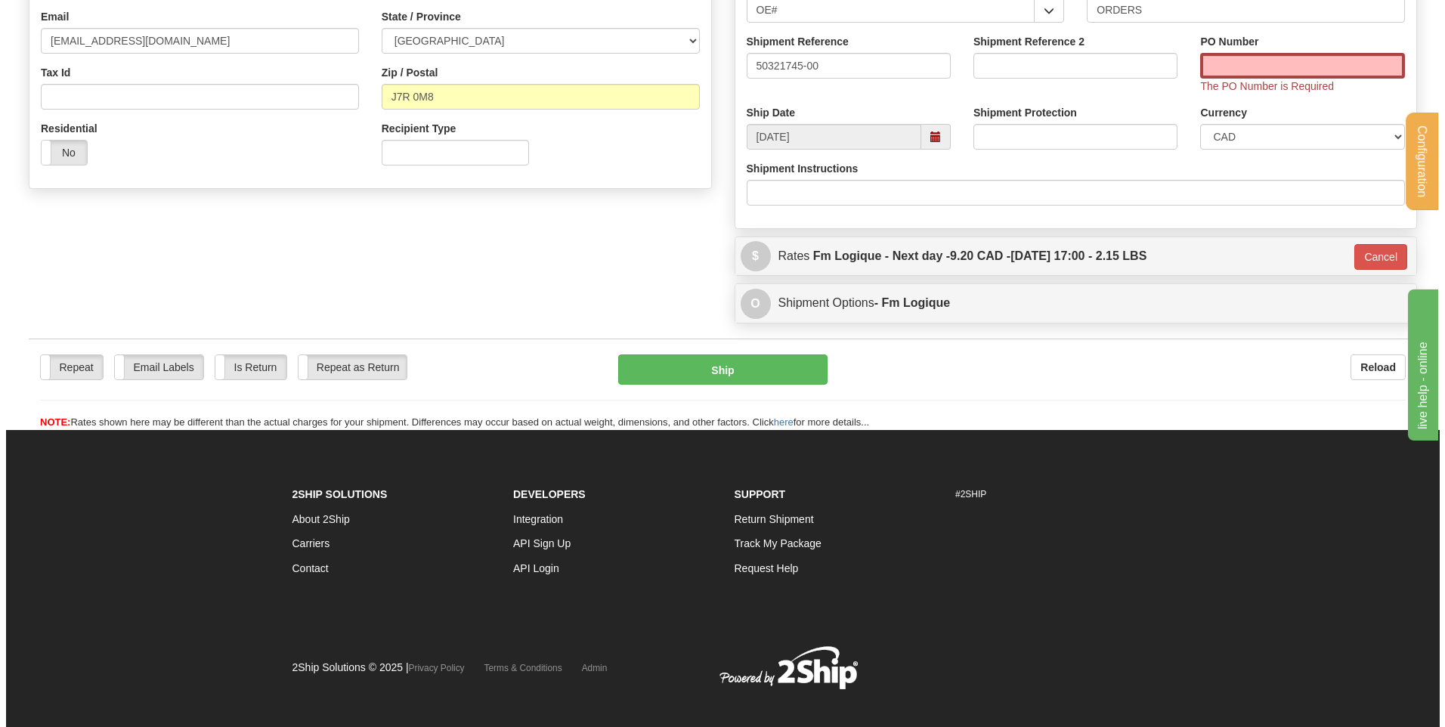
scroll to position [210, 0]
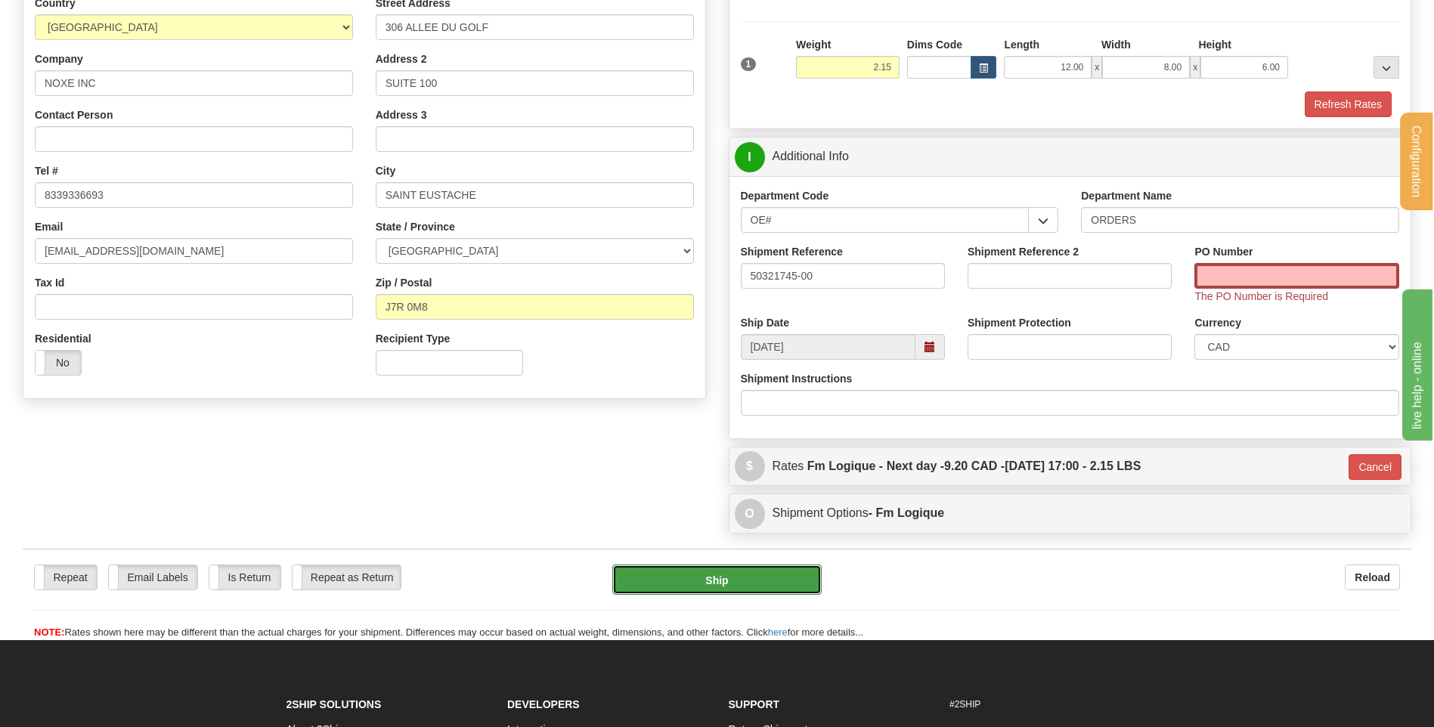
click at [687, 574] on button "Ship" at bounding box center [716, 580] width 209 height 30
click at [1211, 274] on input "PO Number" at bounding box center [1296, 276] width 204 height 26
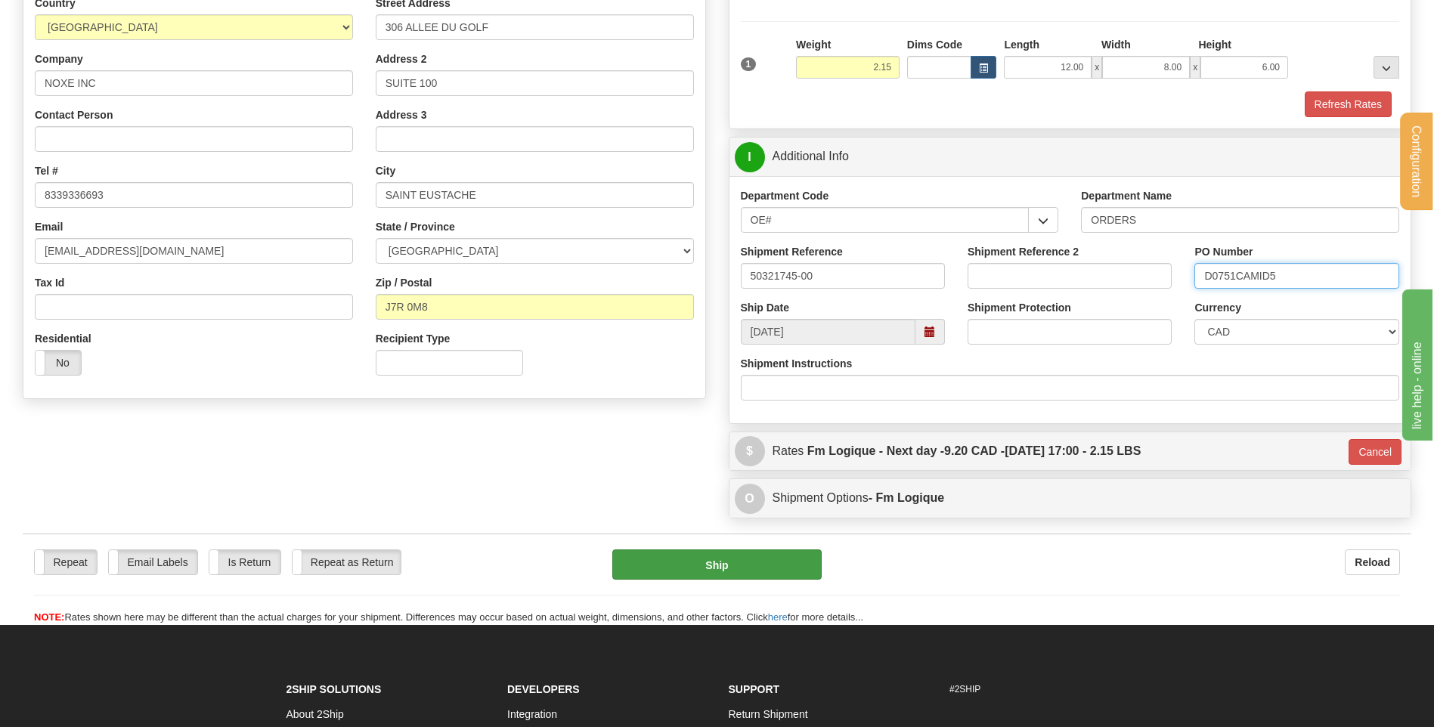
type input "D0751CAMID5"
click at [746, 572] on button "Ship" at bounding box center [716, 564] width 209 height 30
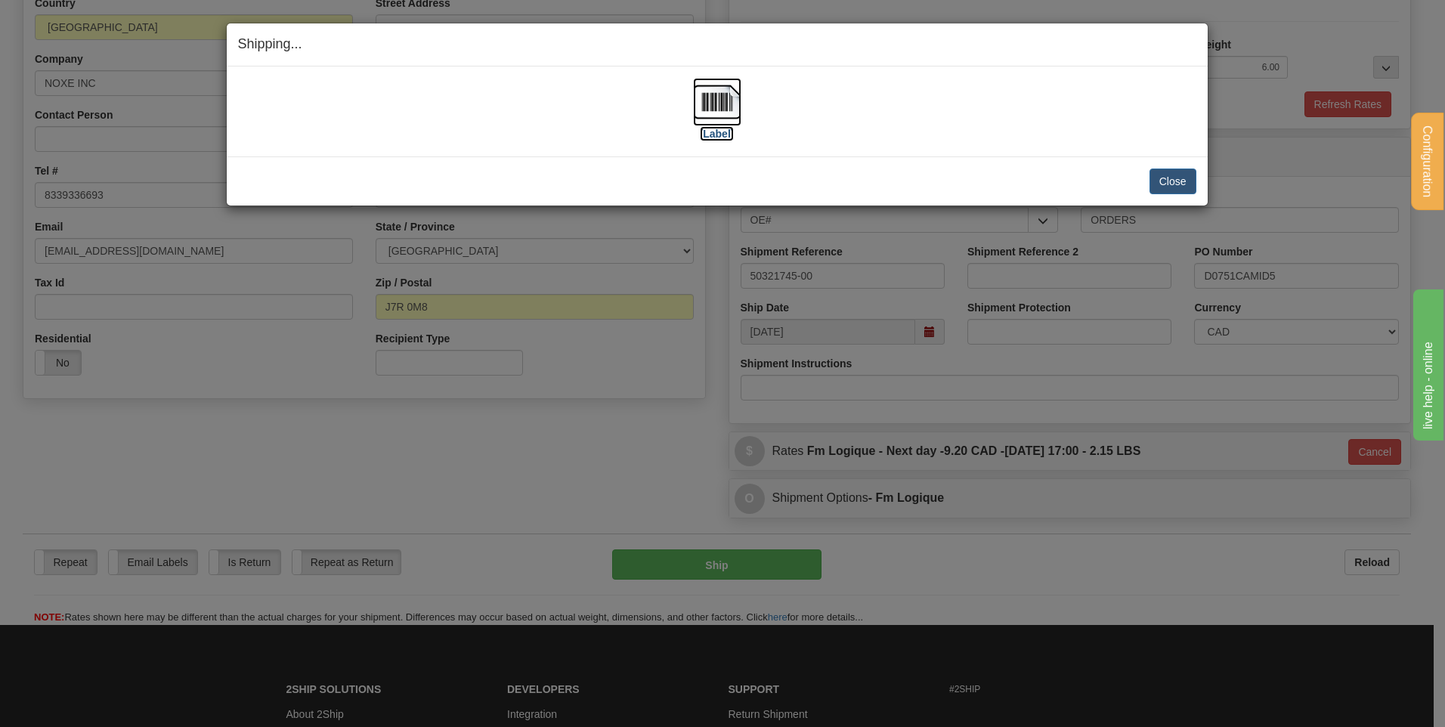
click at [700, 96] on img at bounding box center [717, 102] width 48 height 48
click at [1161, 175] on button "Close" at bounding box center [1172, 182] width 47 height 26
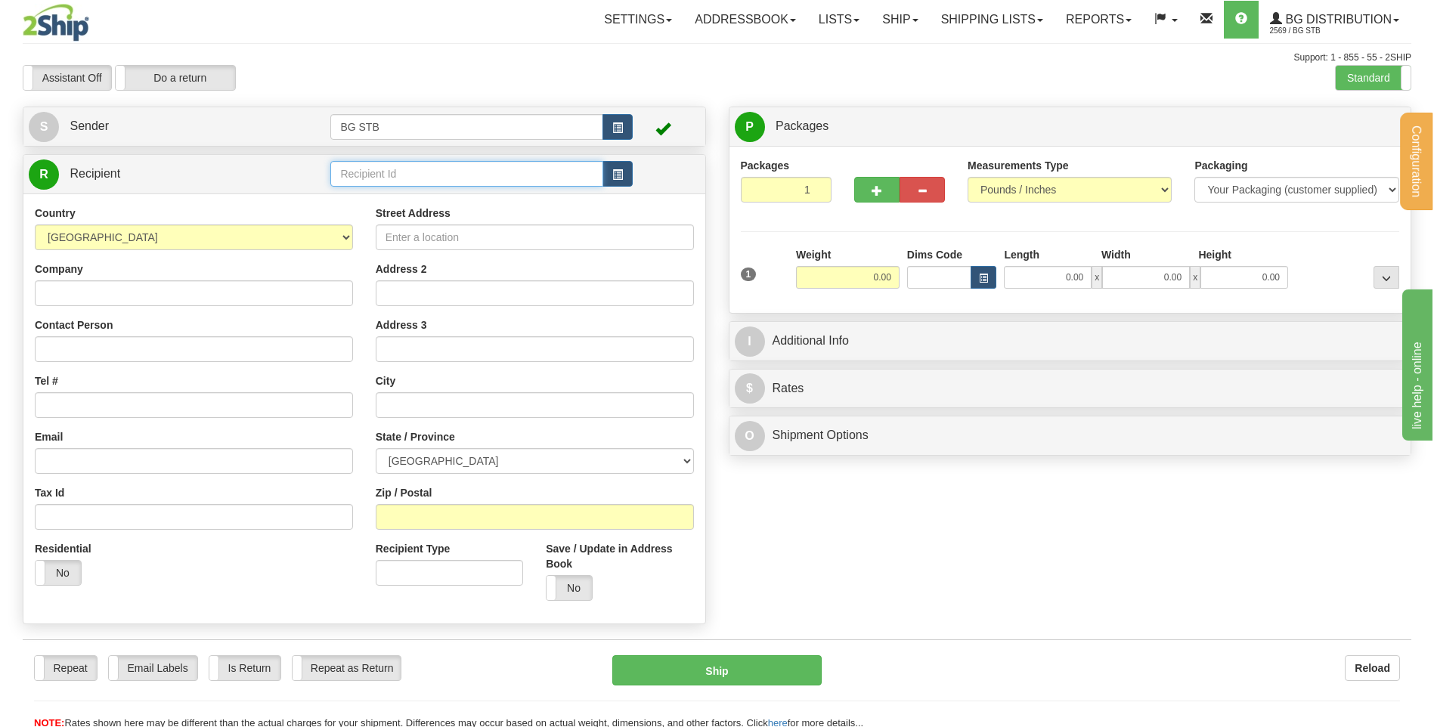
click at [371, 173] on input "text" at bounding box center [466, 174] width 272 height 26
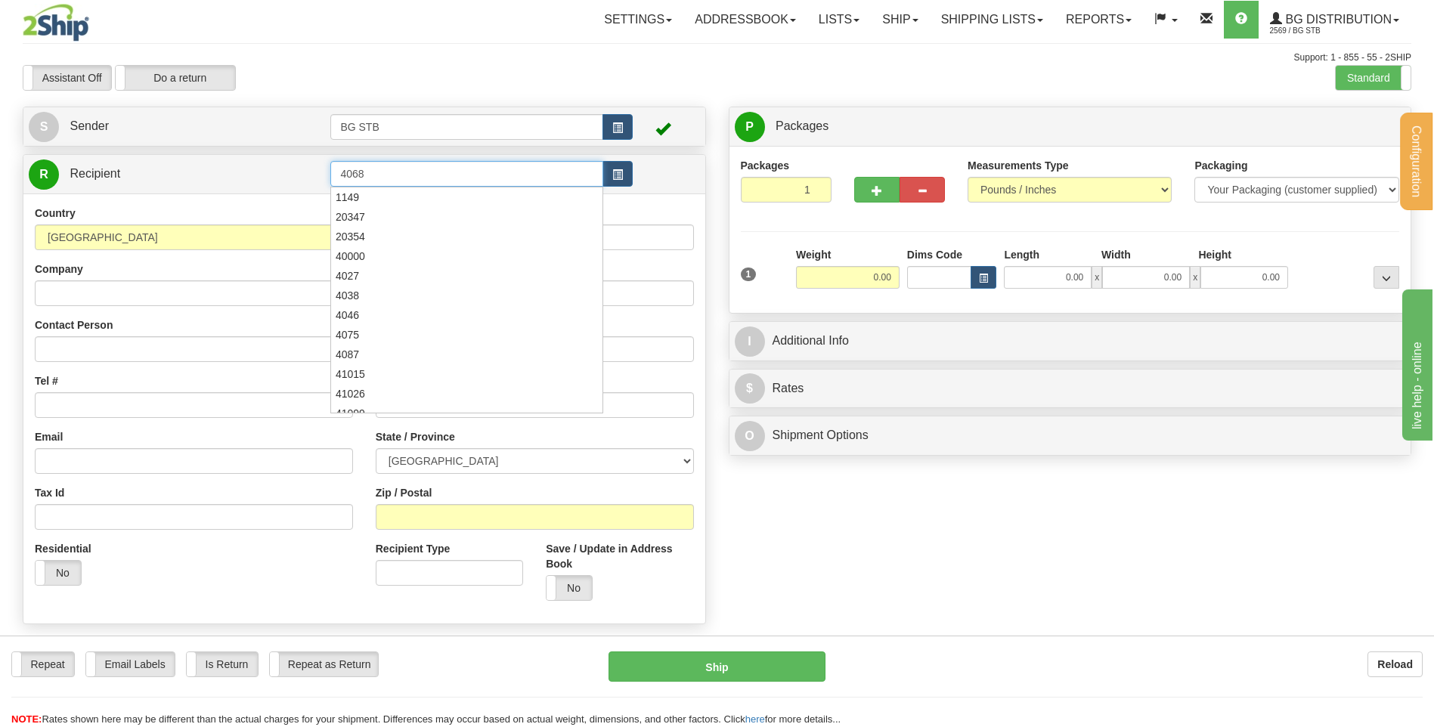
type input "4068"
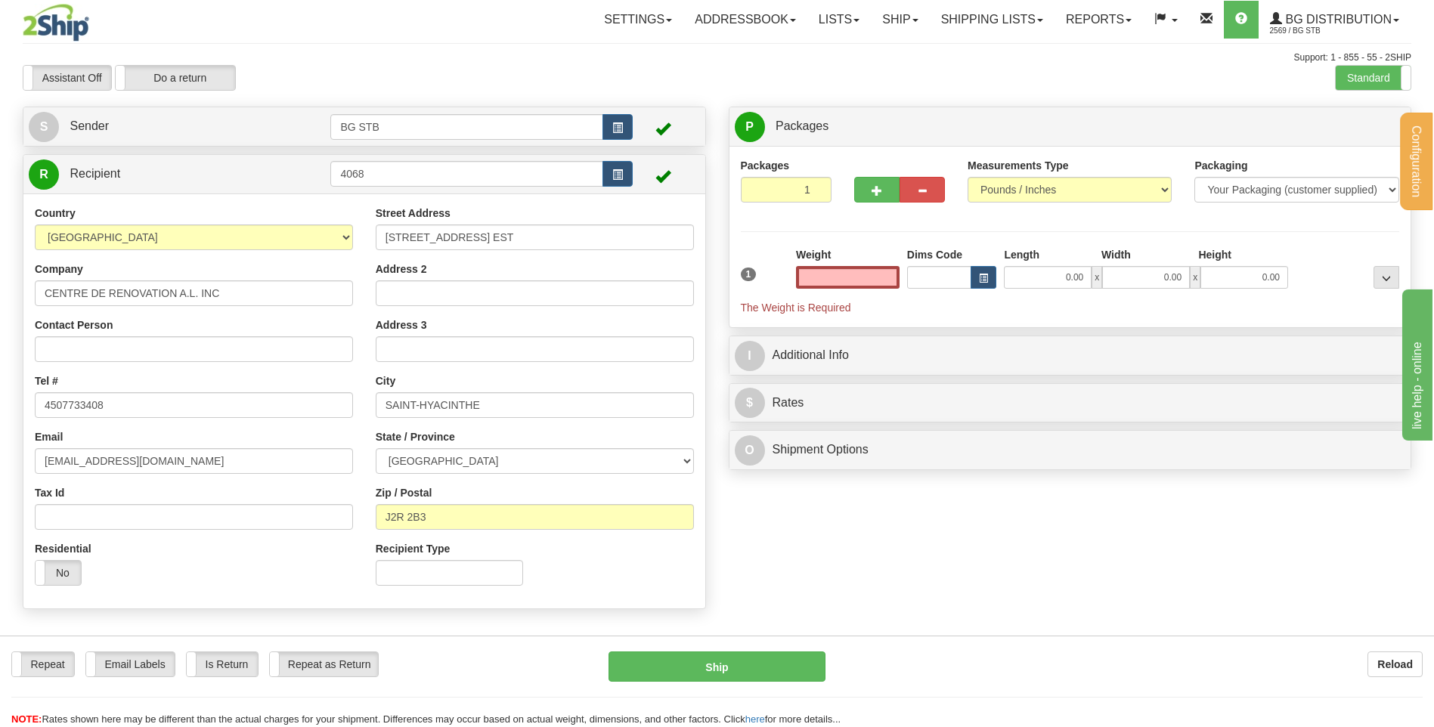
type input "0.00"
click at [843, 268] on input "0.00" at bounding box center [848, 277] width 104 height 23
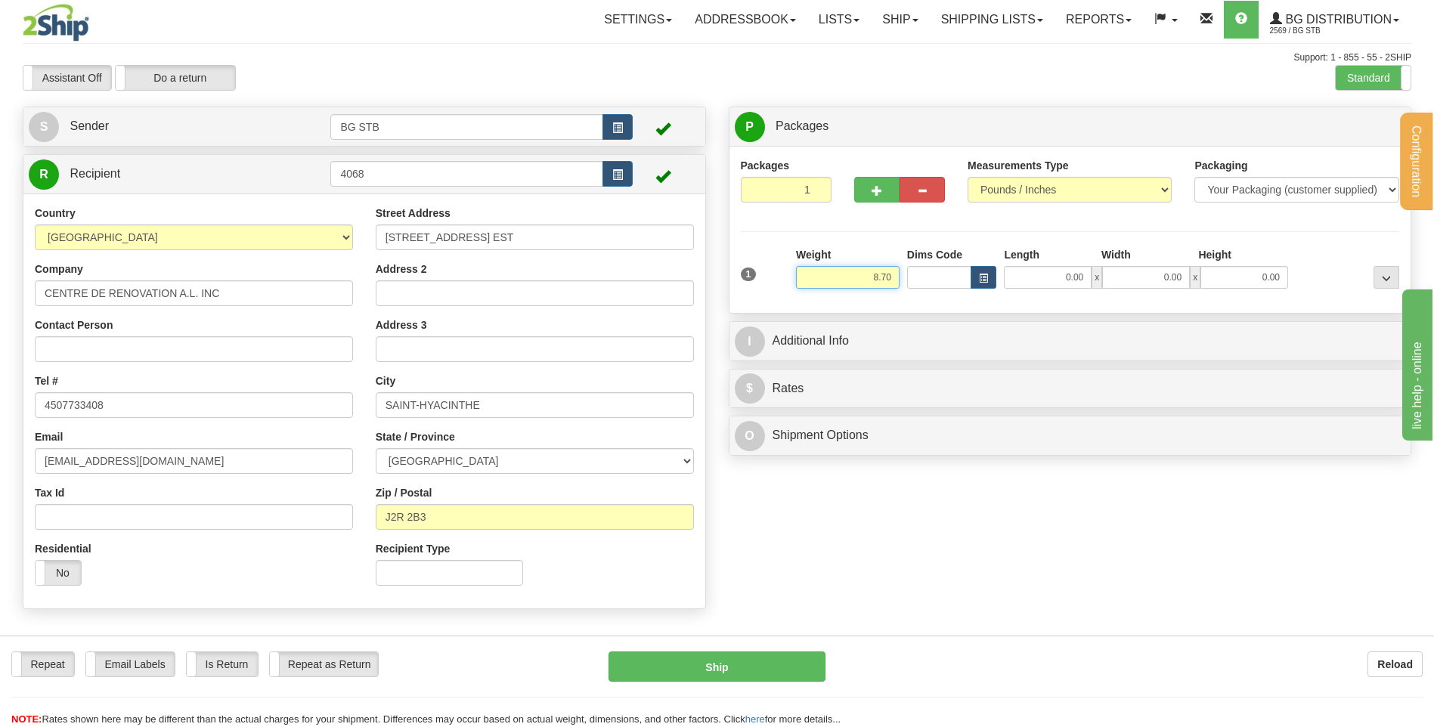
type input "8.70"
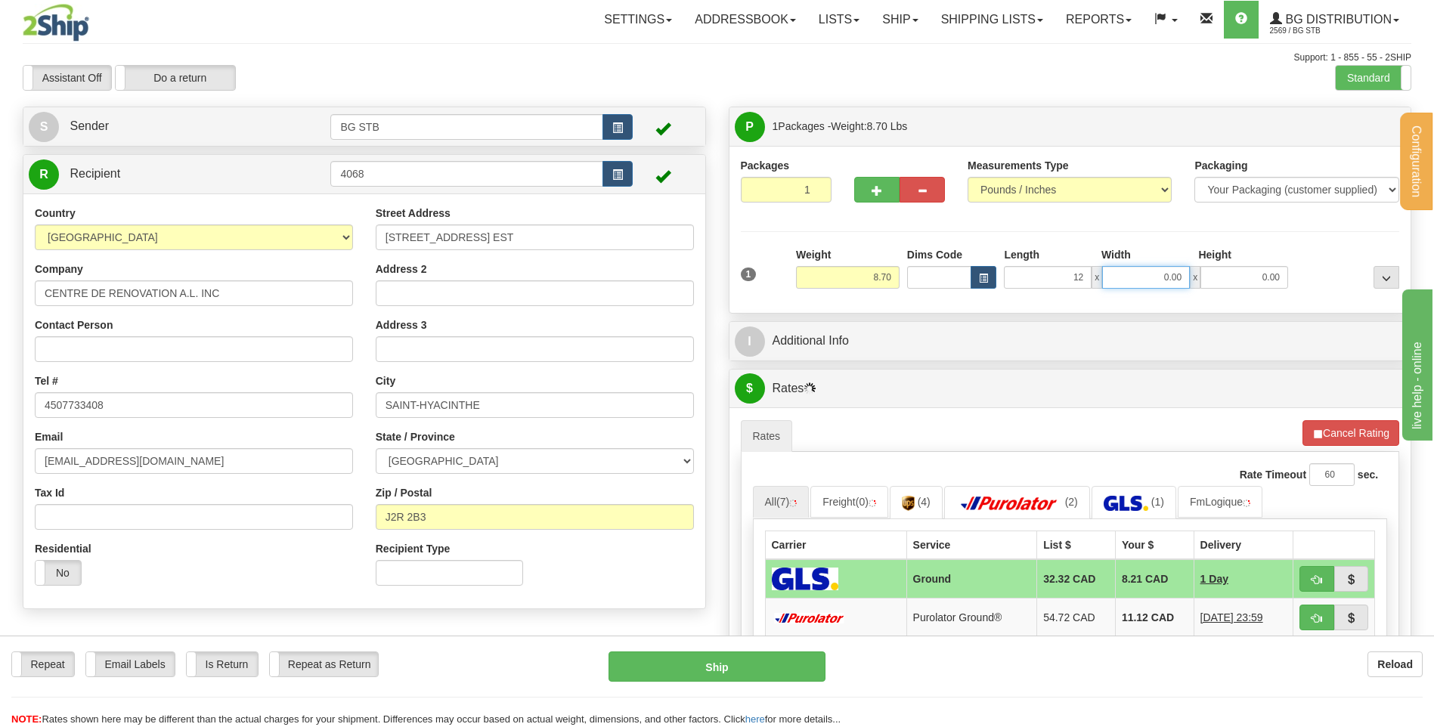
type input "12.00"
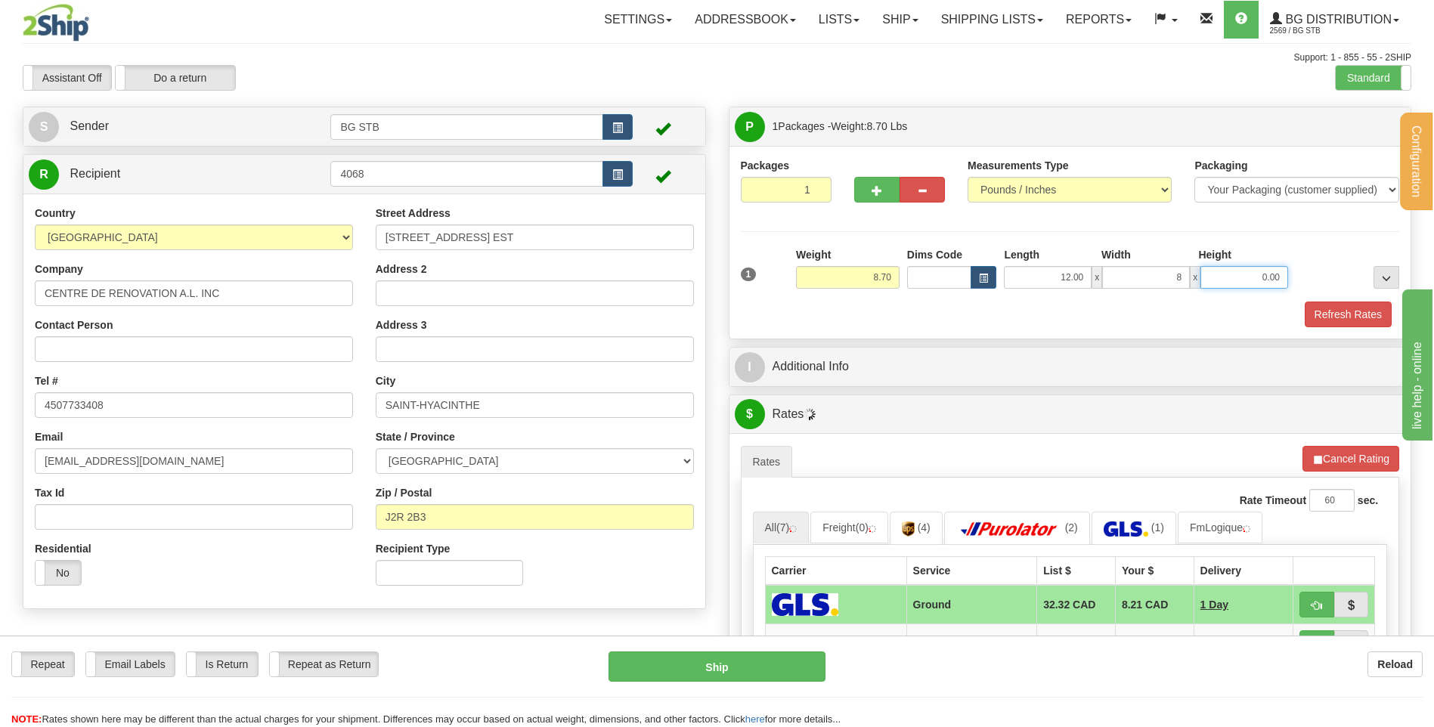
type input "8.00"
type input "6"
type input "6.00"
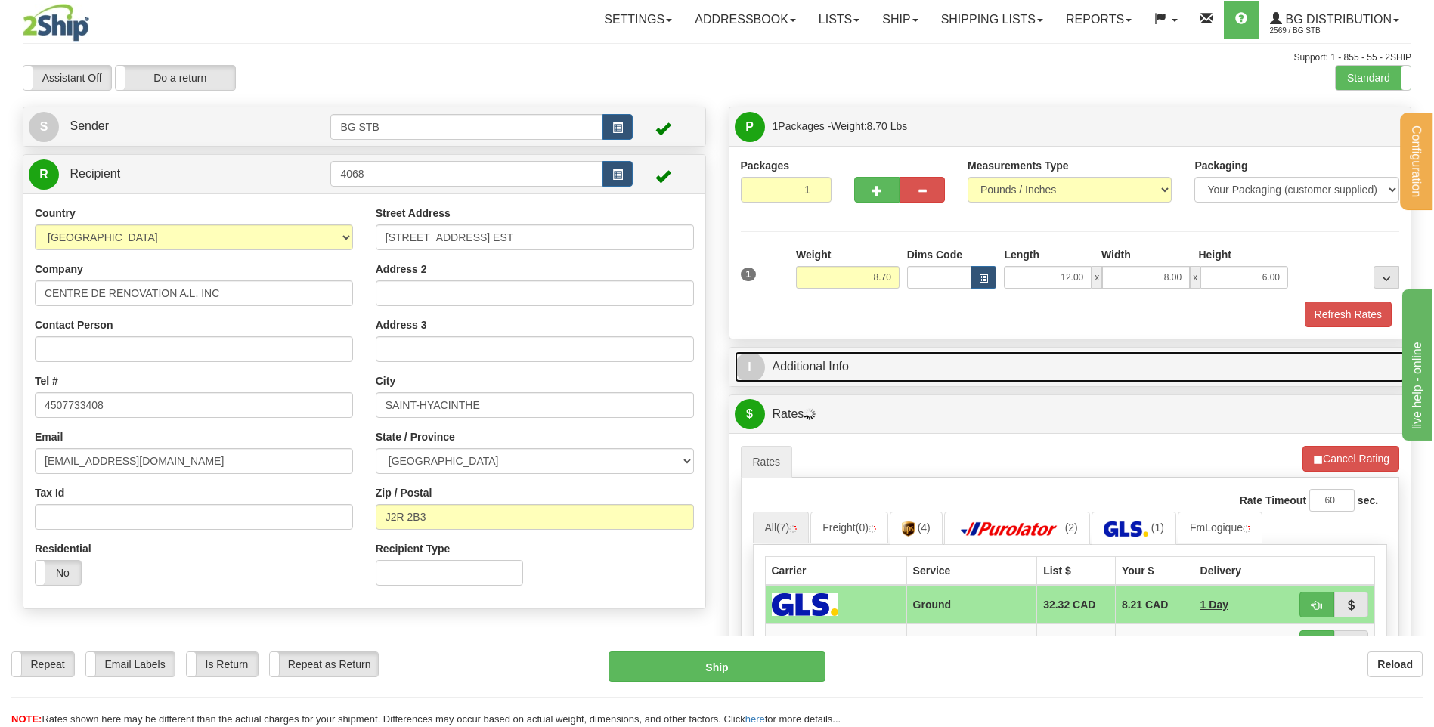
drag, startPoint x: 834, startPoint y: 354, endPoint x: 845, endPoint y: 356, distance: 10.8
click at [834, 354] on link "I Additional Info" at bounding box center [1070, 366] width 671 height 31
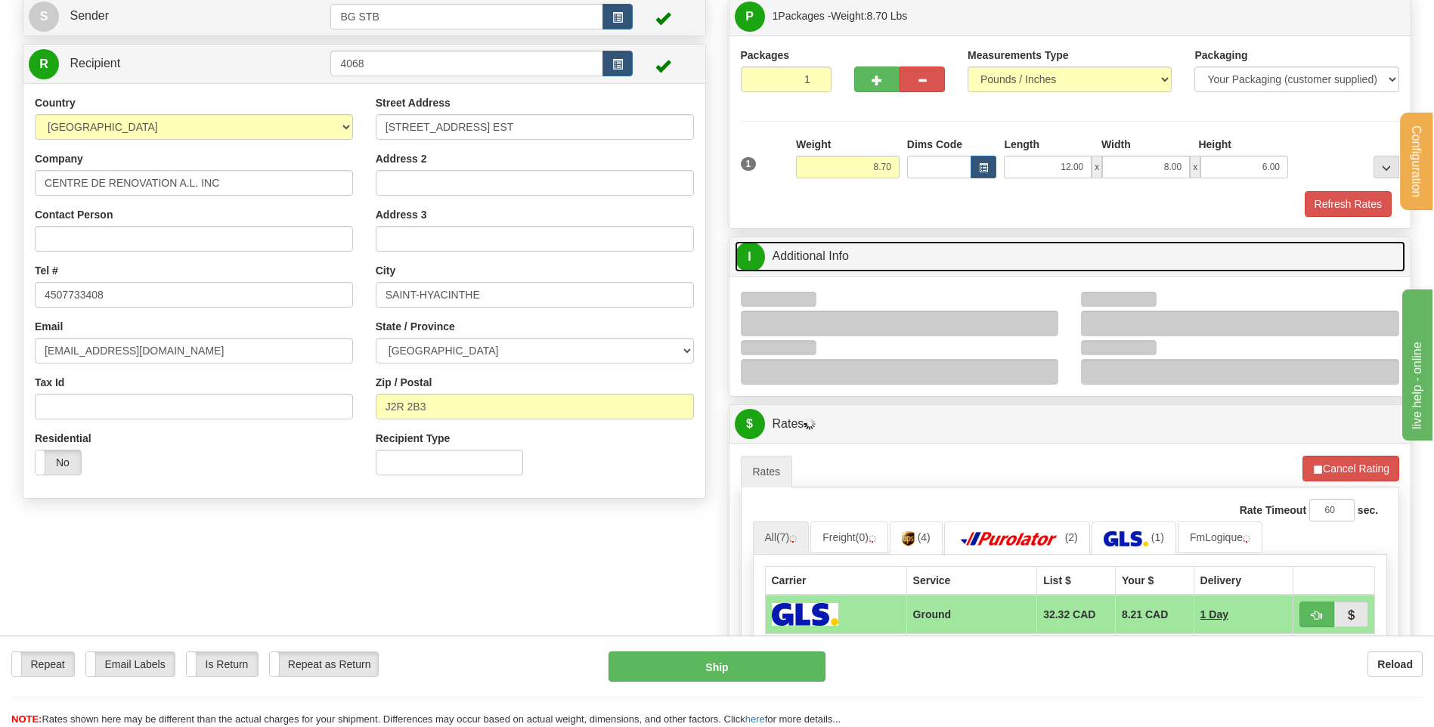
scroll to position [227, 0]
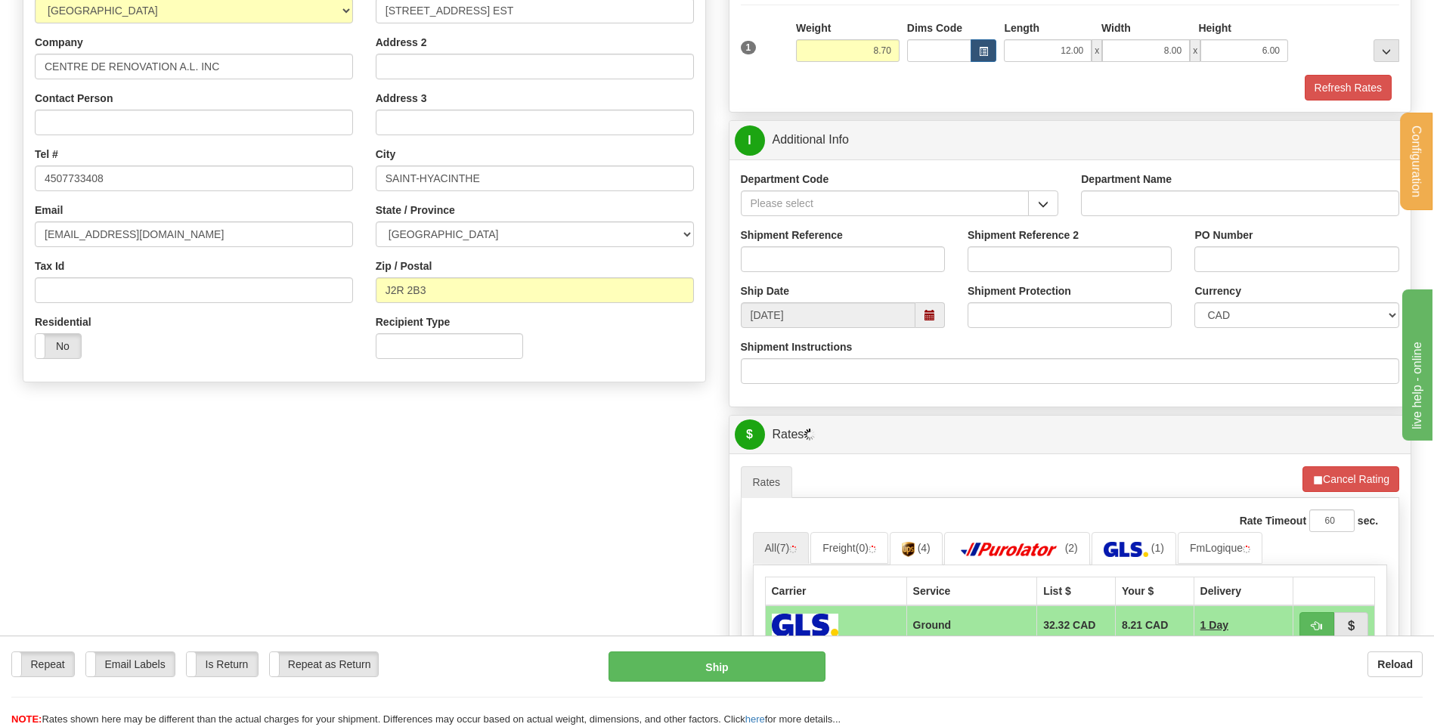
click at [1026, 199] on input "Department Code" at bounding box center [885, 203] width 289 height 26
click at [1035, 210] on button "button" at bounding box center [1043, 203] width 30 height 26
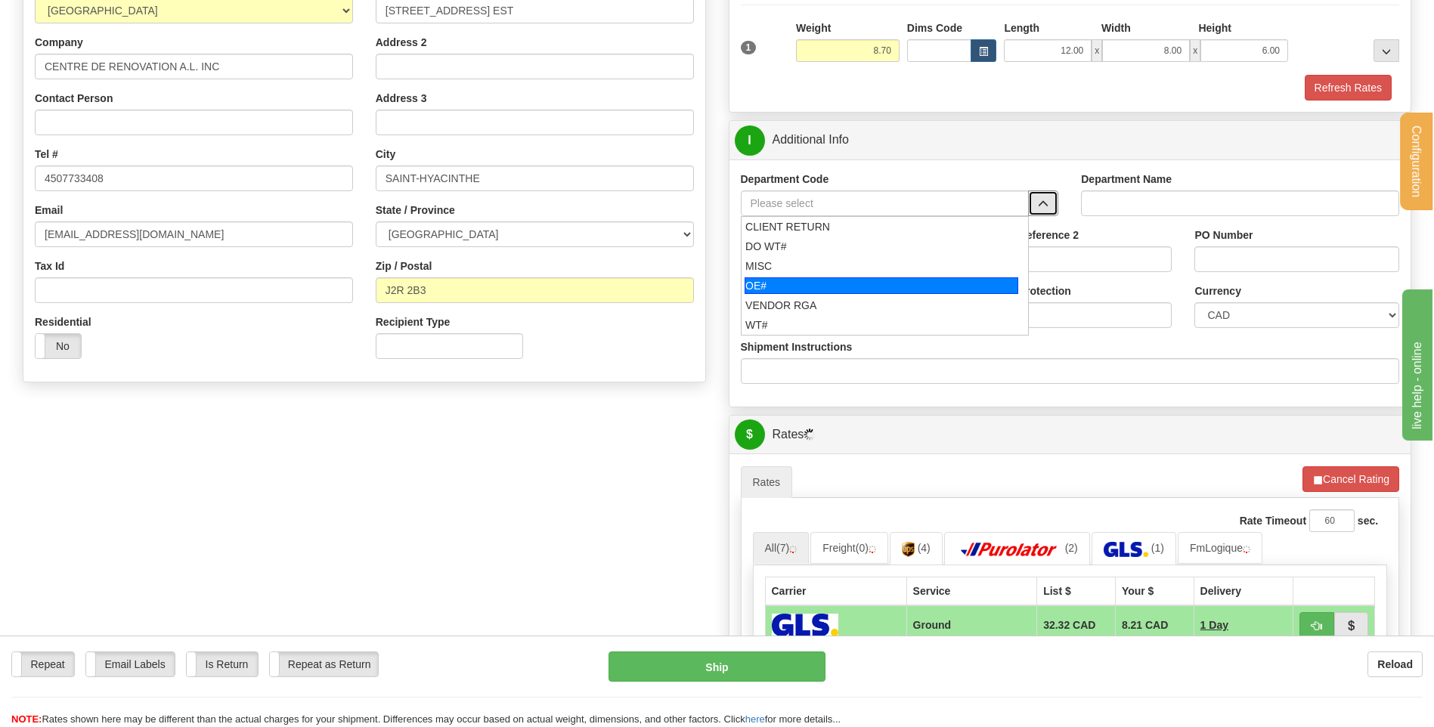
click at [842, 289] on div "OE#" at bounding box center [881, 285] width 274 height 17
type input "OE#"
type input "ORDERS"
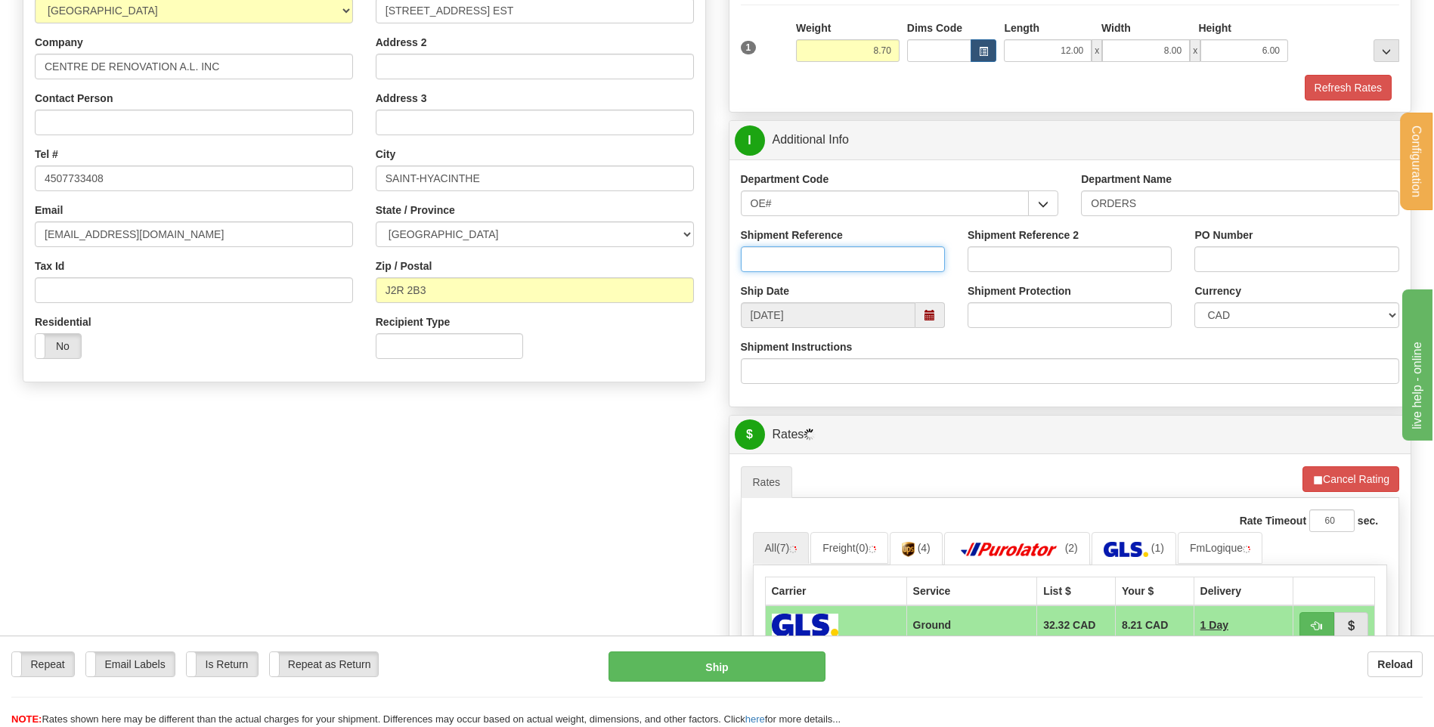
click at [839, 256] on input "Shipment Reference" at bounding box center [843, 259] width 204 height 26
type input "80005342-00 // 80005345-00"
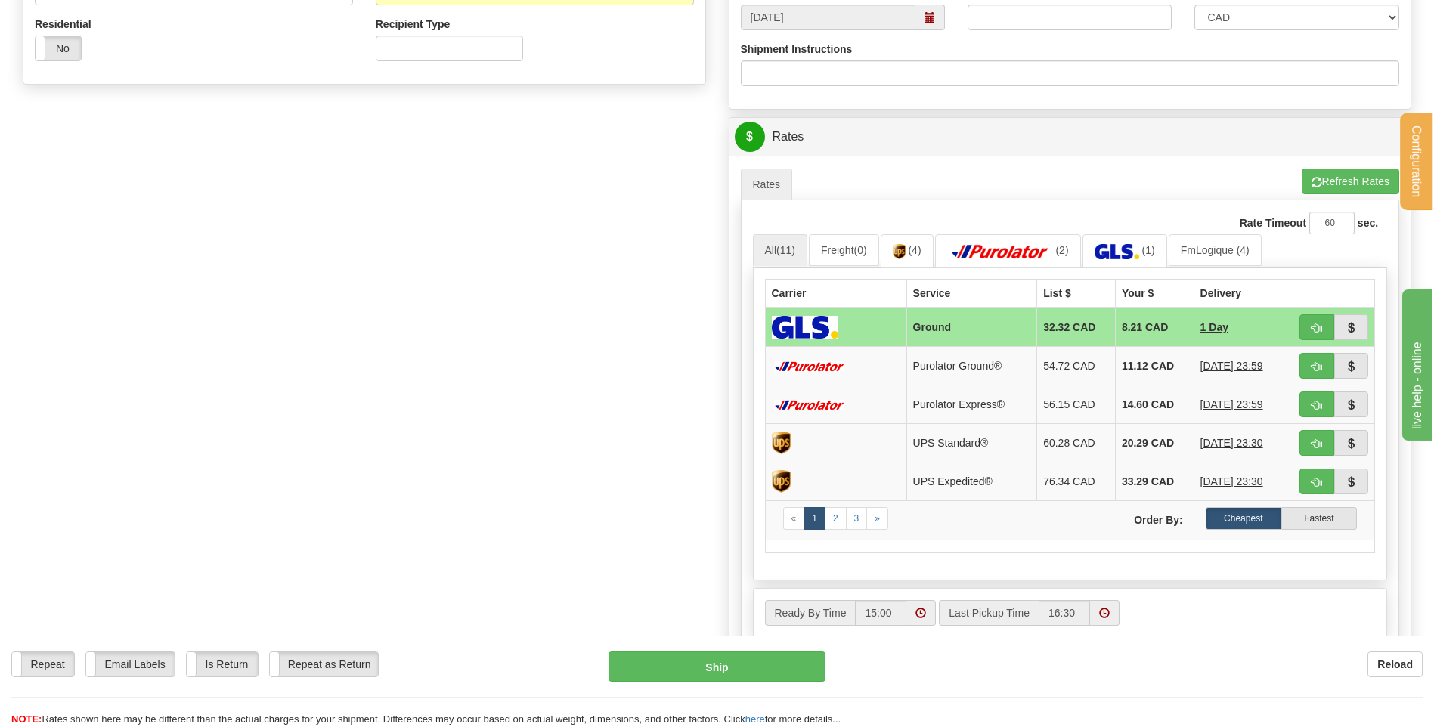
scroll to position [529, 0]
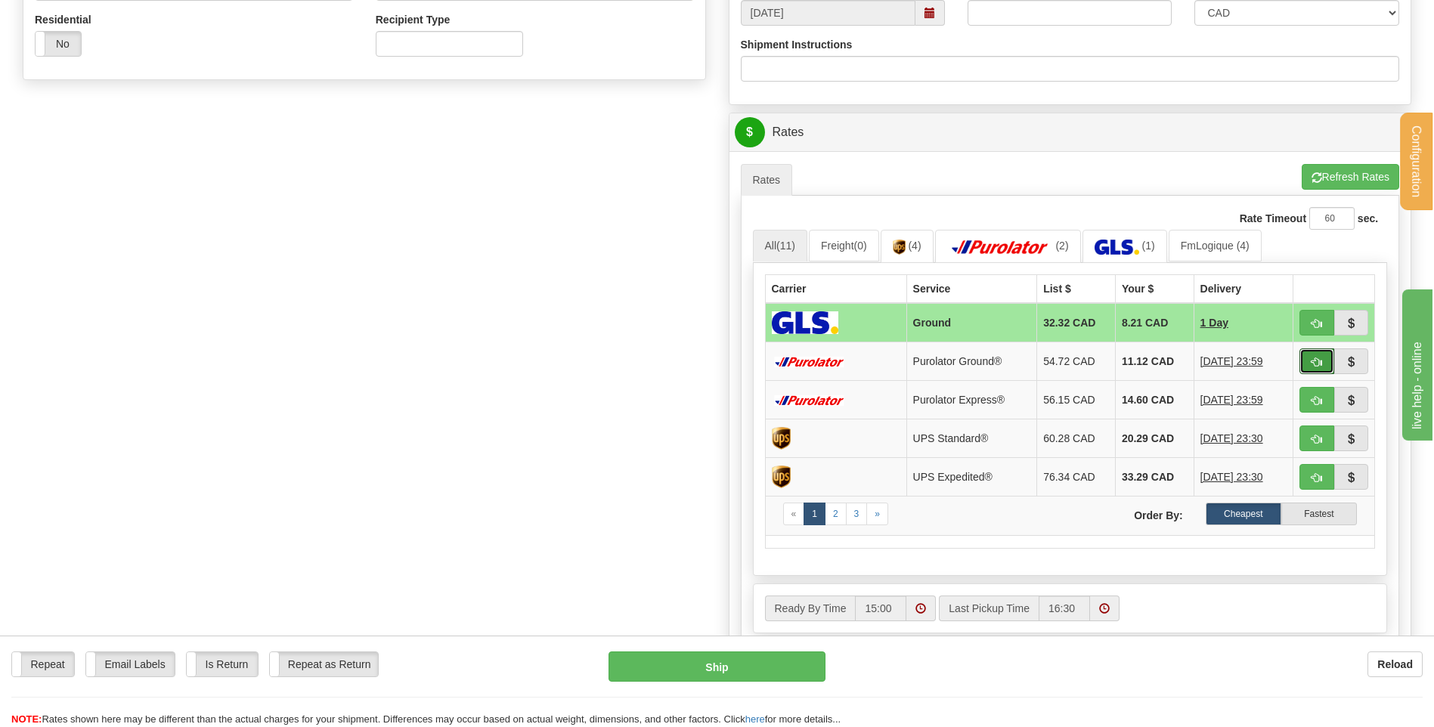
drag, startPoint x: 1321, startPoint y: 358, endPoint x: 732, endPoint y: 378, distance: 589.8
click at [1321, 358] on span "button" at bounding box center [1316, 362] width 11 height 10
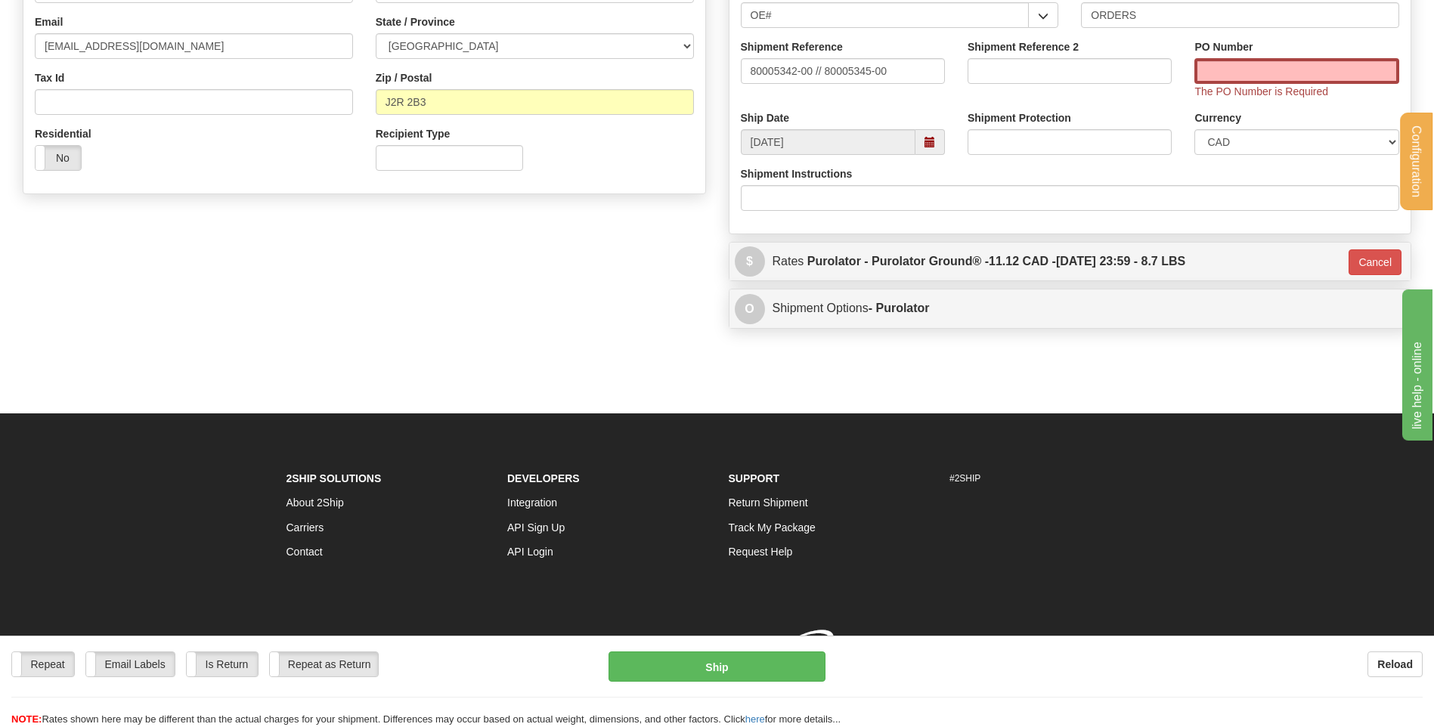
type input "260"
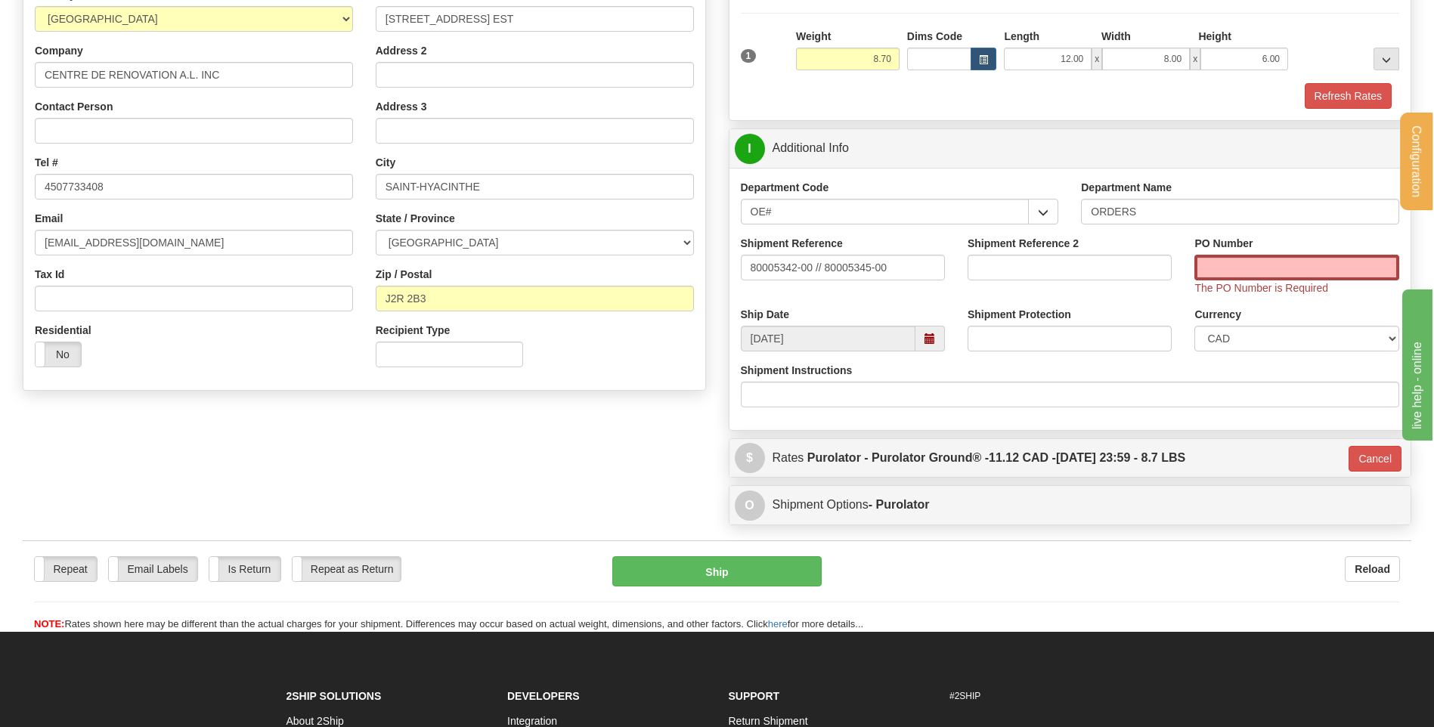
scroll to position [210, 0]
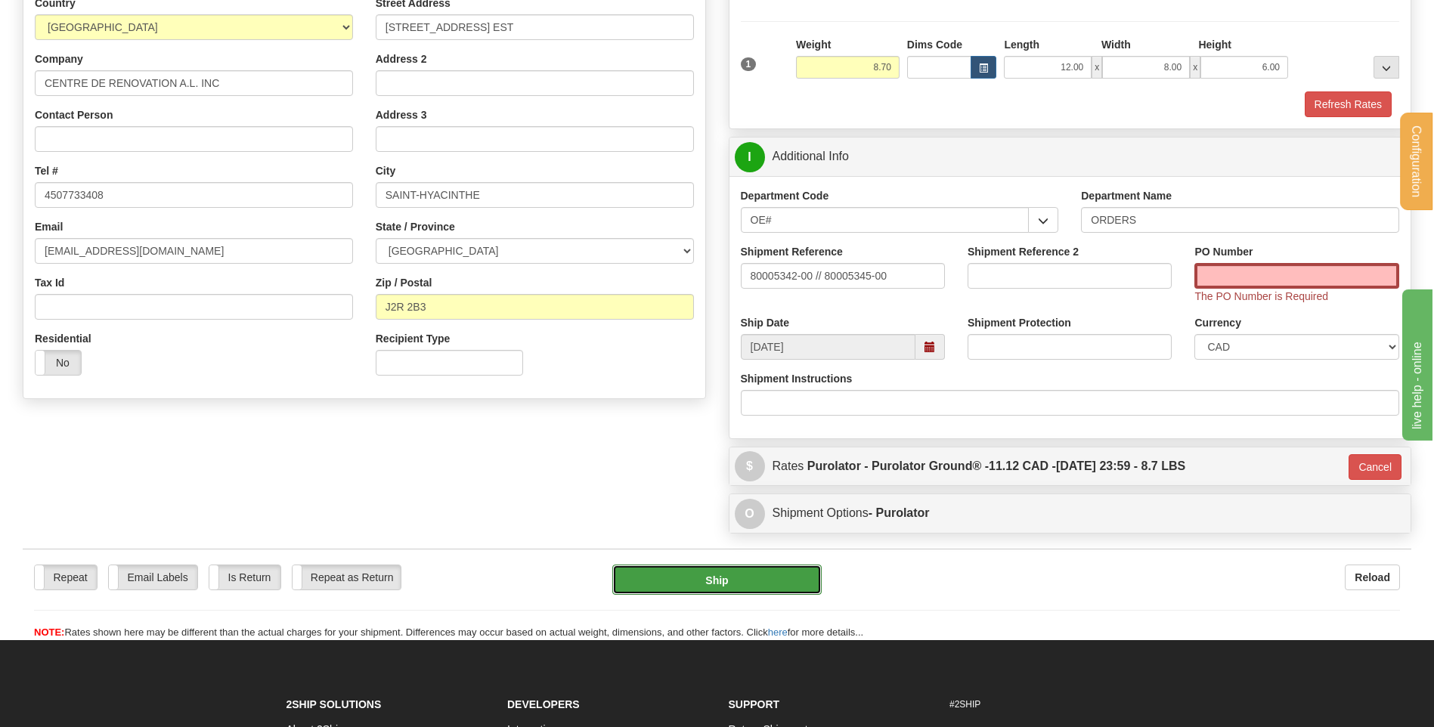
click at [701, 579] on button "Ship" at bounding box center [716, 580] width 209 height 30
click at [1230, 283] on input "PO Number" at bounding box center [1296, 276] width 204 height 26
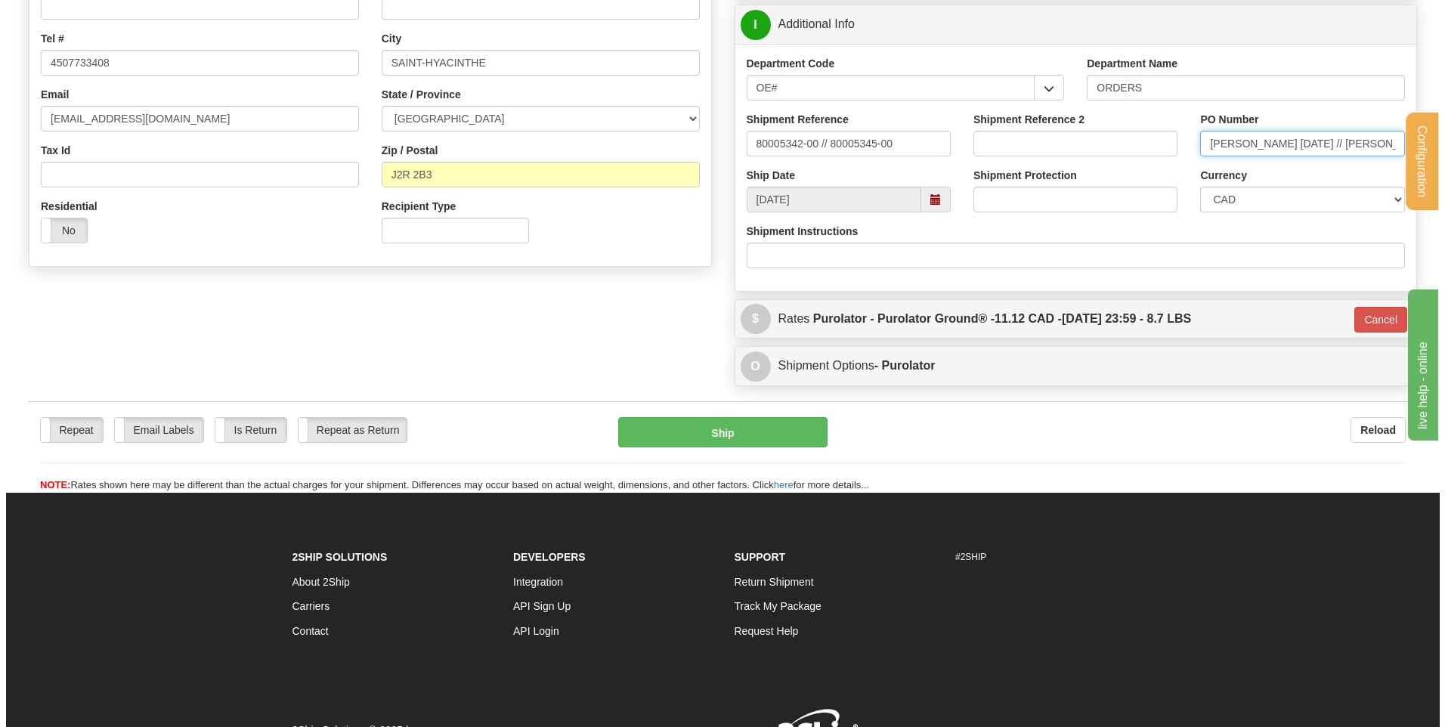
scroll to position [422, 0]
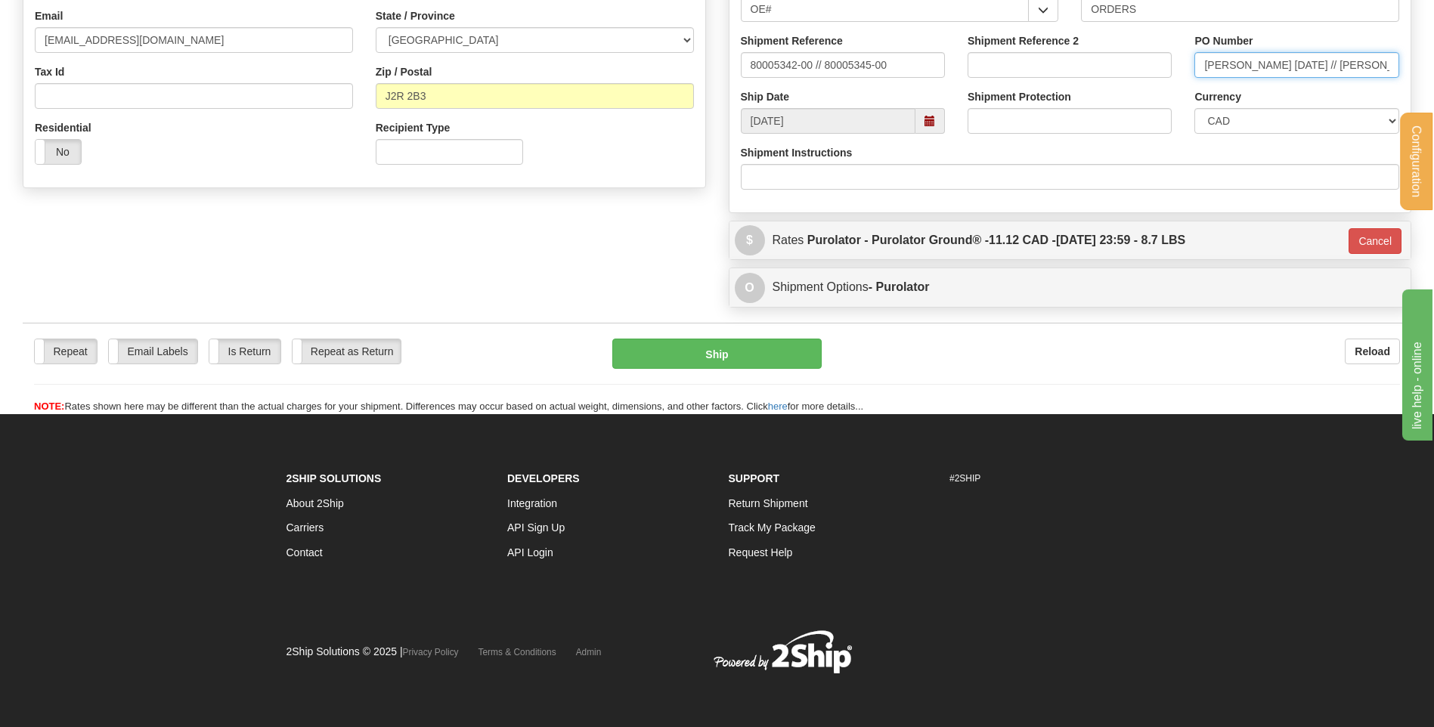
type input "[PERSON_NAME] [DATE] // [PERSON_NAME] [DATE]"
click at [667, 357] on button "Ship" at bounding box center [716, 354] width 209 height 30
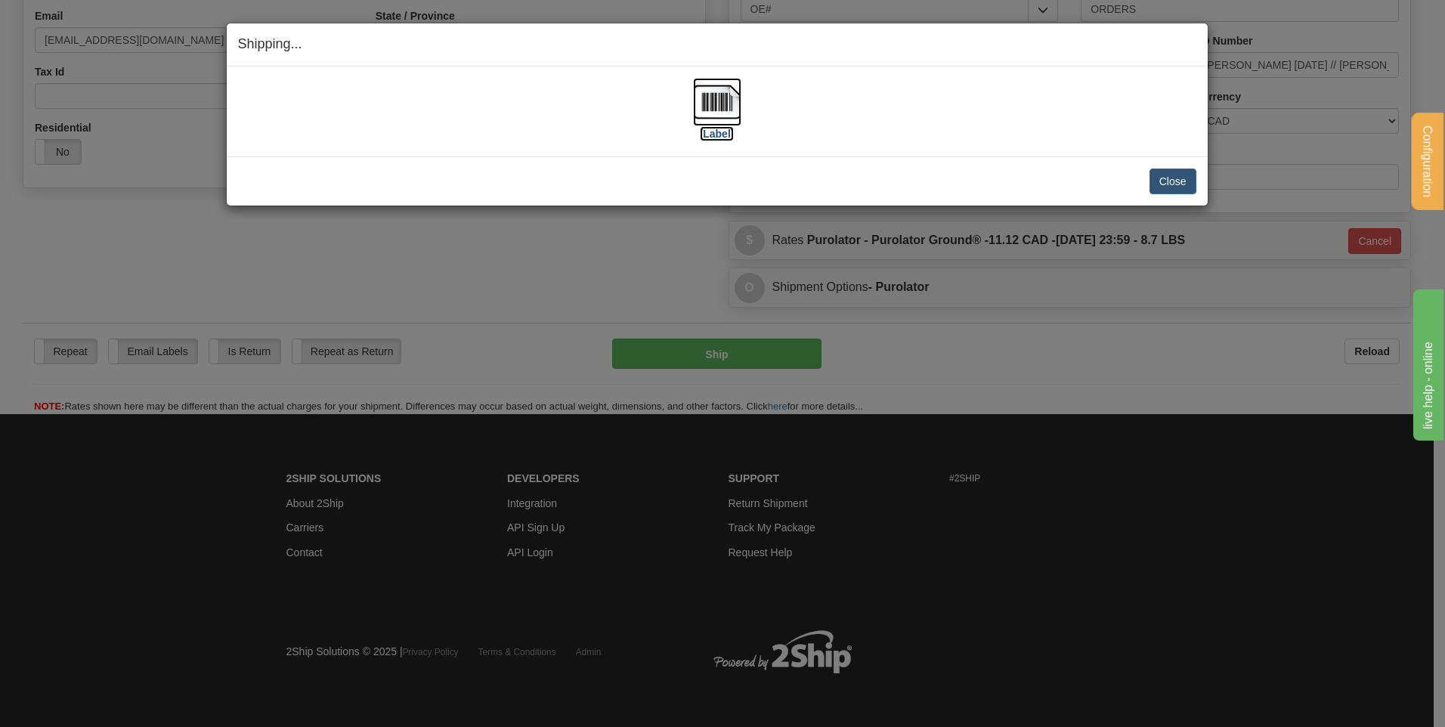
click at [701, 107] on img at bounding box center [717, 102] width 48 height 48
click at [1170, 178] on button "Close" at bounding box center [1172, 182] width 47 height 26
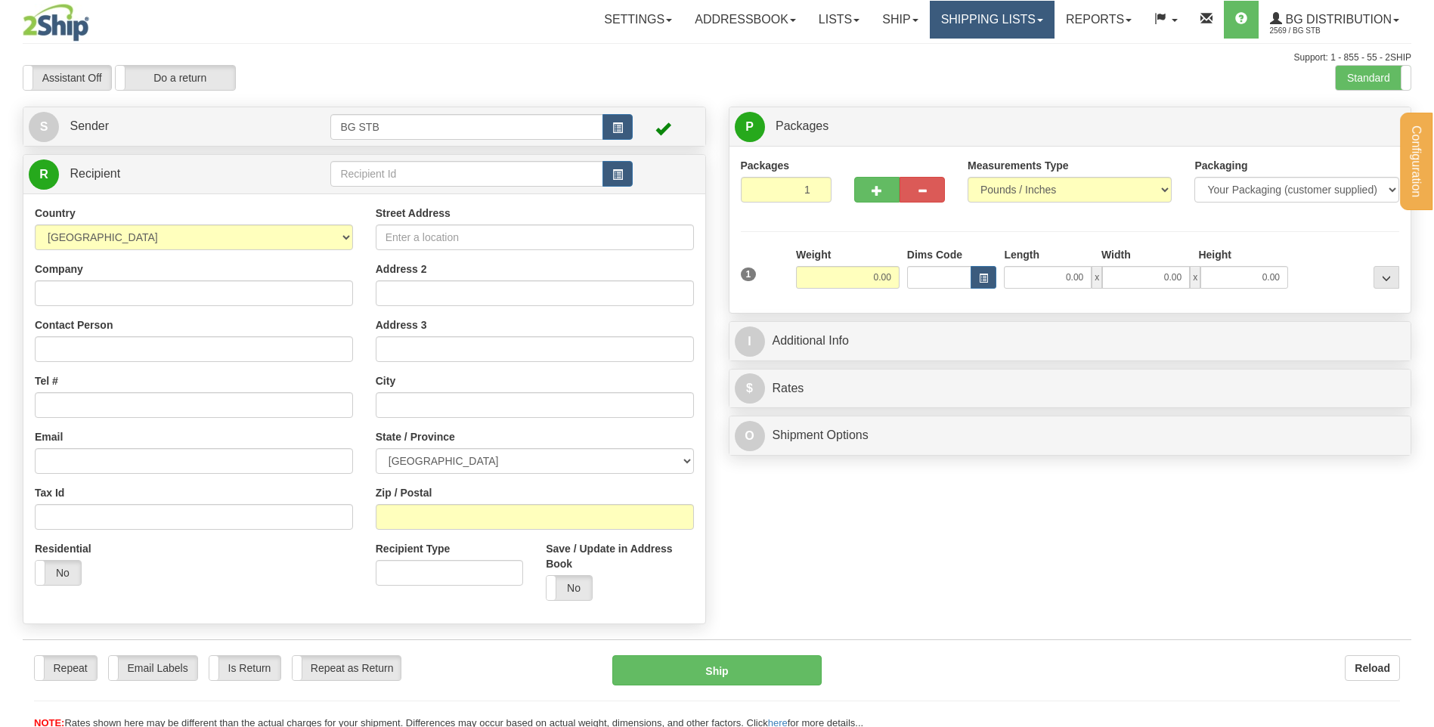
click at [1004, 29] on div "Configuration My Configuration Panel Close Configure My Carriers" at bounding box center [717, 365] width 1434 height 730
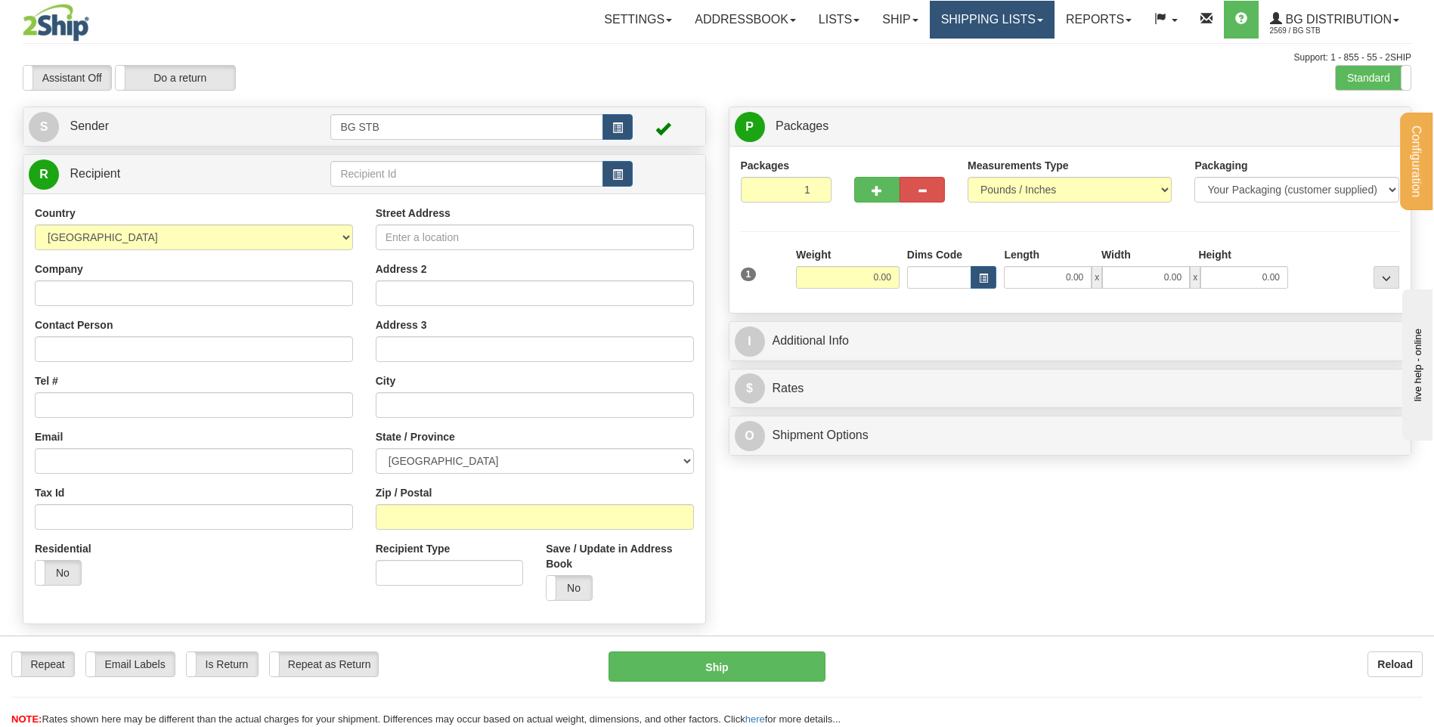
click at [988, 12] on link "Shipping lists" at bounding box center [992, 20] width 125 height 38
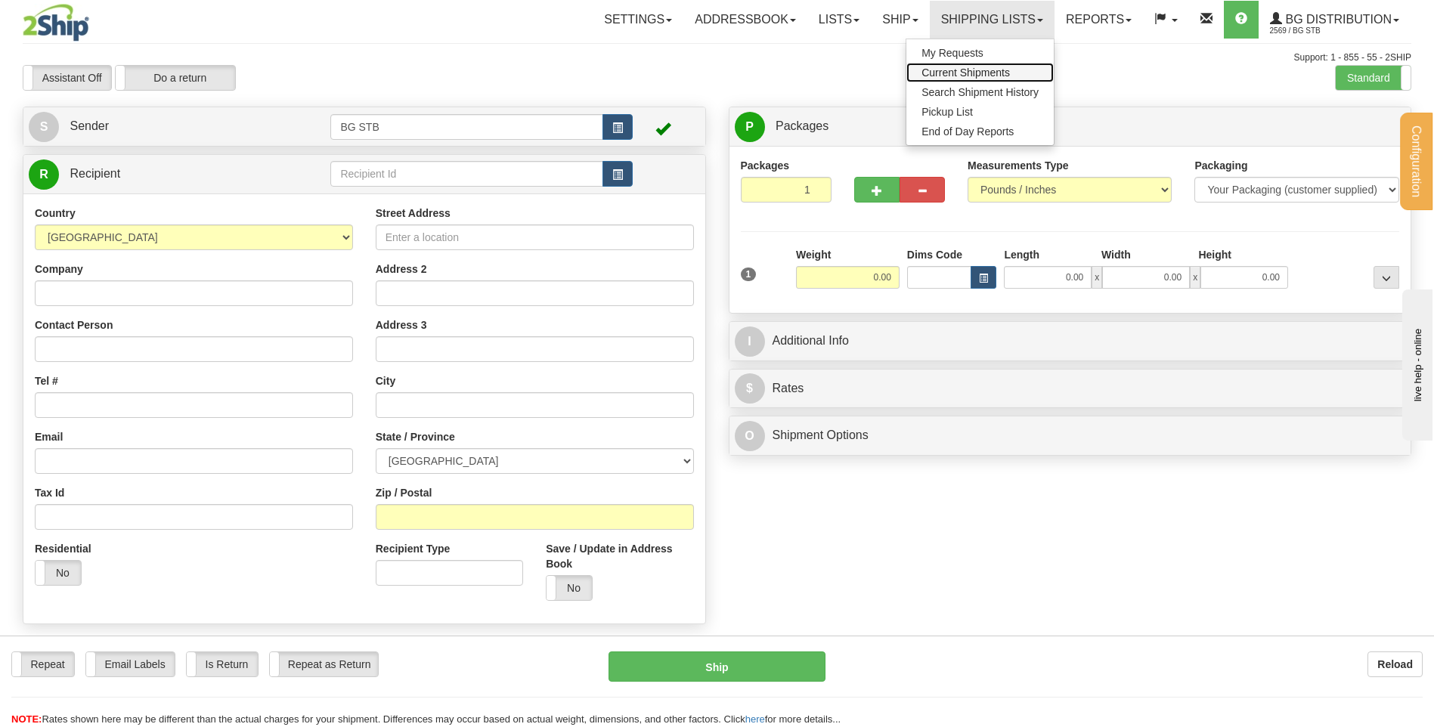
click at [990, 70] on span "Current Shipments" at bounding box center [965, 73] width 88 height 12
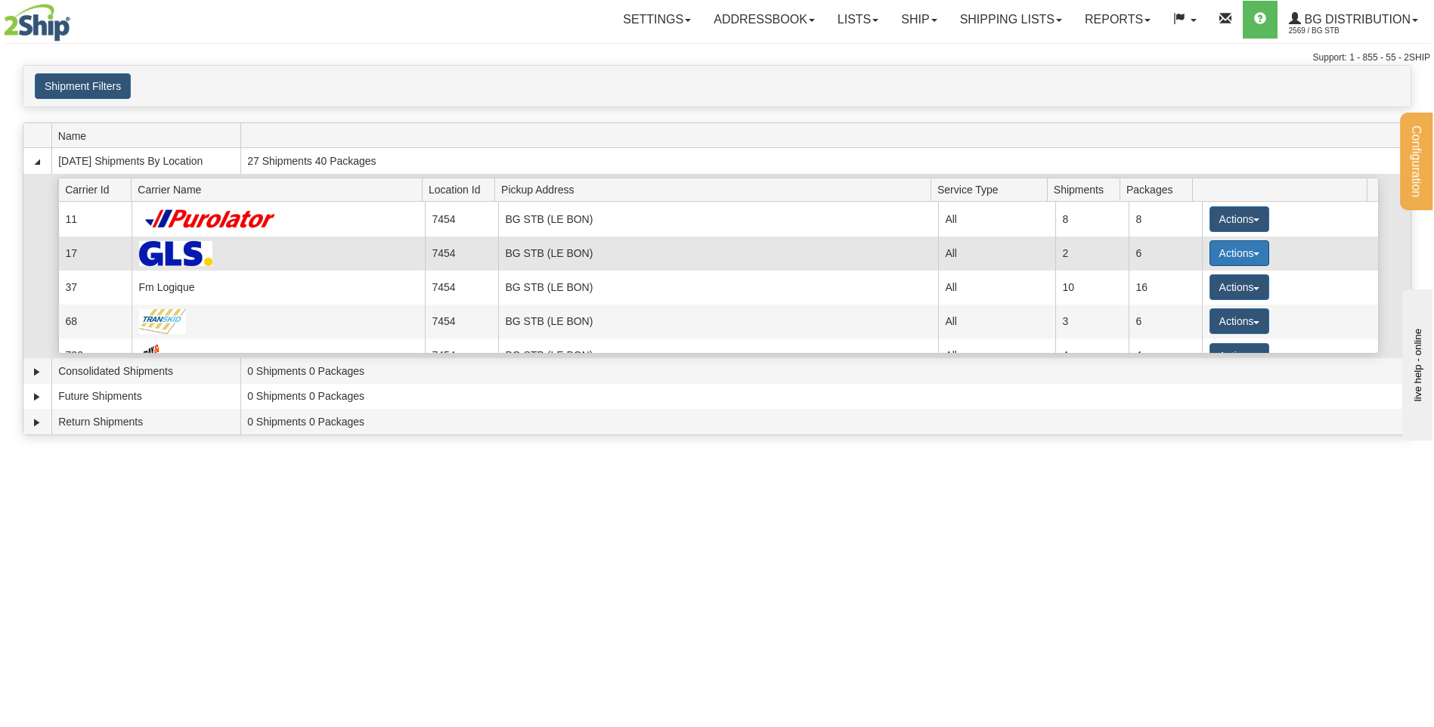
click at [1245, 252] on button "Actions" at bounding box center [1239, 253] width 60 height 26
click at [1223, 277] on link "Details" at bounding box center [1207, 282] width 121 height 20
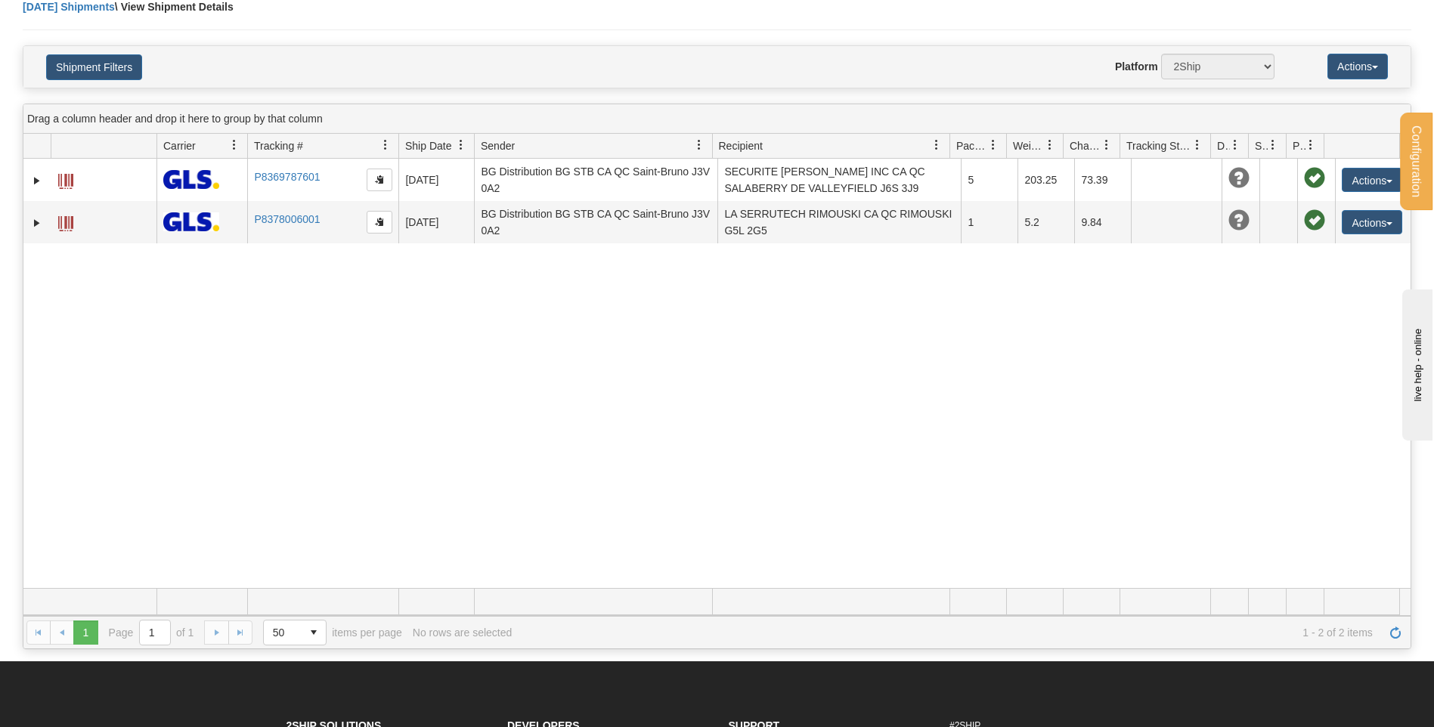
scroll to position [76, 0]
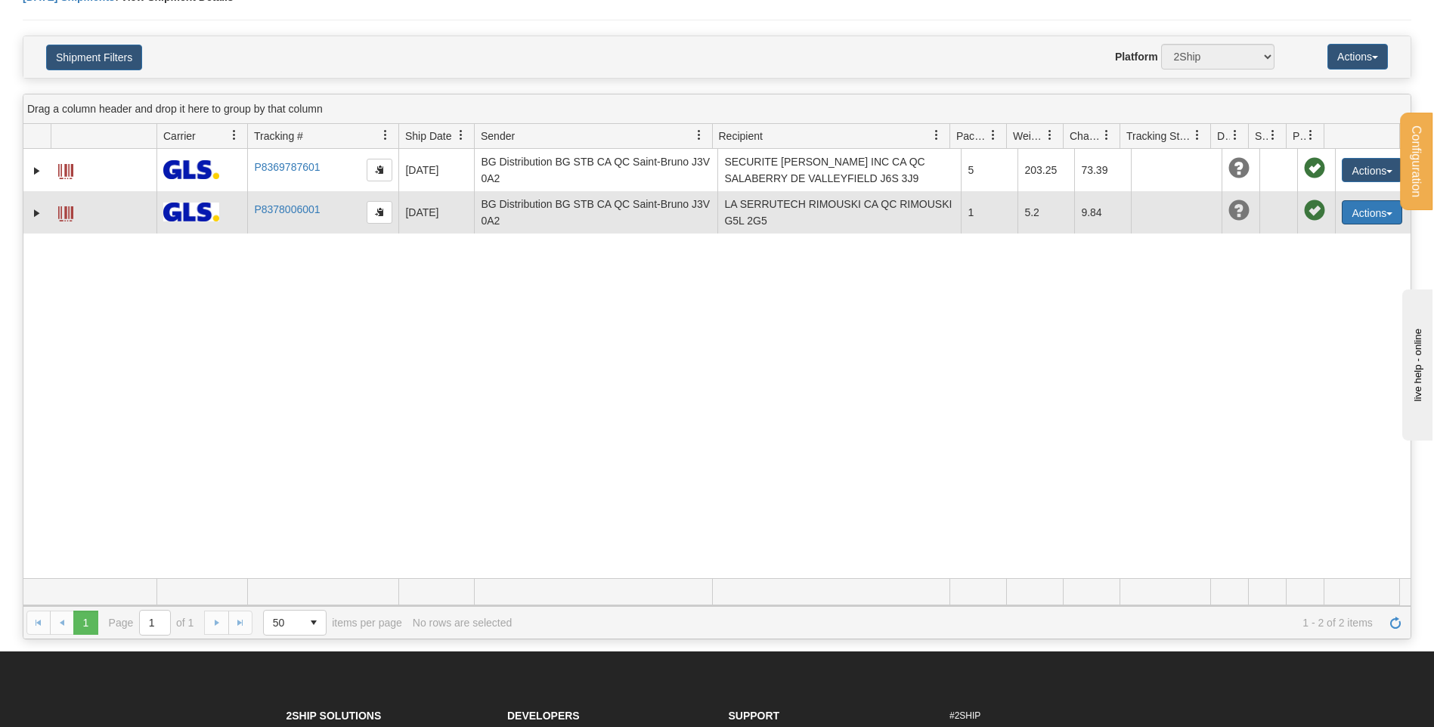
click at [1369, 218] on button "Actions" at bounding box center [1371, 212] width 60 height 24
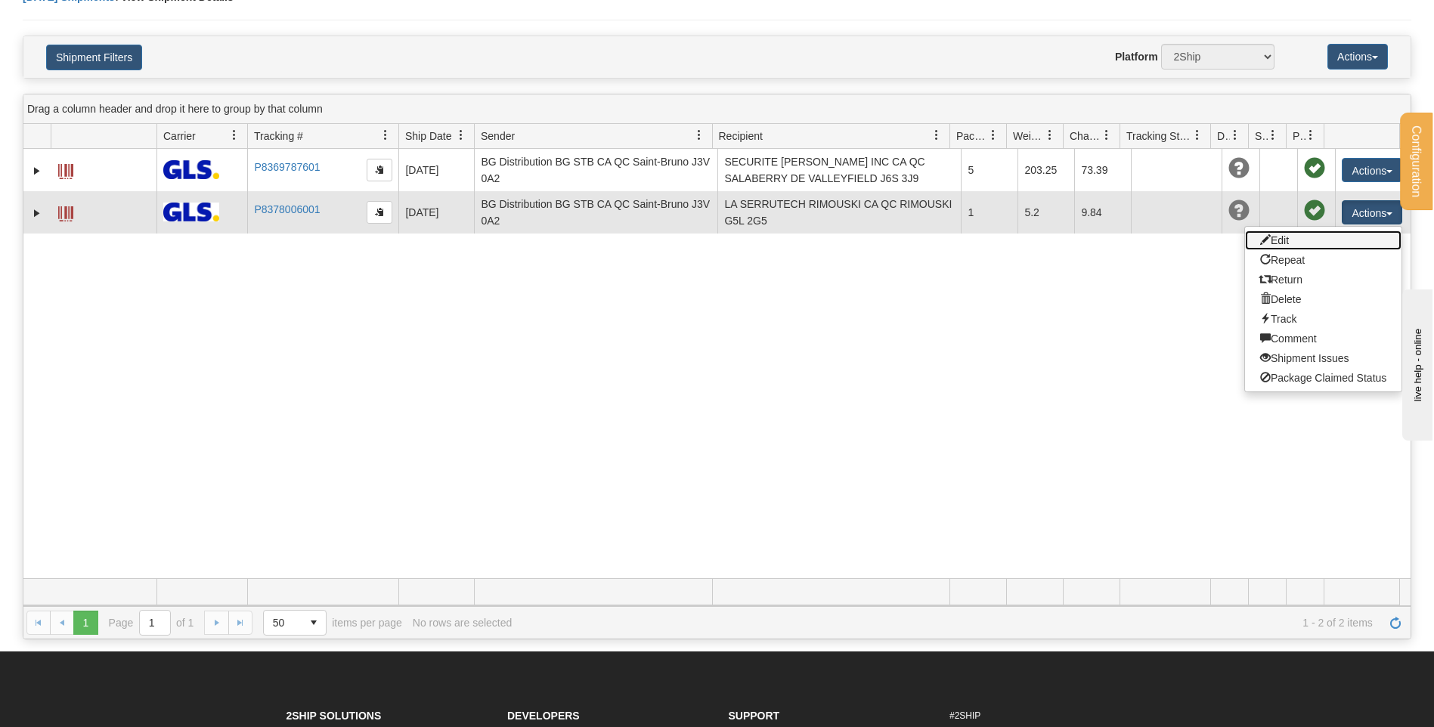
click at [1310, 236] on link "Edit" at bounding box center [1323, 241] width 156 height 20
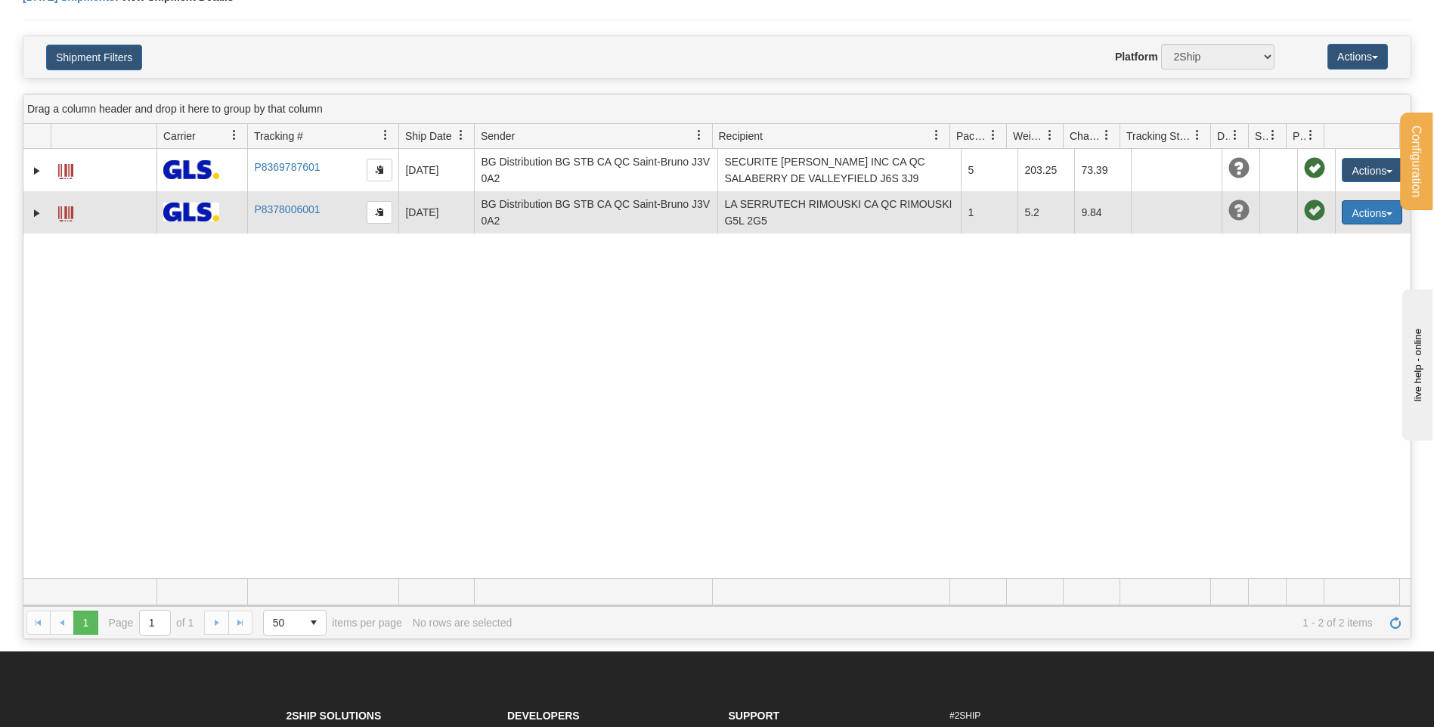
click at [1344, 215] on button "Actions" at bounding box center [1371, 212] width 60 height 24
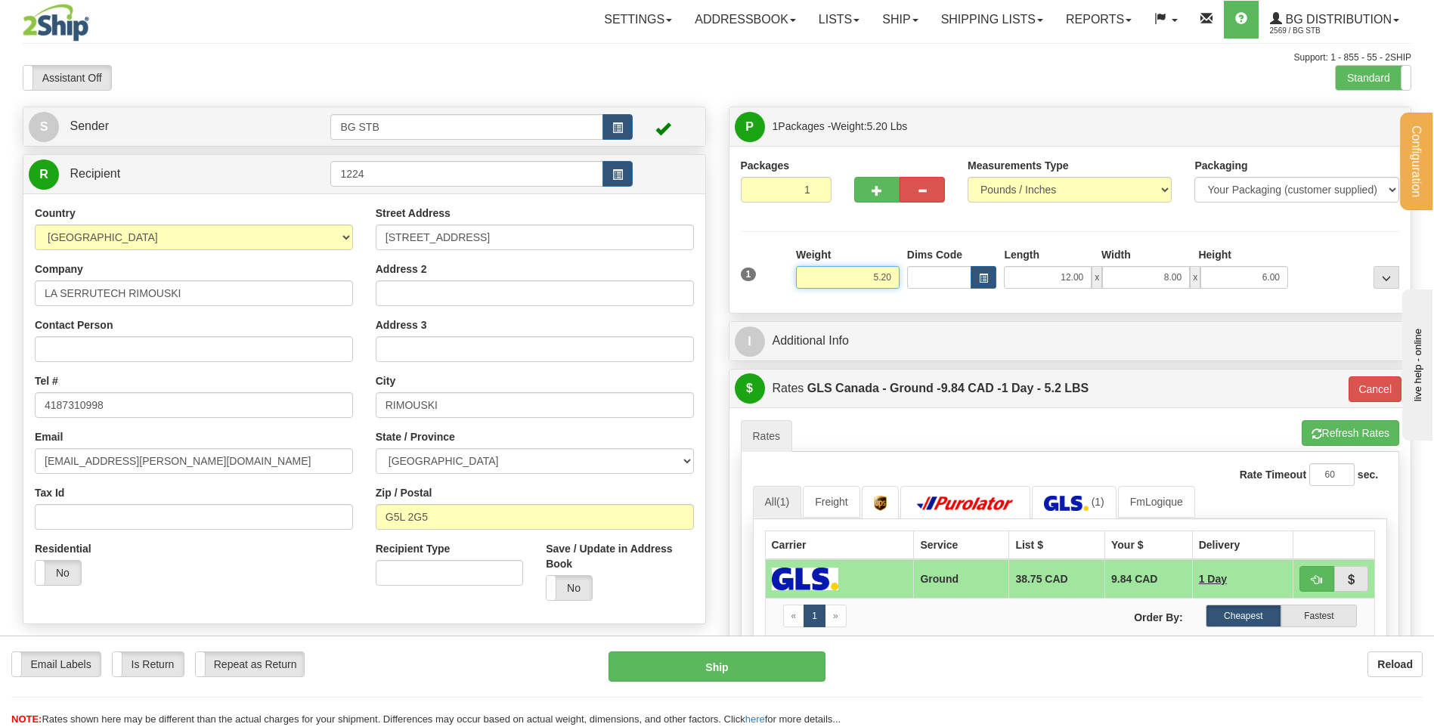
drag, startPoint x: 864, startPoint y: 271, endPoint x: 1006, endPoint y: 264, distance: 142.3
click at [1001, 264] on div "1 Weight 5.20 Dims Code x x" at bounding box center [1070, 274] width 667 height 54
type input "21.00"
type input "1"
type input "16.00"
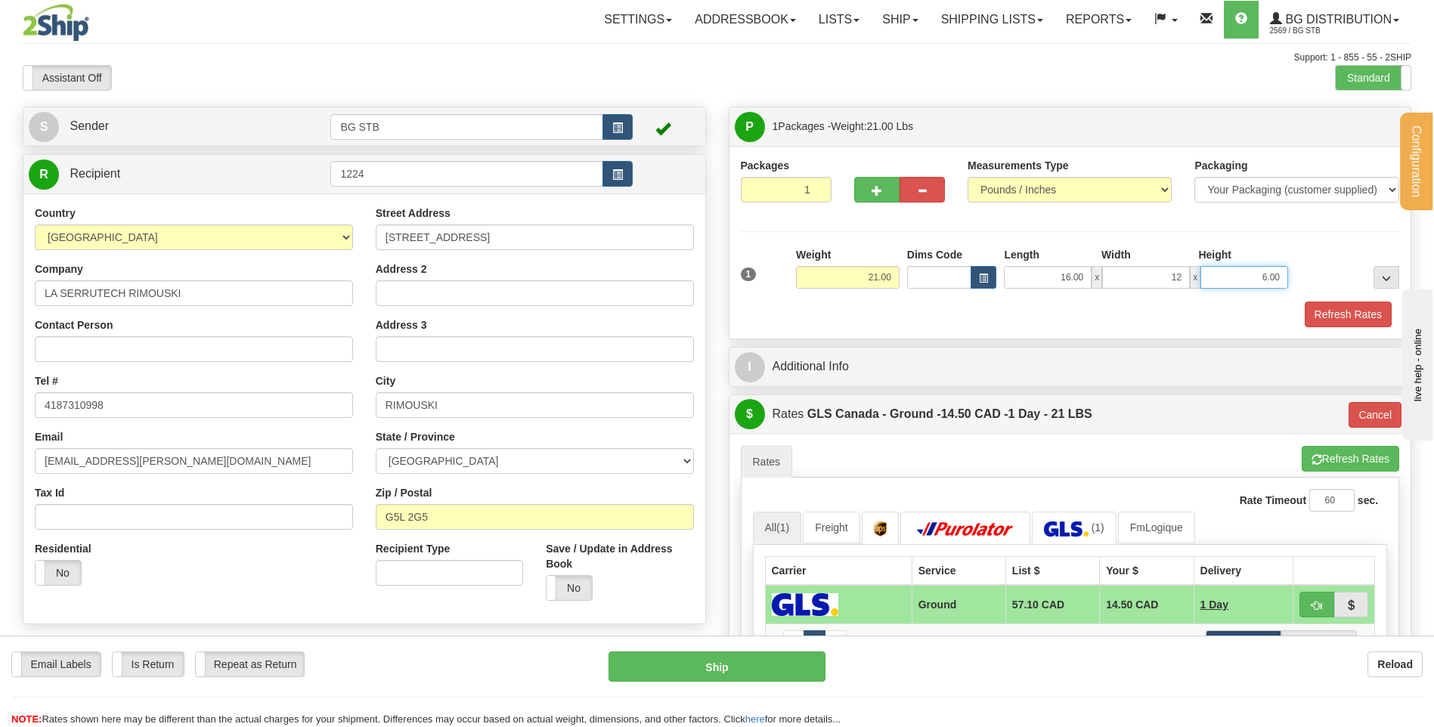
type input "12.00"
type input "11.00"
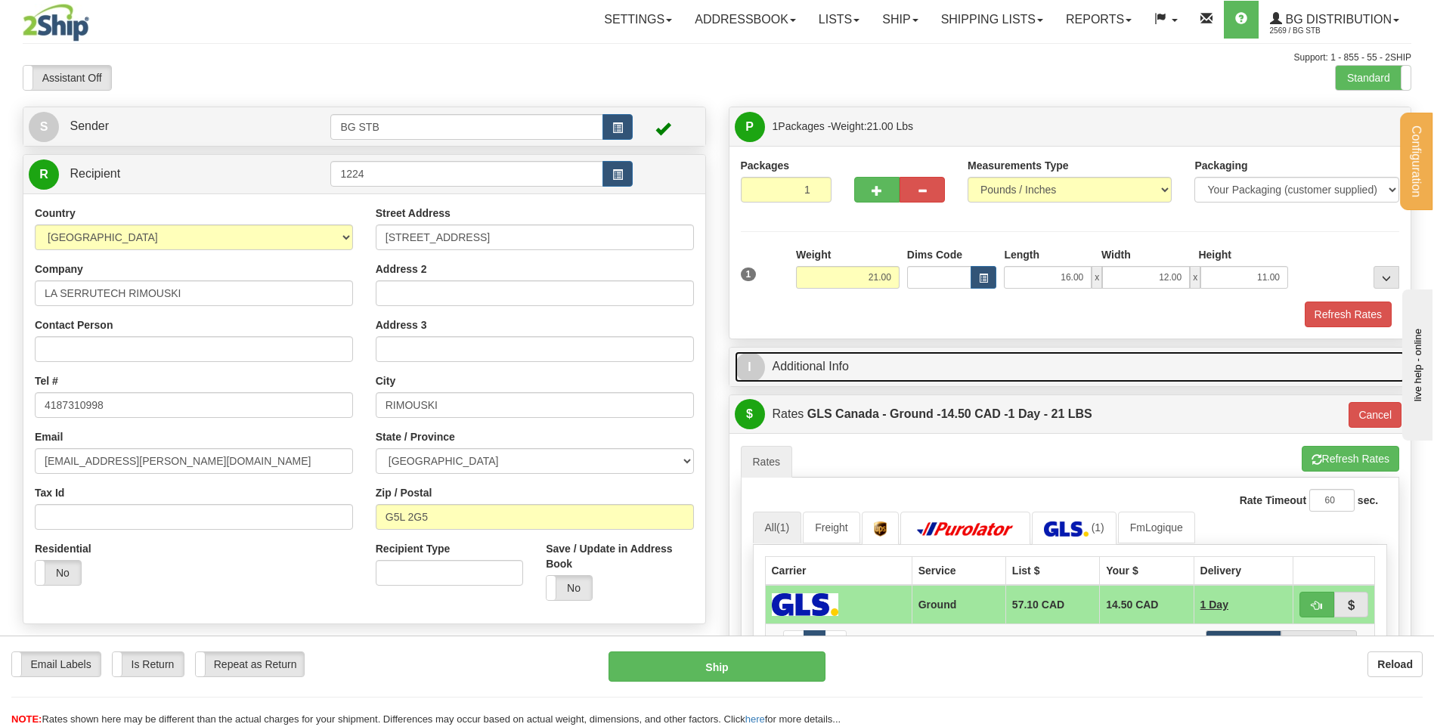
click at [896, 379] on link "I Additional Info" at bounding box center [1070, 366] width 671 height 31
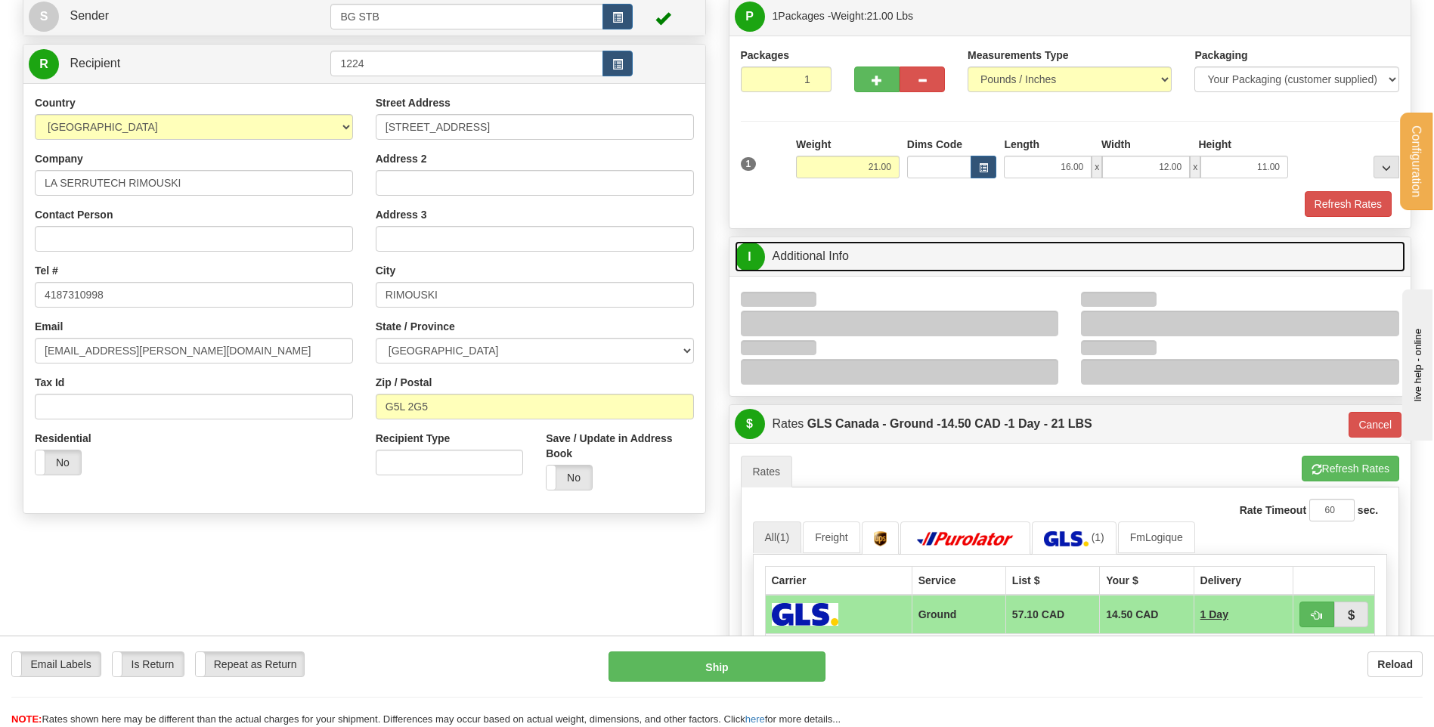
scroll to position [227, 0]
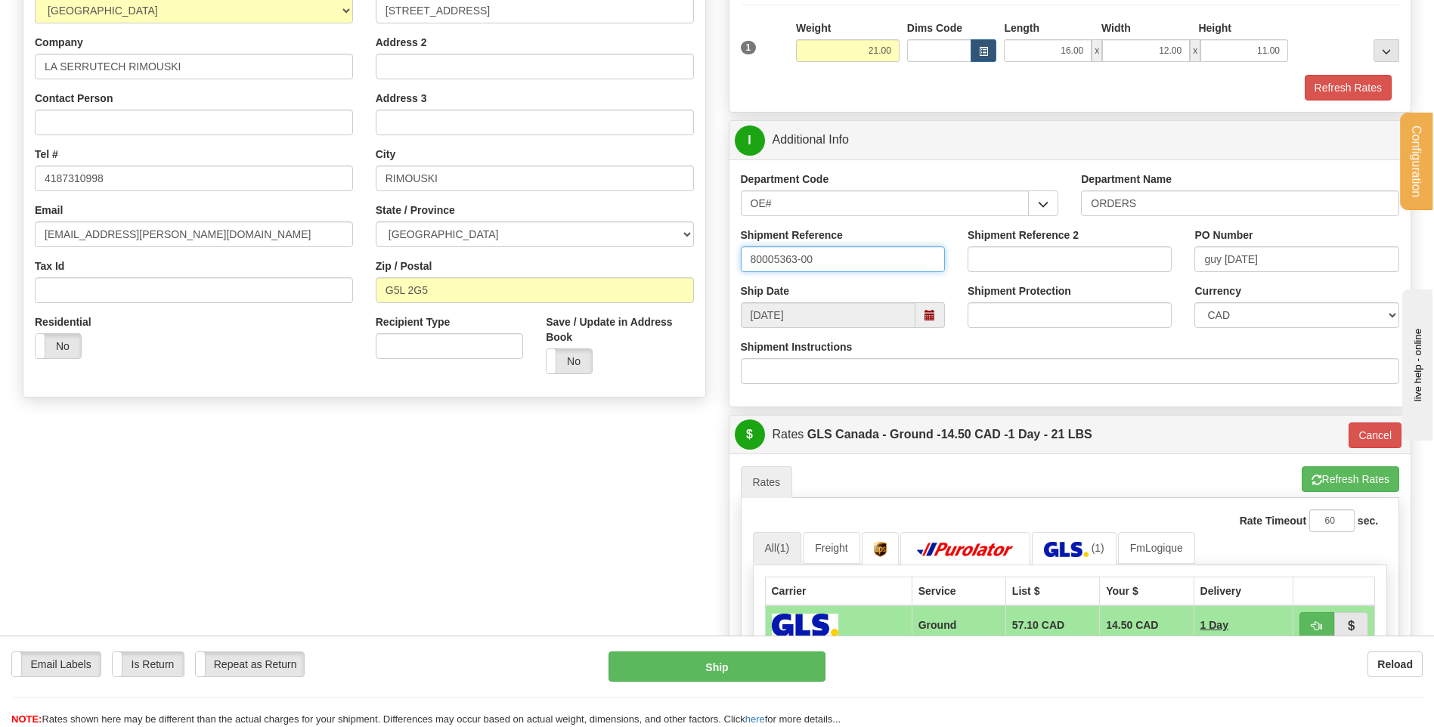
click at [868, 258] on input "80005363-00" at bounding box center [843, 259] width 204 height 26
type input "80005363-00 // 80005384-00"
click at [1292, 277] on div "PO Number guy 02/09/25" at bounding box center [1296, 255] width 227 height 56
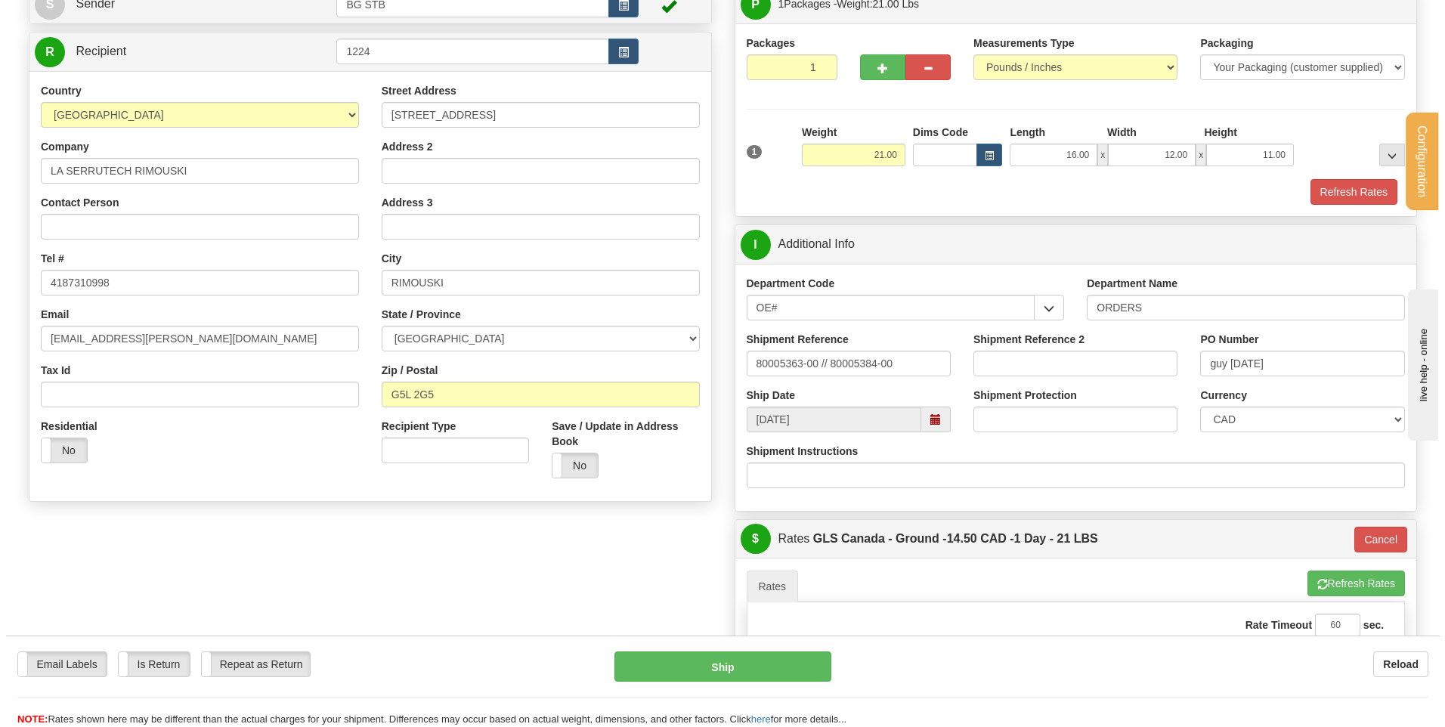
scroll to position [378, 0]
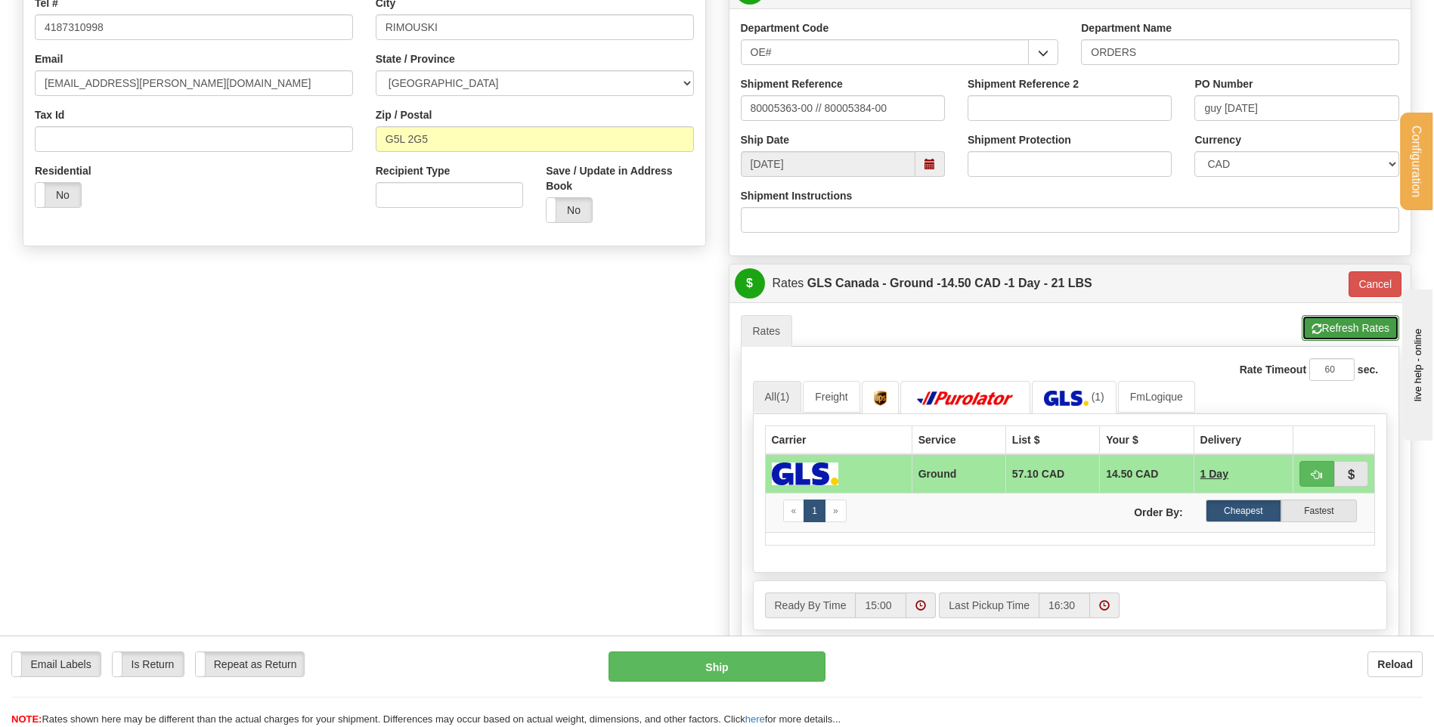
click at [1313, 330] on span "button" at bounding box center [1316, 329] width 11 height 10
type input "1"
click at [1314, 461] on button "button" at bounding box center [1316, 474] width 35 height 26
click at [1315, 472] on span "button" at bounding box center [1316, 475] width 11 height 10
drag, startPoint x: 730, startPoint y: 681, endPoint x: 735, endPoint y: 671, distance: 10.8
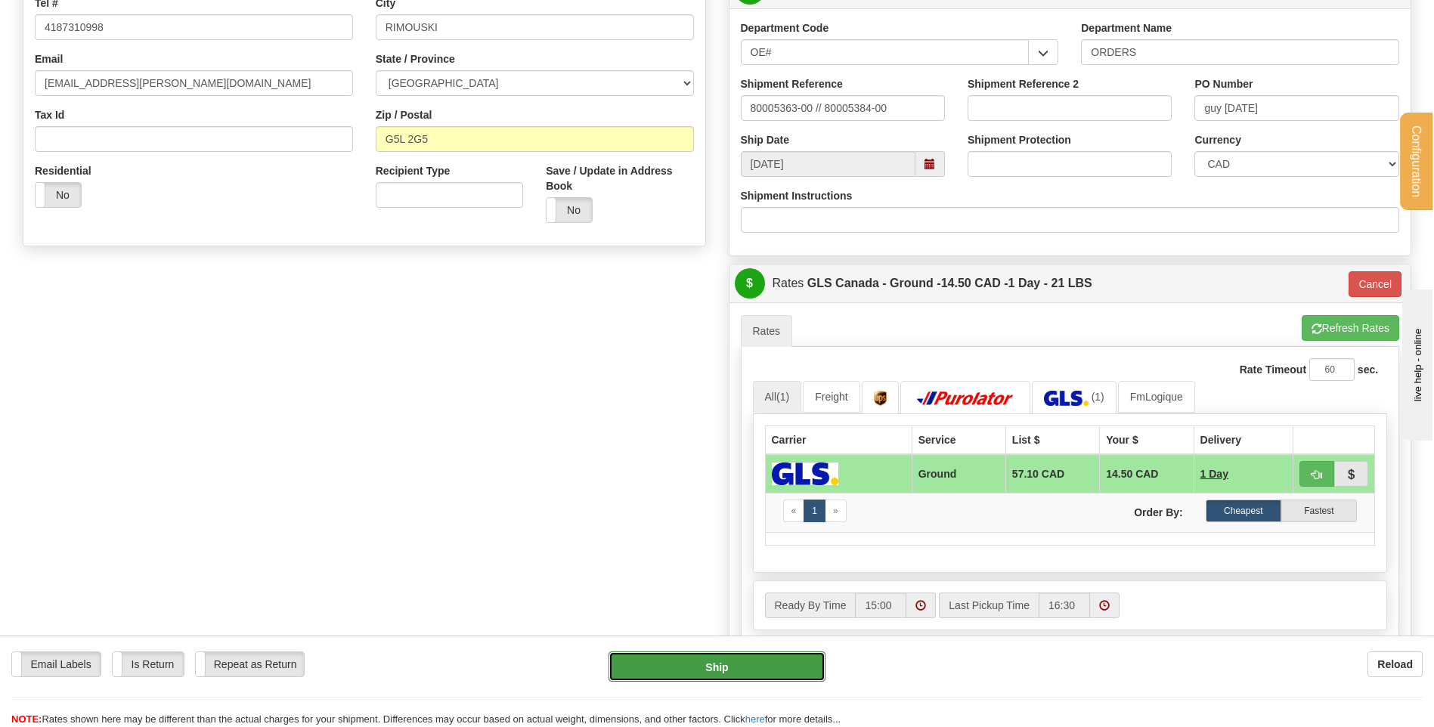
click at [735, 671] on button "Ship" at bounding box center [716, 666] width 216 height 30
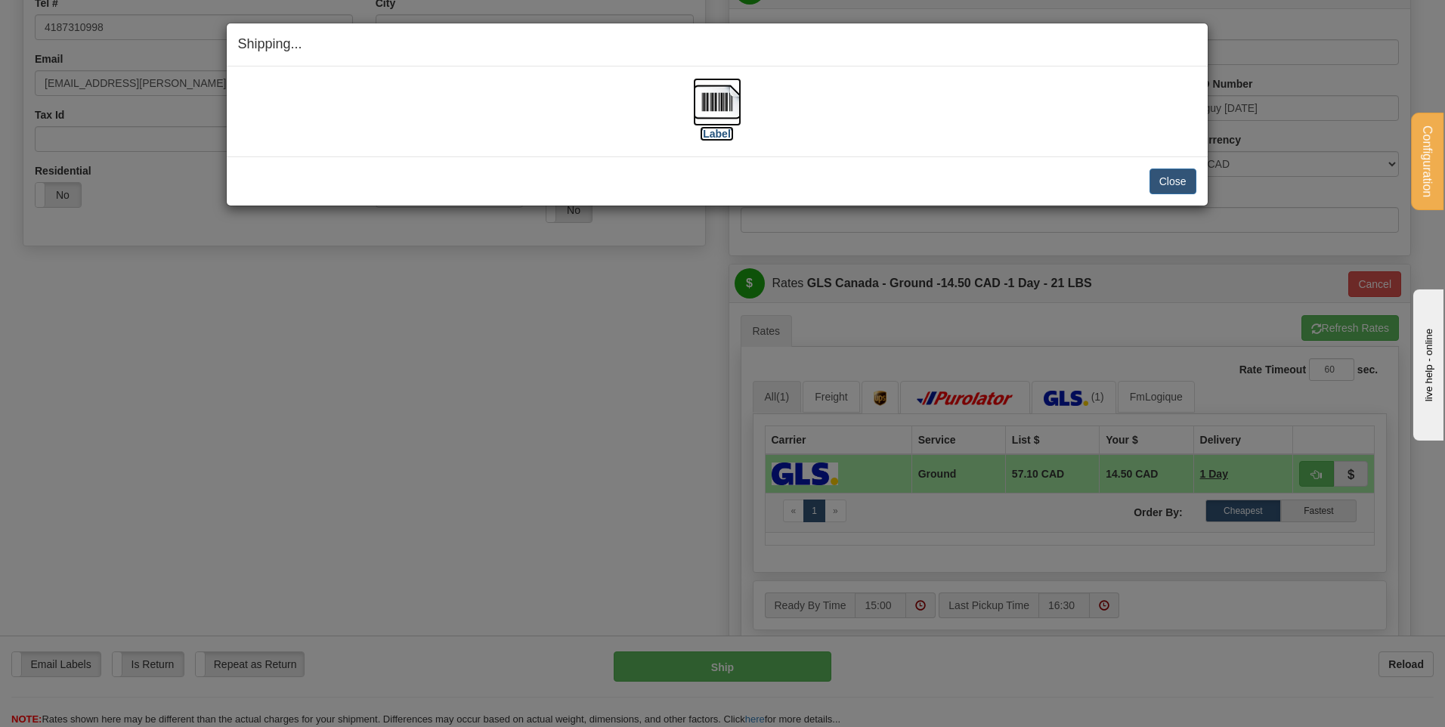
click at [714, 107] on img at bounding box center [717, 102] width 48 height 48
click at [1181, 178] on button "Close" at bounding box center [1172, 182] width 47 height 26
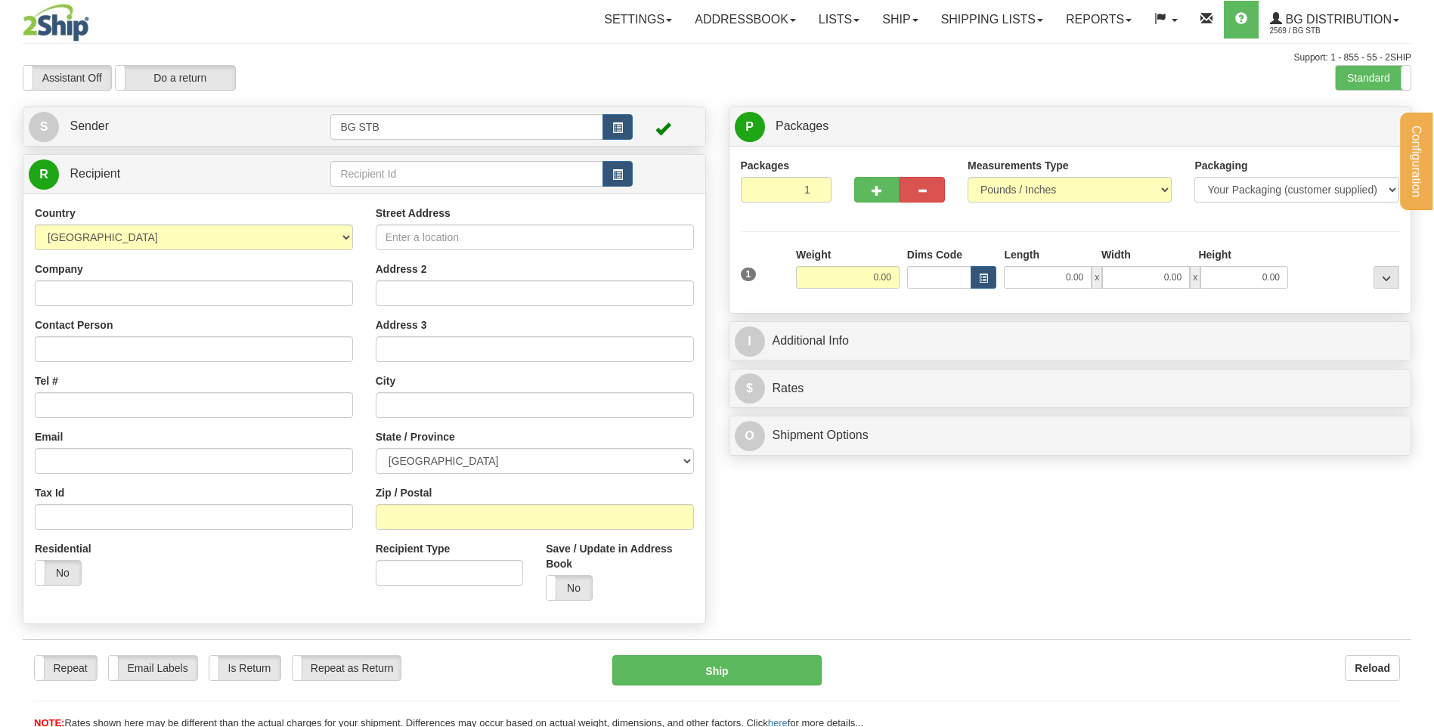
click at [385, 171] on div at bounding box center [717, 363] width 1434 height 727
click at [385, 171] on input "text" at bounding box center [466, 174] width 272 height 26
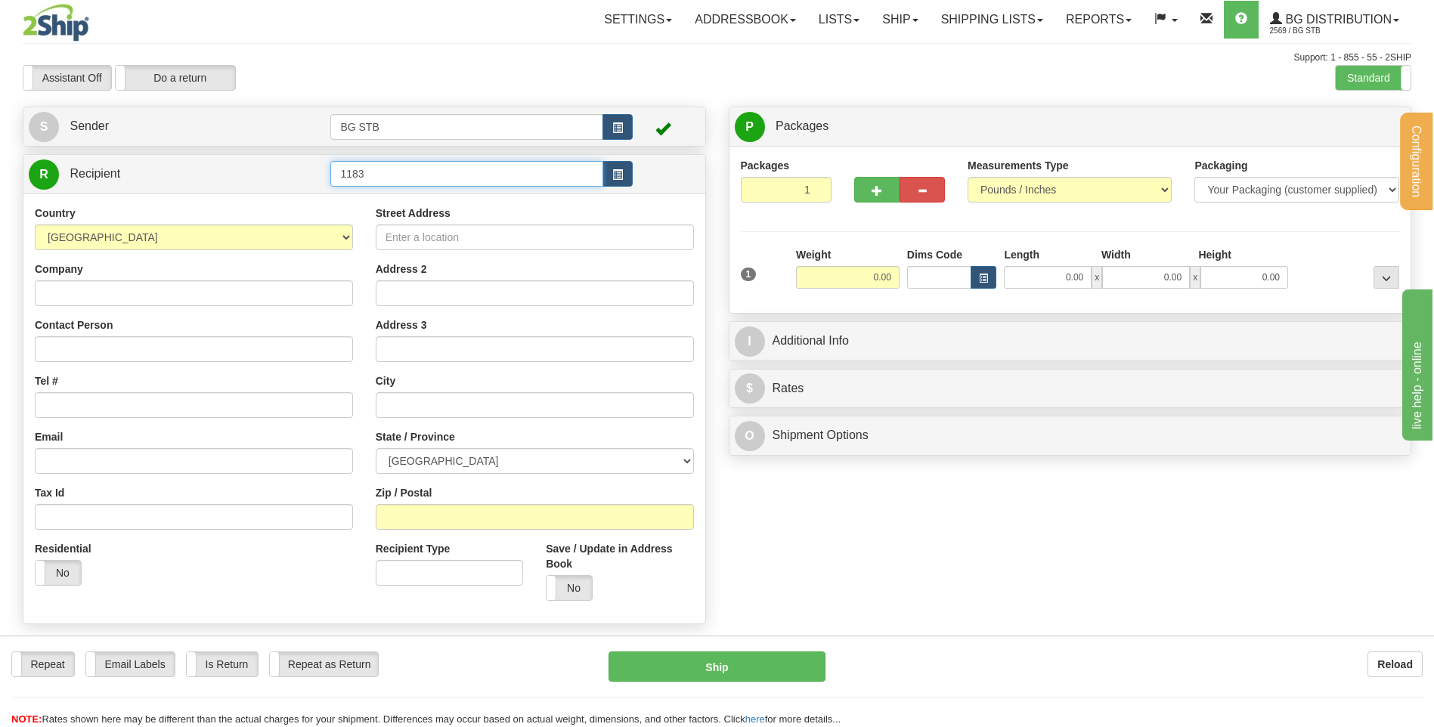
type input "1183"
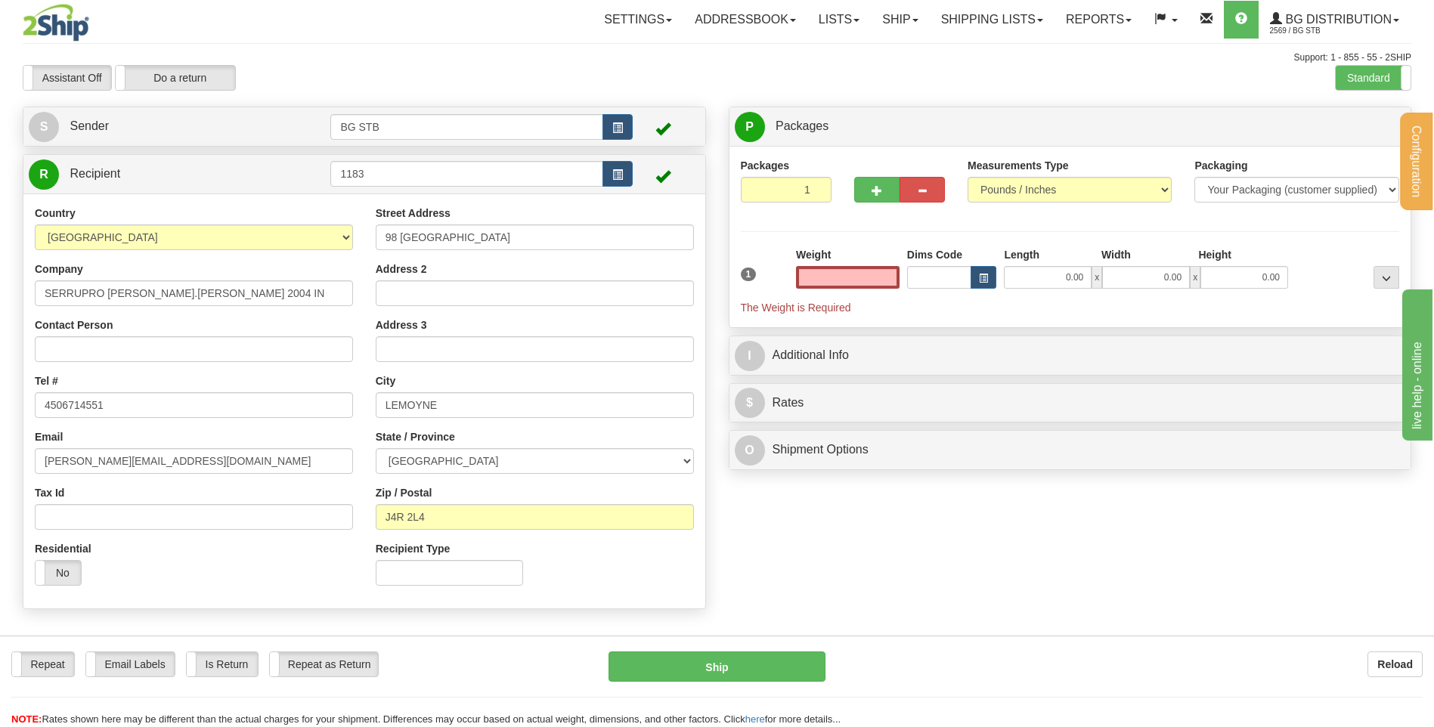
type input "0.00"
click at [877, 180] on button "button" at bounding box center [876, 190] width 45 height 26
type input "2"
drag, startPoint x: 1373, startPoint y: 128, endPoint x: 1095, endPoint y: 211, distance: 290.1
click at [1372, 128] on span "Package Level" at bounding box center [1367, 127] width 60 height 11
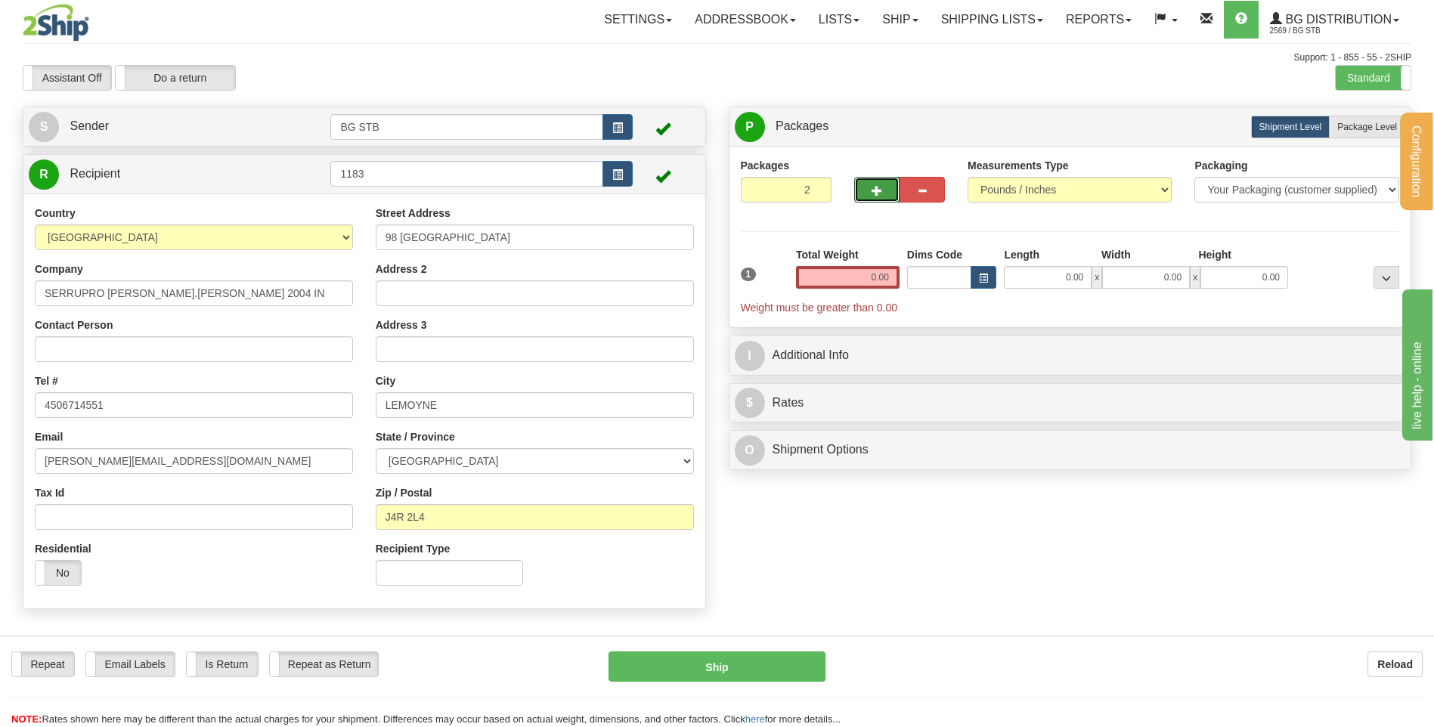
radio input "true"
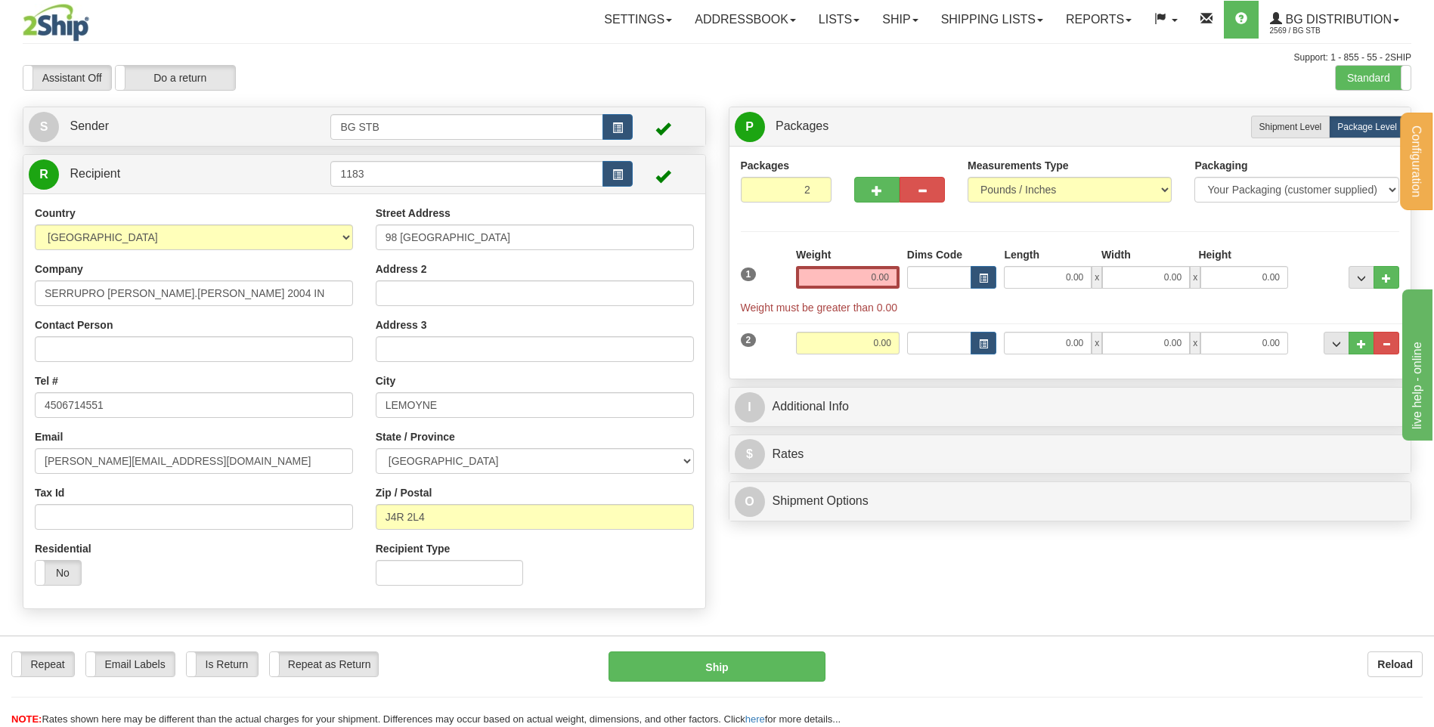
click at [833, 278] on input "0.00" at bounding box center [848, 277] width 104 height 23
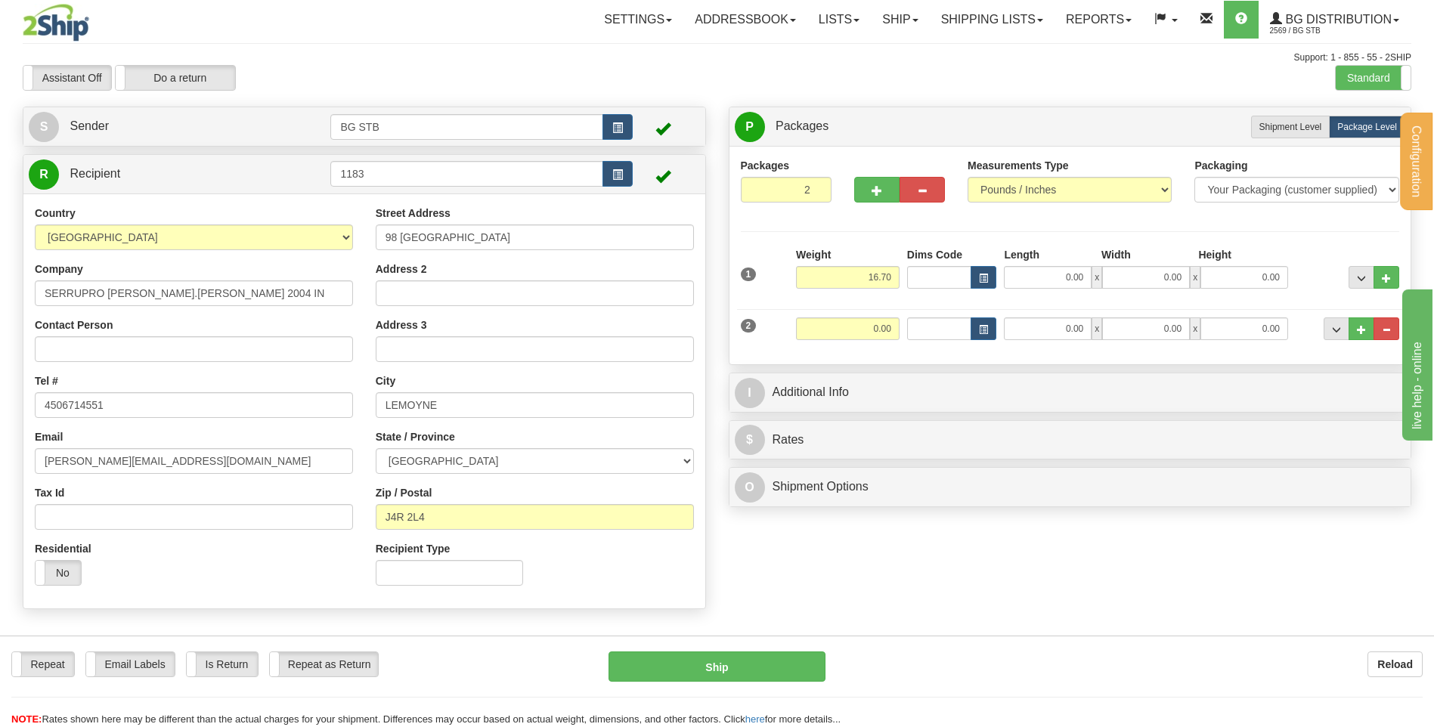
type input "16.70"
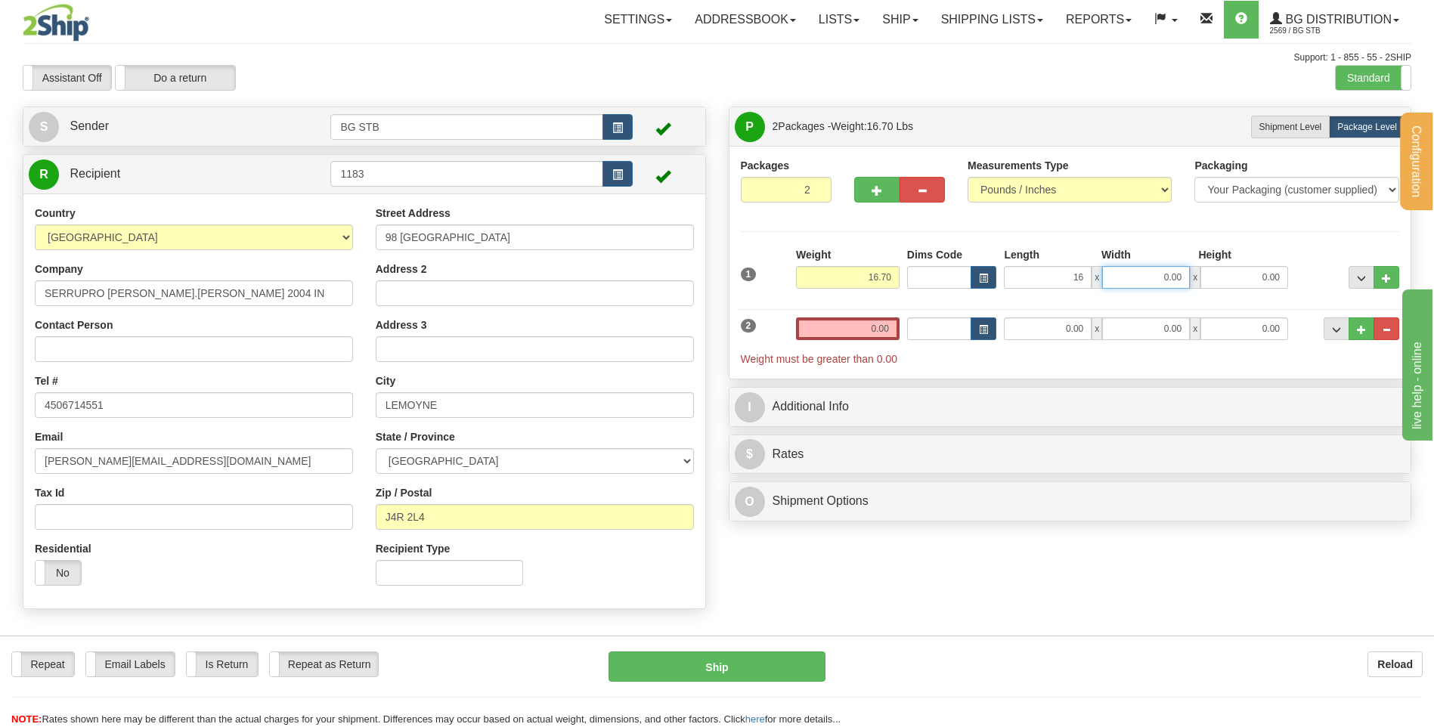
type input "16.00"
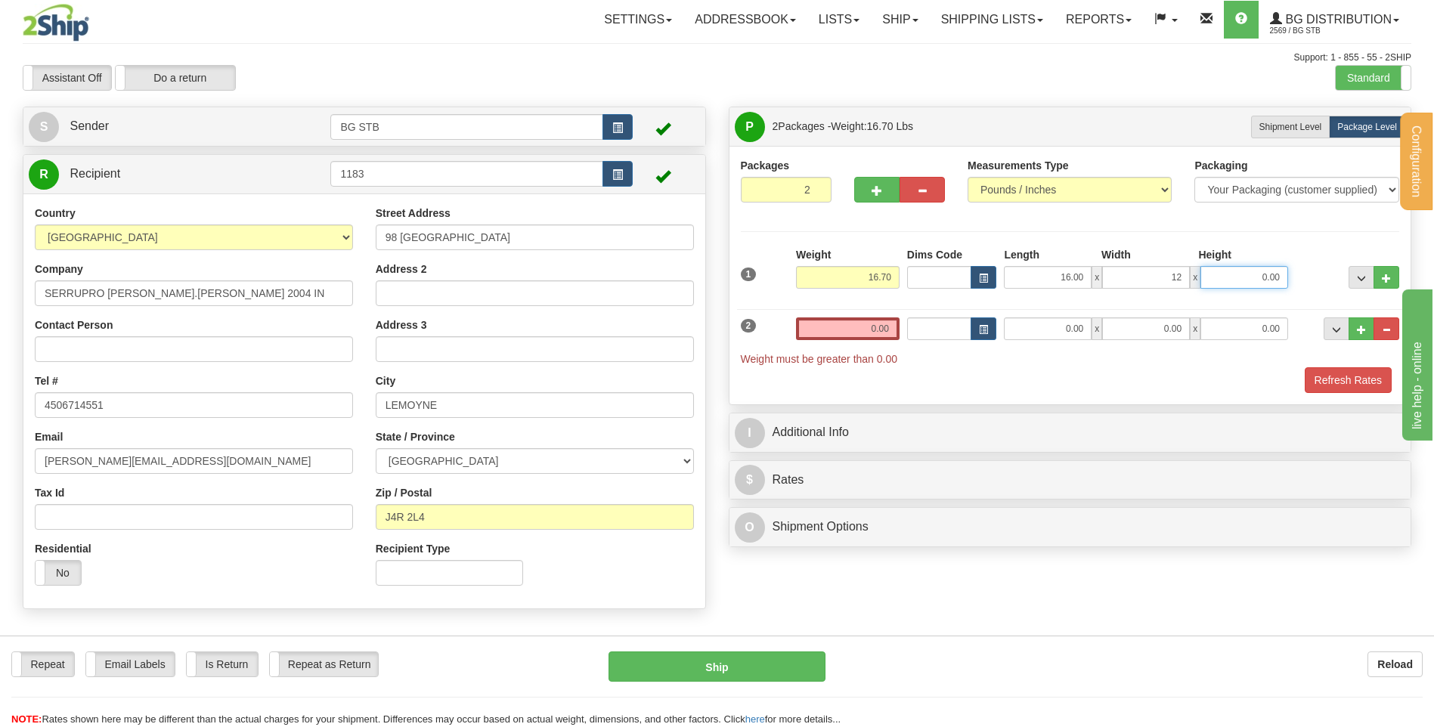
type input "12.00"
type input "11.00"
click at [837, 323] on input "0.00" at bounding box center [848, 328] width 104 height 23
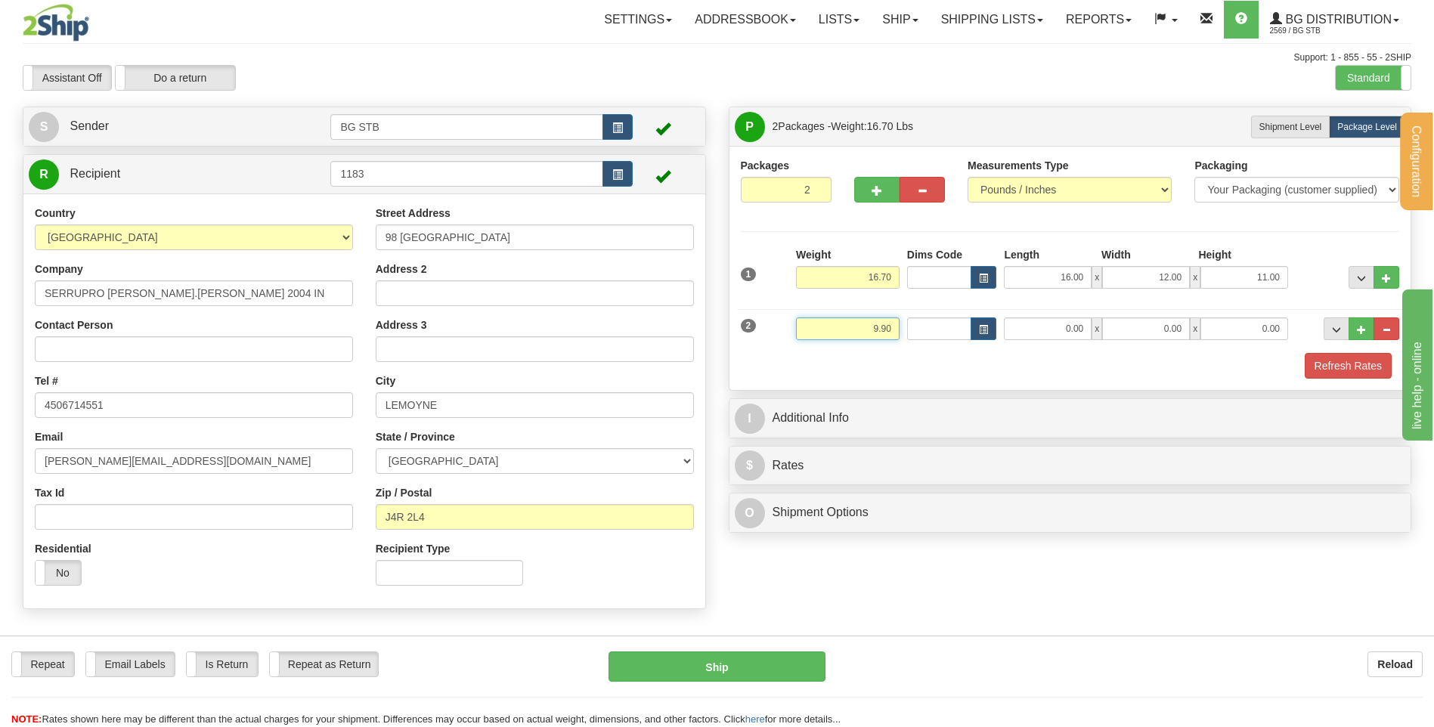
type input "9.90"
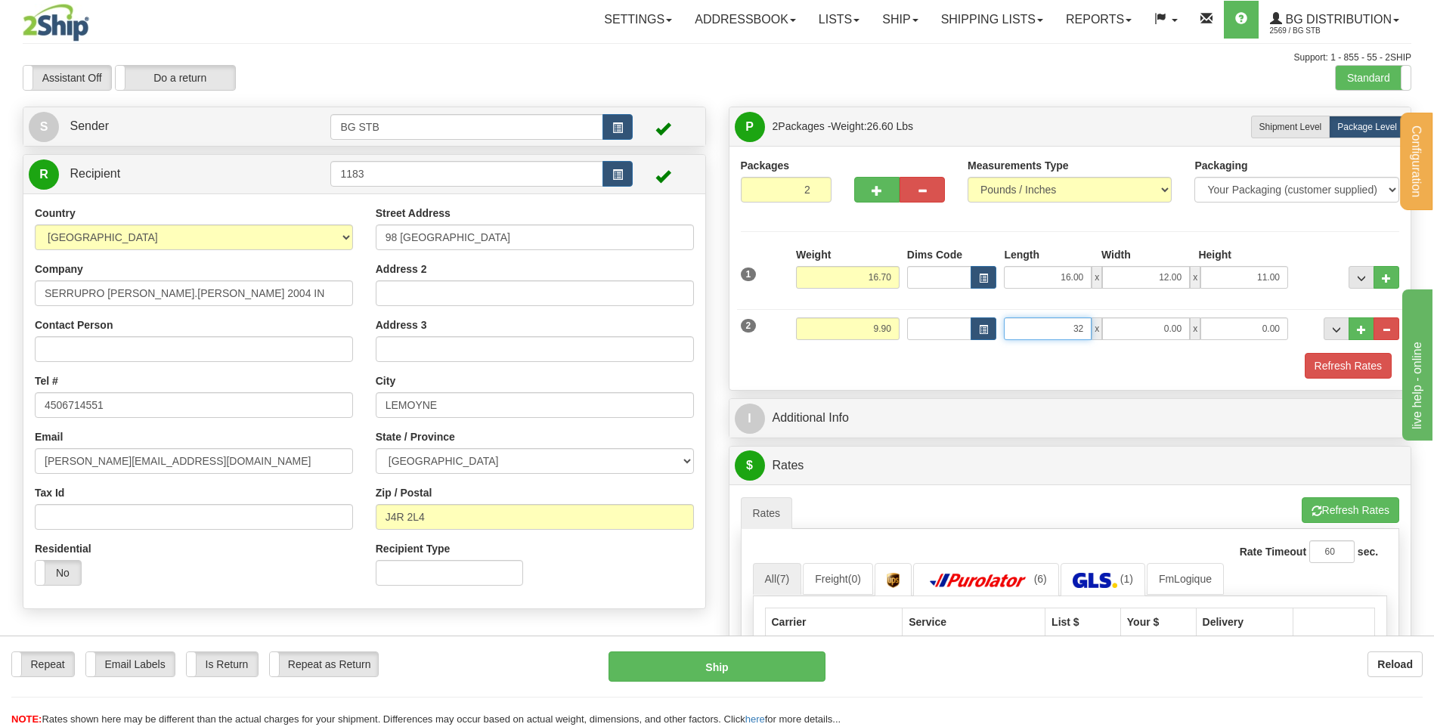
type input "3"
type input "21.00"
type input "8.00"
type input "6.00"
click at [881, 399] on div "I Additional Info" at bounding box center [1070, 418] width 682 height 39
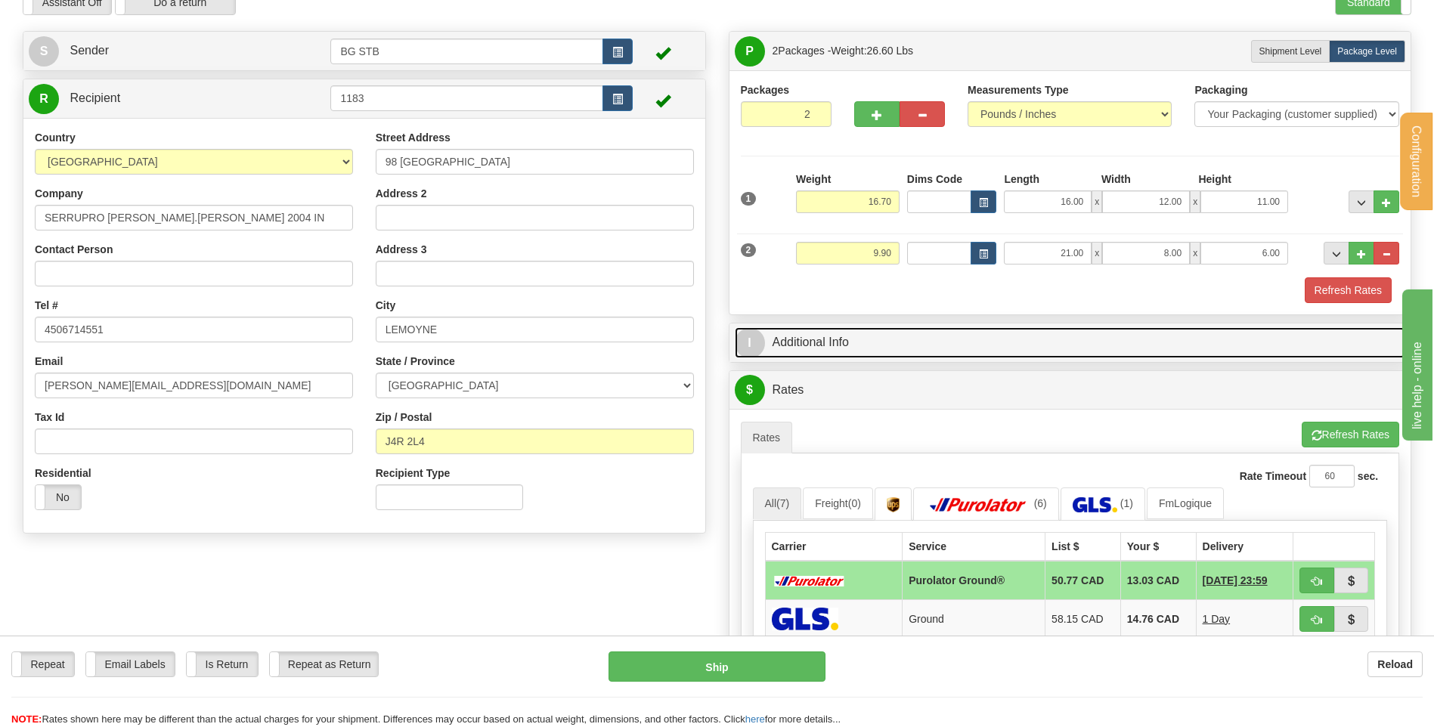
click at [909, 336] on link "I Additional Info" at bounding box center [1070, 342] width 671 height 31
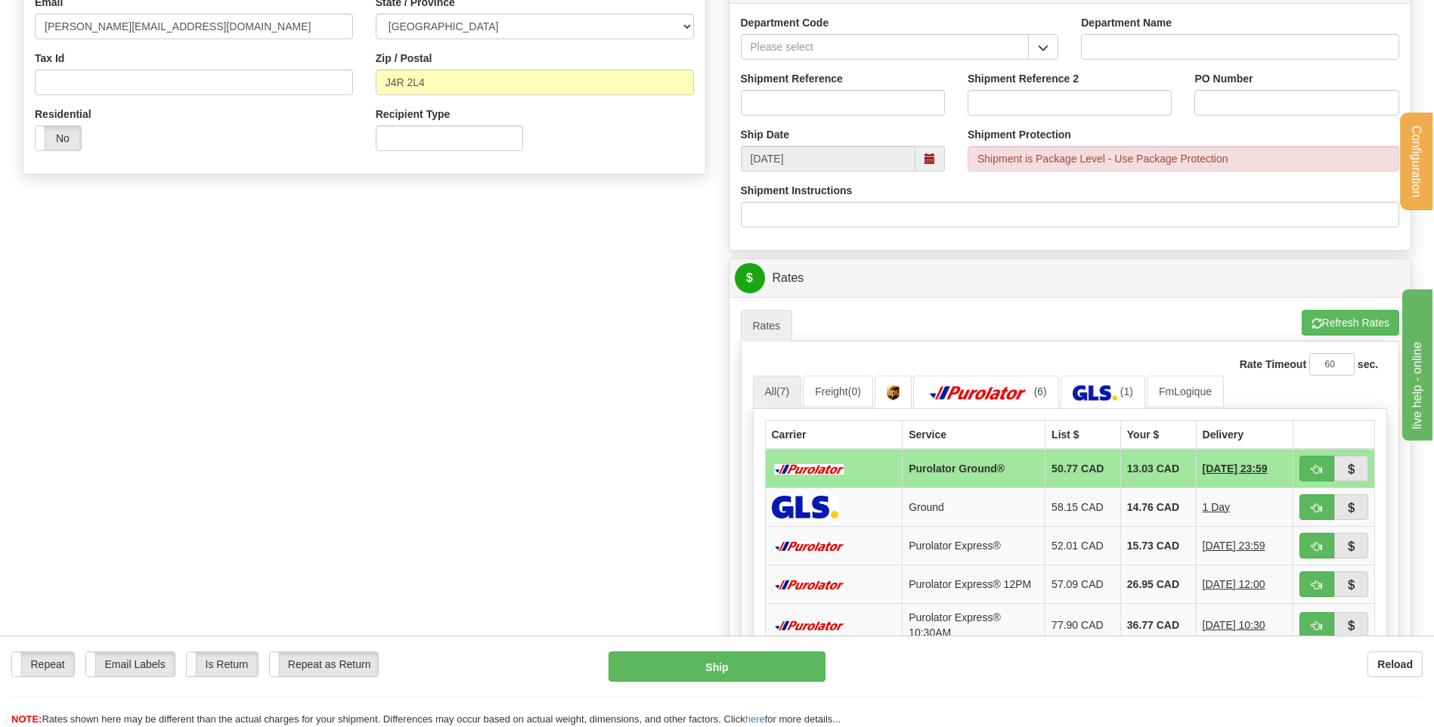
scroll to position [378, 0]
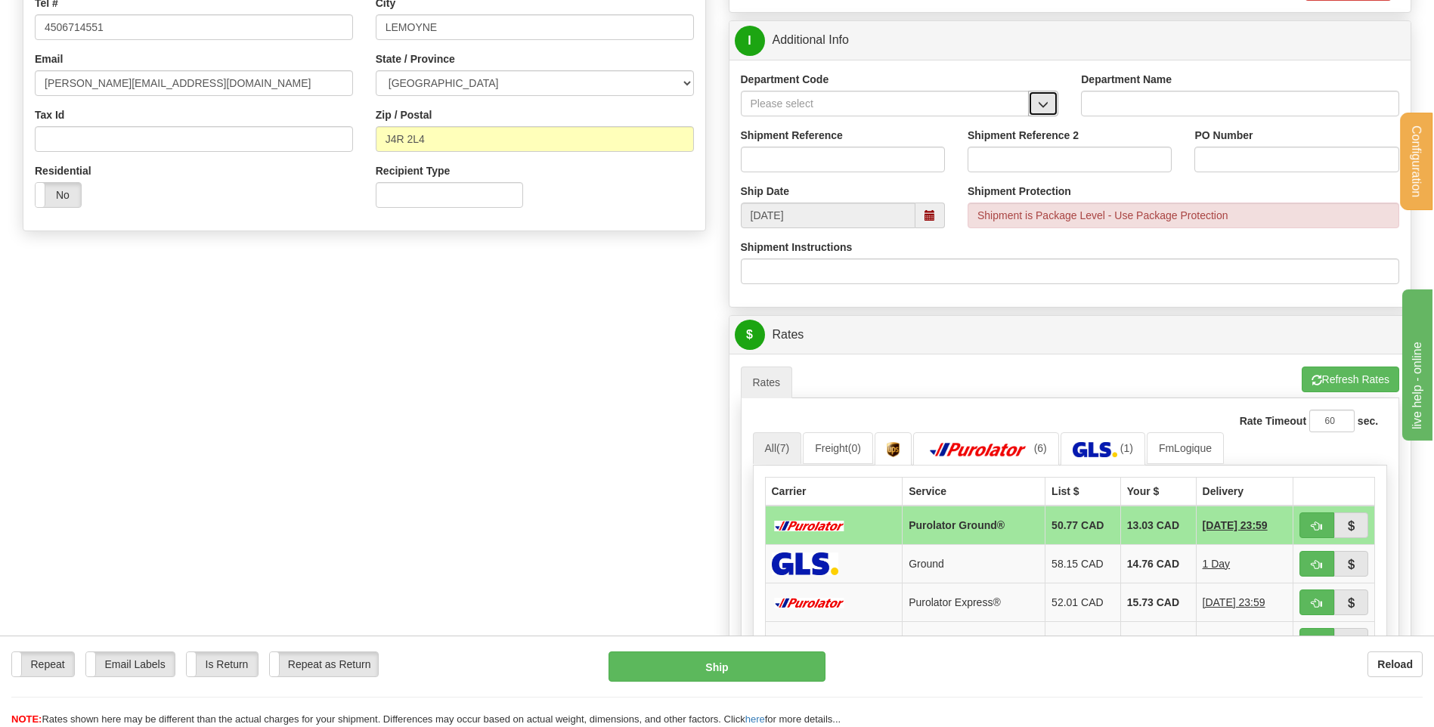
click at [1051, 95] on button "button" at bounding box center [1043, 104] width 30 height 26
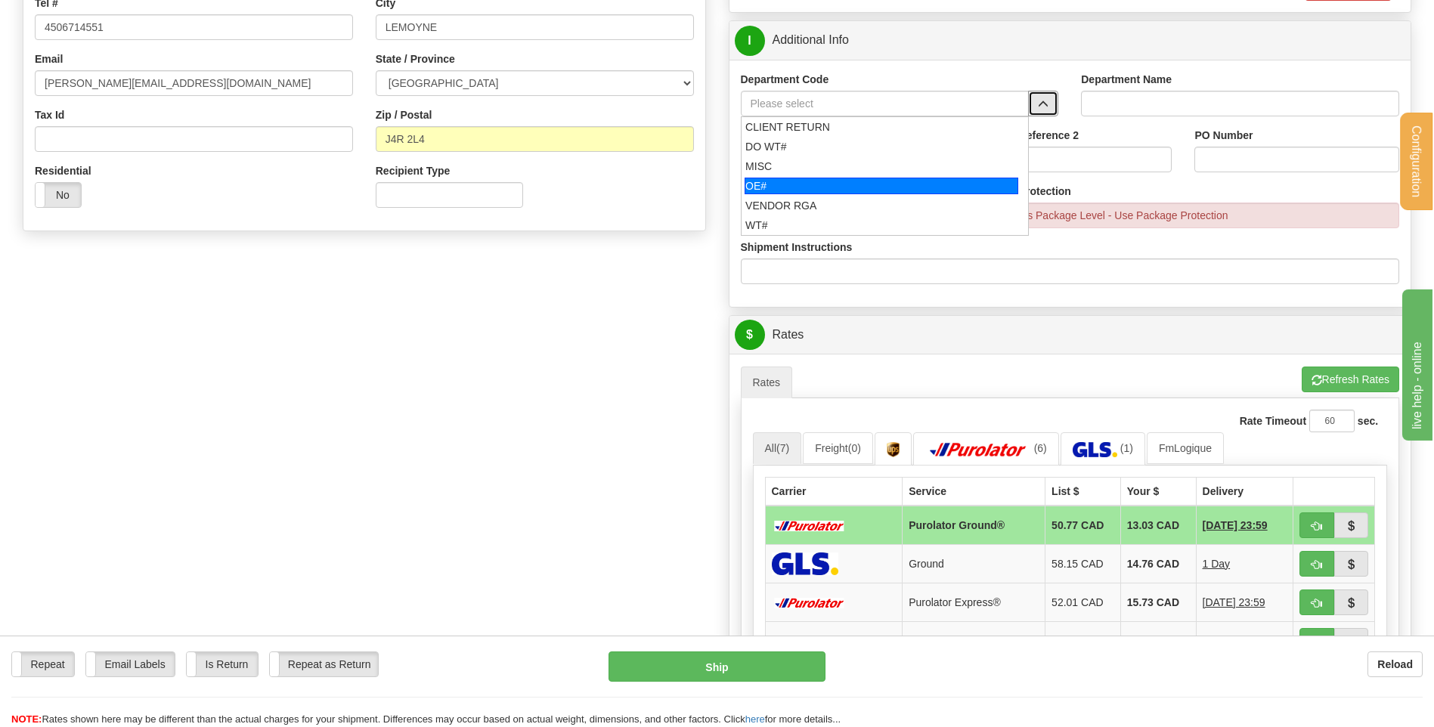
drag, startPoint x: 812, startPoint y: 183, endPoint x: 815, endPoint y: 163, distance: 19.8
click at [812, 181] on div "OE#" at bounding box center [881, 186] width 274 height 17
type input "OE#"
type input "ORDERS"
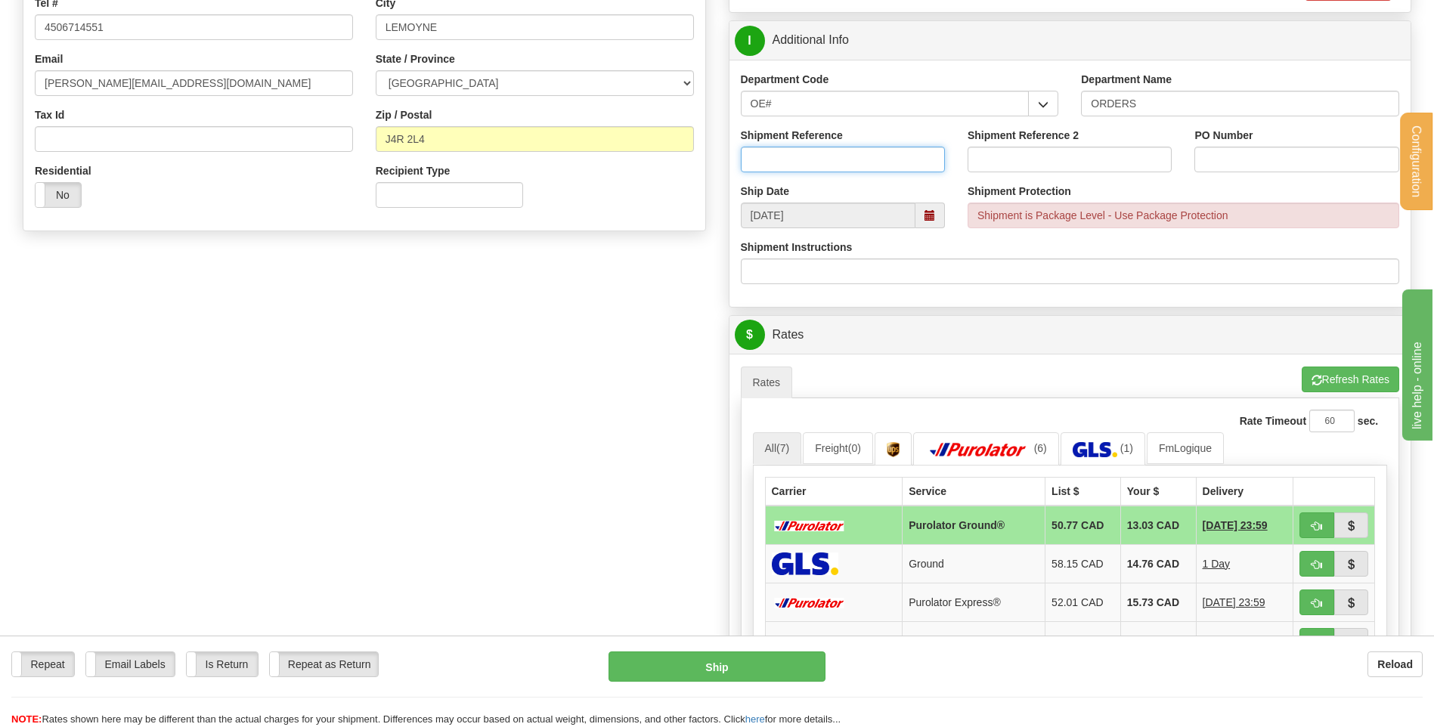
click at [816, 159] on input "Shipment Reference" at bounding box center [843, 160] width 204 height 26
type input "80003632-00"
type input "o"
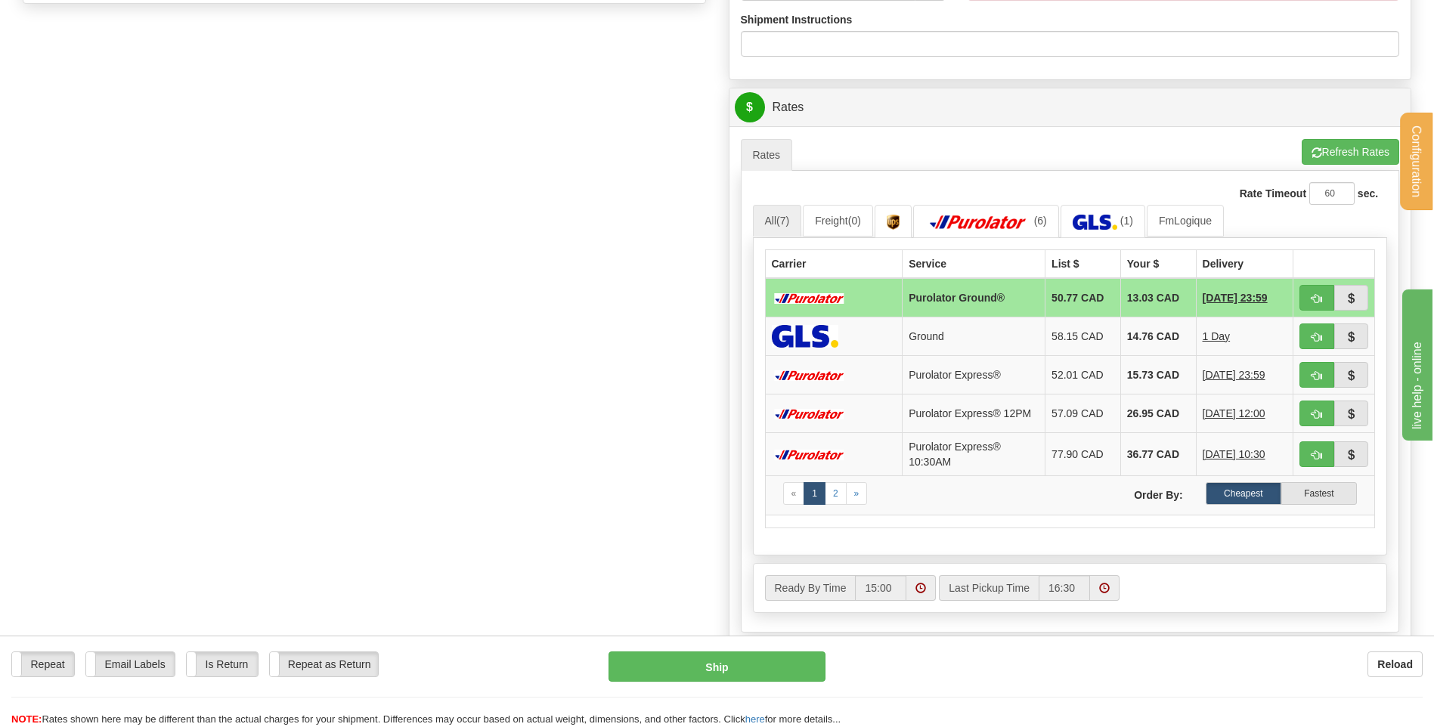
scroll to position [605, 0]
type input "po#2892211-20250827 // 5023723-20250806"
click at [1320, 301] on span "button" at bounding box center [1316, 300] width 11 height 10
type input "260"
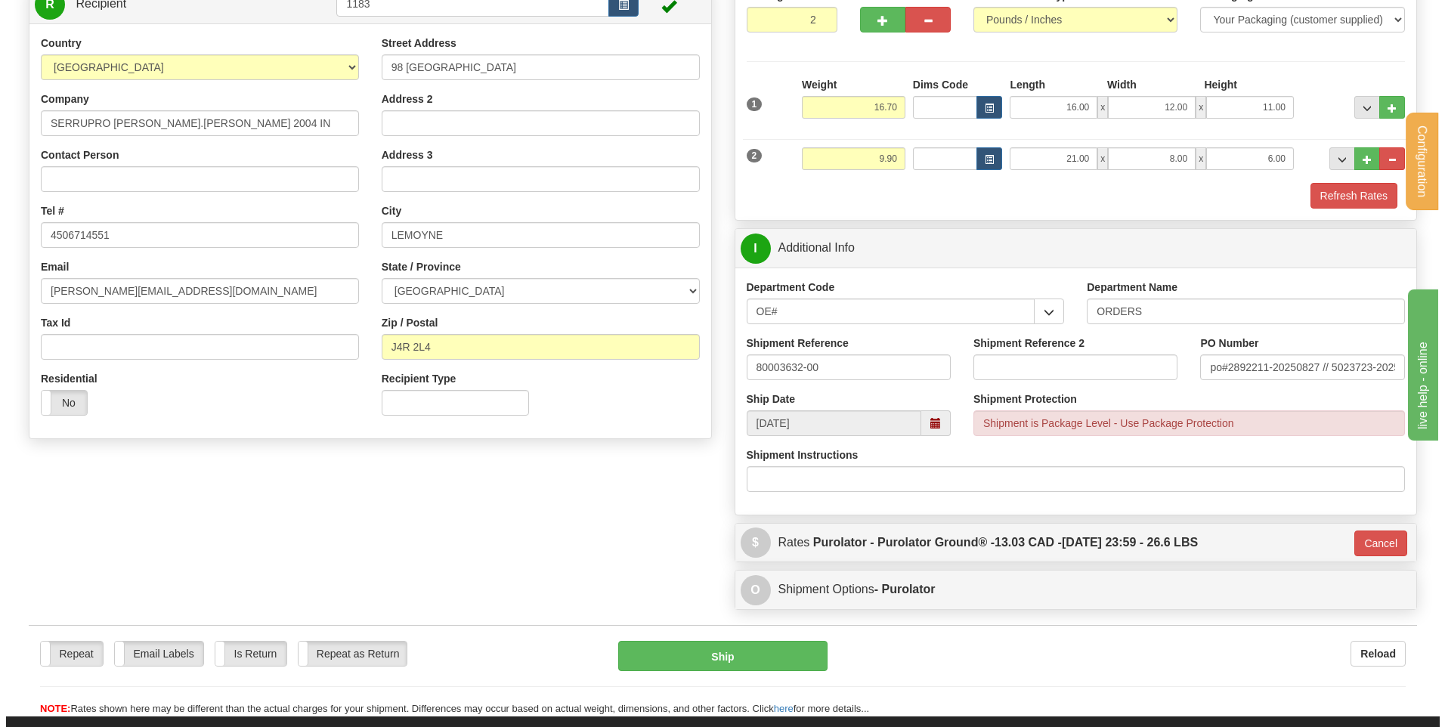
scroll to position [203, 0]
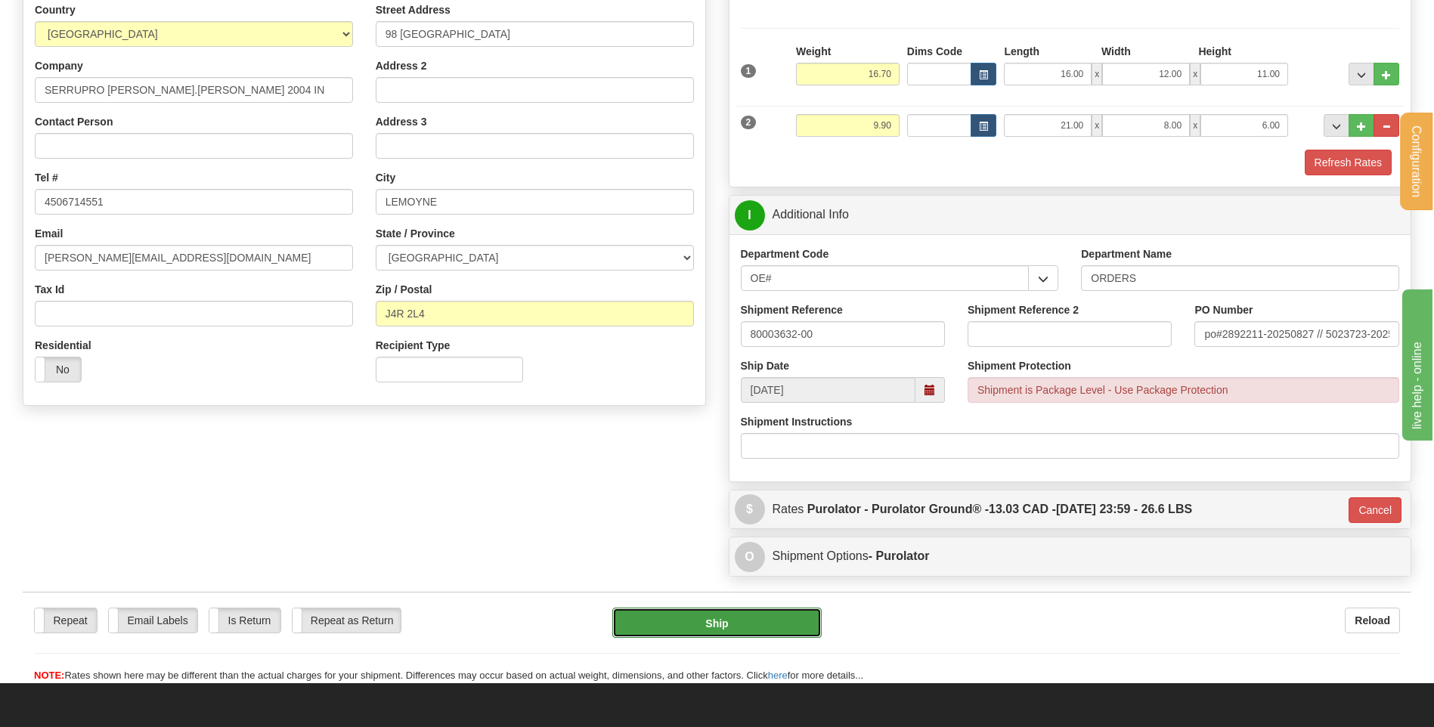
click at [651, 609] on button "Ship" at bounding box center [716, 623] width 209 height 30
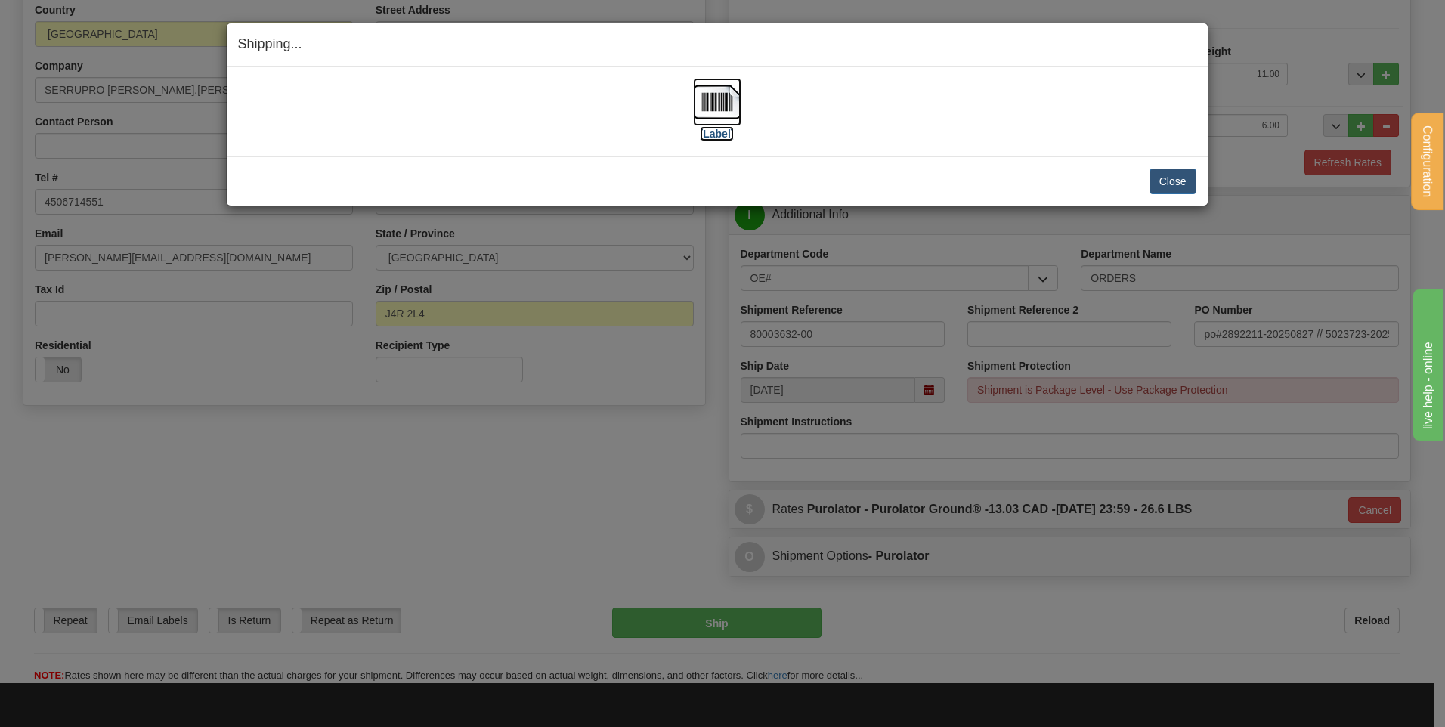
click at [718, 94] on img at bounding box center [717, 102] width 48 height 48
click at [1176, 178] on button "Close" at bounding box center [1172, 182] width 47 height 26
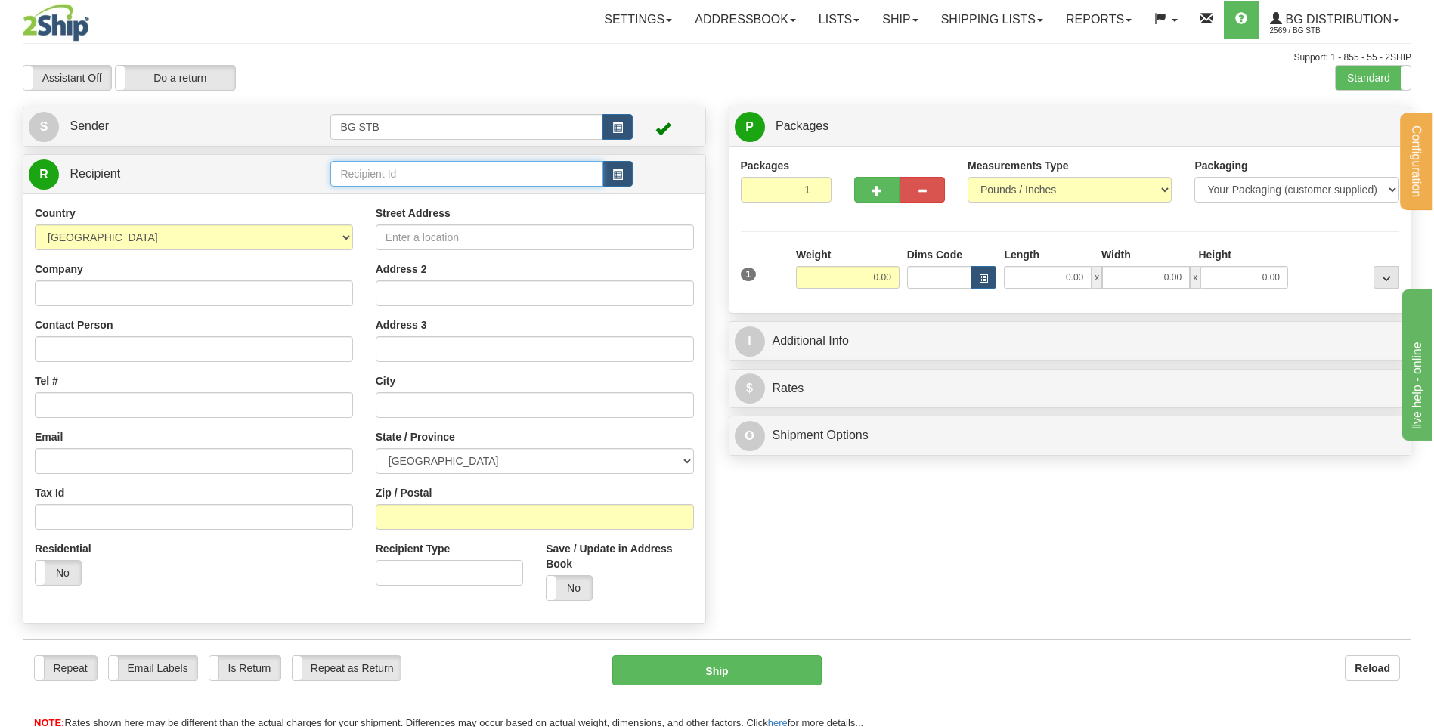
click at [419, 166] on input "text" at bounding box center [466, 174] width 272 height 26
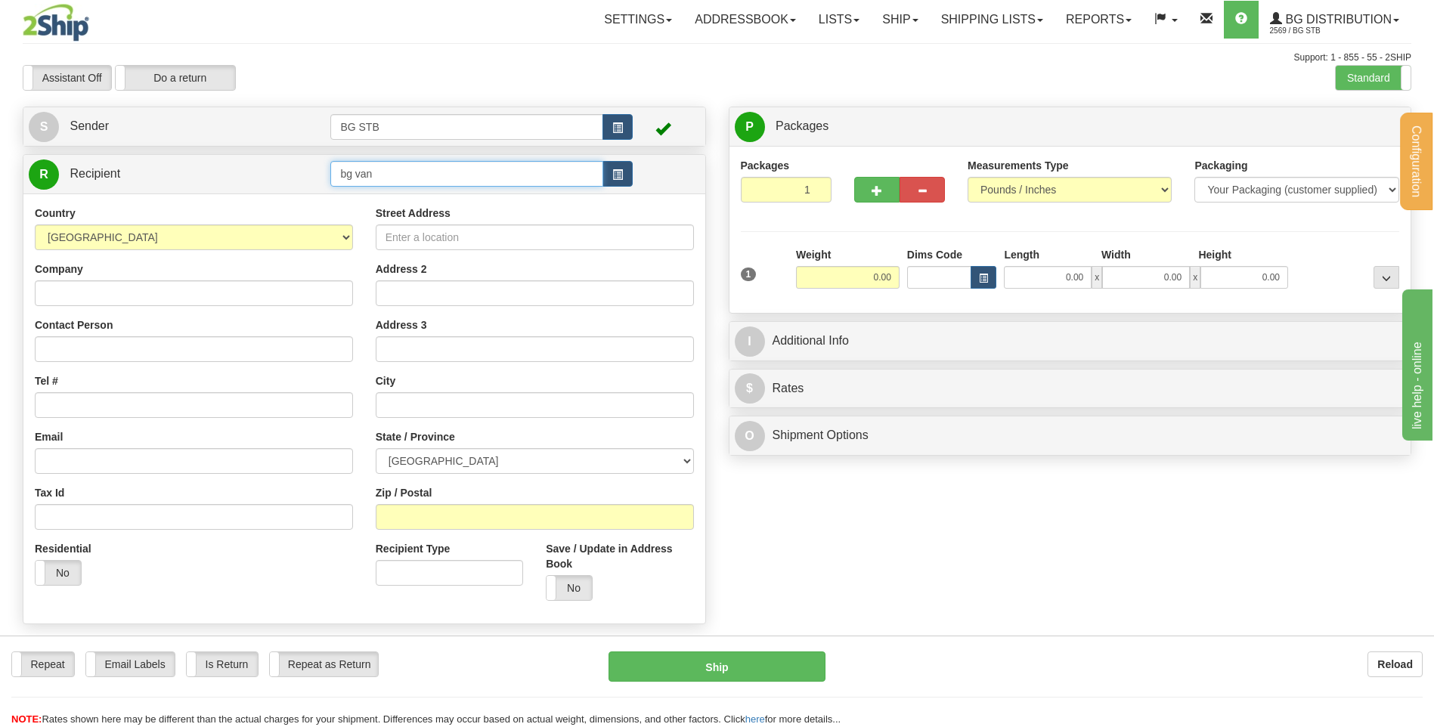
type input "bg van"
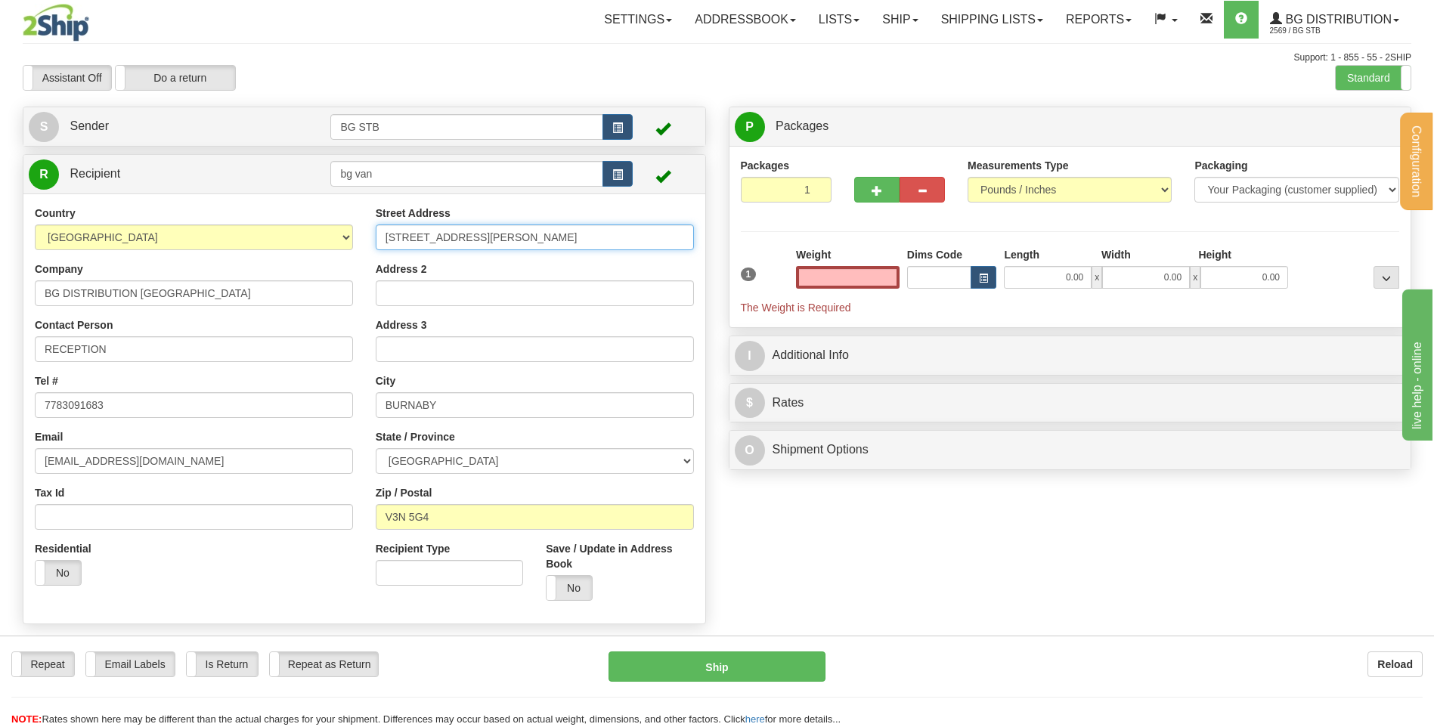
type input "0.00"
drag, startPoint x: 530, startPoint y: 239, endPoint x: 475, endPoint y: 233, distance: 55.5
click at [475, 233] on input "5888 TRAPP AVE UNIT 105" at bounding box center [535, 237] width 318 height 26
click at [466, 280] on input "Address 2" at bounding box center [535, 293] width 318 height 26
paste input "UNIT 105"
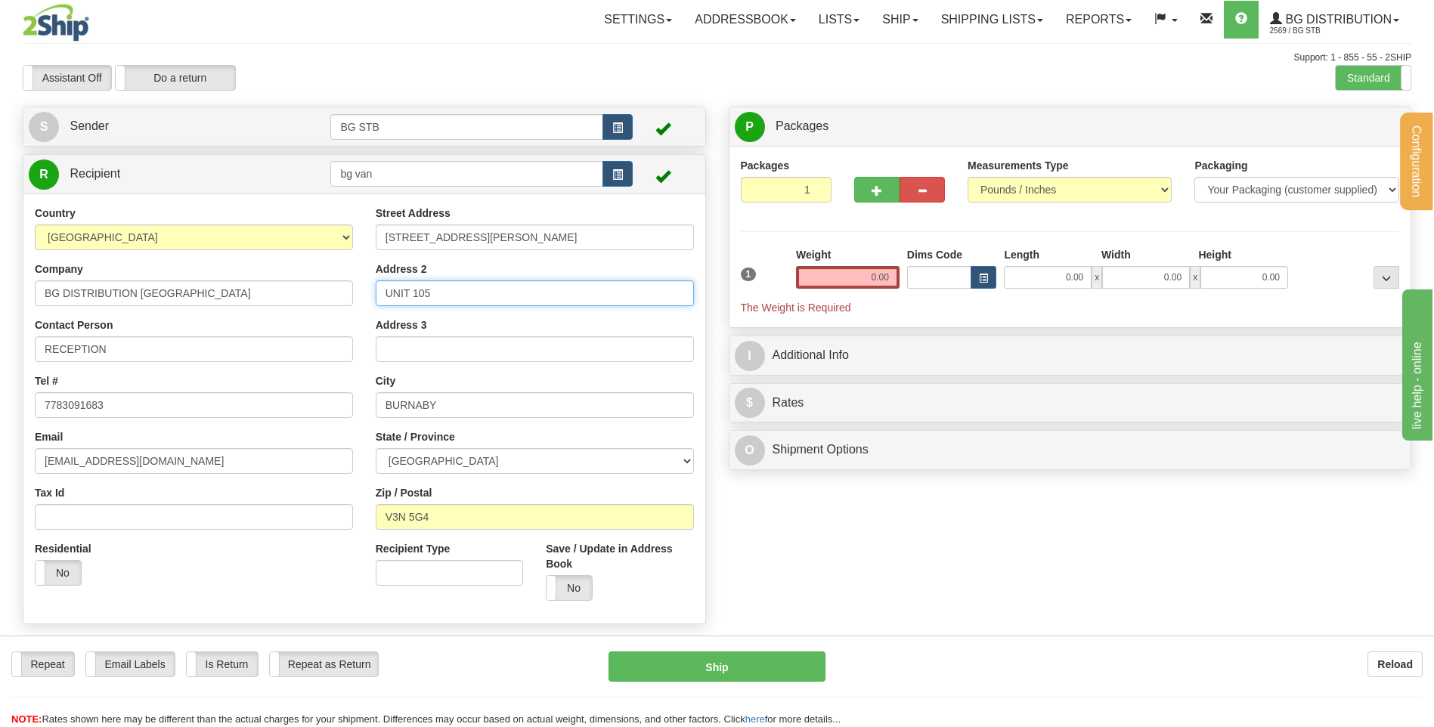
type input "UNIT 105"
drag, startPoint x: 531, startPoint y: 242, endPoint x: 477, endPoint y: 234, distance: 54.3
click at [477, 234] on input "5888 TRAPP AVE UNIT 105" at bounding box center [535, 237] width 318 height 26
type input "5888 TRAPP AVE"
click at [876, 283] on input "0.00" at bounding box center [848, 277] width 104 height 23
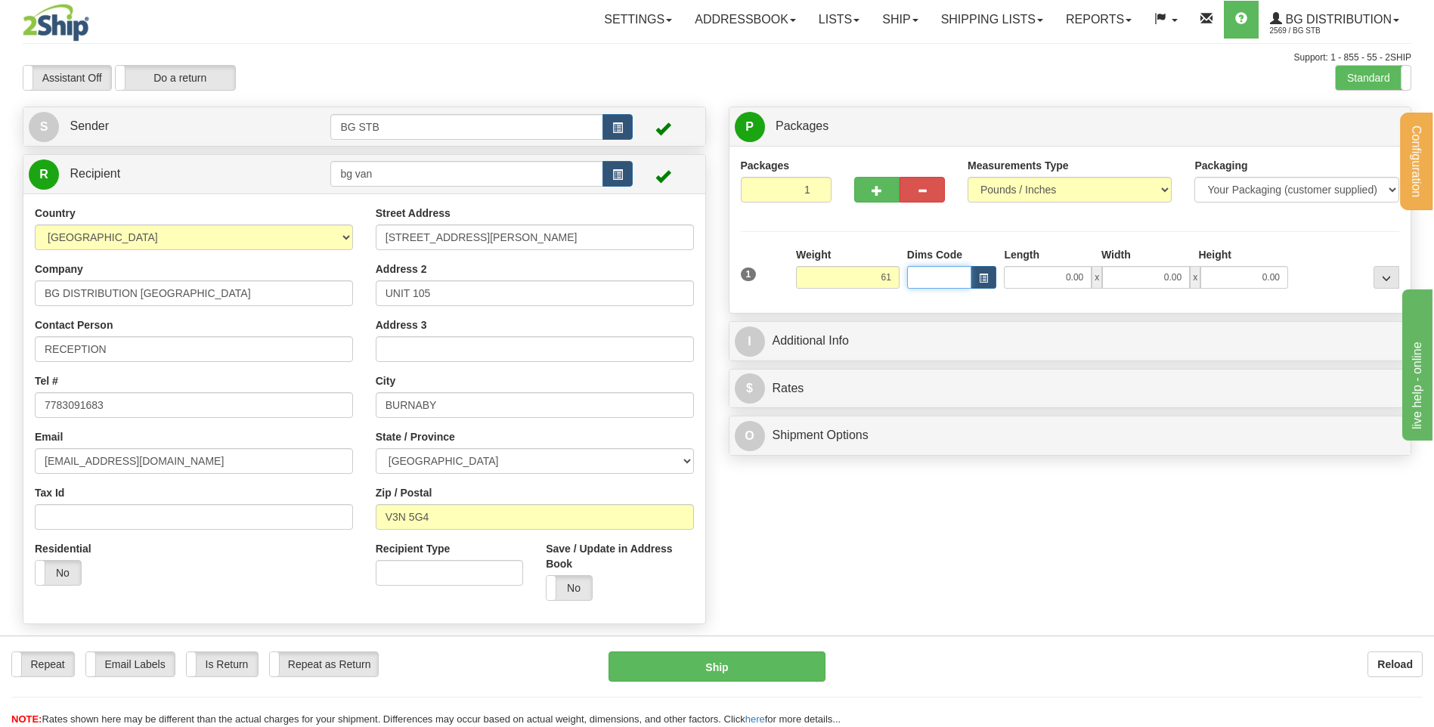
type input "61.00"
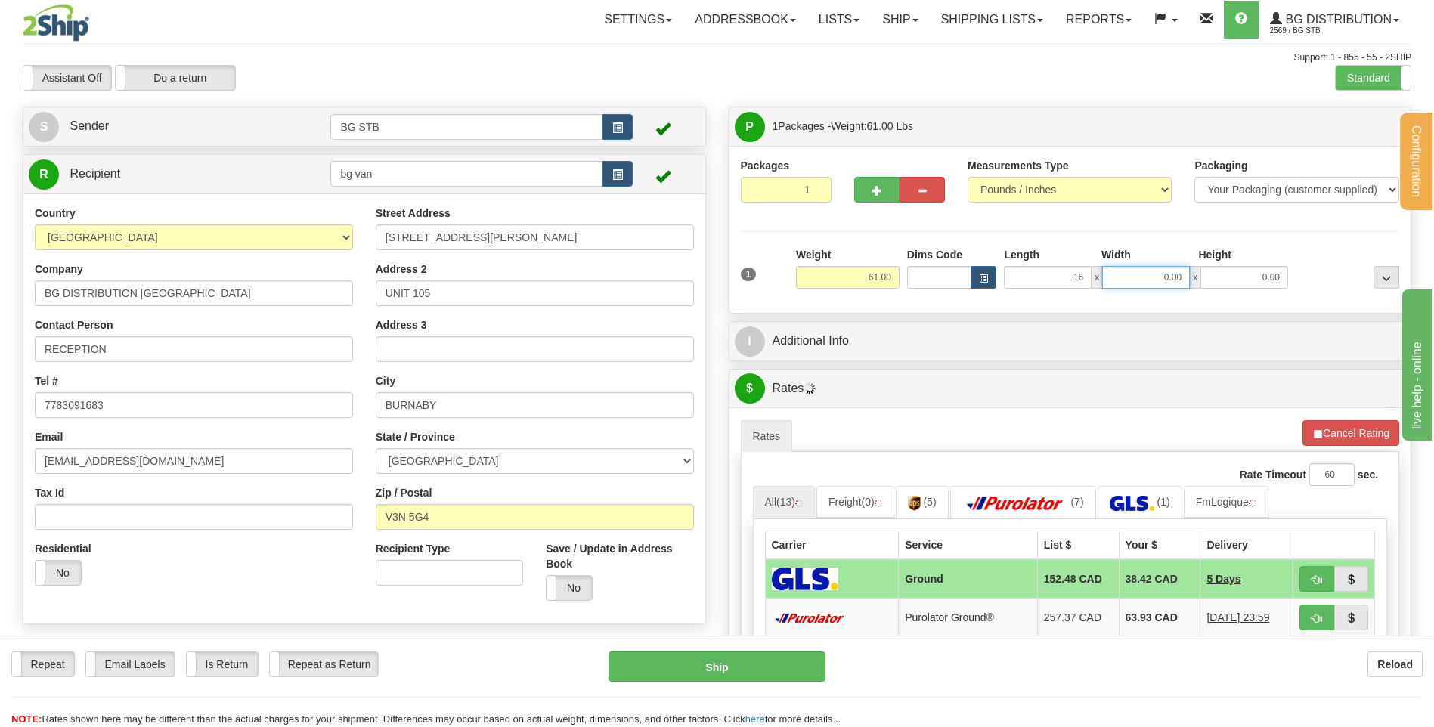
type input "16.00"
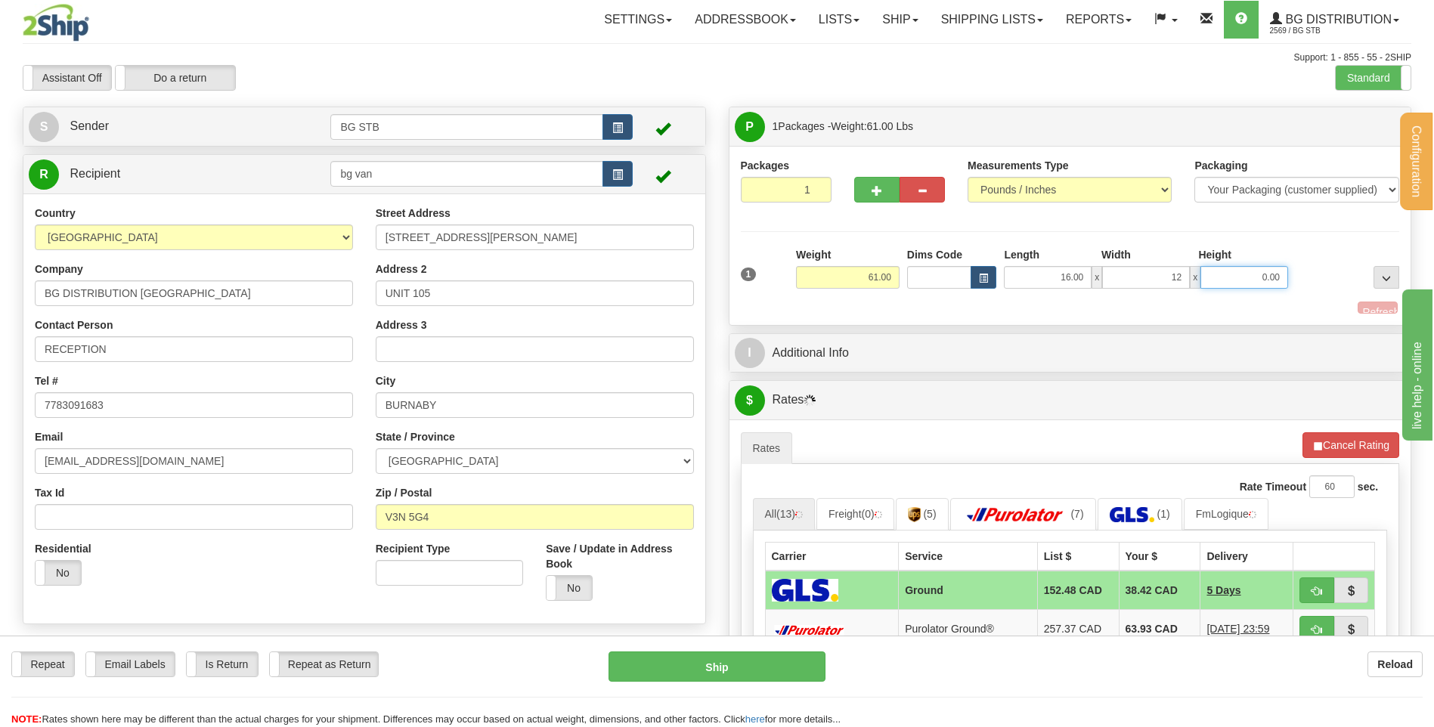
type input "12.00"
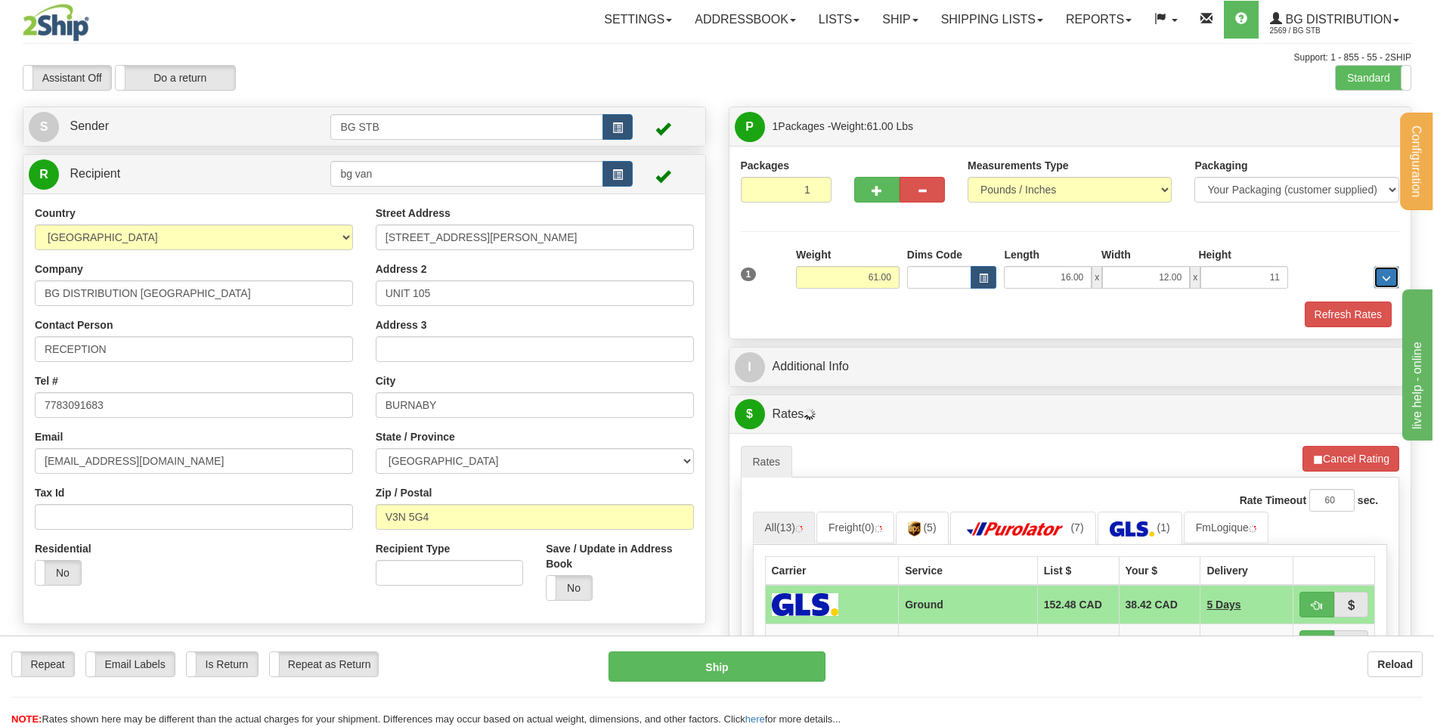
type input "11.00"
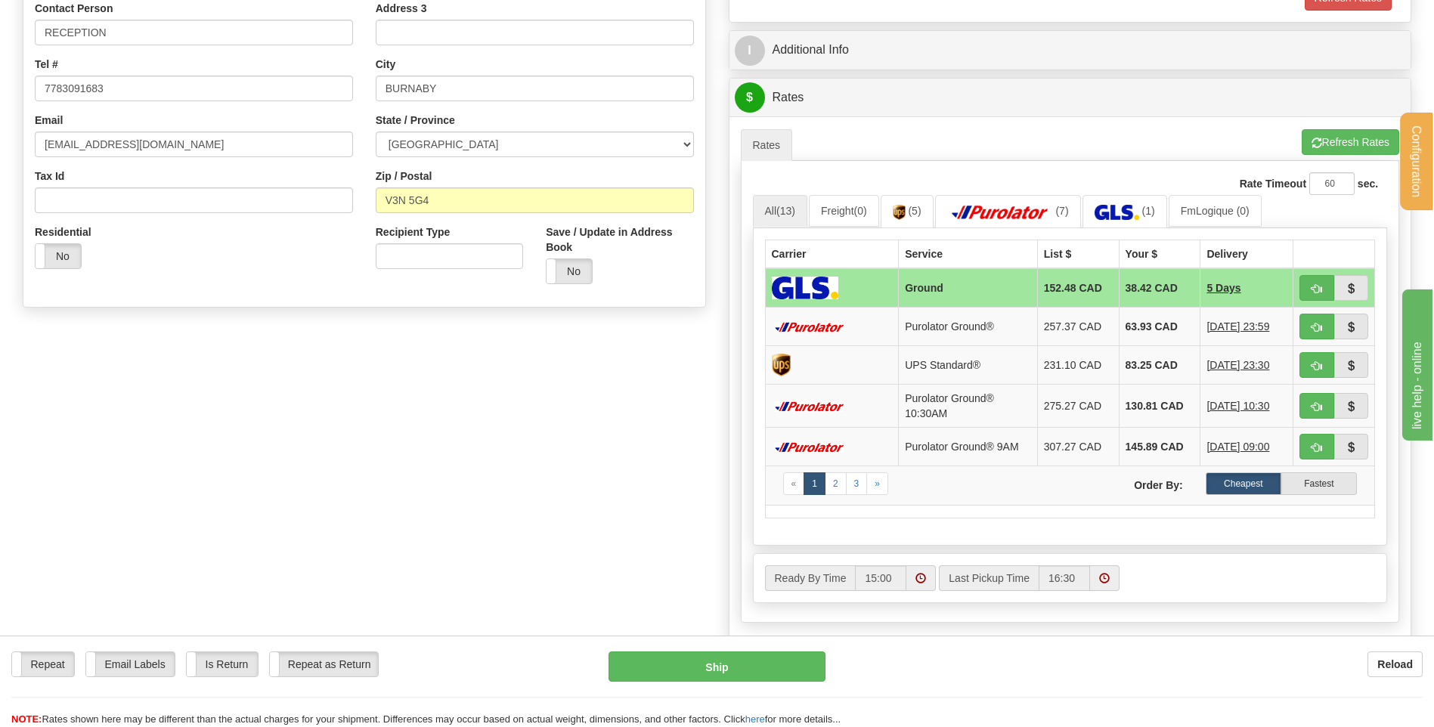
scroll to position [227, 0]
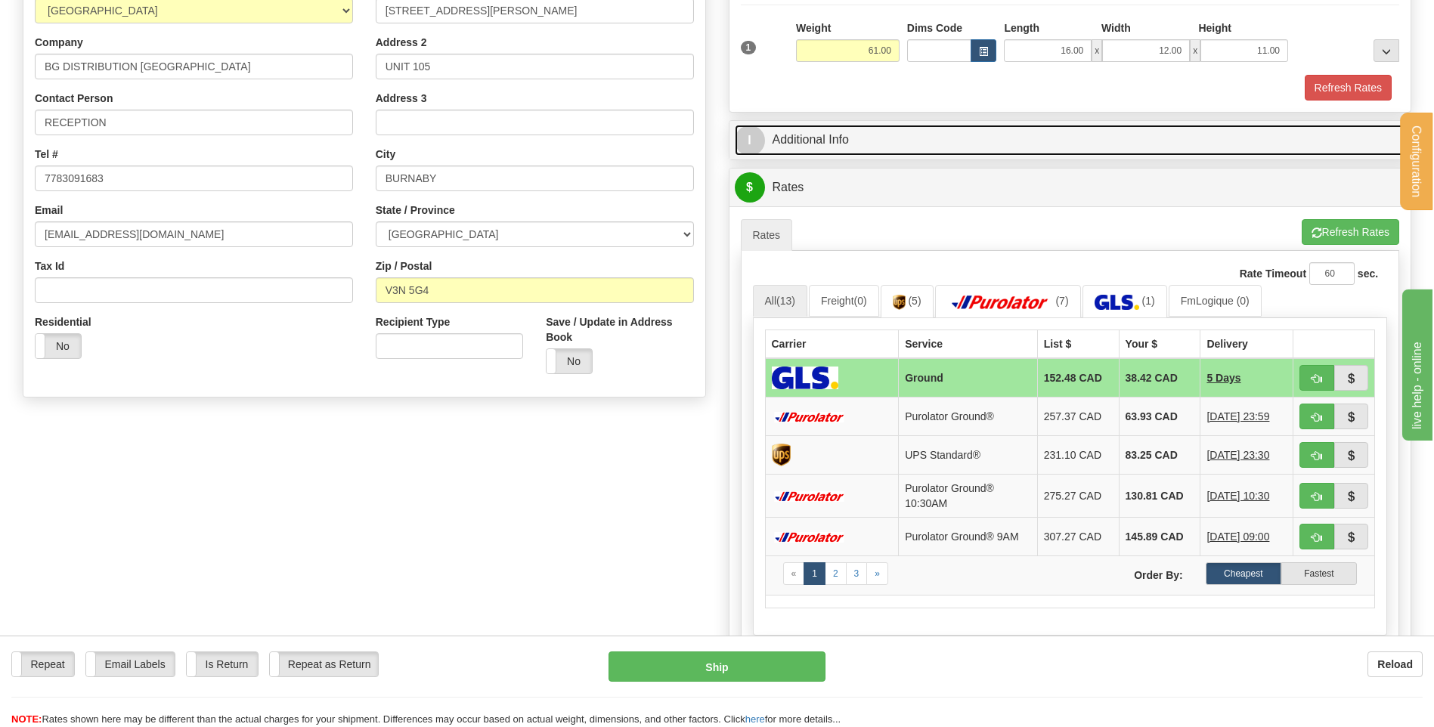
click at [828, 138] on link "I Additional Info" at bounding box center [1070, 140] width 671 height 31
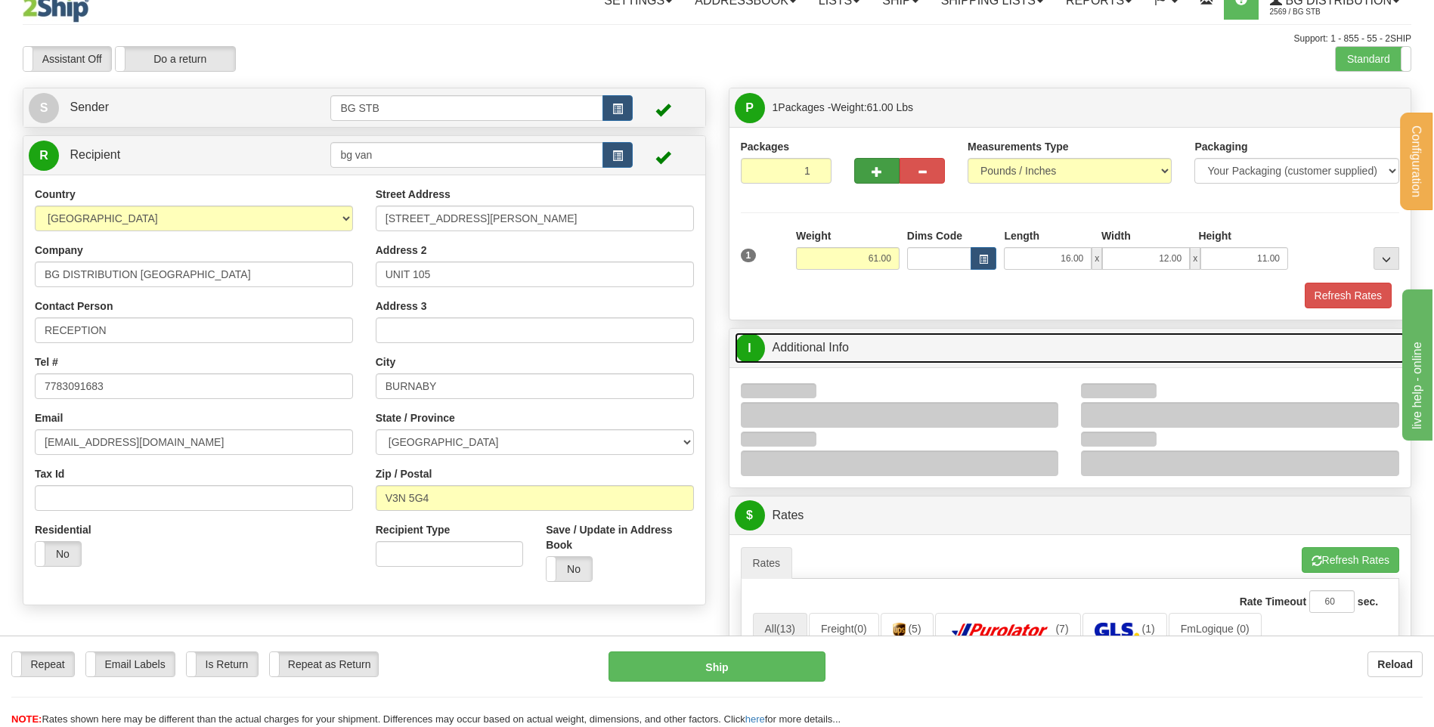
scroll to position [0, 0]
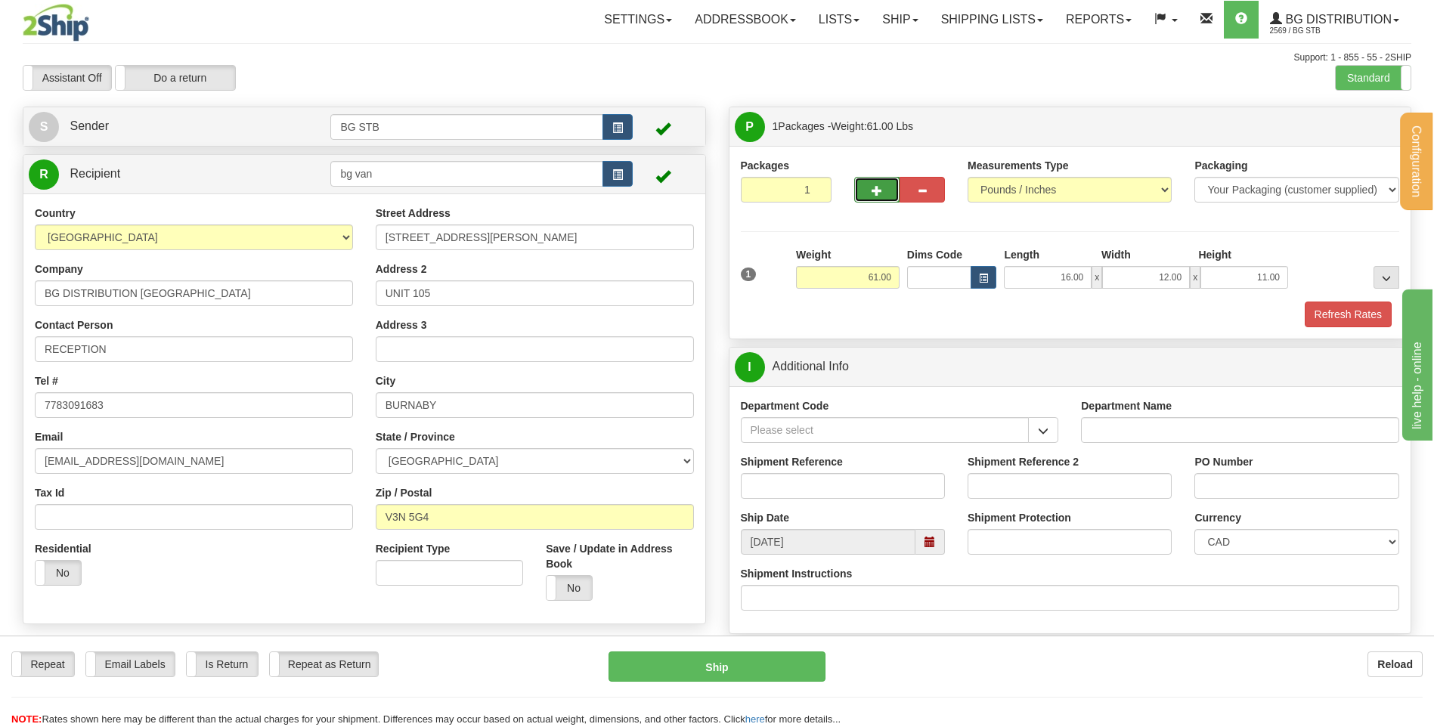
click at [871, 191] on span "button" at bounding box center [876, 191] width 11 height 10
type input "2"
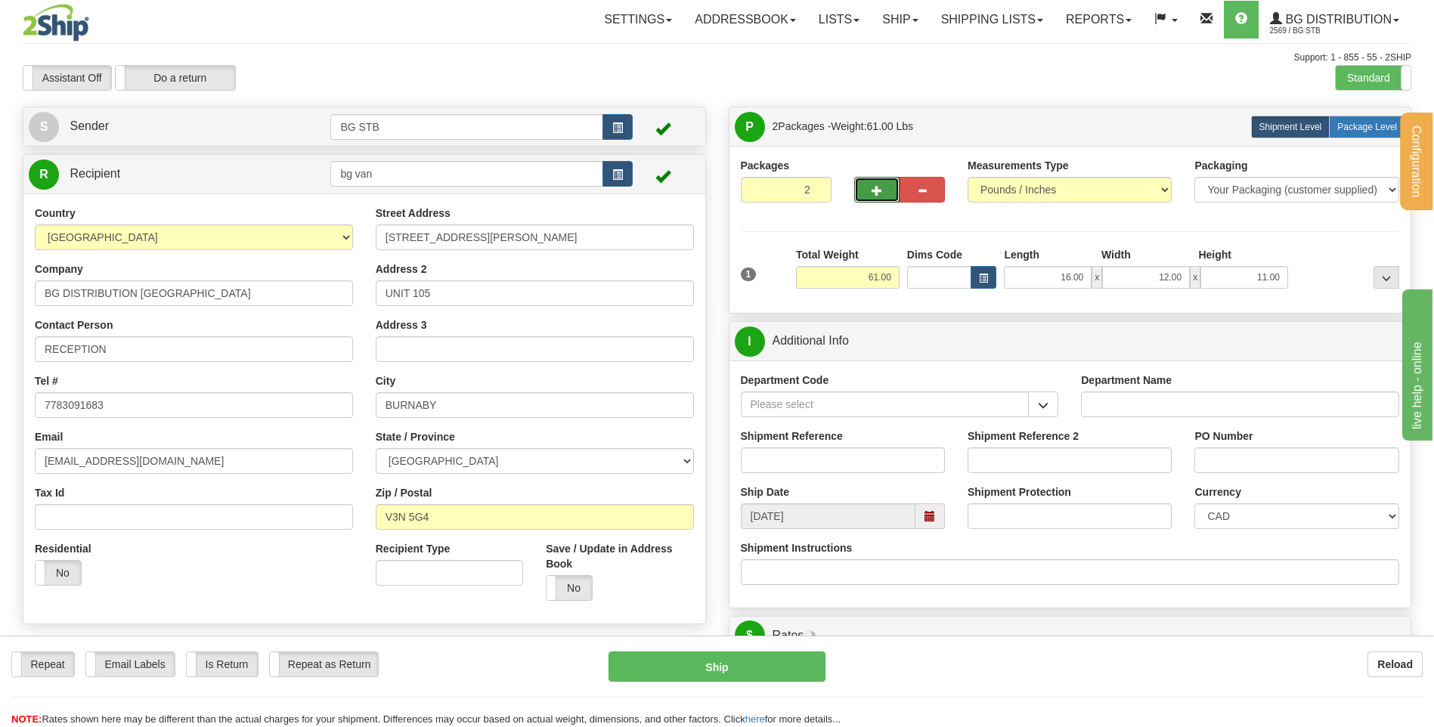
click at [1344, 131] on span "Package Level" at bounding box center [1367, 127] width 60 height 11
radio input "true"
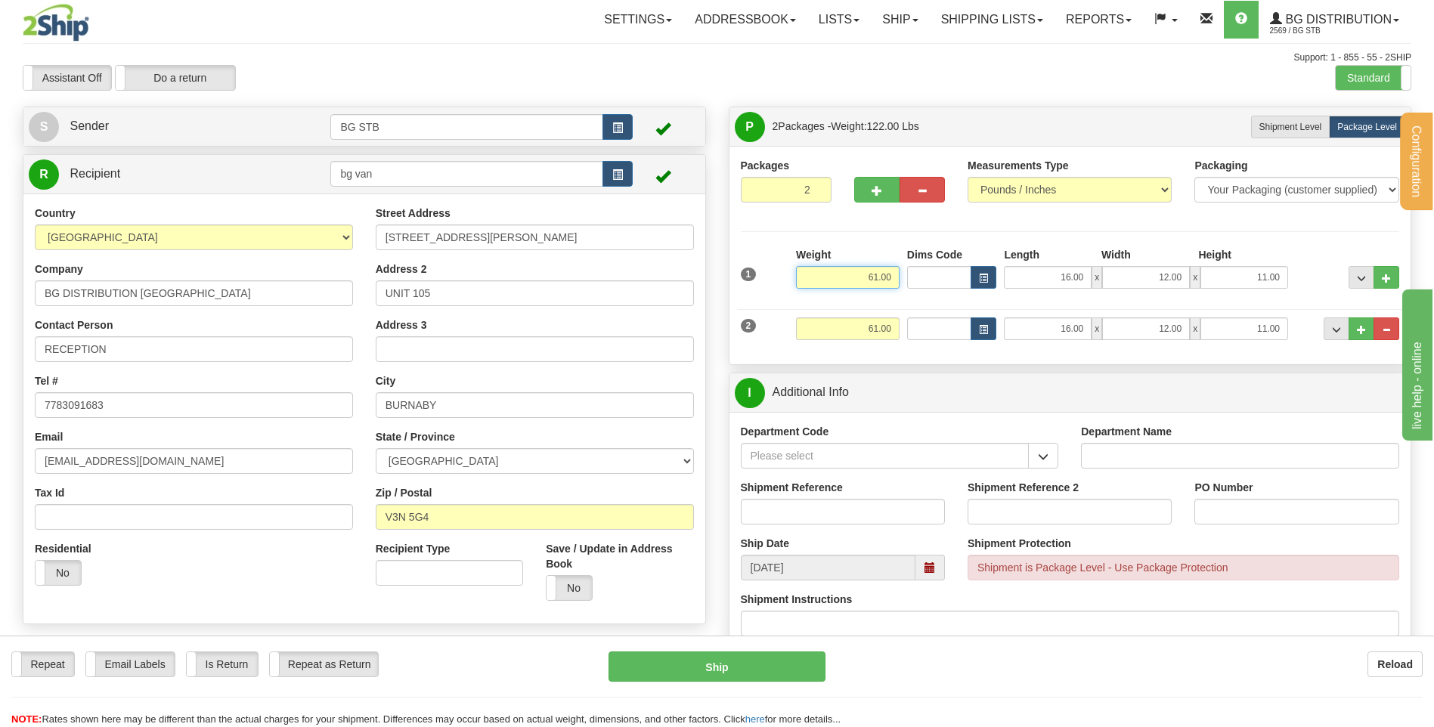
drag, startPoint x: 843, startPoint y: 278, endPoint x: 895, endPoint y: 286, distance: 51.9
click at [894, 286] on input "61.00" at bounding box center [848, 277] width 104 height 23
type input "32.00"
drag, startPoint x: 859, startPoint y: 331, endPoint x: 973, endPoint y: 334, distance: 114.2
click at [973, 334] on div "2 Weight 61.00 Dims Code Length Width Height" at bounding box center [1070, 327] width 667 height 51
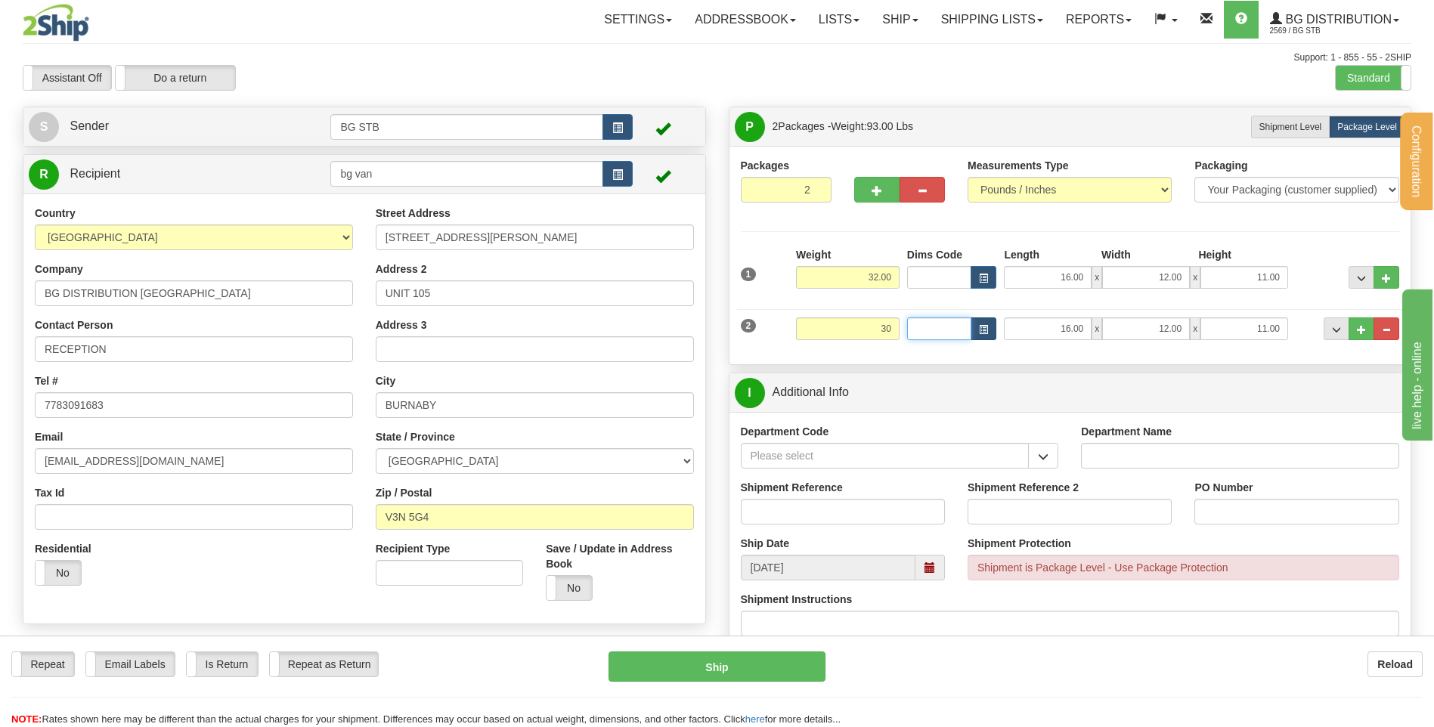
type input "30.00"
type input "12.00"
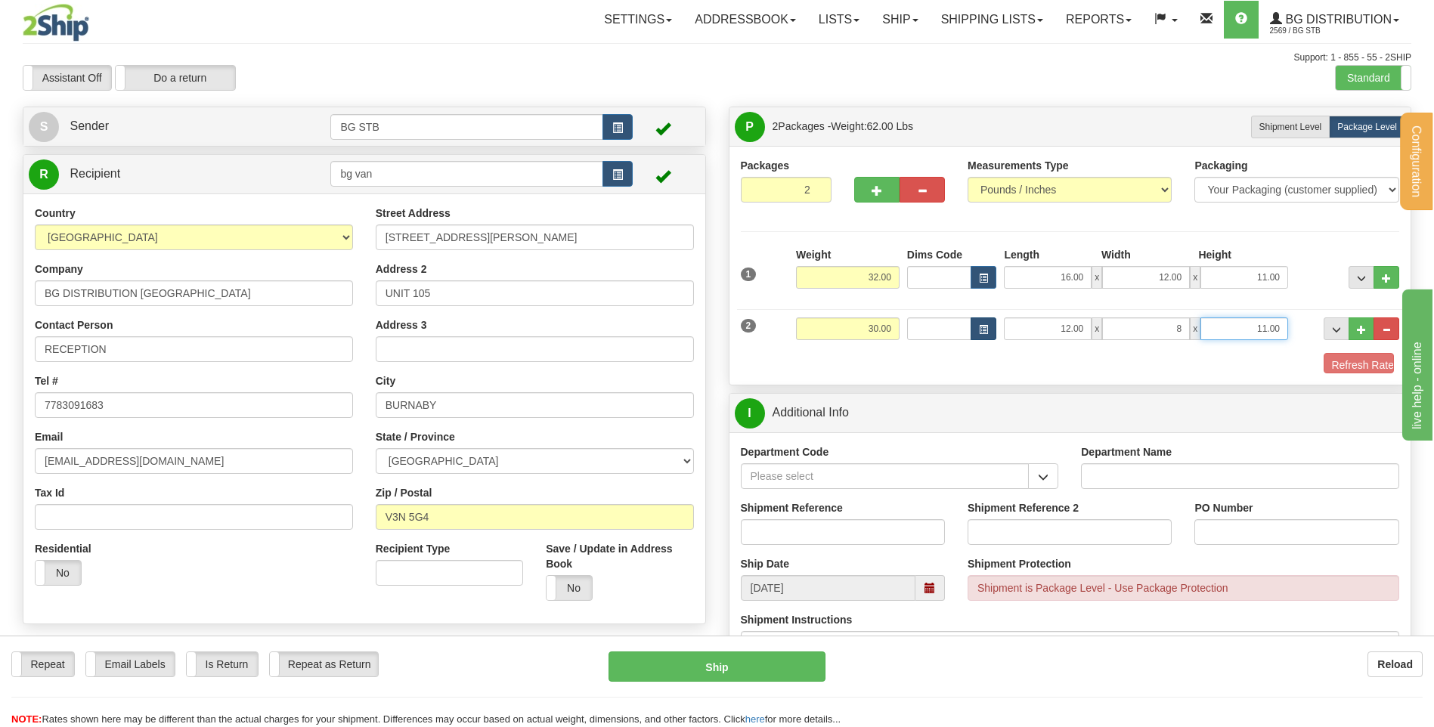
type input "8.00"
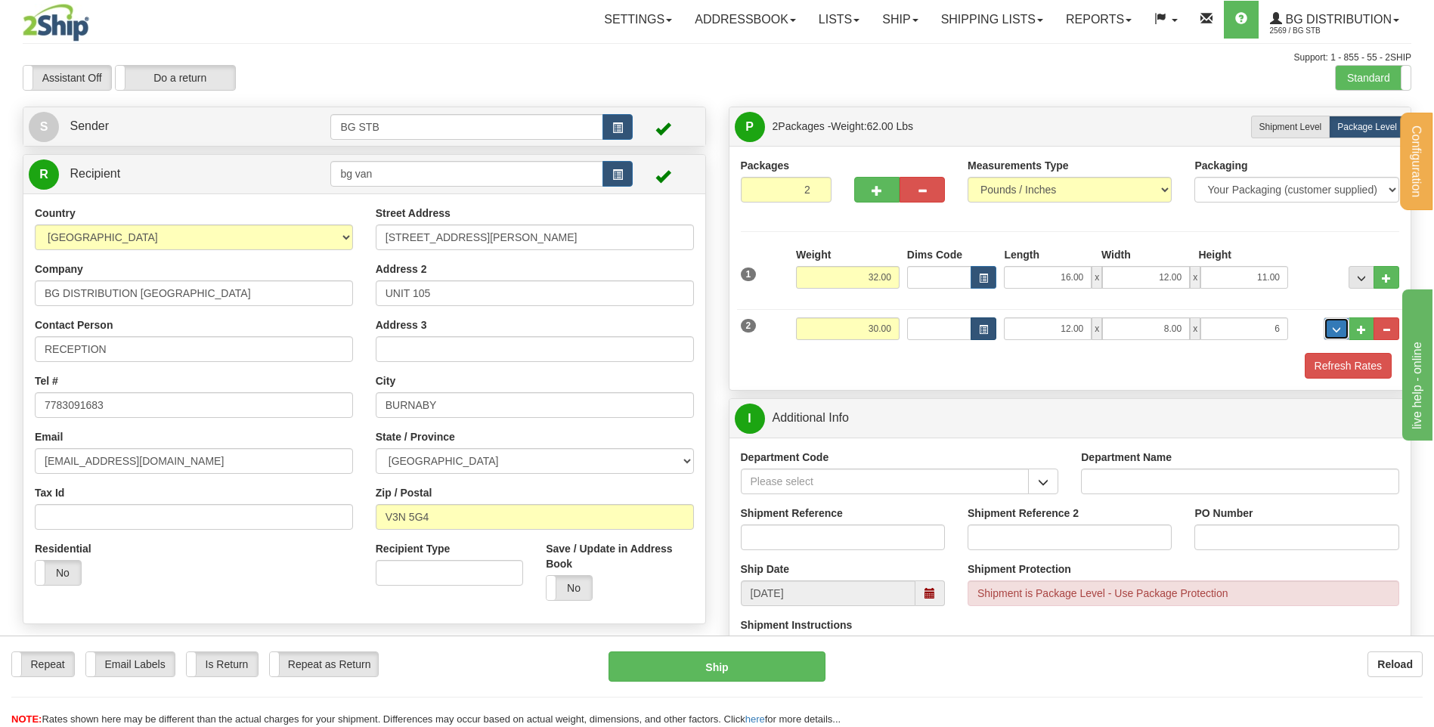
type input "6.00"
click at [1035, 463] on div "Department Code" at bounding box center [900, 472] width 318 height 45
click at [1037, 472] on button "button" at bounding box center [1043, 482] width 30 height 26
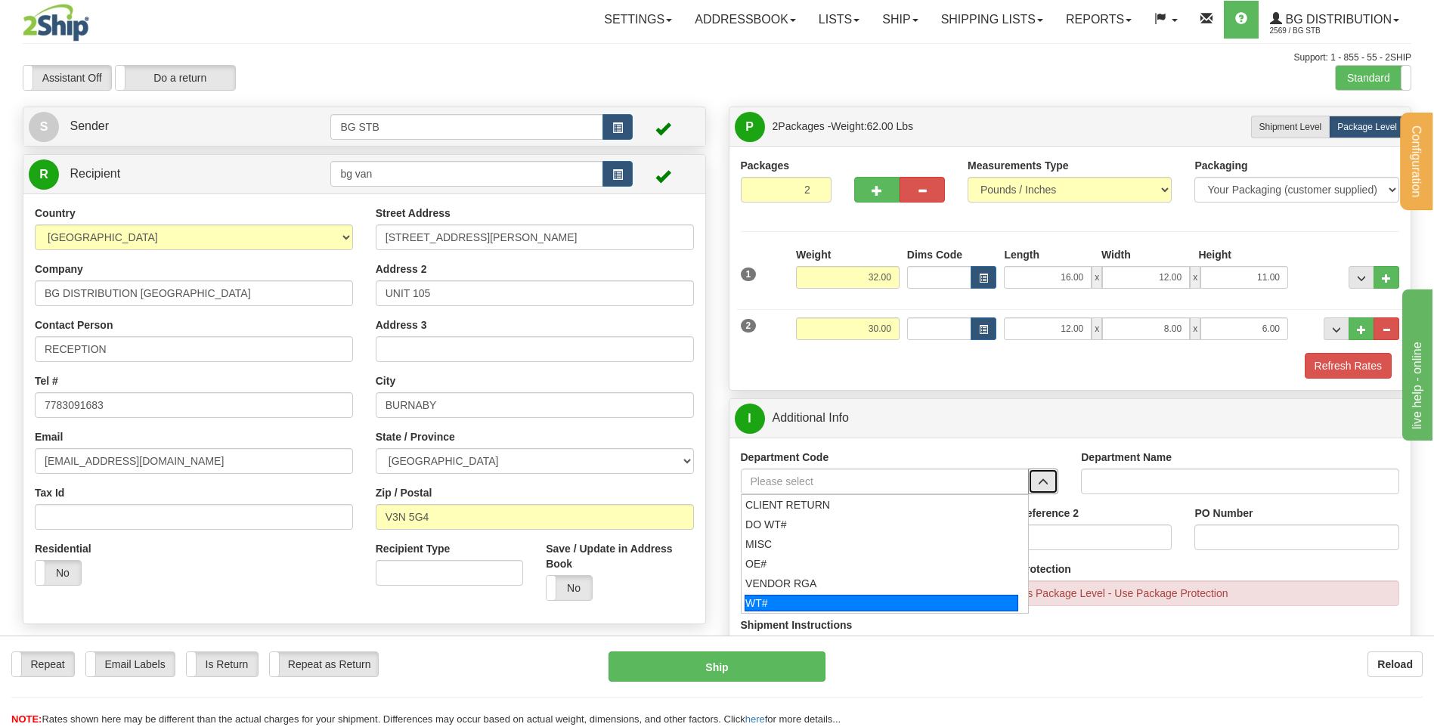
drag, startPoint x: 802, startPoint y: 604, endPoint x: 810, endPoint y: 552, distance: 52.8
click at [801, 600] on div "WT#" at bounding box center [881, 603] width 274 height 17
type input "WT#"
type input "WAREHOUSE TRANSFERS"
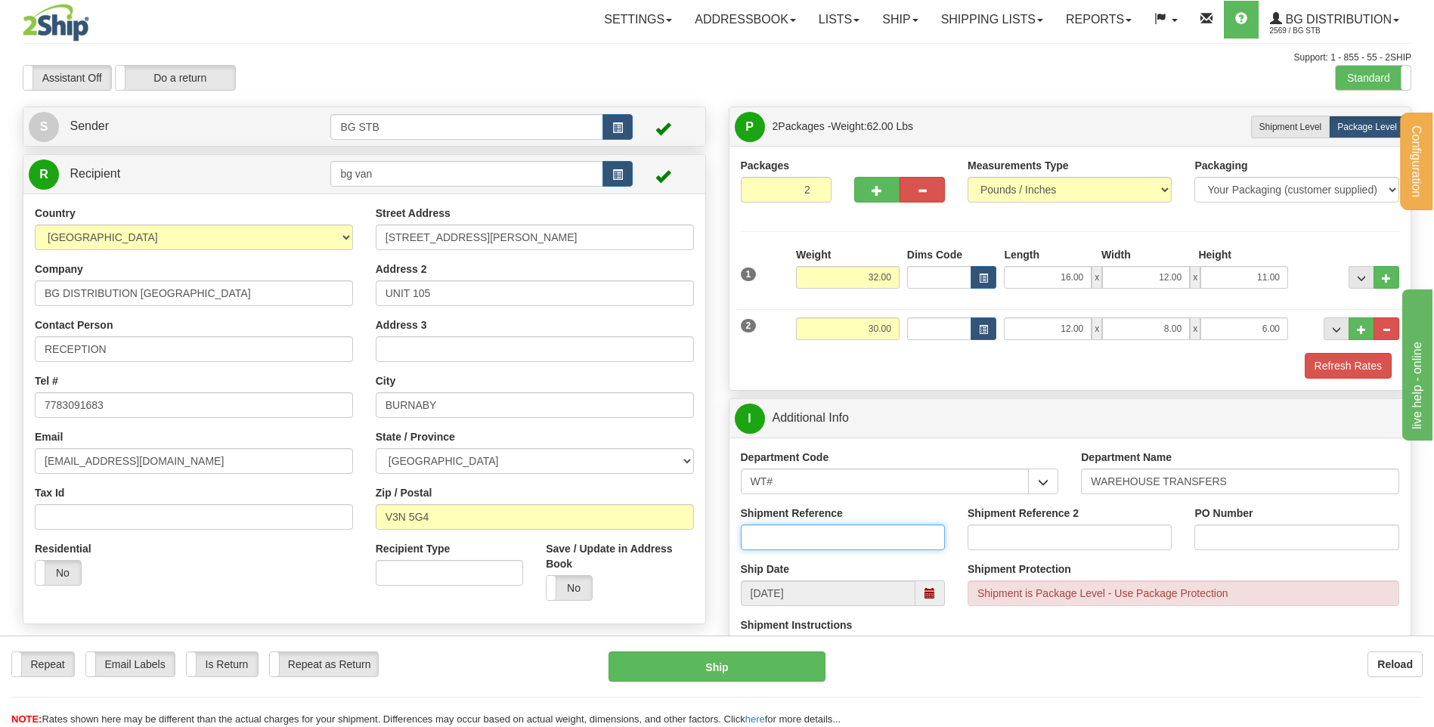
click at [811, 539] on input "Shipment Reference" at bounding box center [843, 537] width 204 height 26
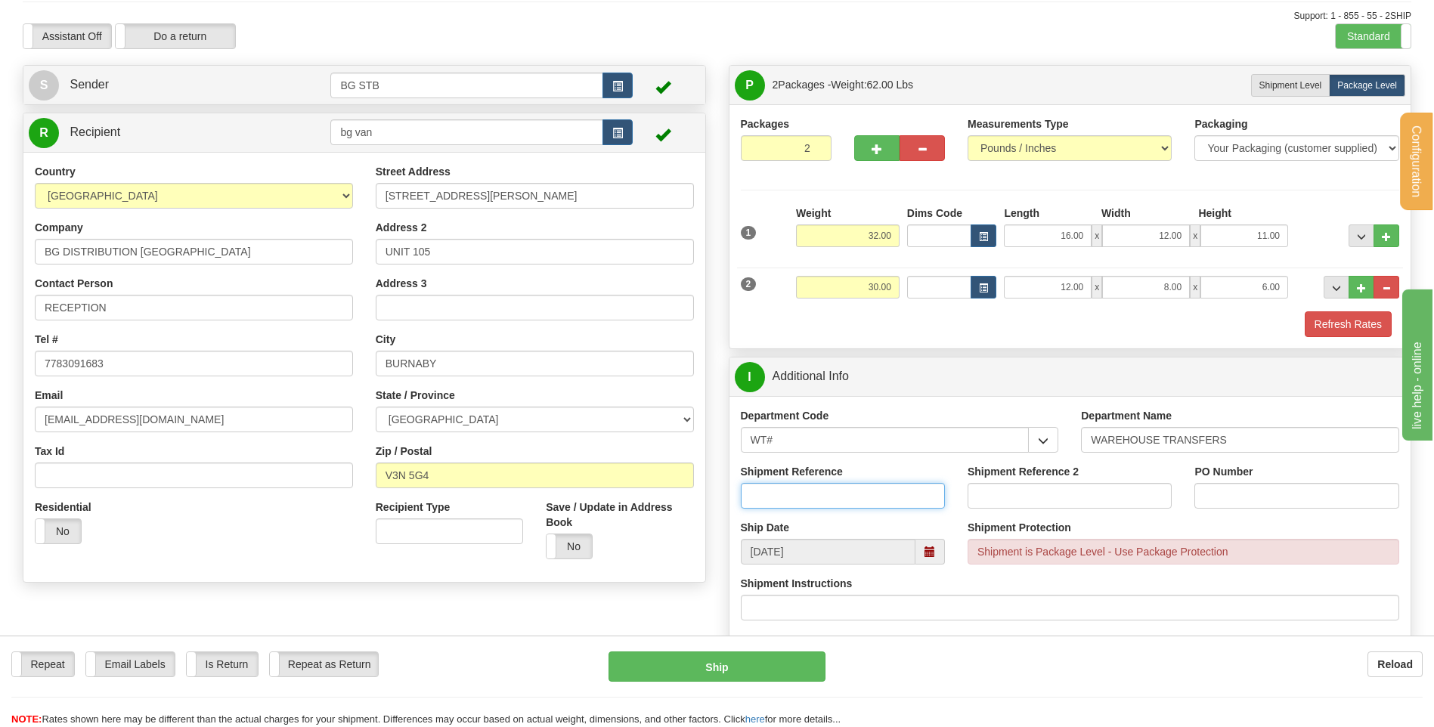
scroll to position [76, 0]
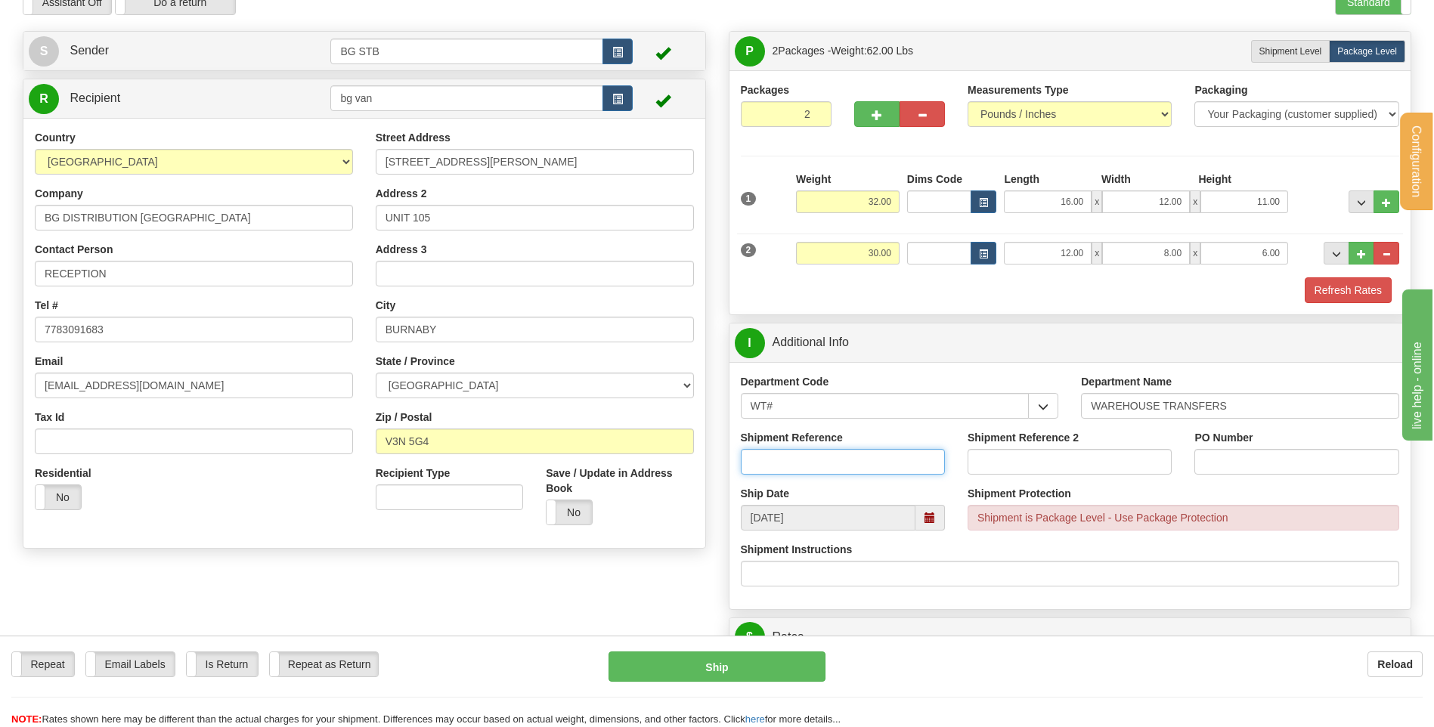
click at [828, 463] on input "Shipment Reference" at bounding box center [843, 462] width 204 height 26
type input "TRANSFERT 09"
click at [1245, 447] on div "PO Number" at bounding box center [1296, 452] width 204 height 45
click at [1236, 460] on input "PO Number" at bounding box center [1296, 462] width 204 height 26
type input "TRANSFERT VANCOUVER"
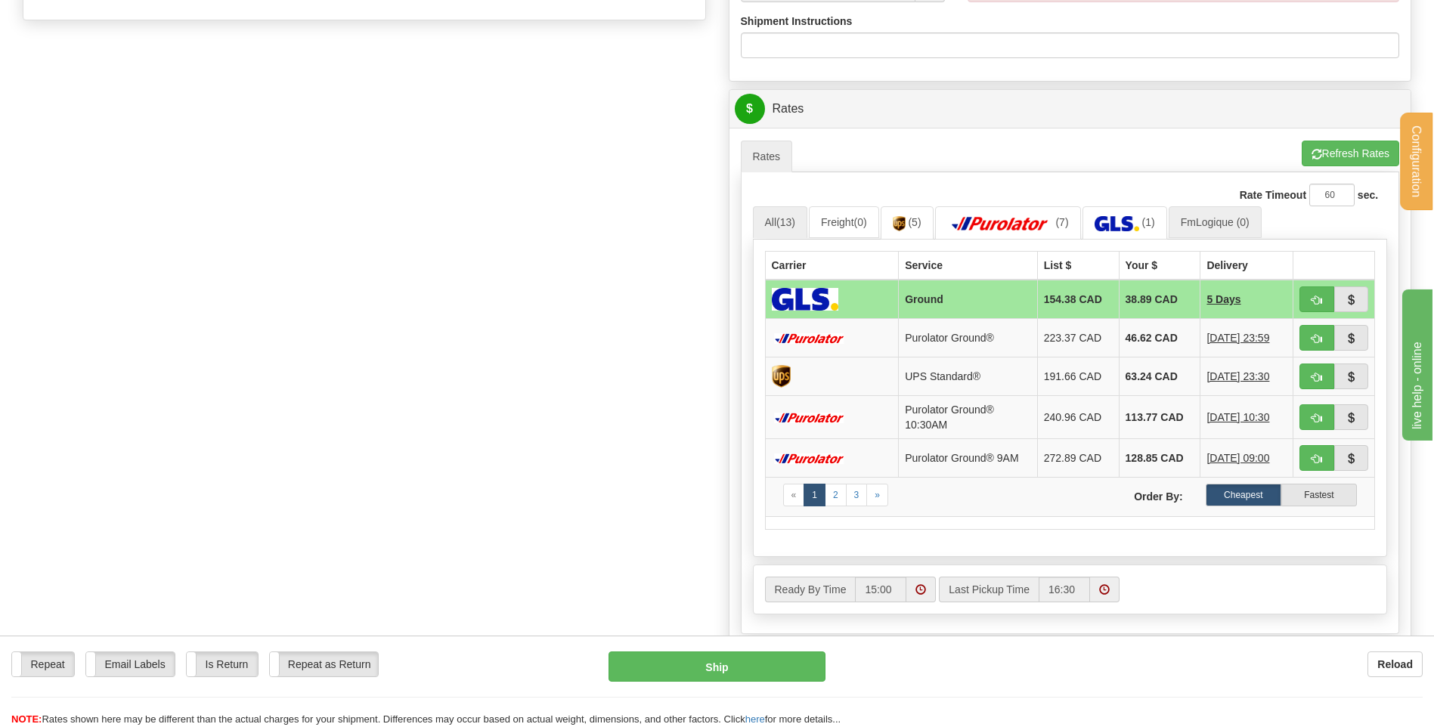
scroll to position [605, 0]
click at [1335, 156] on button "Refresh Rates" at bounding box center [1349, 153] width 97 height 26
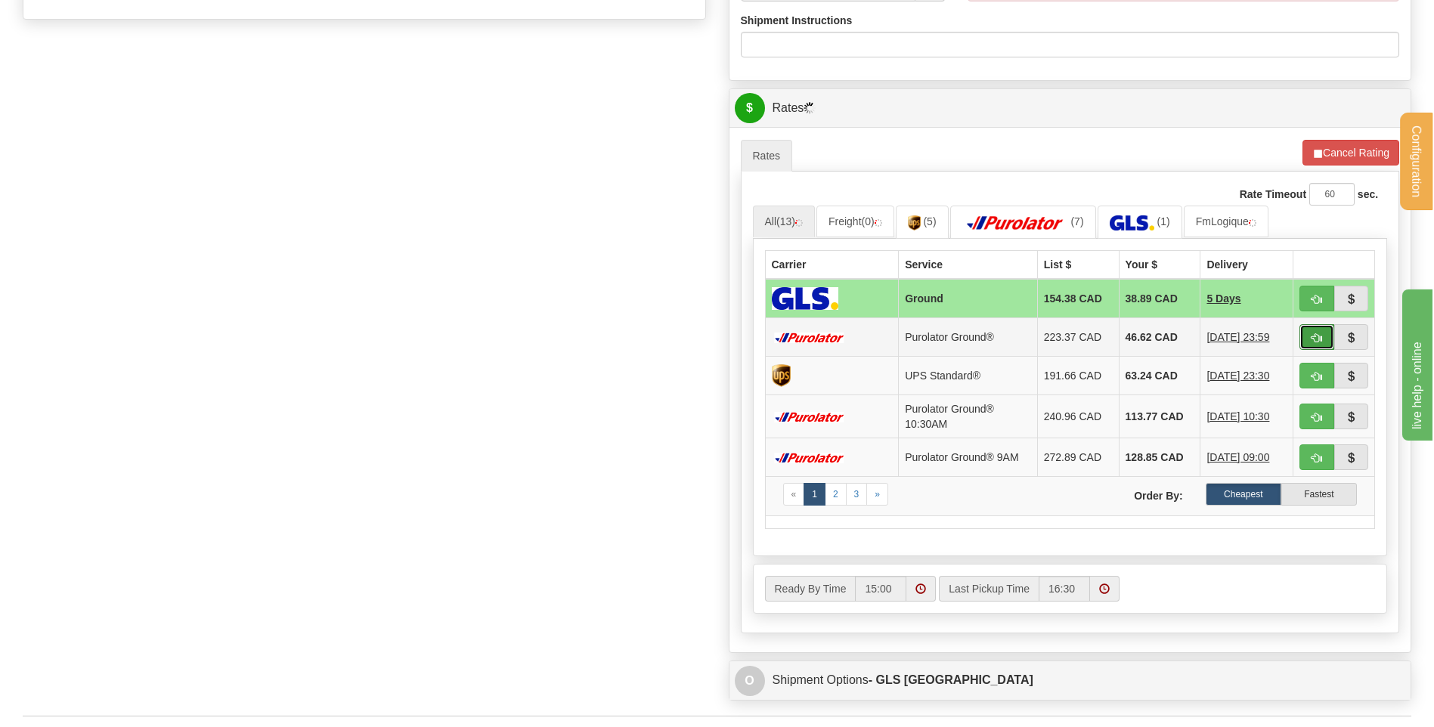
click at [1315, 339] on span "button" at bounding box center [1316, 338] width 11 height 10
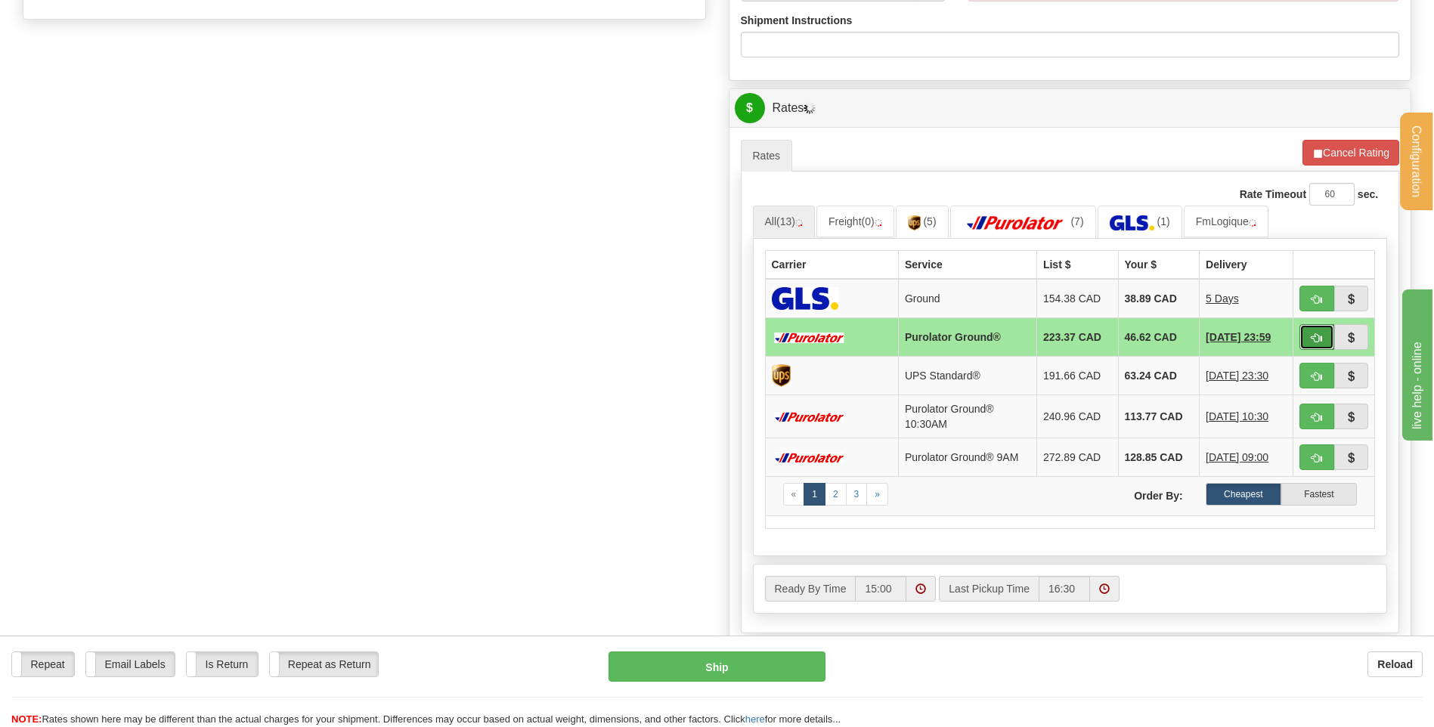
click at [1315, 339] on span "button" at bounding box center [1316, 338] width 11 height 10
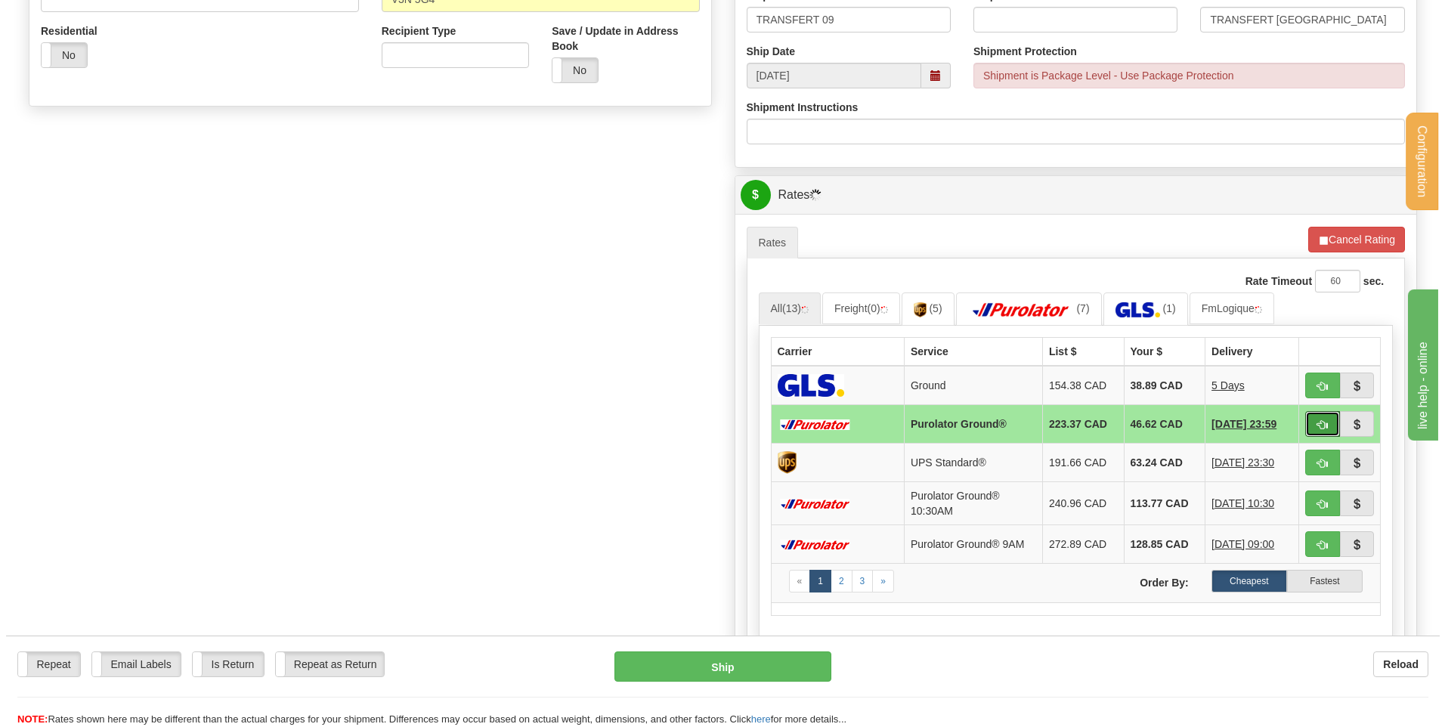
scroll to position [378, 0]
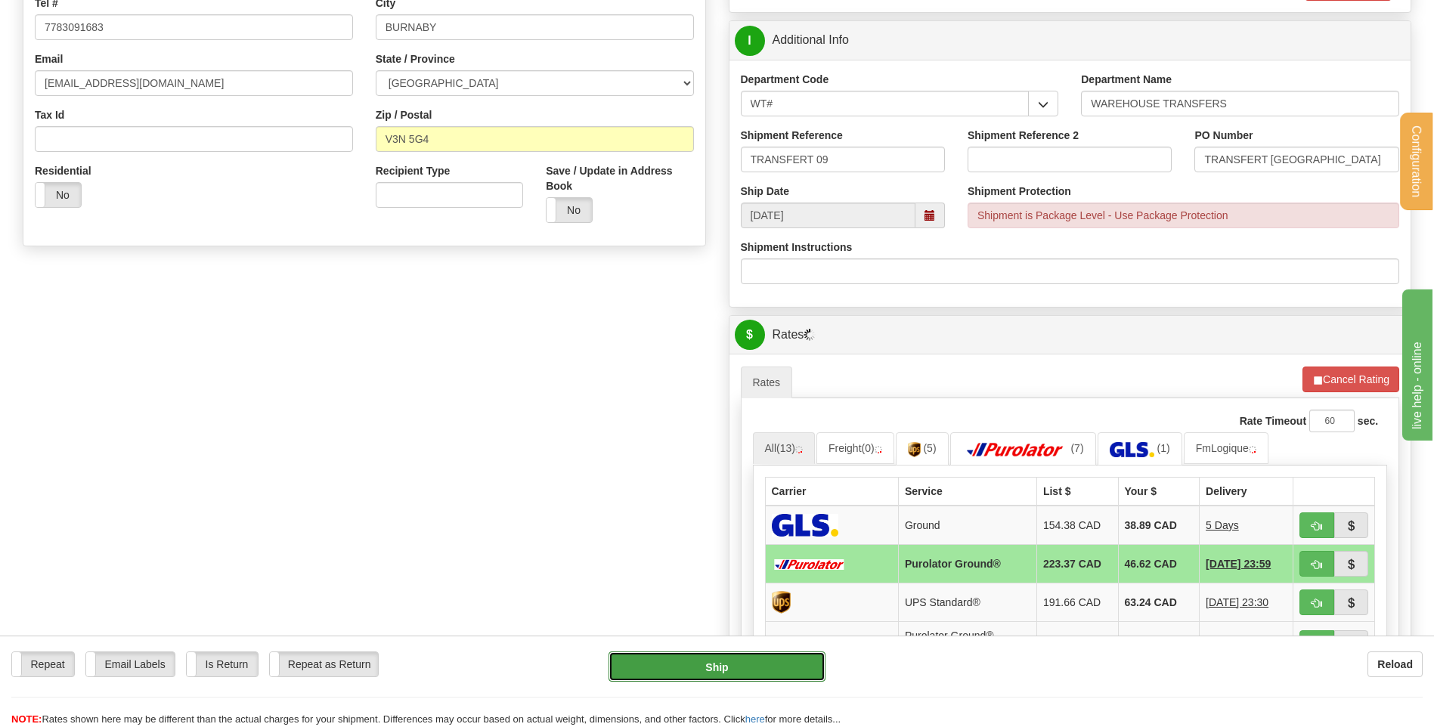
click at [680, 670] on button "Ship" at bounding box center [716, 666] width 216 height 30
type input "260"
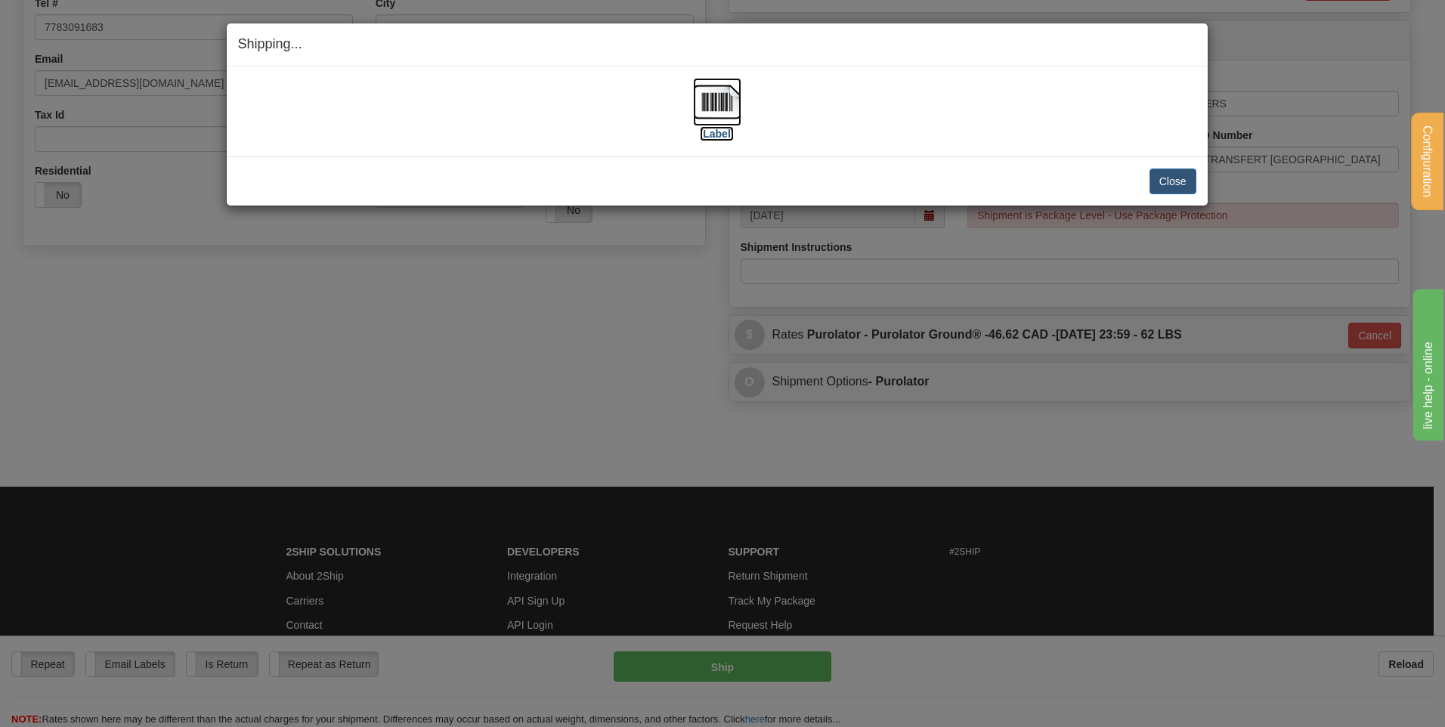
click at [723, 105] on img at bounding box center [717, 102] width 48 height 48
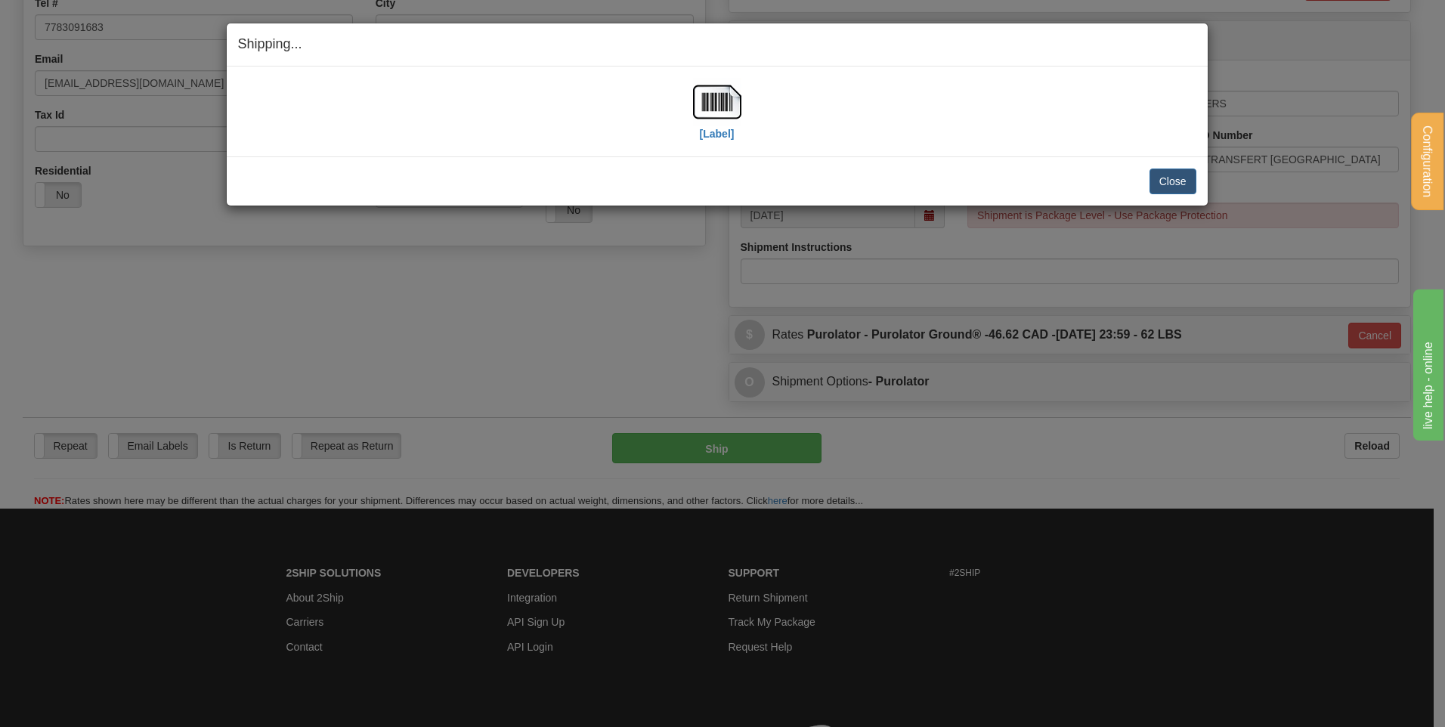
drag, startPoint x: 1184, startPoint y: 195, endPoint x: 1179, endPoint y: 187, distance: 9.9
click at [1183, 195] on div "Close Cancel Cancel Shipment and Quit Pickup Quit Pickup ONLY" at bounding box center [717, 180] width 981 height 49
click at [1179, 187] on button "Close" at bounding box center [1172, 182] width 47 height 26
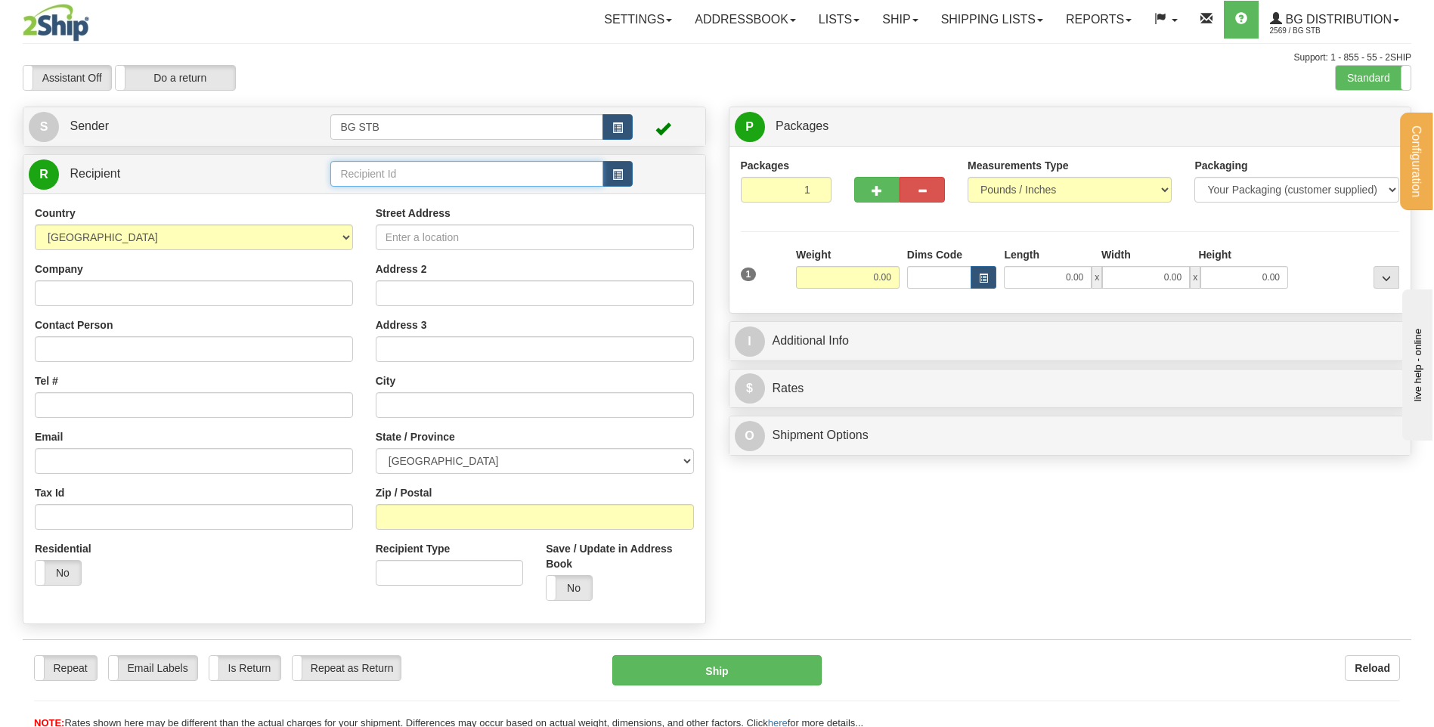
click at [384, 180] on input "text" at bounding box center [466, 174] width 272 height 26
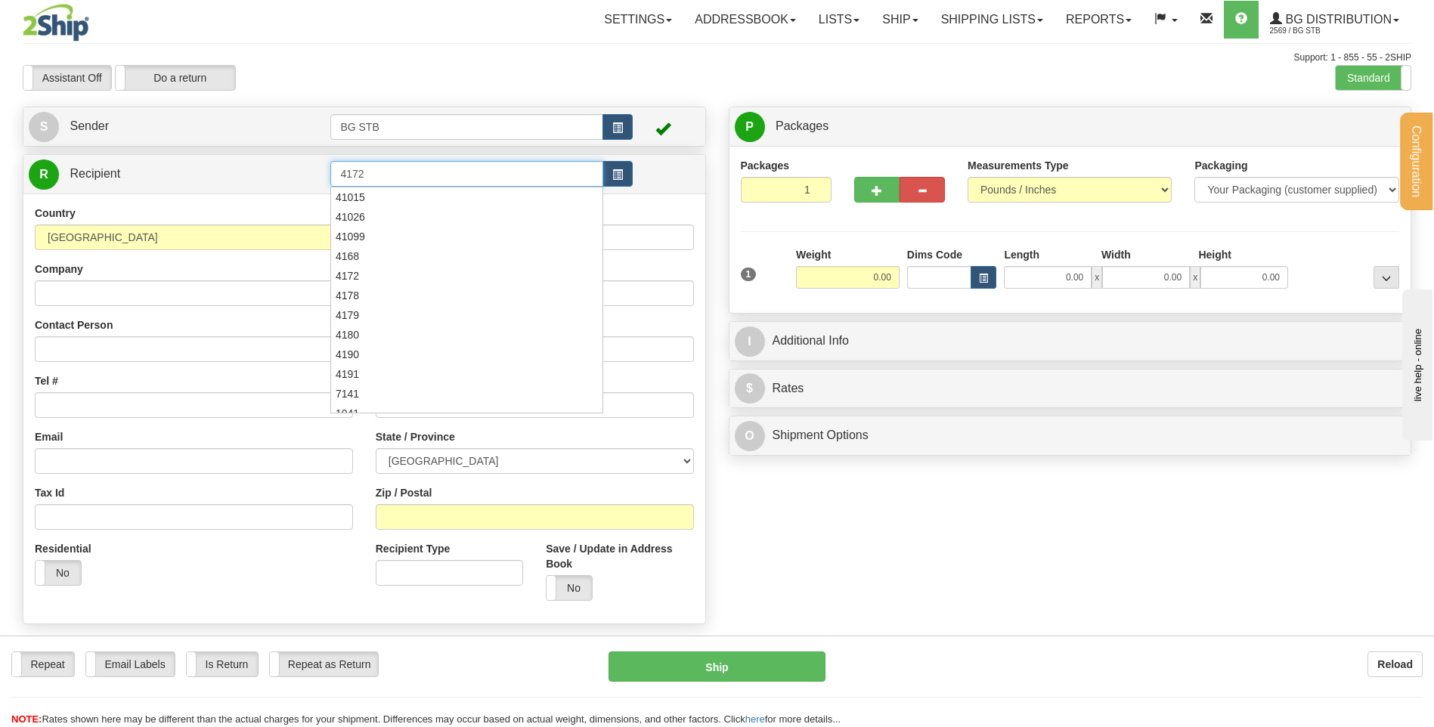
type input "4172"
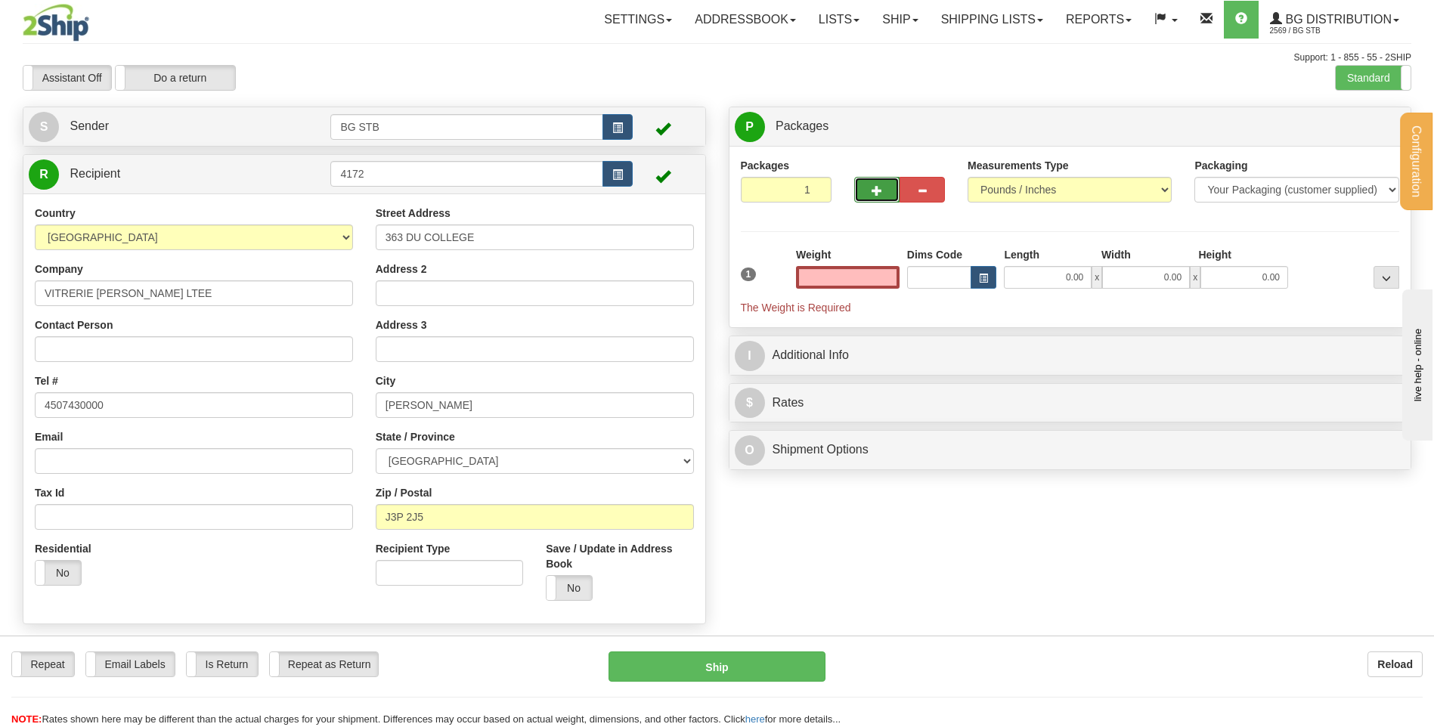
type input "0.00"
click at [880, 187] on span "button" at bounding box center [876, 191] width 11 height 10
click at [877, 188] on span "button" at bounding box center [876, 191] width 11 height 10
type input "3"
click at [882, 269] on input "0.00" at bounding box center [848, 277] width 104 height 23
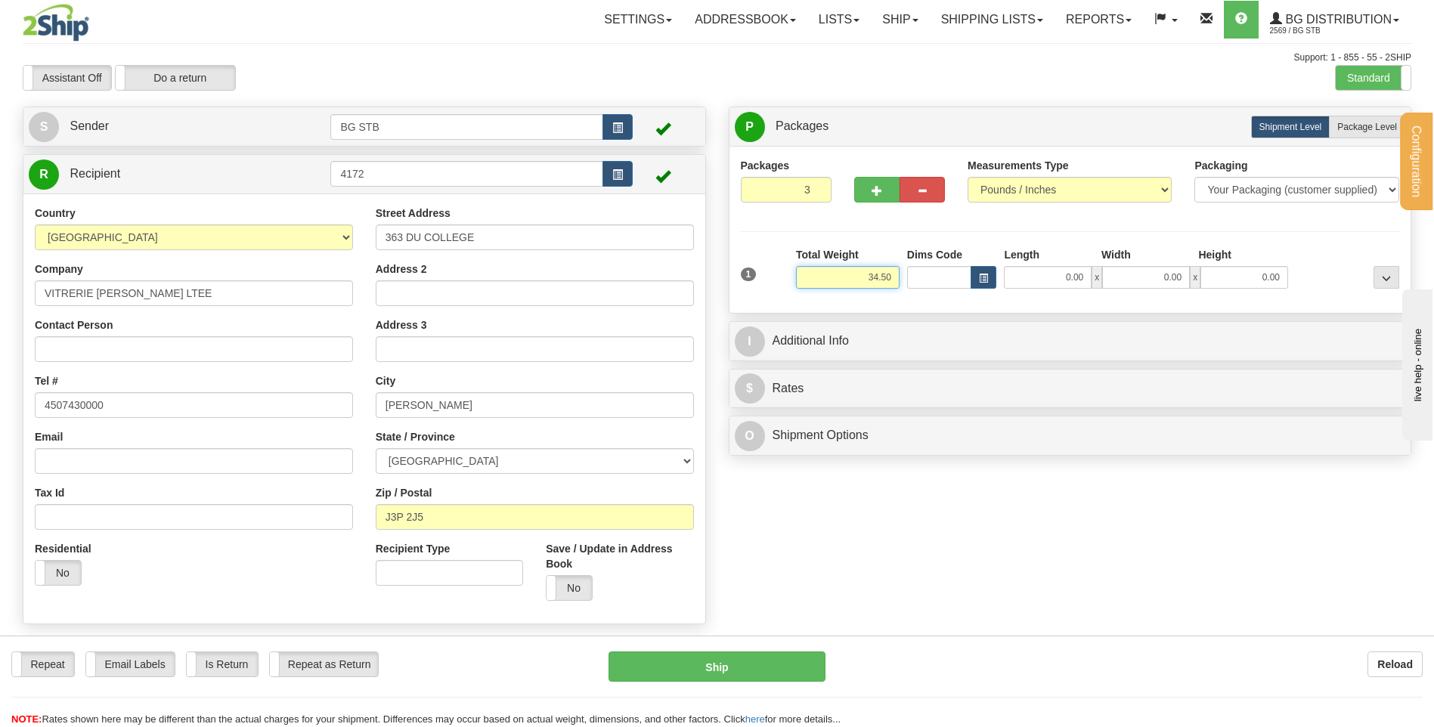
type input "34.50"
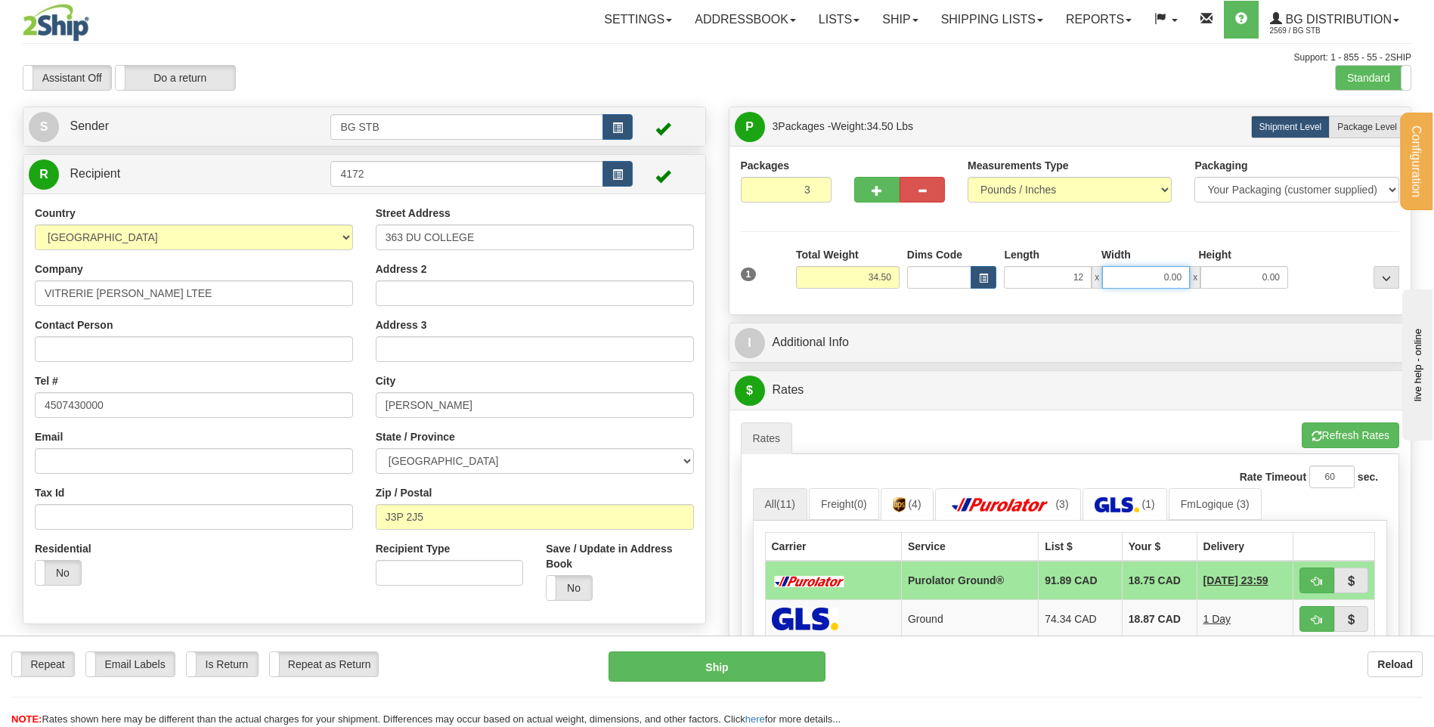
type input "12.00"
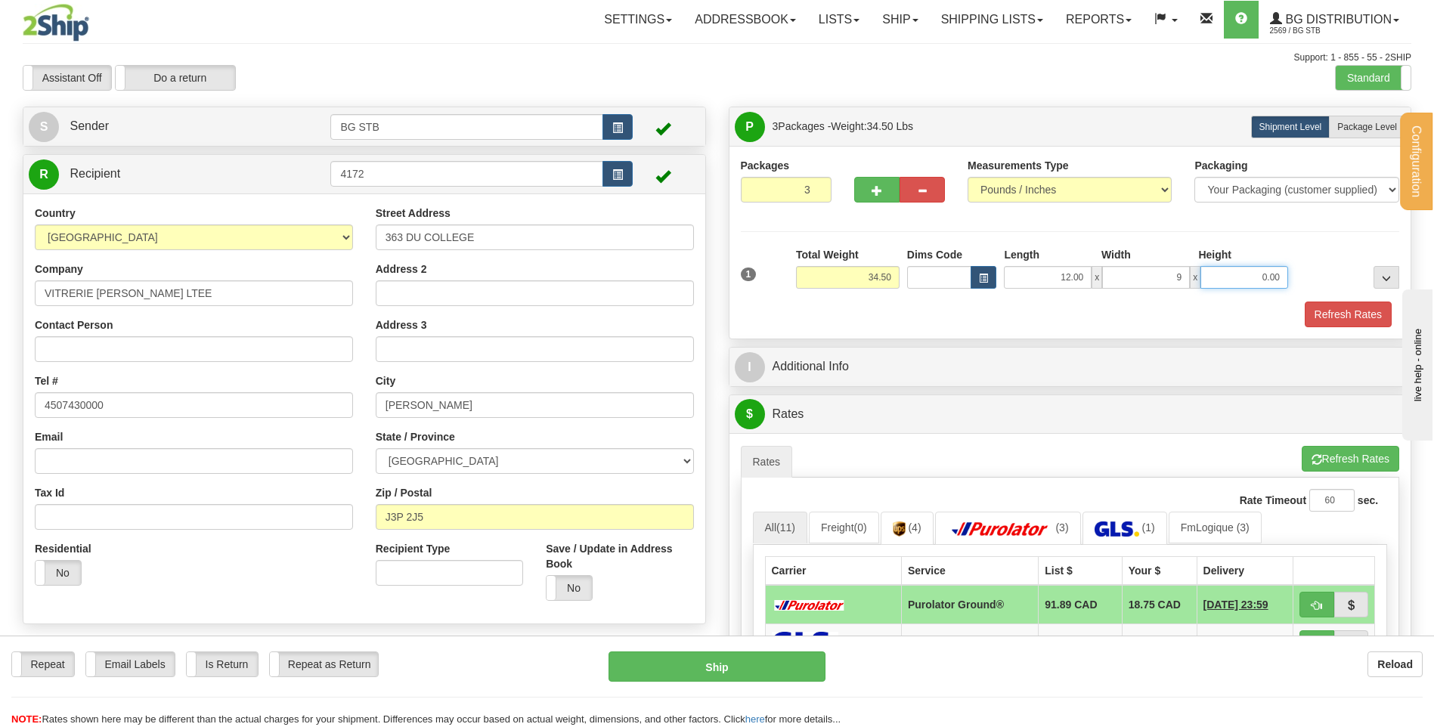
type input "9.00"
type input "16.00"
click at [871, 208] on div at bounding box center [899, 187] width 113 height 58
click at [1359, 126] on span "Package Level" at bounding box center [1367, 127] width 60 height 11
radio input "true"
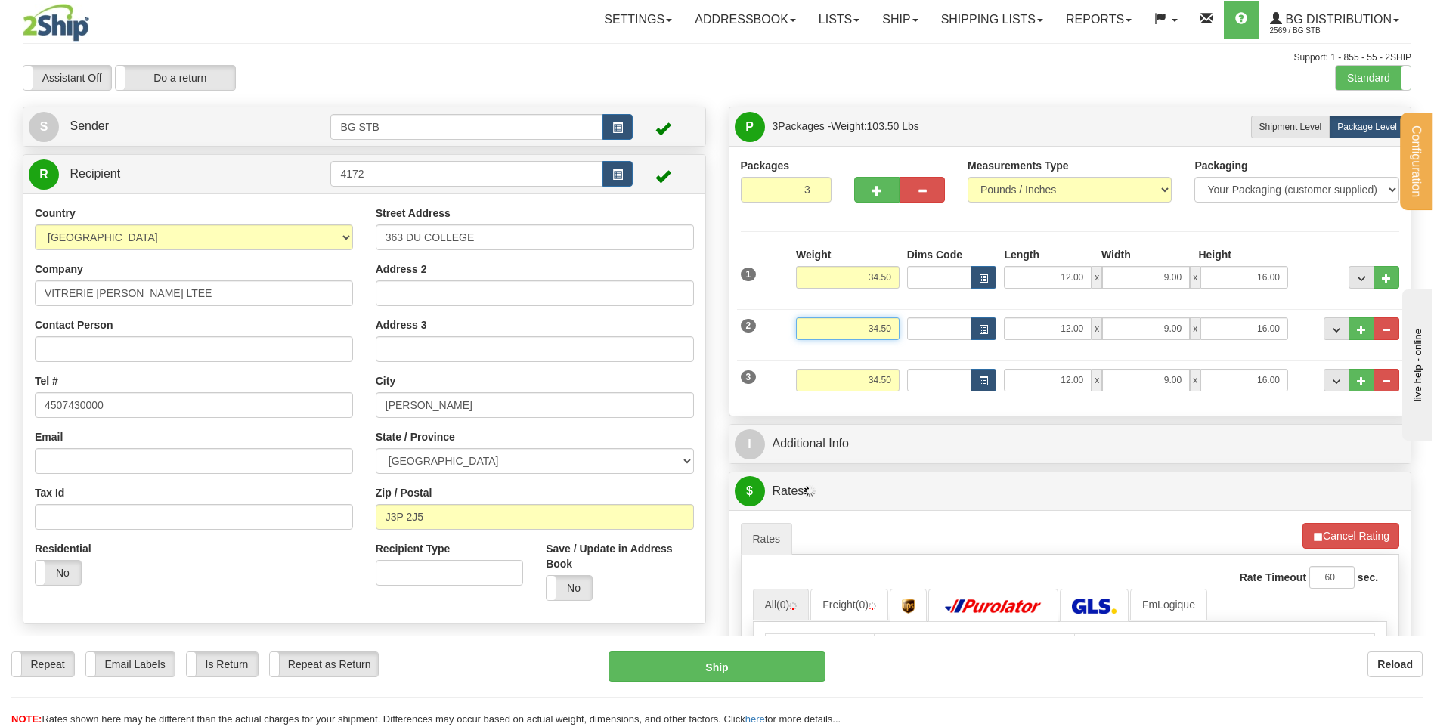
drag, startPoint x: 859, startPoint y: 329, endPoint x: 945, endPoint y: 324, distance: 86.3
click at [945, 324] on div "2 Weight 34.50 Dims Code Length Width Height" at bounding box center [1070, 327] width 667 height 51
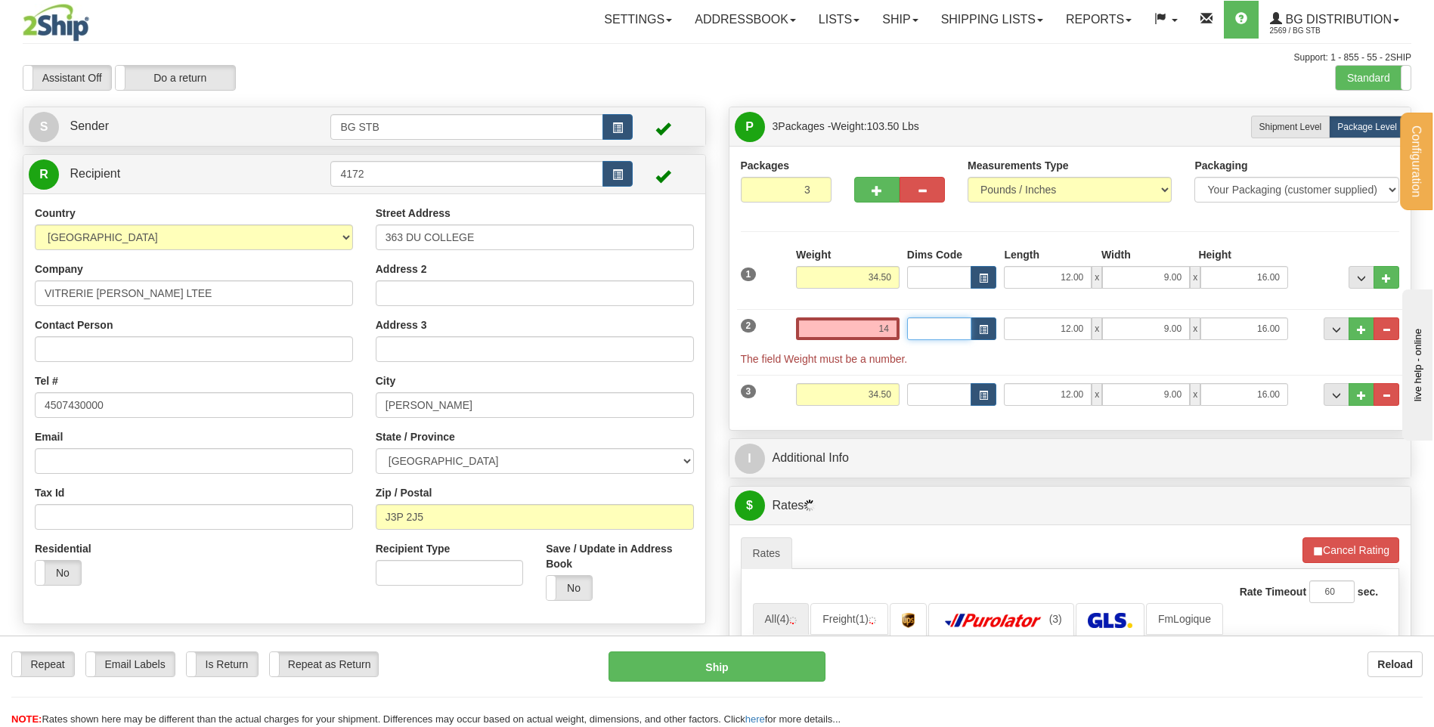
type input "14.00"
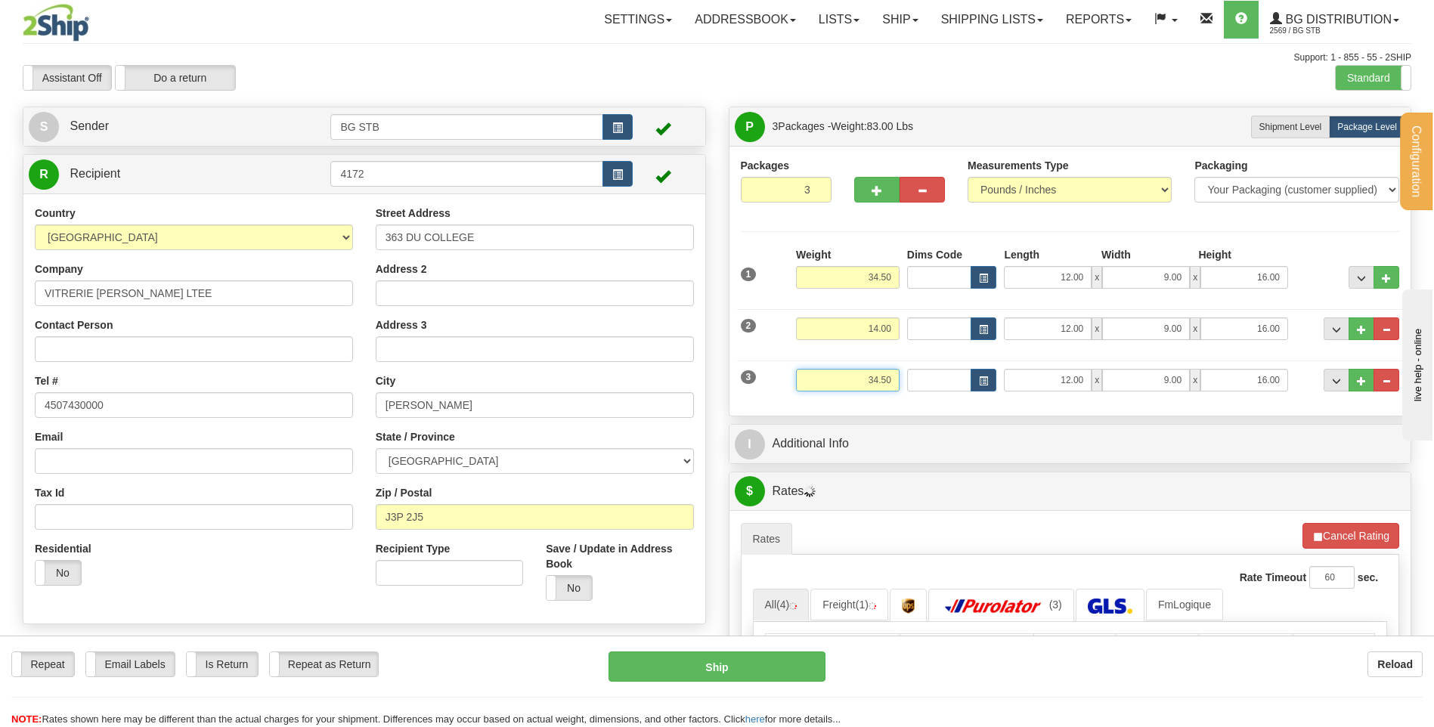
drag, startPoint x: 862, startPoint y: 373, endPoint x: 1156, endPoint y: 342, distance: 295.5
click at [1079, 345] on div "1 Weight 34.50 Dims Code" at bounding box center [1070, 325] width 659 height 157
type input "14.00"
type input "40.00"
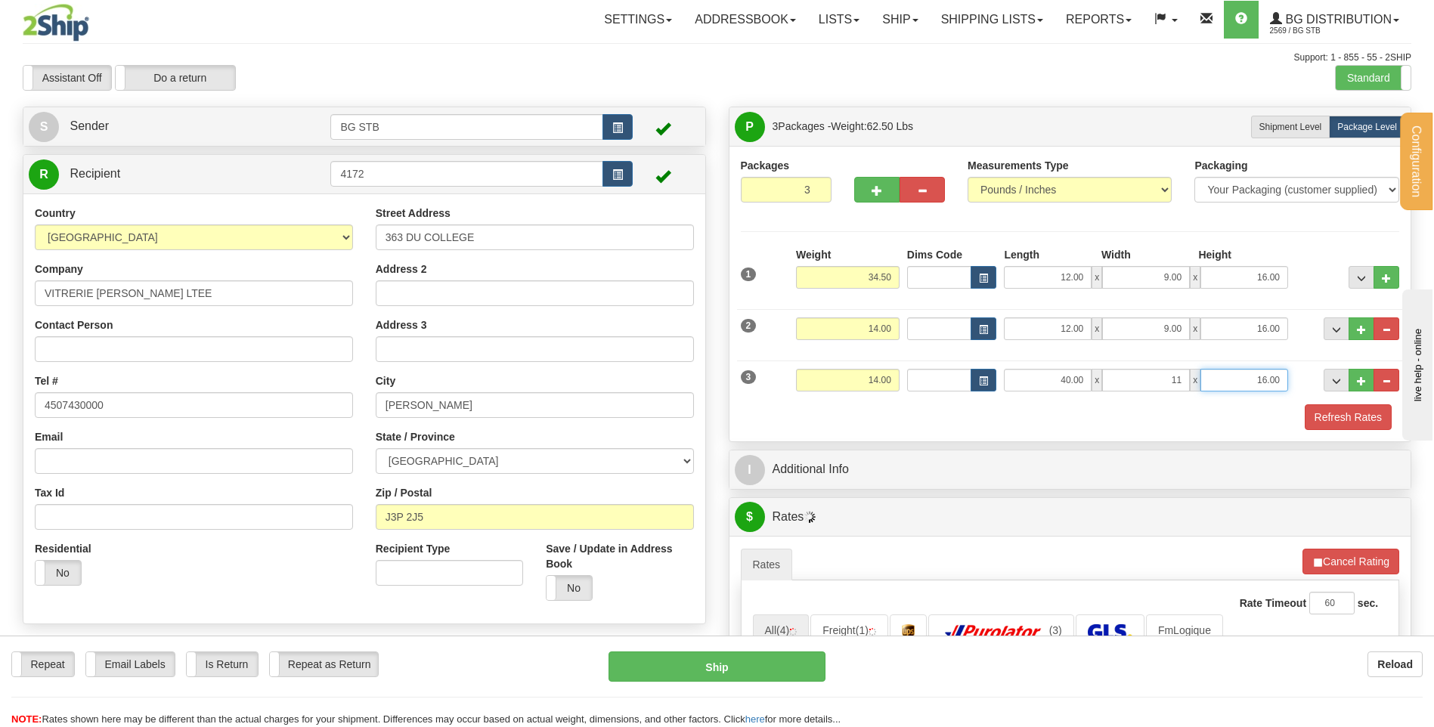
type input "11.00"
type input "6.00"
drag, startPoint x: 1126, startPoint y: 321, endPoint x: 1118, endPoint y: 323, distance: 8.6
click at [1123, 323] on input "9.00" at bounding box center [1146, 328] width 88 height 23
drag, startPoint x: 1057, startPoint y: 330, endPoint x: 1160, endPoint y: 326, distance: 102.9
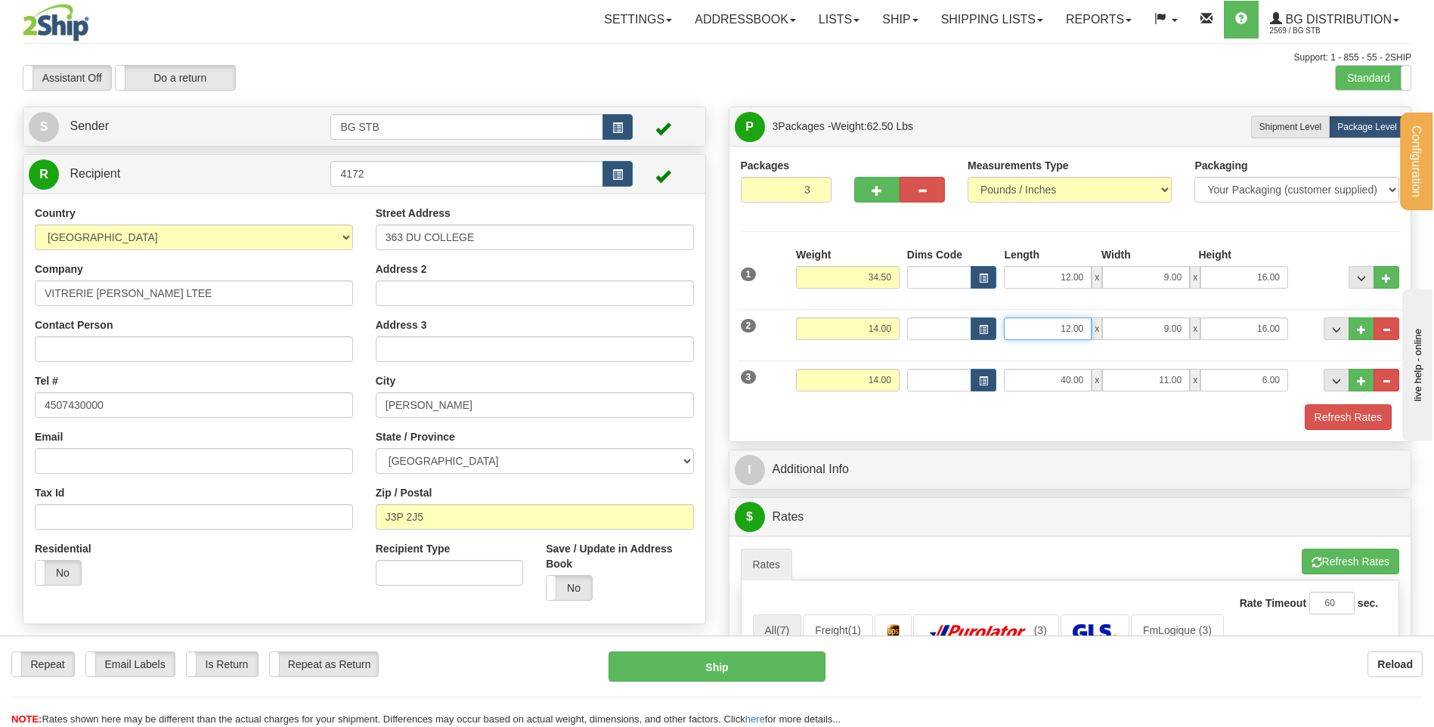
click at [1153, 326] on div "12.00 x 9.00 x 16.00" at bounding box center [1146, 328] width 284 height 23
type input "40.00"
type input "11.00"
type input "6.00"
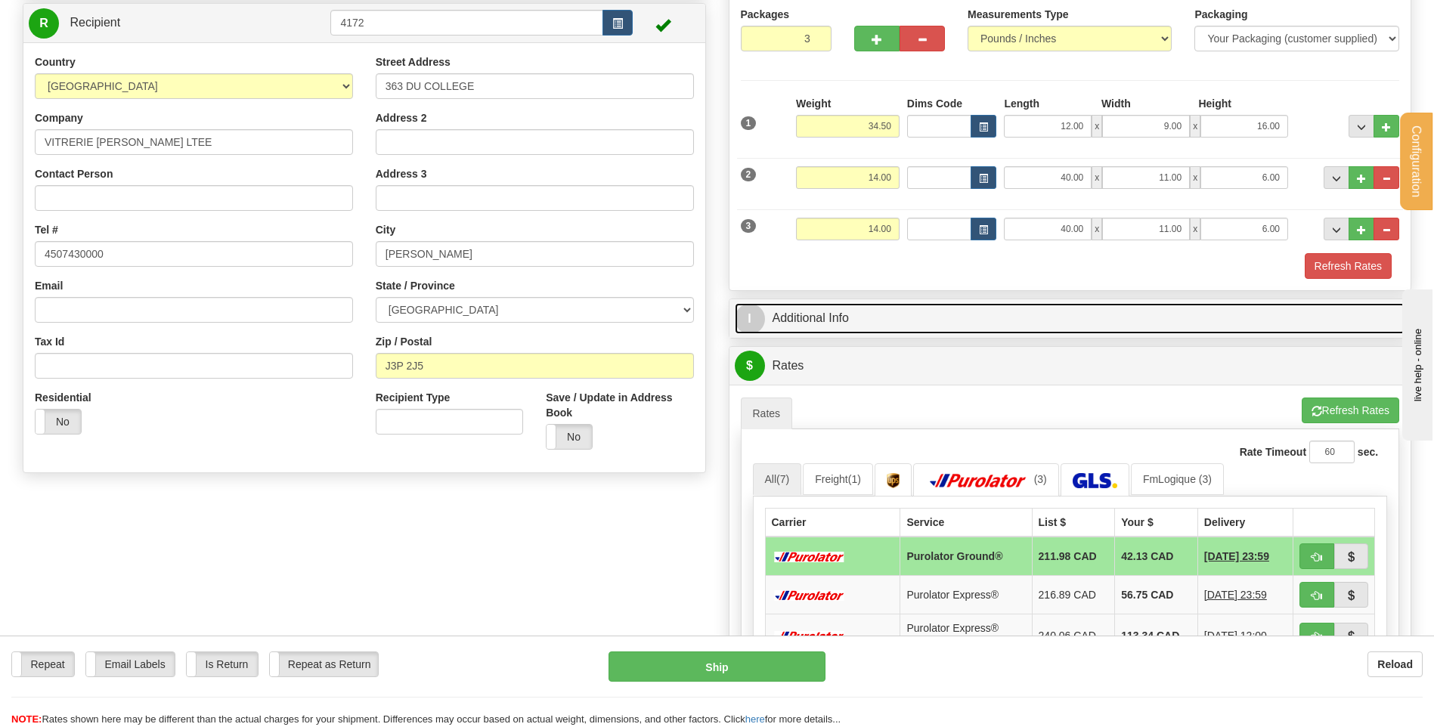
click at [877, 321] on link "I Additional Info" at bounding box center [1070, 318] width 671 height 31
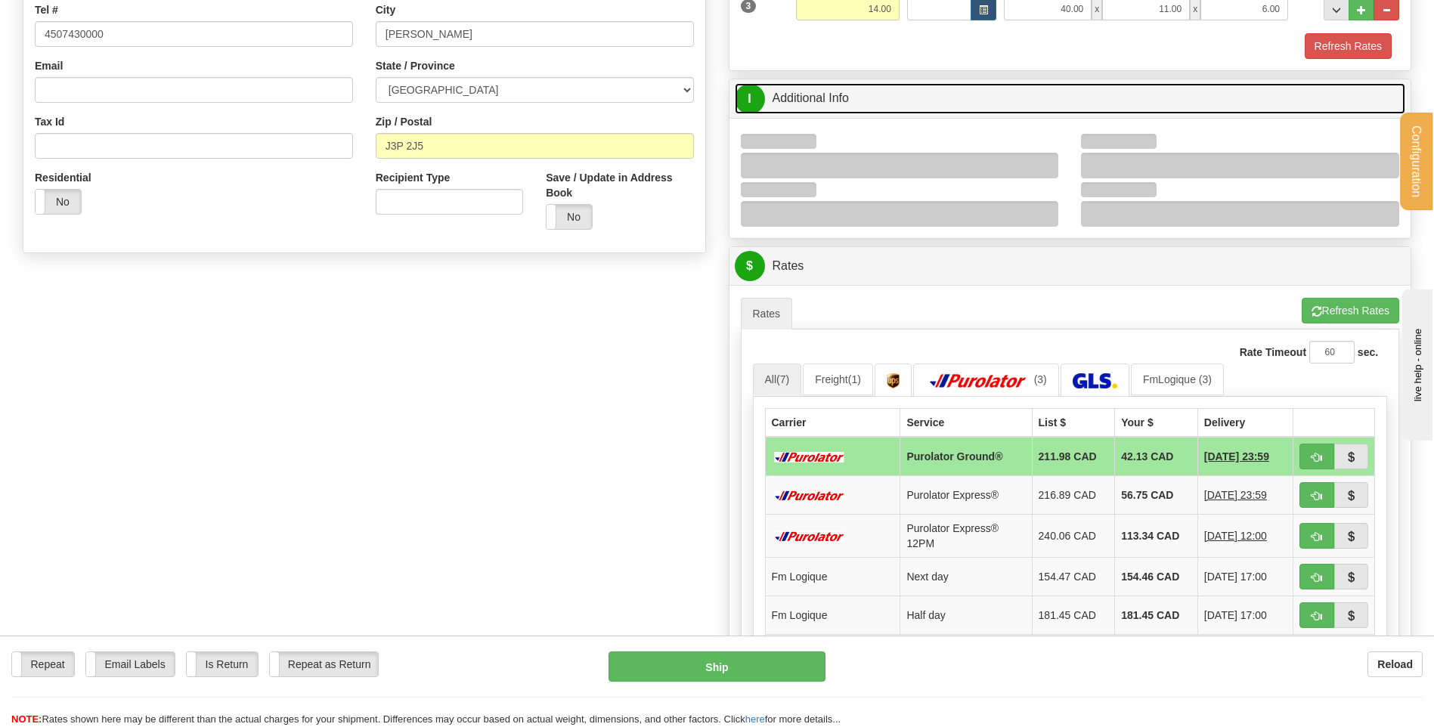
scroll to position [378, 0]
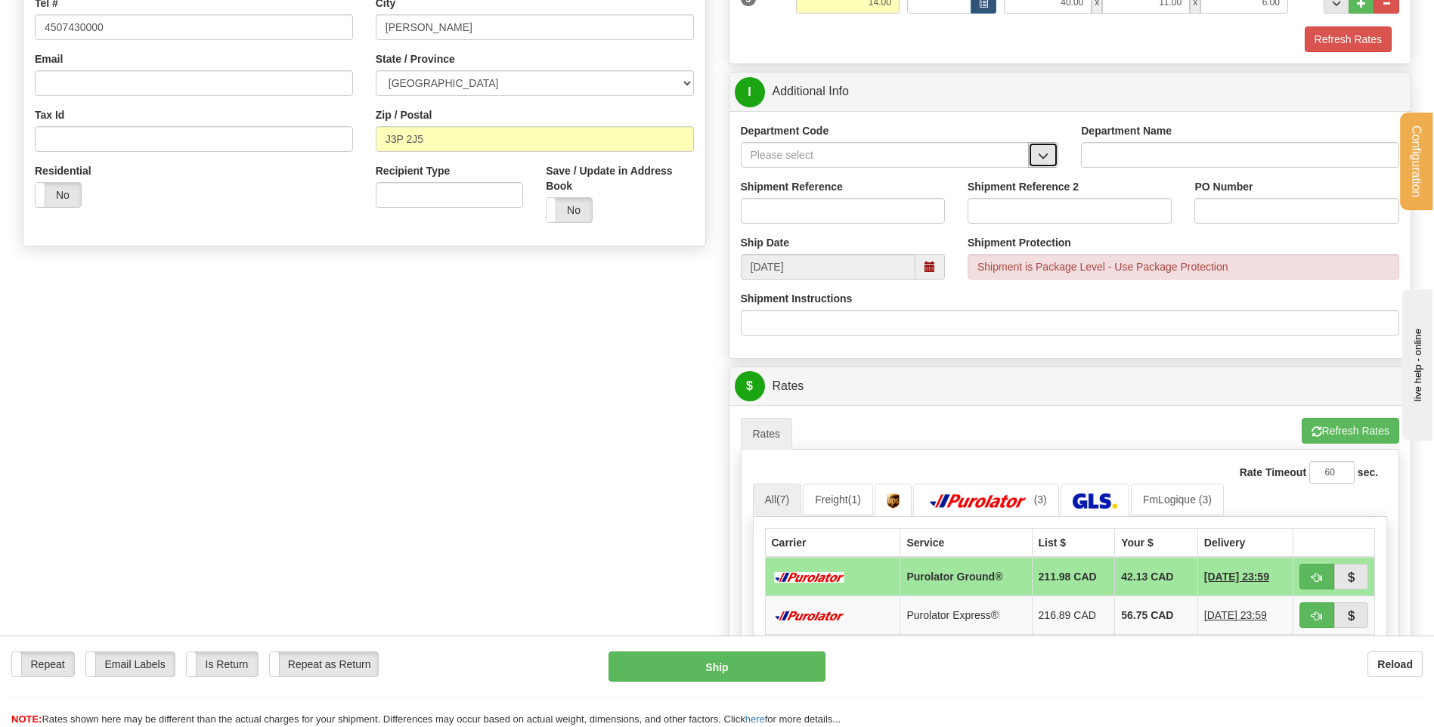
click at [1038, 155] on span "button" at bounding box center [1043, 156] width 11 height 10
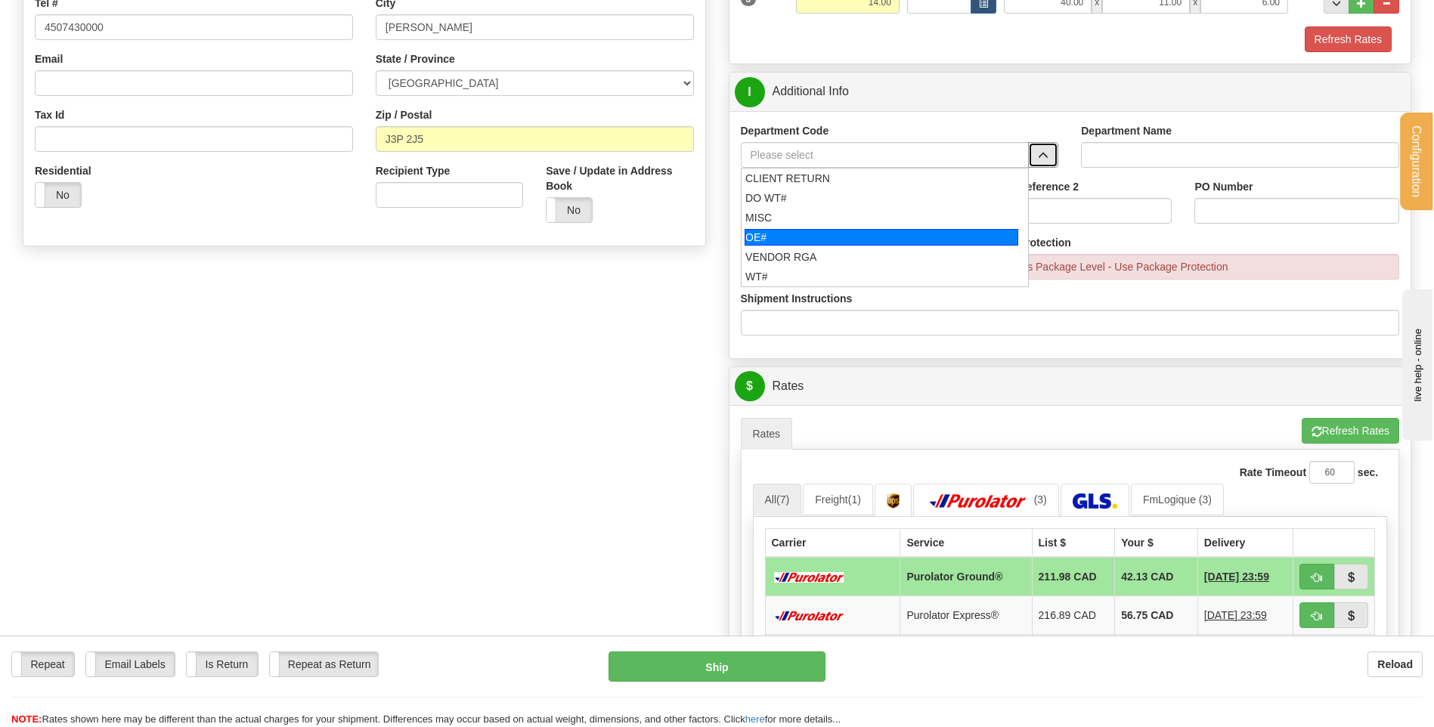
click at [842, 232] on div "OE#" at bounding box center [881, 237] width 274 height 17
type input "OE#"
type input "ORDERS"
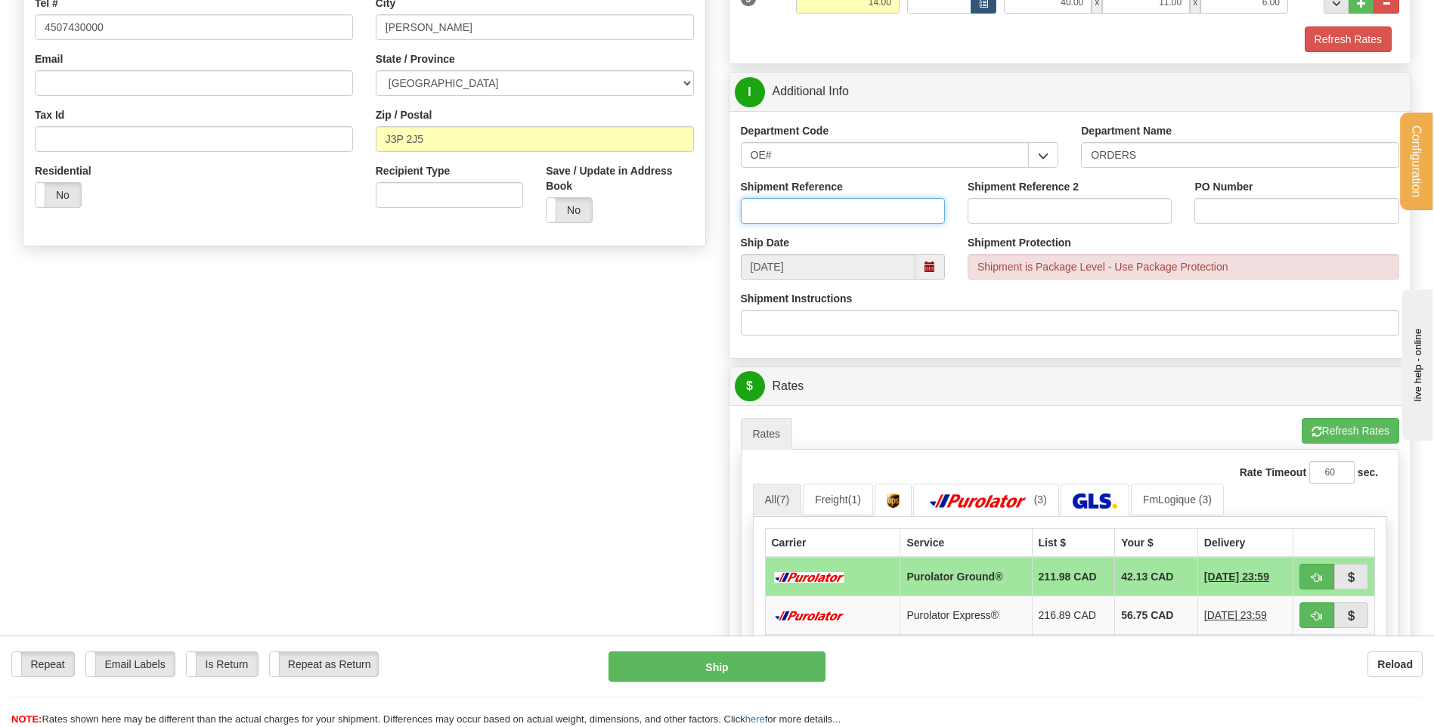
click at [835, 214] on input "Shipment Reference" at bounding box center [843, 211] width 204 height 26
type input "80005281-00"
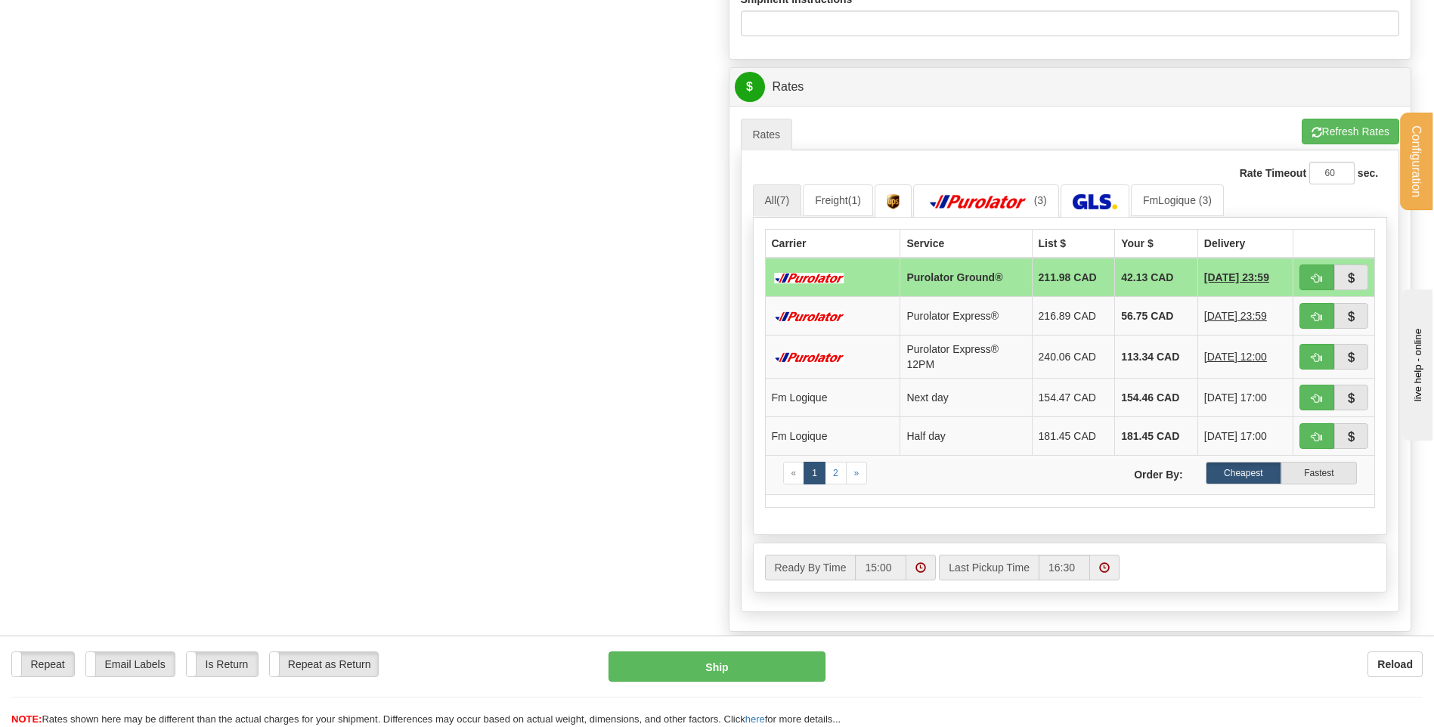
scroll to position [680, 0]
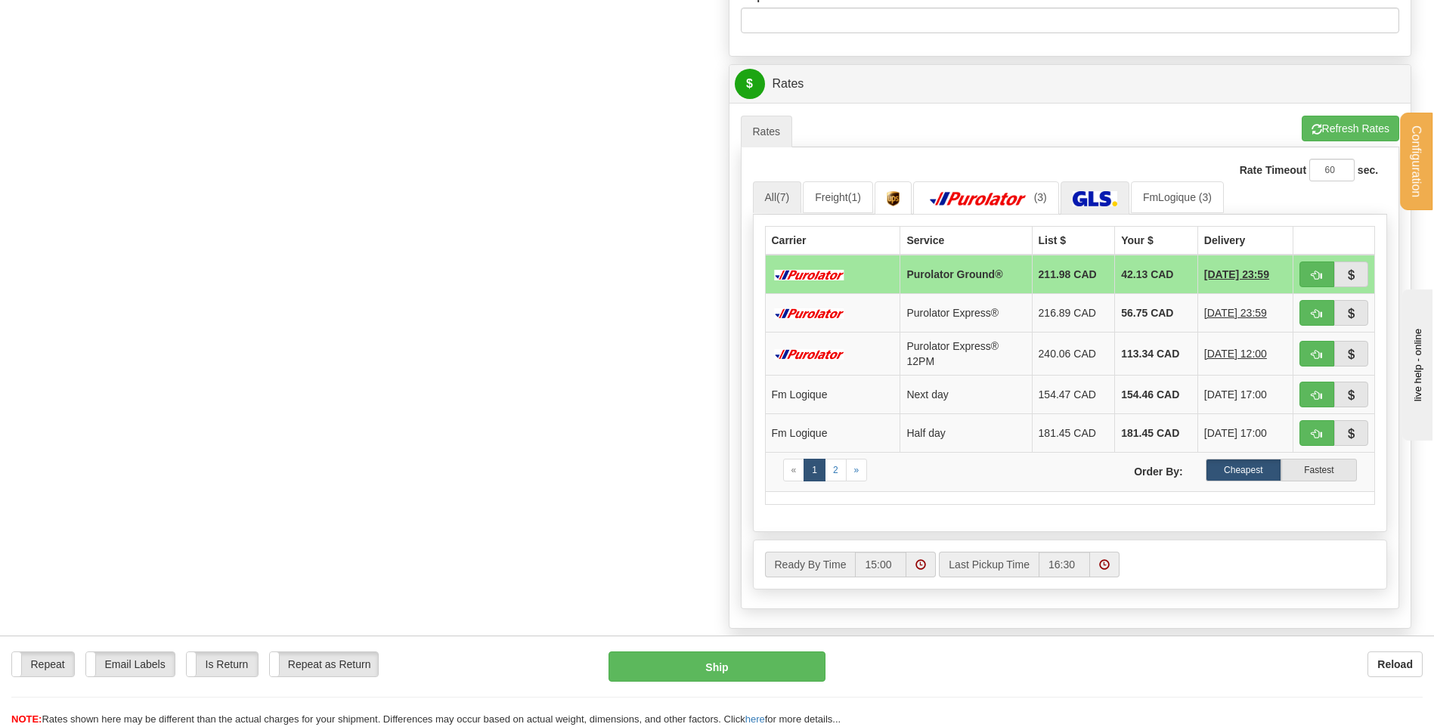
type input "CEF-25-000794-2"
click at [1106, 184] on link at bounding box center [1094, 197] width 69 height 32
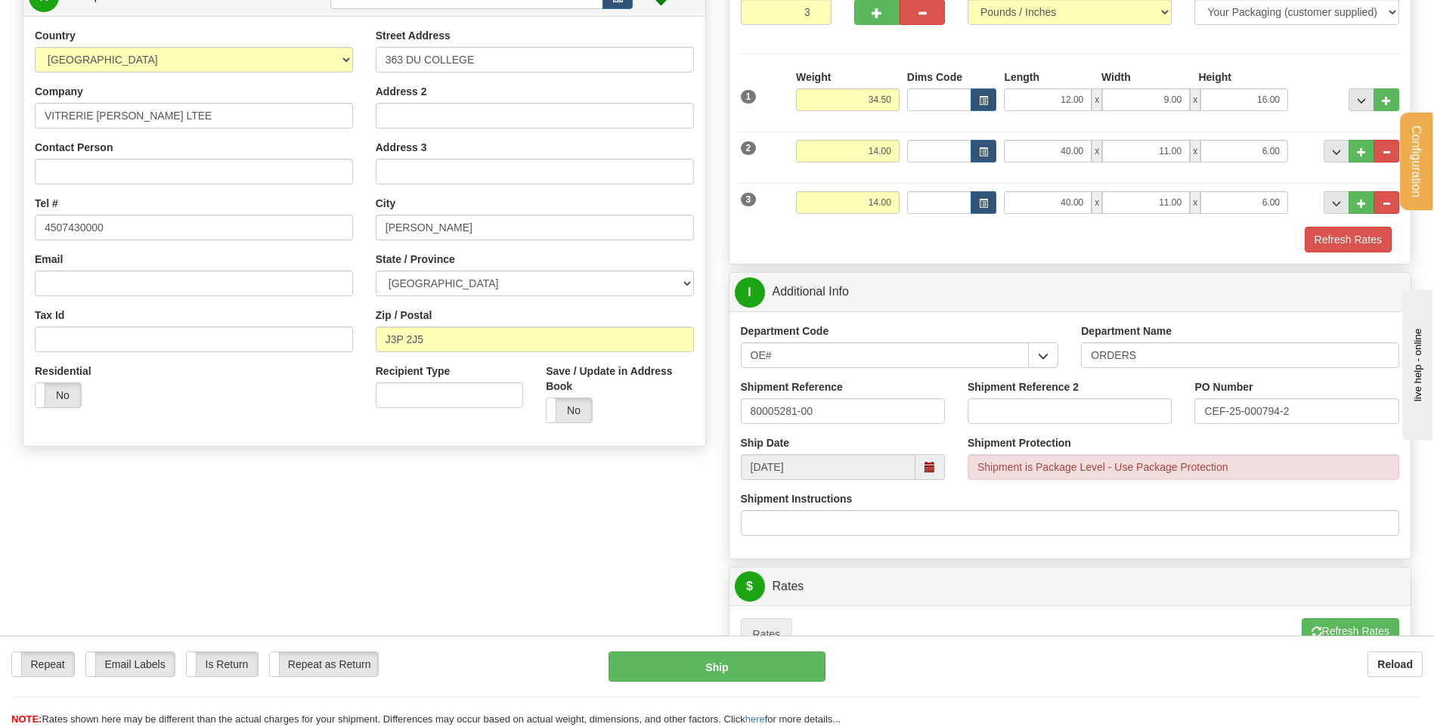
scroll to position [151, 0]
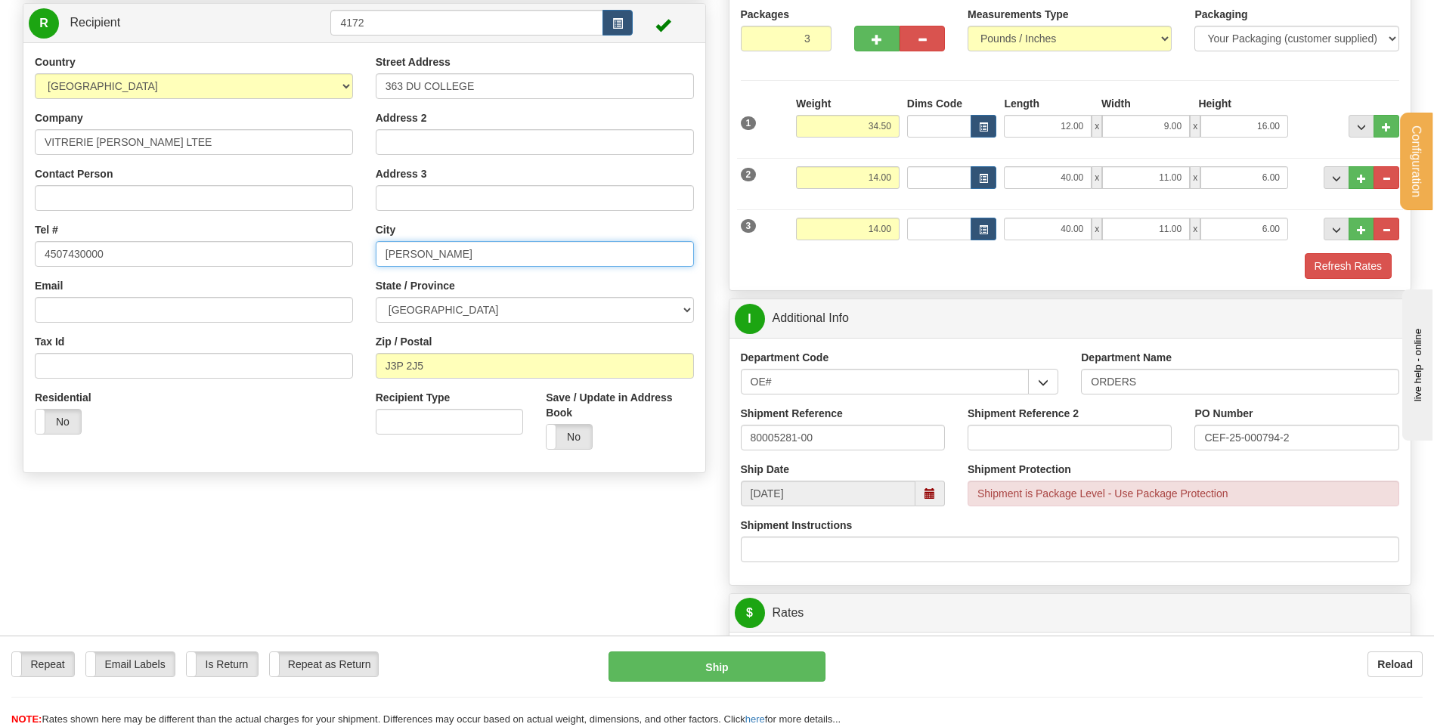
click at [426, 254] on input "[PERSON_NAME]" at bounding box center [535, 254] width 318 height 26
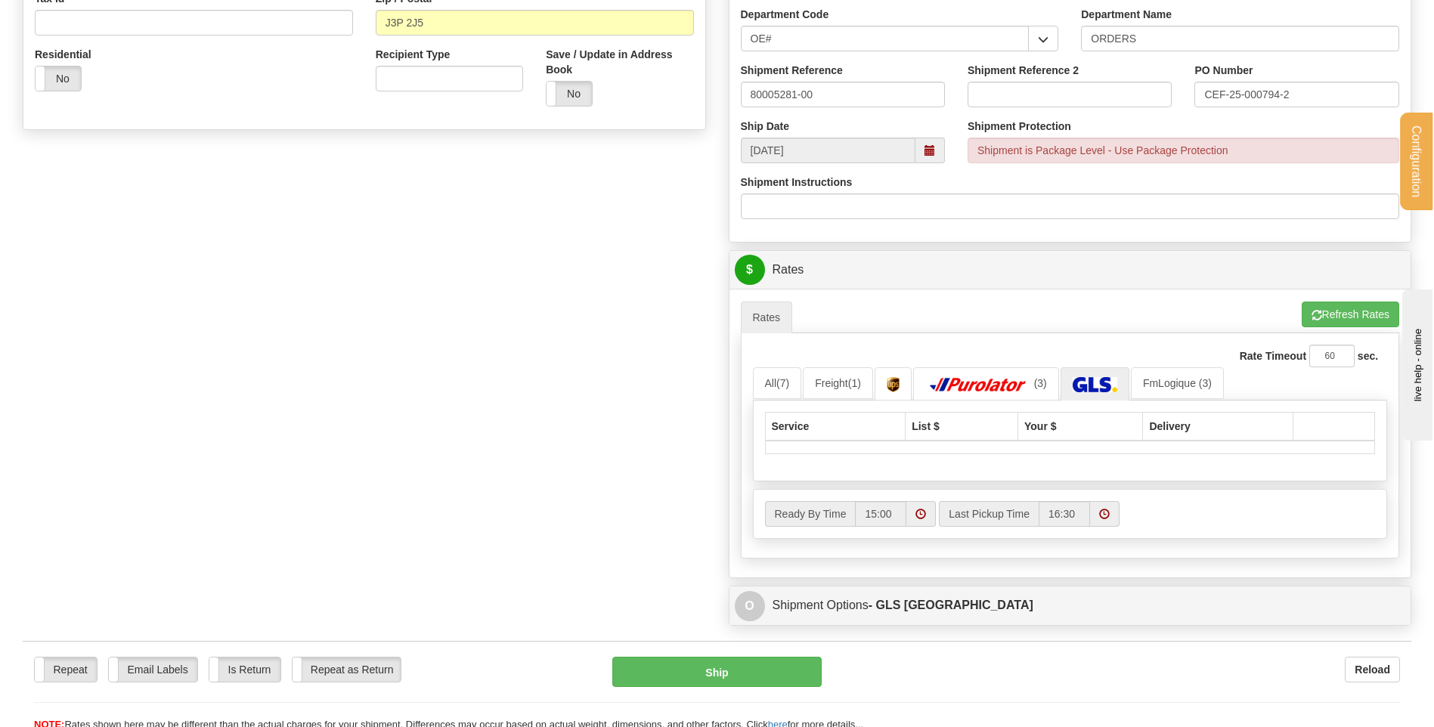
scroll to position [605, 0]
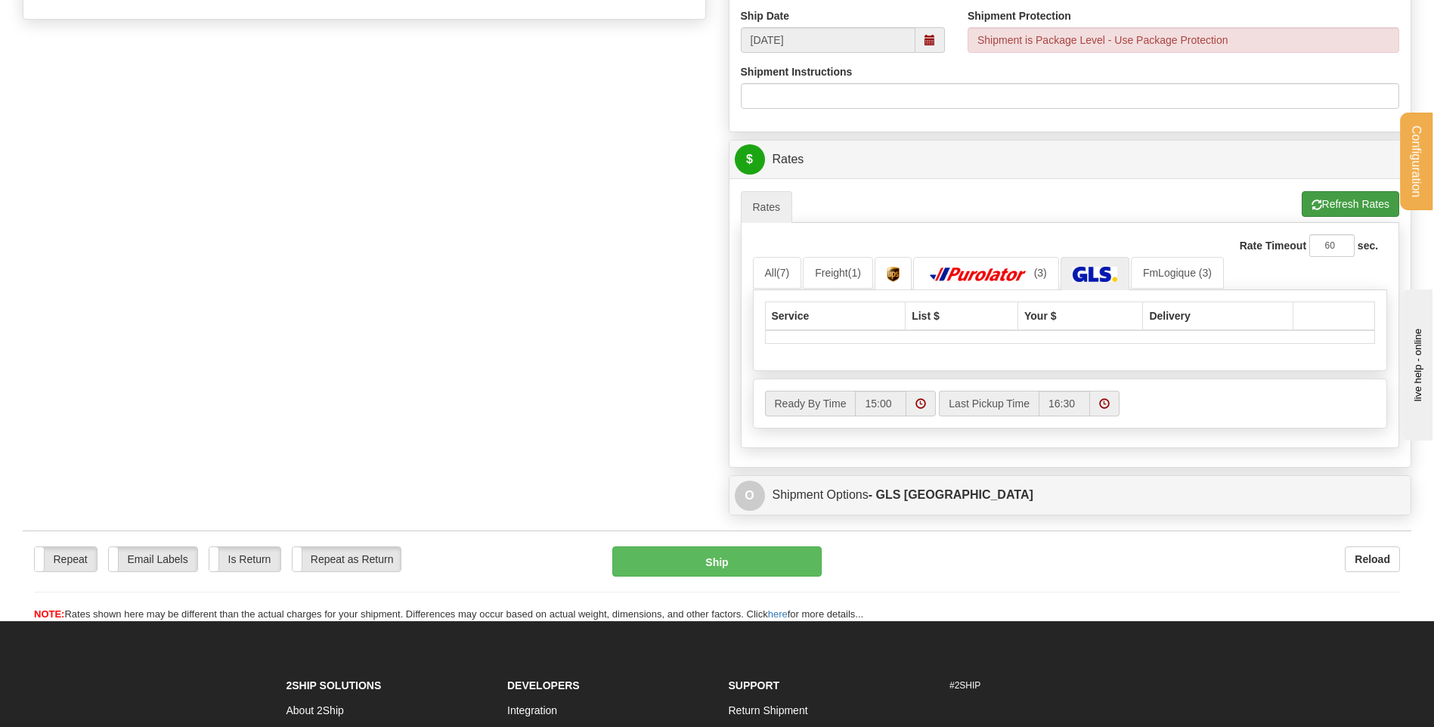
type input "[PERSON_NAME]"
click at [1343, 211] on button "Refresh Rates" at bounding box center [1349, 204] width 97 height 26
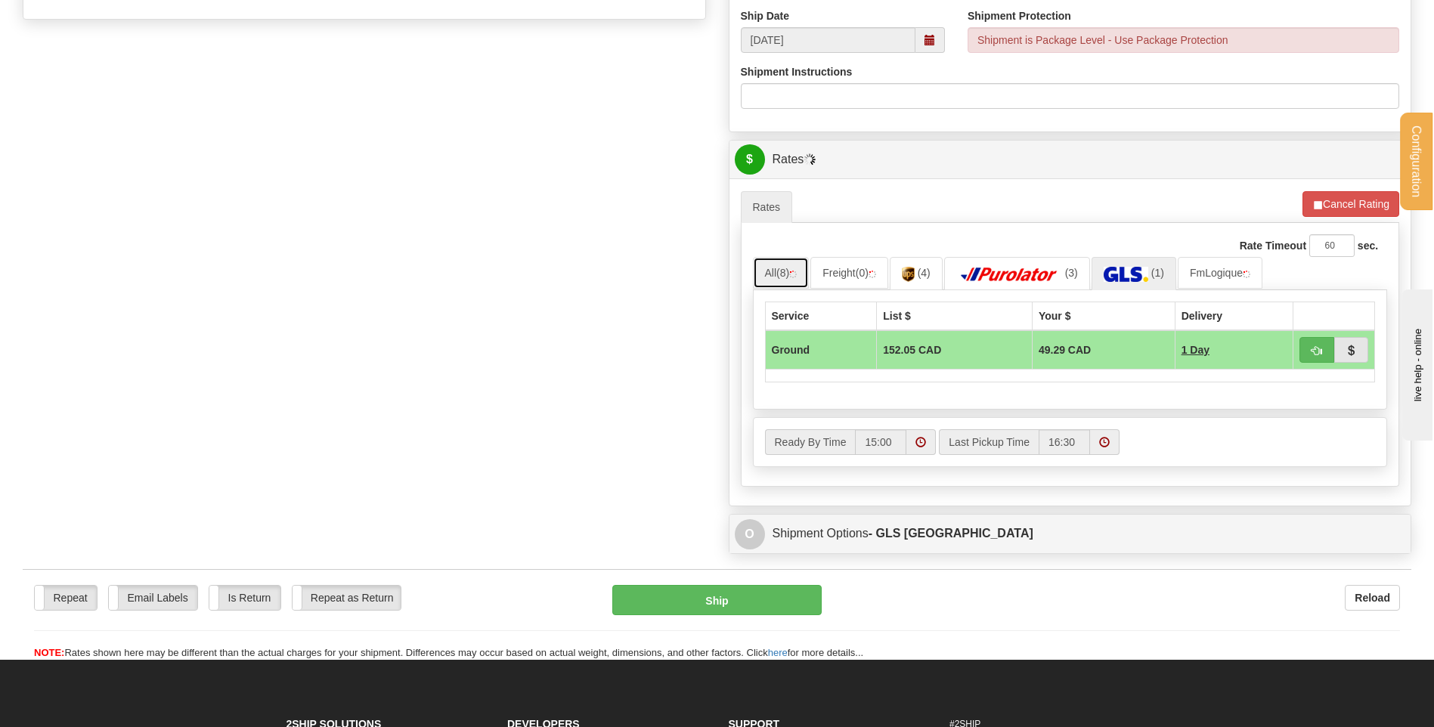
click at [781, 271] on span "(8)" at bounding box center [782, 273] width 13 height 12
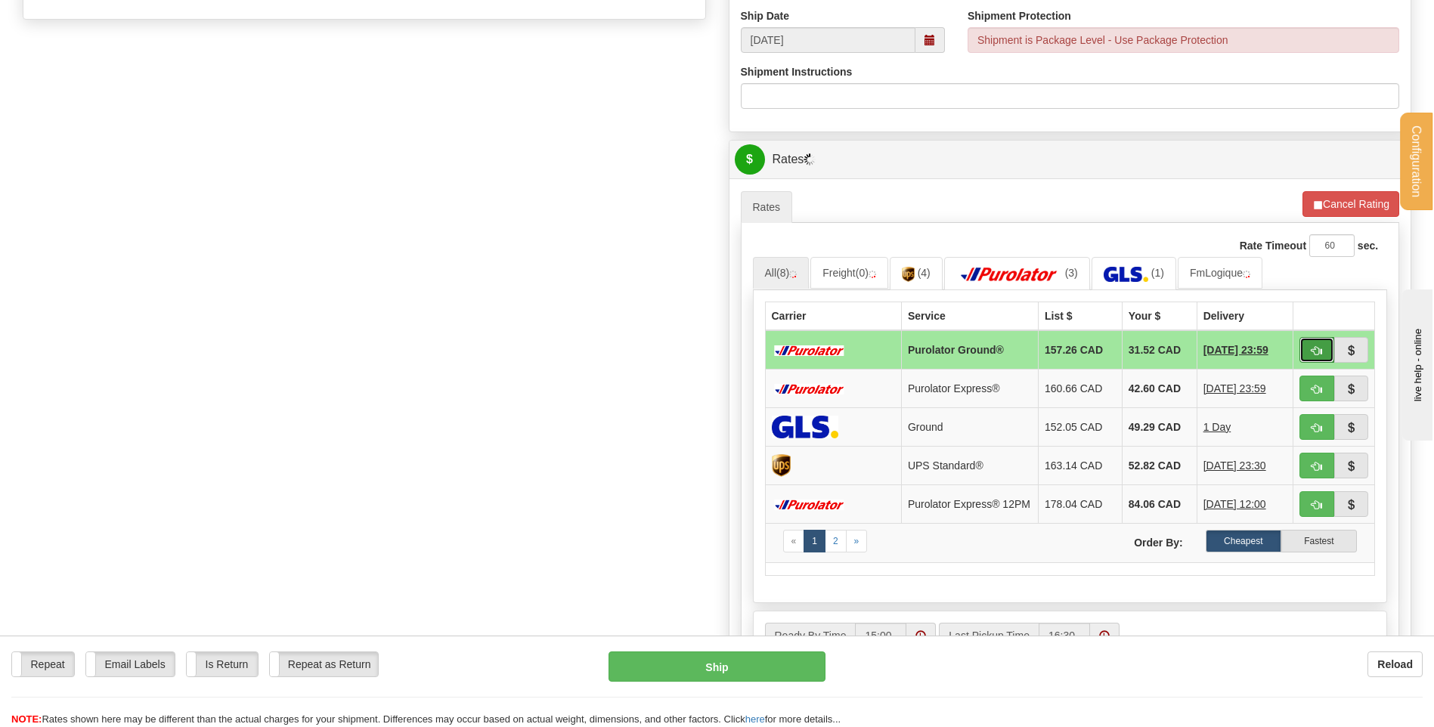
click at [1310, 349] on button "button" at bounding box center [1316, 350] width 35 height 26
click at [1307, 354] on button "button" at bounding box center [1316, 350] width 35 height 26
type input "260"
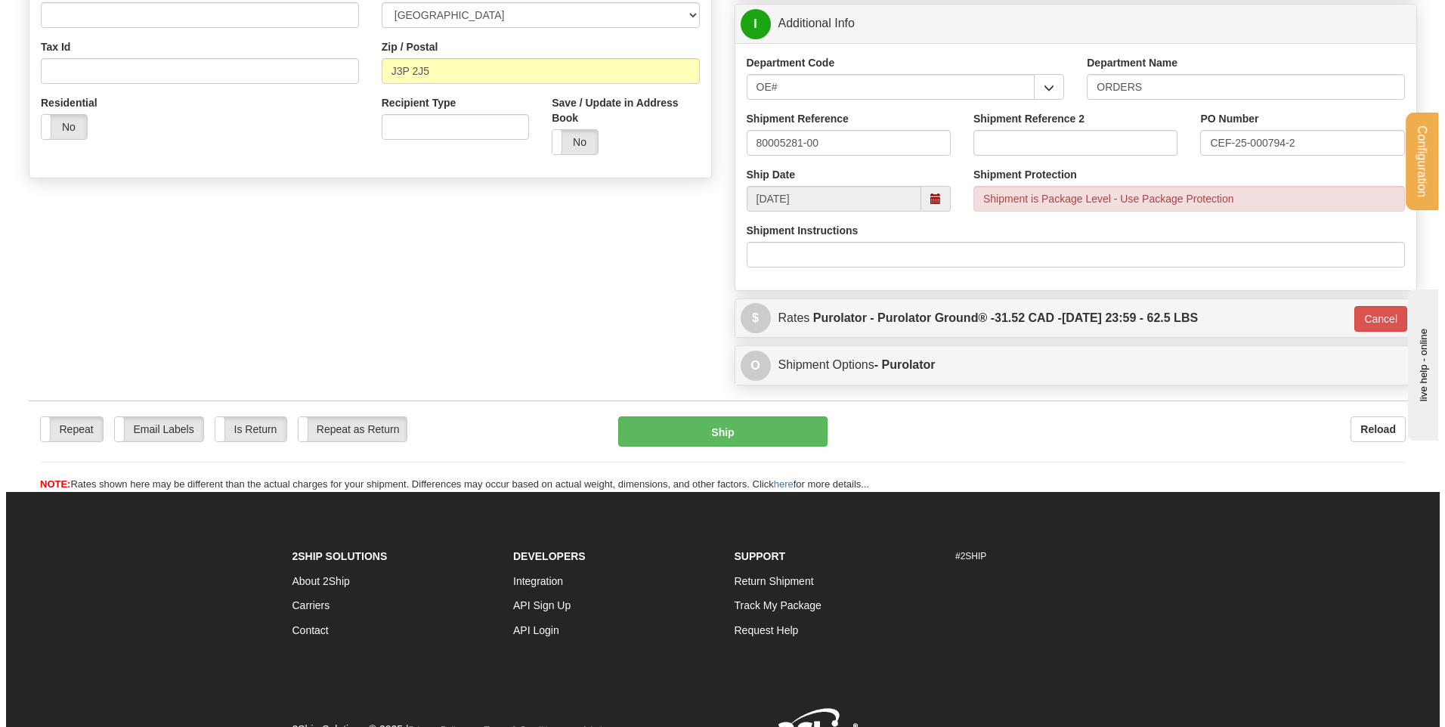
scroll to position [373, 0]
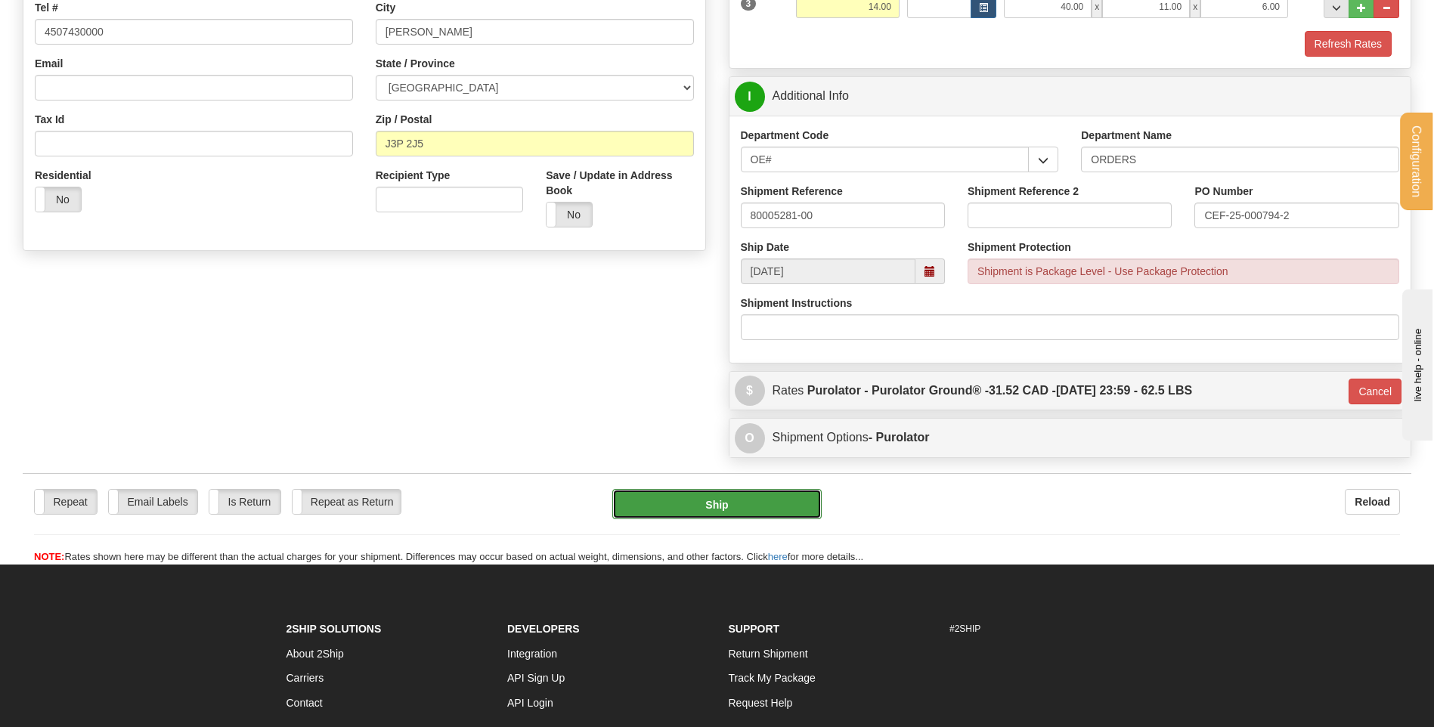
click at [755, 500] on button "Ship" at bounding box center [716, 504] width 209 height 30
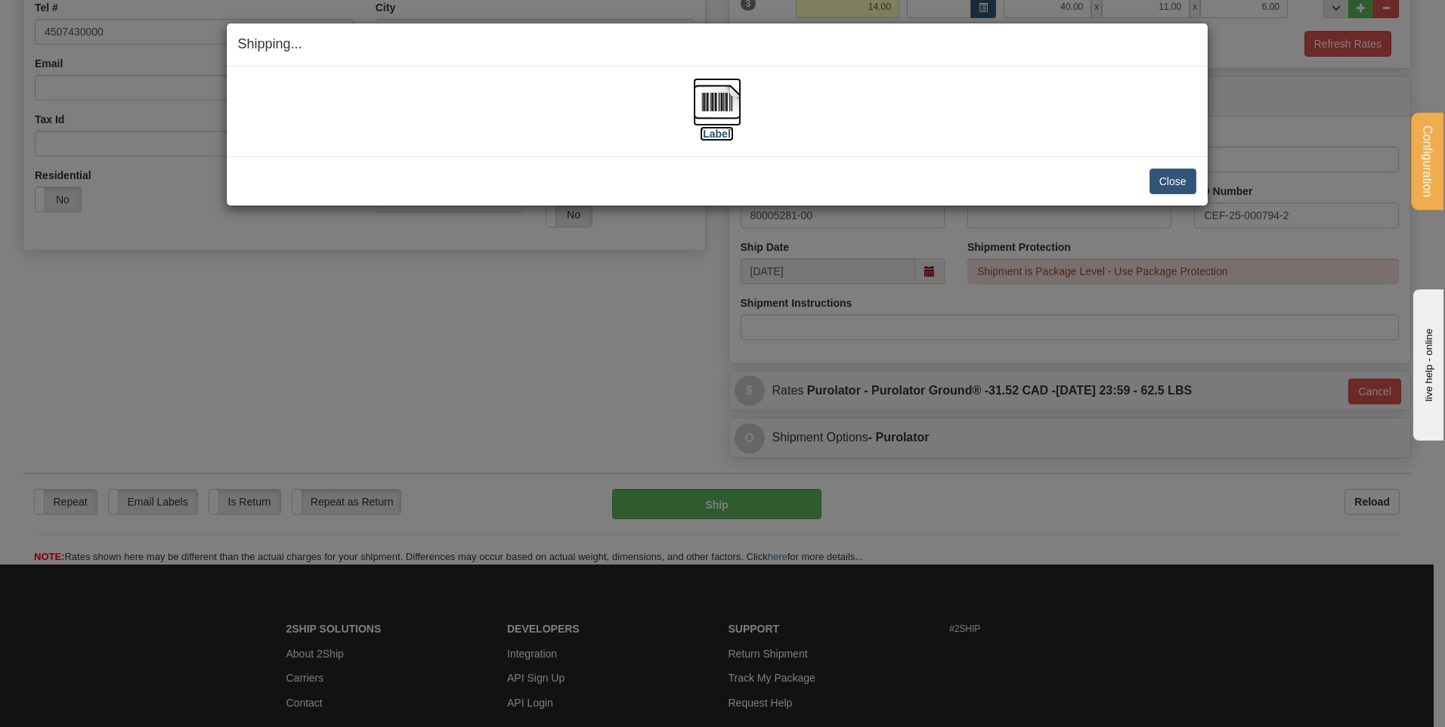
click at [729, 101] on img at bounding box center [717, 102] width 48 height 48
